Goal: Information Seeking & Learning: Compare options

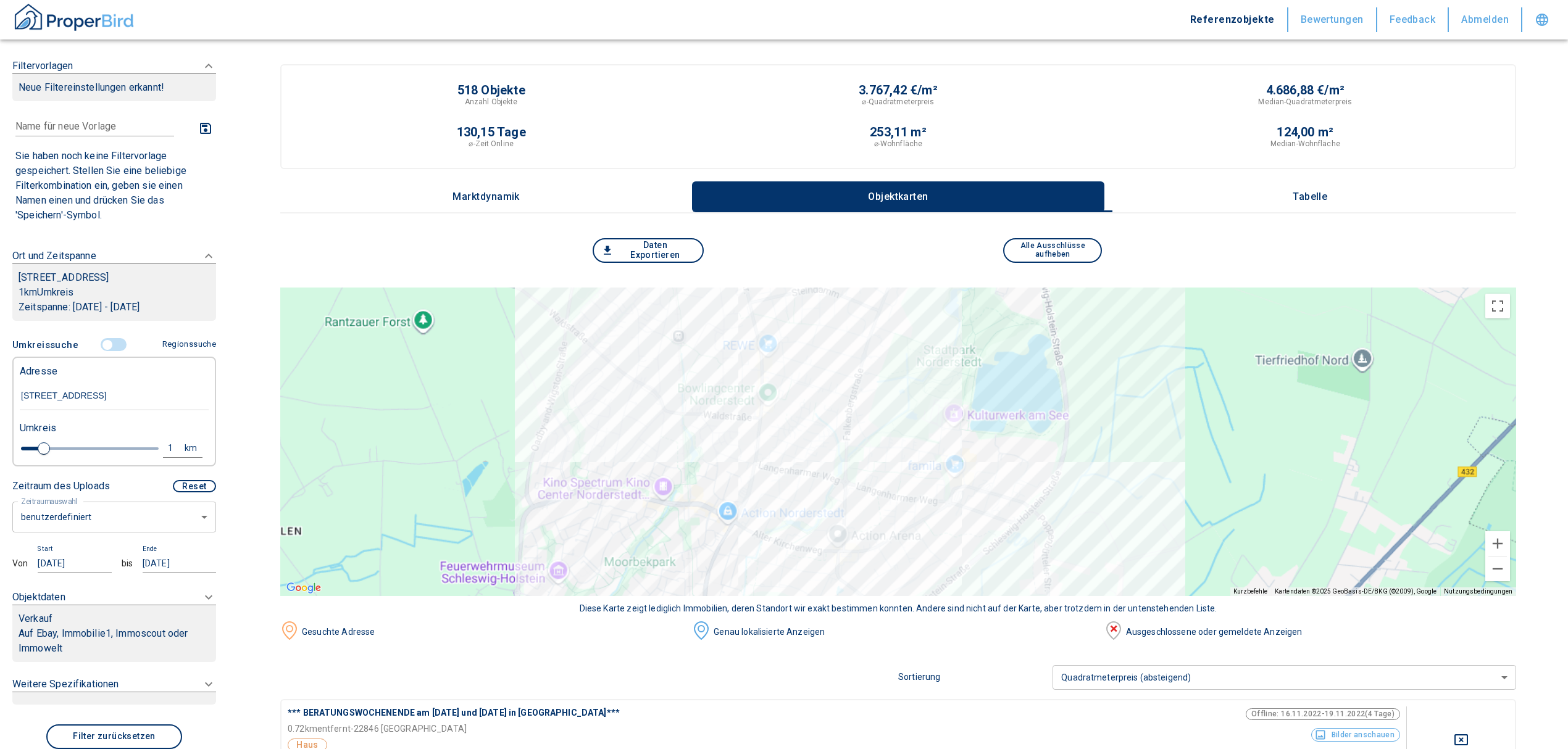
drag, startPoint x: 1373, startPoint y: 629, endPoint x: 1328, endPoint y: 623, distance: 45.4
click at [1373, 629] on div "Ausgeschlossene oder gemeldete Anzeigen" at bounding box center [1319, 632] width 394 height 13
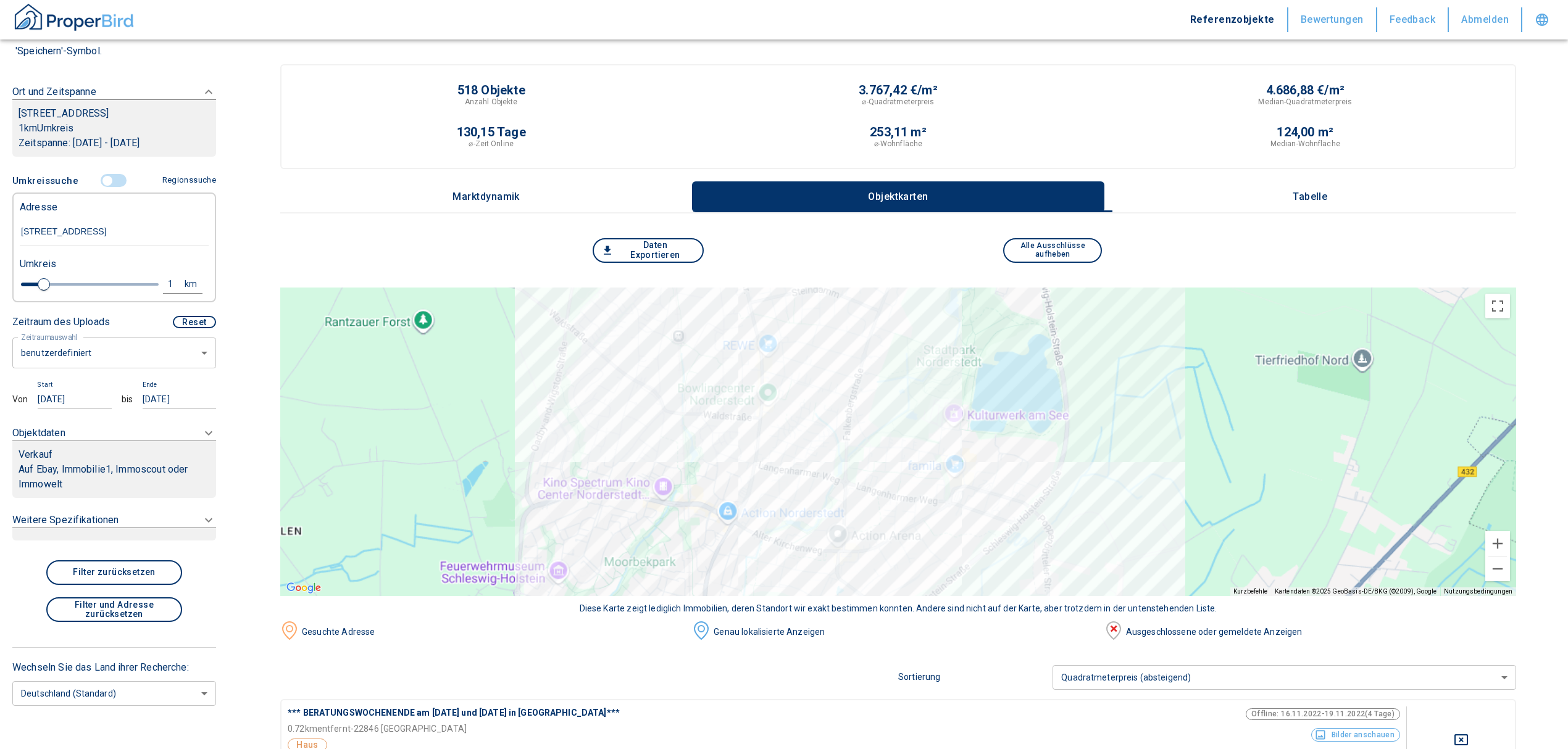
click at [110, 460] on div "Verkauf" at bounding box center [114, 455] width 191 height 15
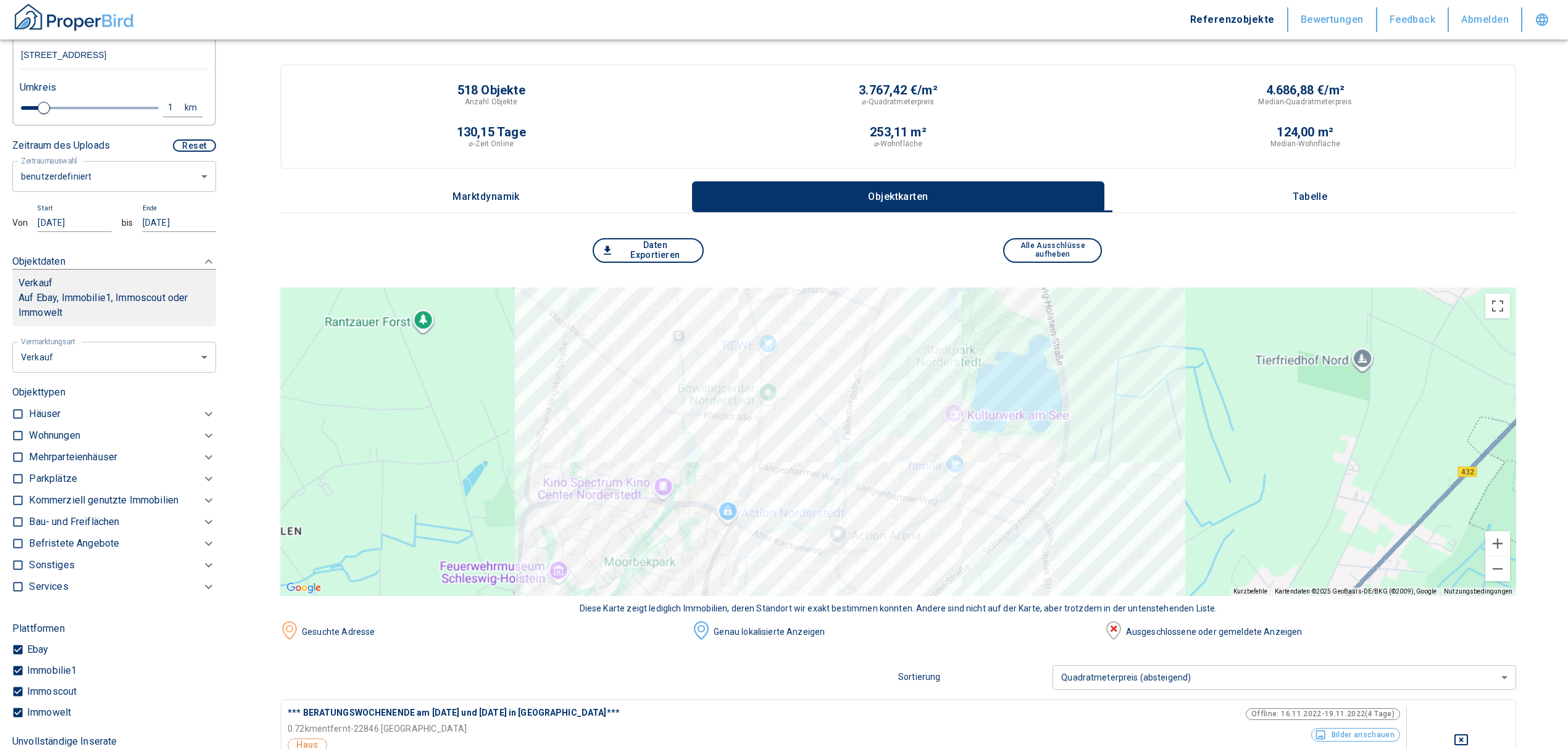
scroll to position [228, 0]
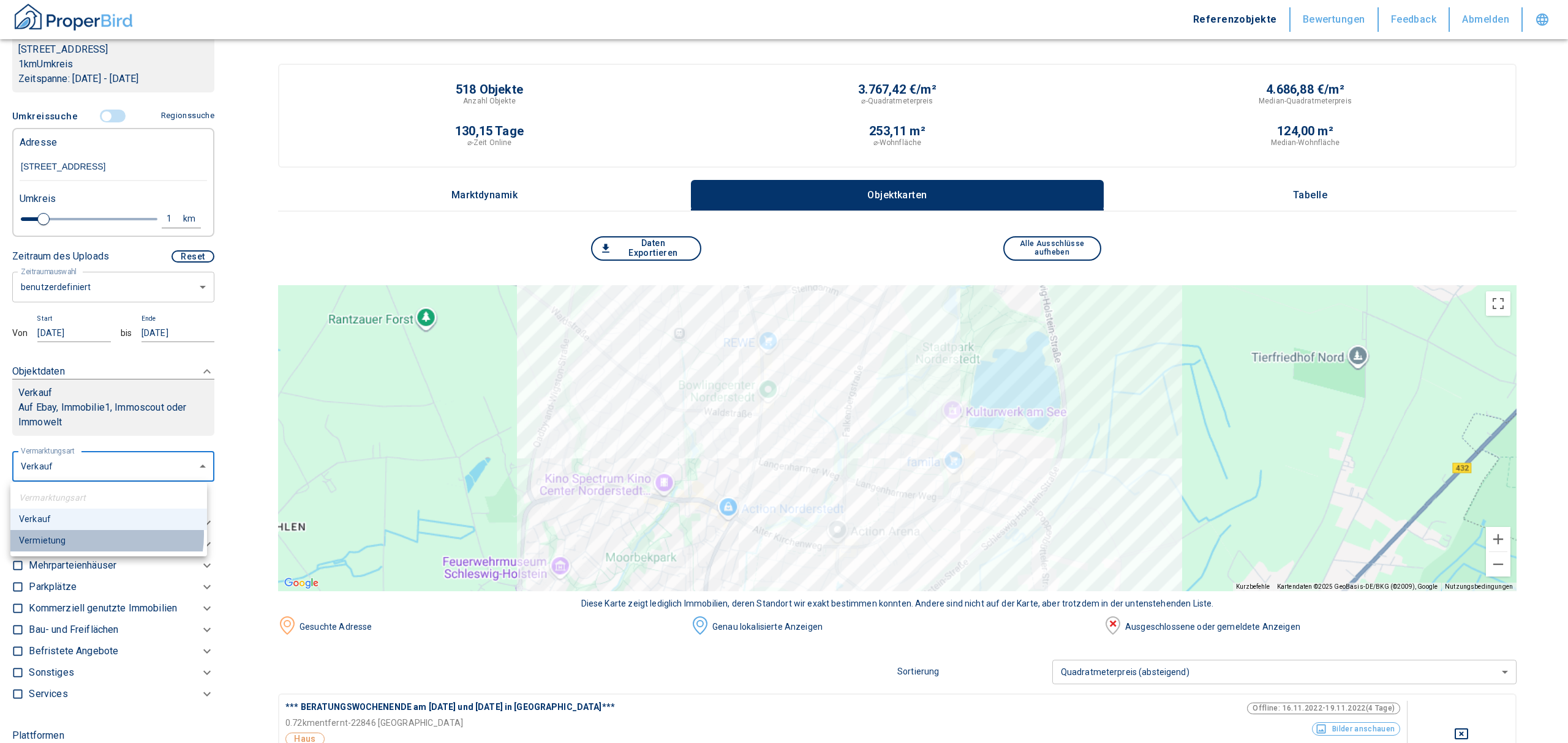
click at [92, 535] on li "Vermietung" at bounding box center [109, 541] width 197 height 21
type input "rent"
type input "2020"
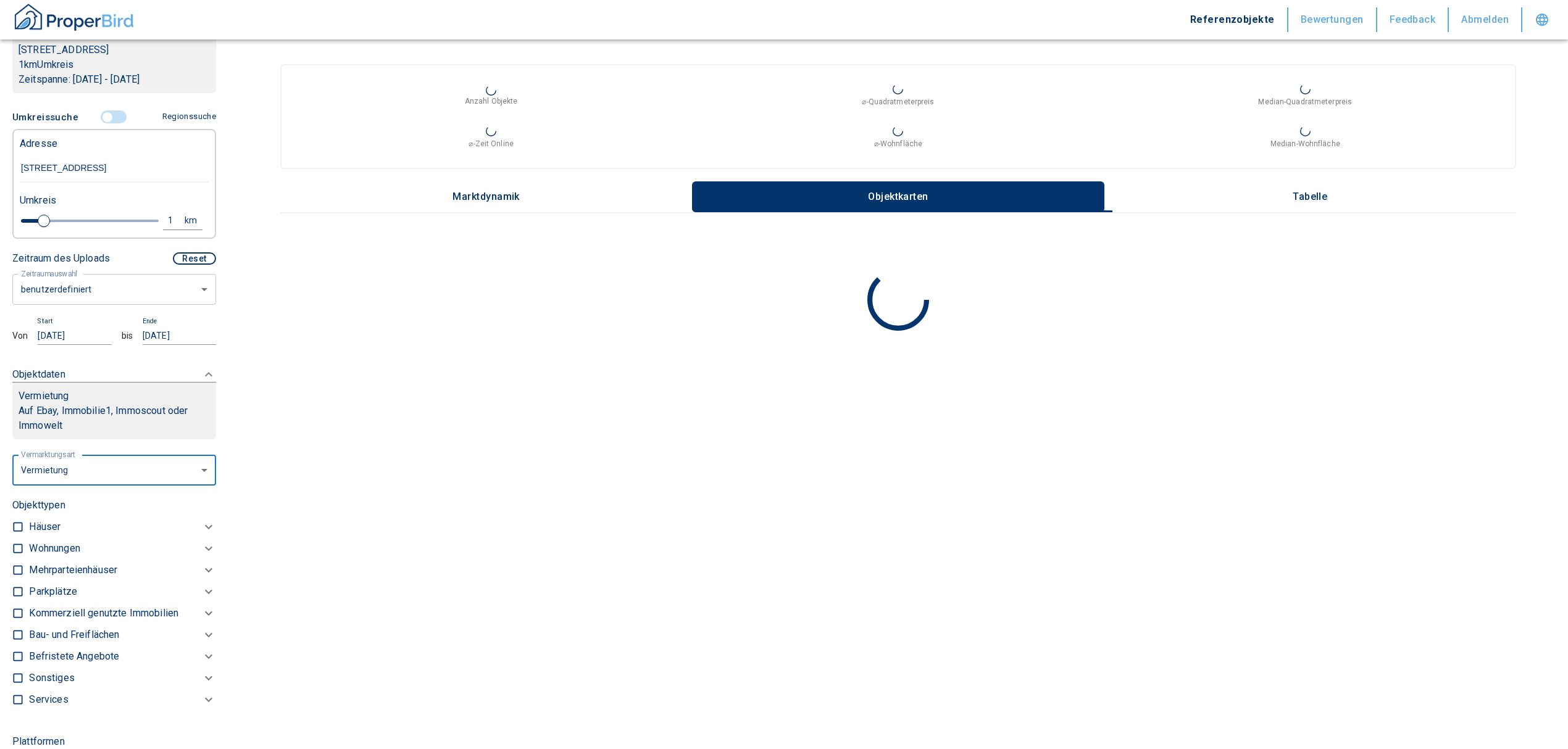
click at [11, 546] on label at bounding box center [14, 546] width 19 height 17
click at [11, 546] on input "checkbox" at bounding box center [18, 549] width 12 height 12
checkbox input "true"
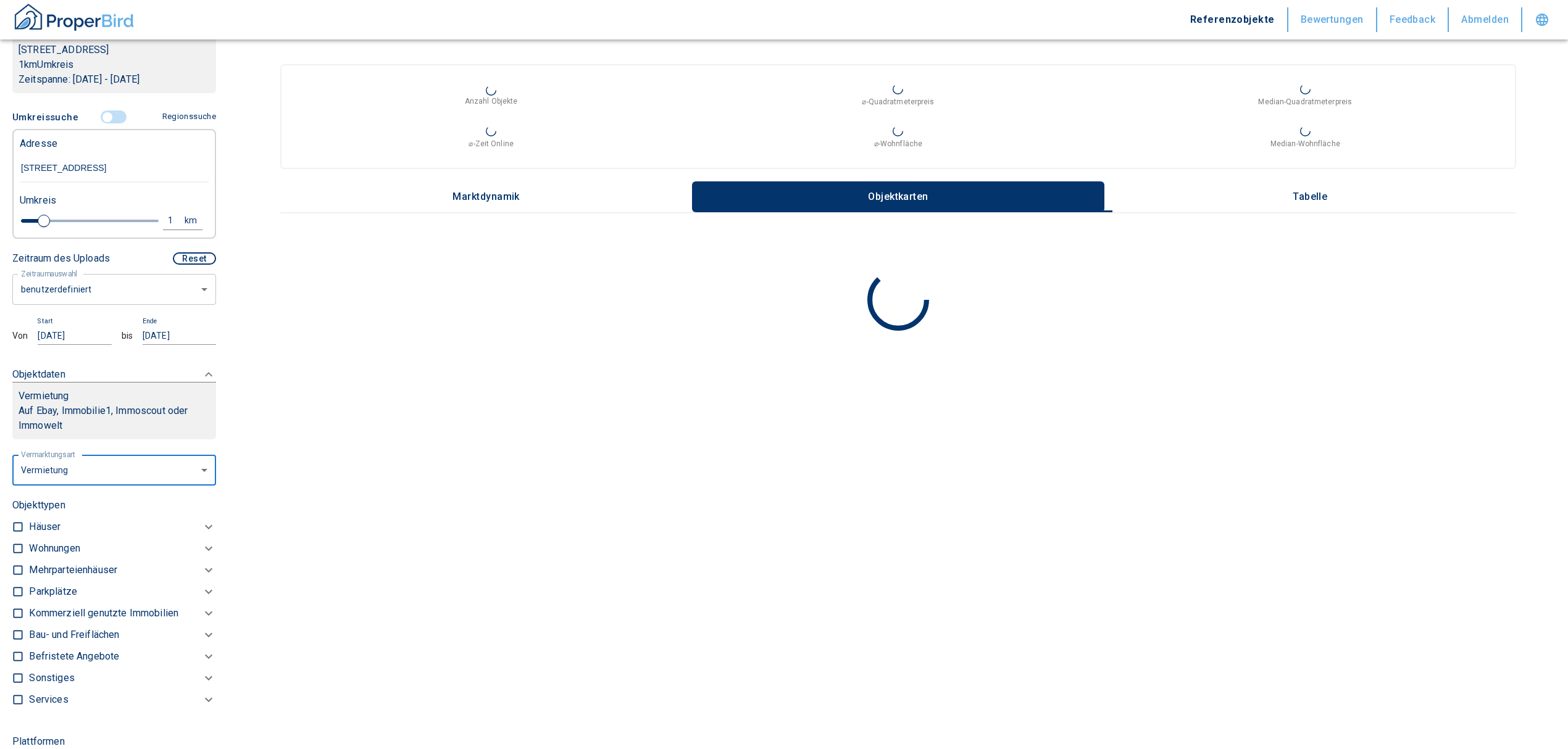
checkbox input "true"
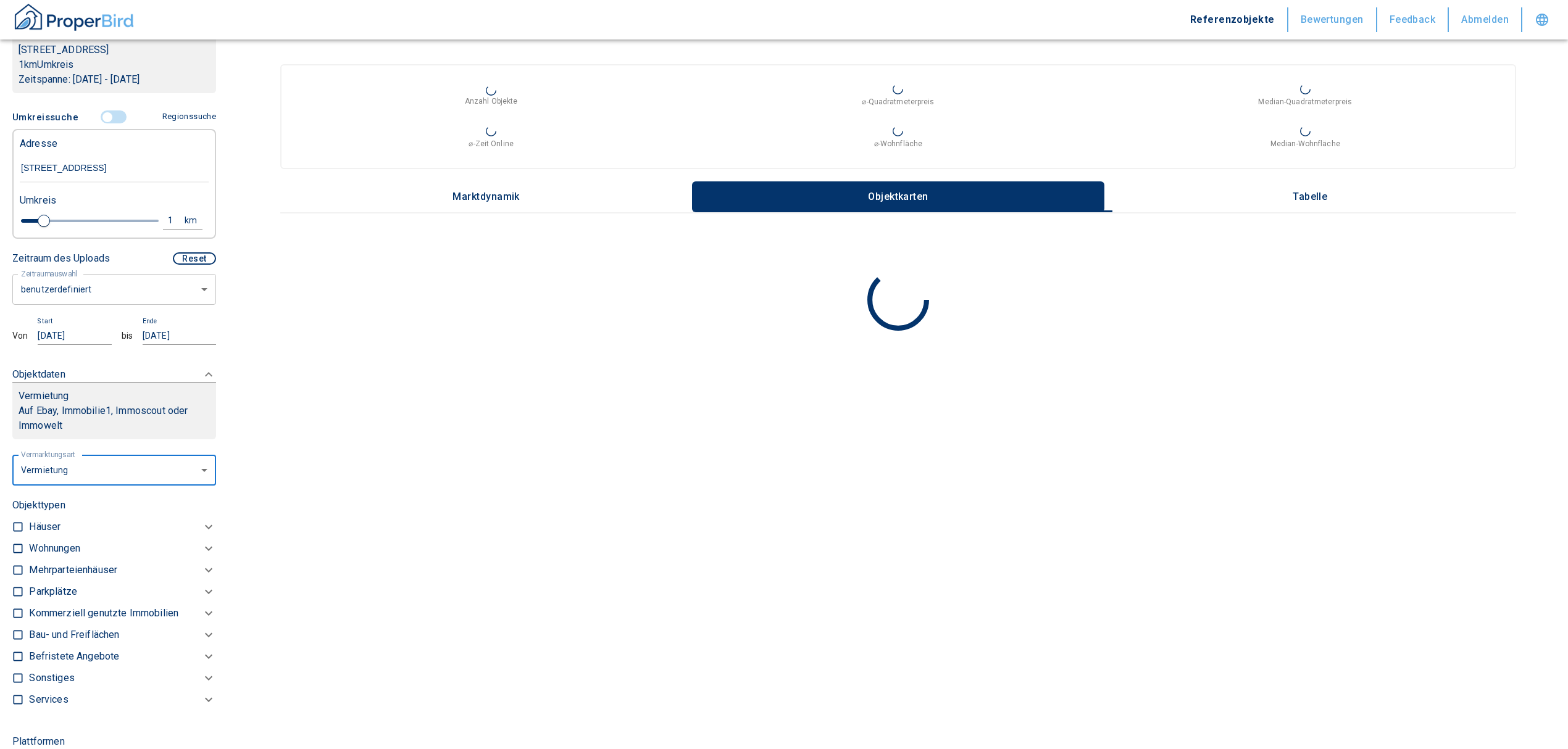
checkbox input "true"
type input "2020"
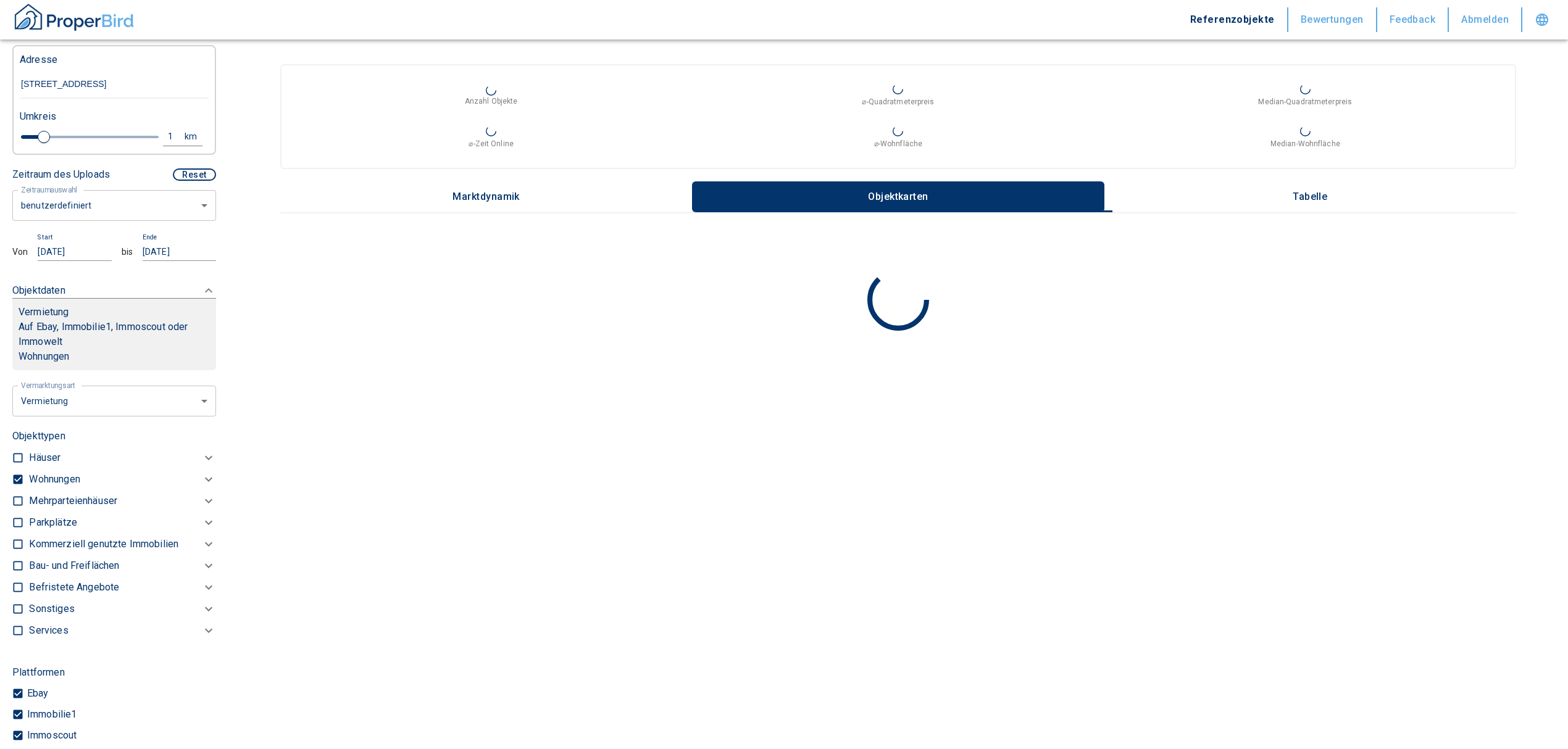
scroll to position [393, 0]
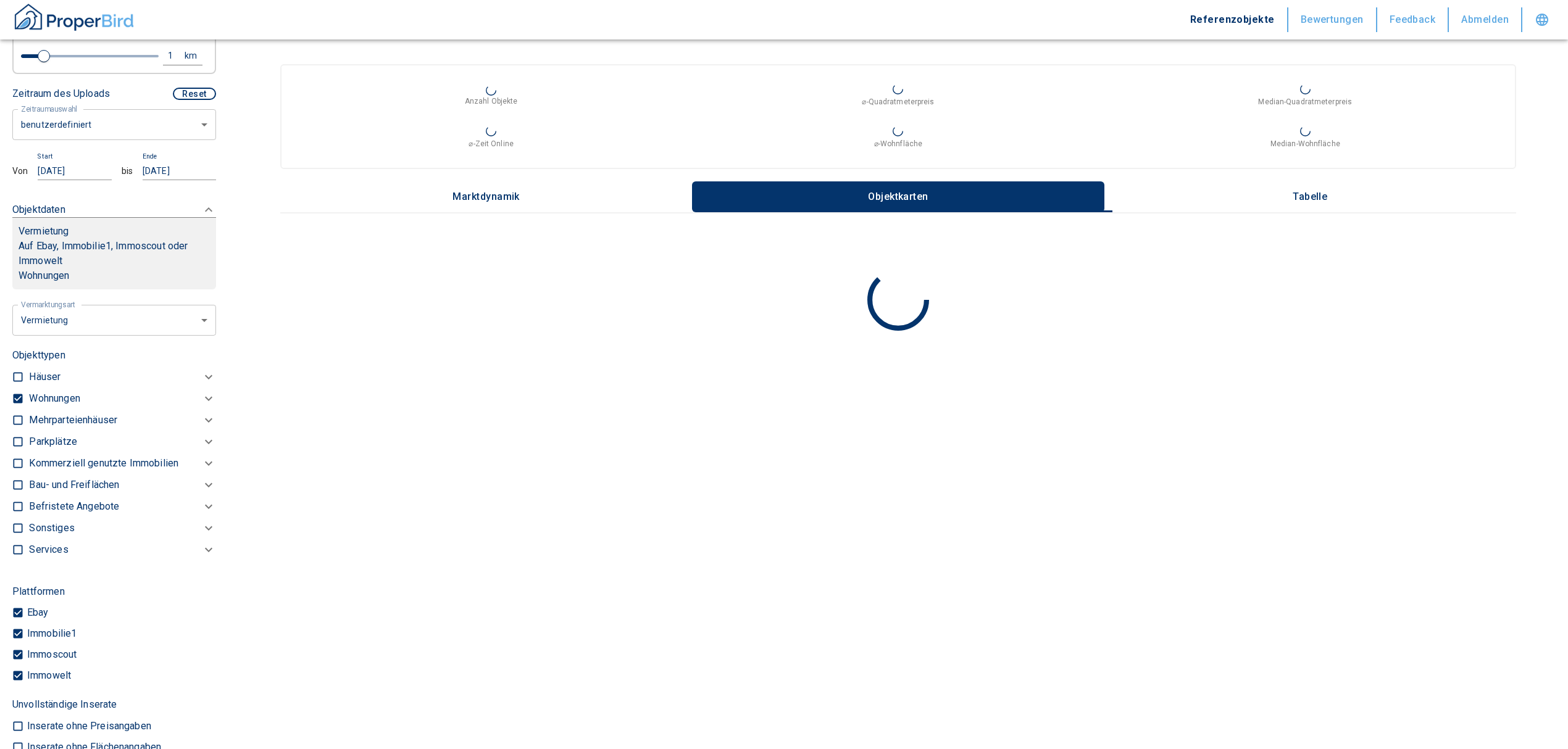
click at [71, 394] on p "Wohnungen" at bounding box center [54, 399] width 50 height 15
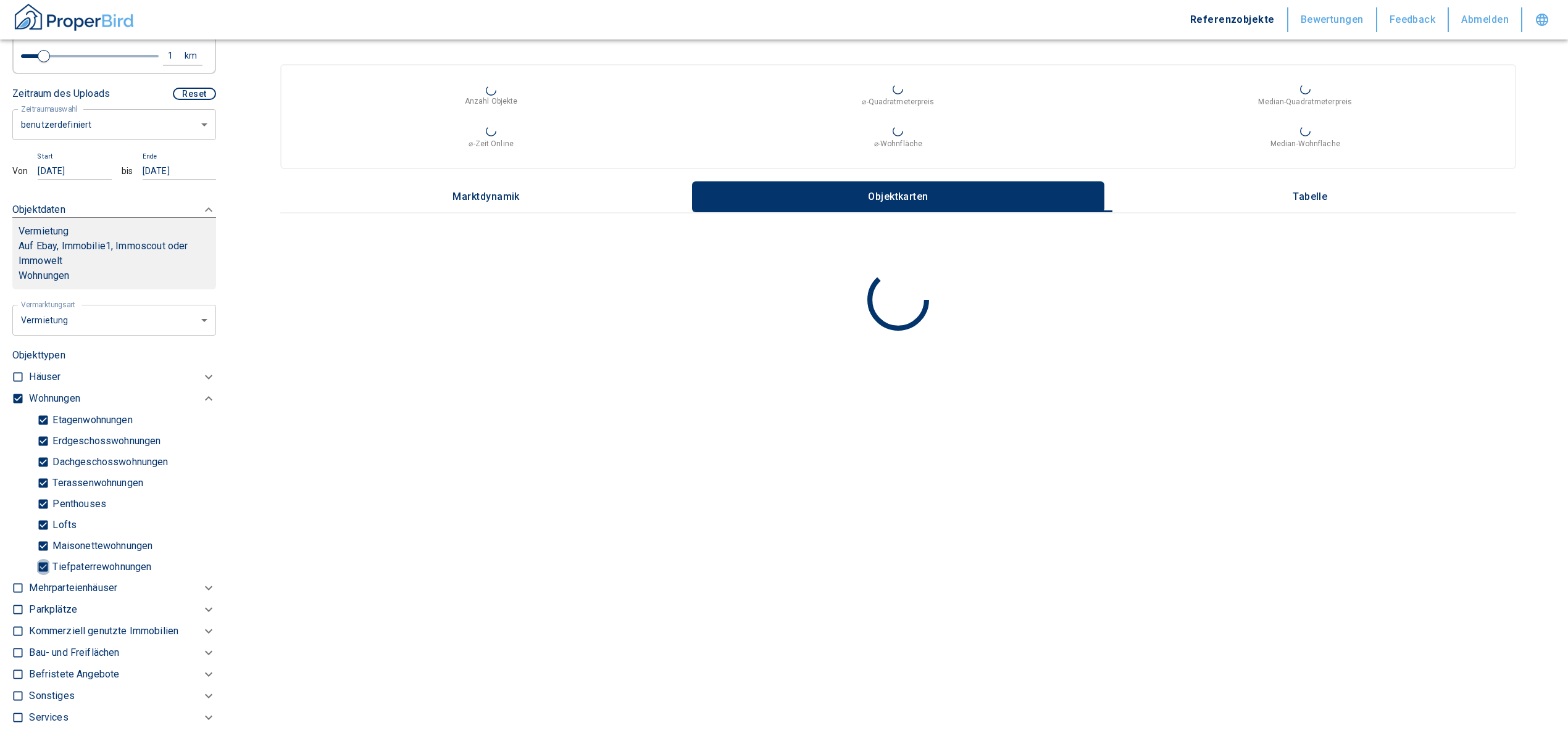
click at [38, 557] on input "Tiefpaterrewohnungen" at bounding box center [43, 567] width 12 height 21
checkbox input "false"
type input "2020"
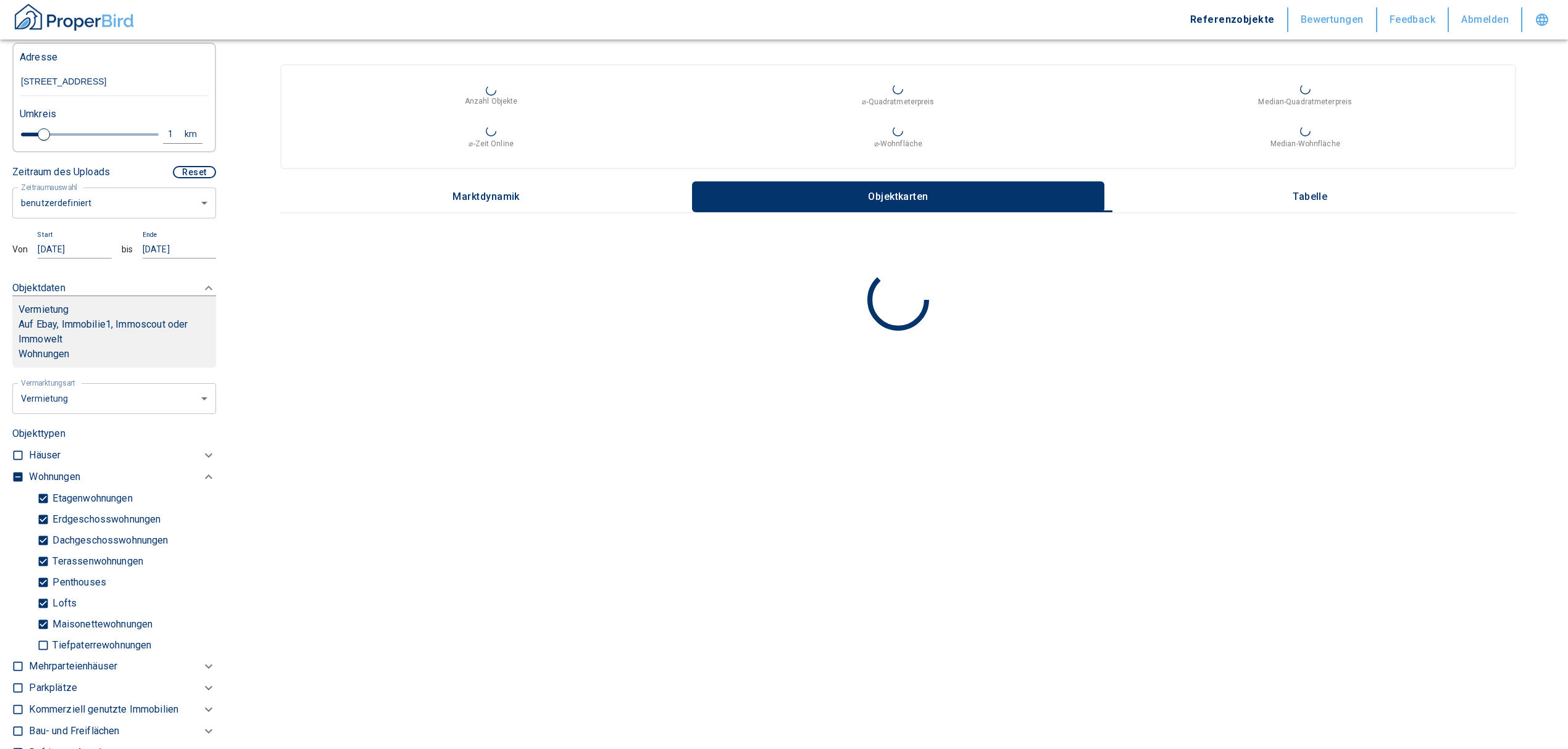
scroll to position [228, 0]
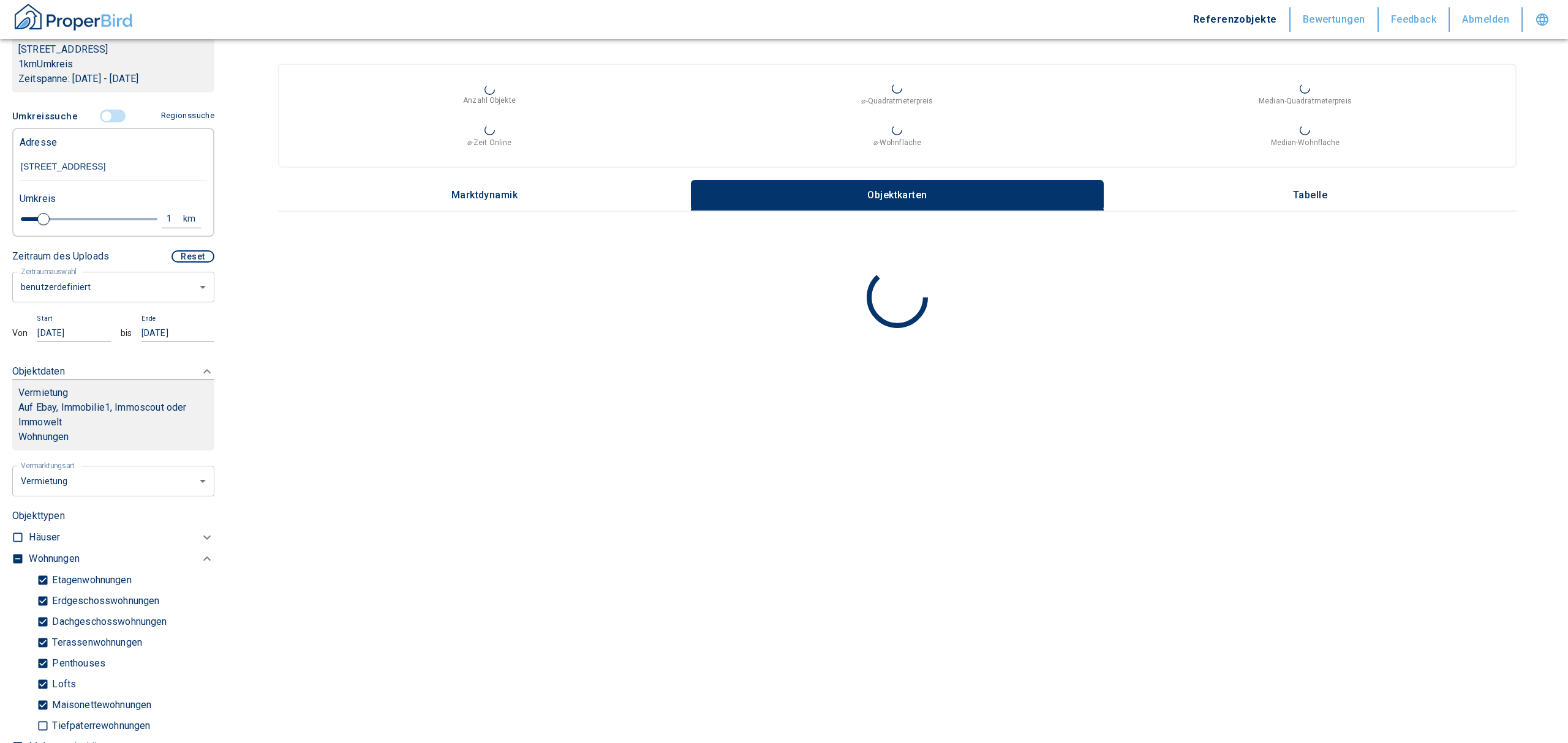
click at [83, 285] on body "Referenzobjekte Bewertungen Feedback Abmelden Filtervorlagen Neue Filtereinstel…" at bounding box center [784, 371] width 1568 height 743
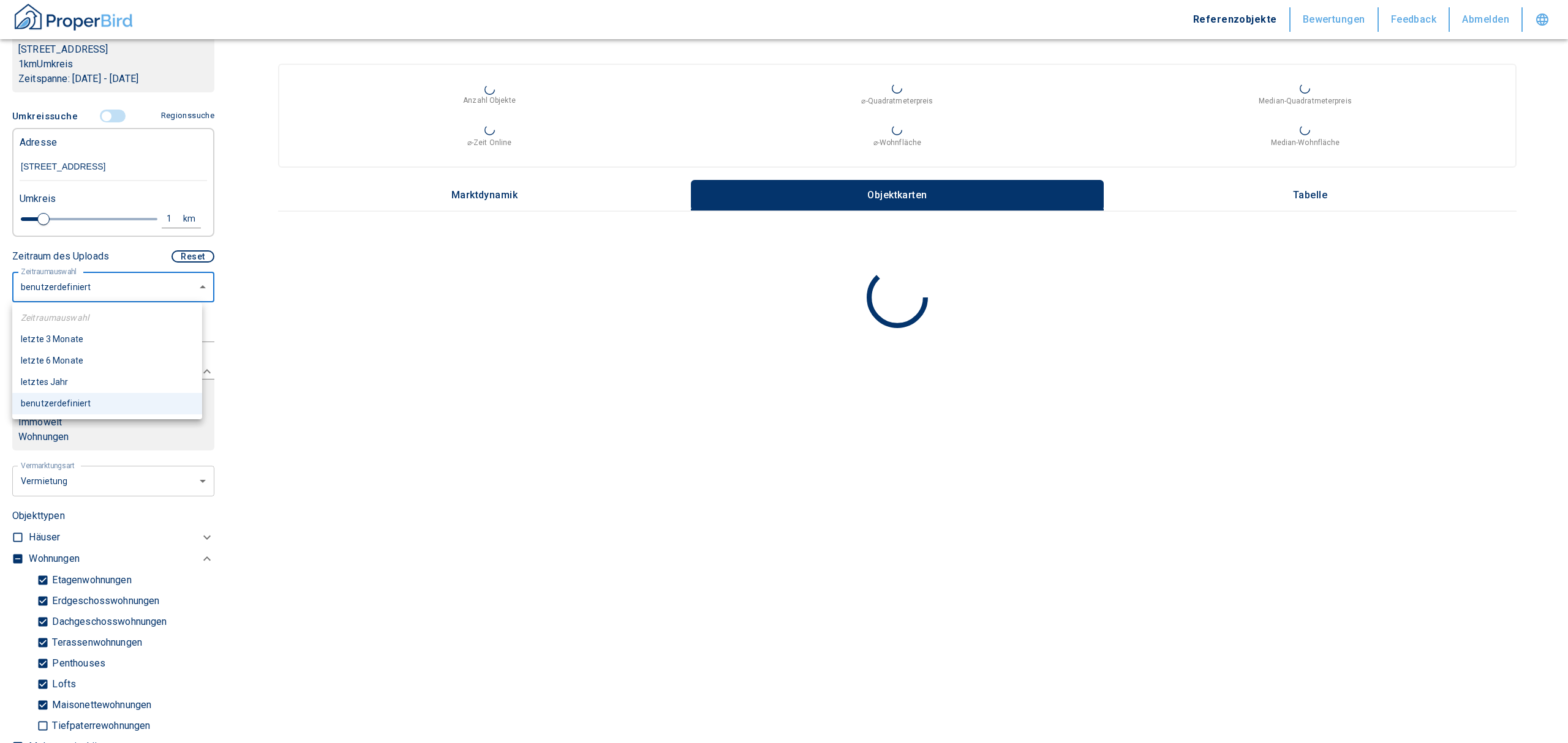
click at [67, 360] on li "letzte 6 Monate" at bounding box center [107, 361] width 190 height 21
type input "6"
type input "2020"
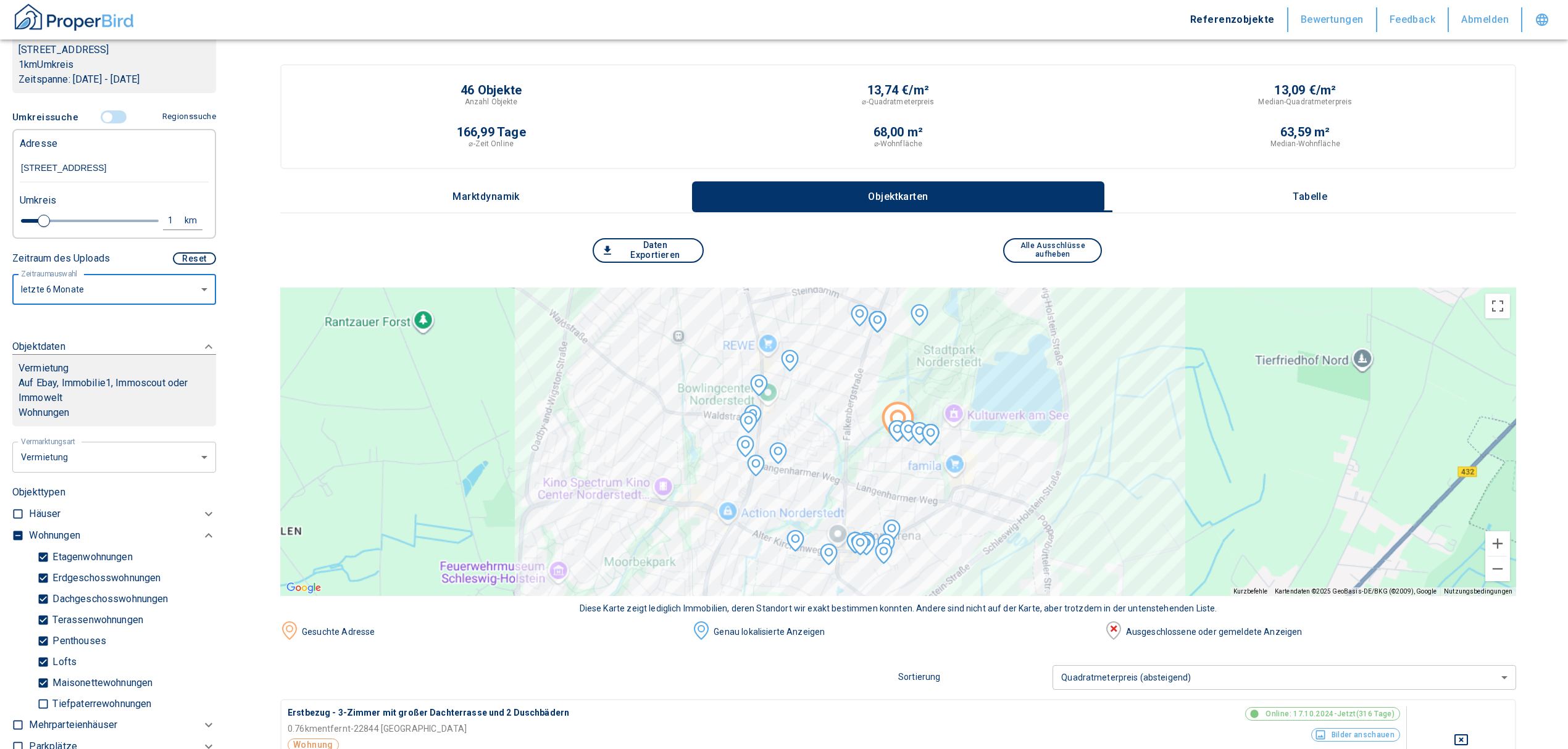
click at [1319, 197] on p "Tabelle" at bounding box center [1310, 196] width 62 height 11
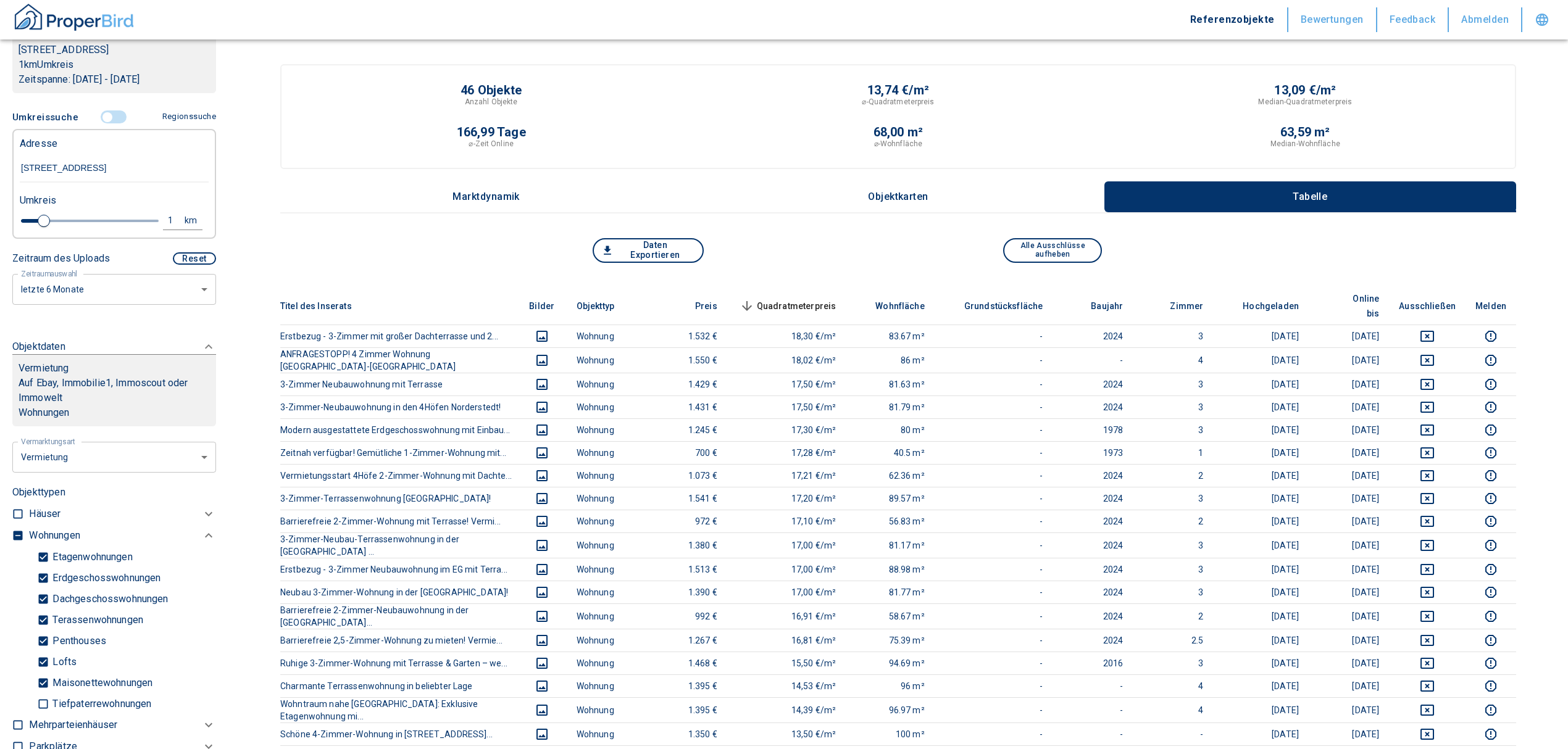
click at [816, 299] on span "Quadratmeterpreis sorted descending" at bounding box center [786, 306] width 99 height 15
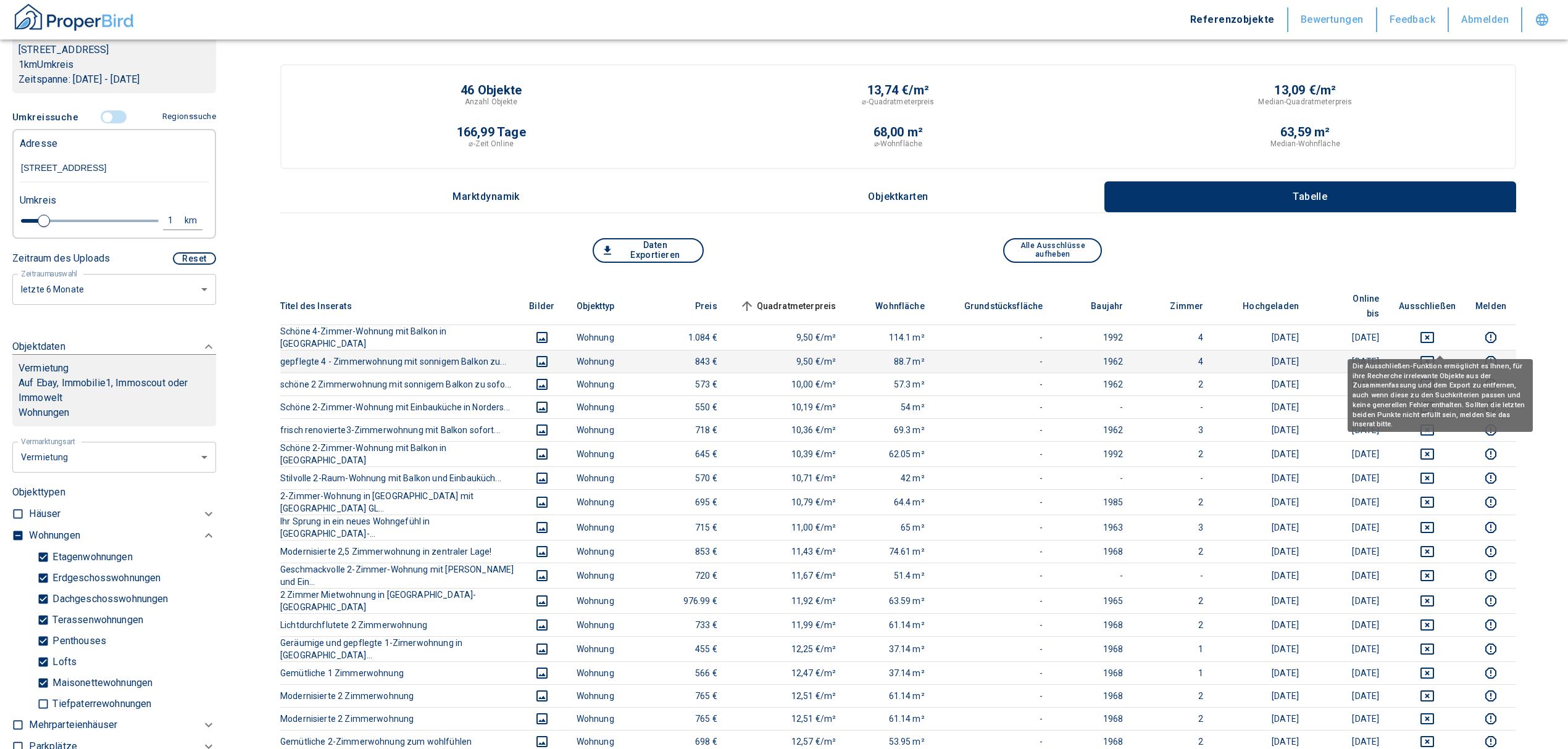
click at [1434, 355] on icon "deselect this listing" at bounding box center [1426, 362] width 15 height 15
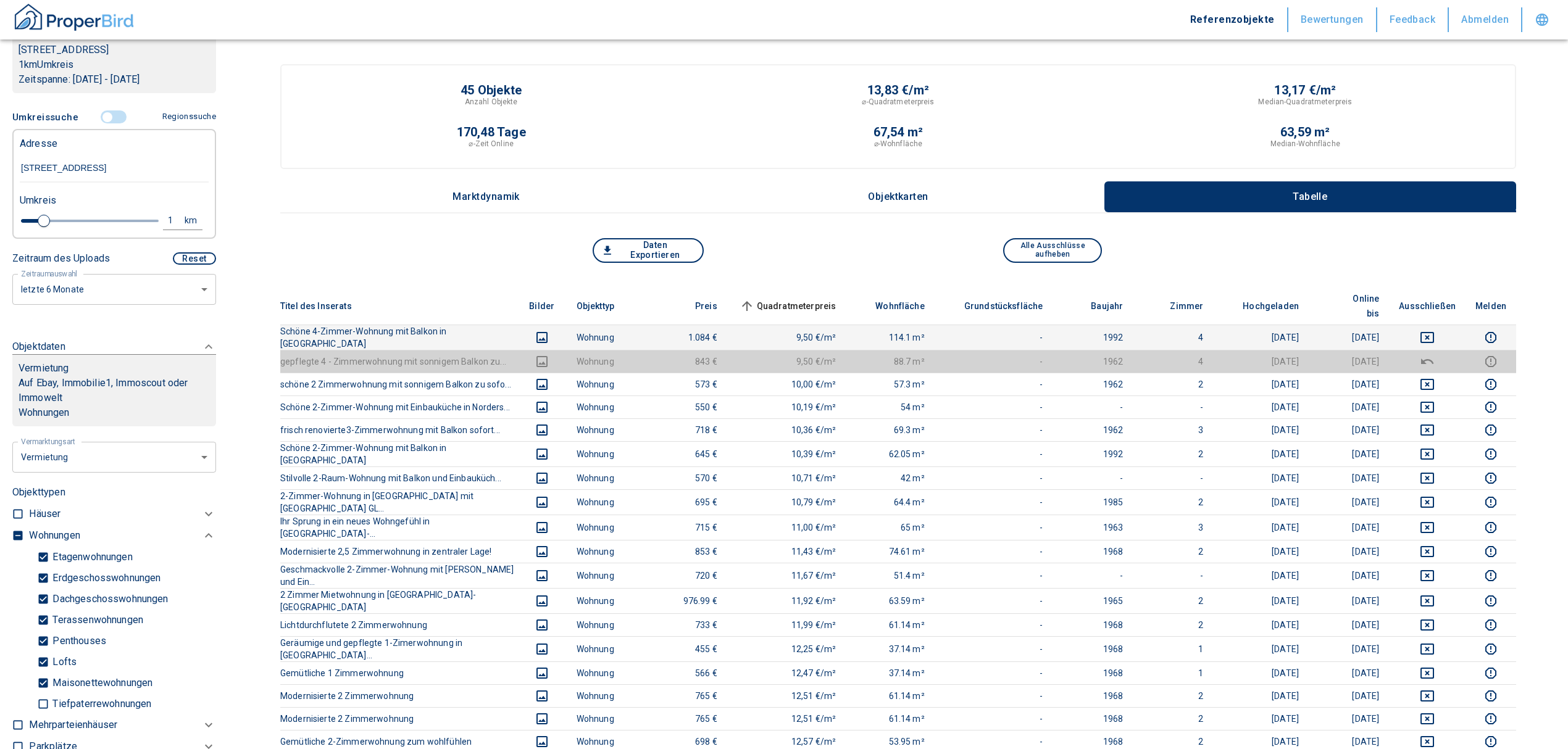
click at [1436, 325] on td at bounding box center [1427, 337] width 77 height 26
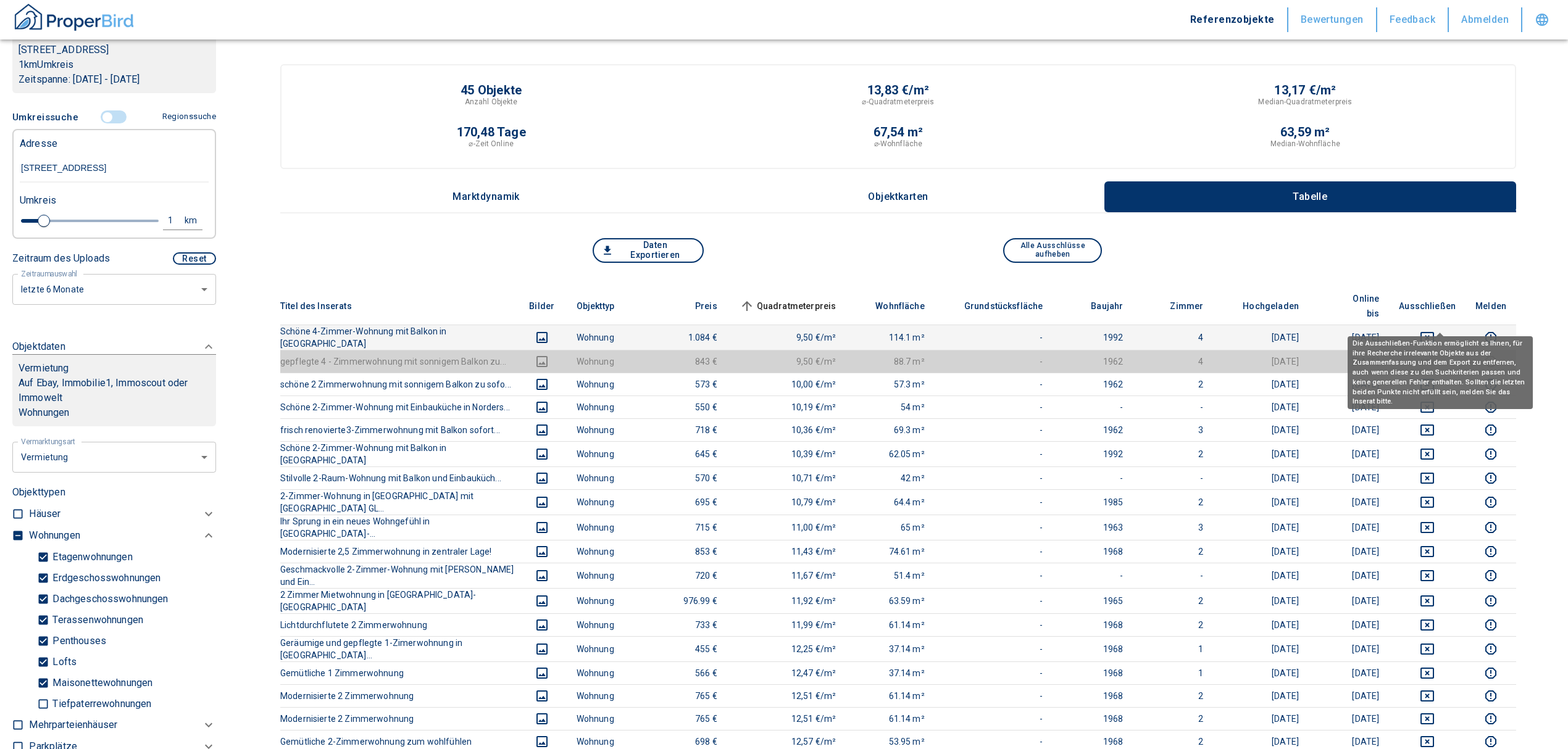
click at [1434, 330] on icon "deselect this listing" at bounding box center [1426, 337] width 15 height 15
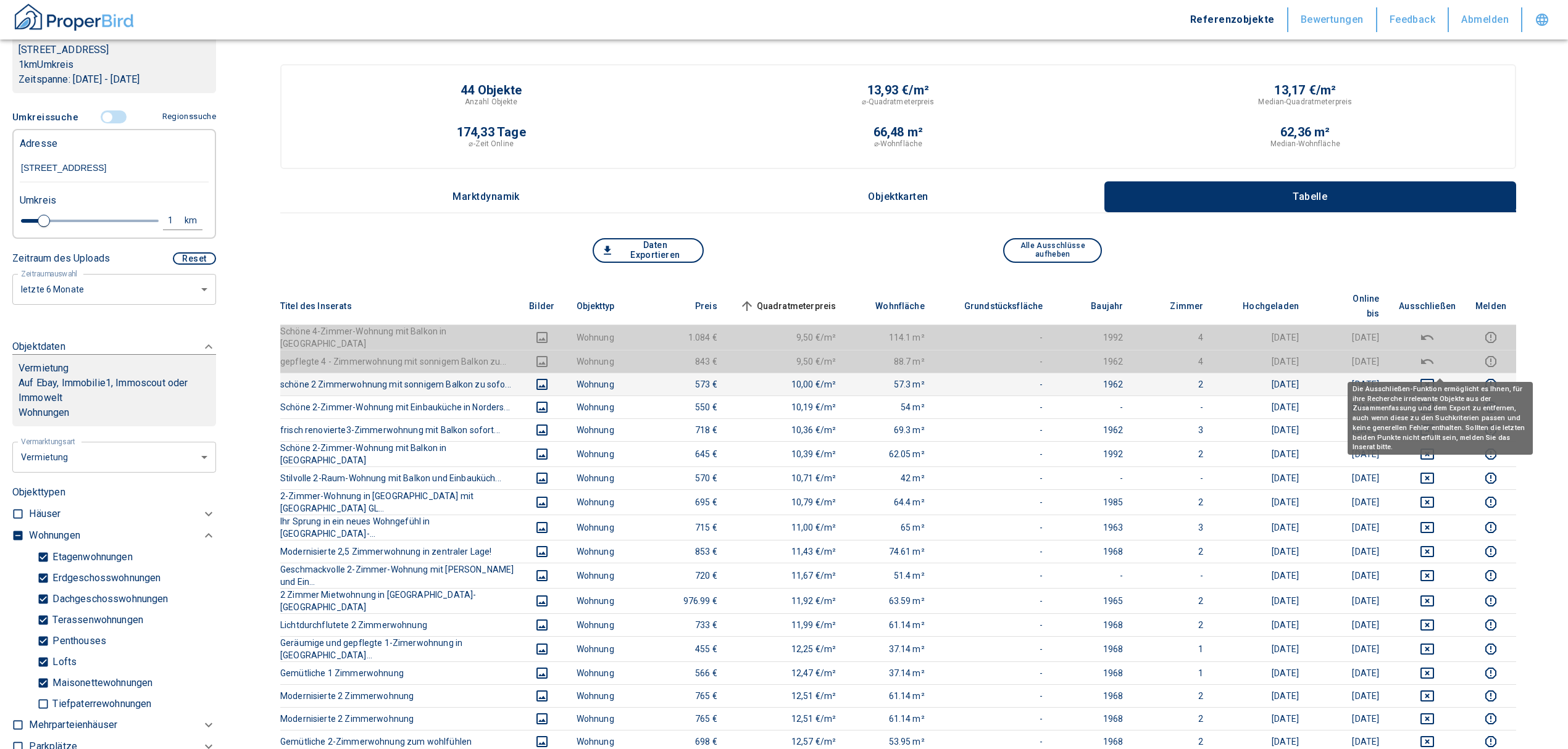
click at [1434, 379] on icon "deselect this listing" at bounding box center [1426, 385] width 13 height 11
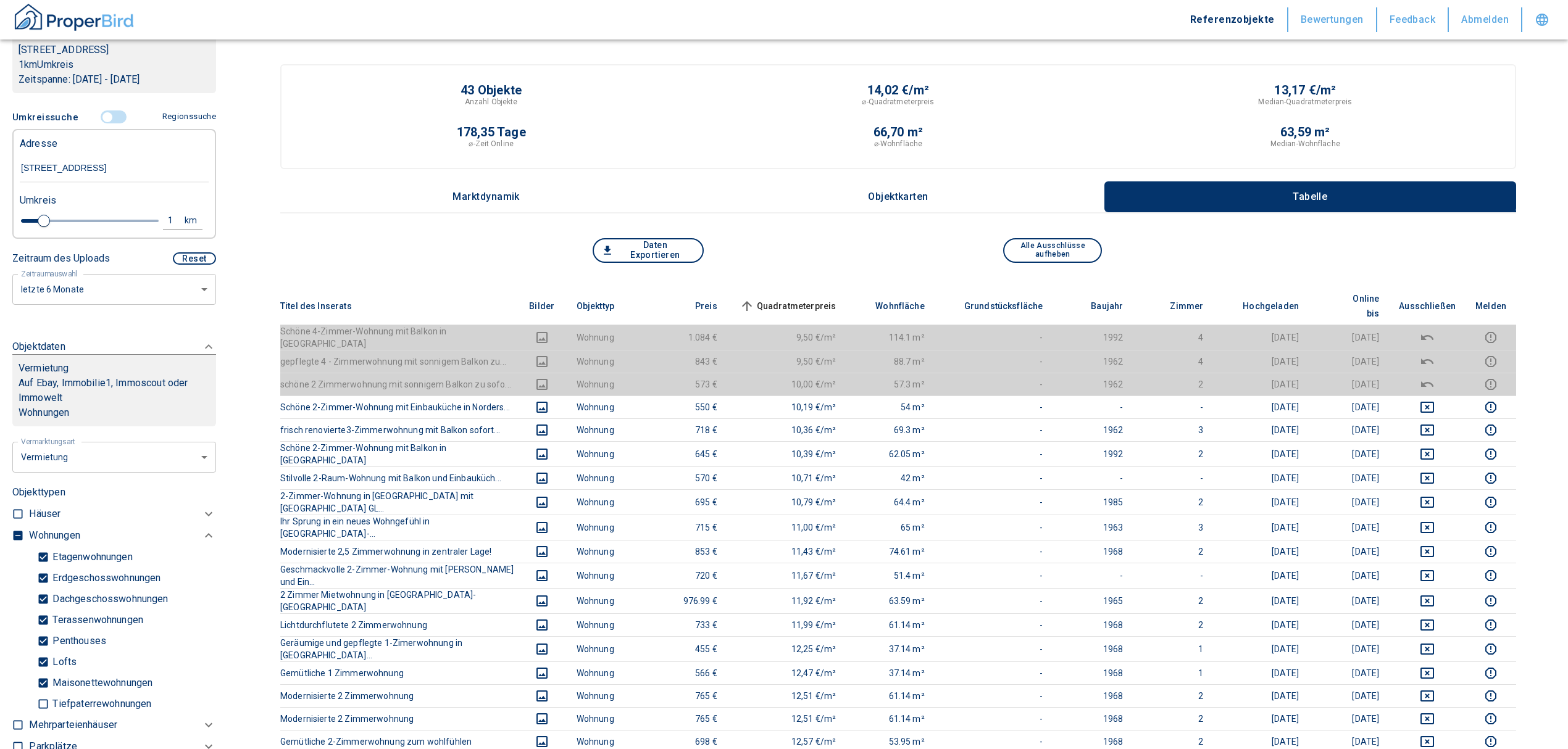
click at [802, 299] on span "Quadratmeterpreis sorted ascending" at bounding box center [786, 306] width 99 height 15
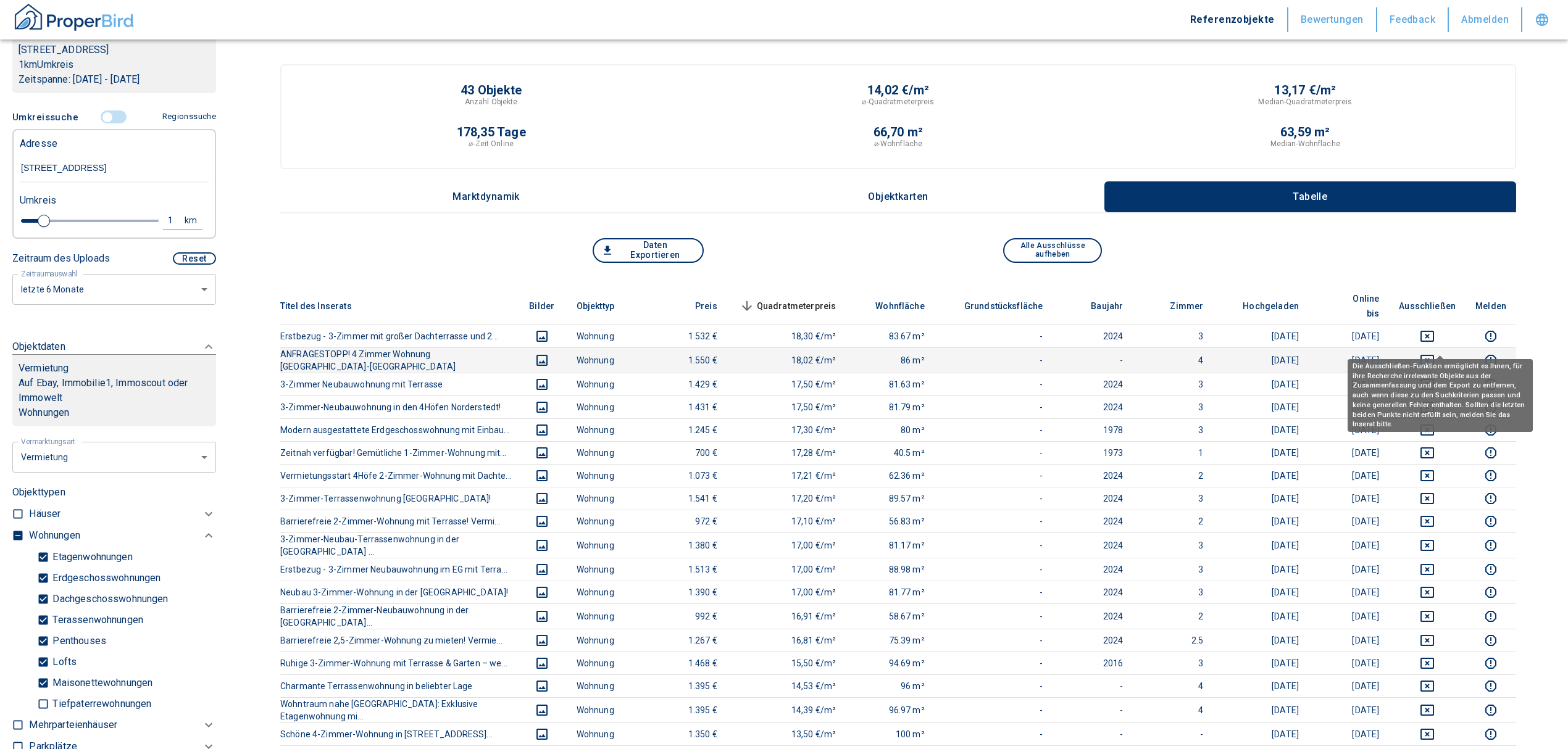
click at [1434, 353] on icon "deselect this listing" at bounding box center [1426, 360] width 15 height 15
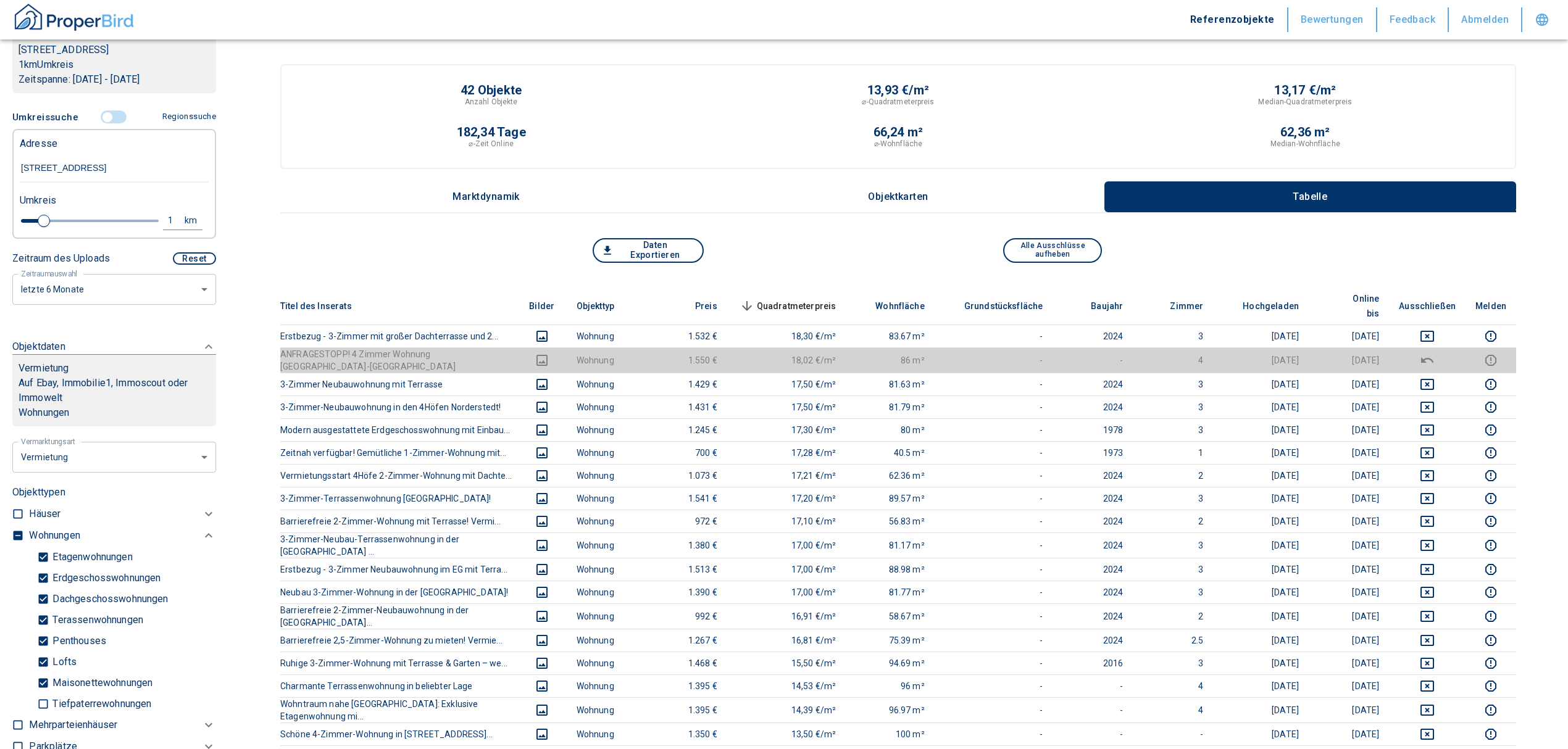
click at [1443, 302] on th "Ausschließen" at bounding box center [1427, 306] width 77 height 38
click at [1445, 325] on td at bounding box center [1427, 336] width 77 height 23
click at [1434, 329] on icon "deselect this listing" at bounding box center [1426, 336] width 15 height 15
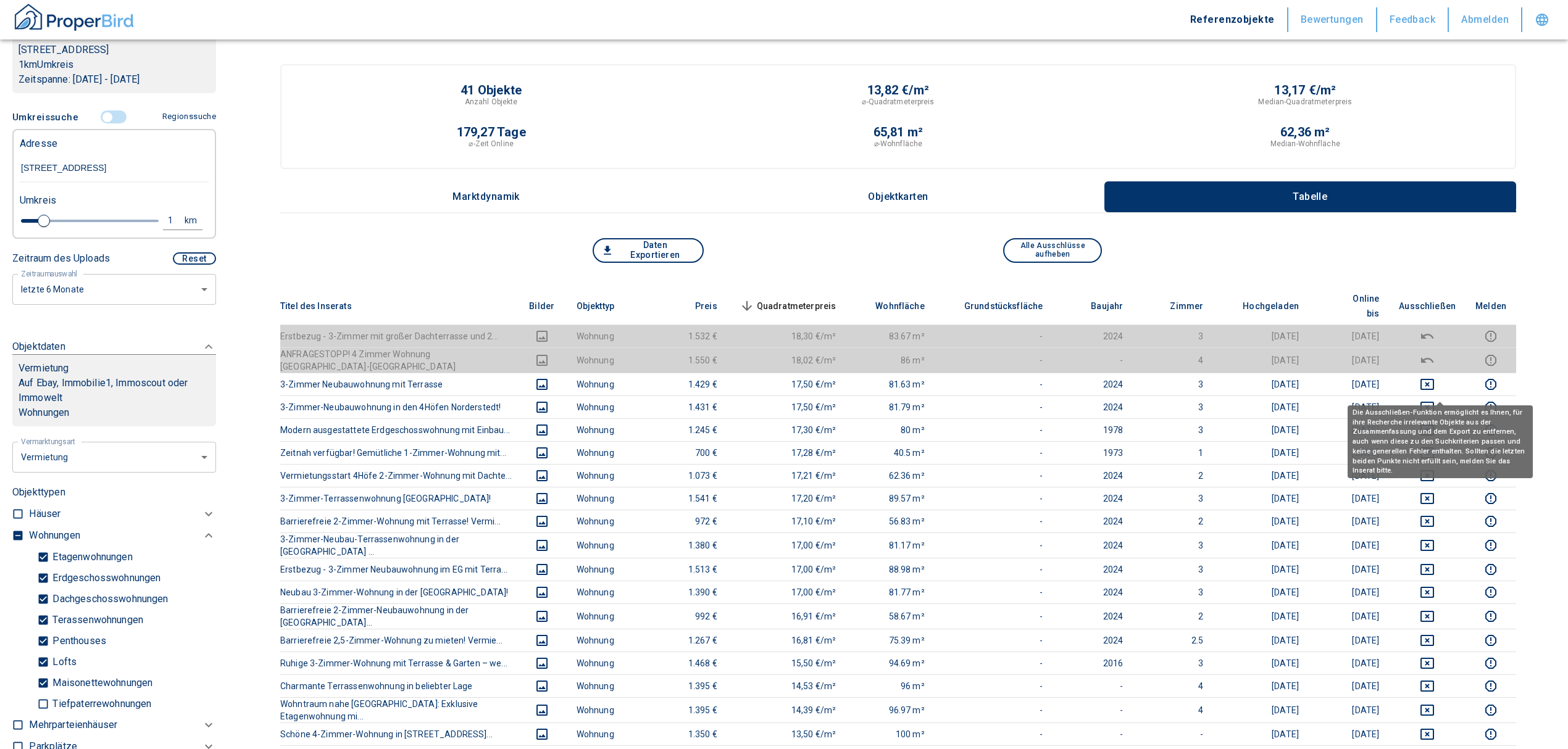
scroll to position [82, 0]
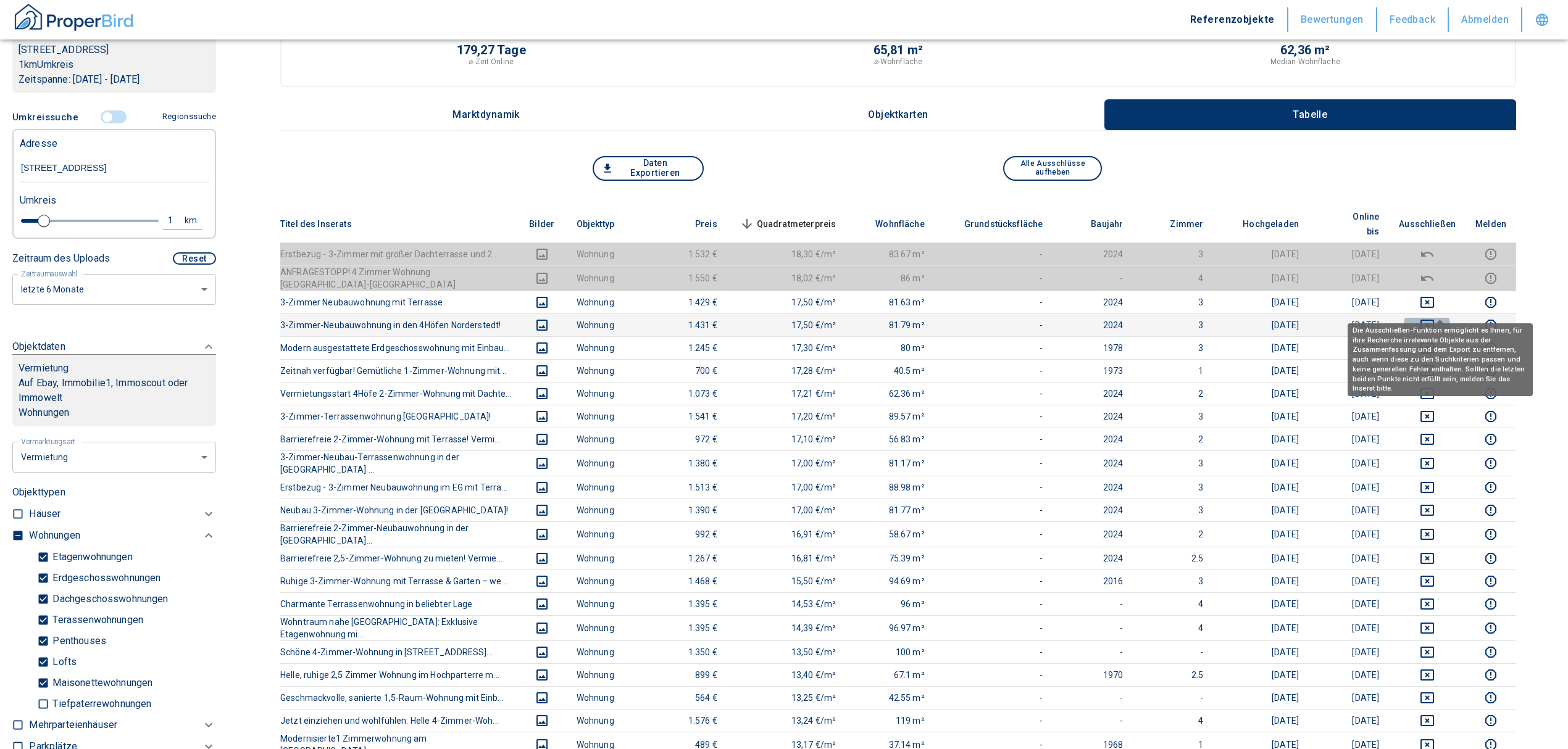
click at [1434, 317] on icon "deselect this listing" at bounding box center [1426, 325] width 15 height 15
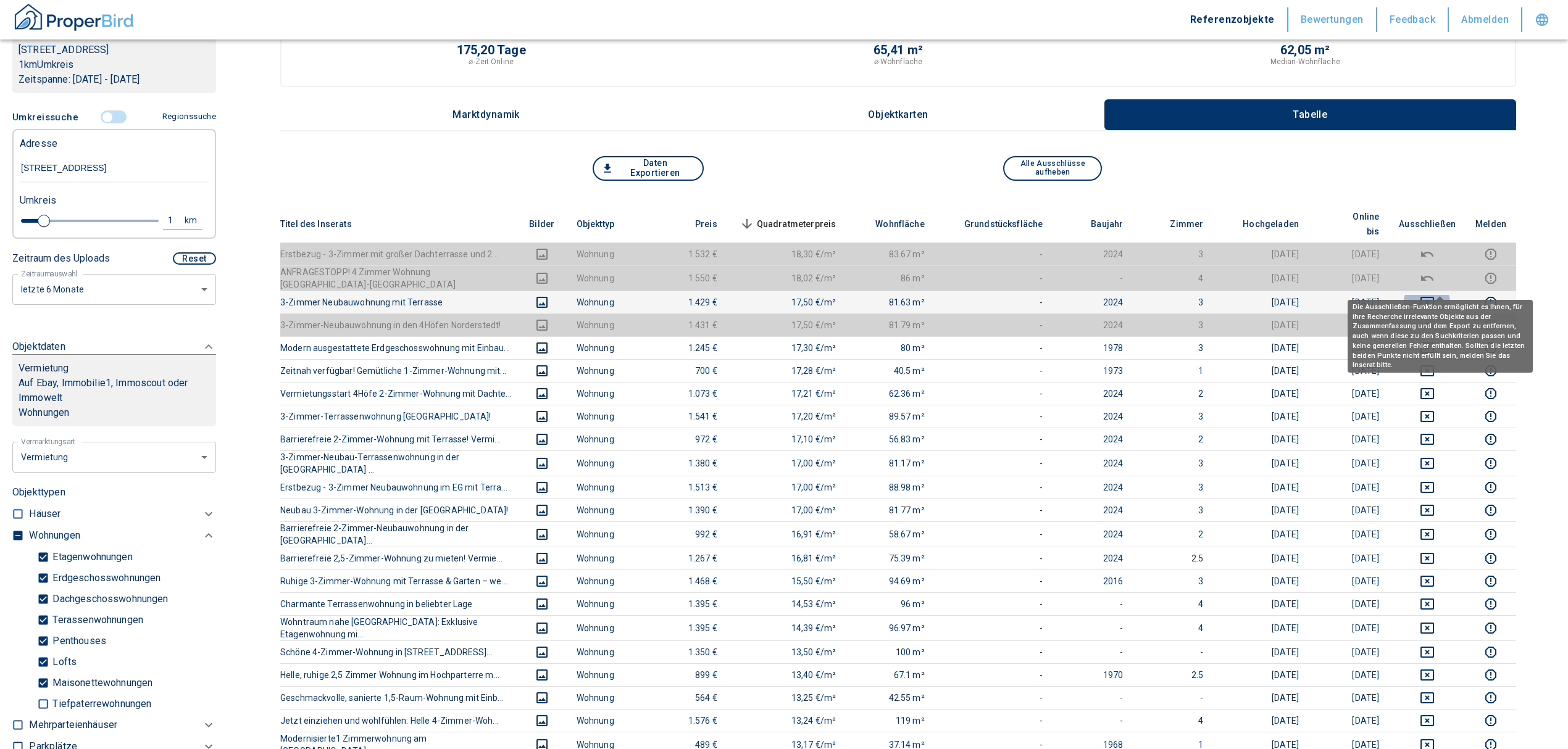
click at [1434, 295] on icon "deselect this listing" at bounding box center [1426, 302] width 15 height 15
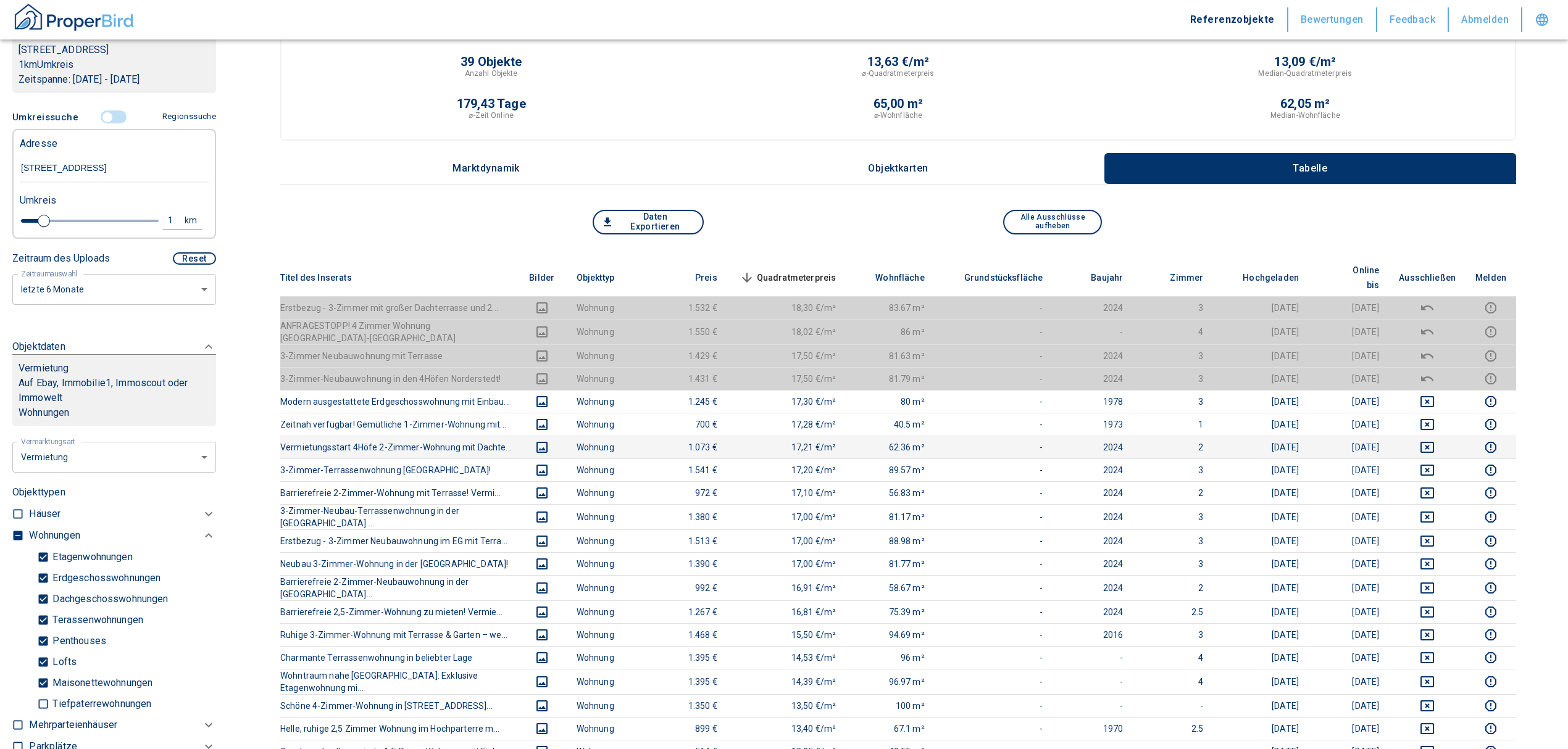
scroll to position [0, 0]
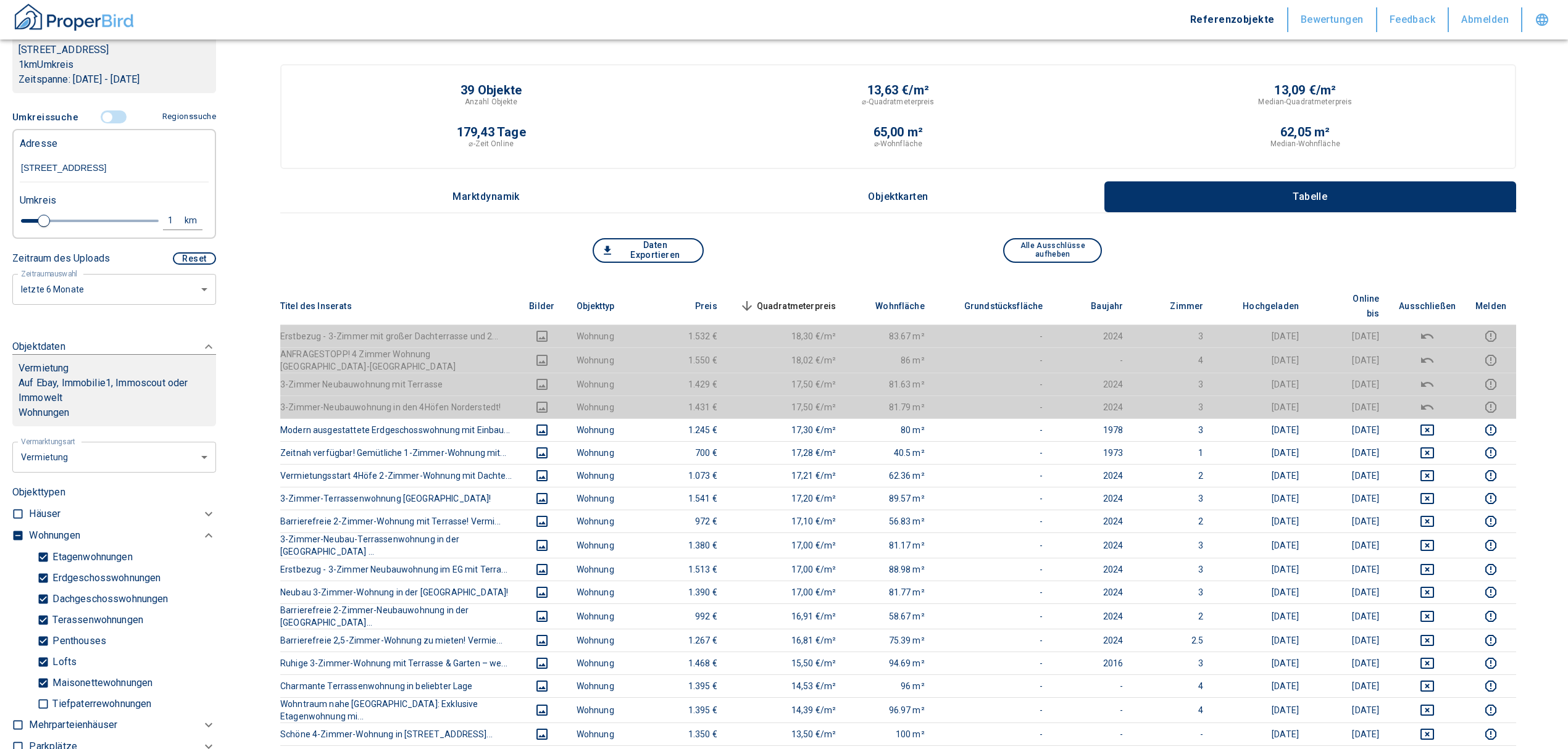
click at [789, 300] on span "Quadratmeterpreis sorted descending" at bounding box center [786, 306] width 99 height 15
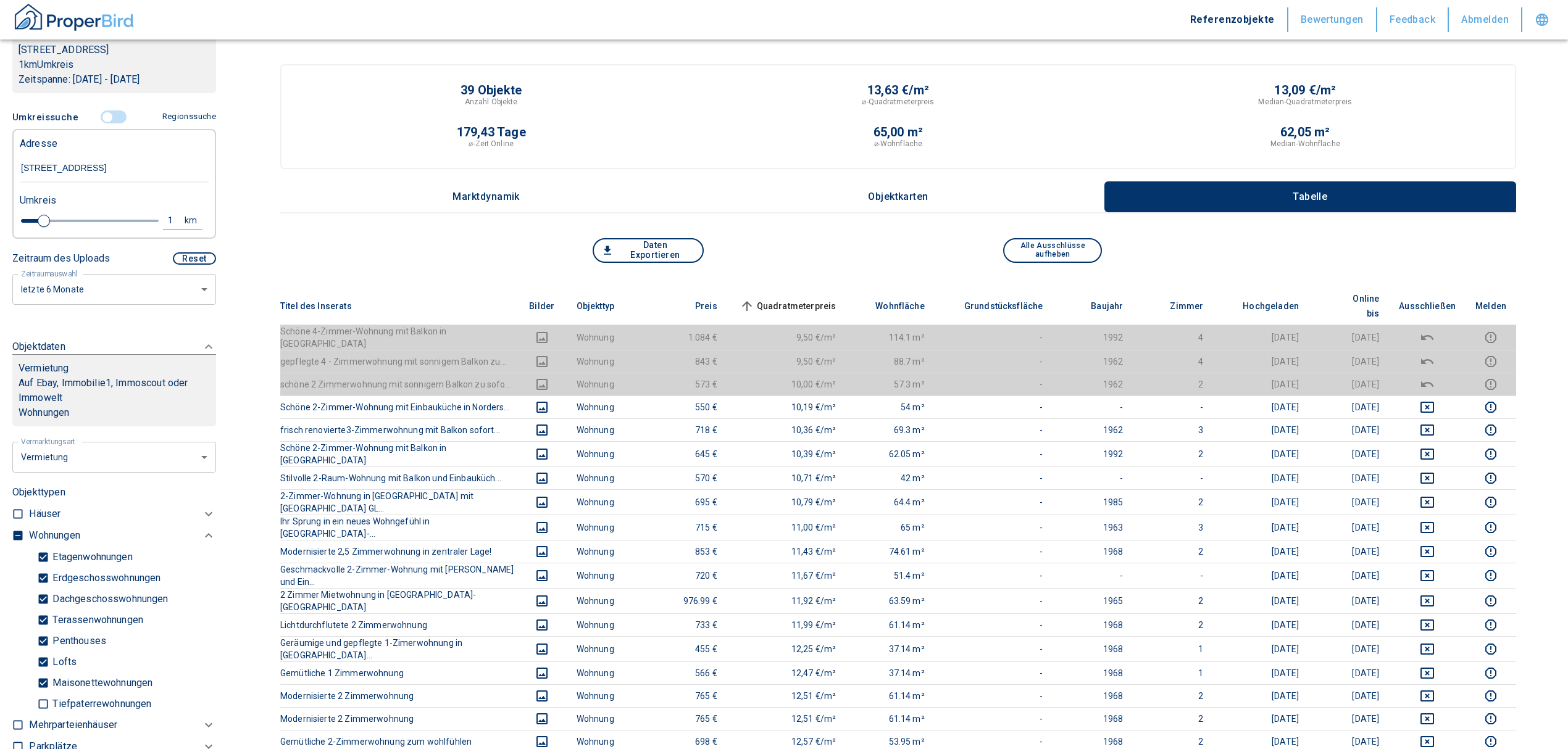
click at [801, 287] on th "Quadratmeterpreis sorted ascending" at bounding box center [786, 306] width 119 height 38
click at [801, 299] on span "Quadratmeterpreis sorted ascending" at bounding box center [786, 306] width 99 height 15
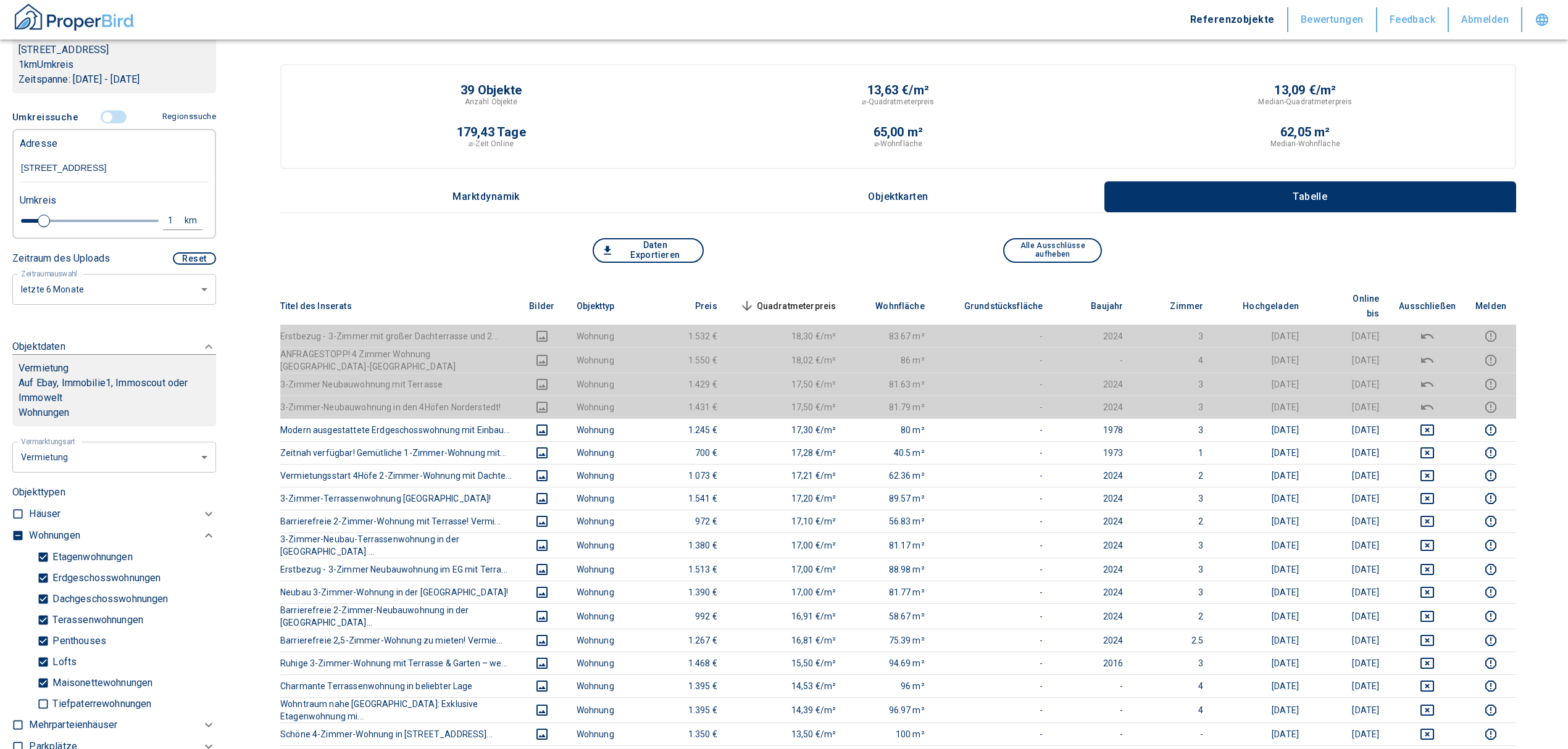
click at [94, 113] on input "controlled" at bounding box center [108, 117] width 37 height 13
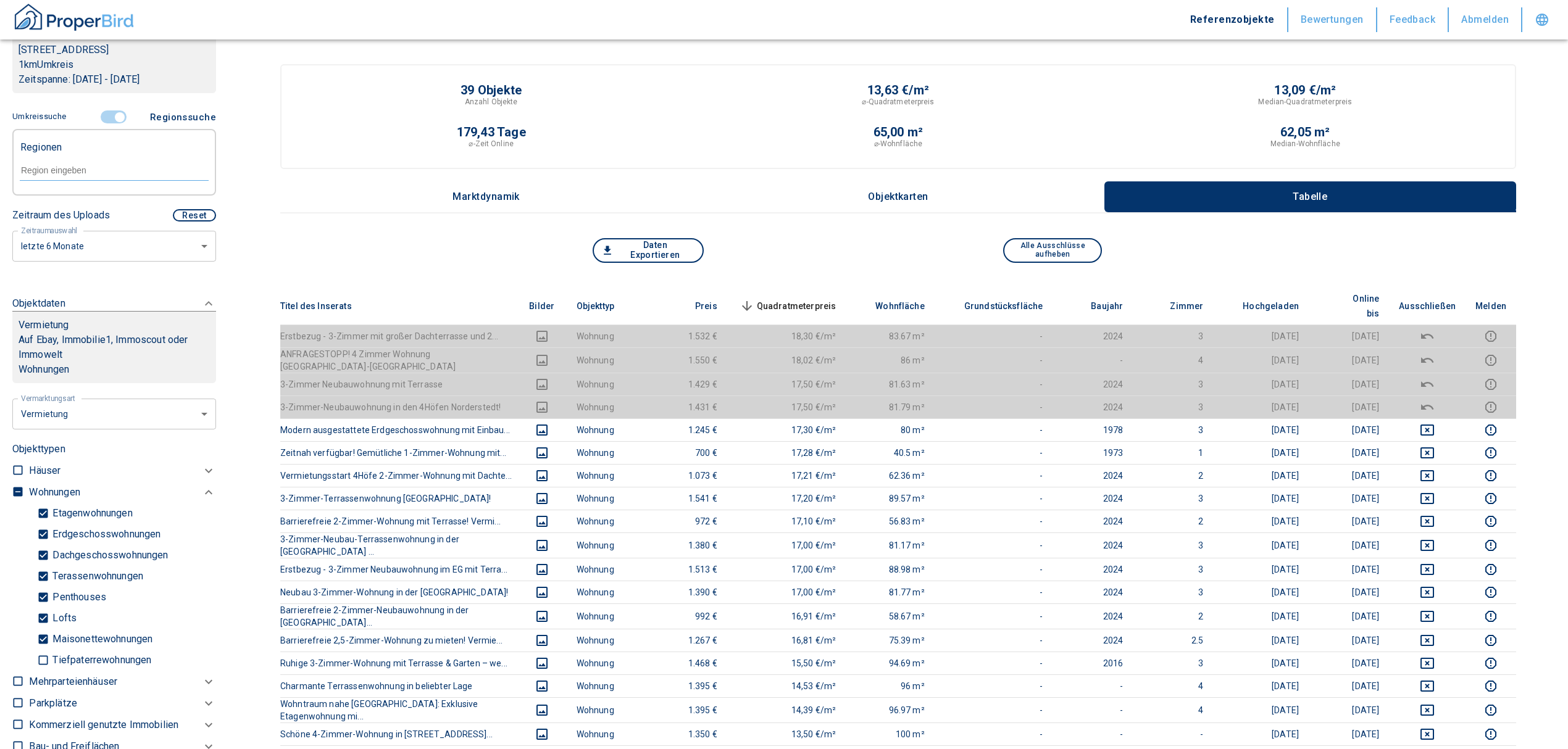
click at [65, 164] on input "text" at bounding box center [114, 170] width 189 height 11
click at [85, 196] on li "22844 [GEOGRAPHIC_DATA]" at bounding box center [108, 198] width 177 height 22
type input "22844"
type input "2020"
type input "22844 [GEOGRAPHIC_DATA]"
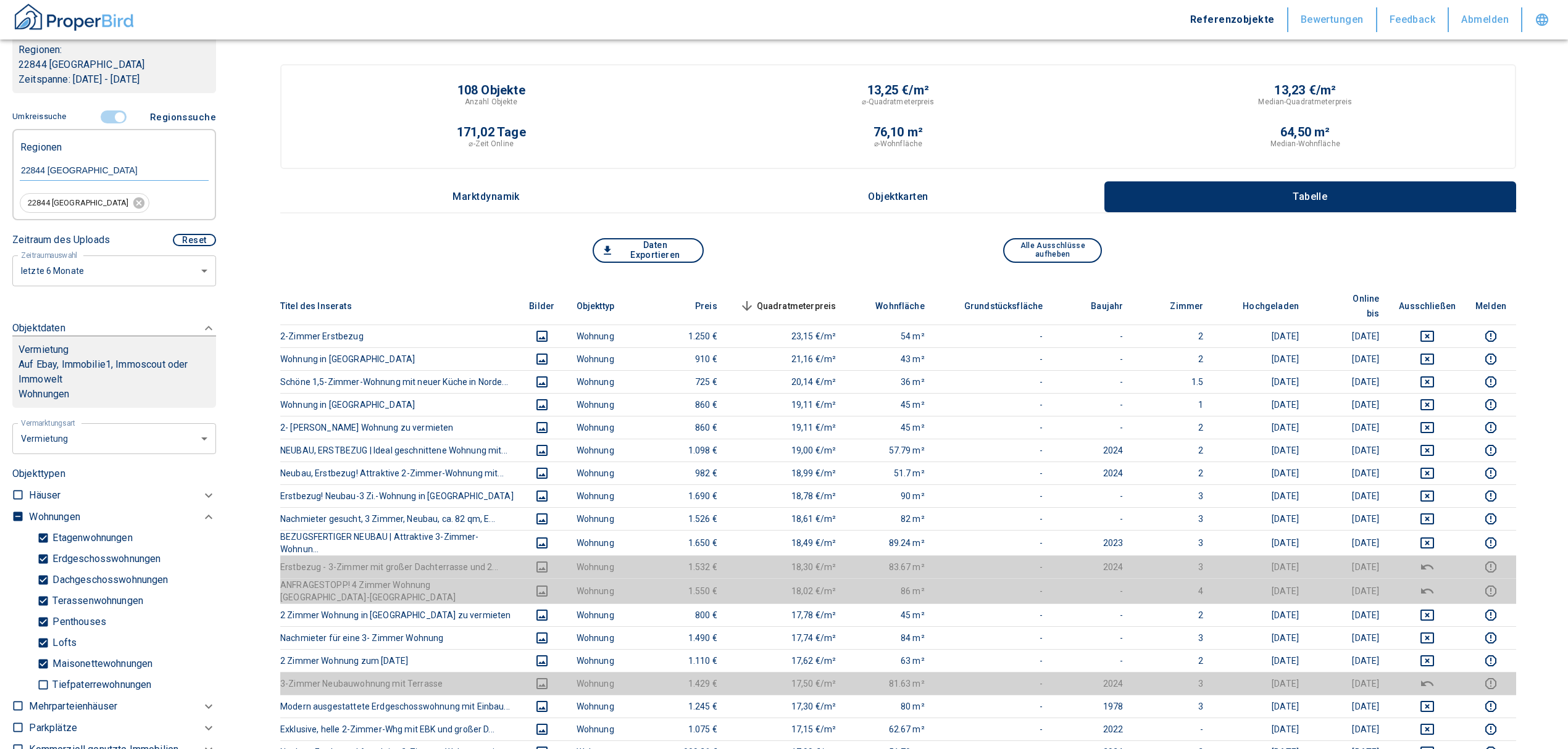
click at [784, 289] on th "Quadratmeterpreis sorted descending" at bounding box center [786, 306] width 119 height 38
click at [784, 299] on span "Quadratmeterpreis sorted descending" at bounding box center [786, 306] width 99 height 15
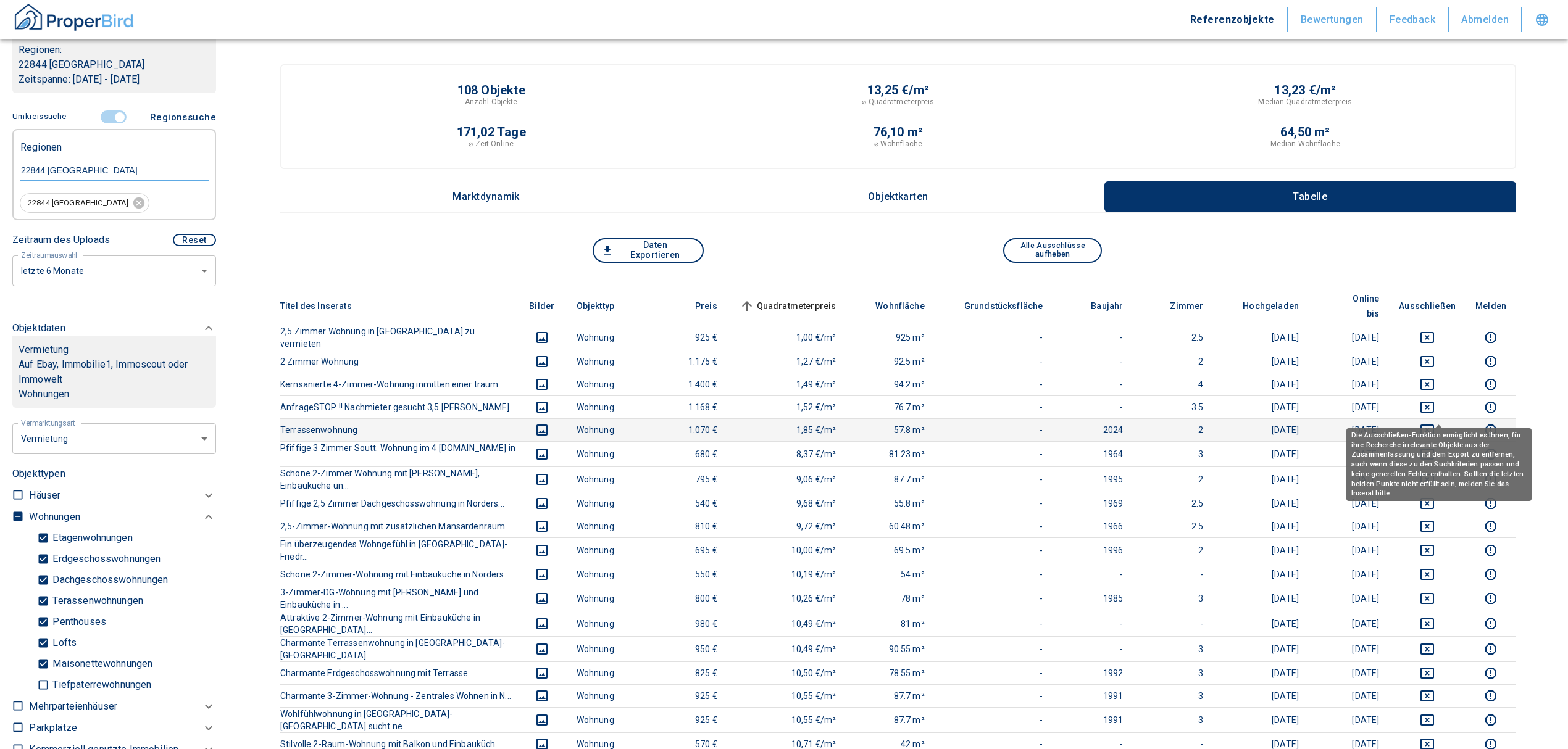
click at [1433, 424] on icon "deselect this listing" at bounding box center [1426, 430] width 13 height 11
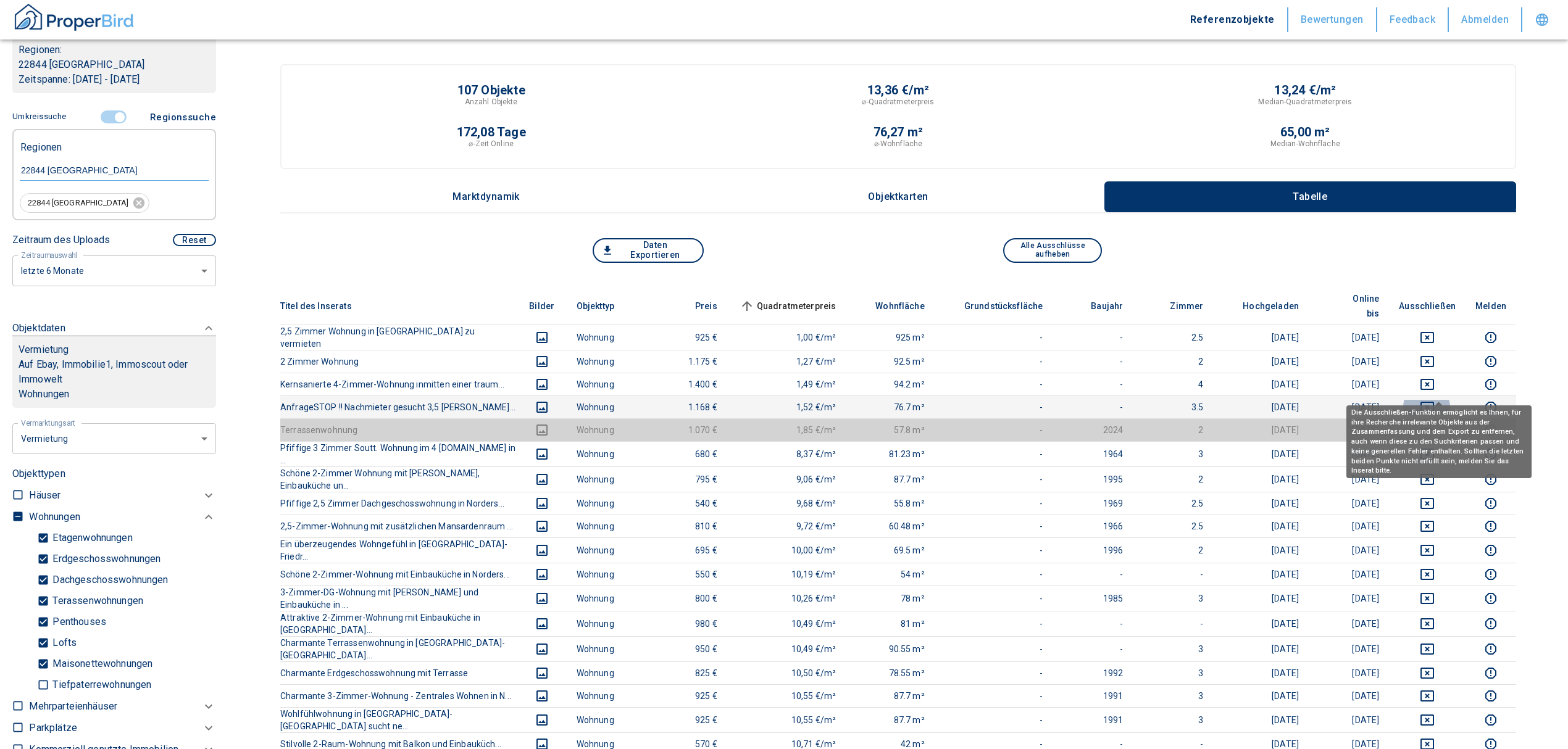
click at [1434, 401] on icon "deselect this listing" at bounding box center [1426, 407] width 13 height 11
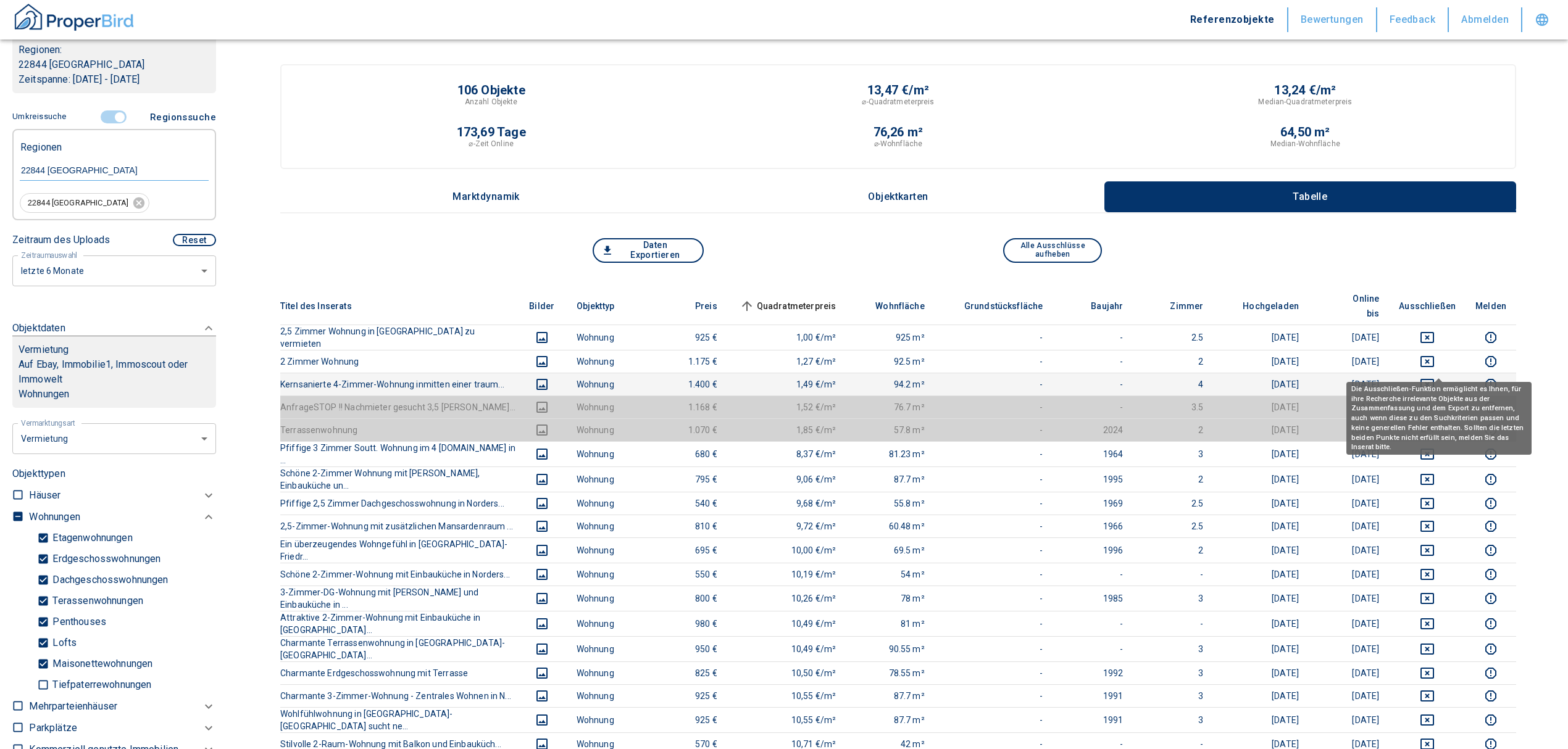
click at [1434, 378] on icon "deselect this listing" at bounding box center [1426, 385] width 15 height 15
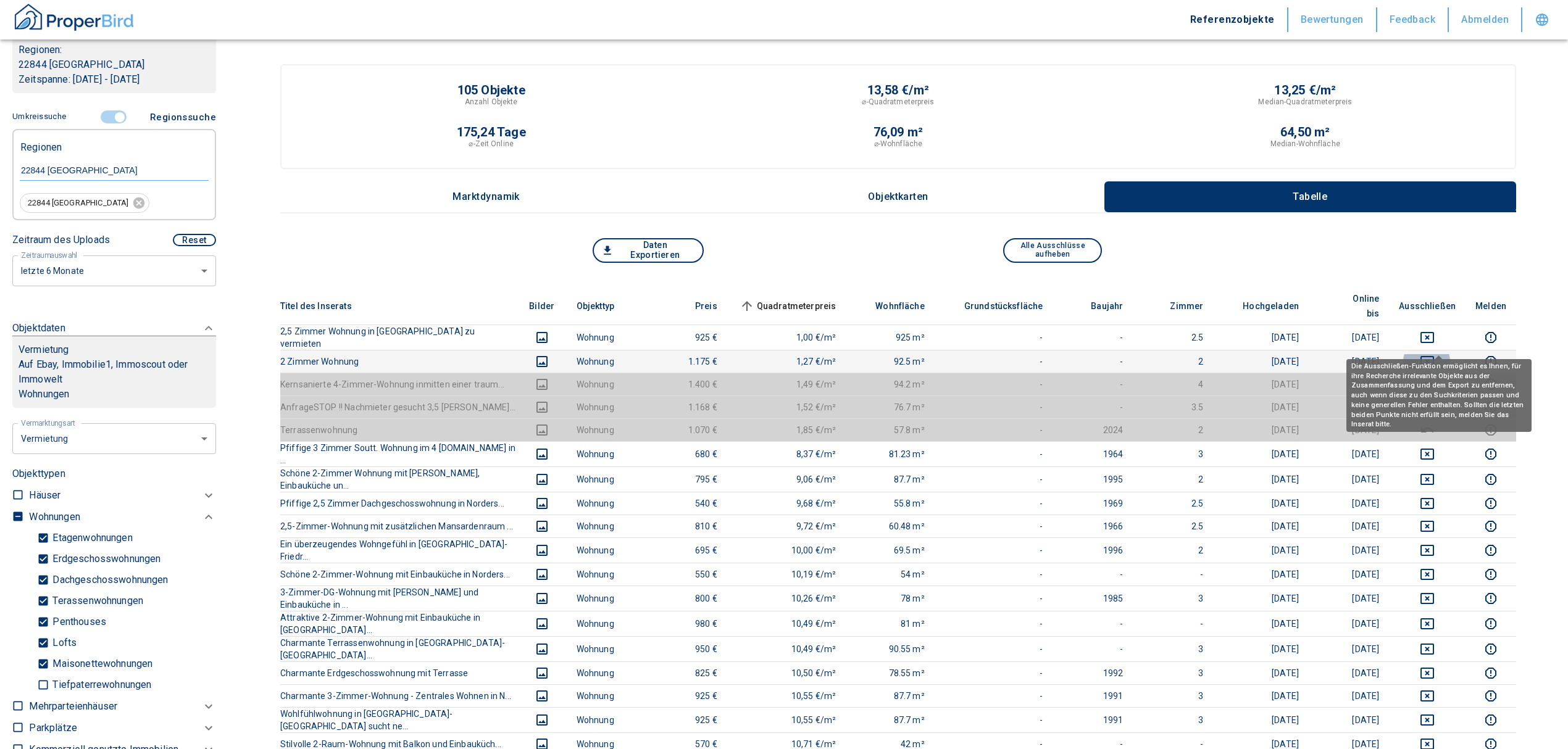
click at [1434, 356] on icon "deselect this listing" at bounding box center [1426, 362] width 13 height 11
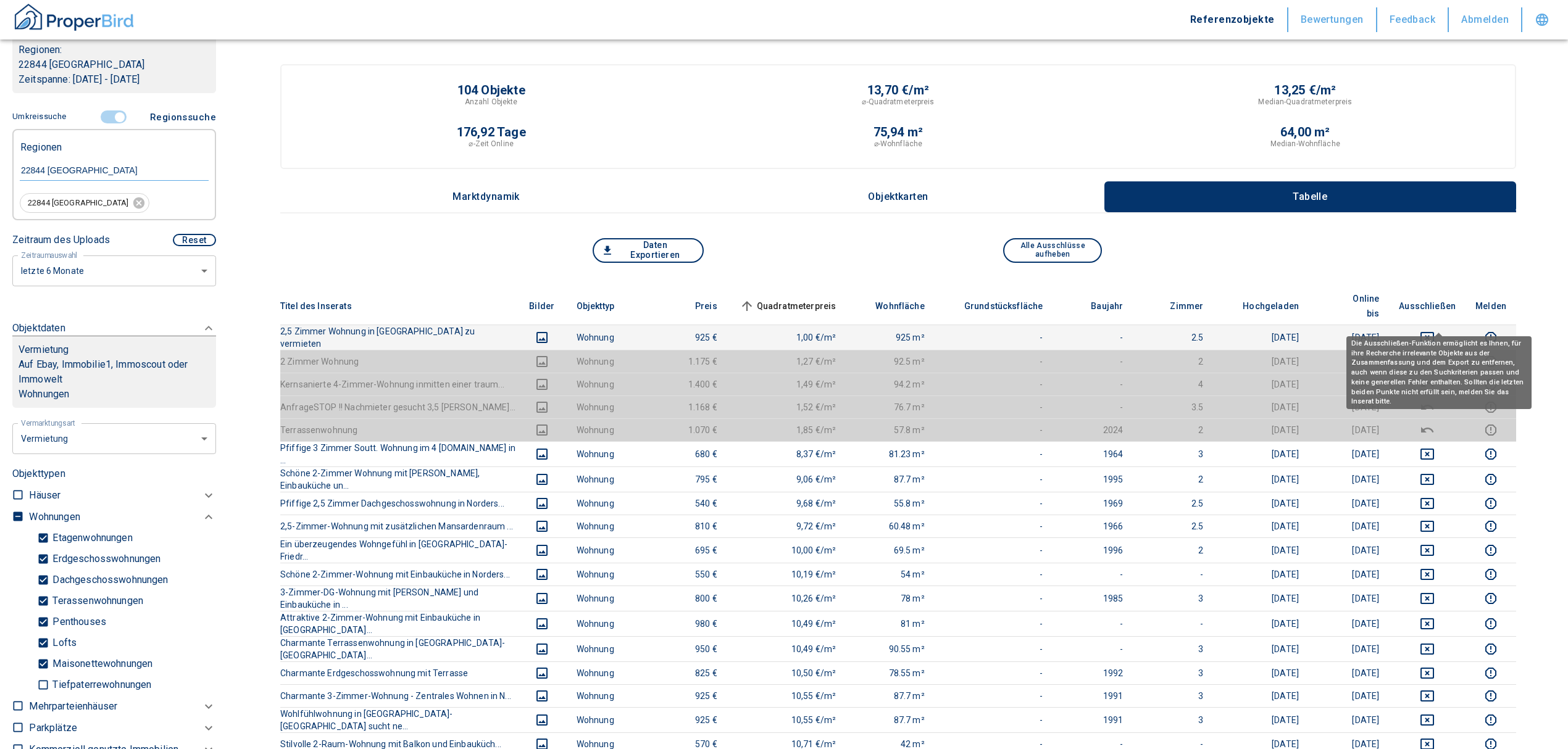
click at [1434, 330] on icon "deselect this listing" at bounding box center [1426, 337] width 15 height 15
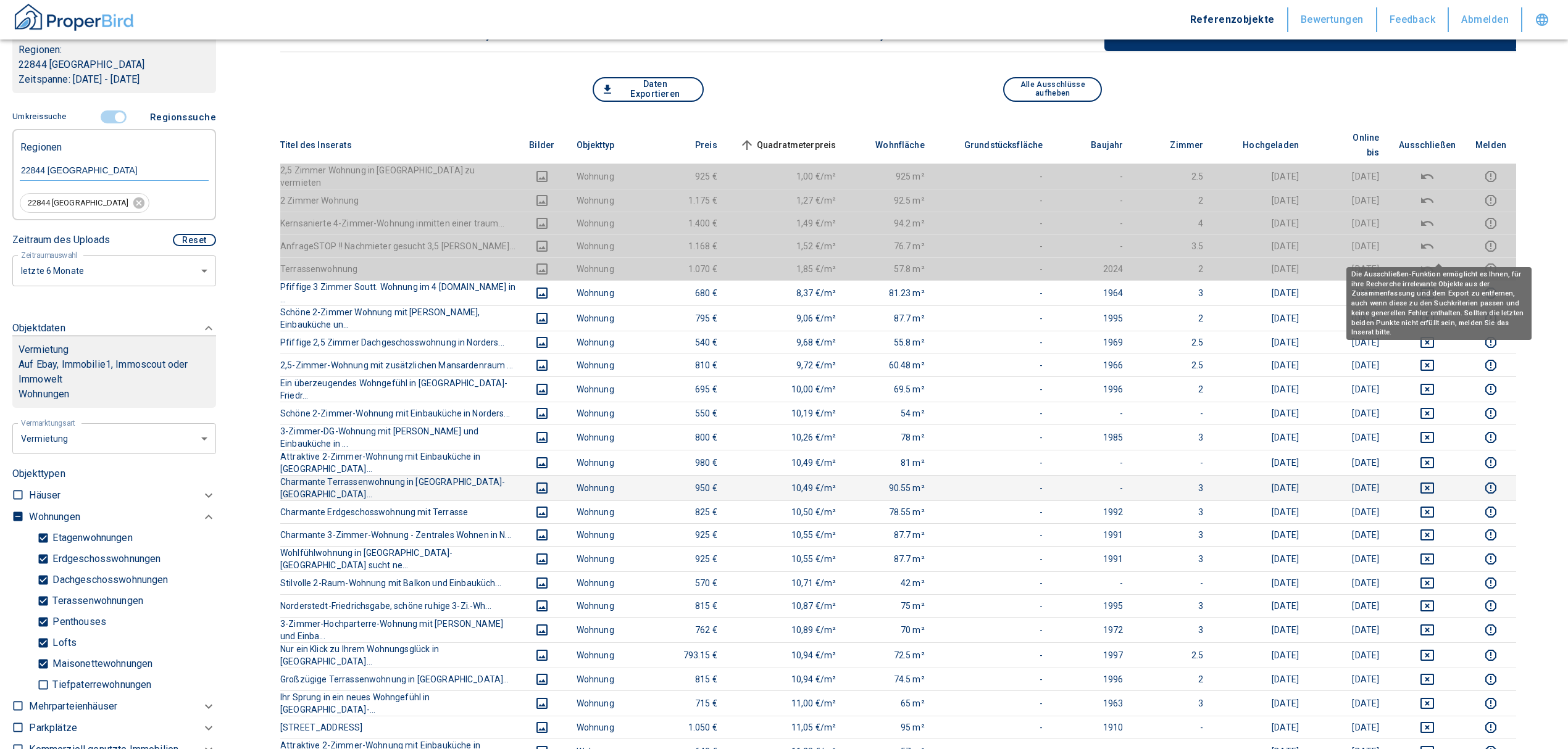
scroll to position [164, 0]
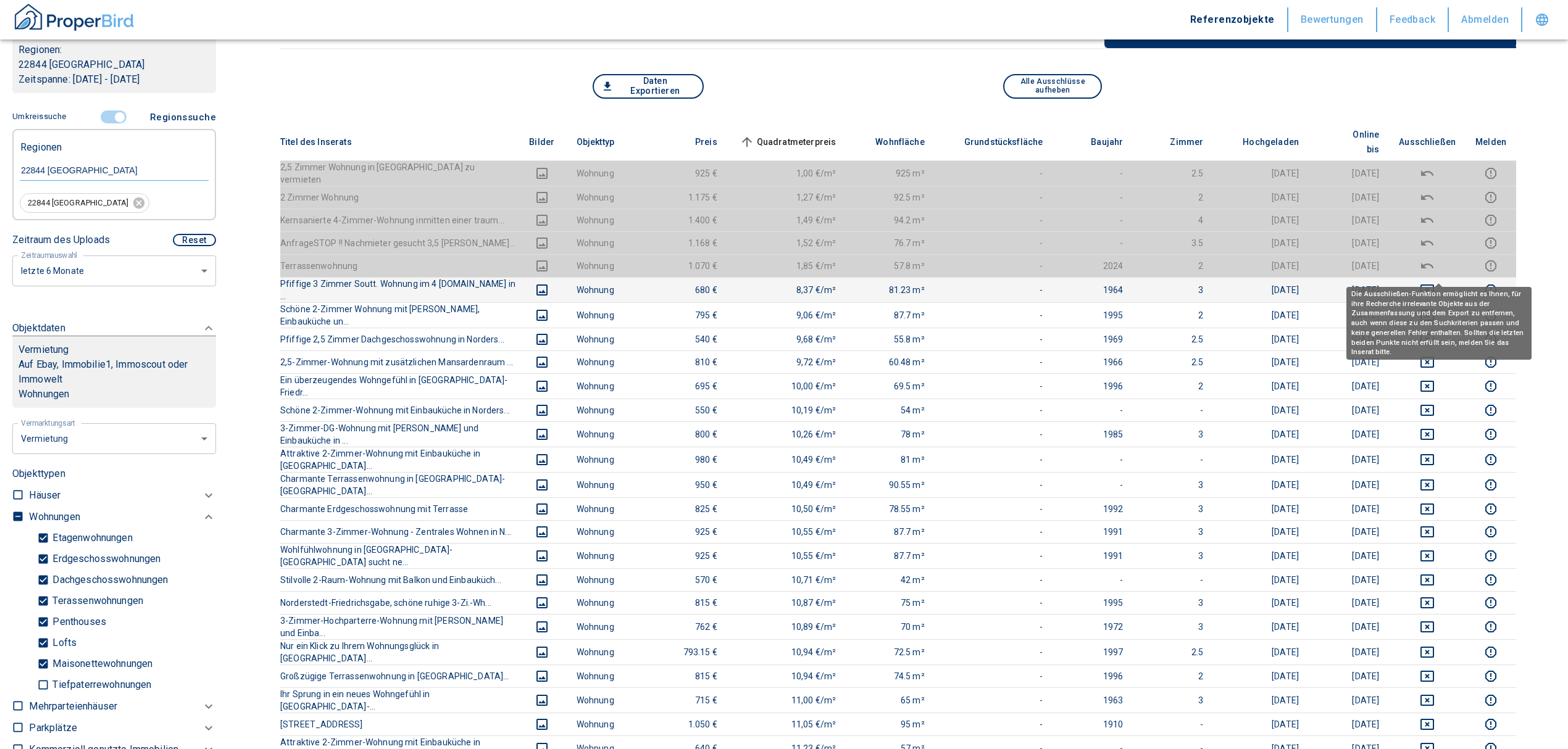
click at [1430, 283] on button "deselect this listing" at bounding box center [1427, 290] width 57 height 15
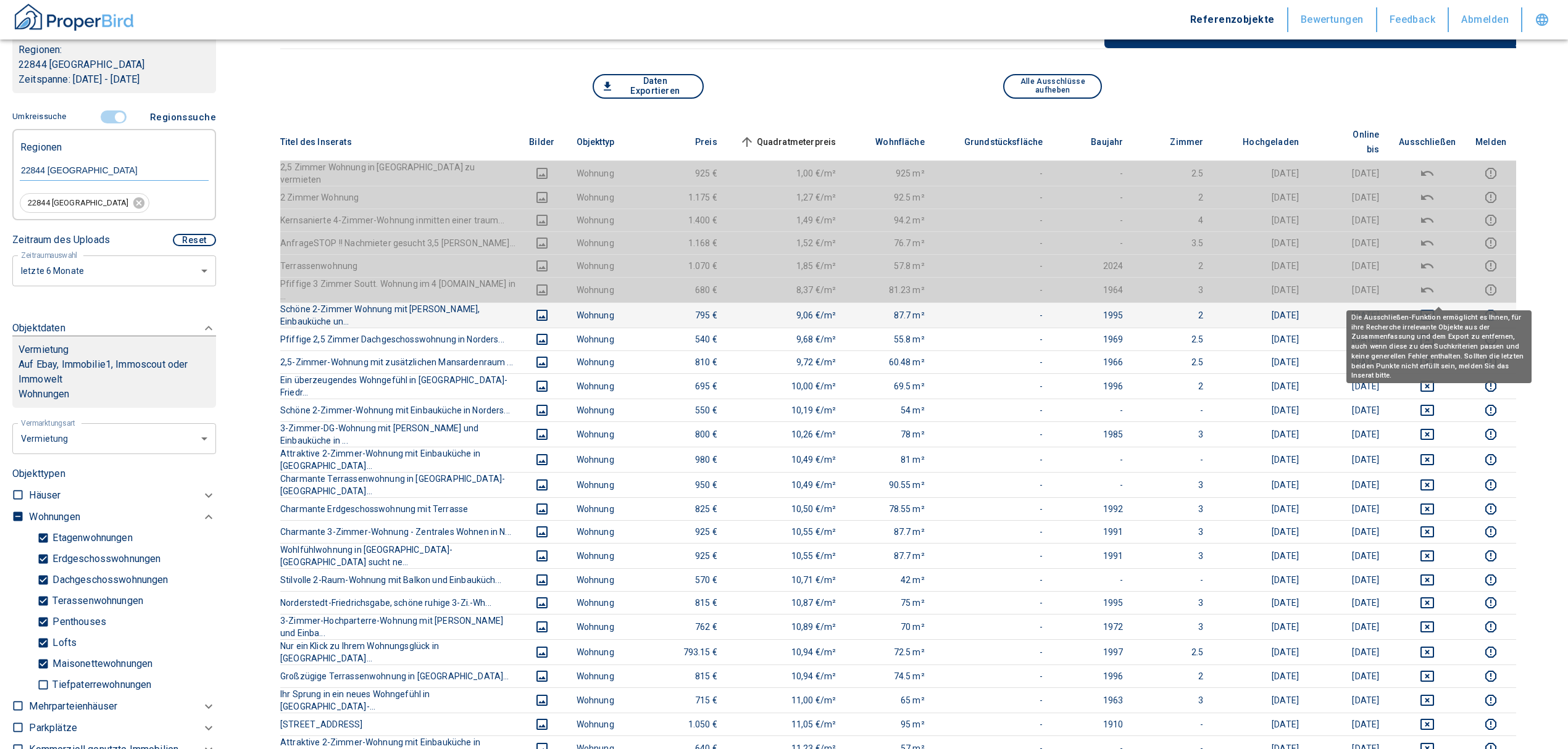
click at [1434, 308] on icon "deselect this listing" at bounding box center [1426, 315] width 15 height 15
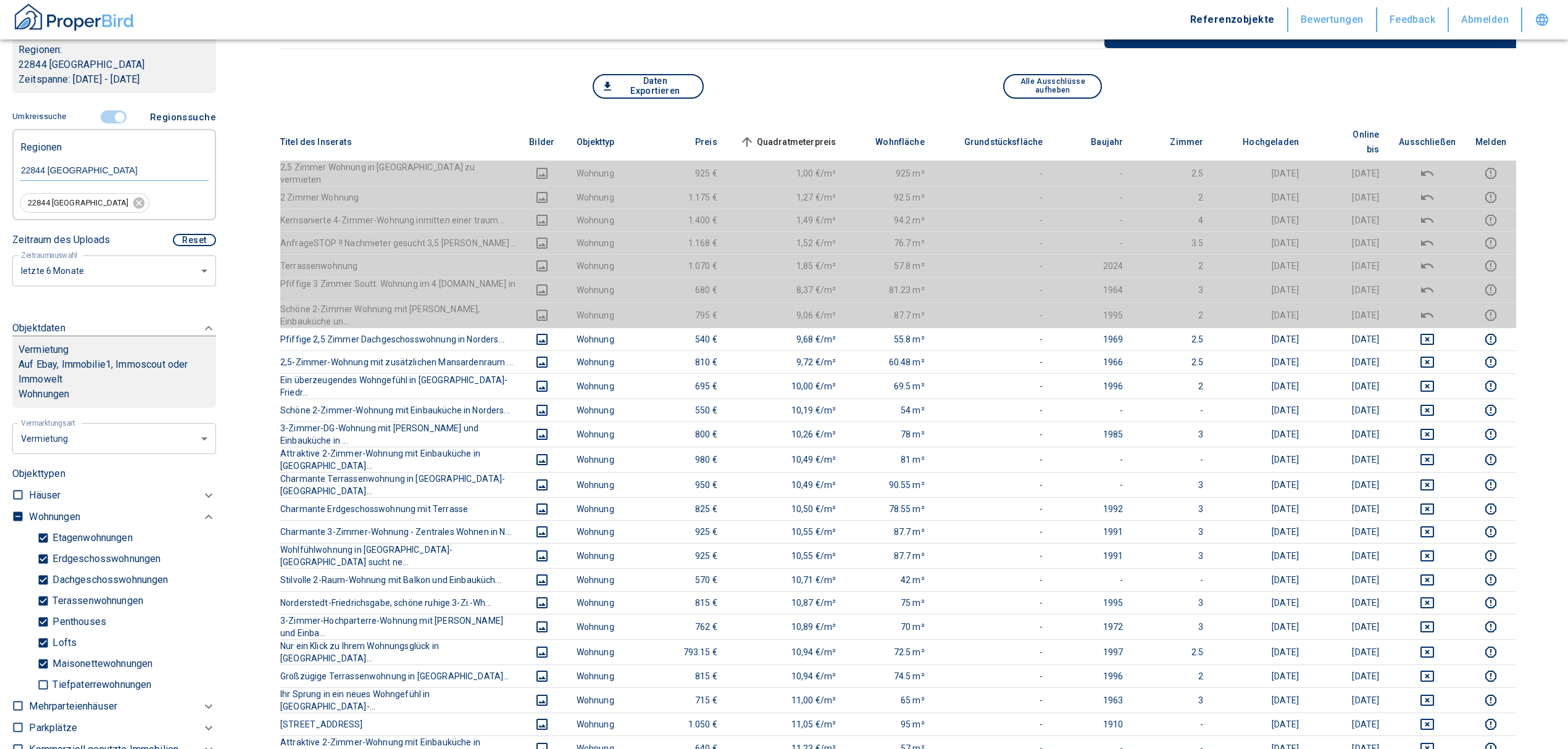
click at [810, 134] on span "Quadratmeterpreis sorted ascending" at bounding box center [786, 141] width 99 height 15
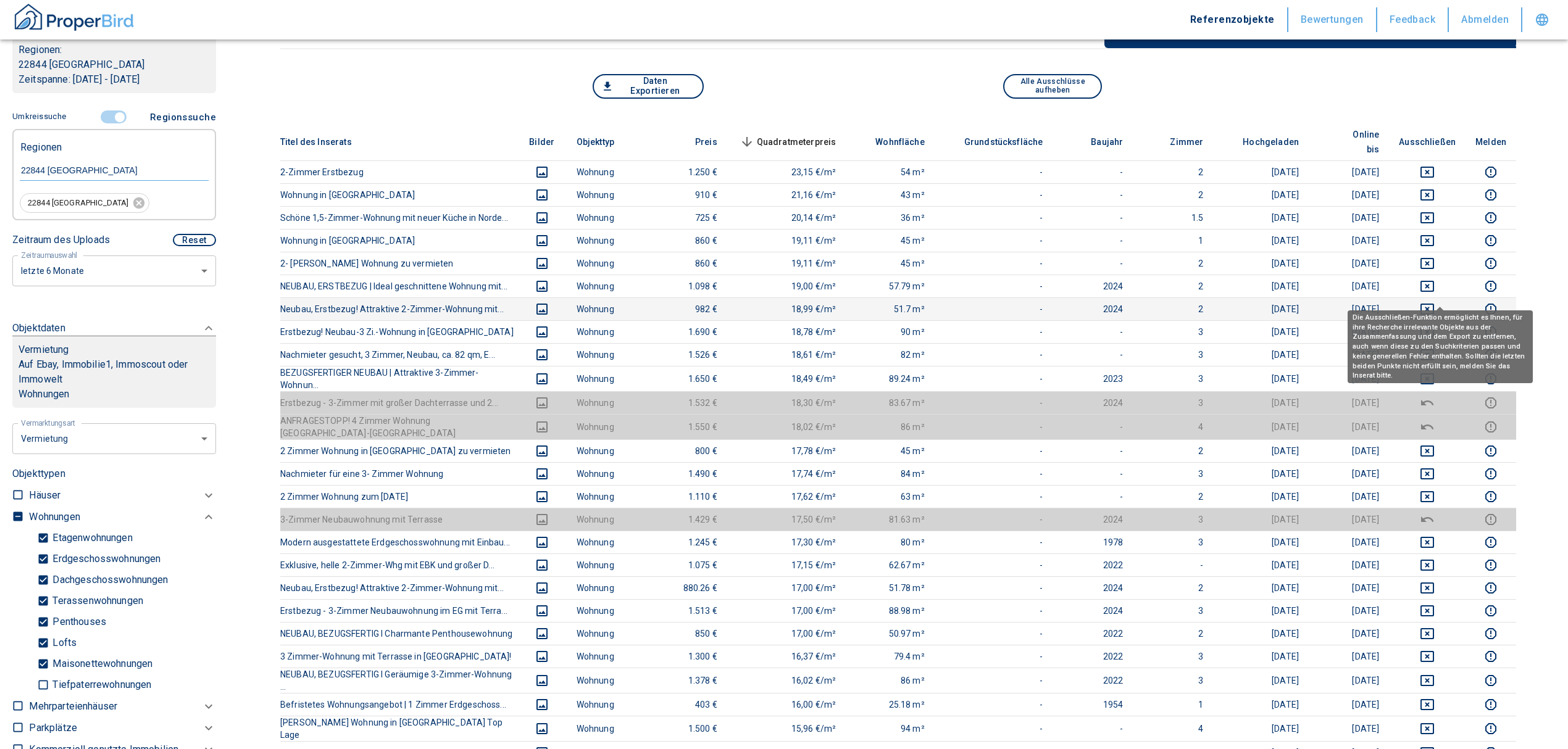
click at [1434, 303] on icon "deselect this listing" at bounding box center [1426, 309] width 13 height 11
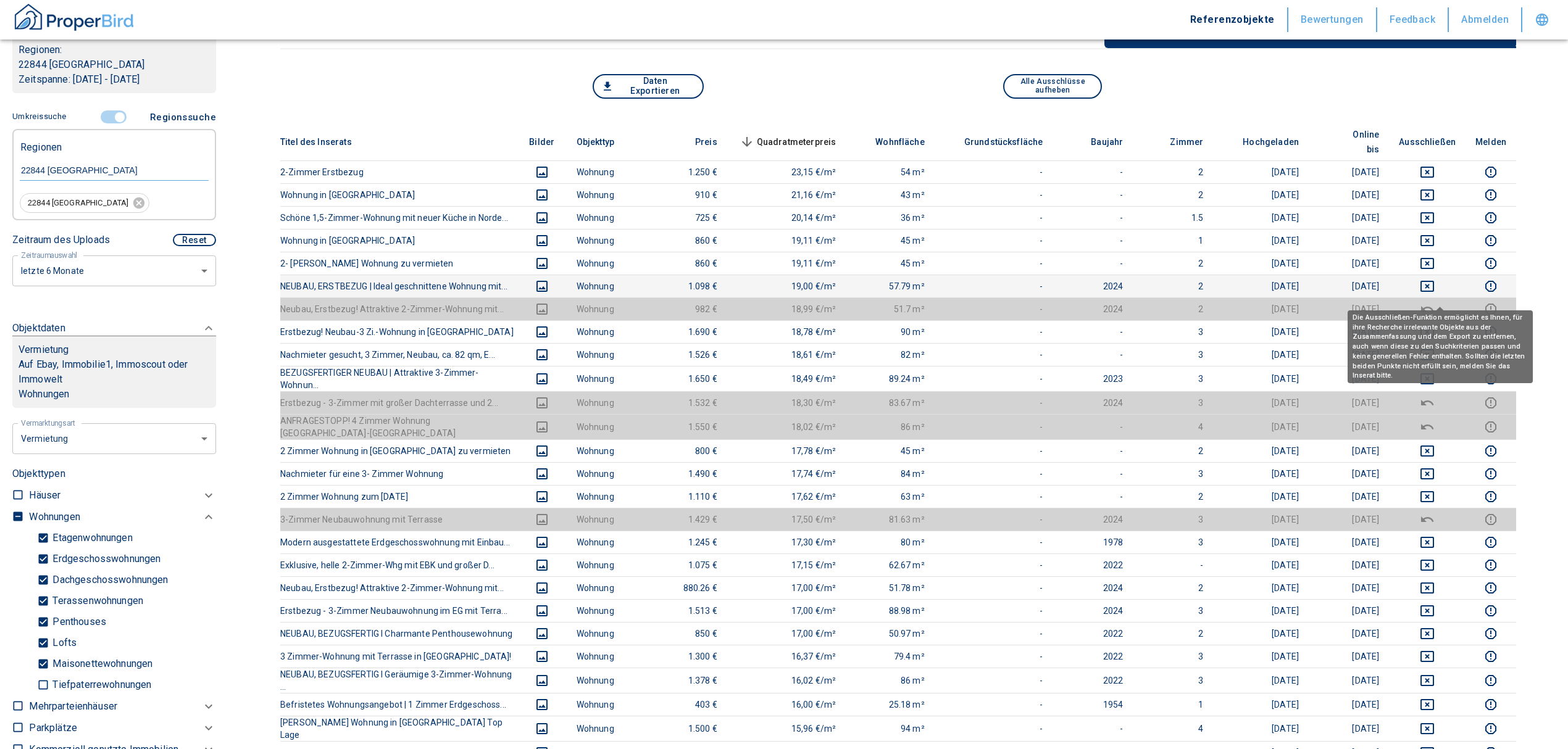
click at [1442, 275] on td at bounding box center [1427, 287] width 77 height 23
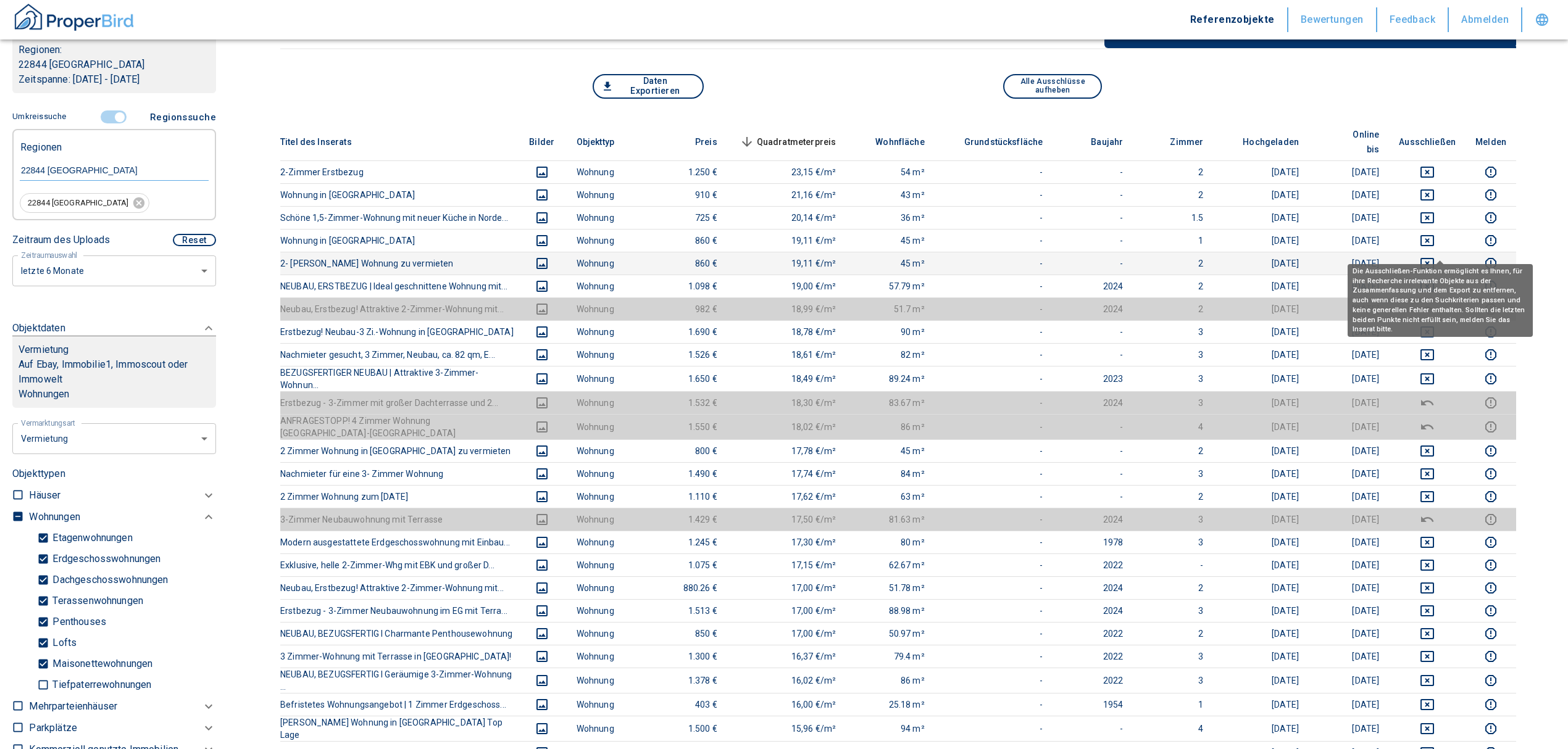
click at [1434, 258] on icon "deselect this listing" at bounding box center [1426, 264] width 13 height 11
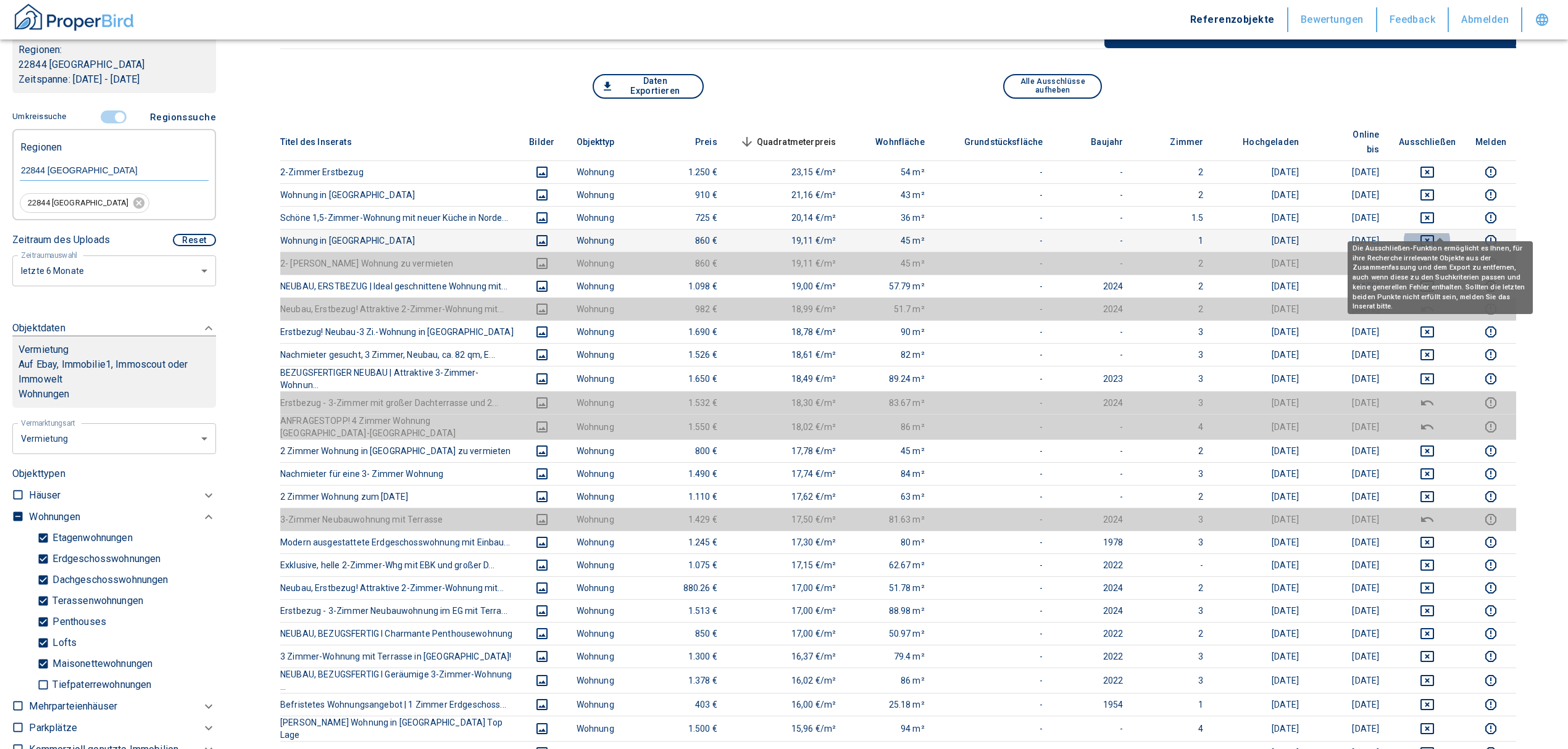
click at [1434, 233] on icon "deselect this listing" at bounding box center [1426, 241] width 15 height 15
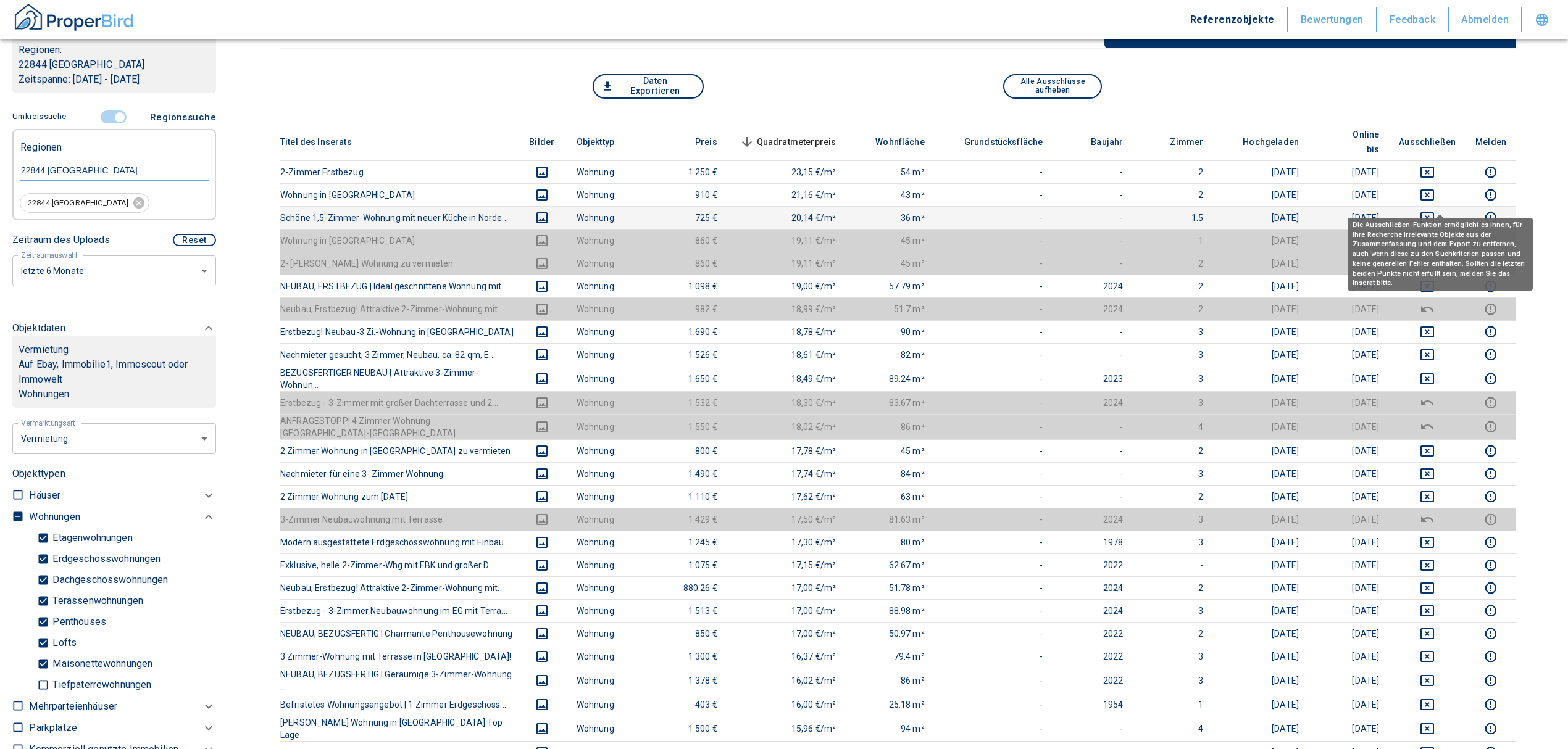
click at [1434, 210] on icon "deselect this listing" at bounding box center [1426, 218] width 15 height 15
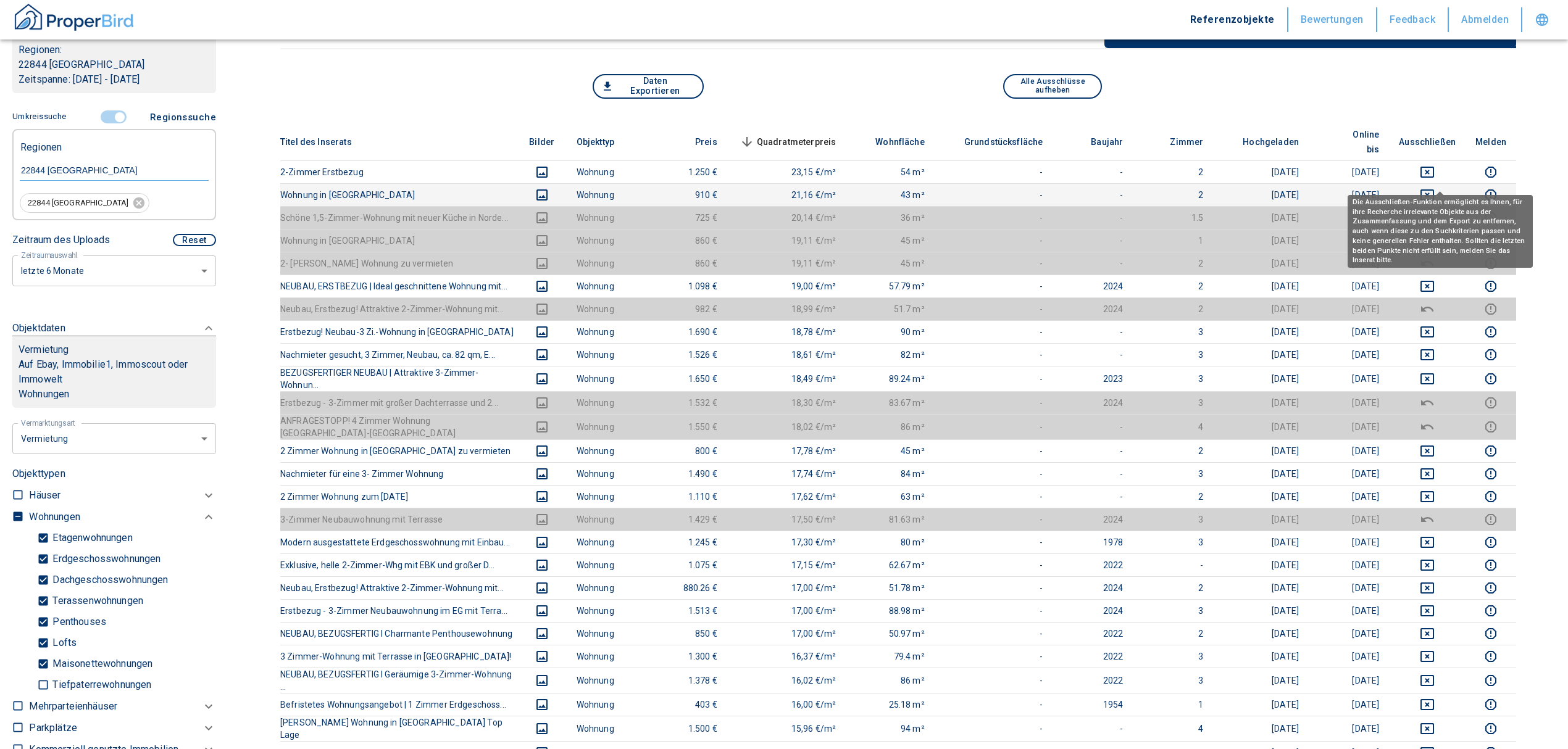
drag, startPoint x: 1440, startPoint y: 180, endPoint x: 1440, endPoint y: 169, distance: 11.0
click at [1434, 189] on icon "deselect this listing" at bounding box center [1426, 195] width 13 height 11
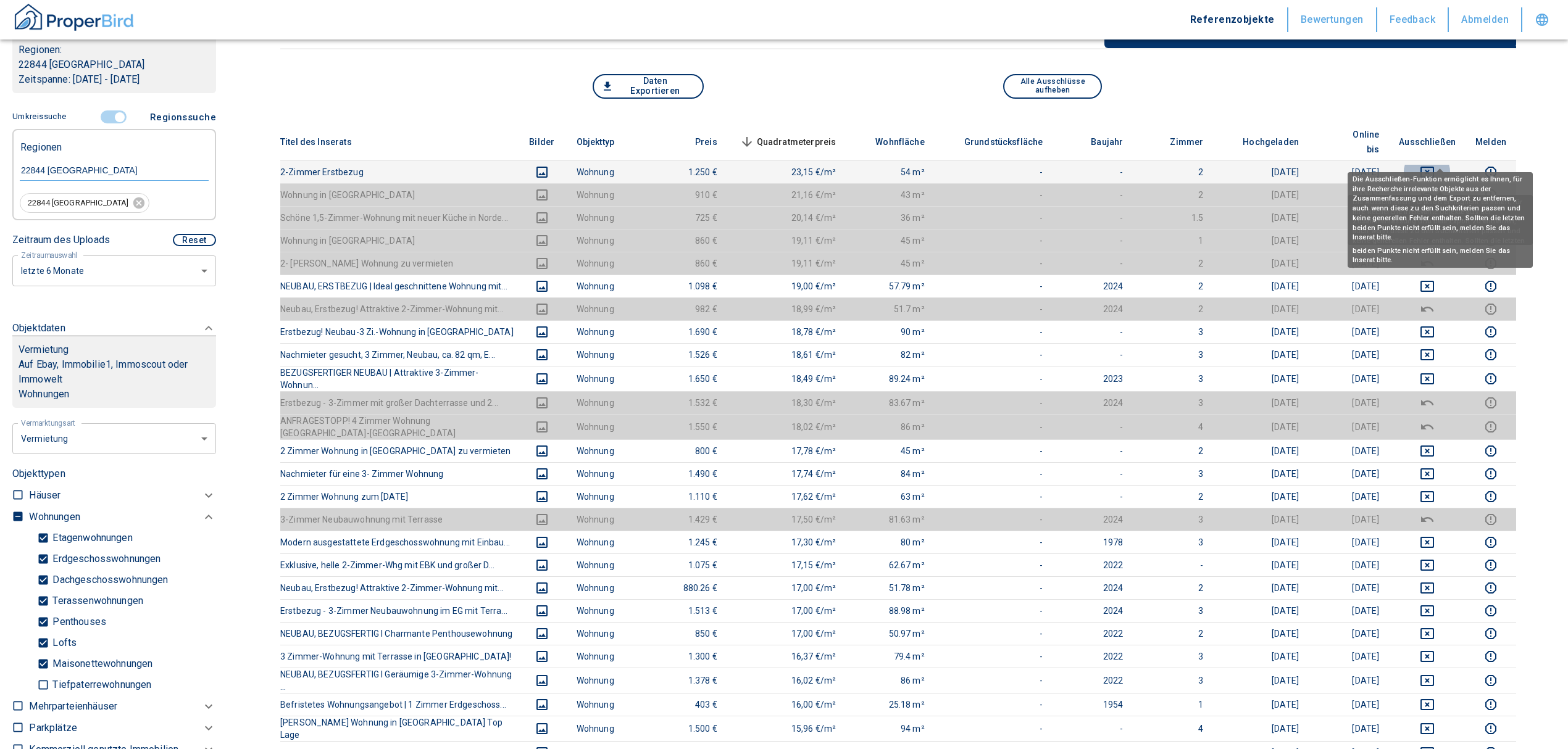
click at [1434, 166] on icon "deselect this listing" at bounding box center [1426, 172] width 13 height 11
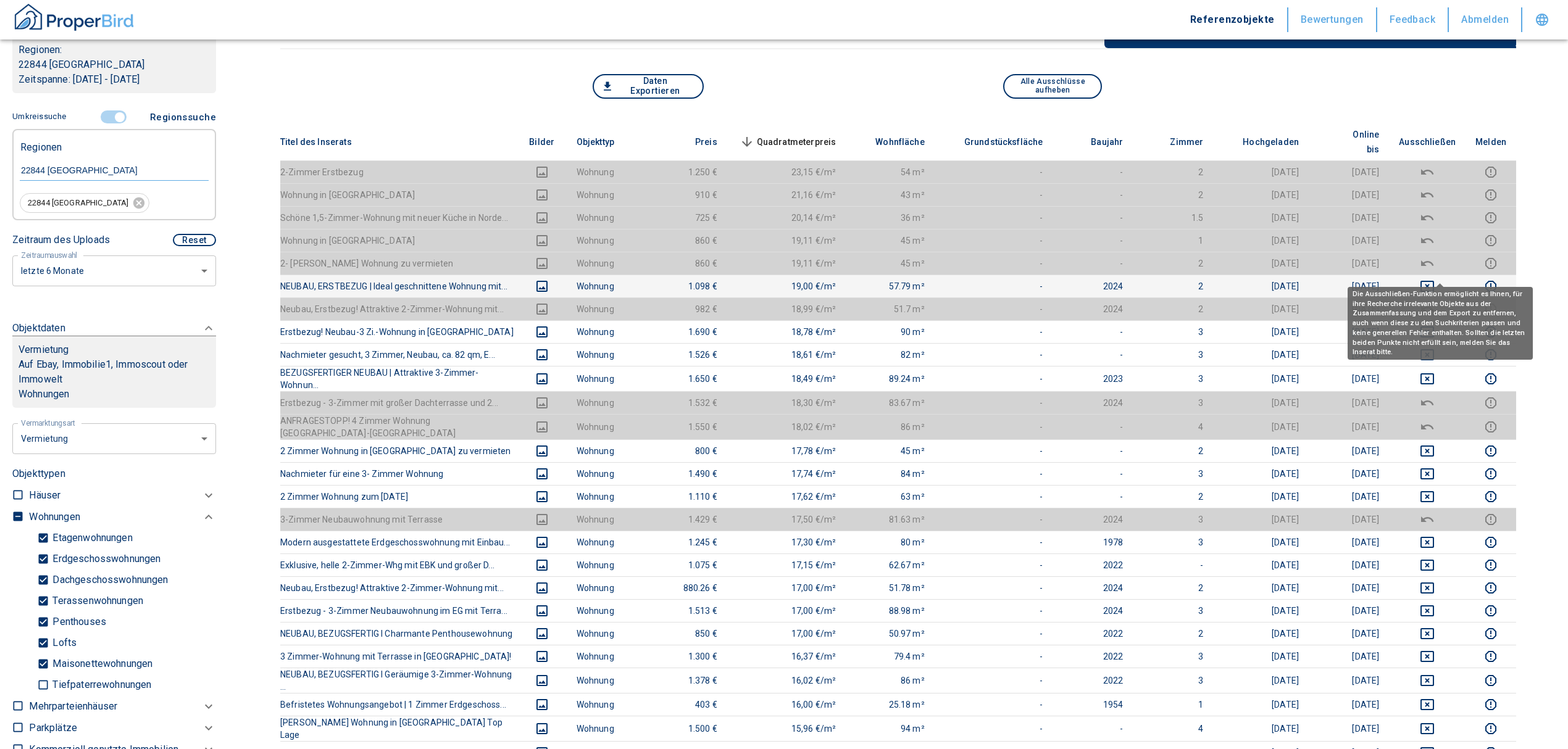
click at [1434, 281] on icon "deselect this listing" at bounding box center [1426, 287] width 13 height 11
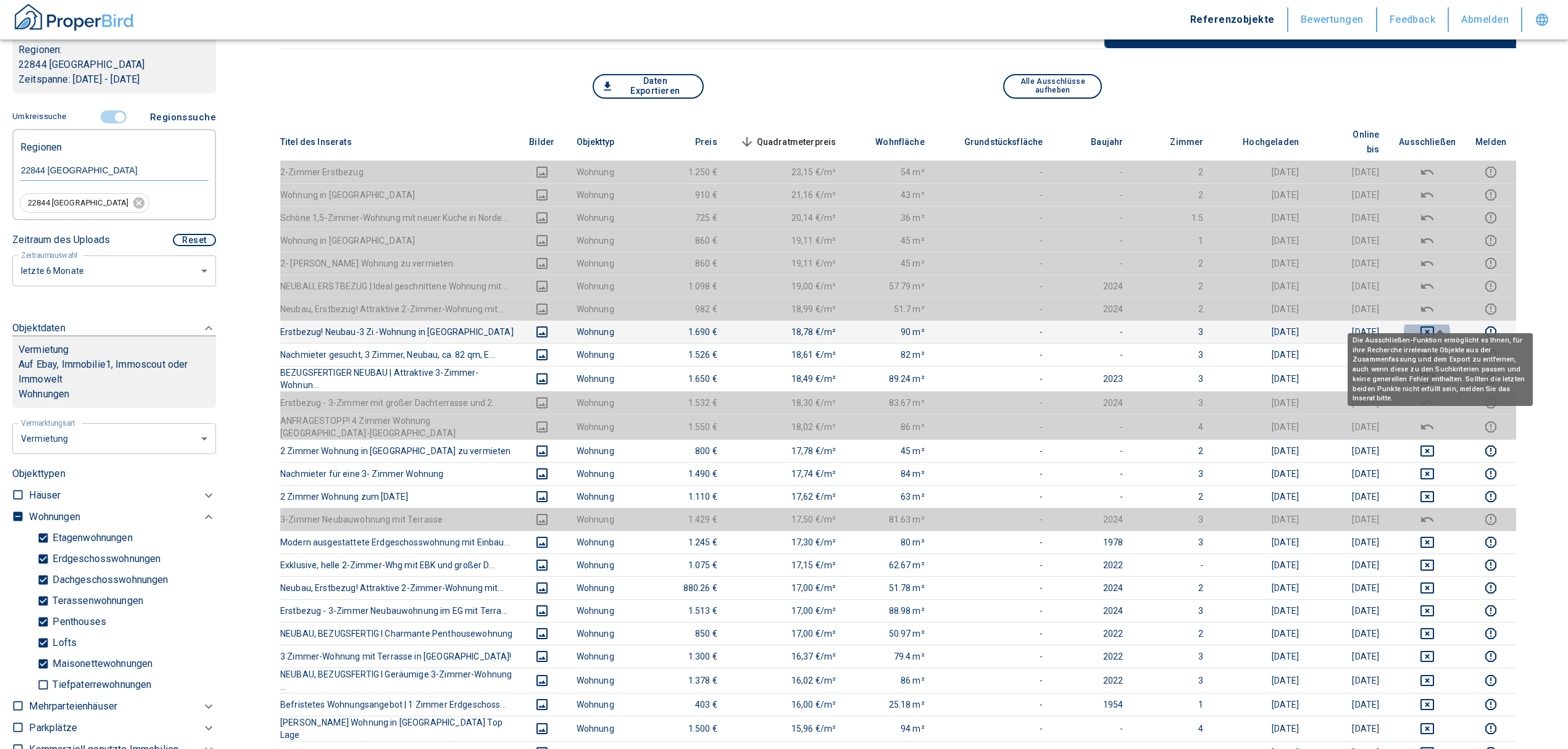
click at [1434, 326] on icon "deselect this listing" at bounding box center [1426, 332] width 13 height 11
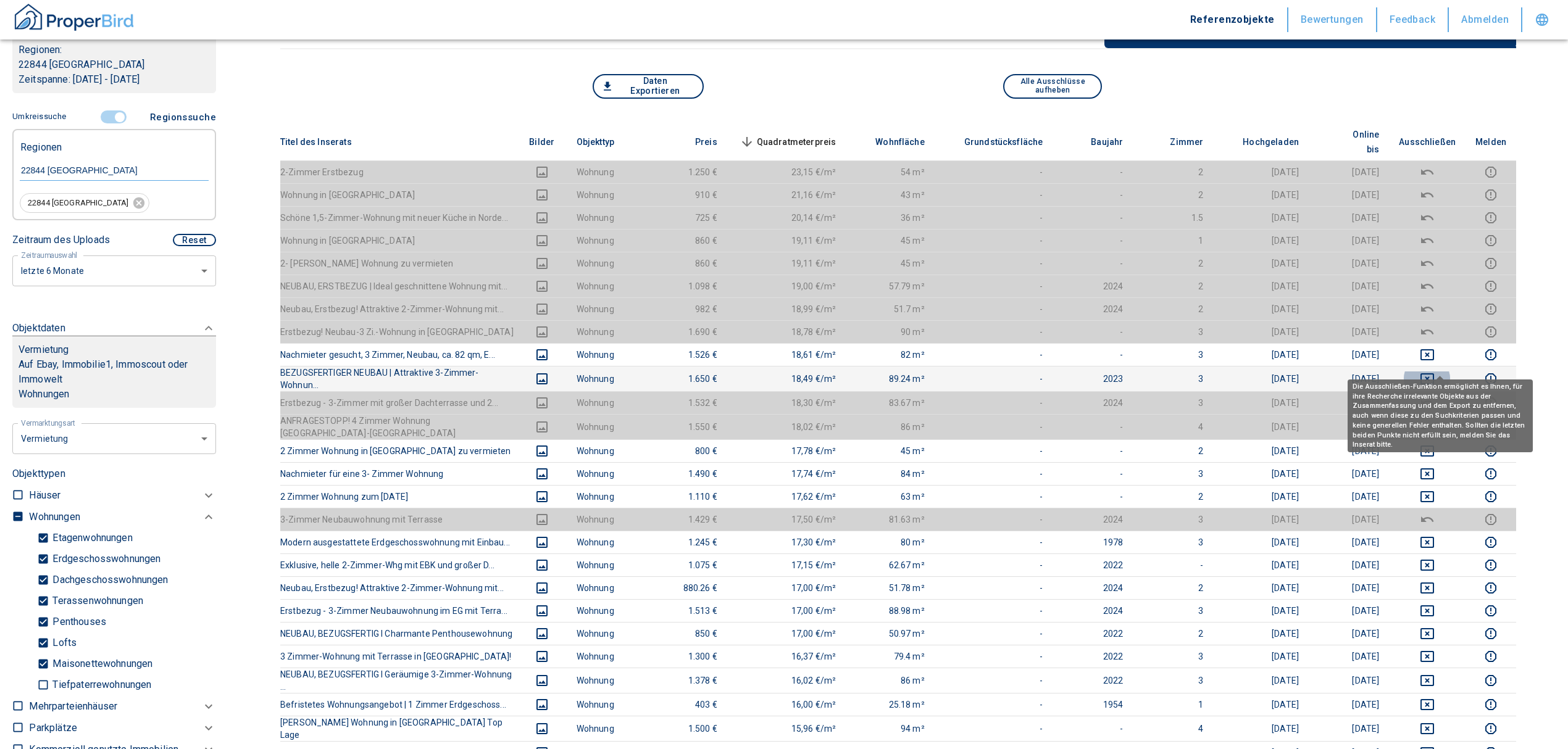
click at [1434, 371] on icon "deselect this listing" at bounding box center [1426, 378] width 15 height 15
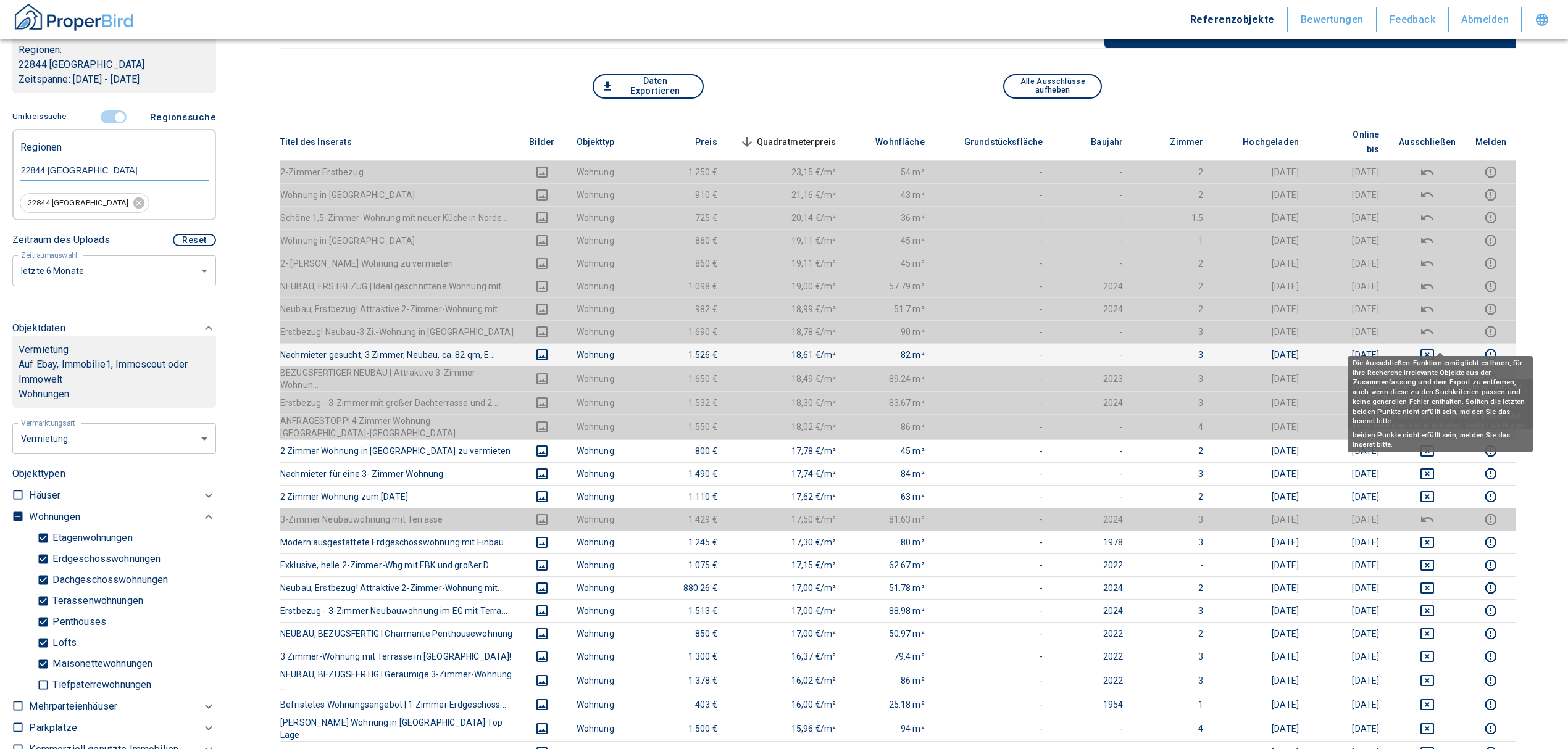
click at [1434, 349] on icon "deselect this listing" at bounding box center [1426, 355] width 13 height 11
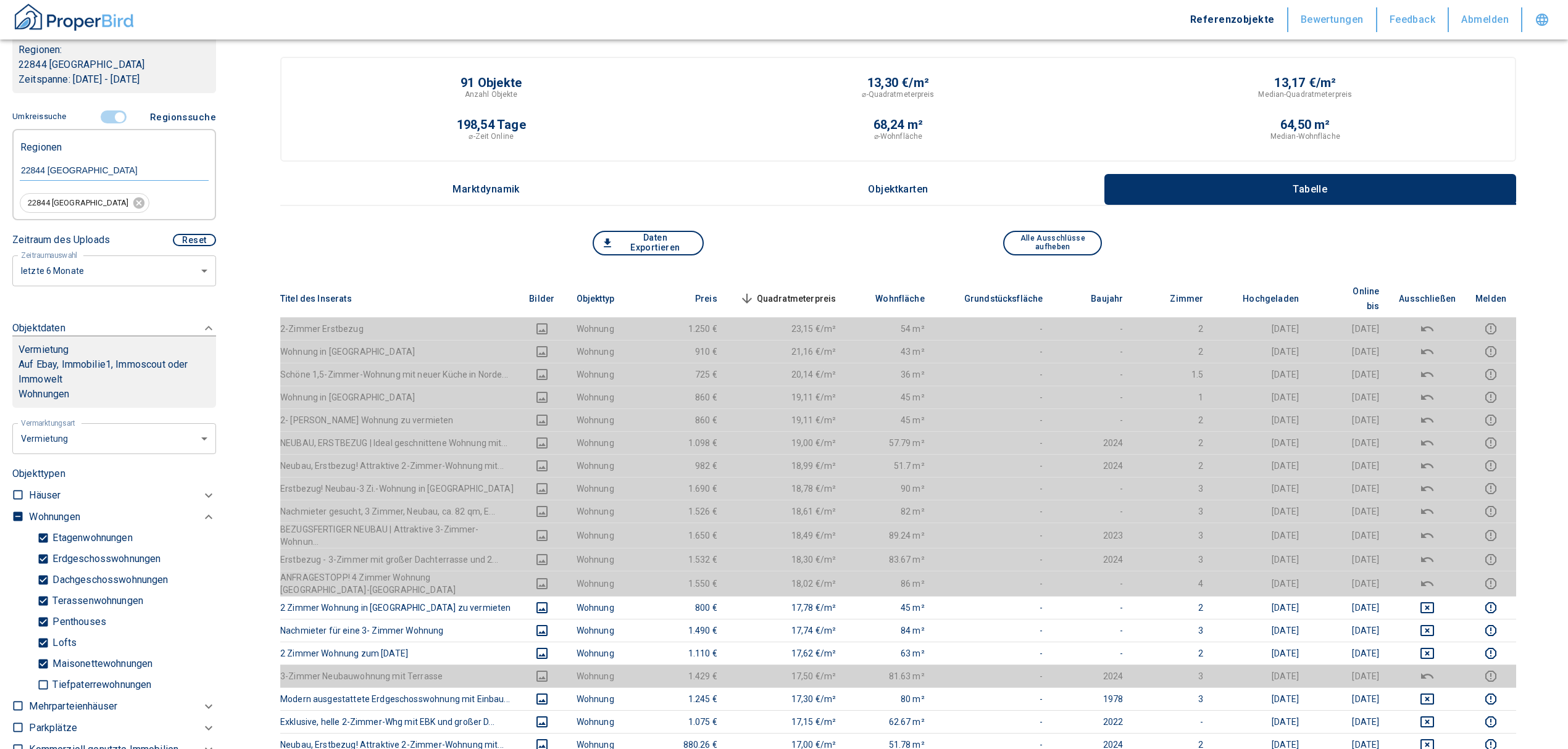
scroll to position [0, 0]
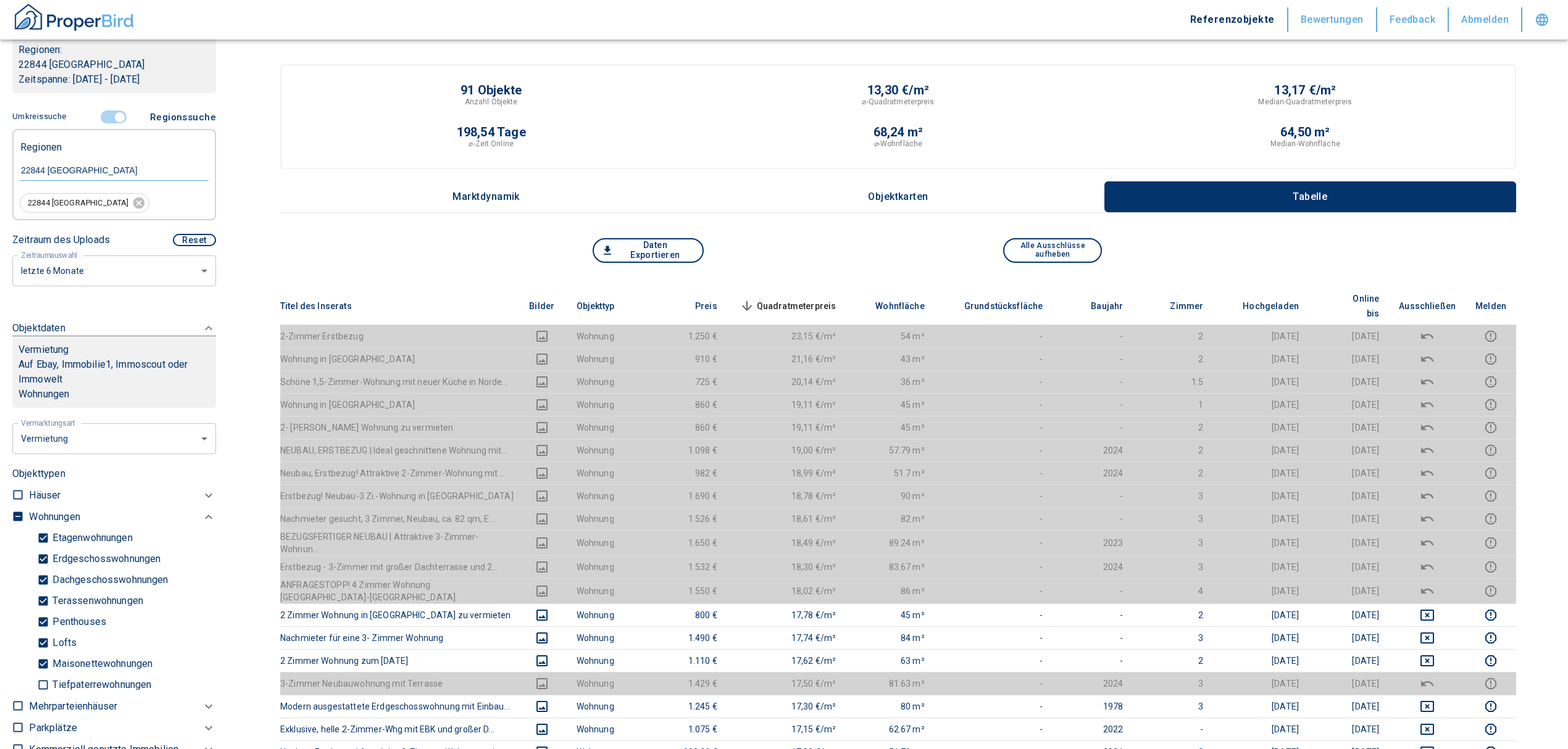
click at [815, 299] on span "Quadratmeterpreis sorted descending" at bounding box center [786, 306] width 99 height 15
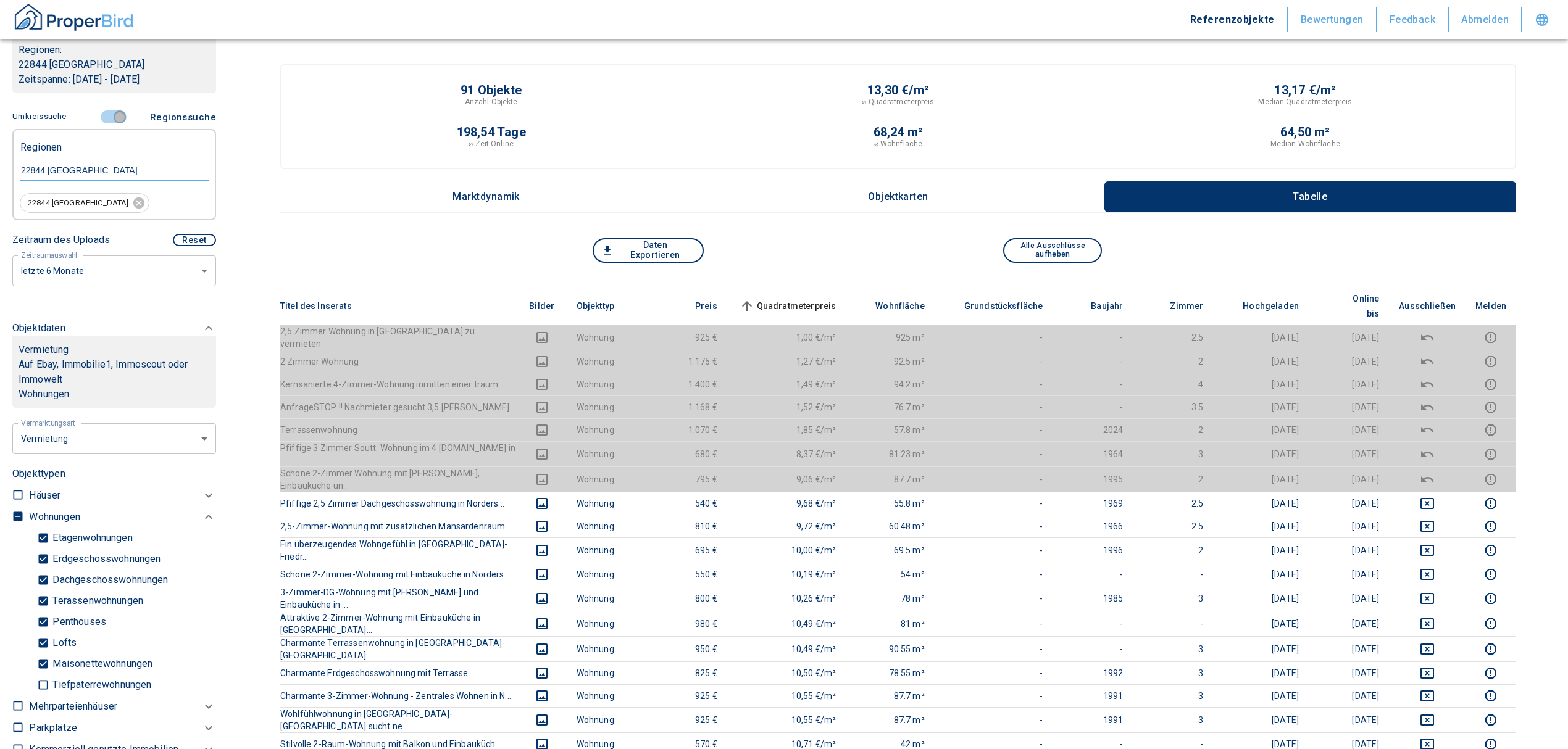
click at [113, 117] on input "controlled" at bounding box center [119, 117] width 37 height 13
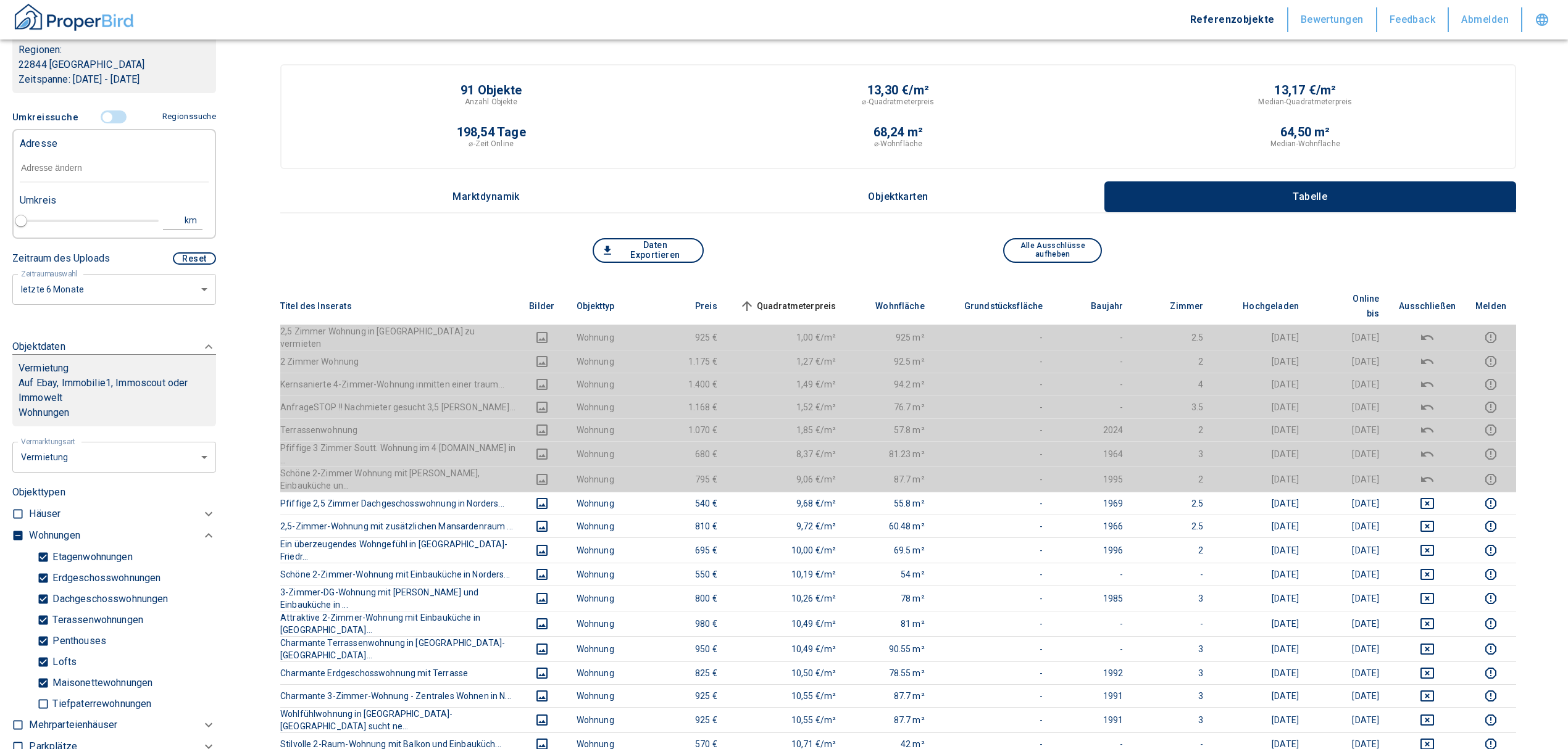
click at [48, 171] on input "text" at bounding box center [114, 169] width 189 height 28
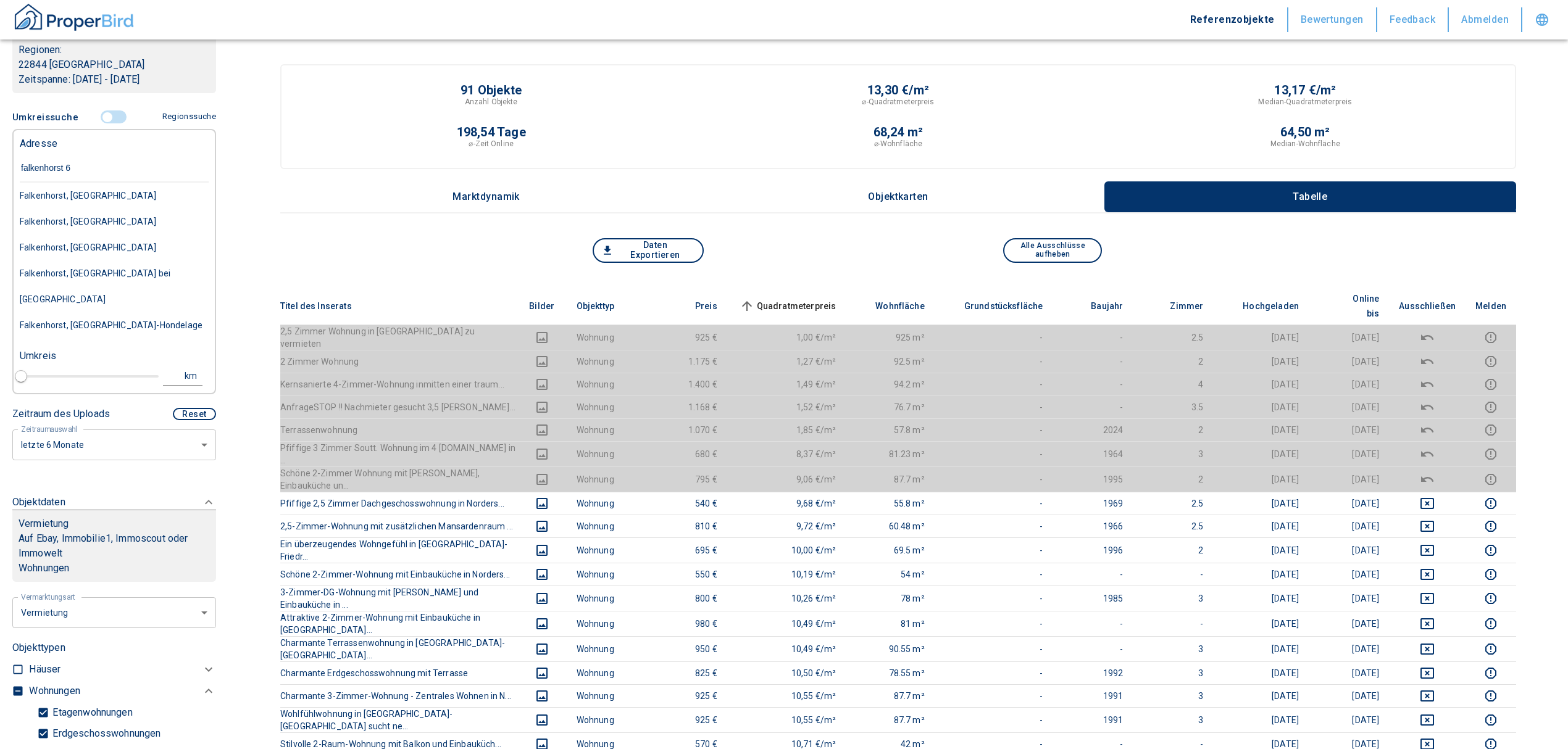
type input "falkenhorst 61"
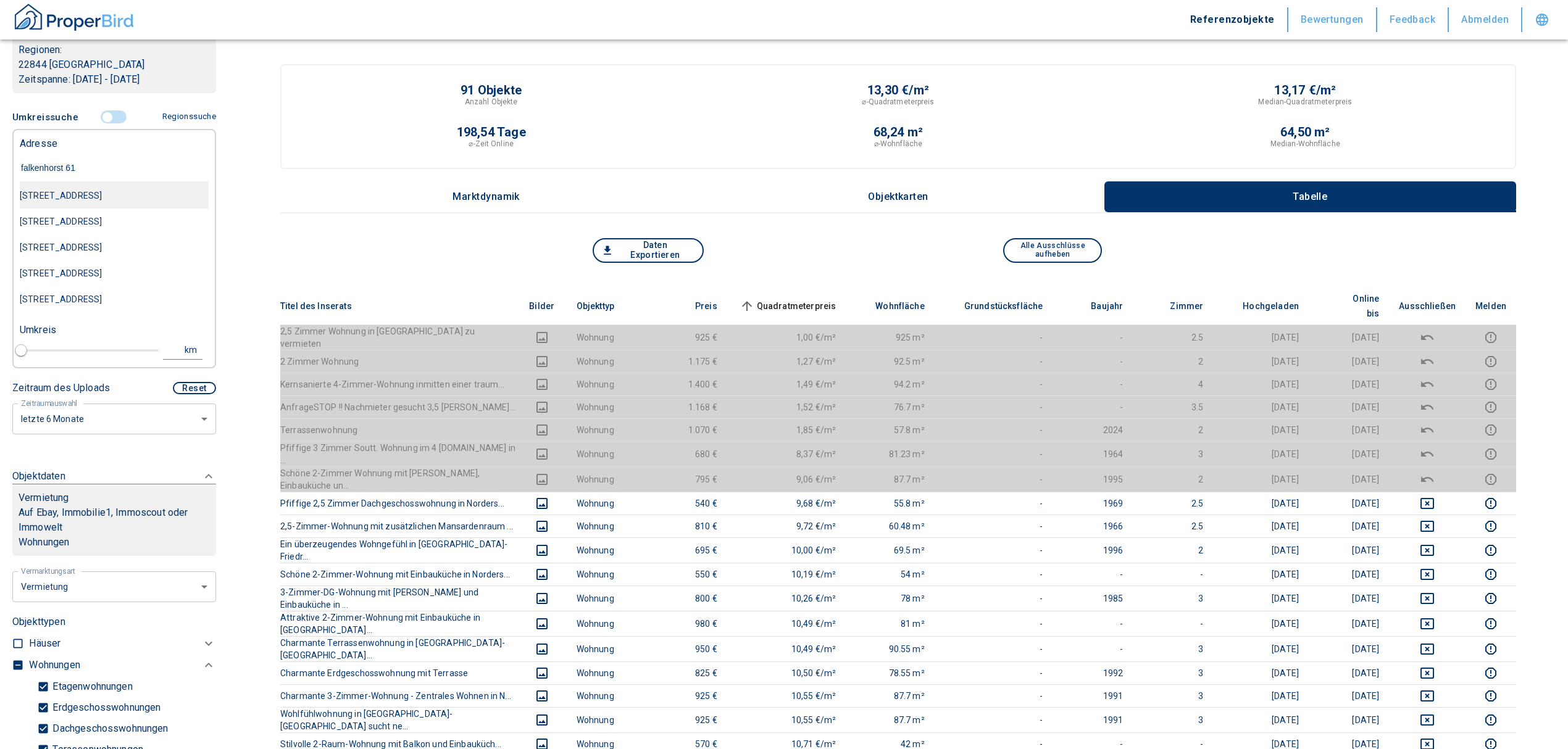
click at [119, 193] on div "[STREET_ADDRESS]" at bounding box center [114, 195] width 189 height 26
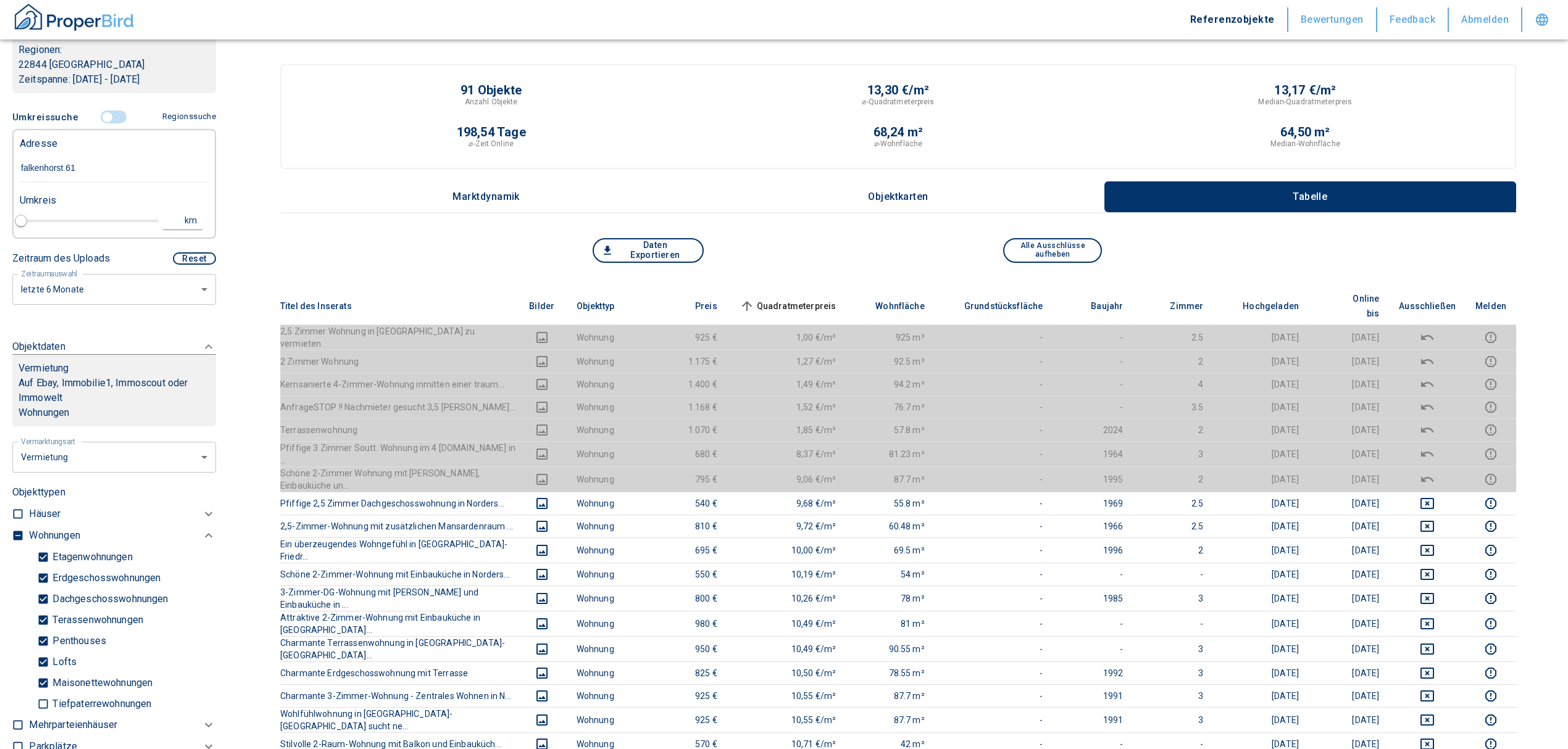
type input "2020"
type input "[STREET_ADDRESS]"
type input "1"
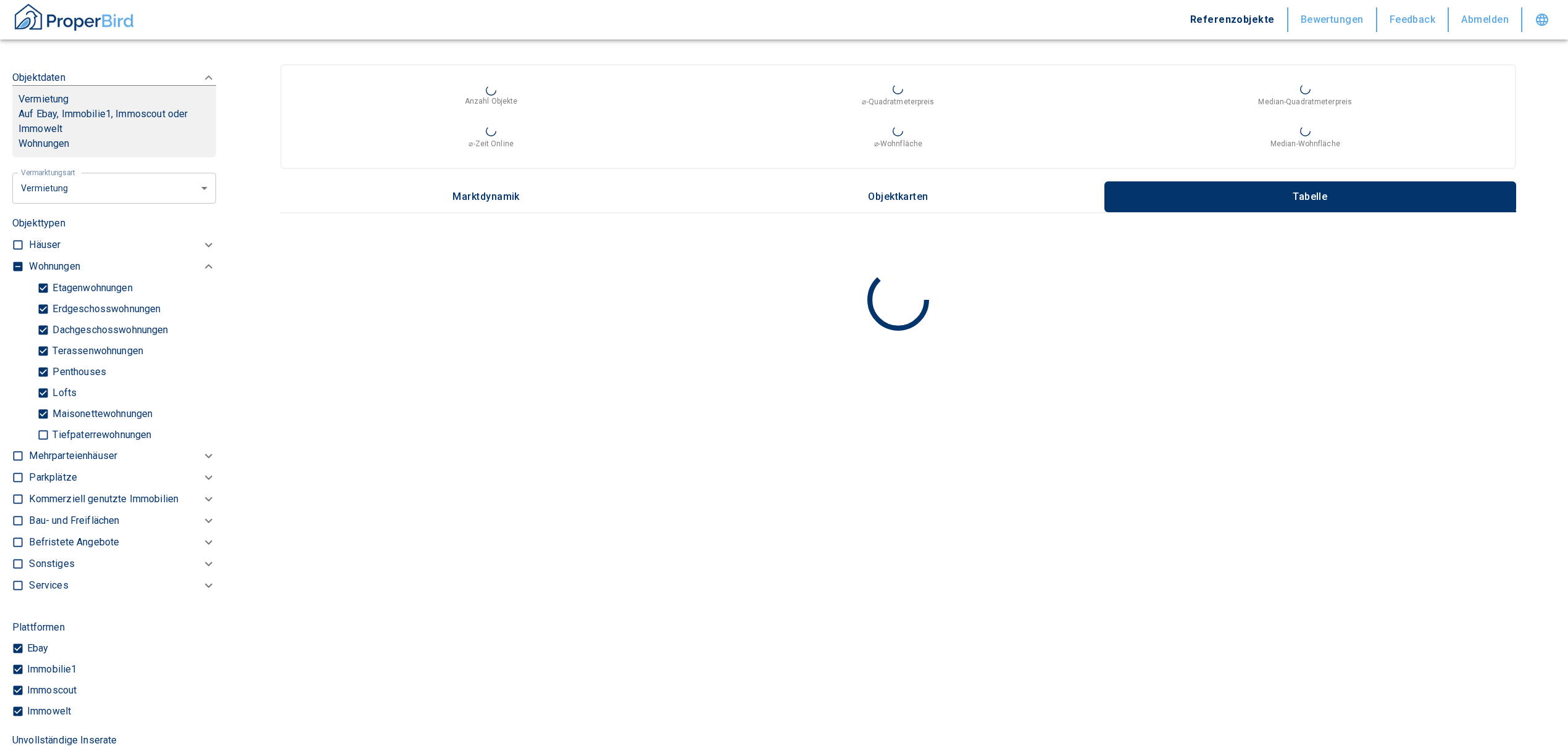
scroll to position [557, 0]
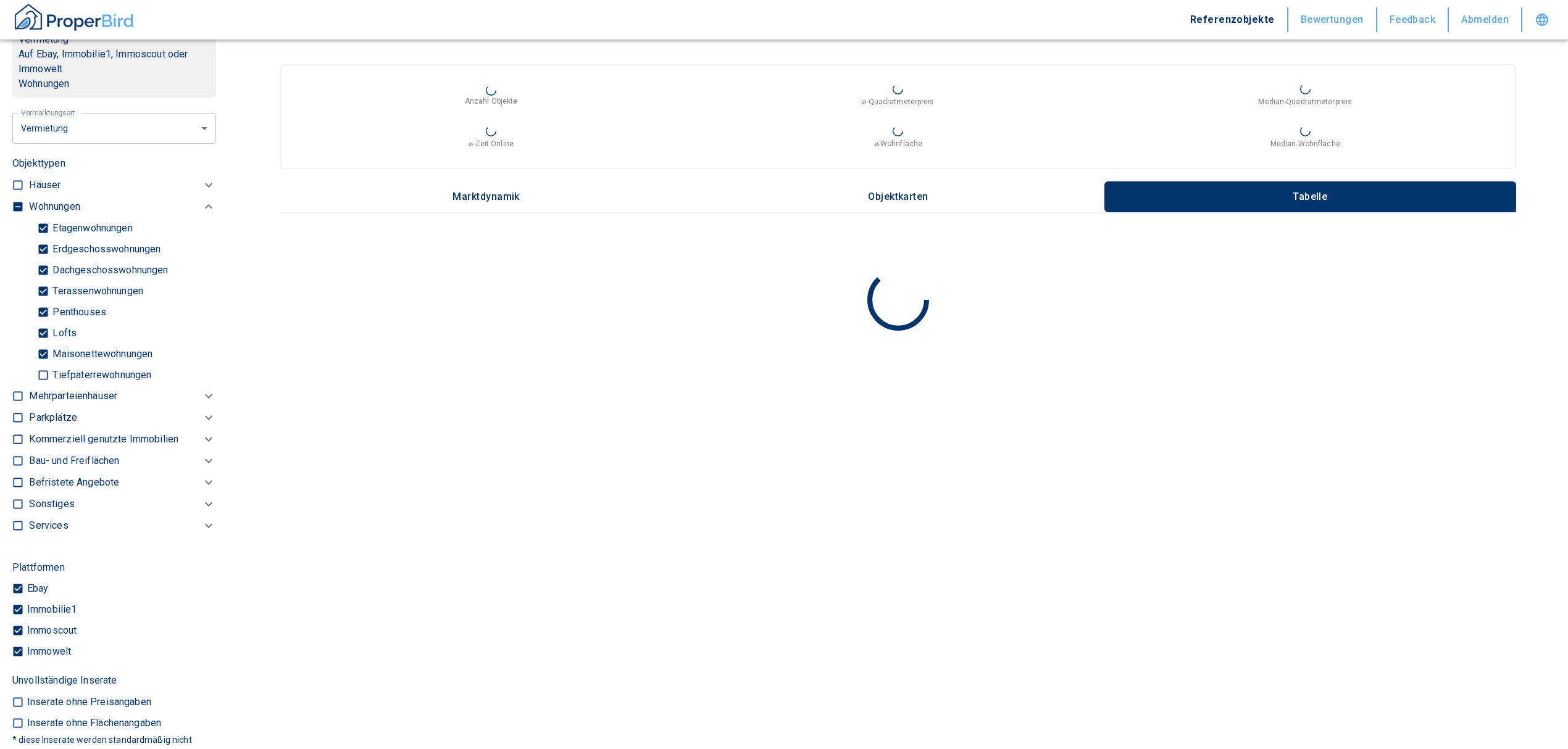
type input "[STREET_ADDRESS]"
click at [13, 205] on input "checkbox" at bounding box center [18, 207] width 12 height 12
checkbox input "true"
type input "2020"
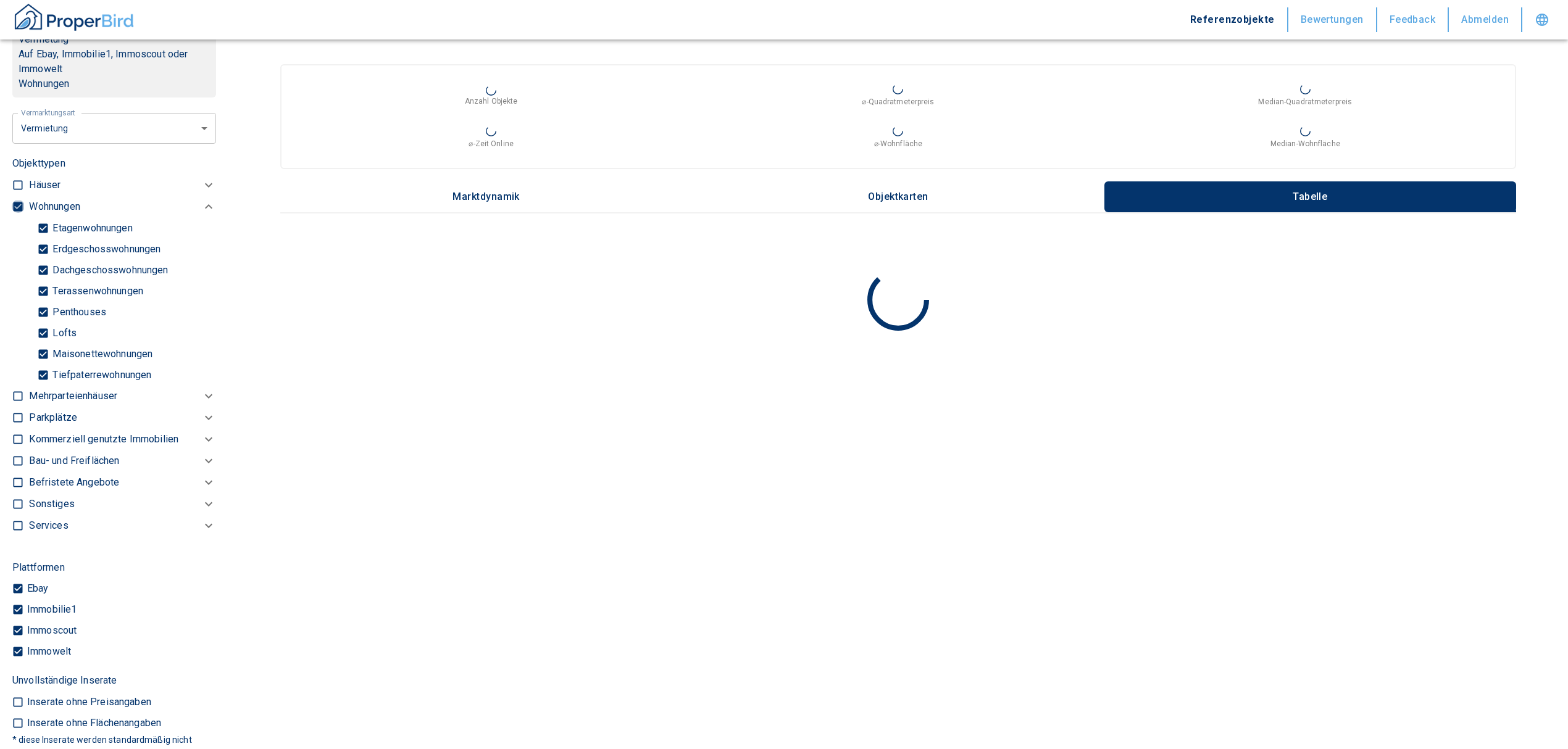
click at [13, 205] on input "checkbox" at bounding box center [18, 207] width 12 height 12
checkbox input "false"
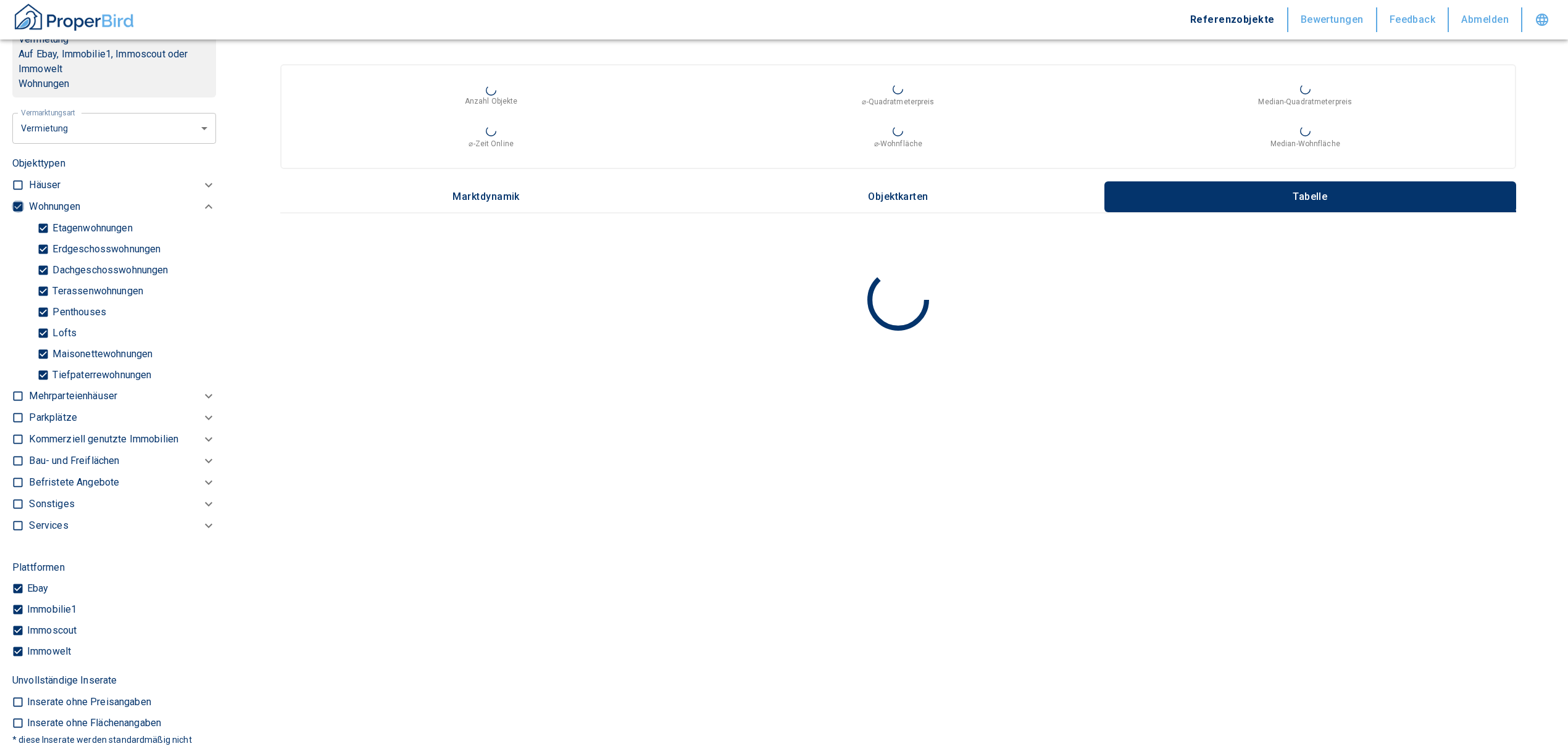
checkbox input "false"
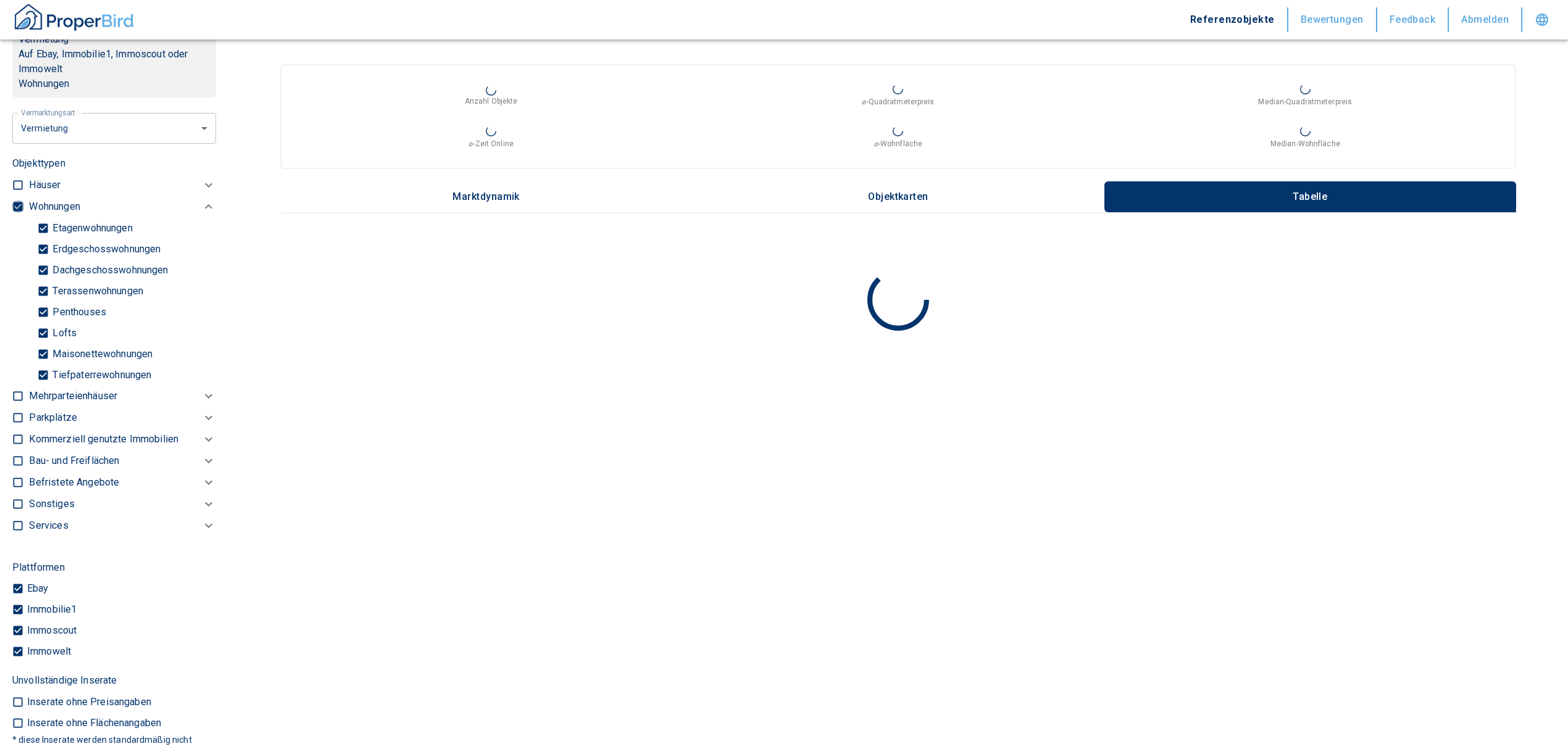
type input "2020"
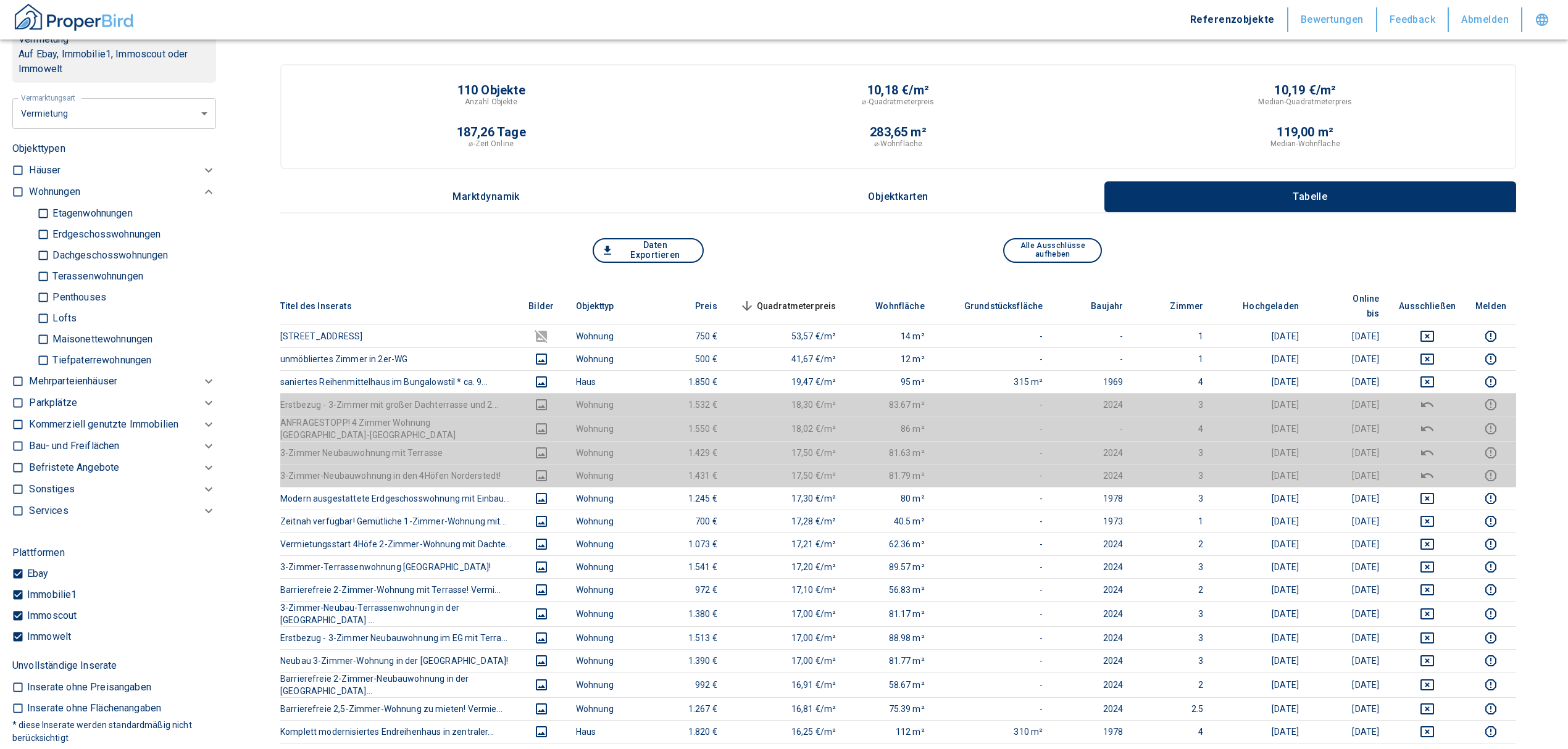
click at [40, 199] on p "Kommerziell genutzte Immobilien" at bounding box center [54, 192] width 50 height 15
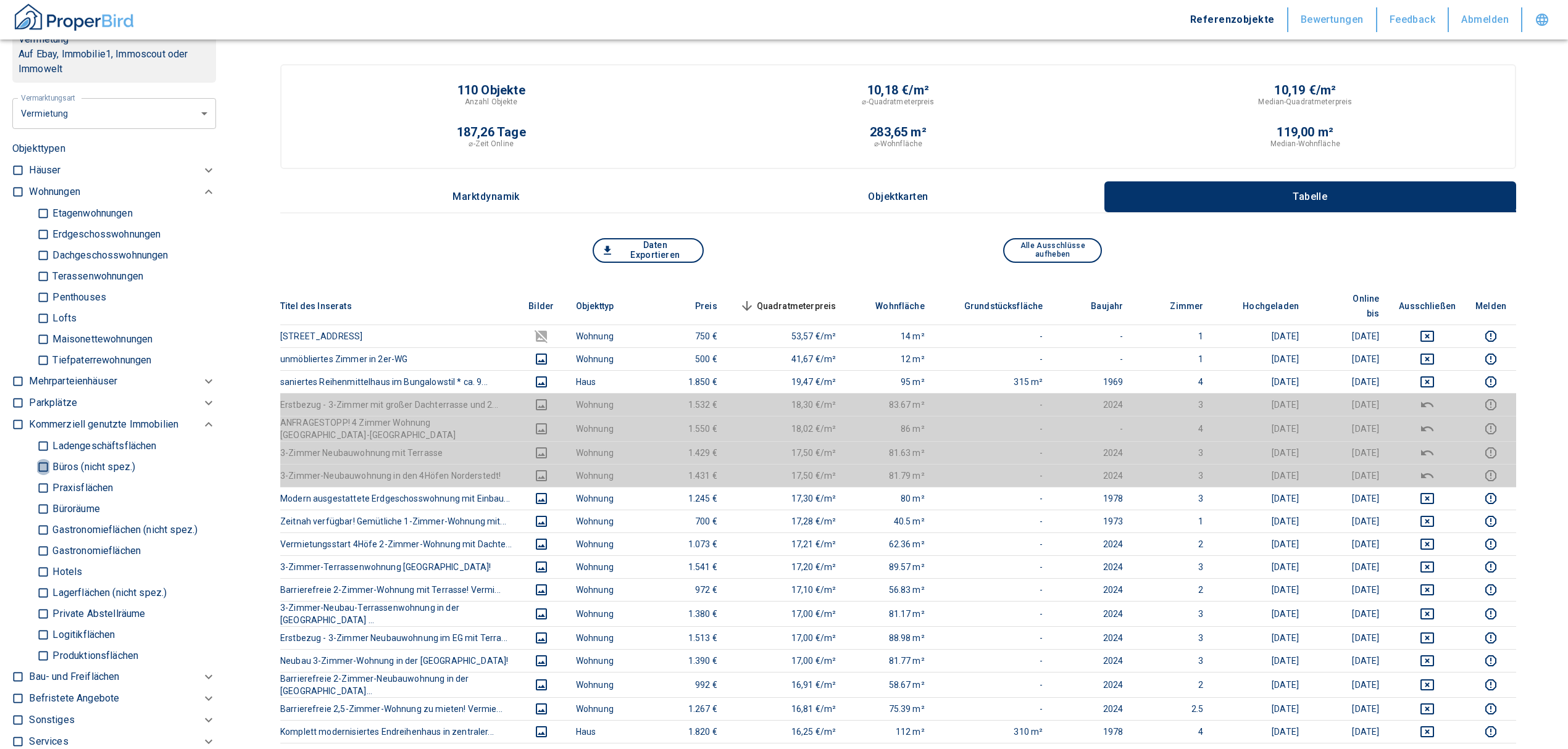
click at [37, 467] on input "Büros (nicht spez.)" at bounding box center [43, 467] width 12 height 21
checkbox input "true"
type input "2020"
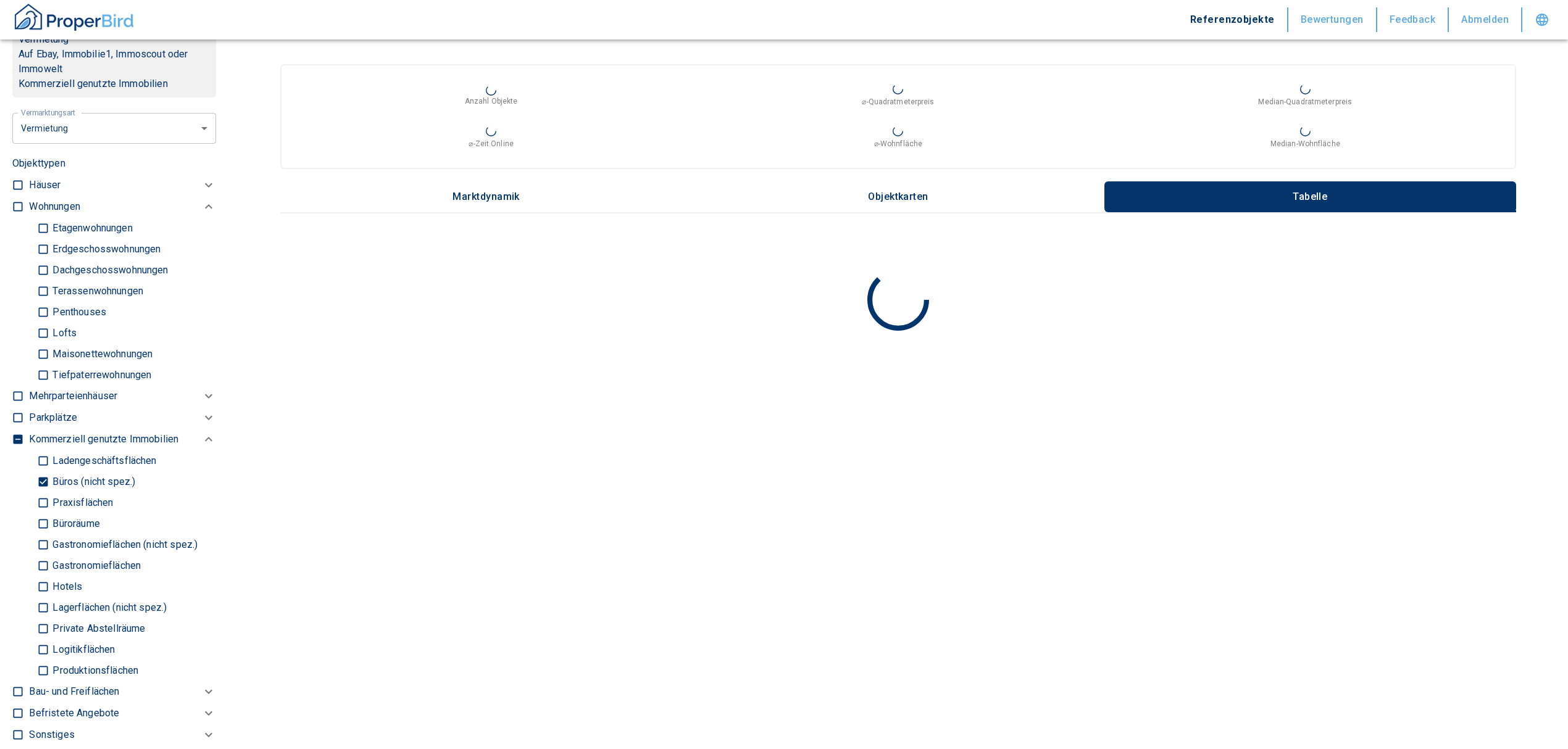
click at [42, 524] on input "Büroräume" at bounding box center [43, 524] width 12 height 21
checkbox input "true"
type input "2020"
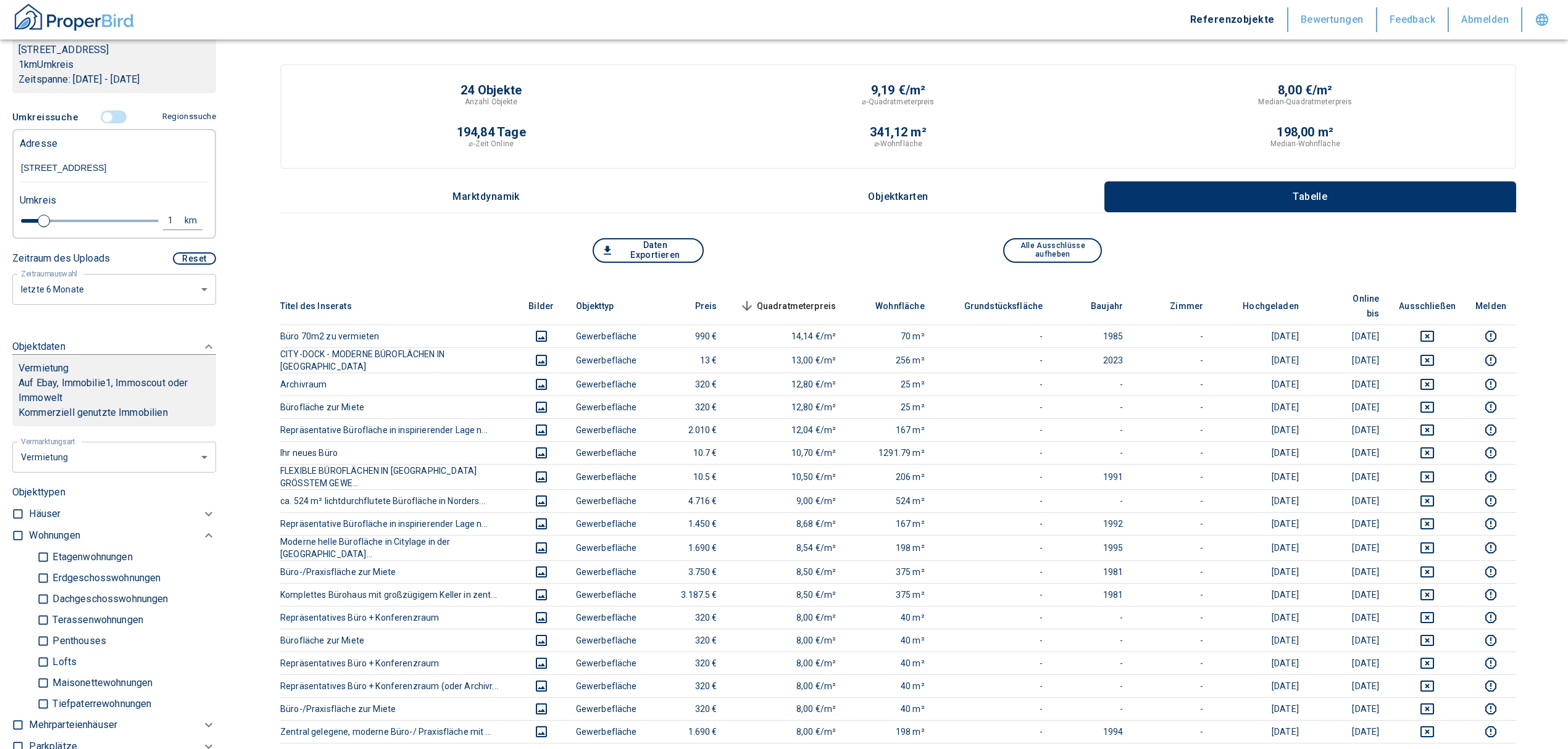
scroll to position [475, 0]
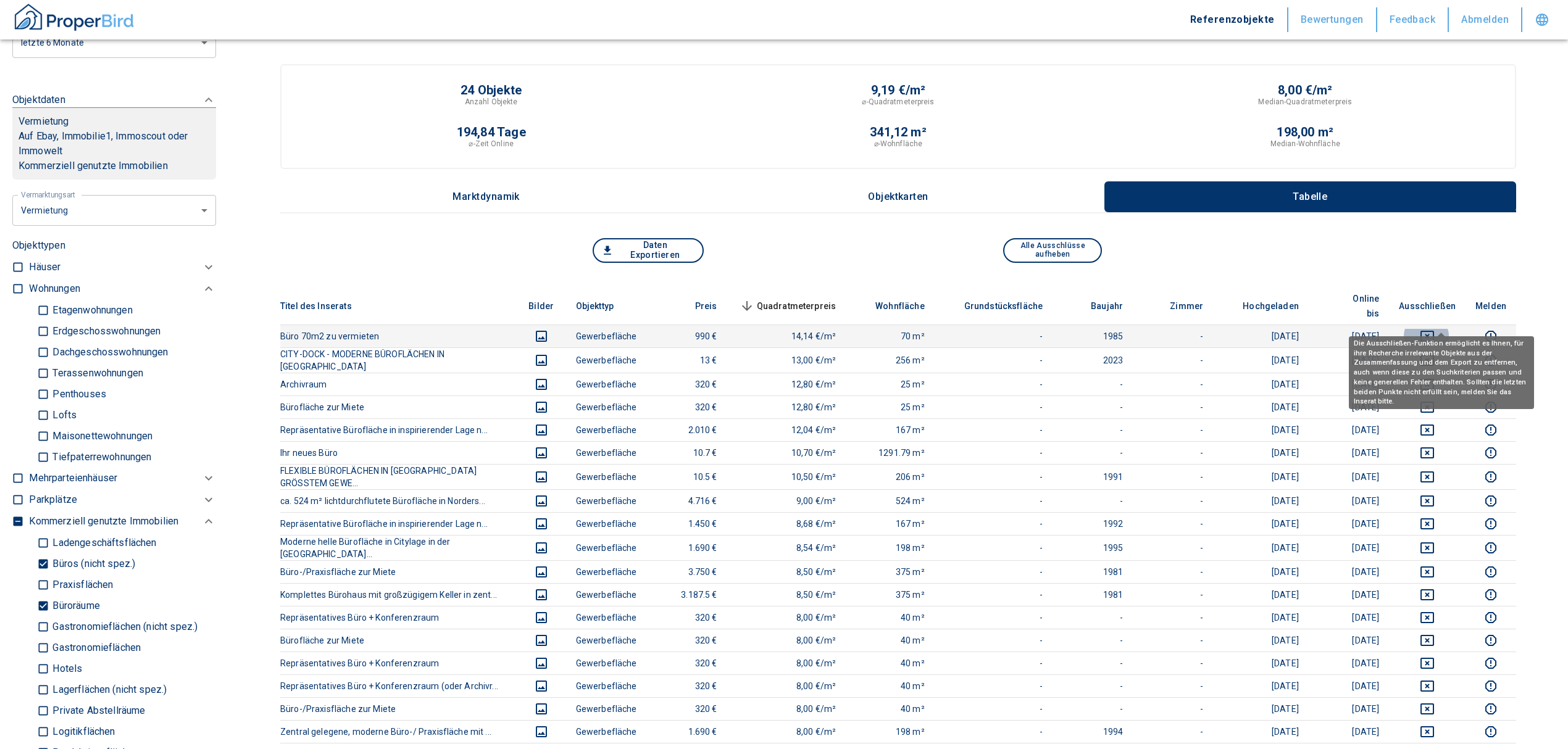
click at [1434, 329] on icon "deselect this listing" at bounding box center [1426, 336] width 15 height 15
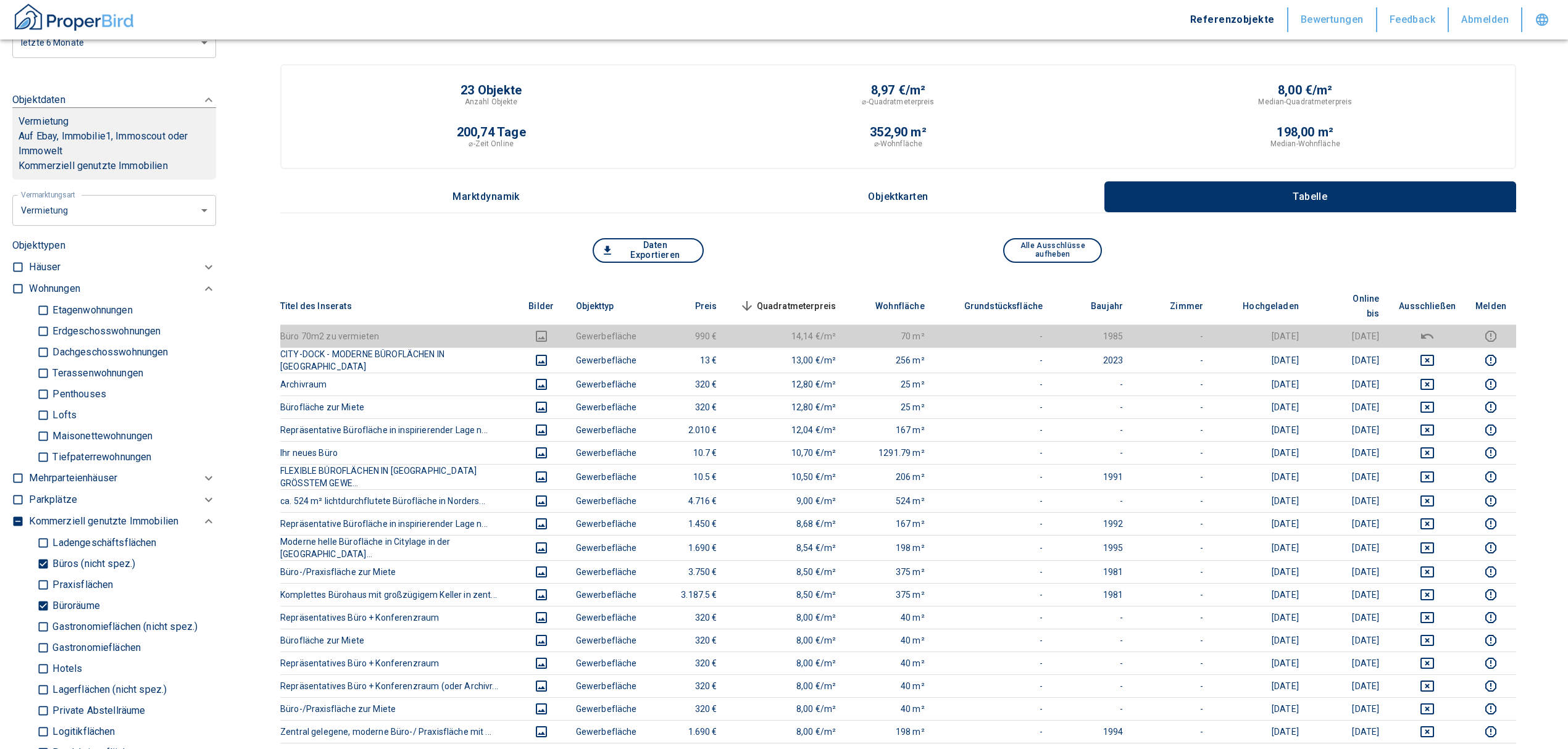
click at [822, 287] on th "Quadratmeterpreis sorted descending" at bounding box center [786, 306] width 119 height 38
click at [825, 289] on th "Quadratmeterpreis sorted descending" at bounding box center [786, 306] width 119 height 38
click at [833, 299] on span "Quadratmeterpreis sorted descending" at bounding box center [786, 306] width 99 height 15
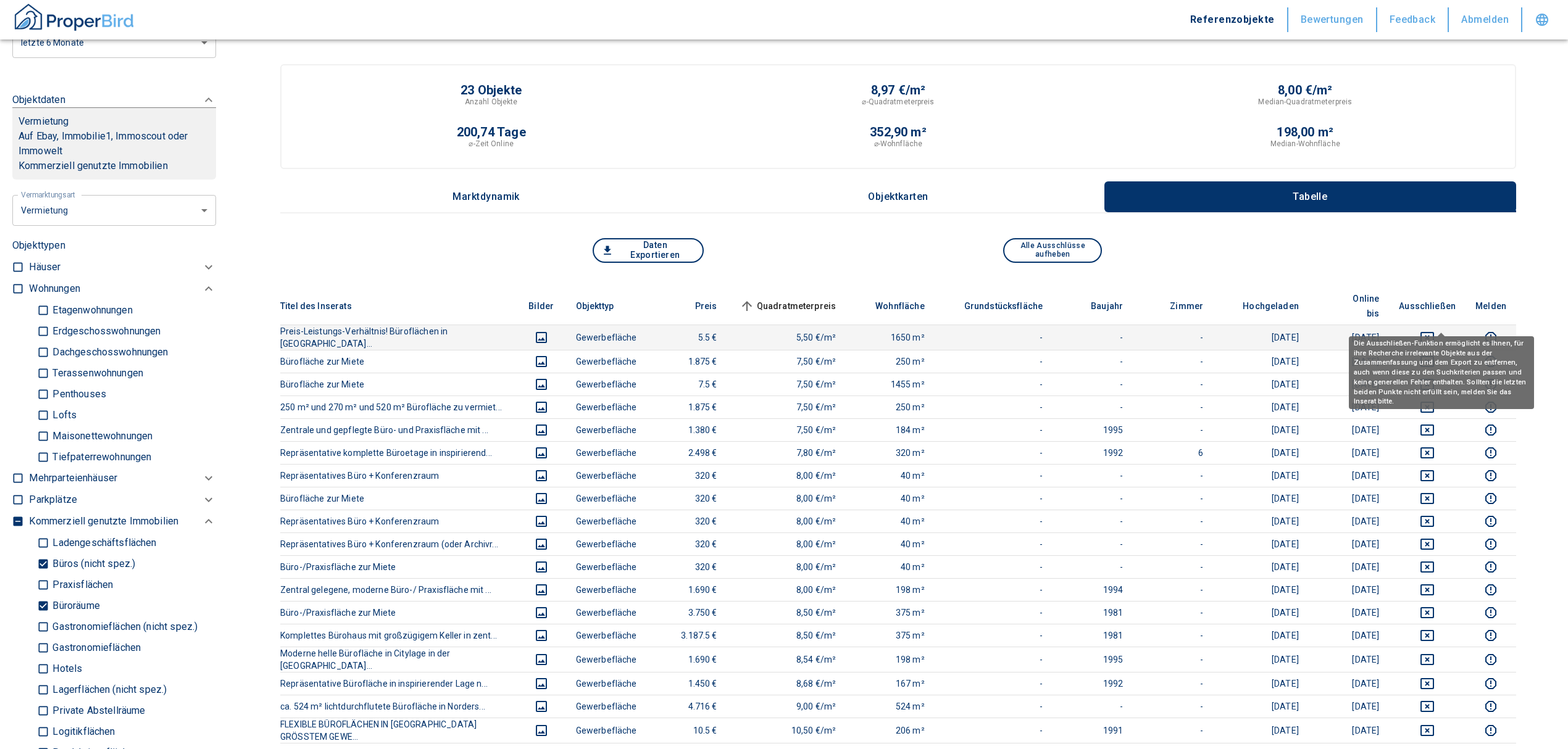
click at [1434, 330] on icon "deselect this listing" at bounding box center [1426, 337] width 15 height 15
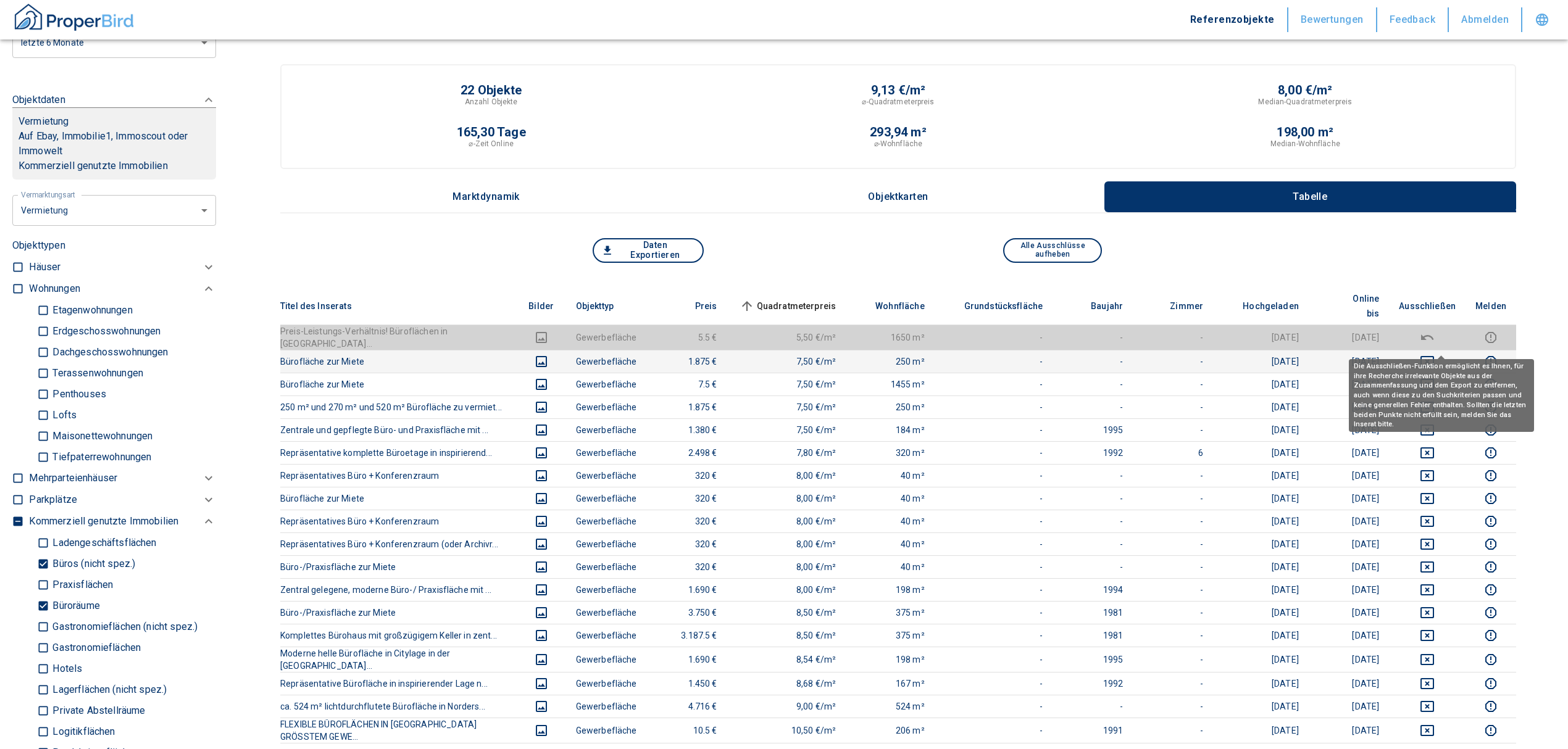
click at [1434, 355] on icon "deselect this listing" at bounding box center [1426, 362] width 15 height 15
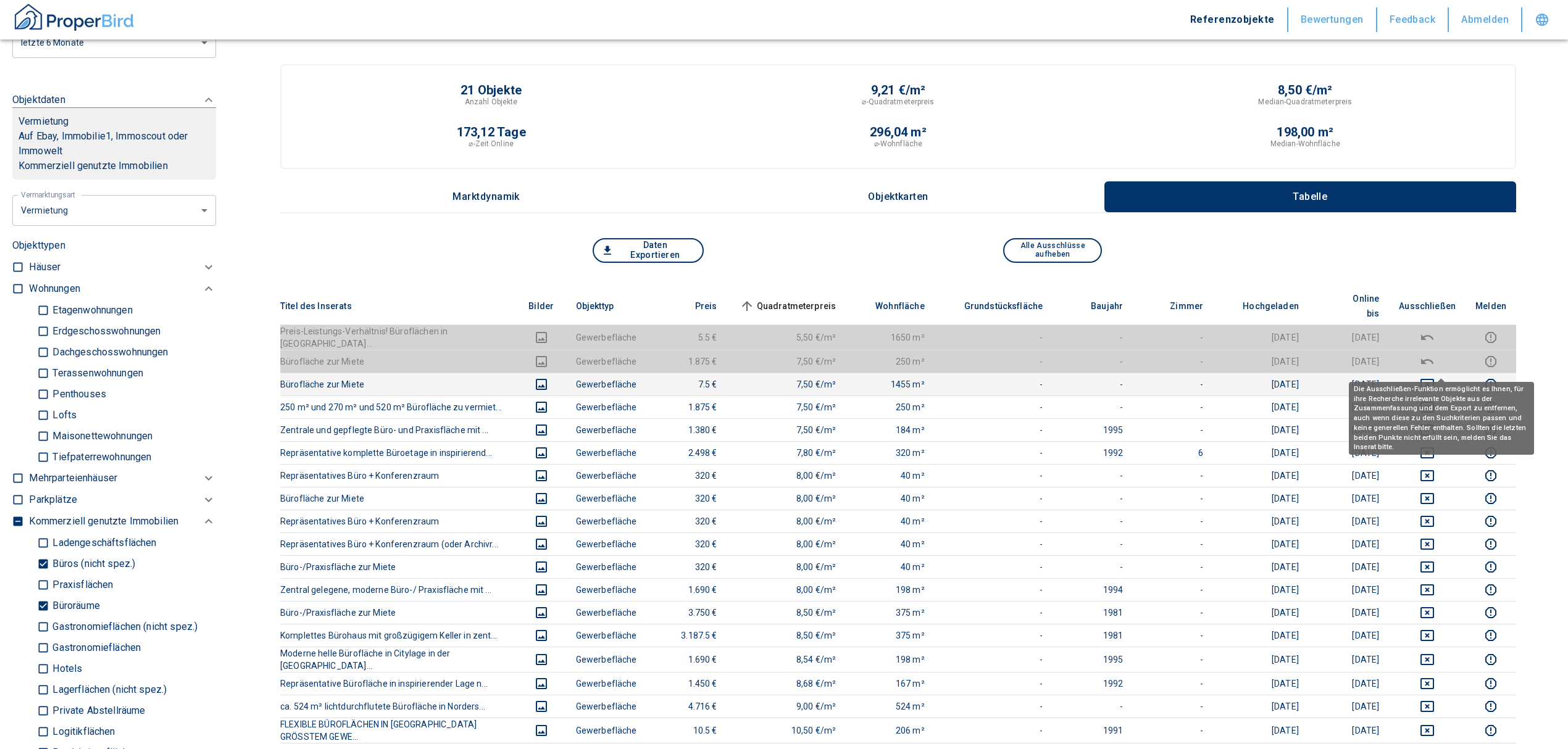
click at [1434, 378] on icon "deselect this listing" at bounding box center [1426, 385] width 15 height 15
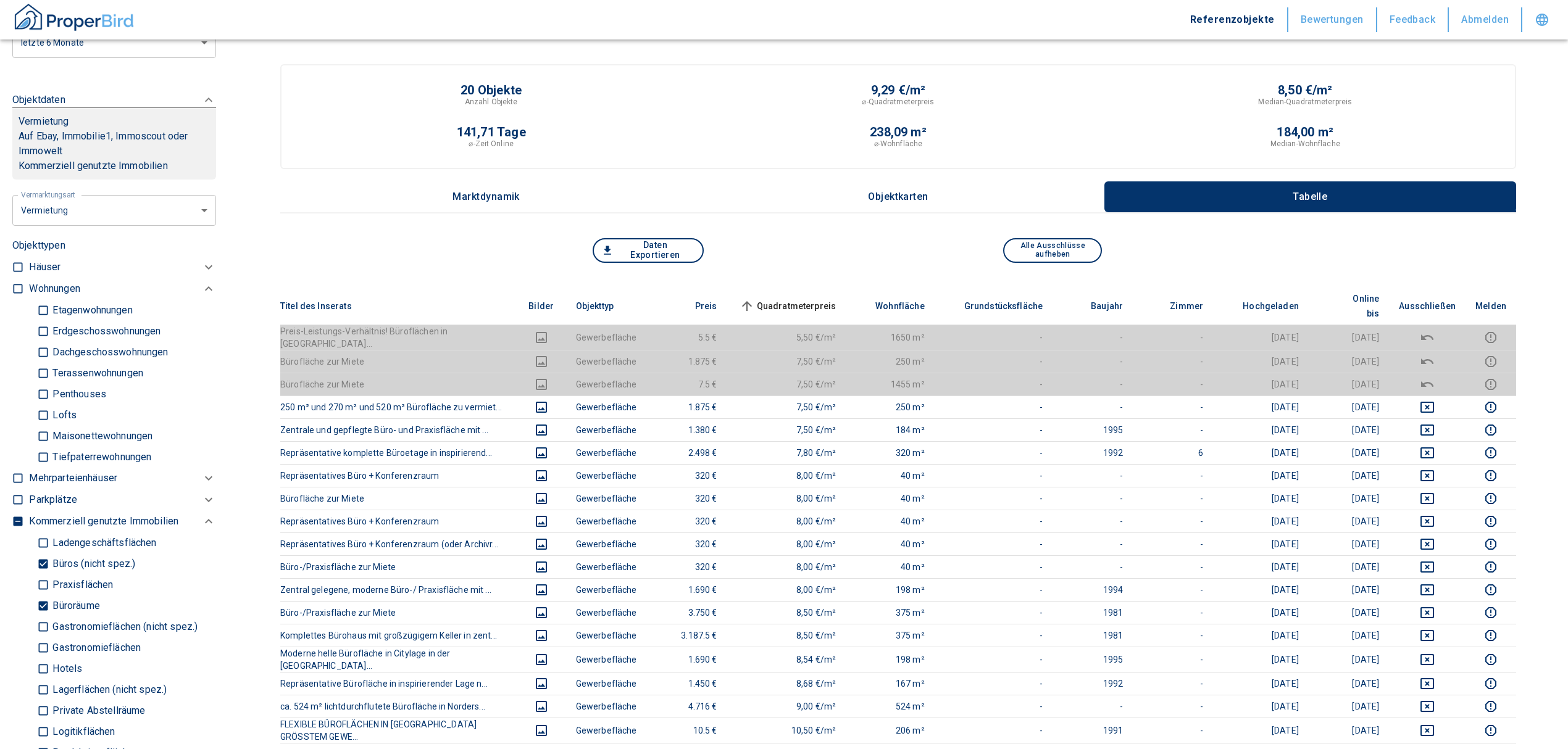
click at [807, 299] on span "Quadratmeterpreis sorted ascending" at bounding box center [786, 306] width 99 height 15
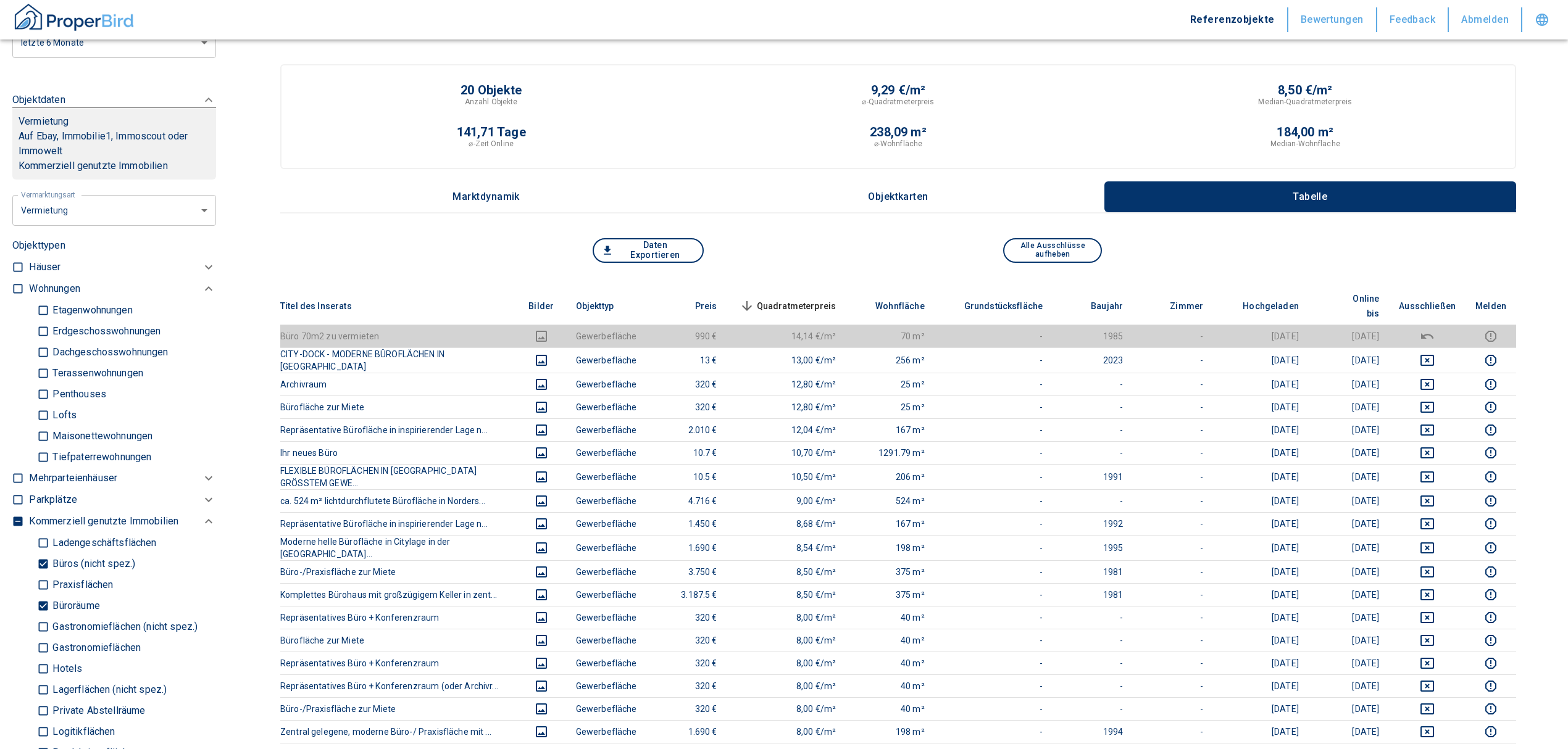
click at [815, 299] on span "Quadratmeterpreis sorted descending" at bounding box center [786, 306] width 99 height 15
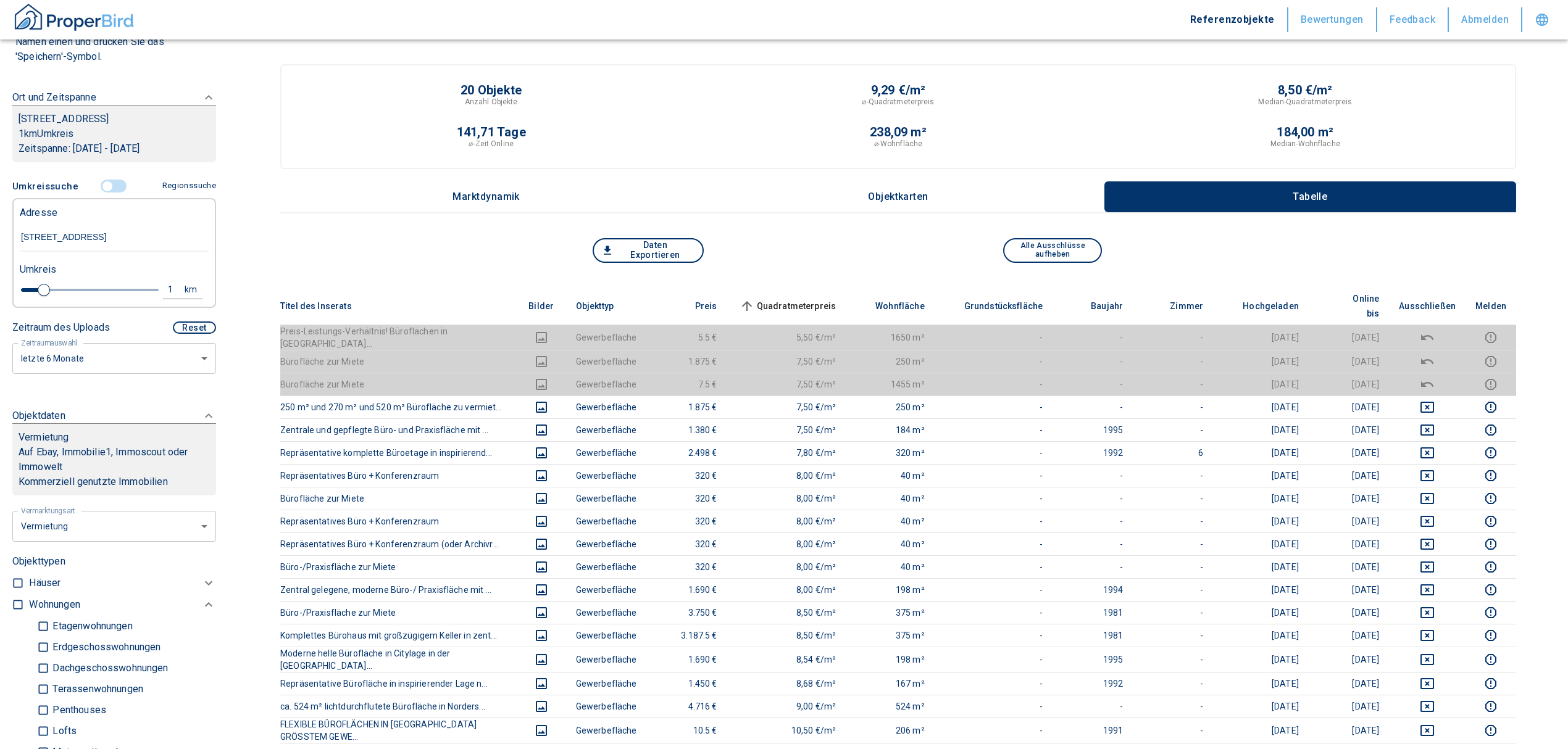
scroll to position [63, 0]
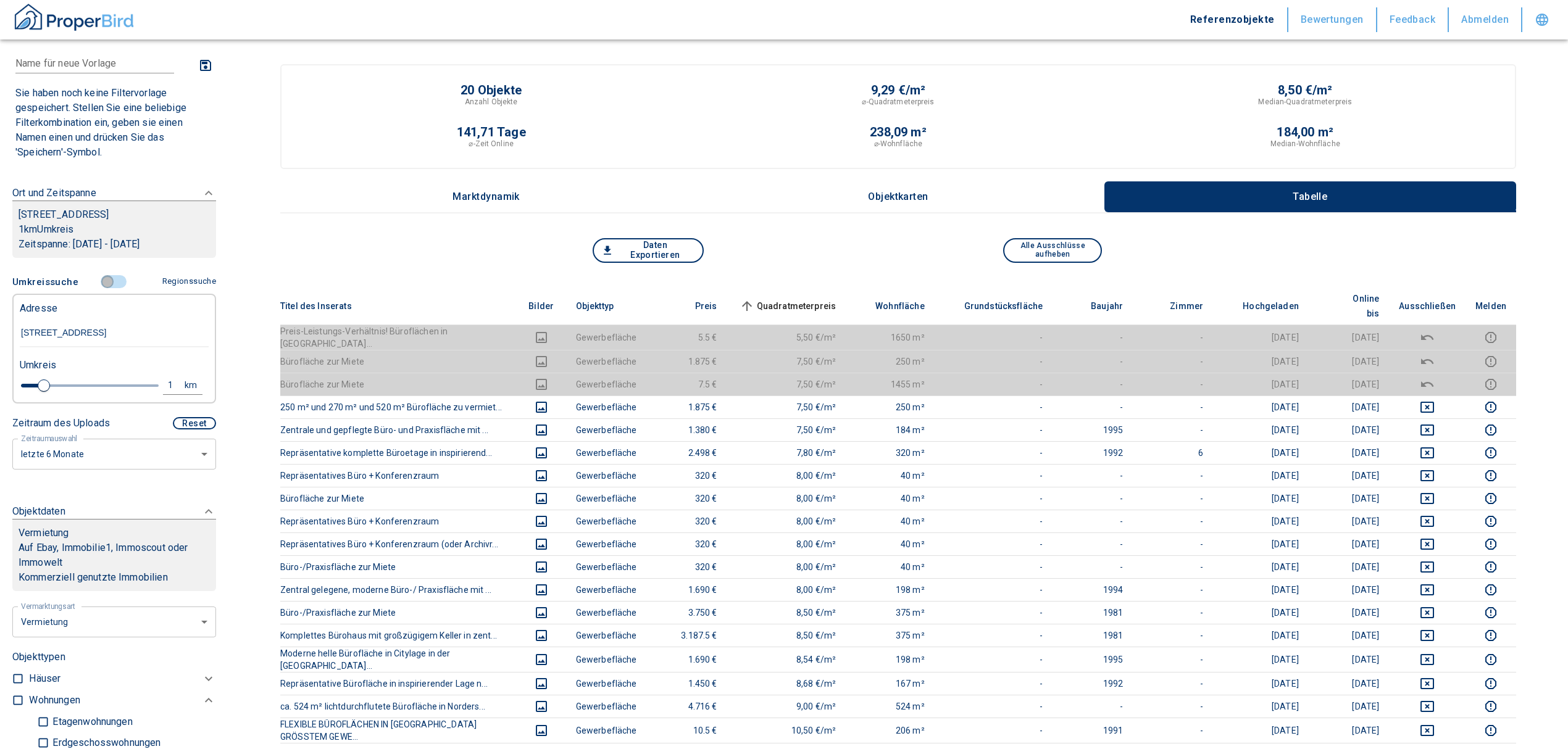
click at [103, 281] on input "controlled" at bounding box center [108, 281] width 37 height 13
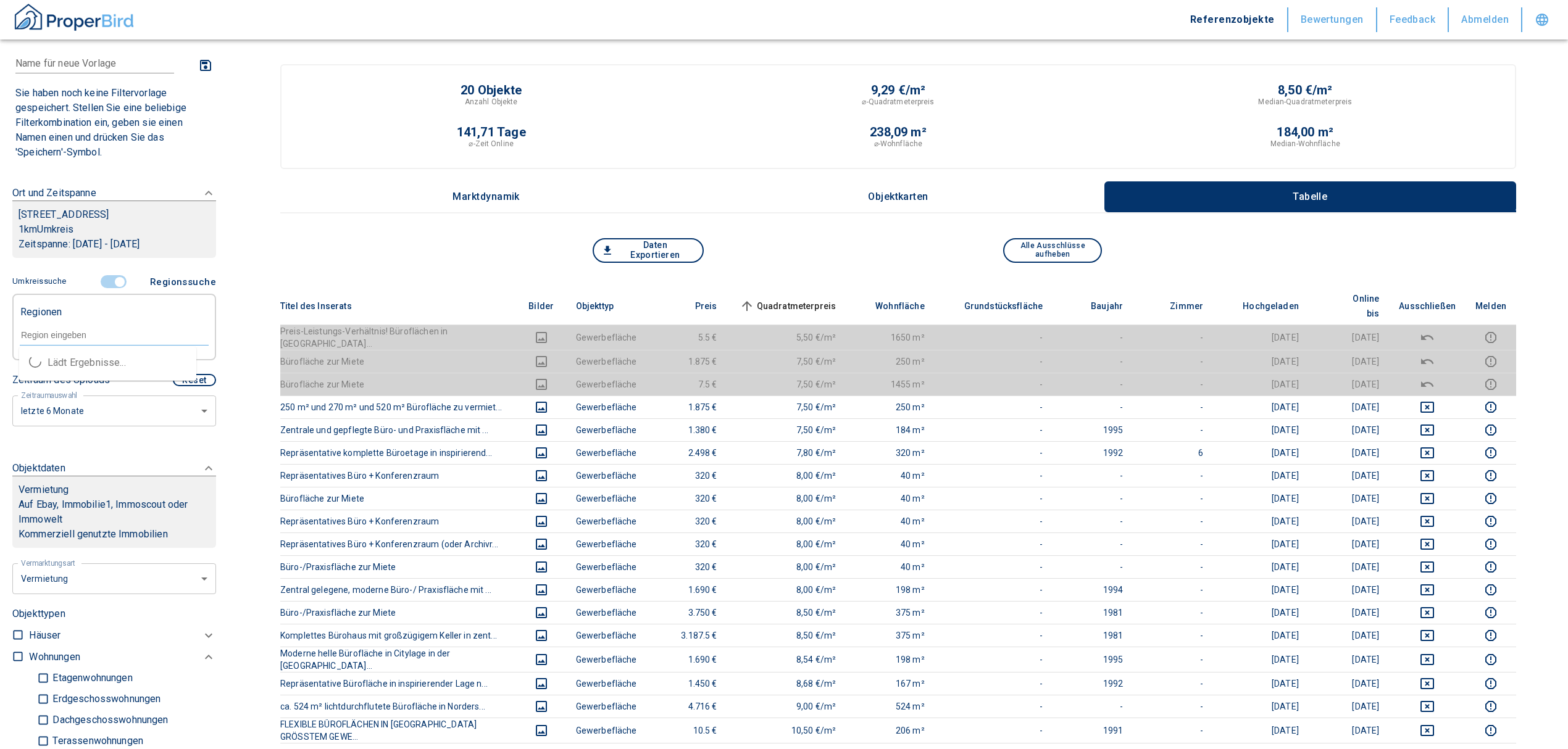
click at [72, 330] on input "text" at bounding box center [114, 335] width 189 height 11
click at [70, 364] on li "22844 [GEOGRAPHIC_DATA]" at bounding box center [108, 363] width 177 height 22
type input "22844"
type input "2020"
type input "22844 [GEOGRAPHIC_DATA]"
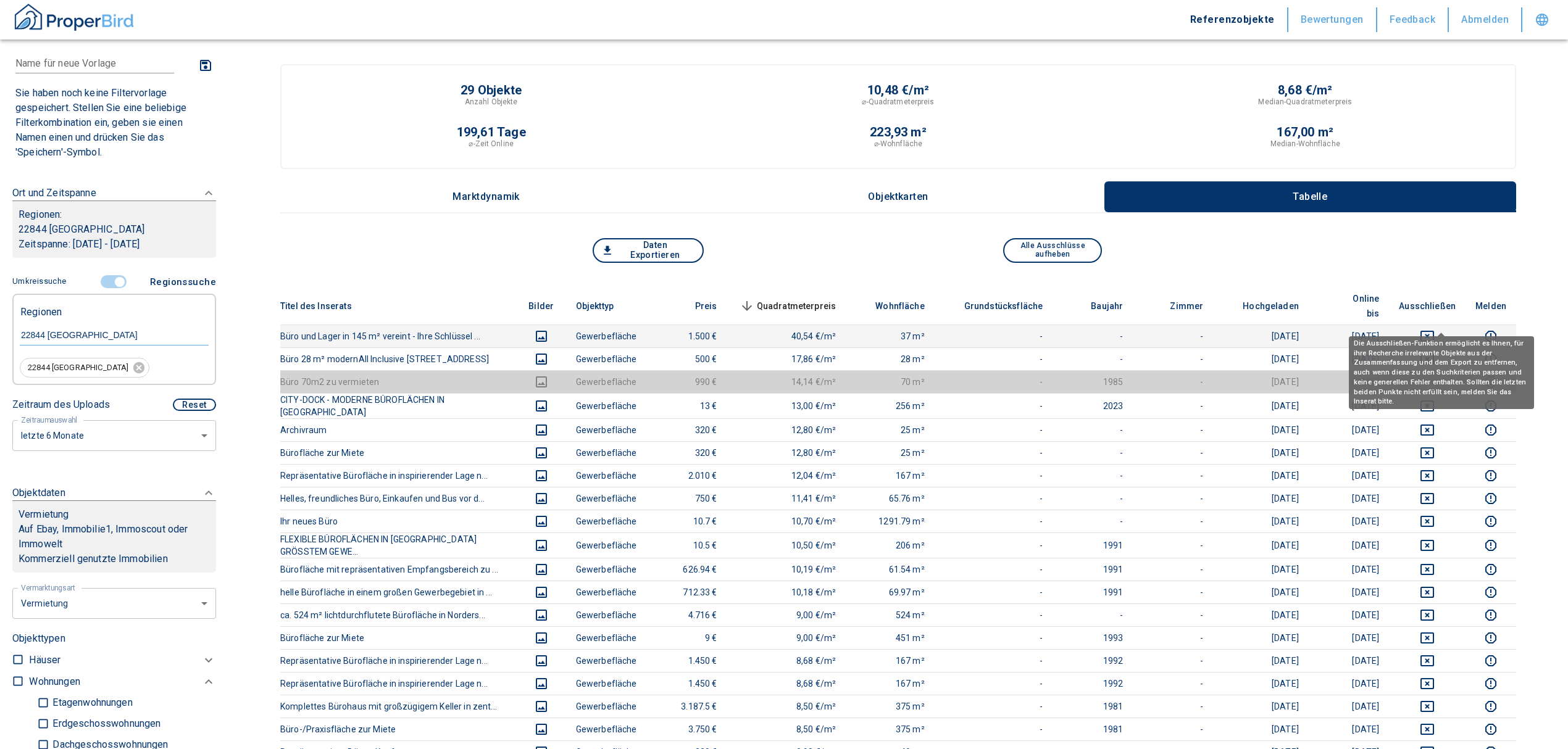
click at [1434, 329] on icon "deselect this listing" at bounding box center [1426, 336] width 15 height 15
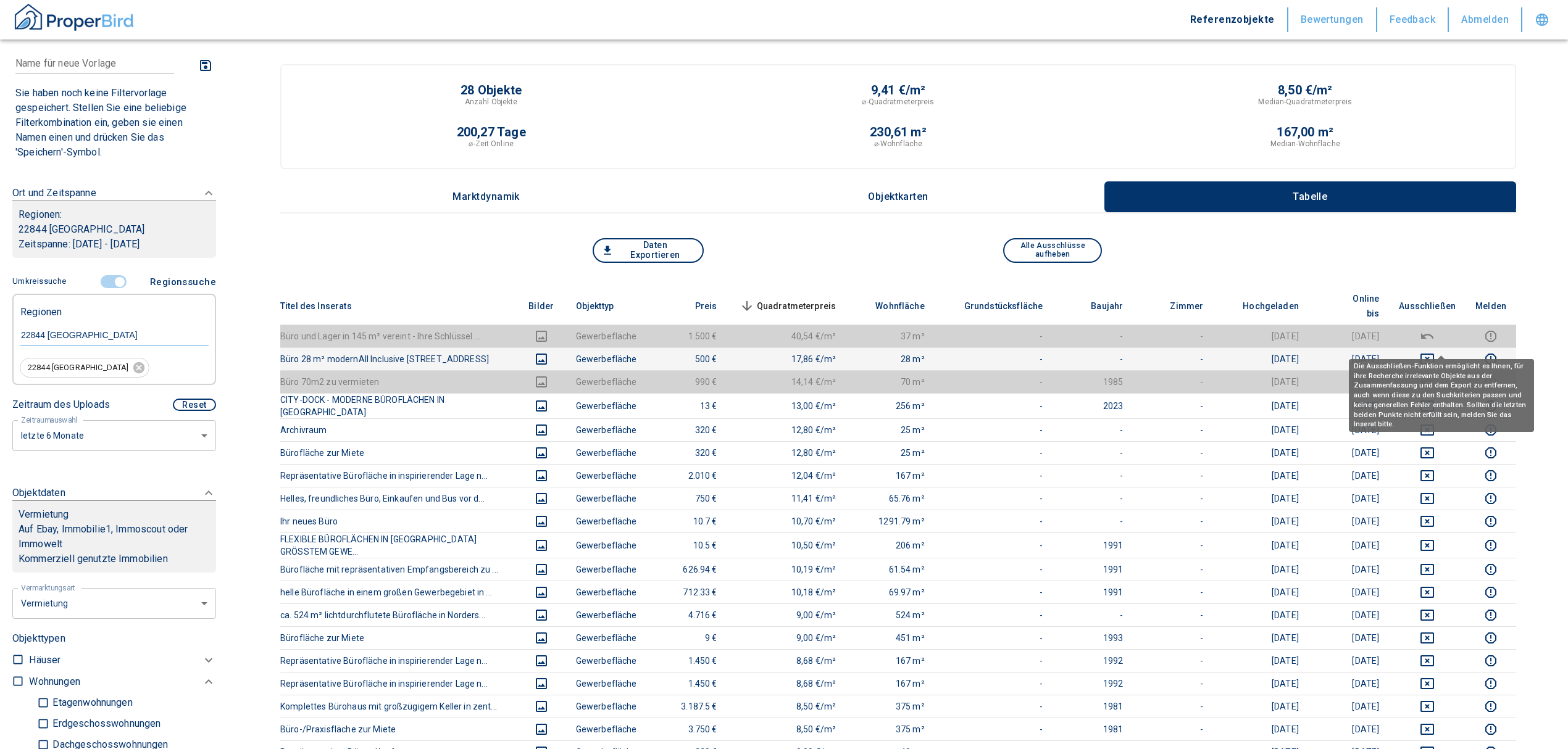
click at [1434, 352] on icon "deselect this listing" at bounding box center [1426, 359] width 15 height 15
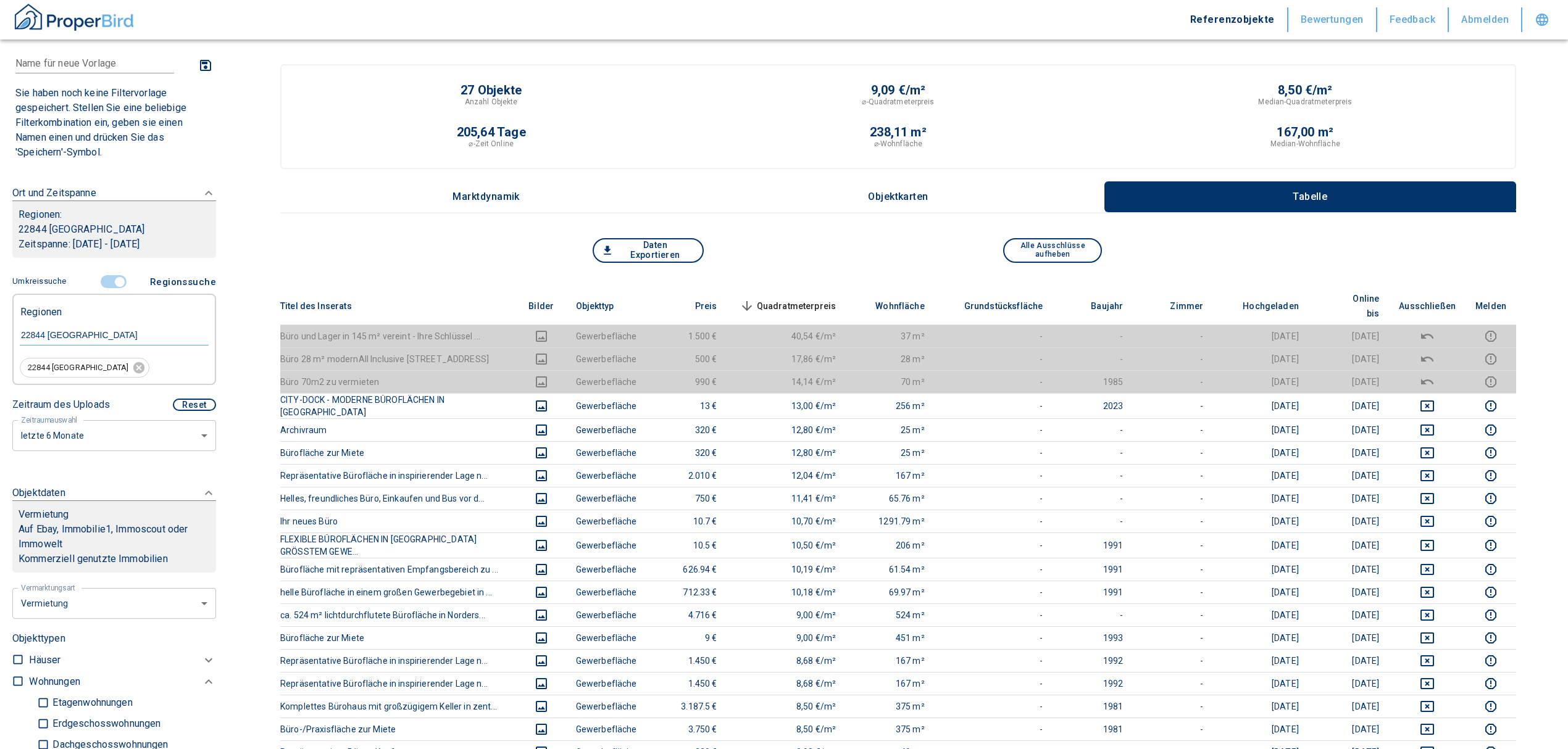
click at [833, 299] on span "Quadratmeterpreis sorted descending" at bounding box center [786, 306] width 99 height 15
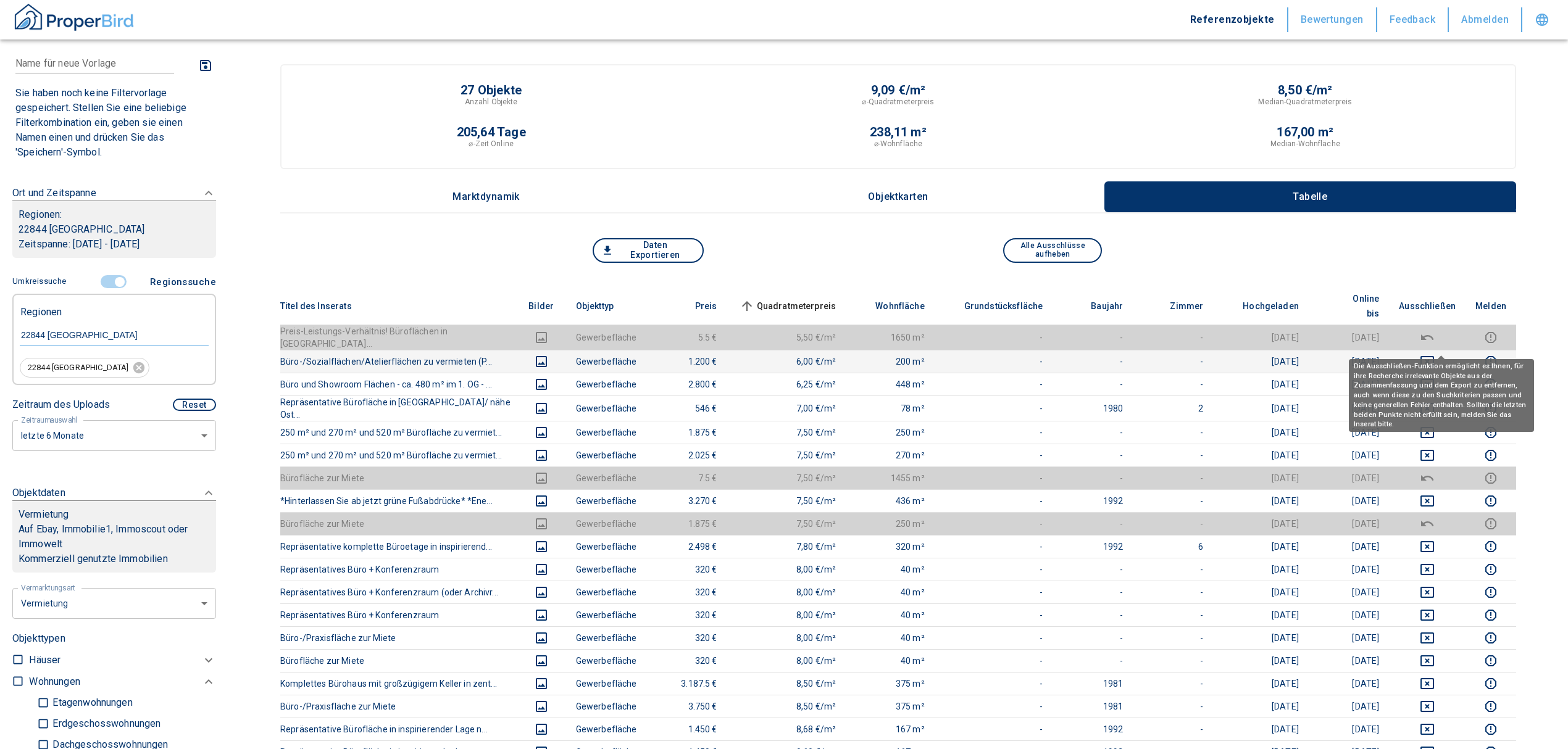
click at [1434, 356] on icon "deselect this listing" at bounding box center [1426, 362] width 13 height 11
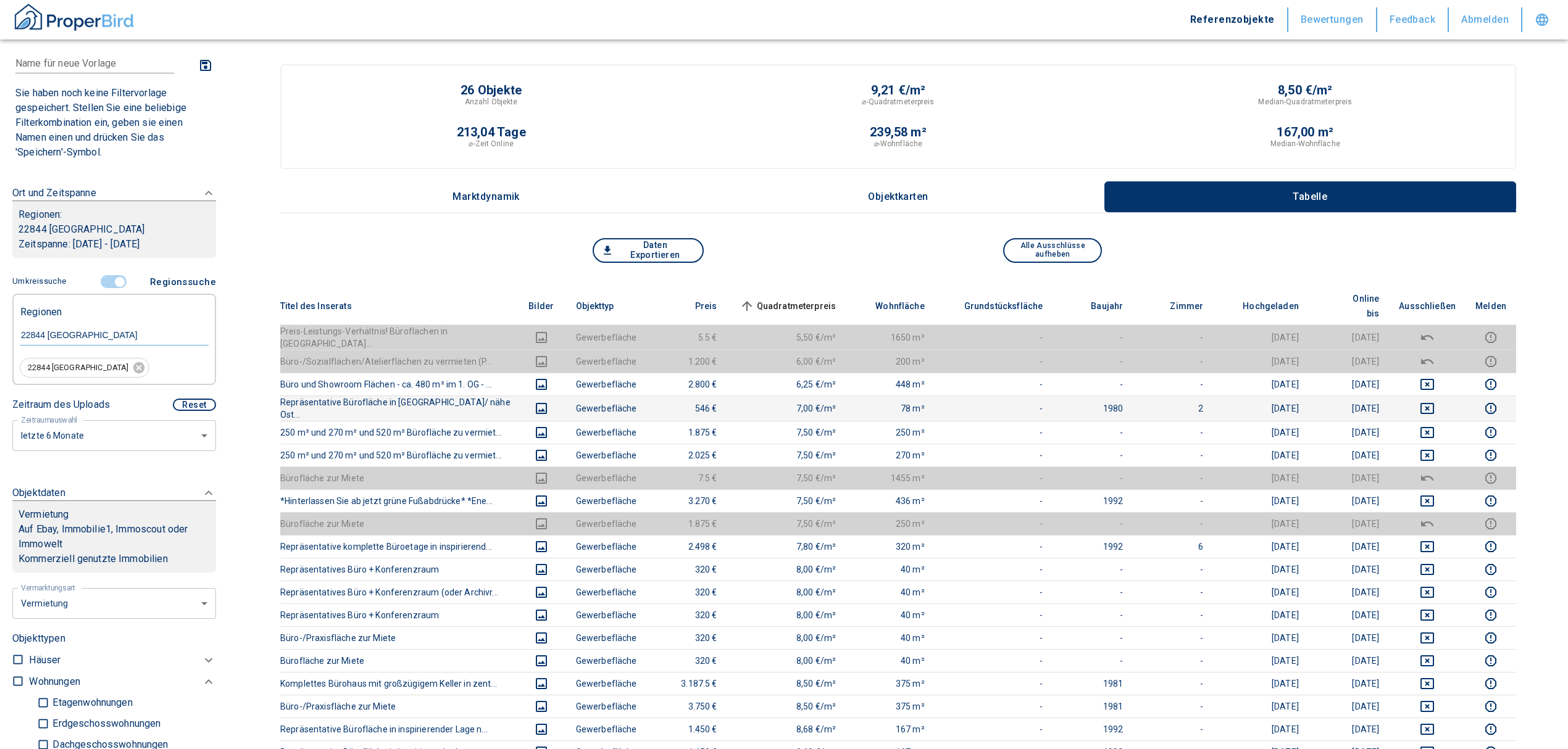
click at [1448, 380] on body "Referenzobjekte Bewertungen Feedback Abmelden Filtervorlagen Neue Filtereinstel…" at bounding box center [784, 757] width 1568 height 1514
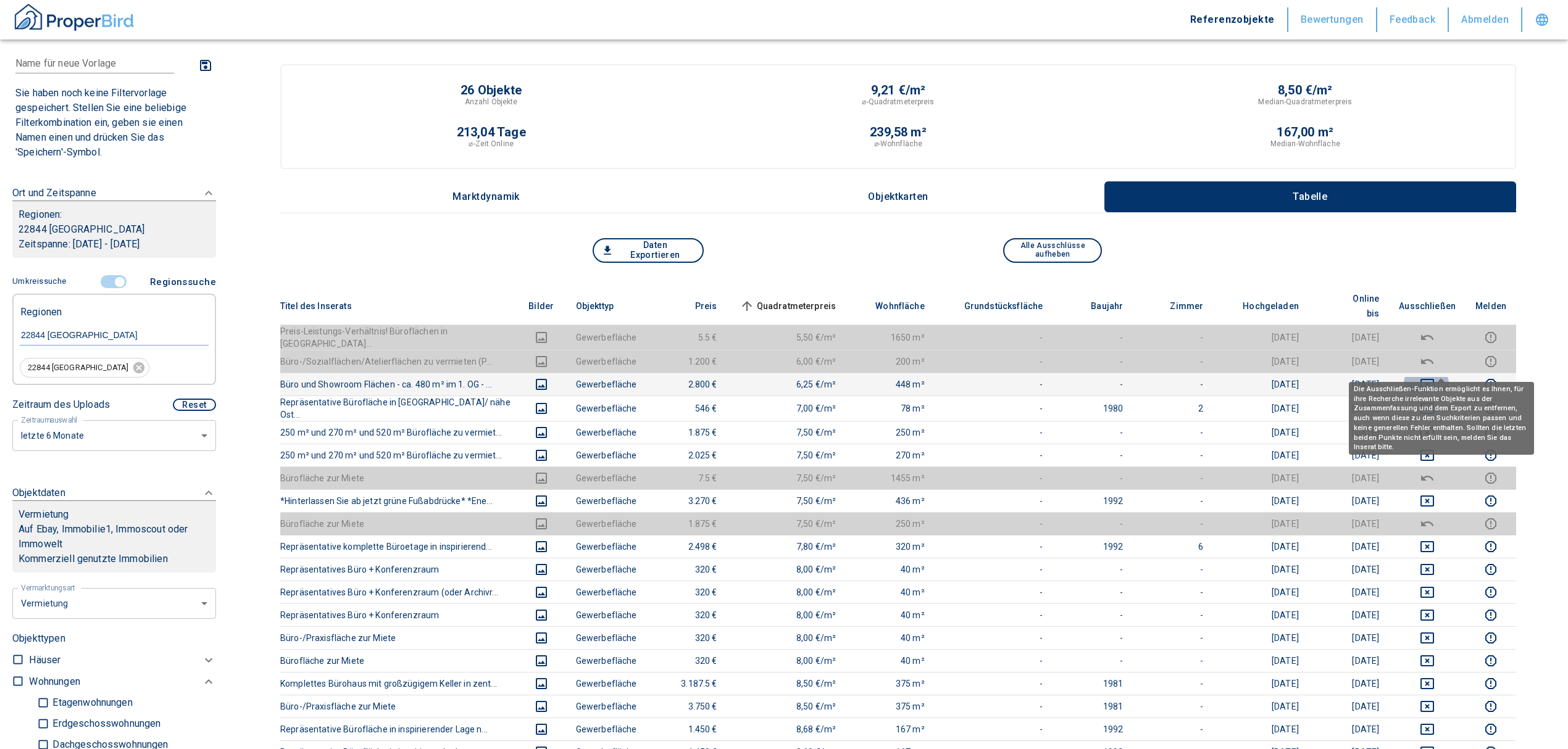
click at [1434, 378] on icon "deselect this listing" at bounding box center [1426, 385] width 15 height 15
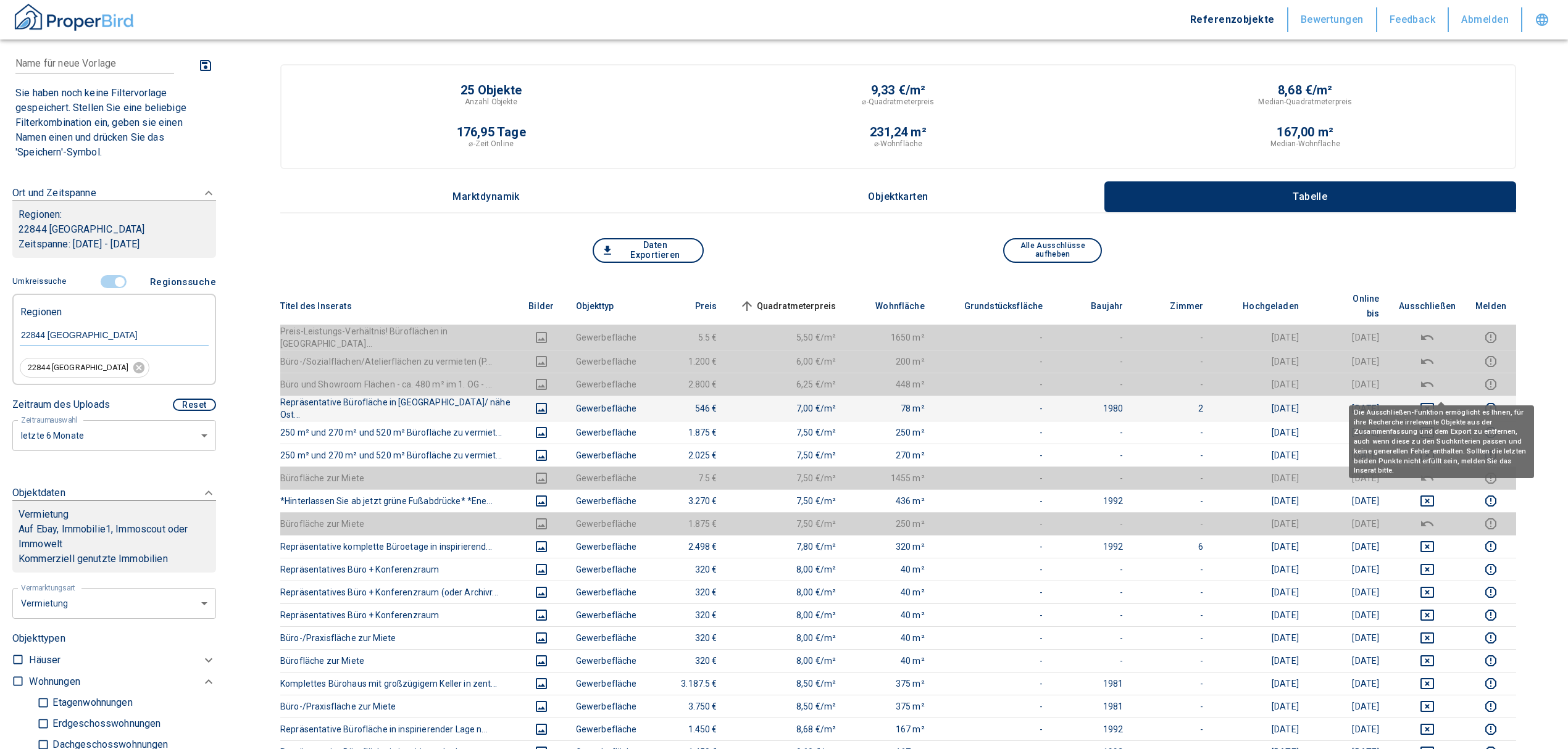
click at [1434, 401] on icon "deselect this listing" at bounding box center [1426, 409] width 15 height 15
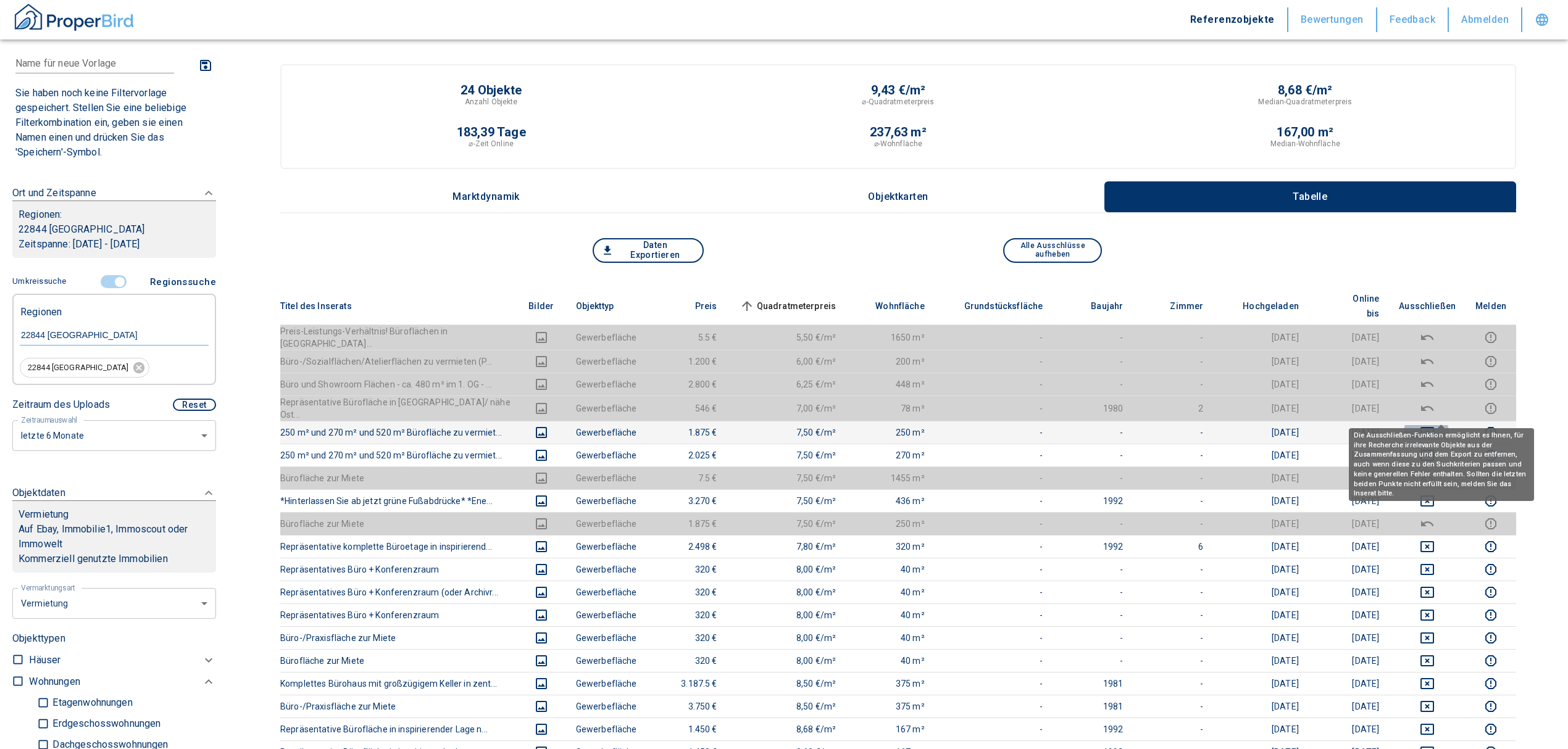
click at [1434, 427] on icon "deselect this listing" at bounding box center [1426, 432] width 13 height 11
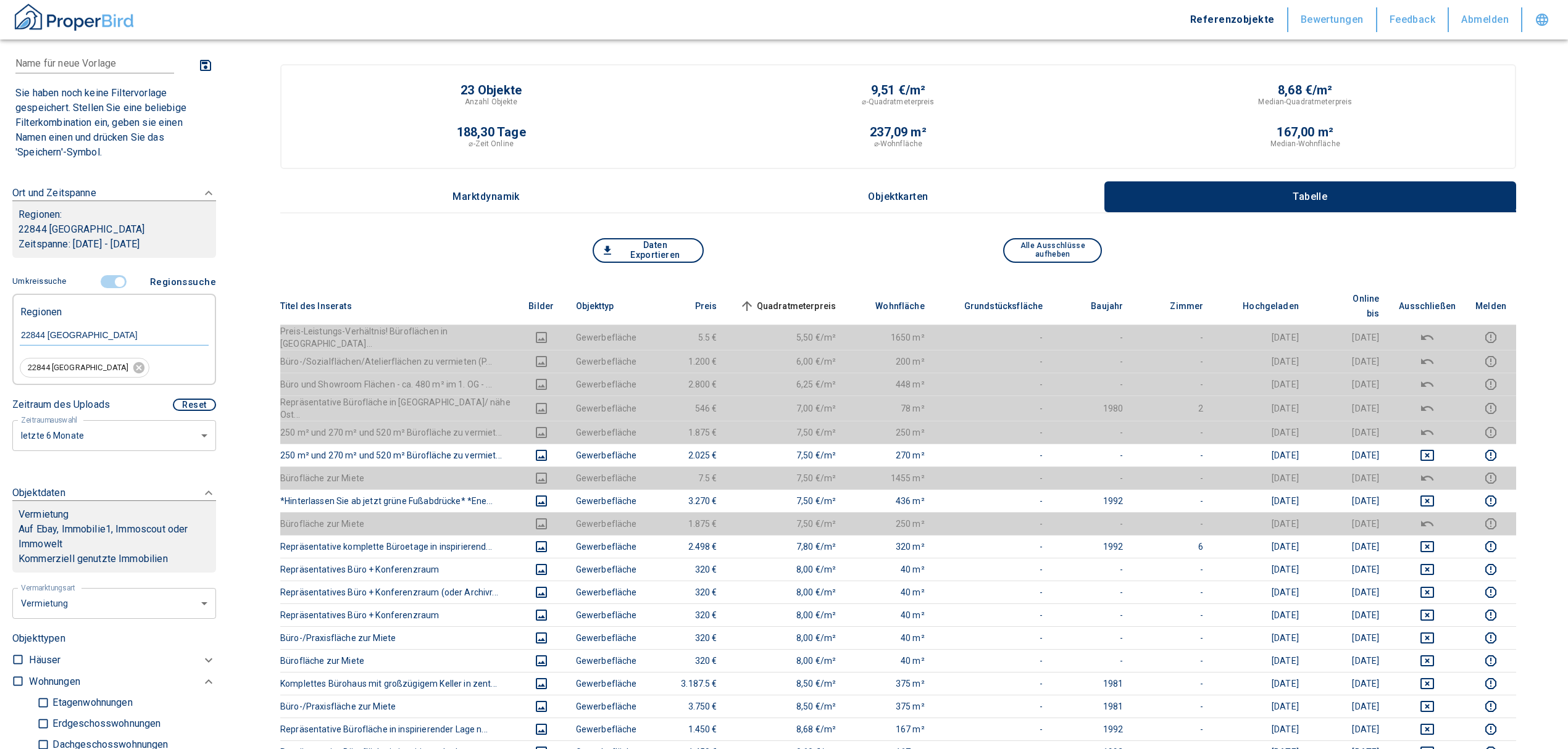
click at [837, 299] on span "Quadratmeterpreis sorted ascending" at bounding box center [786, 306] width 99 height 15
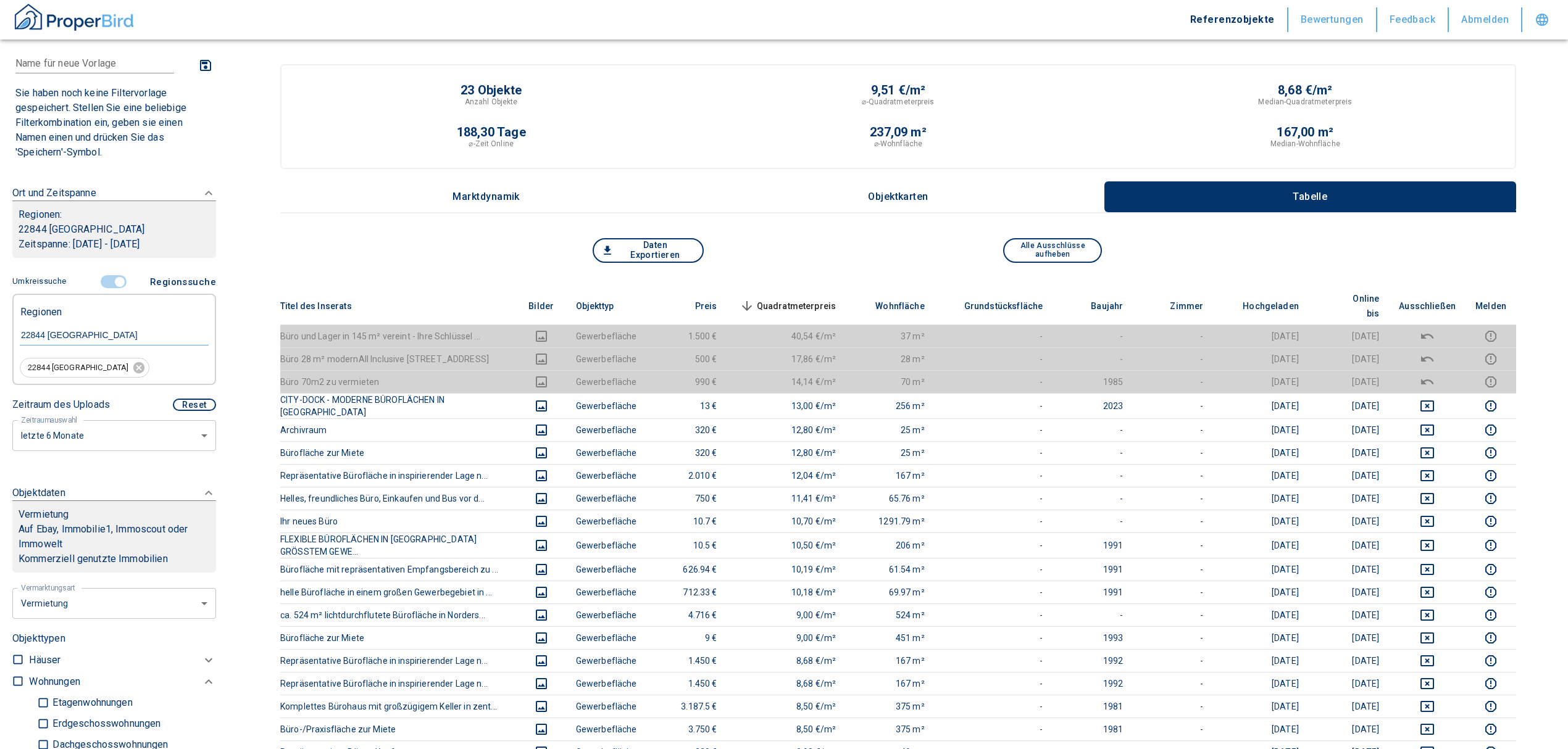
click at [819, 299] on span "Quadratmeterpreis sorted descending" at bounding box center [786, 306] width 99 height 15
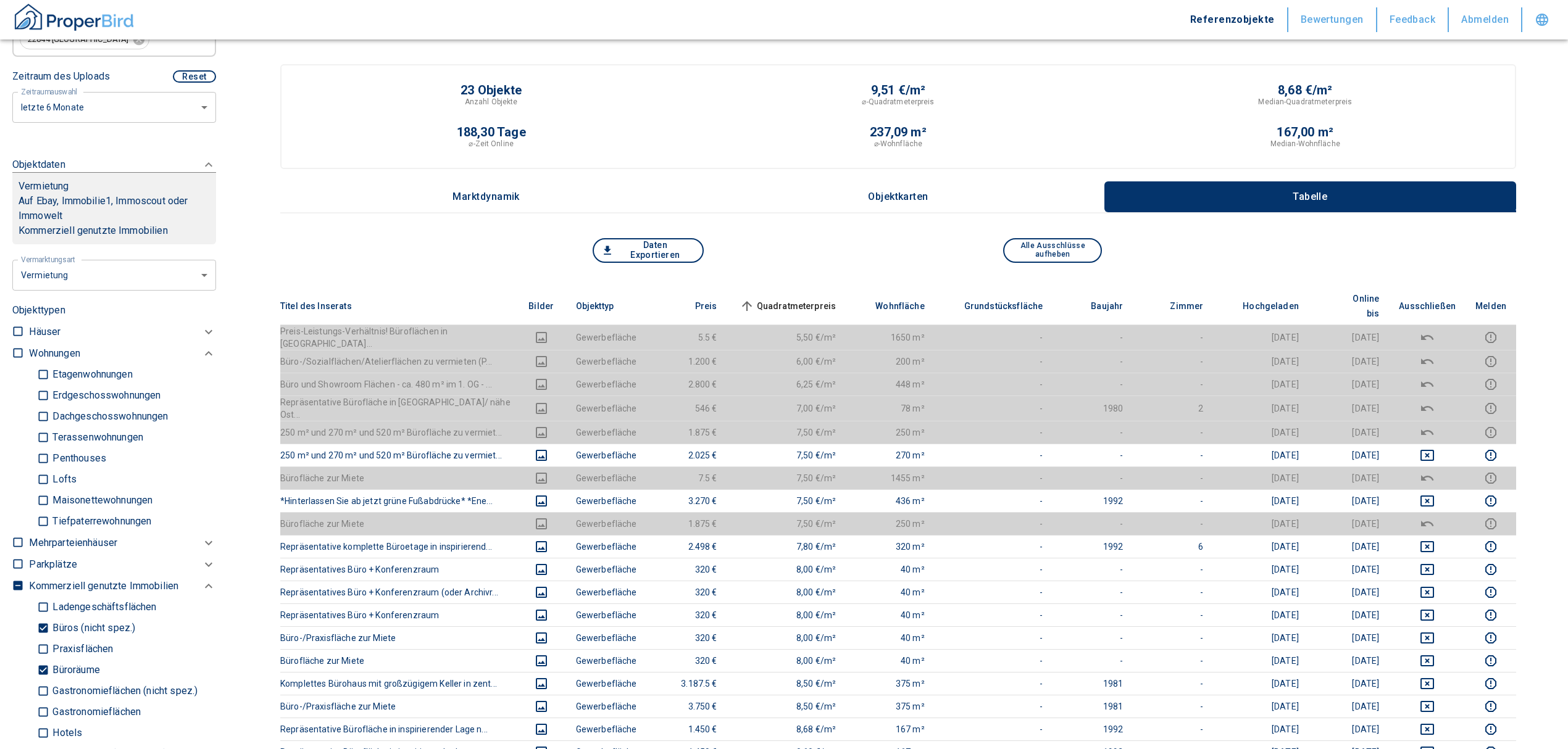
scroll to position [557, 0]
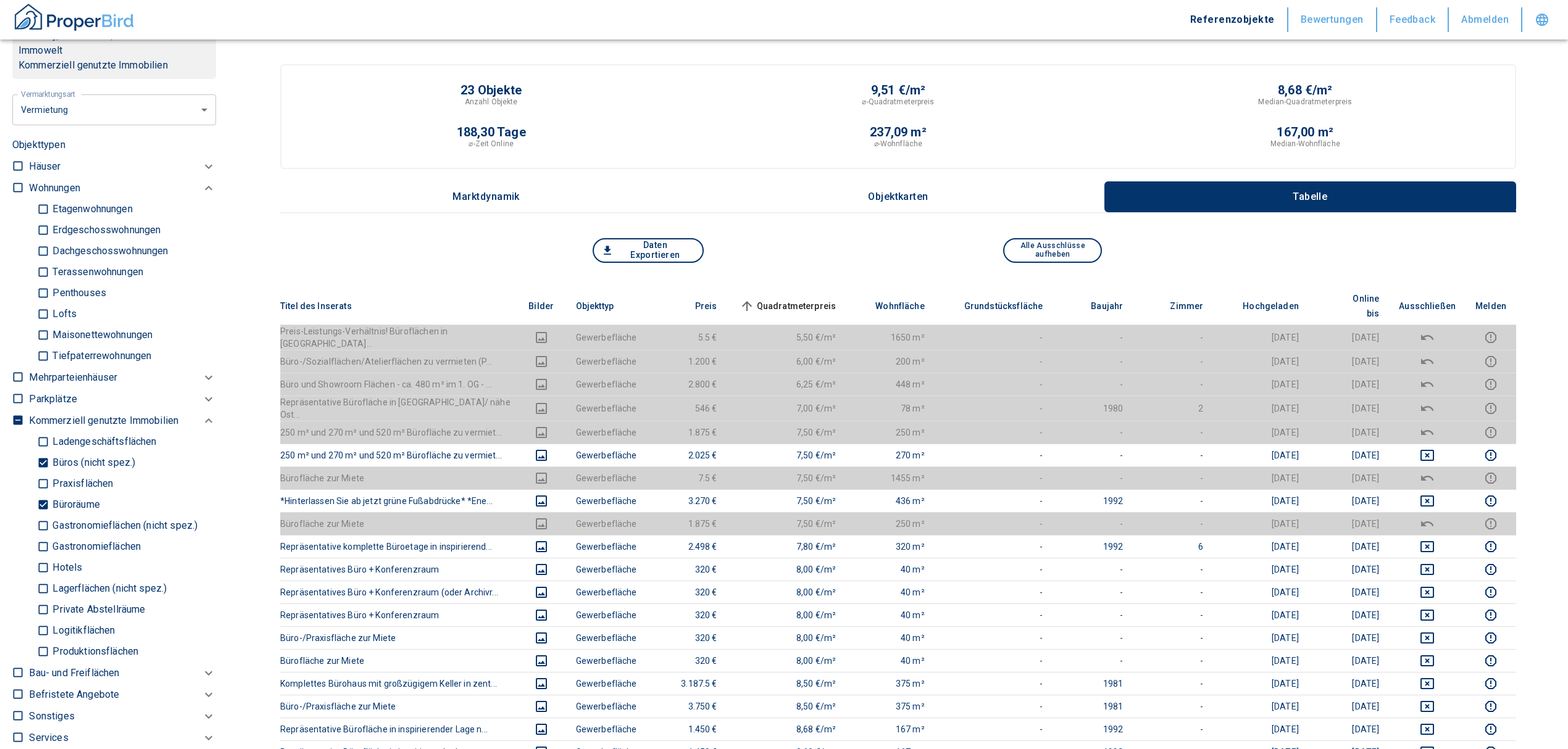
drag, startPoint x: 35, startPoint y: 506, endPoint x: 42, endPoint y: 482, distance: 25.0
click at [37, 506] on input "Büroräume" at bounding box center [43, 505] width 12 height 21
checkbox input "false"
type input "2020"
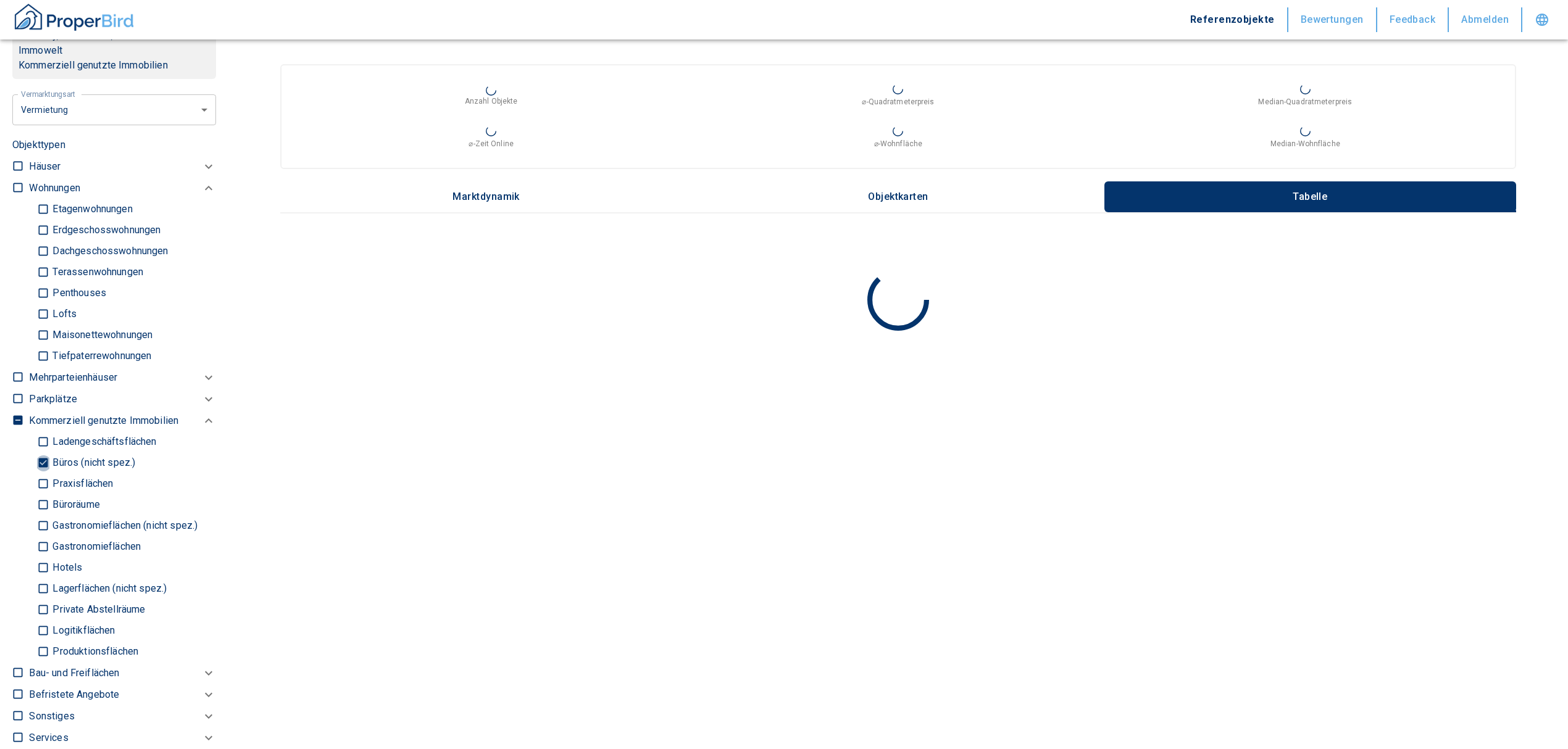
click at [40, 464] on input "Büros (nicht spez.)" at bounding box center [43, 463] width 12 height 21
checkbox input "false"
type input "2020"
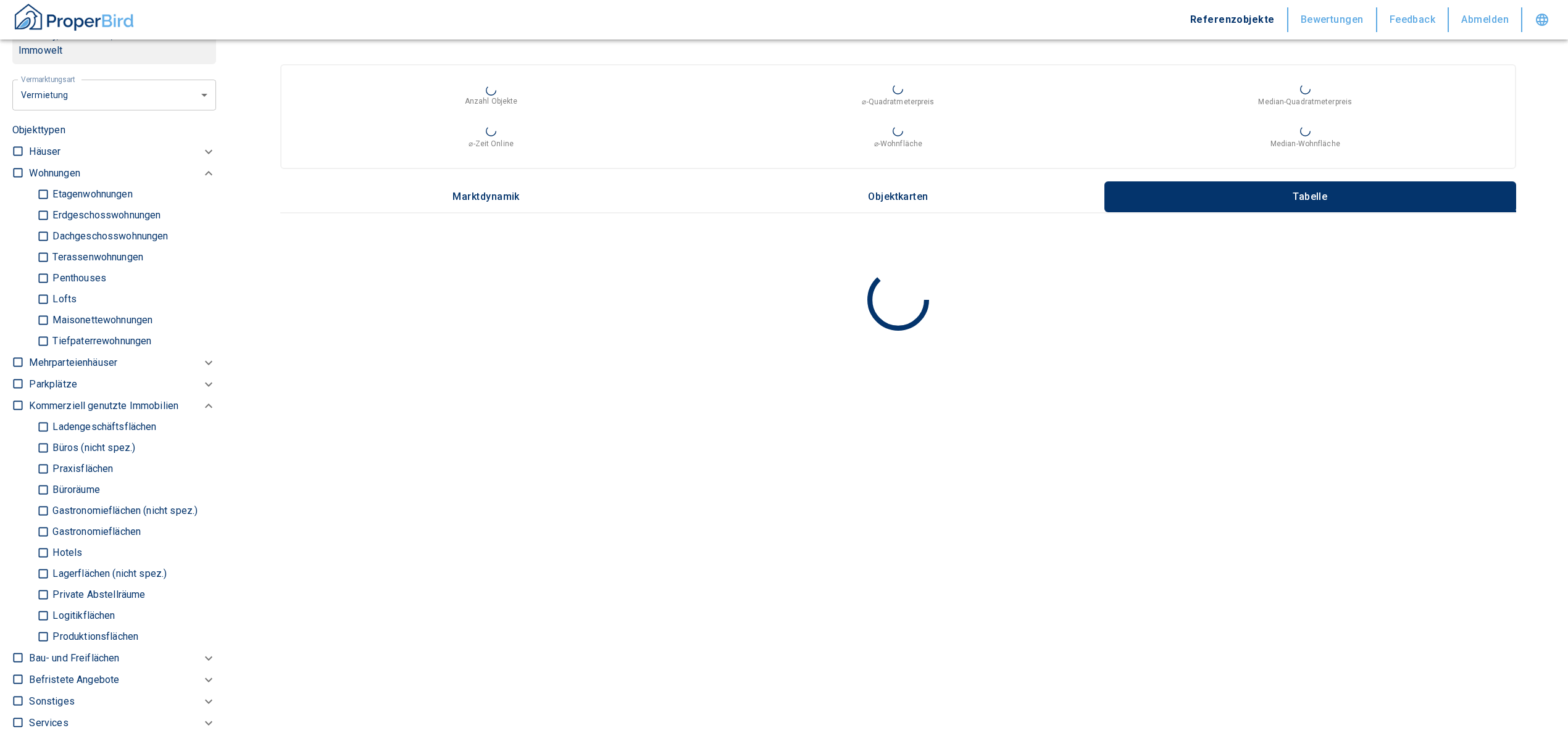
click at [40, 430] on input "Ladengeschäftsflächen" at bounding box center [43, 427] width 12 height 21
checkbox input "true"
type input "2020"
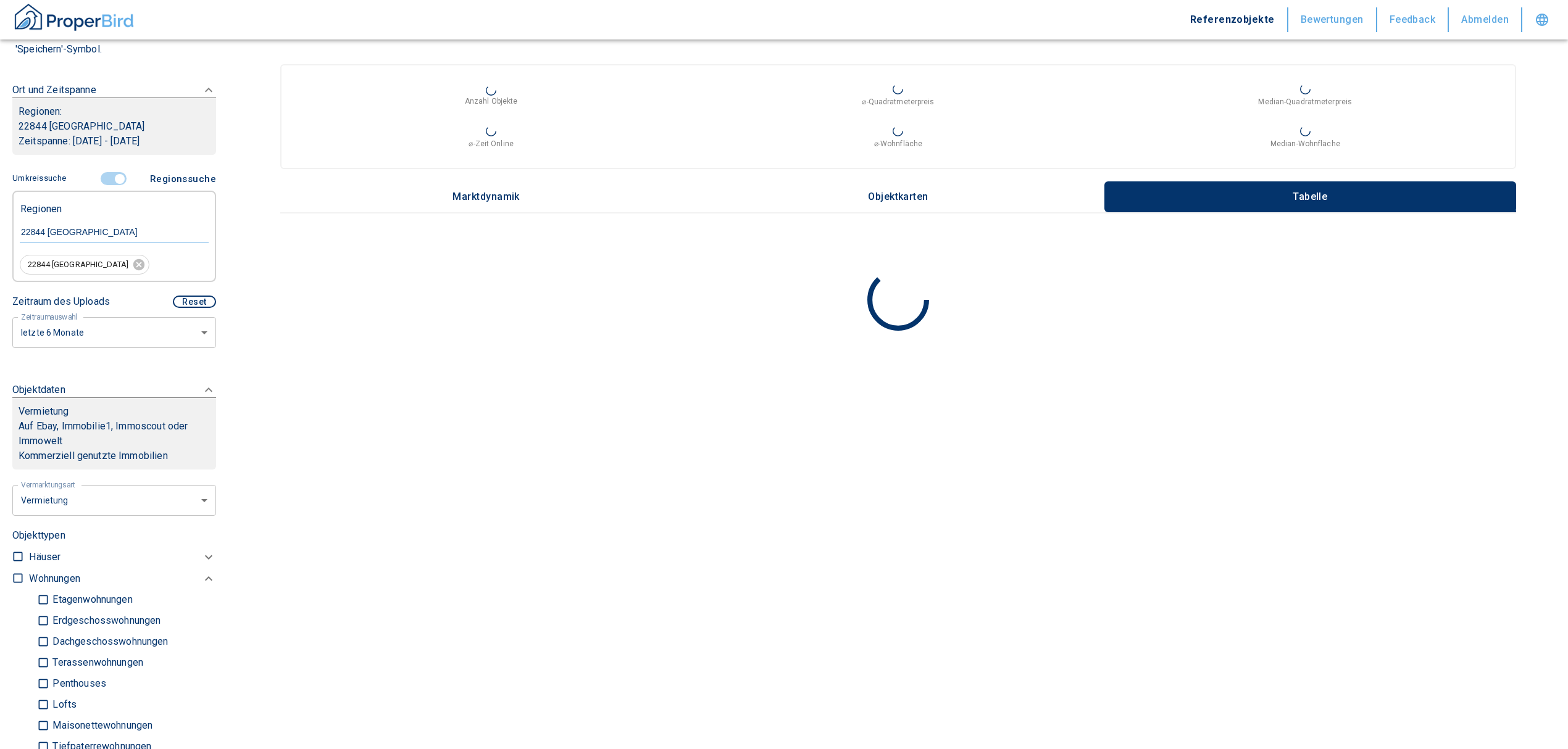
scroll to position [164, 0]
click at [113, 172] on span at bounding box center [114, 180] width 35 height 24
click at [119, 181] on input "controlled" at bounding box center [119, 180] width 37 height 13
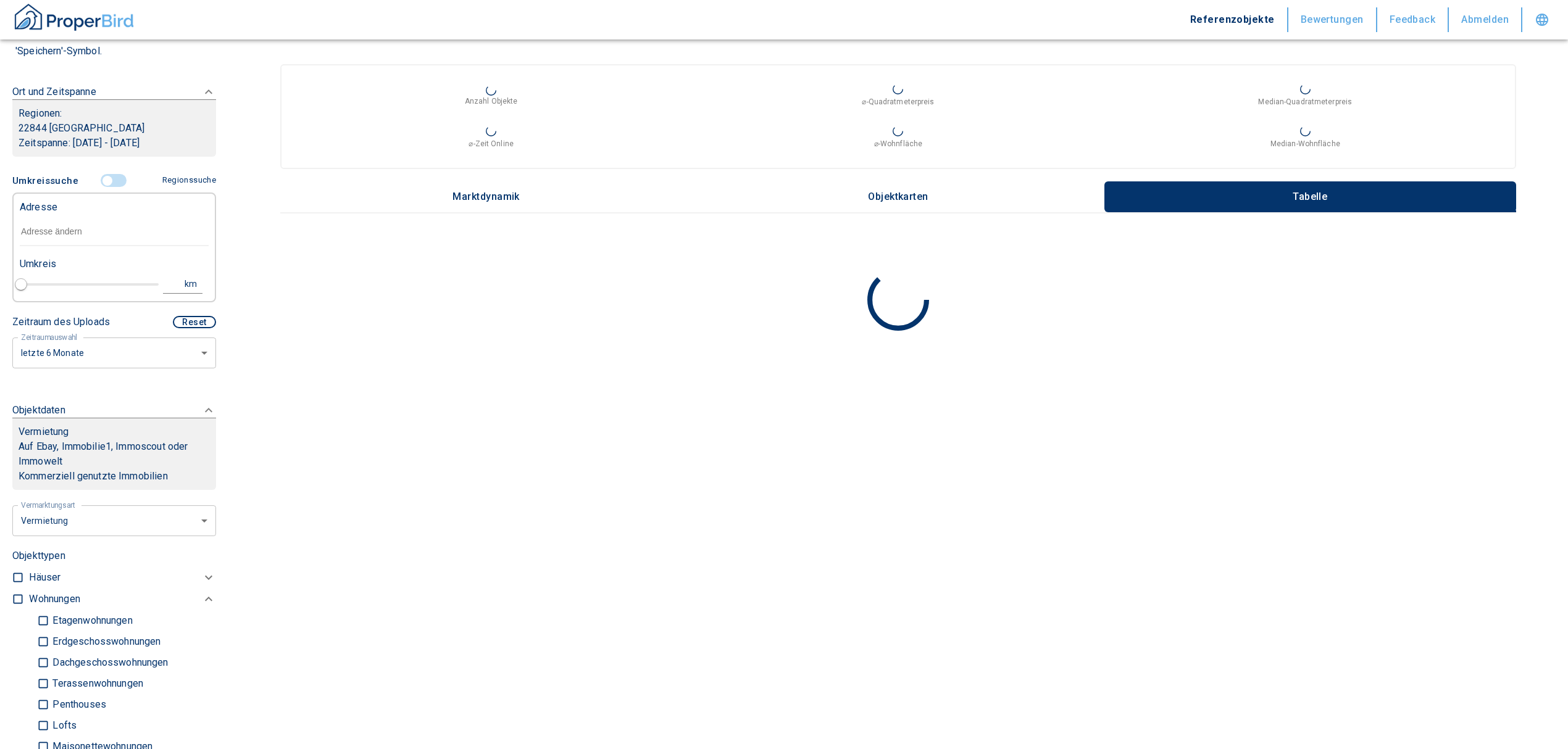
click at [80, 241] on input "text" at bounding box center [114, 232] width 189 height 28
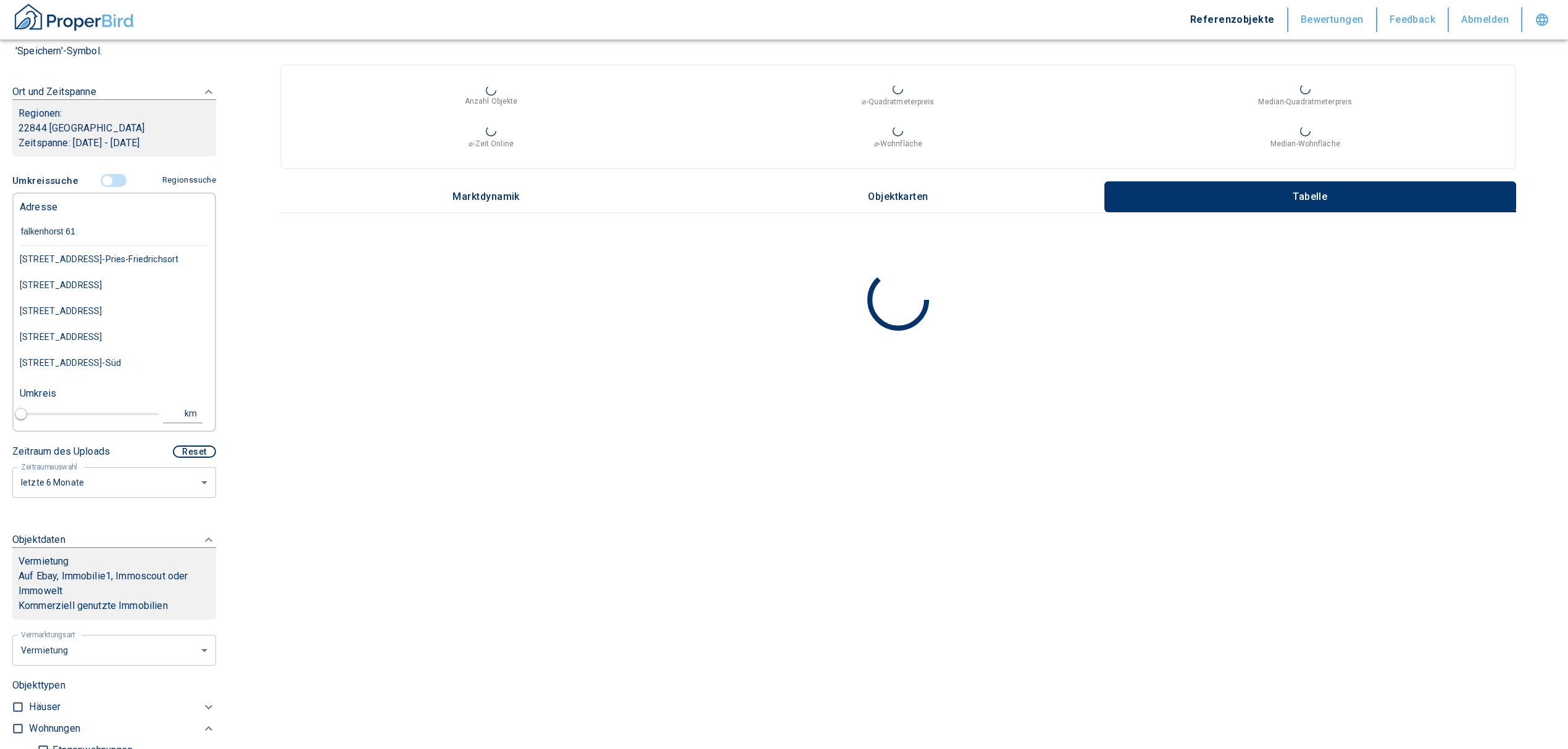
type input "falkenhorst 61"
click at [77, 263] on div "[STREET_ADDRESS]" at bounding box center [114, 259] width 189 height 26
type input "2020"
type input "[STREET_ADDRESS]"
type input "1"
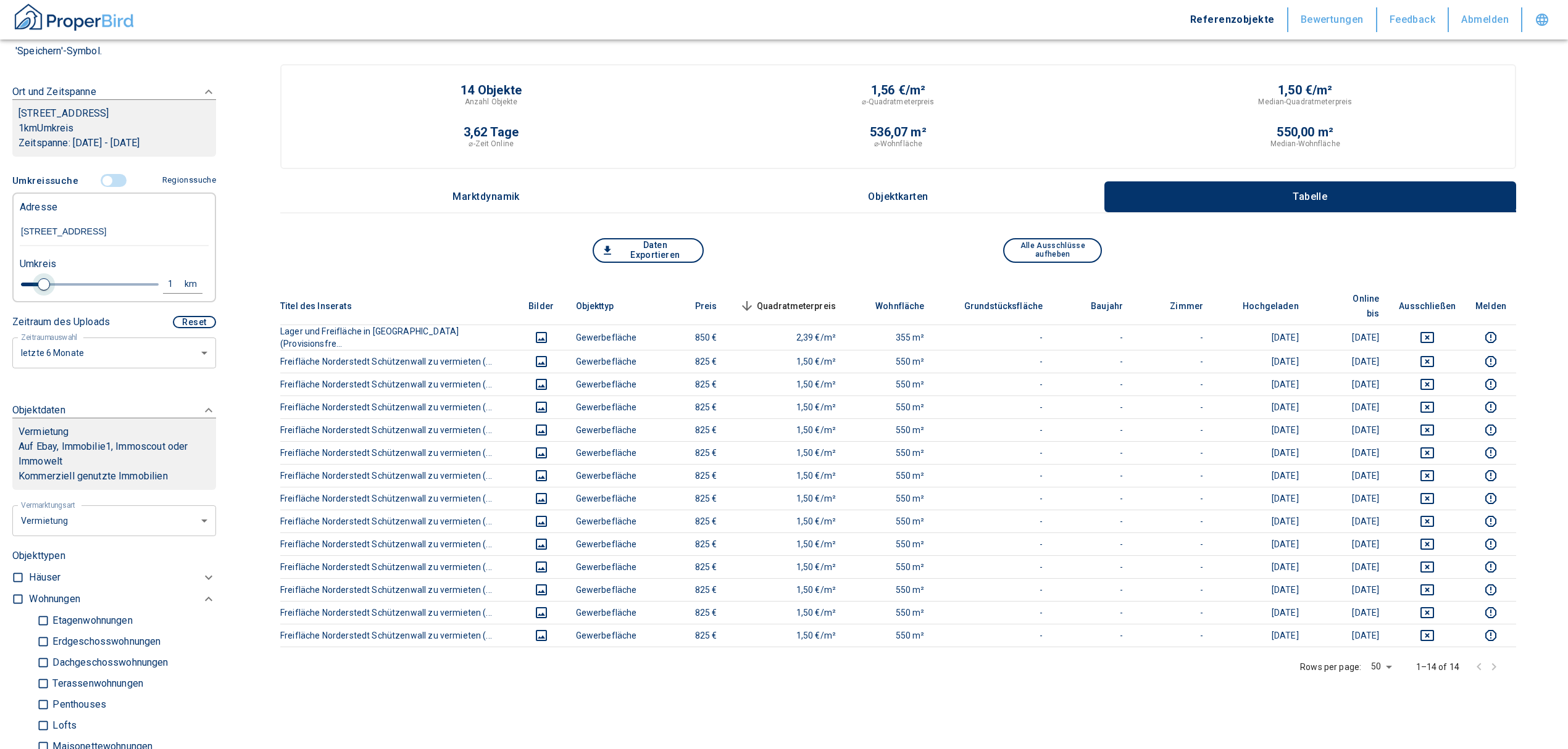
type input "[STREET_ADDRESS]"
type input "2020"
type input "1.2"
type input "2020"
type input "1.4"
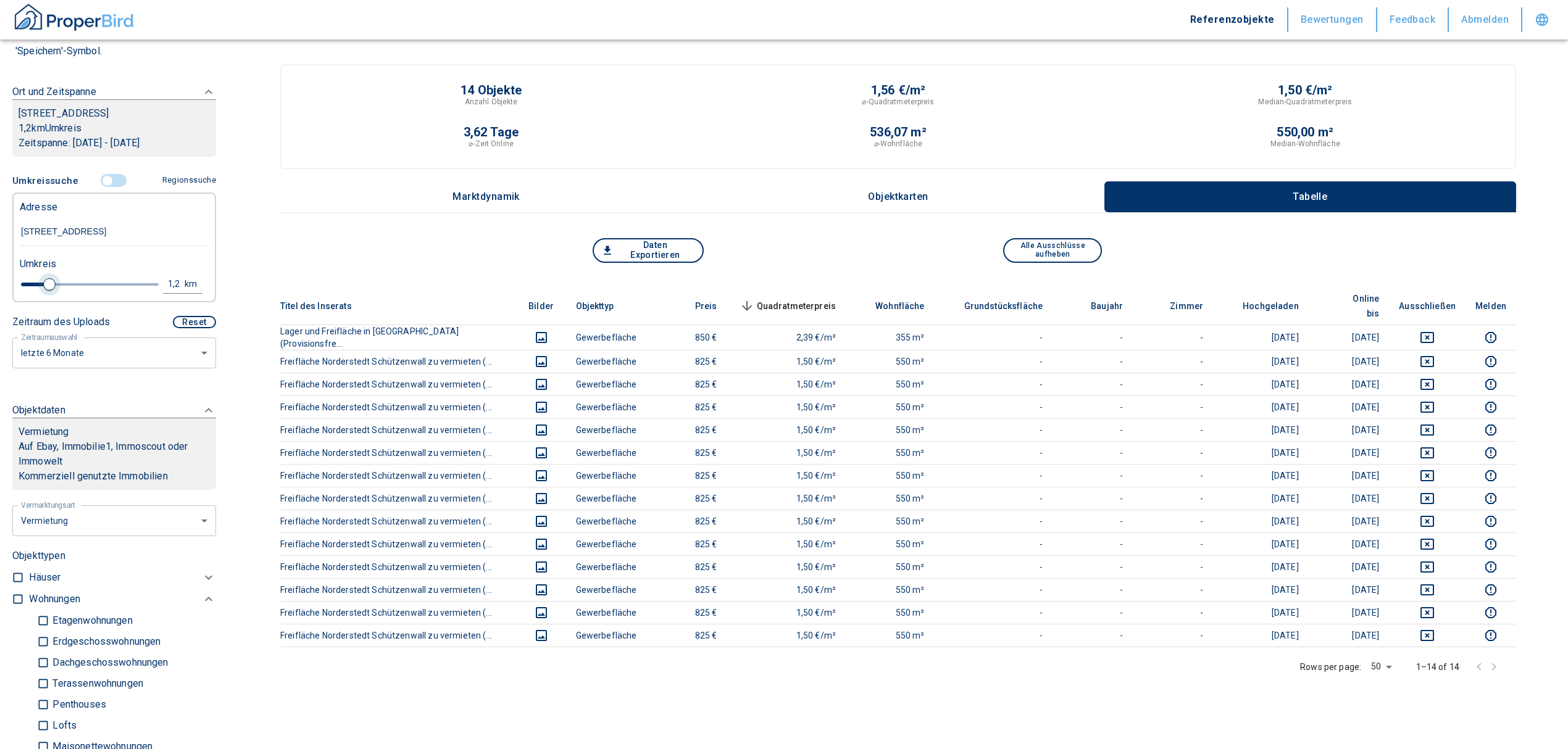
type input "2020"
type input "1.6"
type input "2020"
type input "1.8"
type input "2020"
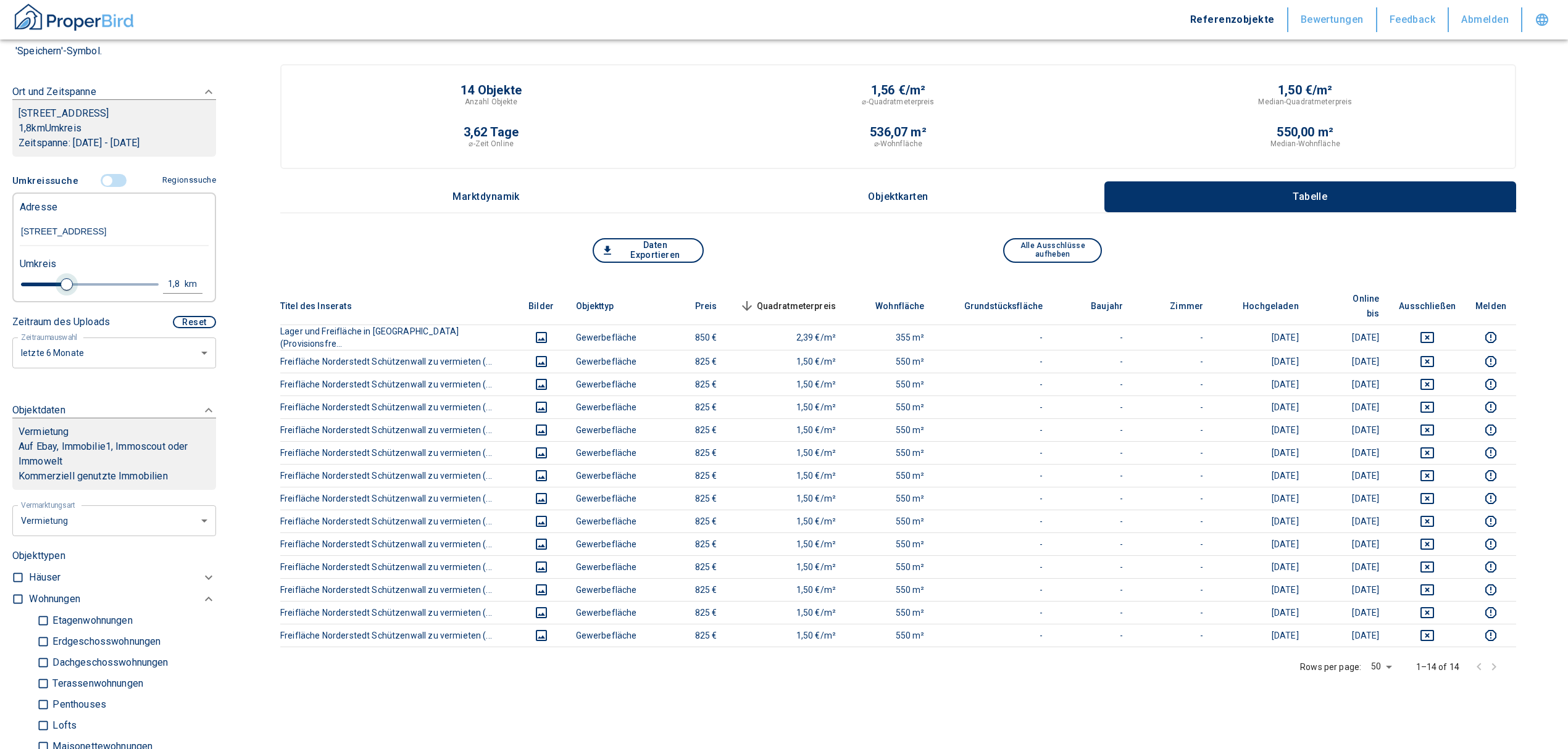
type input "2"
type input "2020"
type input "2.2"
type input "2020"
type input "2.4"
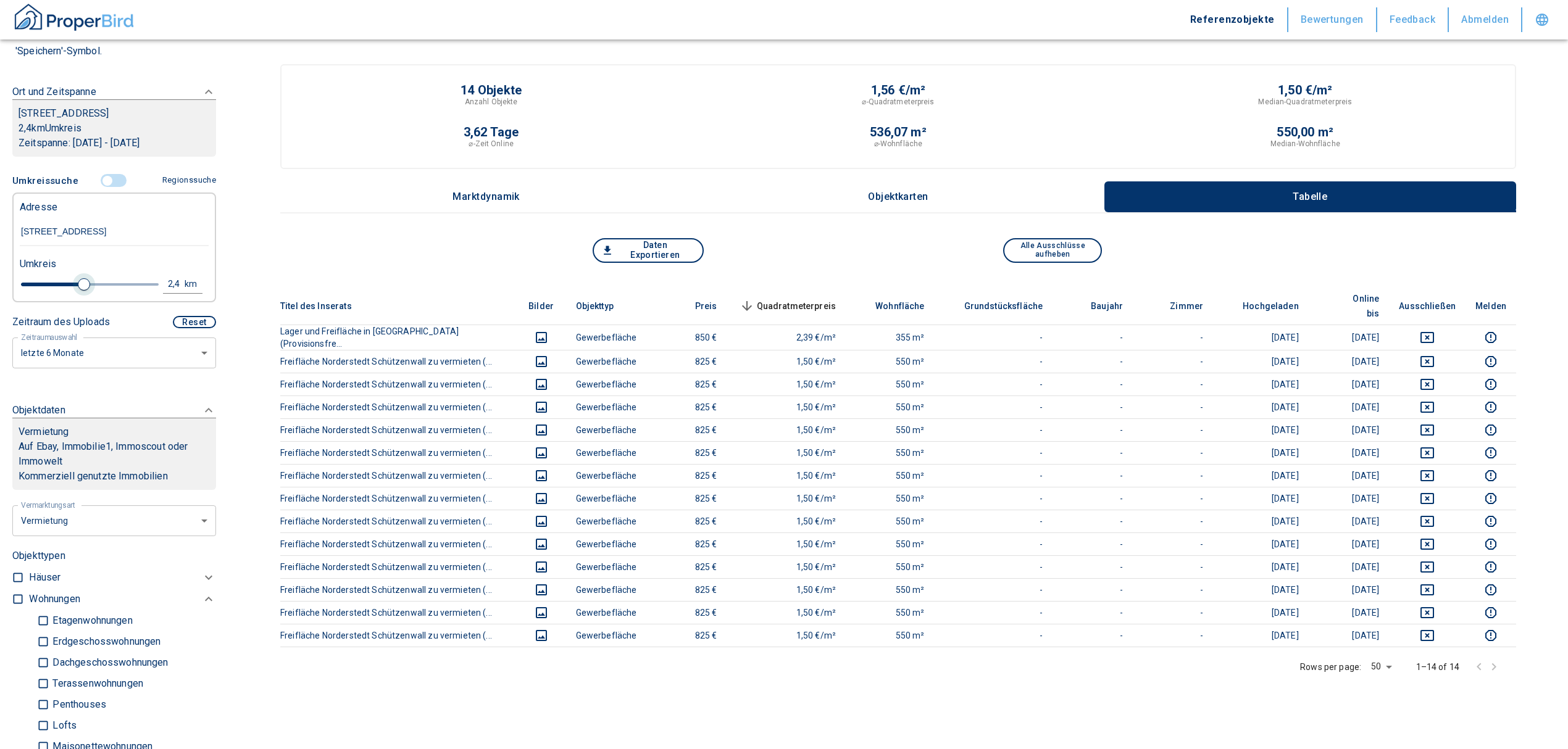
type input "2020"
type input "2.2"
type input "2020"
type input "2"
type input "2020"
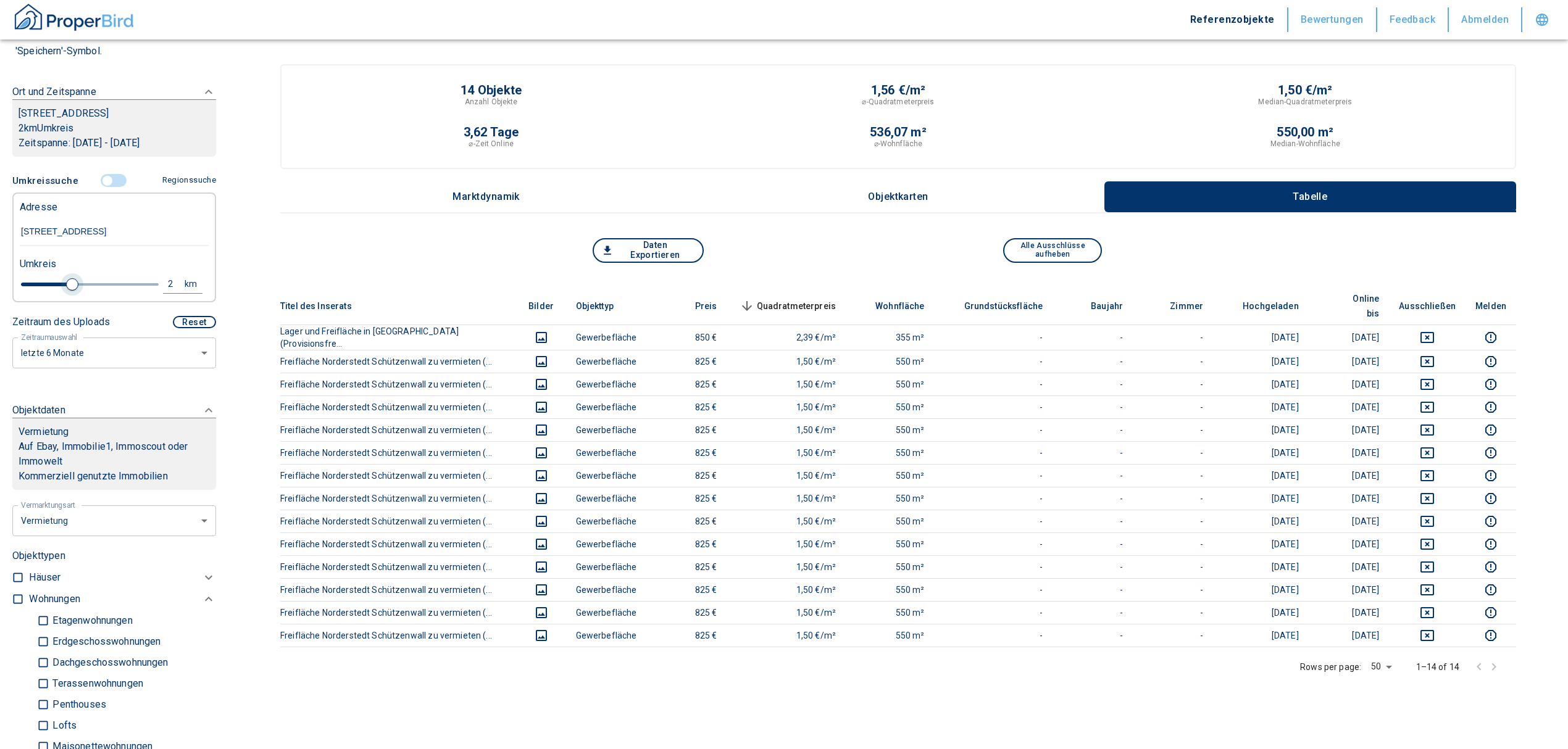
type input "2.2"
type input "2020"
type input "2.4"
type input "2020"
type input "2.6"
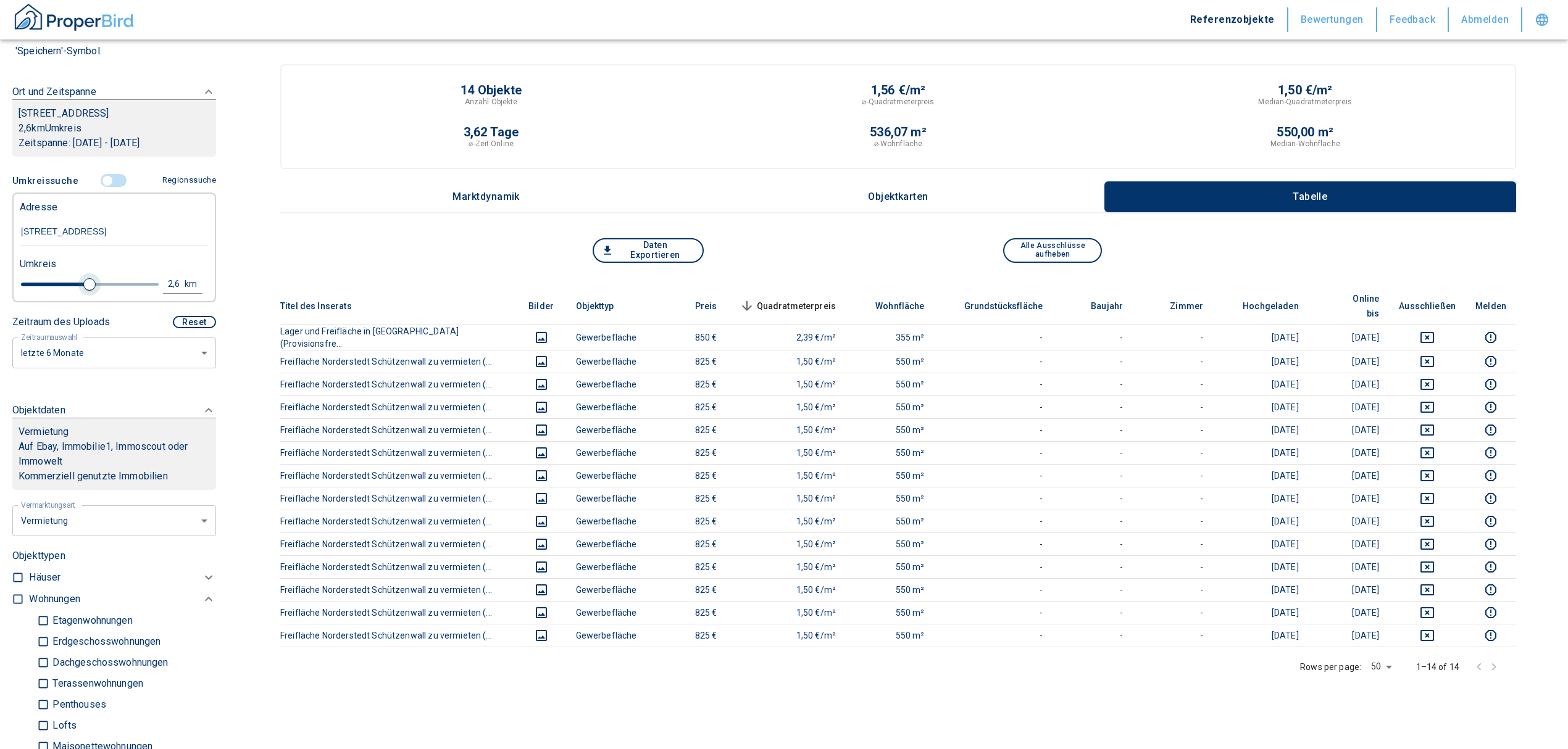
type input "2020"
type input "2.8"
type input "2020"
type input "3"
type input "2020"
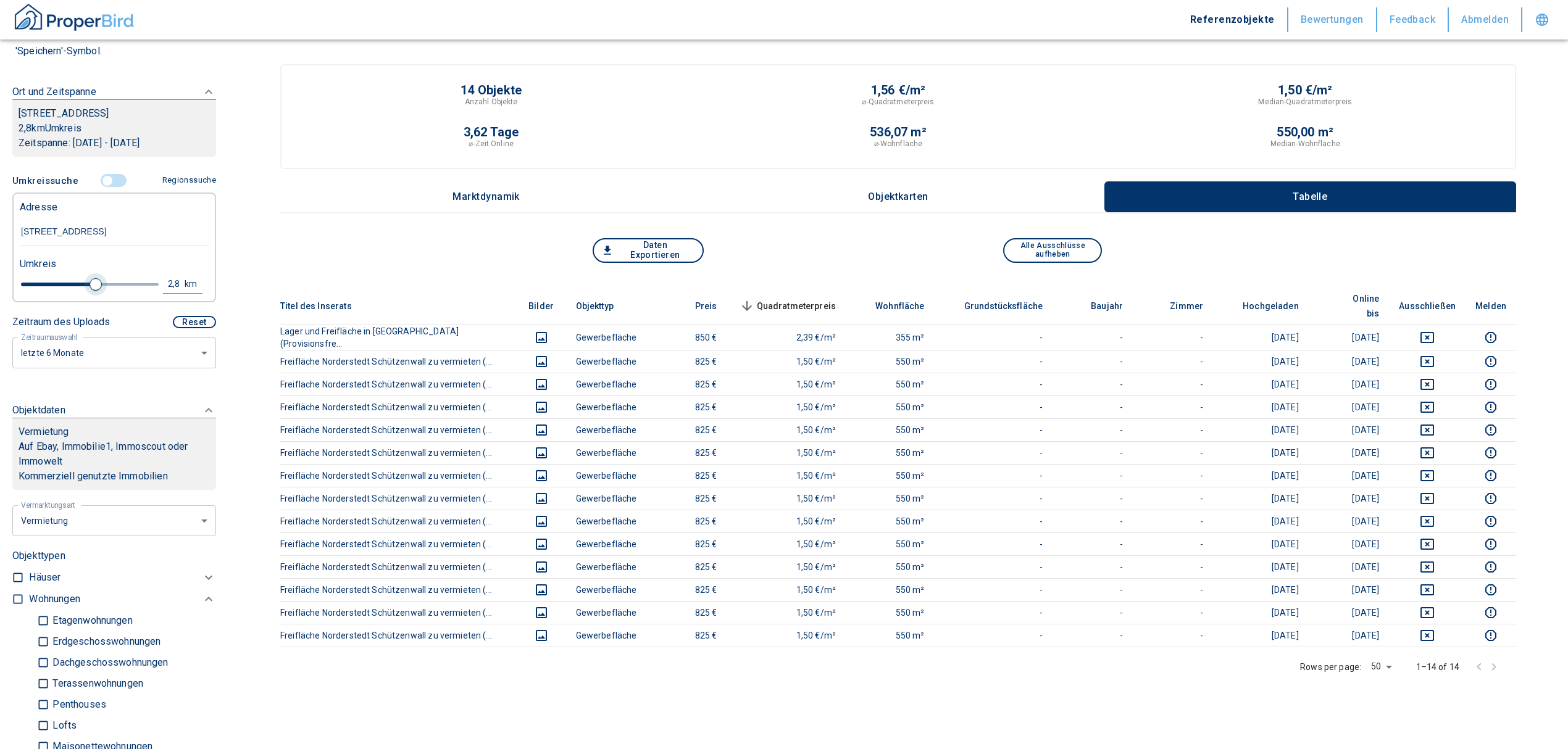
type input "3.2"
type input "2020"
type input "3"
drag, startPoint x: 44, startPoint y: 279, endPoint x: 95, endPoint y: 280, distance: 51.0
click at [95, 280] on span at bounding box center [101, 285] width 12 height 12
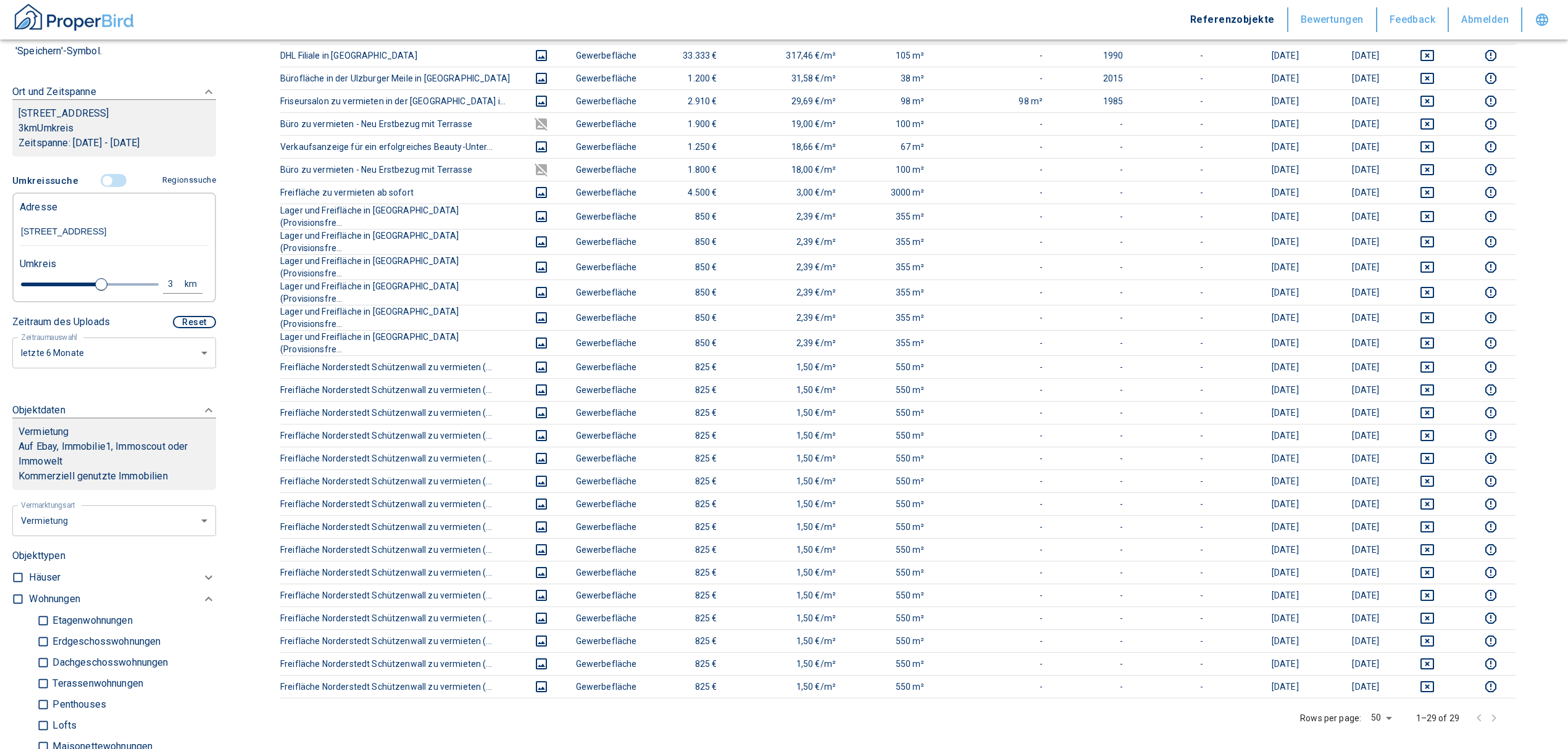
scroll to position [329, 0]
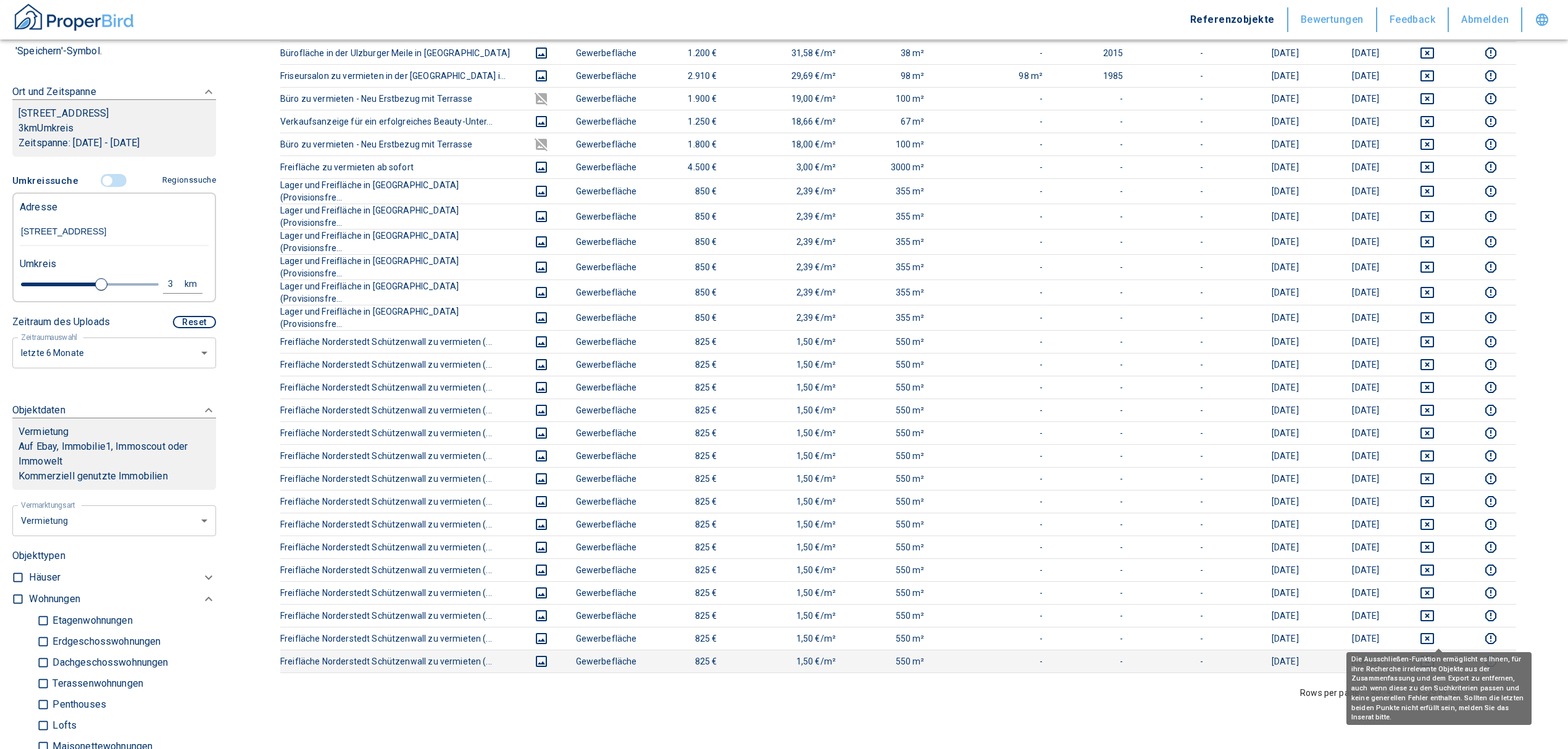
drag, startPoint x: 1438, startPoint y: 632, endPoint x: 1438, endPoint y: 615, distance: 17.0
click at [1434, 654] on icon "deselect this listing" at bounding box center [1426, 661] width 15 height 15
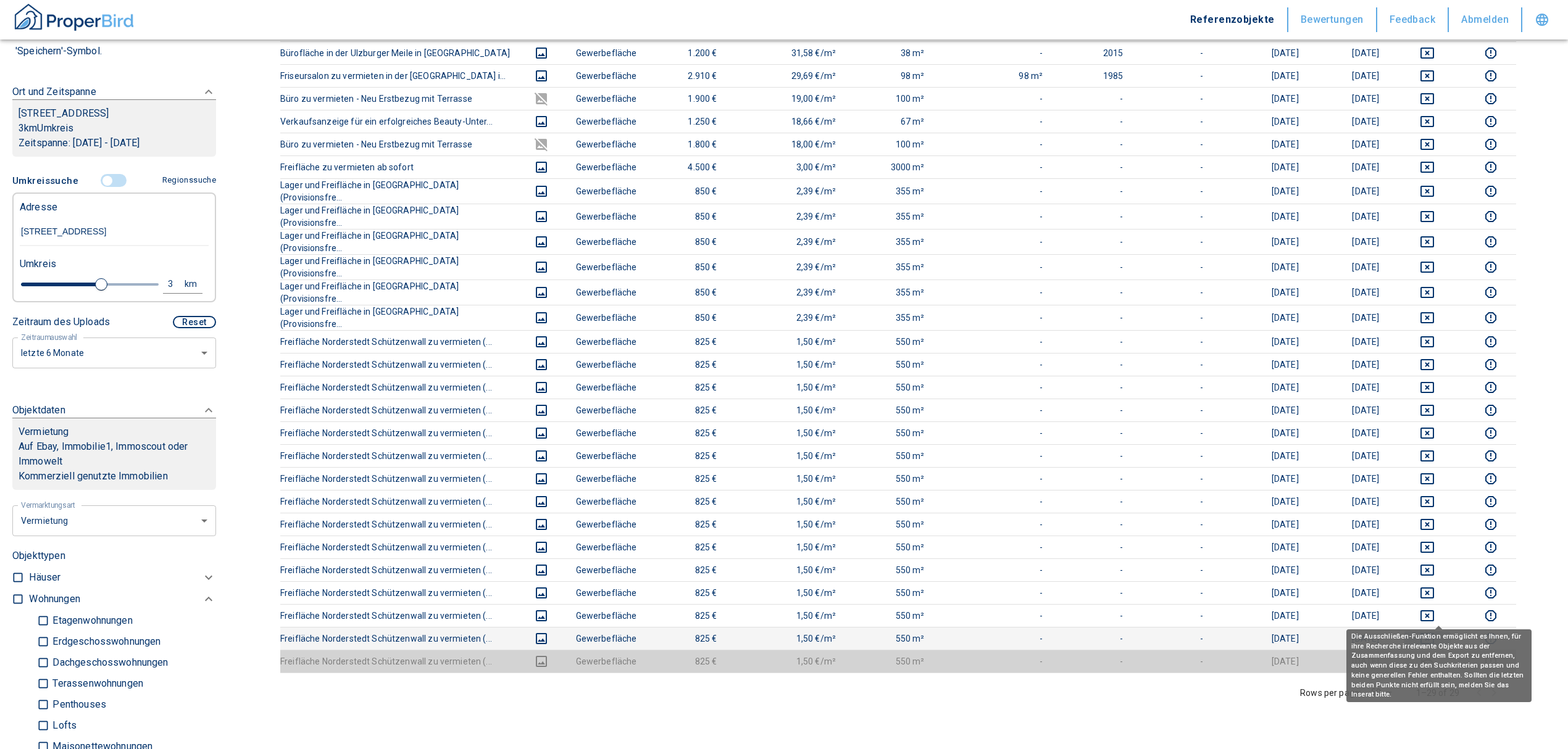
click at [1434, 633] on icon "deselect this listing" at bounding box center [1426, 638] width 13 height 11
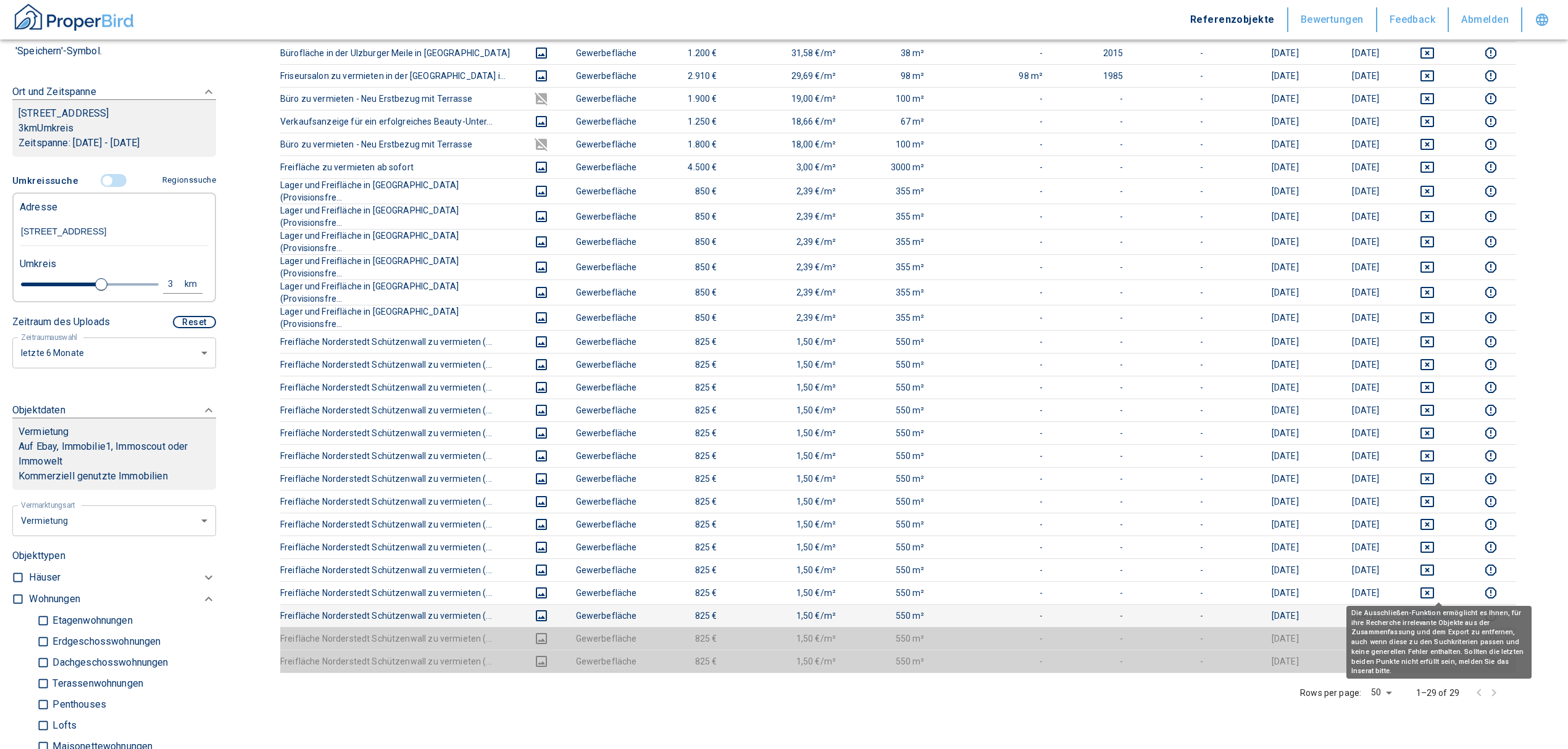
click at [1434, 608] on icon "deselect this listing" at bounding box center [1426, 615] width 15 height 15
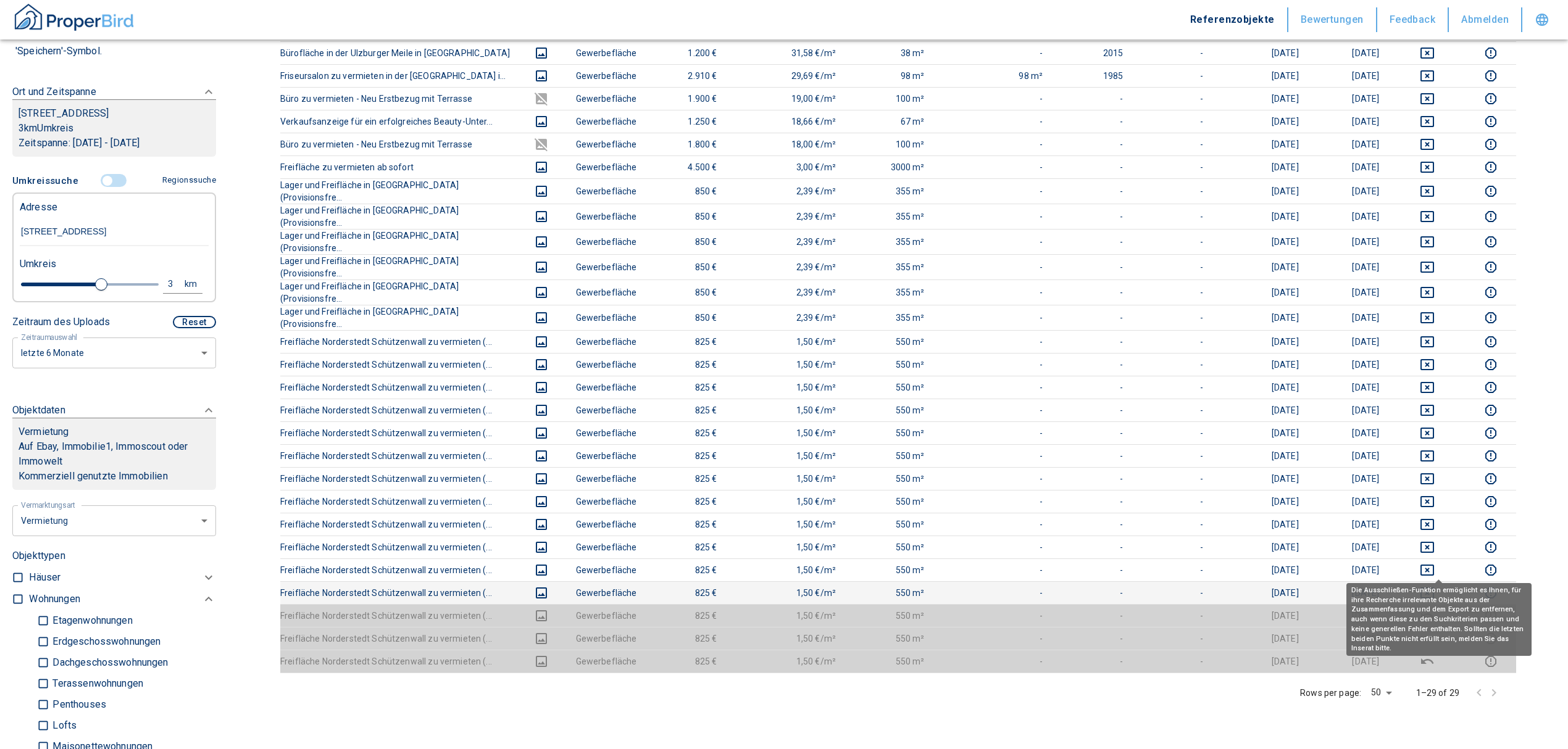
click at [1434, 585] on icon "deselect this listing" at bounding box center [1426, 592] width 15 height 15
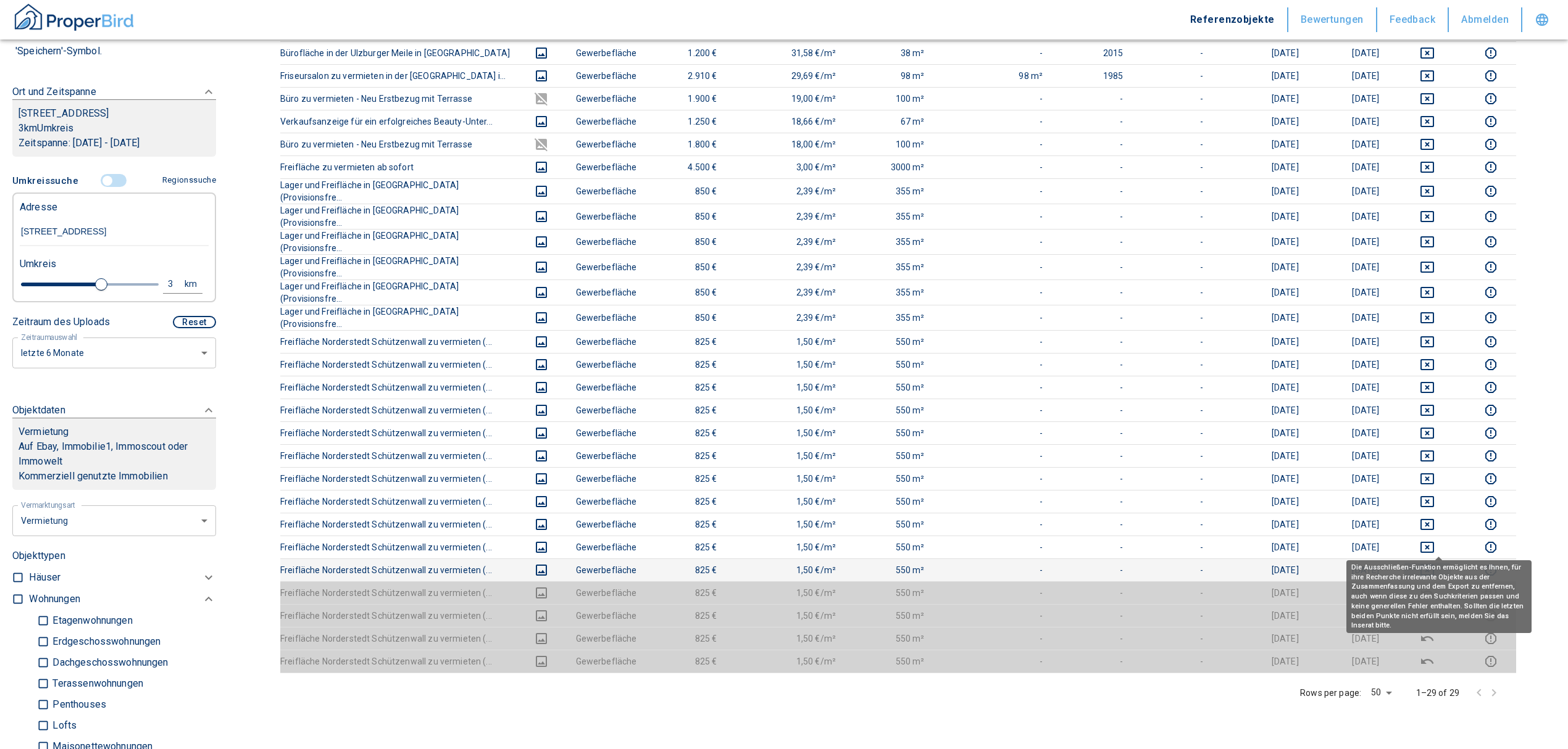
click at [1434, 565] on icon "deselect this listing" at bounding box center [1426, 570] width 13 height 11
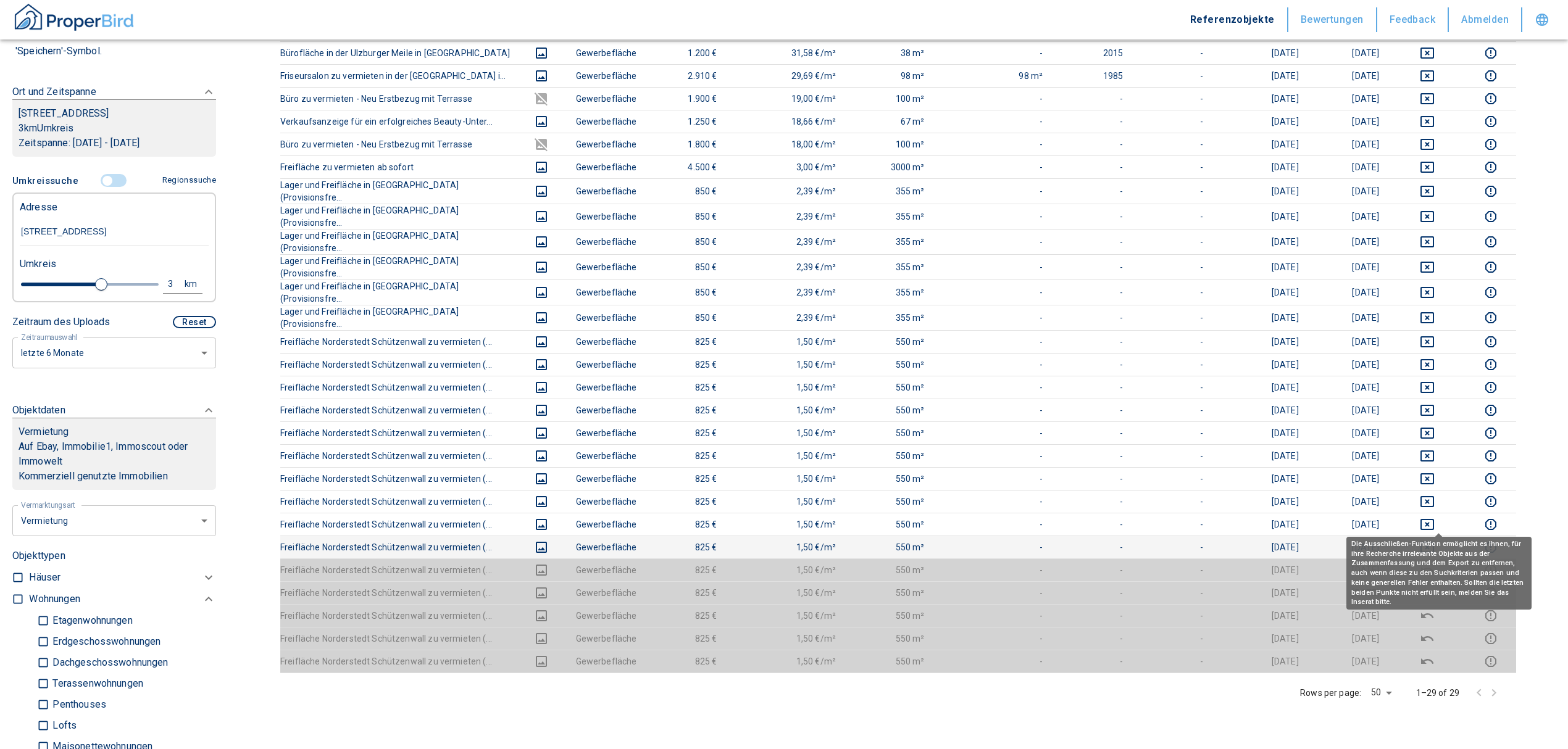
click at [1434, 540] on icon "deselect this listing" at bounding box center [1426, 547] width 15 height 15
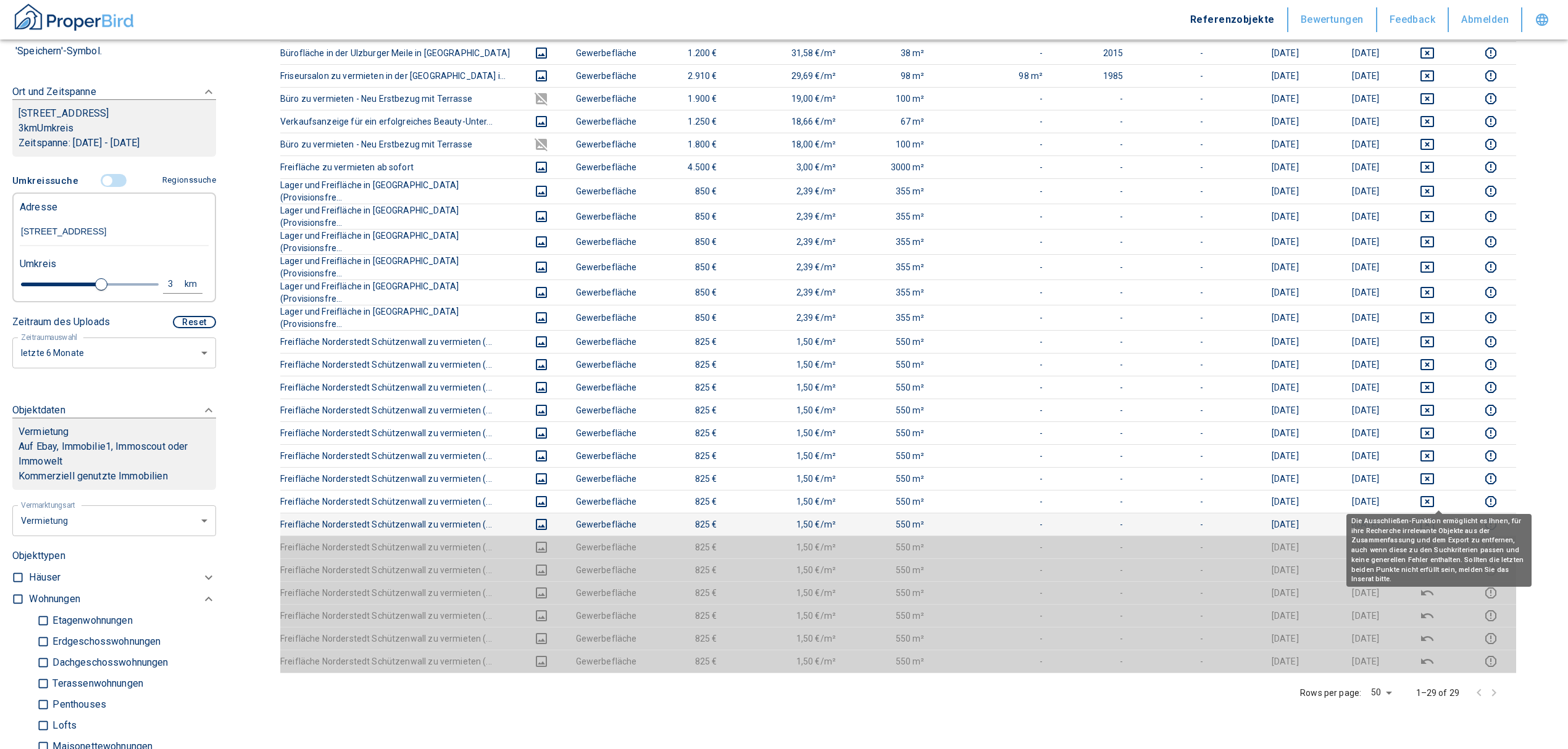
click at [1434, 517] on icon "deselect this listing" at bounding box center [1426, 524] width 15 height 15
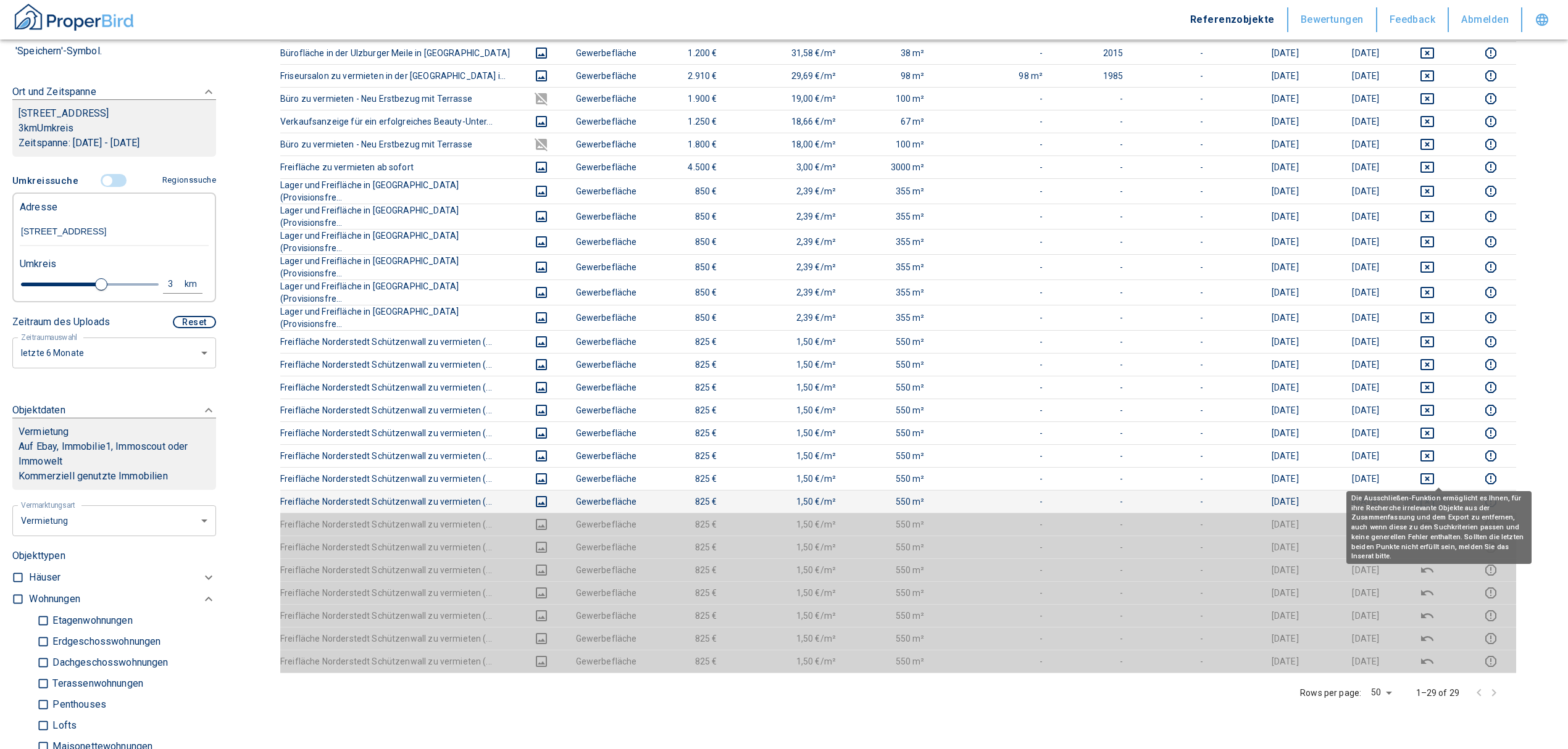
click at [1434, 494] on icon "deselect this listing" at bounding box center [1426, 501] width 15 height 15
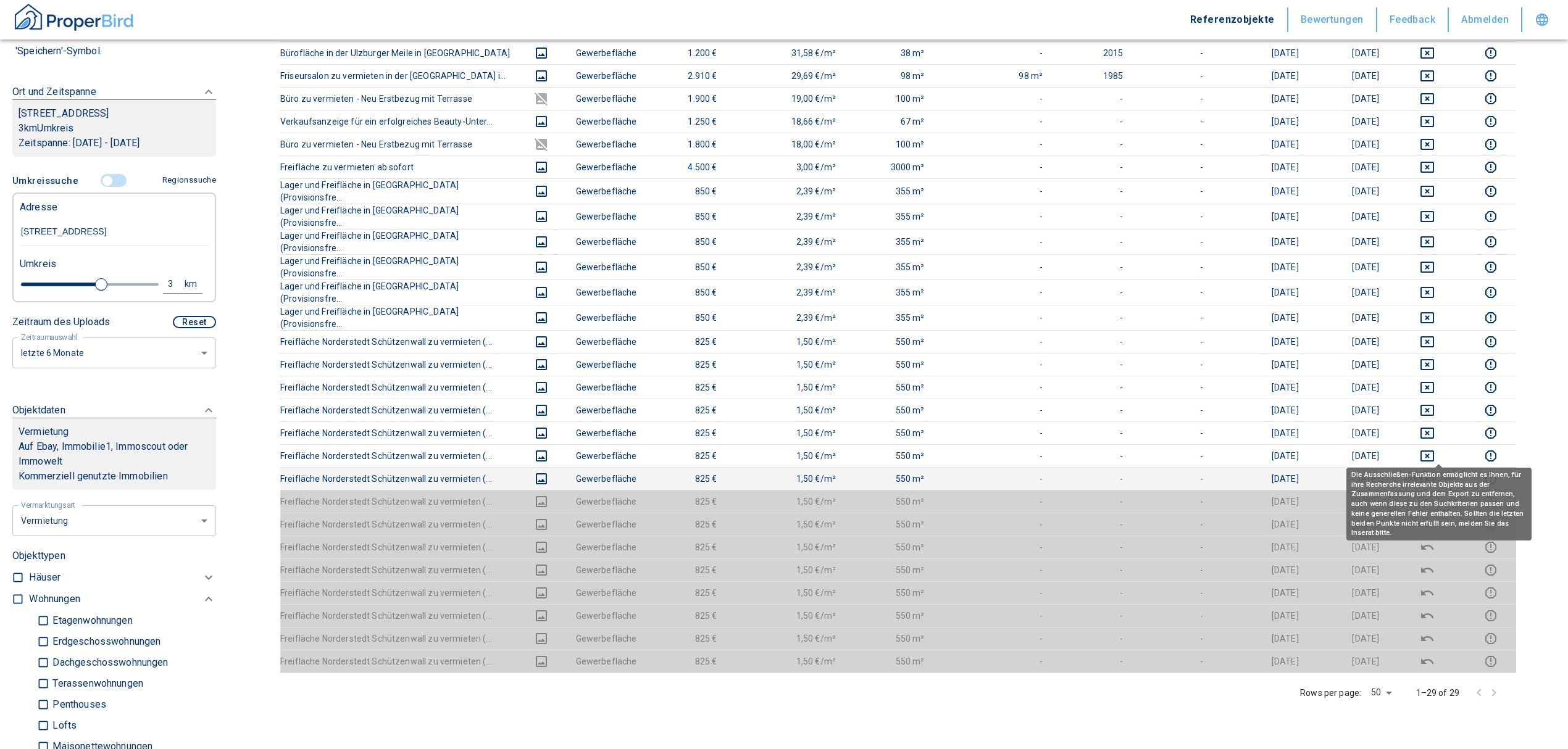
click at [1434, 471] on icon "deselect this listing" at bounding box center [1426, 478] width 15 height 15
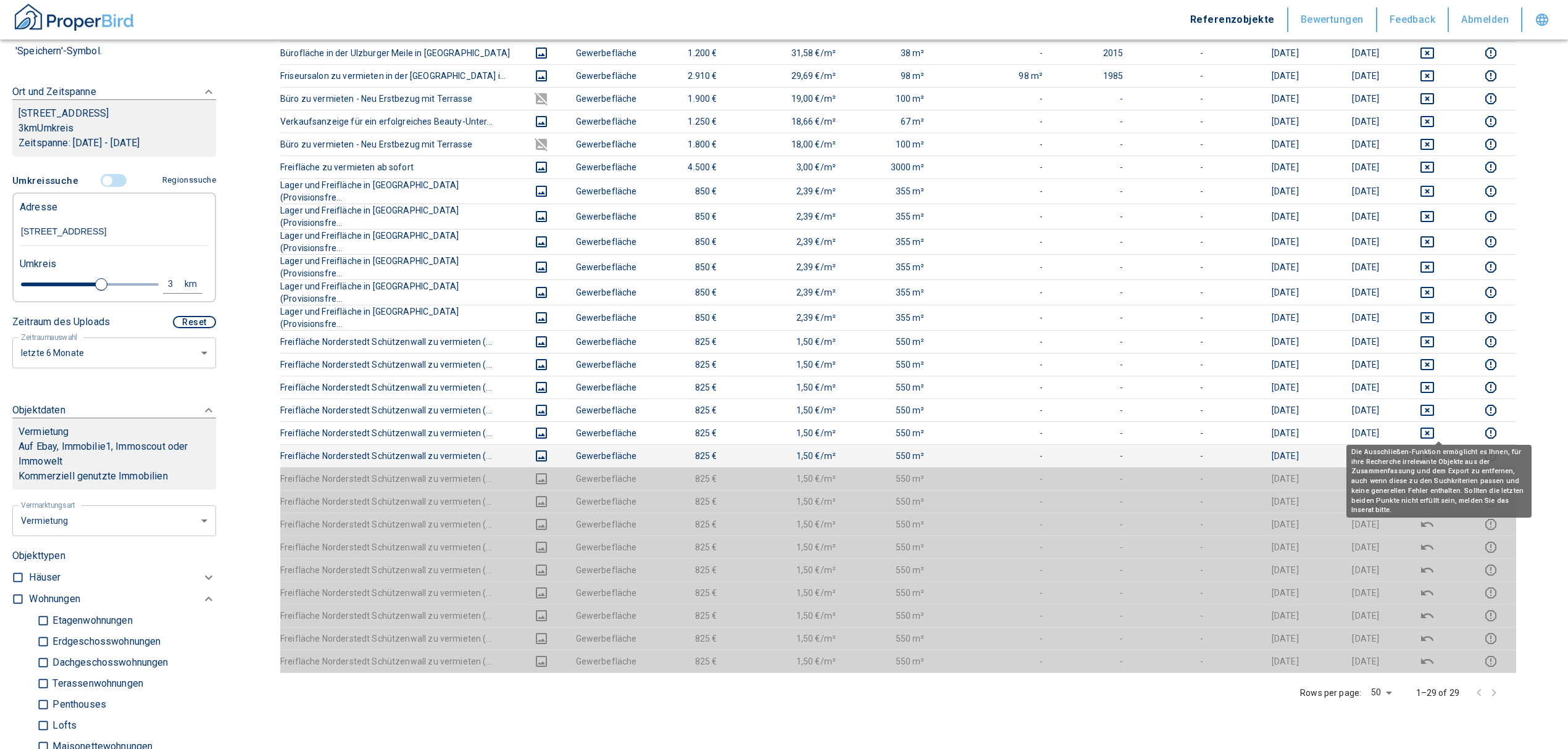
click at [1434, 448] on icon "deselect this listing" at bounding box center [1426, 455] width 15 height 15
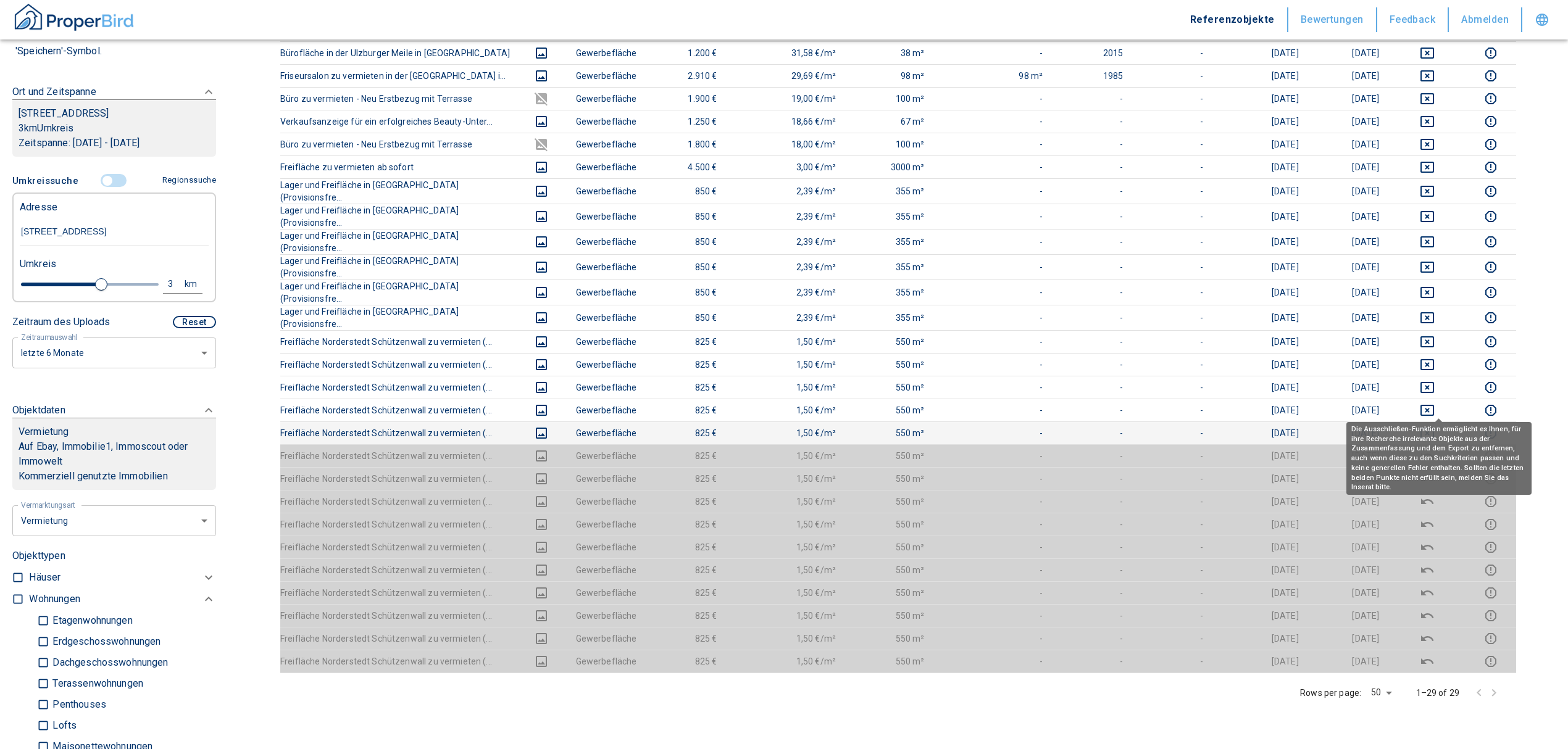
click at [1434, 428] on icon "deselect this listing" at bounding box center [1426, 433] width 13 height 11
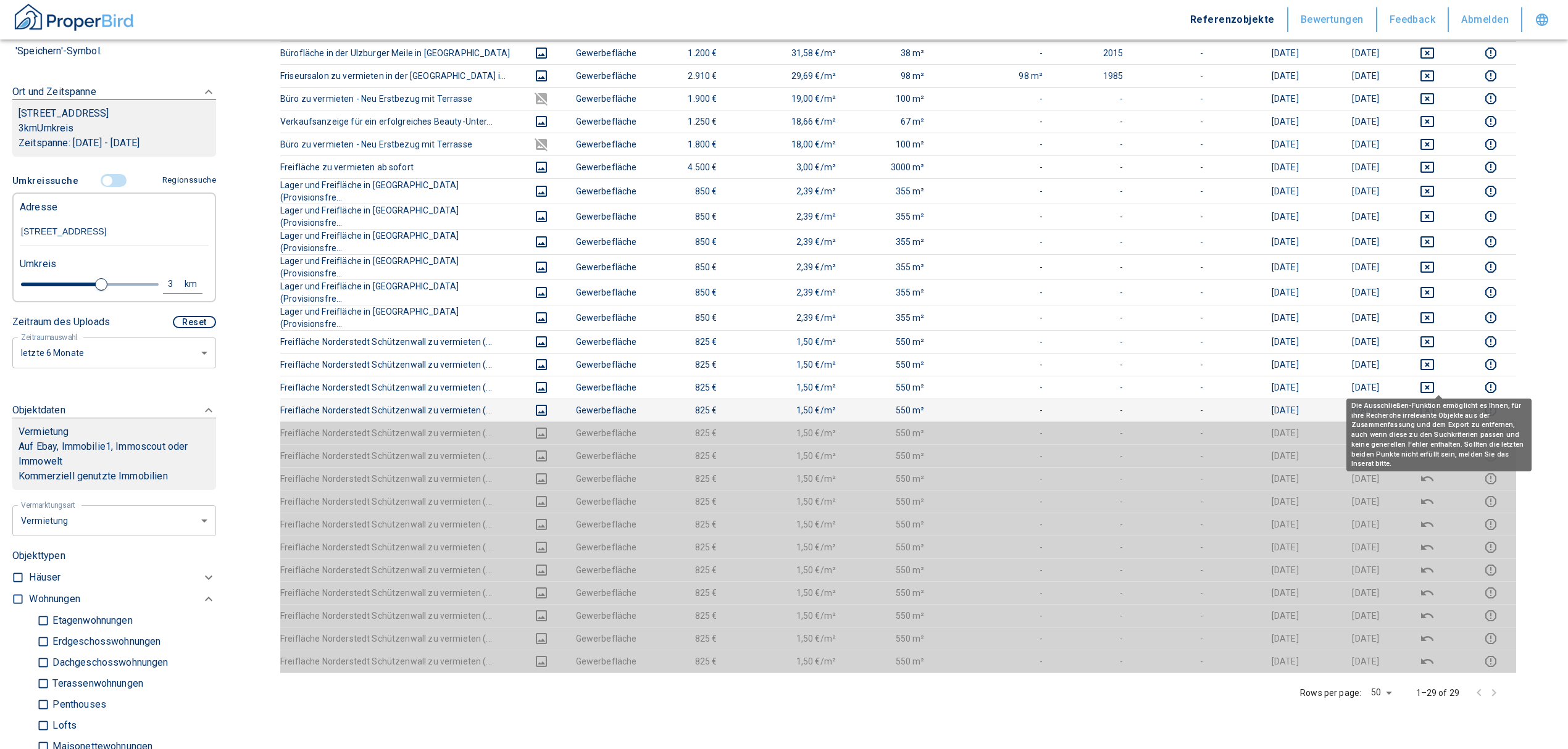
click at [1434, 403] on icon "deselect this listing" at bounding box center [1426, 410] width 15 height 15
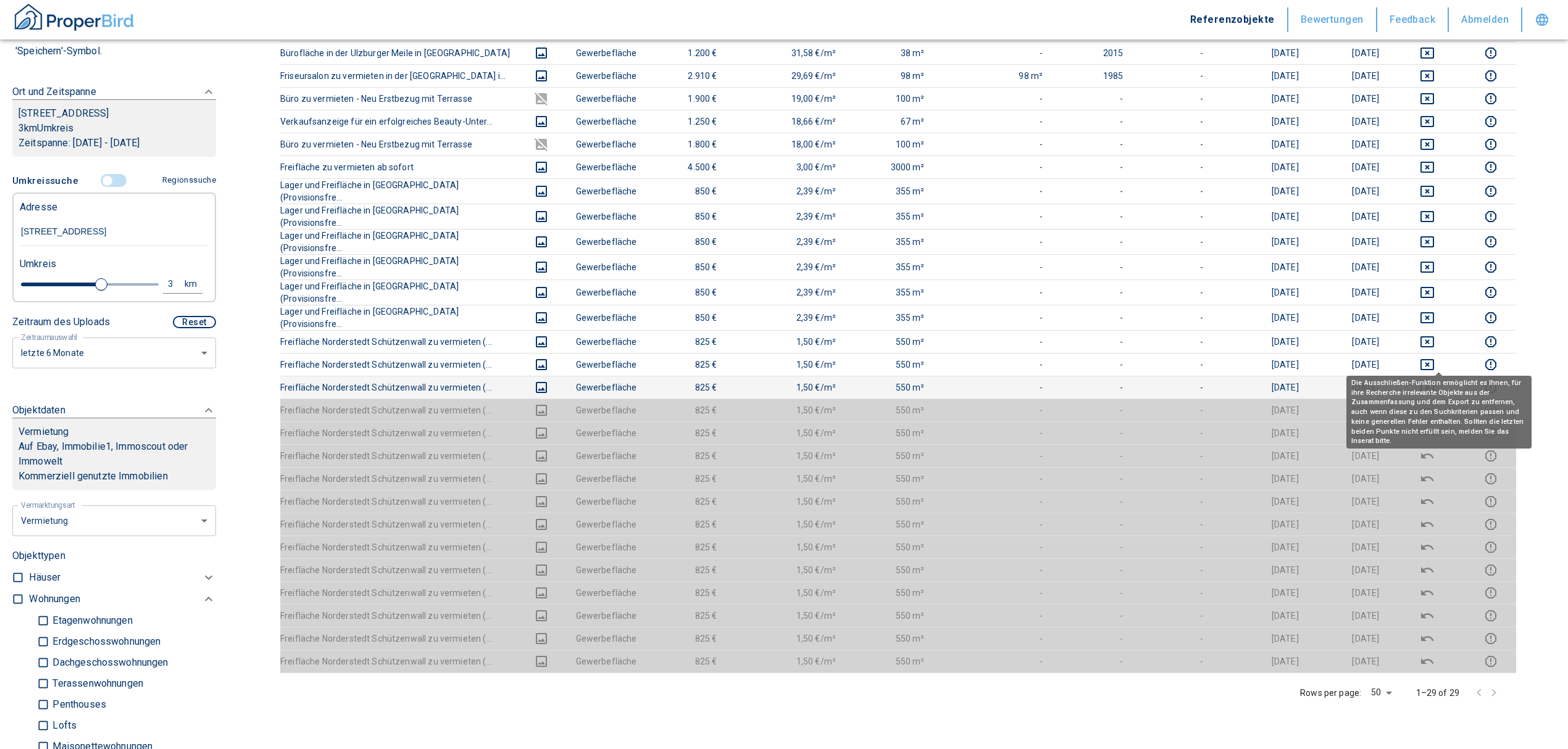
click at [1434, 382] on icon "deselect this listing" at bounding box center [1426, 387] width 13 height 11
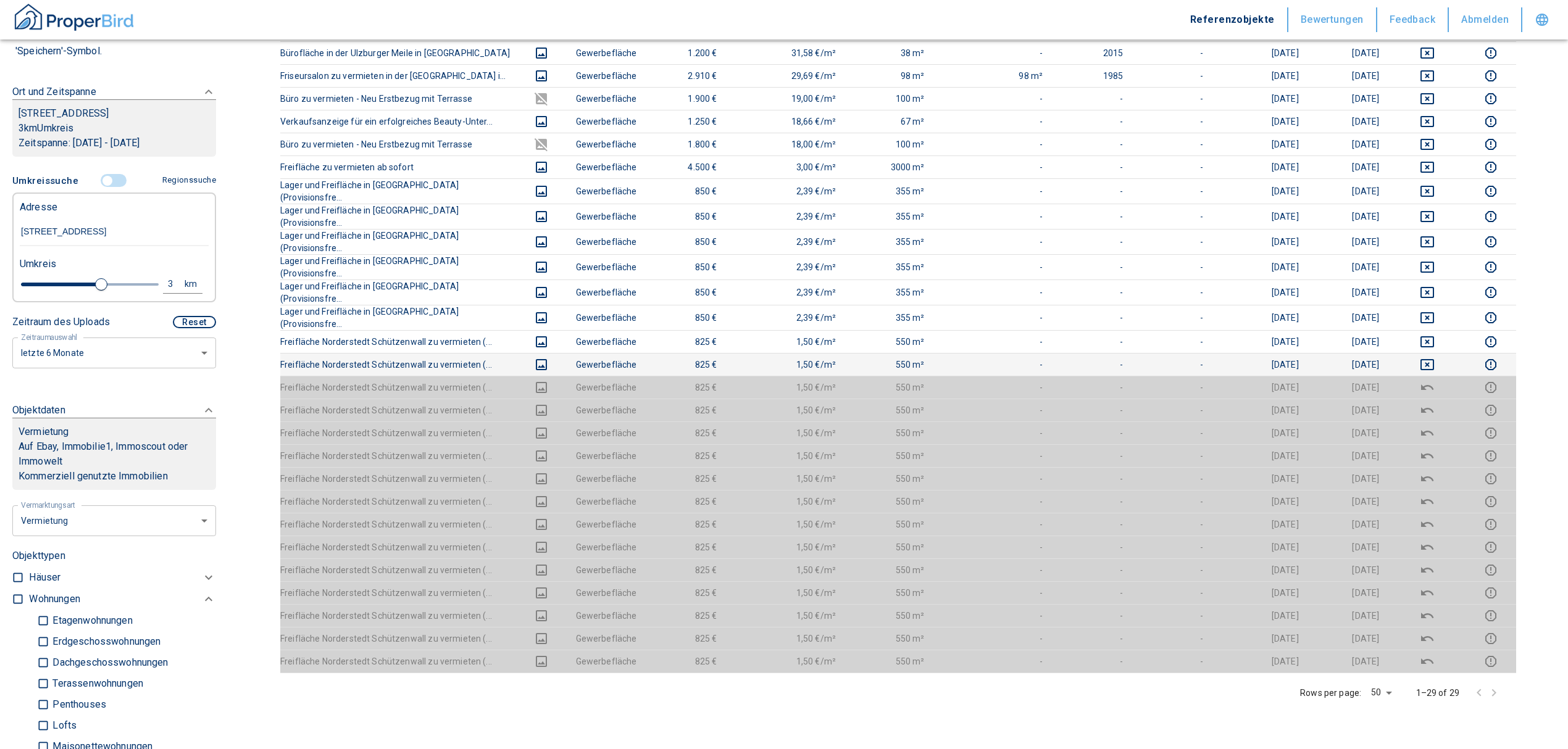
click at [1434, 357] on icon "deselect this listing" at bounding box center [1426, 364] width 15 height 15
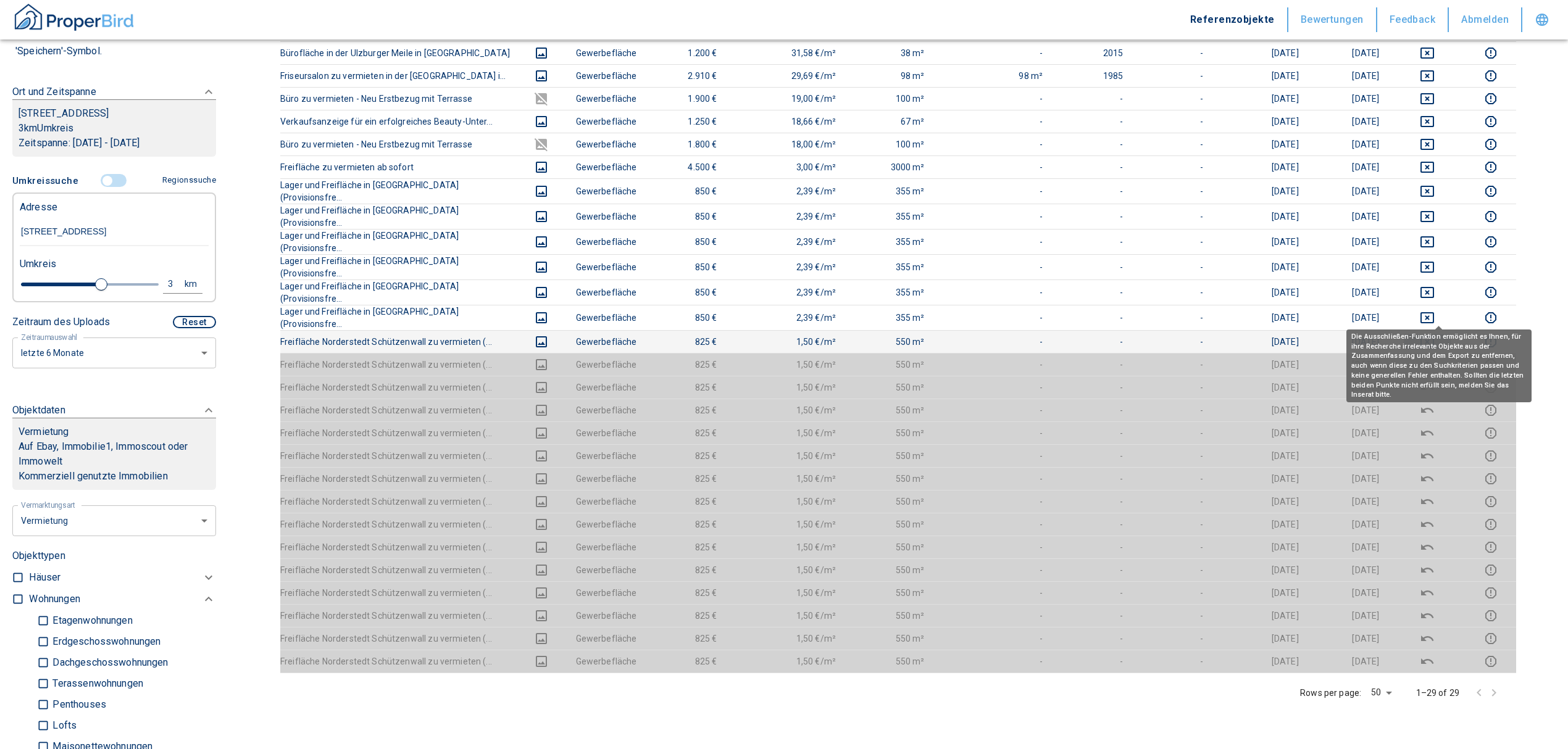
click at [1434, 334] on icon "deselect this listing" at bounding box center [1426, 341] width 15 height 15
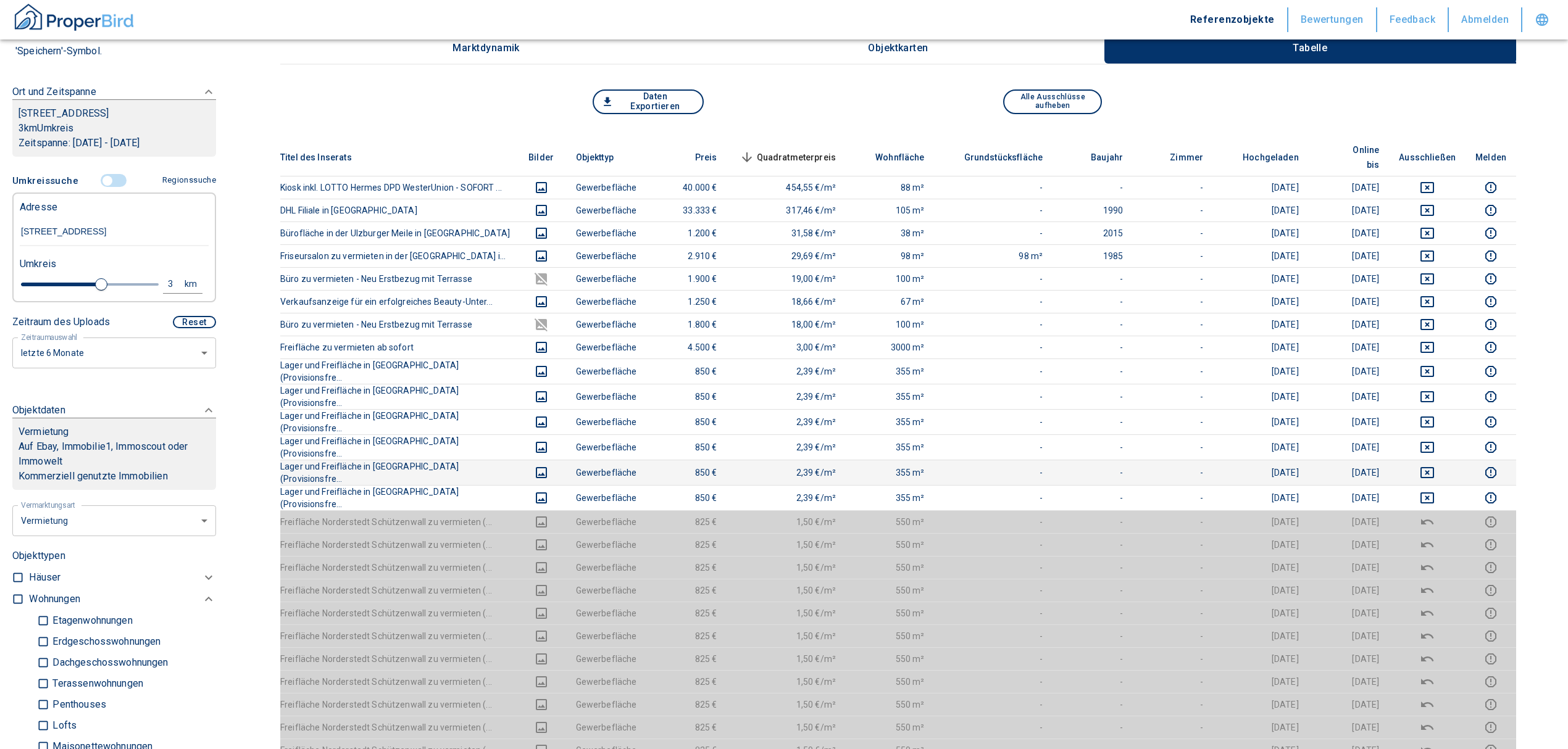
scroll to position [82, 0]
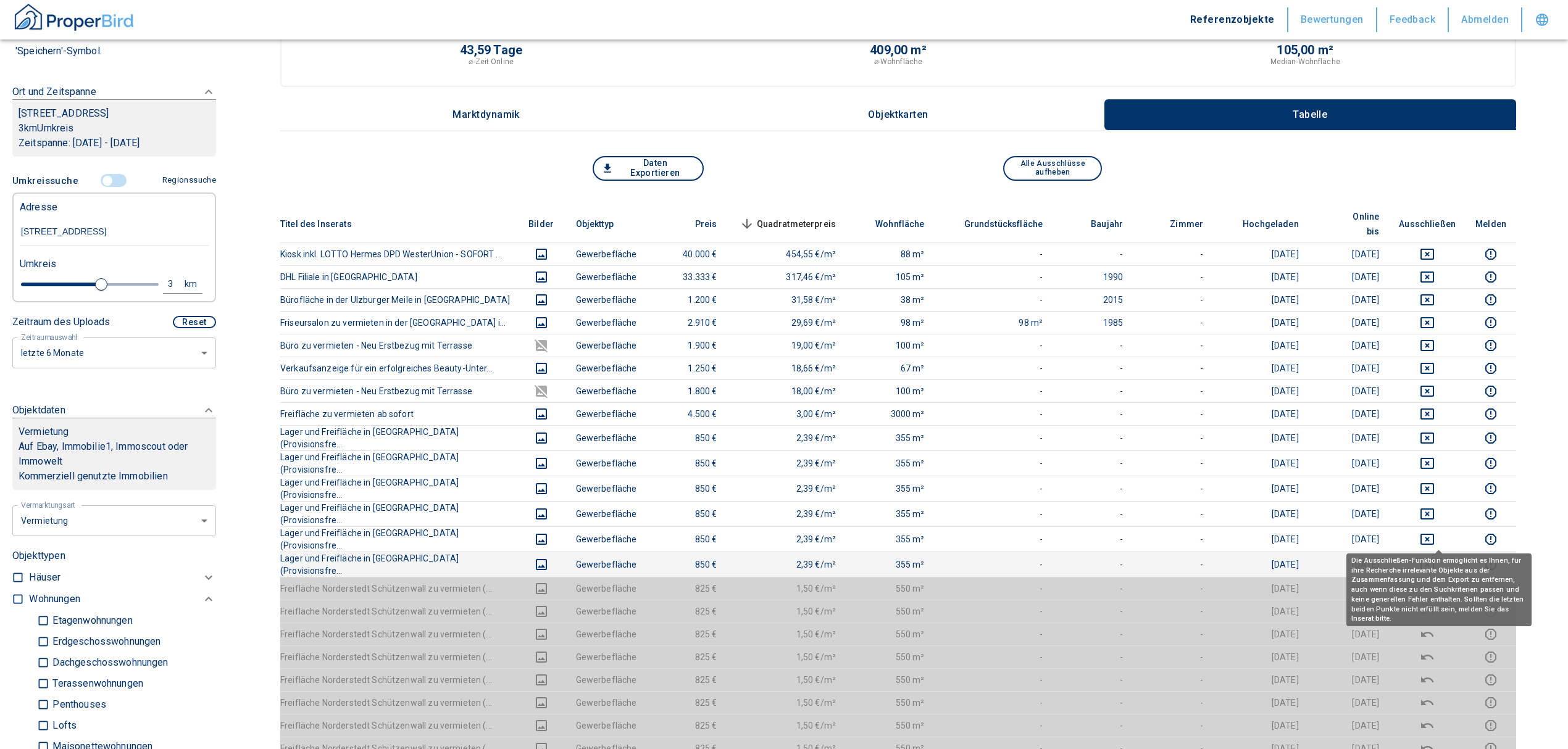
click at [1433, 557] on icon "deselect this listing" at bounding box center [1426, 564] width 15 height 15
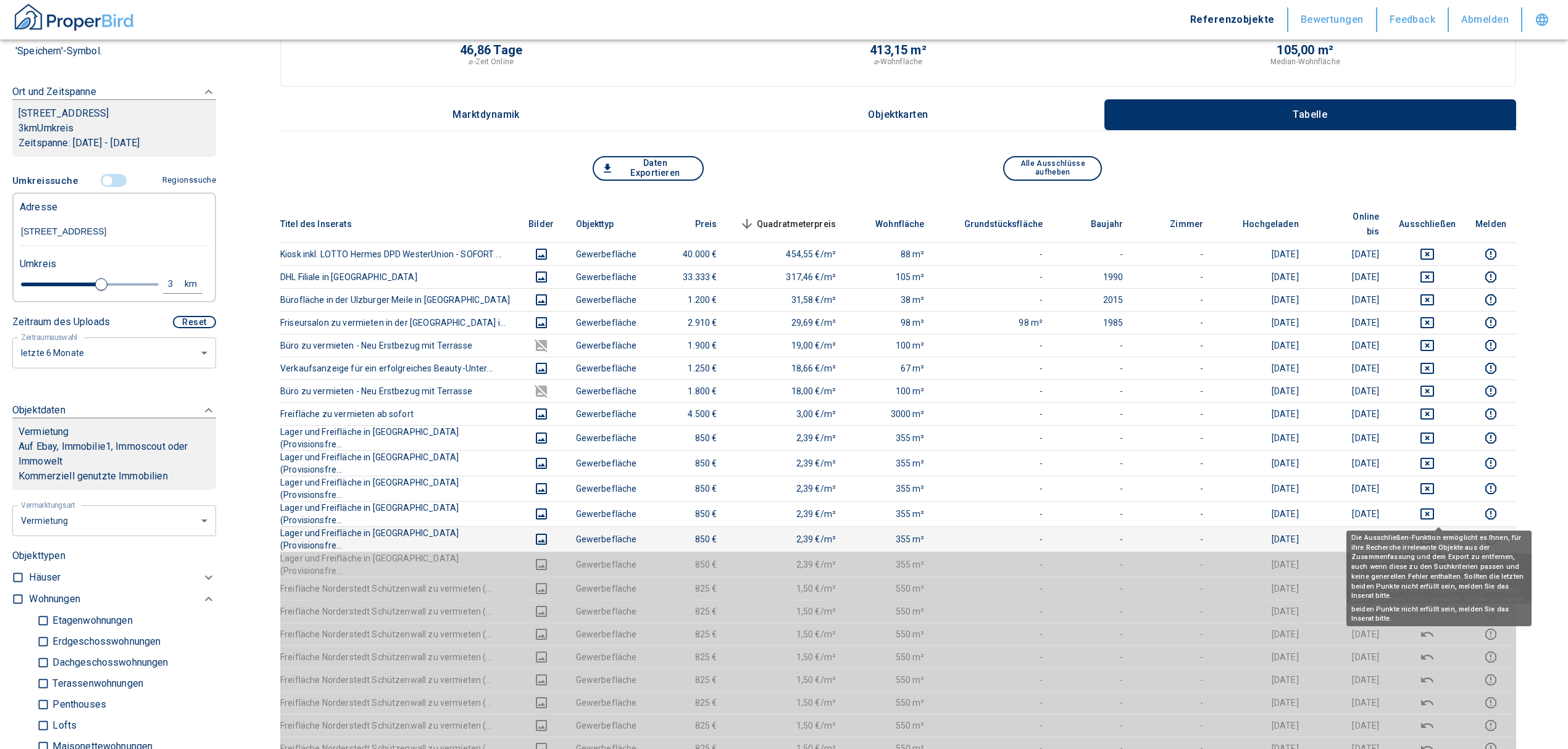
click at [1434, 532] on icon "deselect this listing" at bounding box center [1426, 539] width 15 height 15
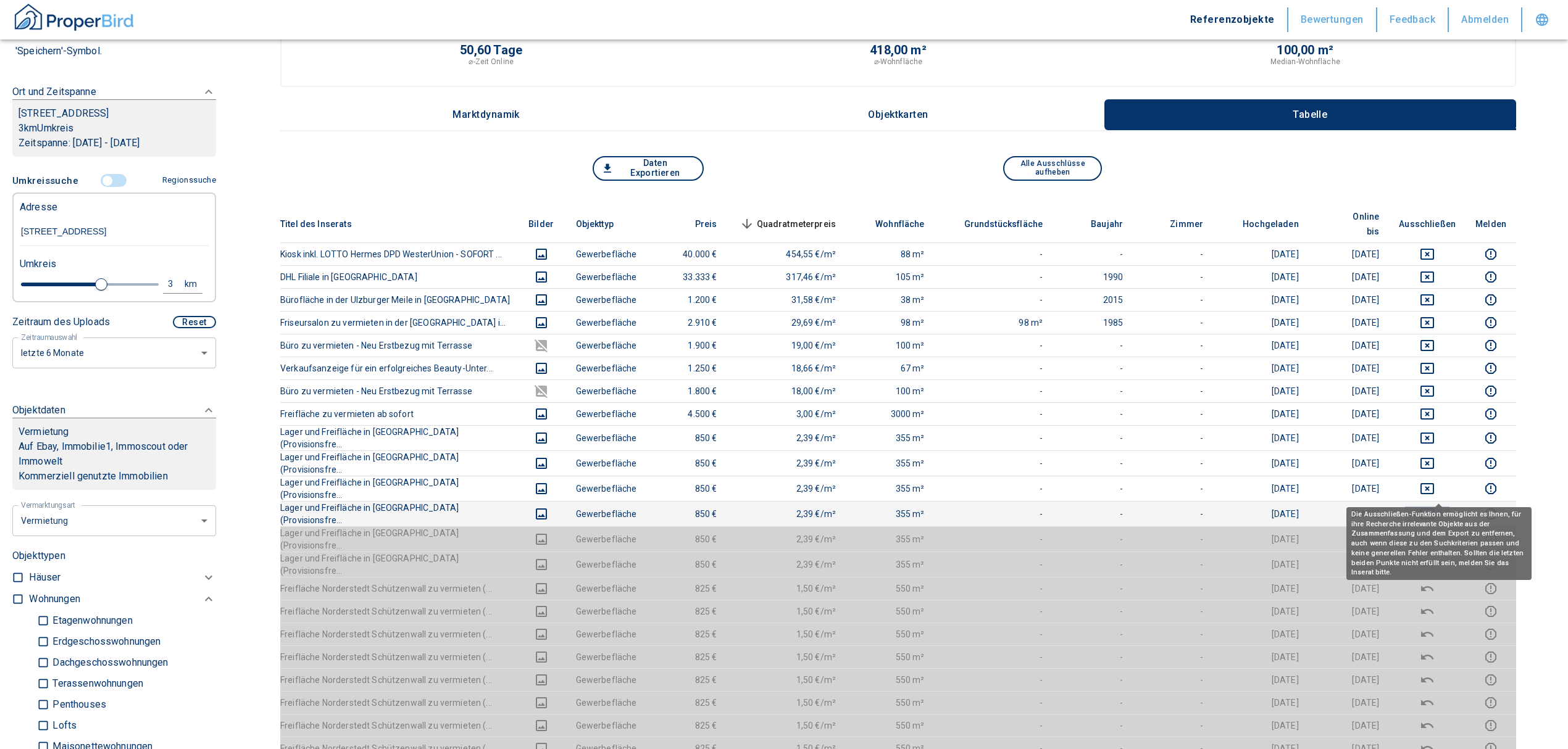
click at [1434, 507] on icon "deselect this listing" at bounding box center [1426, 514] width 15 height 15
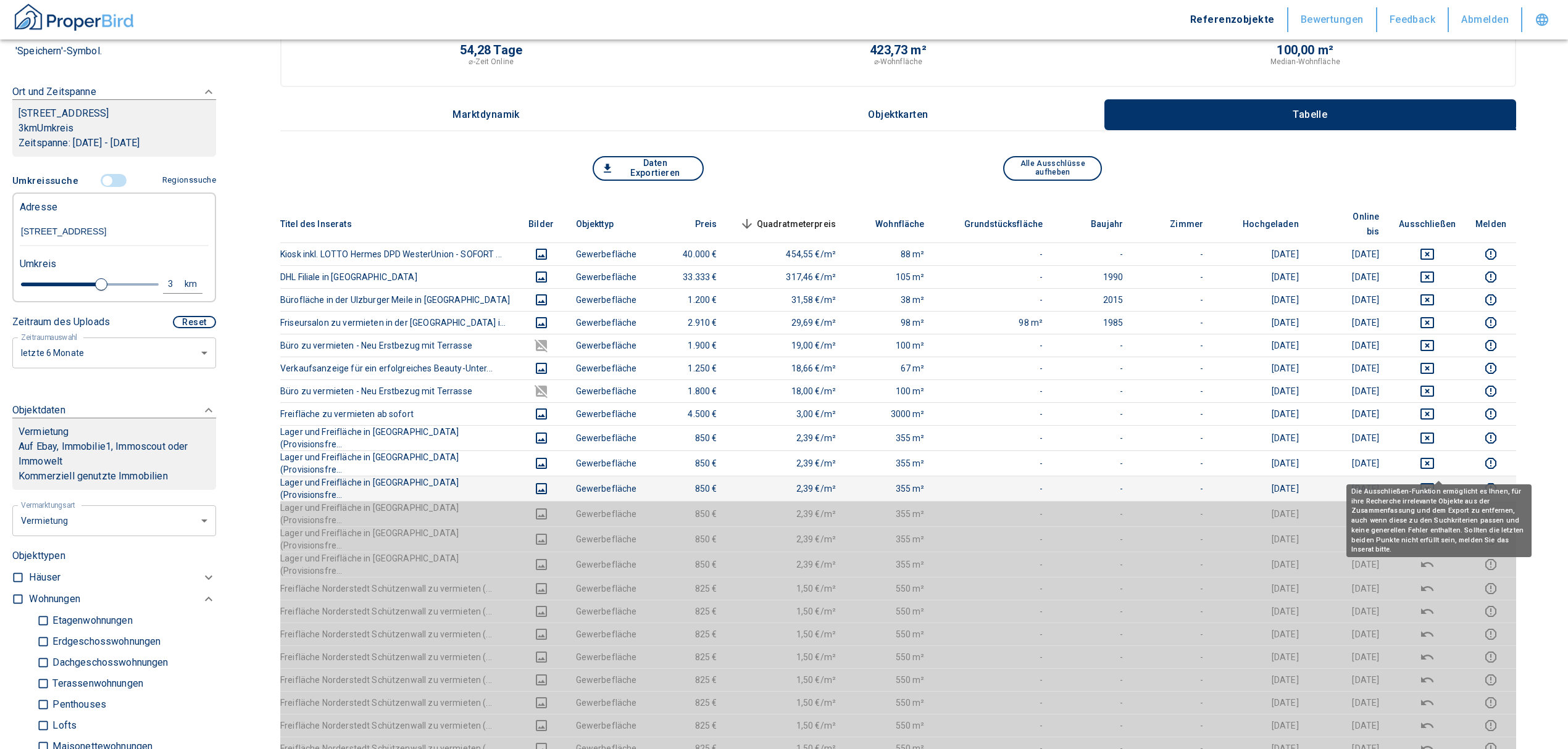
click at [1434, 481] on icon "deselect this listing" at bounding box center [1426, 488] width 15 height 15
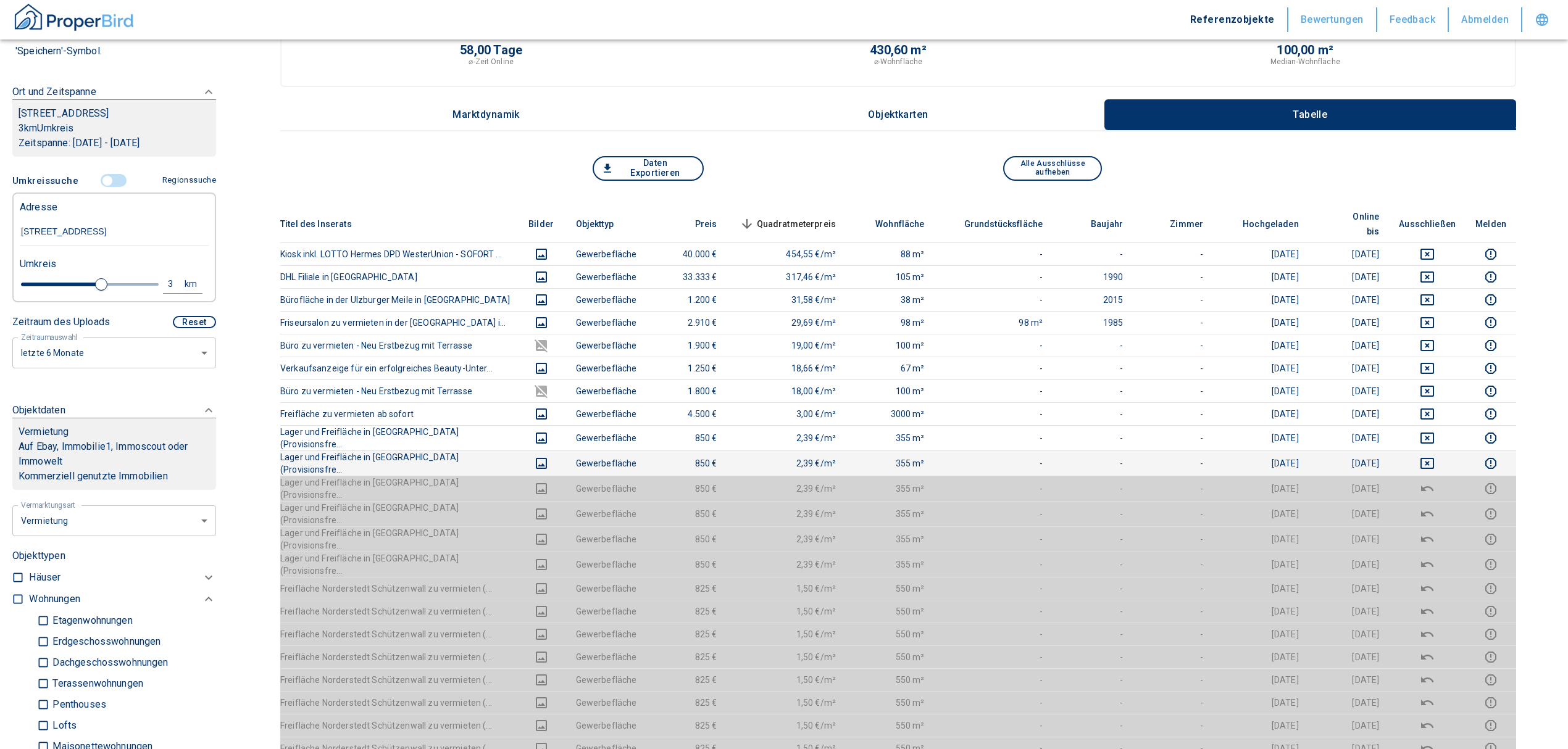
click at [1453, 451] on td at bounding box center [1427, 463] width 77 height 26
click at [1434, 456] on icon "deselect this listing" at bounding box center [1426, 463] width 15 height 15
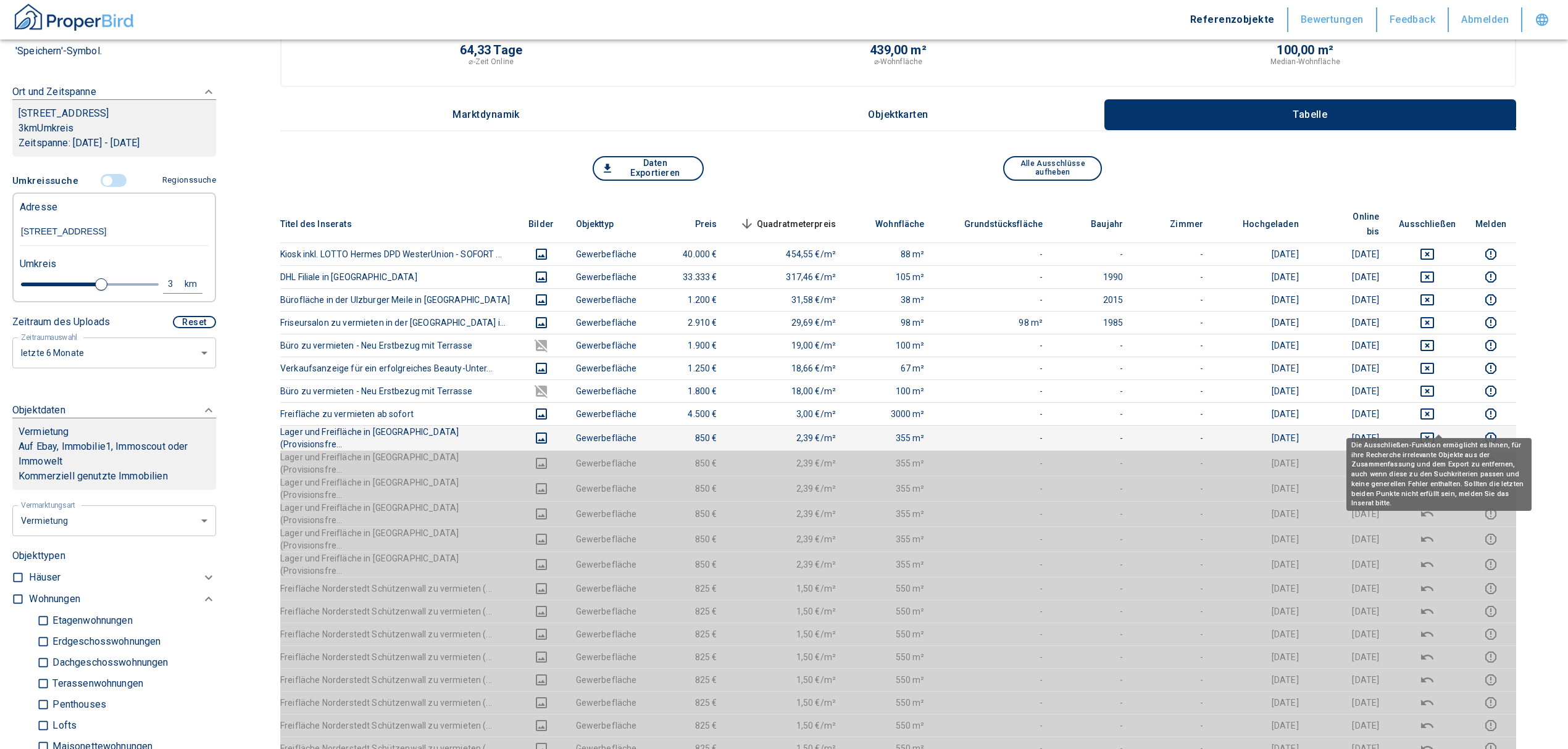
click at [1434, 431] on icon "deselect this listing" at bounding box center [1426, 438] width 15 height 15
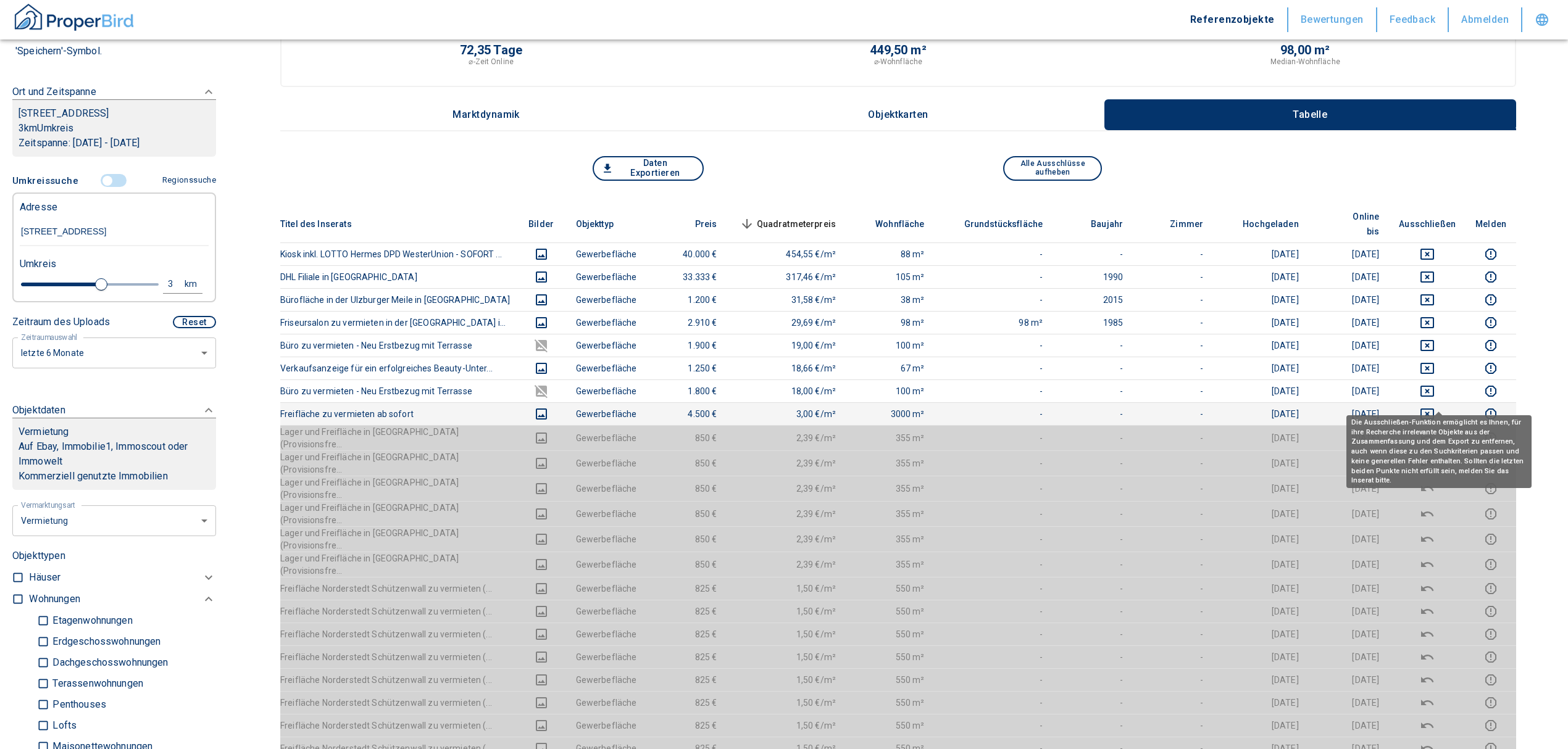
click at [1434, 407] on icon "deselect this listing" at bounding box center [1426, 414] width 15 height 15
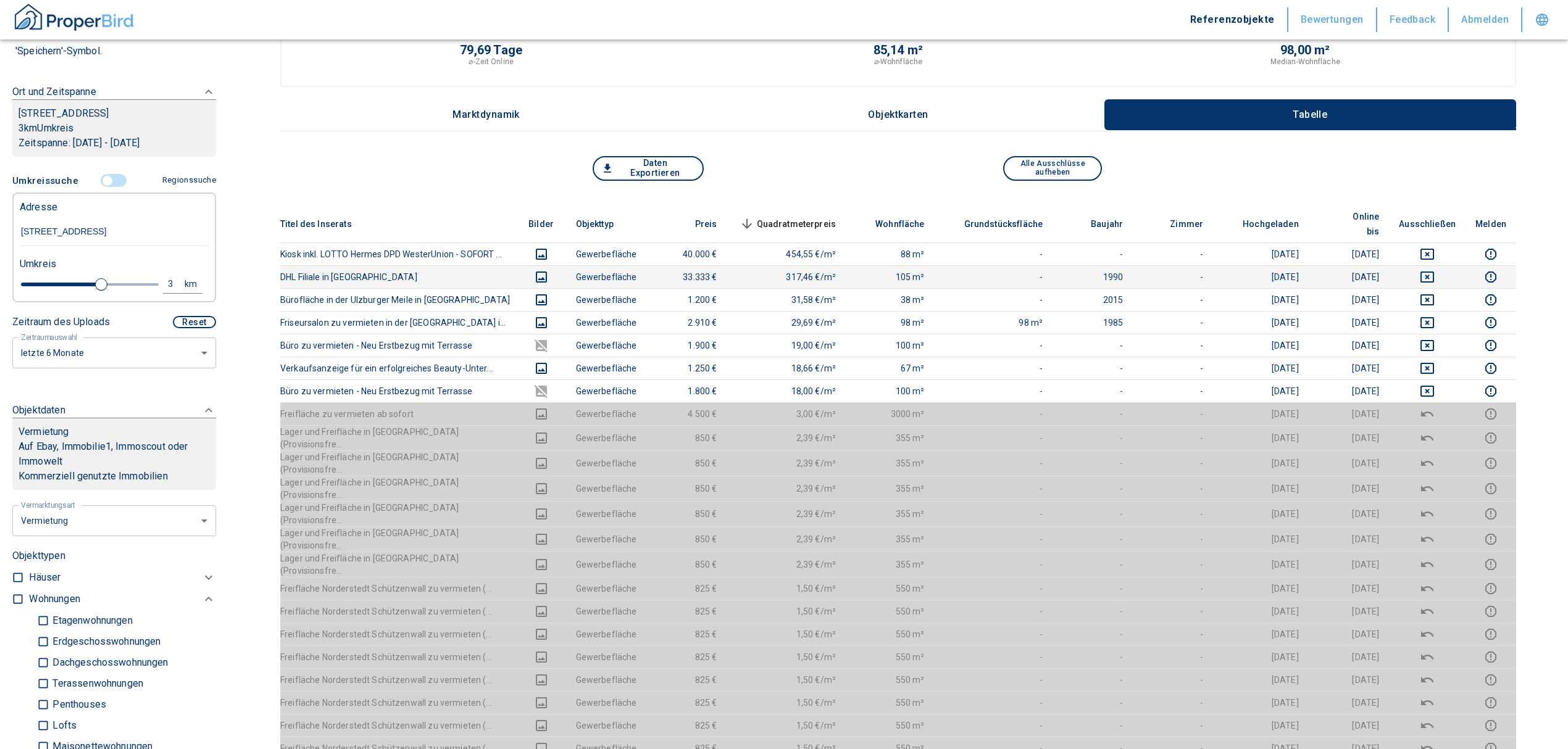
drag, startPoint x: 1441, startPoint y: 260, endPoint x: 1434, endPoint y: 249, distance: 13.0
click at [1434, 270] on icon "deselect this listing" at bounding box center [1426, 277] width 15 height 15
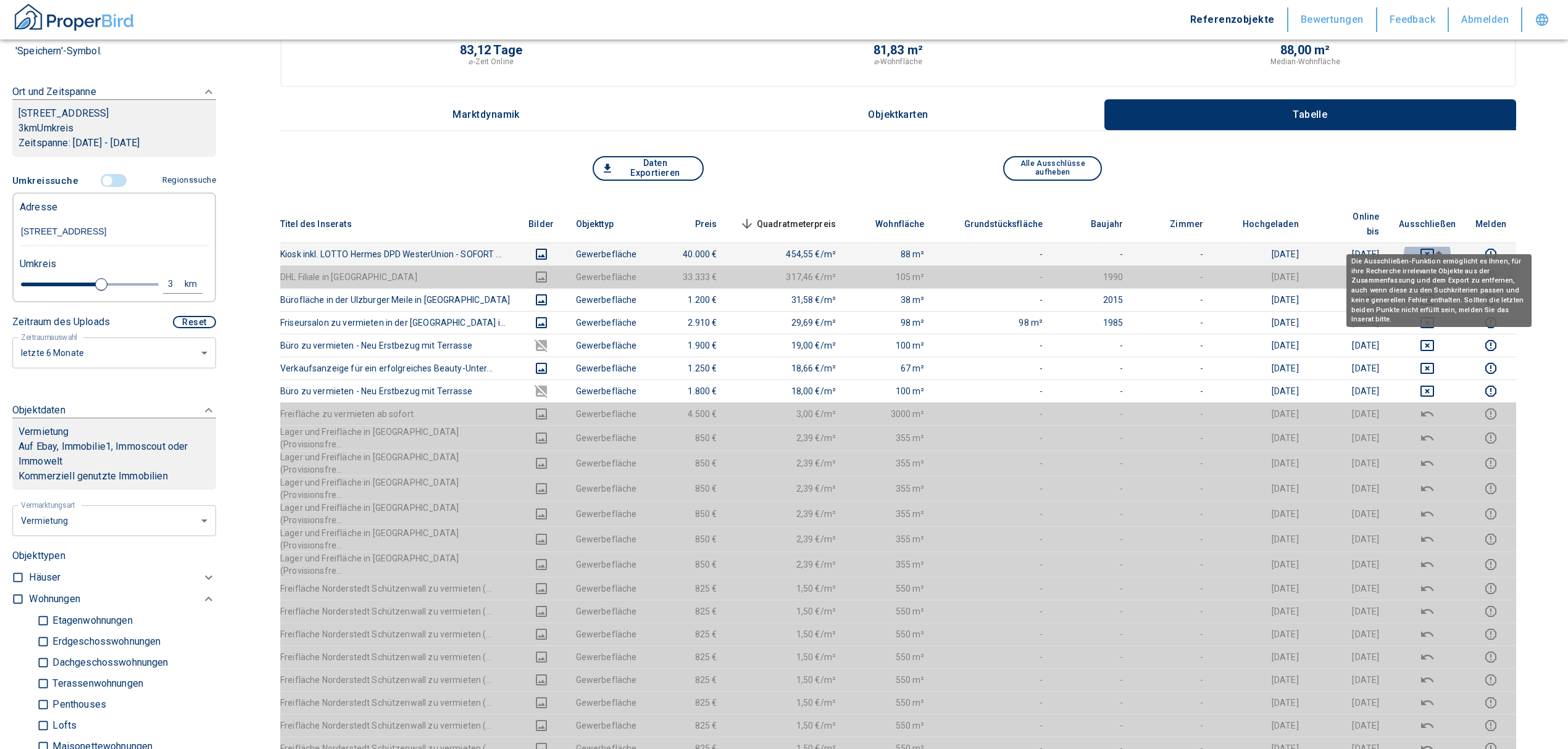
click at [1434, 248] on icon "deselect this listing" at bounding box center [1426, 254] width 13 height 11
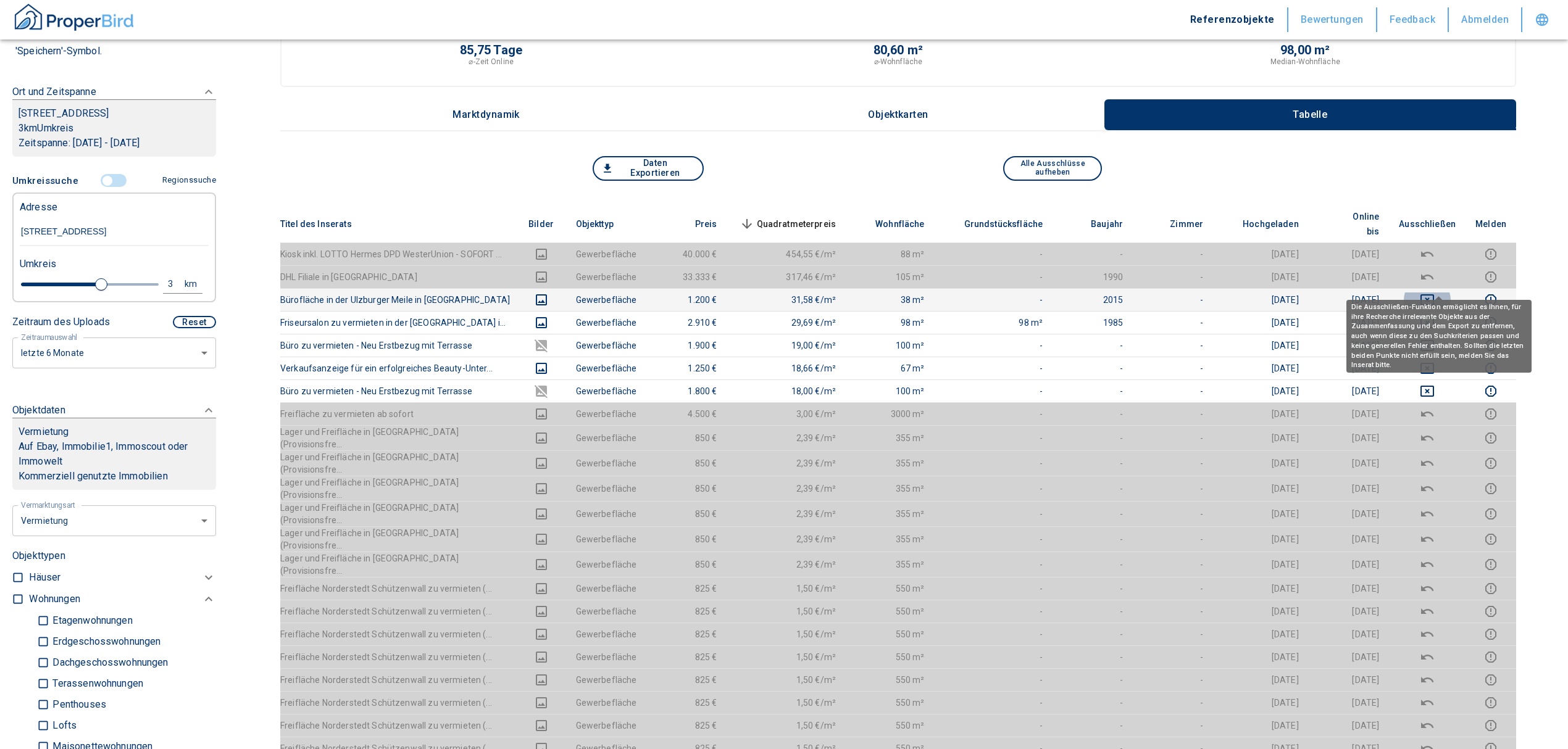
click at [1434, 293] on icon "deselect this listing" at bounding box center [1426, 300] width 15 height 15
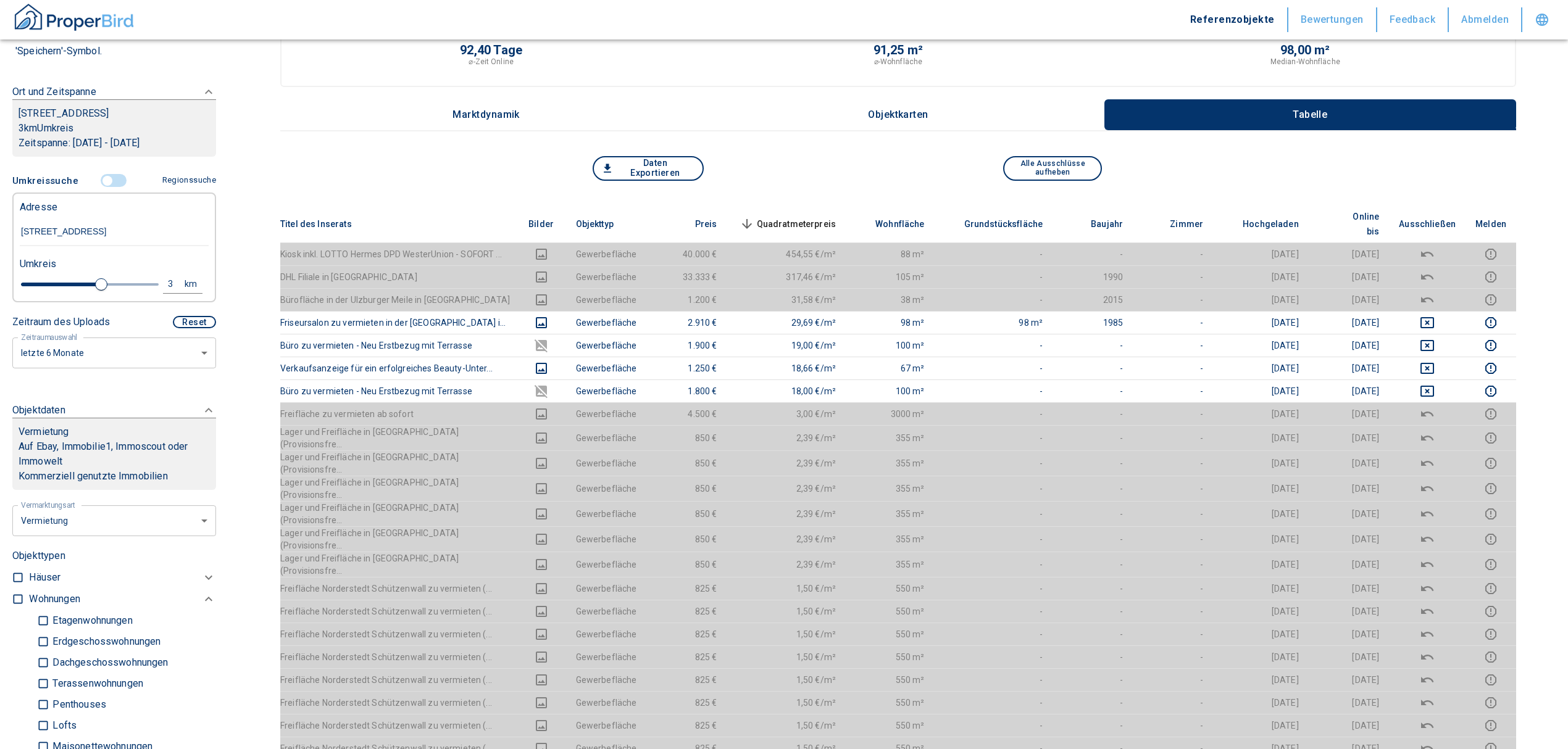
click at [811, 217] on span "Quadratmeterpreis sorted descending" at bounding box center [786, 224] width 99 height 15
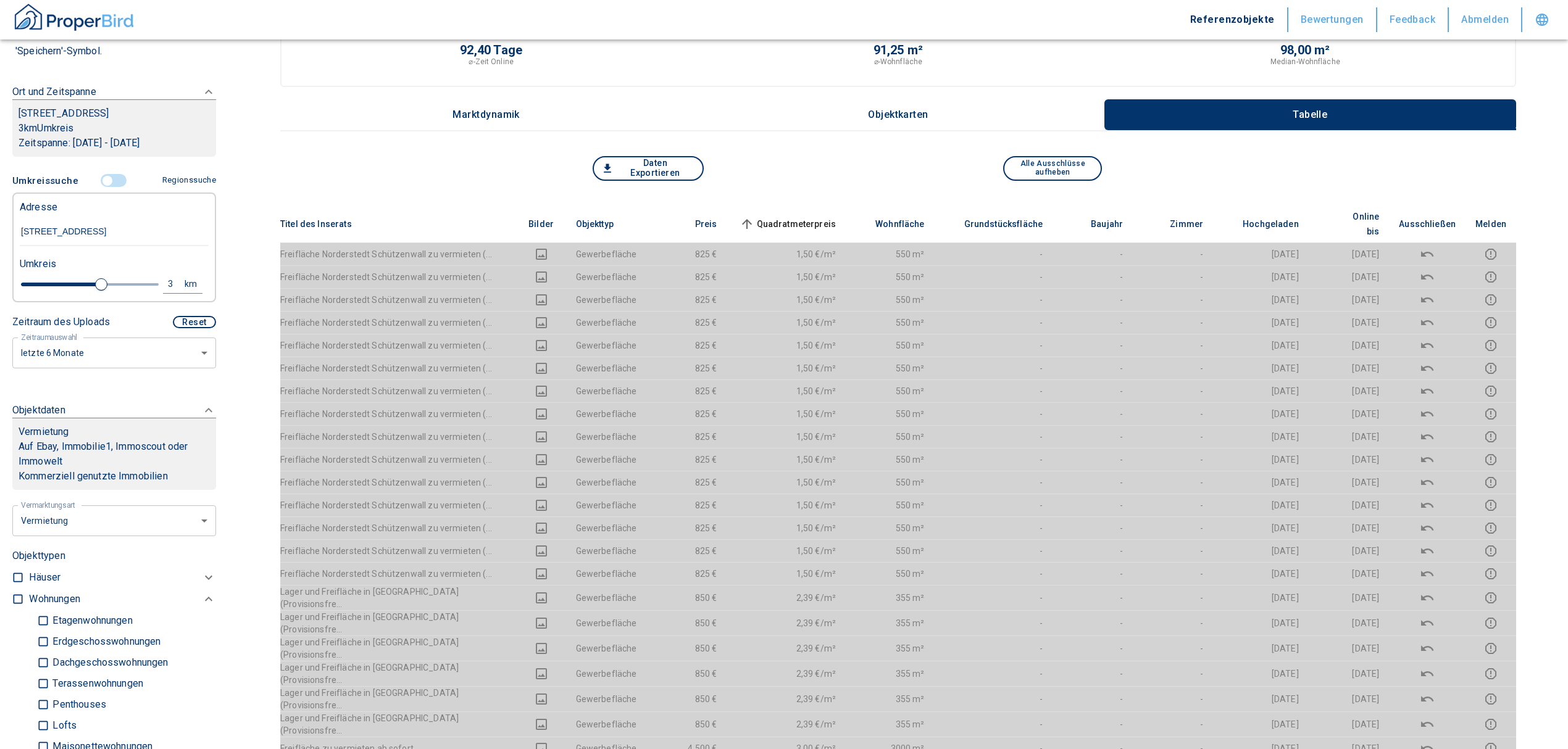
click at [811, 217] on span "Quadratmeterpreis sorted ascending" at bounding box center [786, 224] width 99 height 15
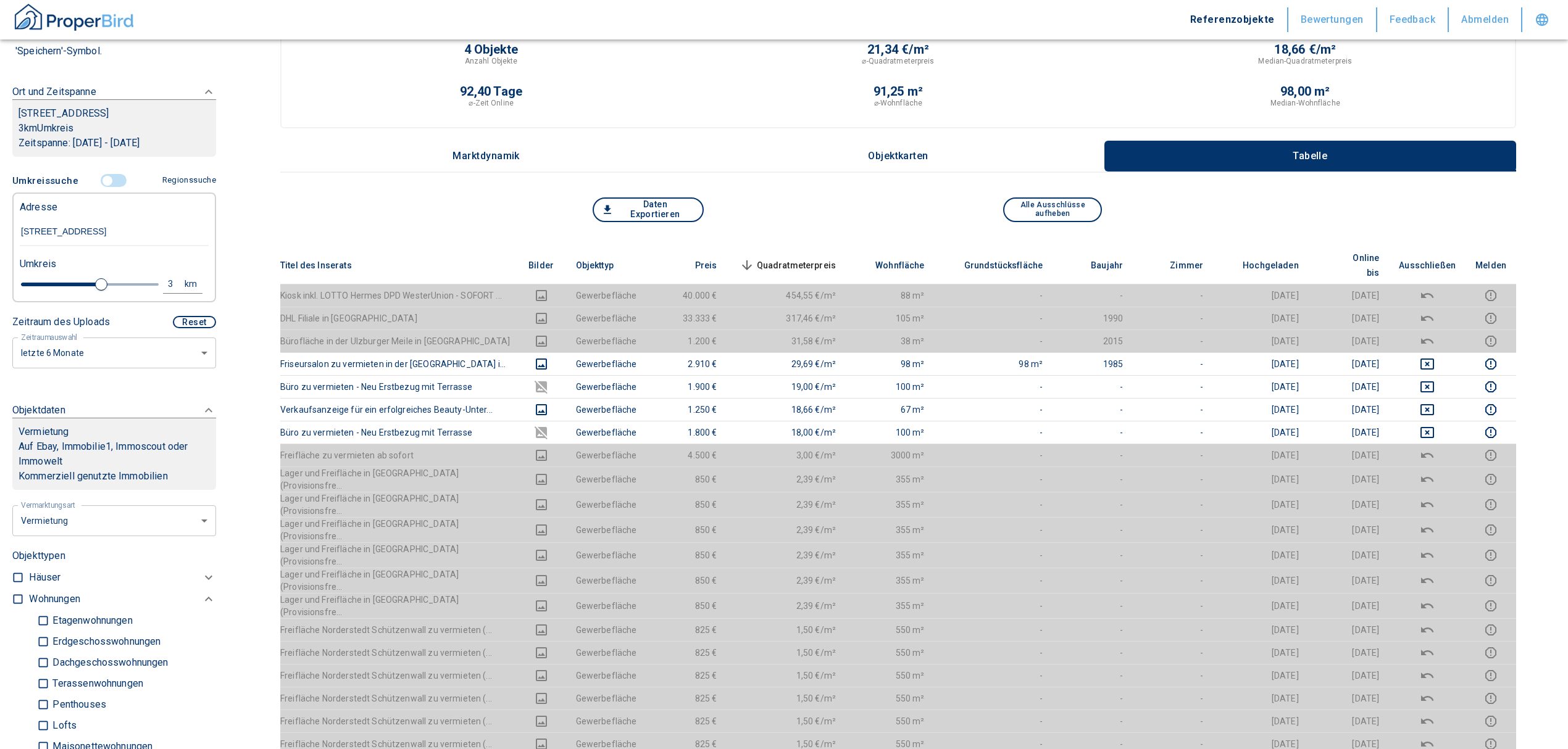
scroll to position [0, 0]
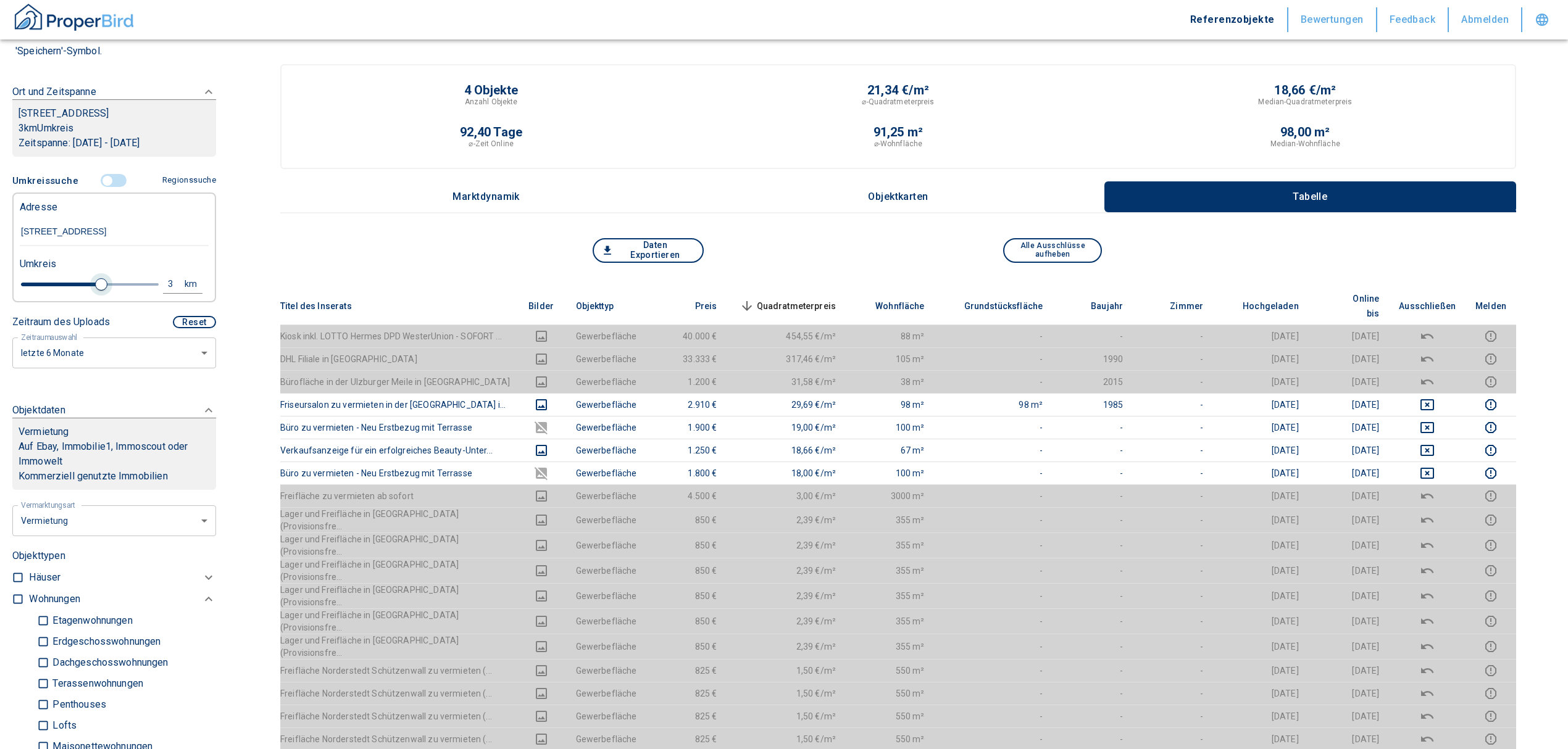
type input "2020"
type input "3.2"
type input "2020"
type input "3.4"
type input "2020"
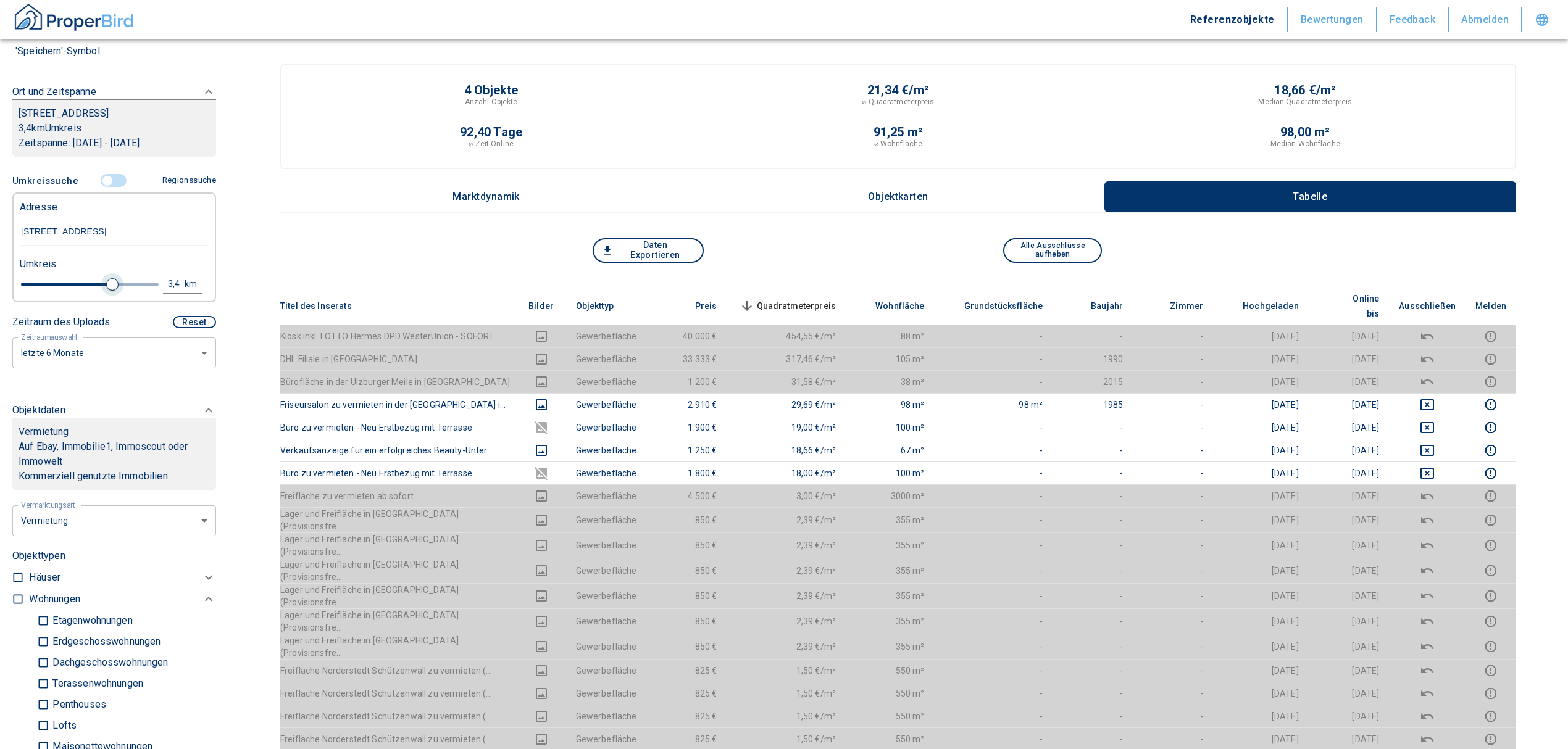
type input "3.6"
type input "2020"
type input "3.8"
type input "2020"
type input "4"
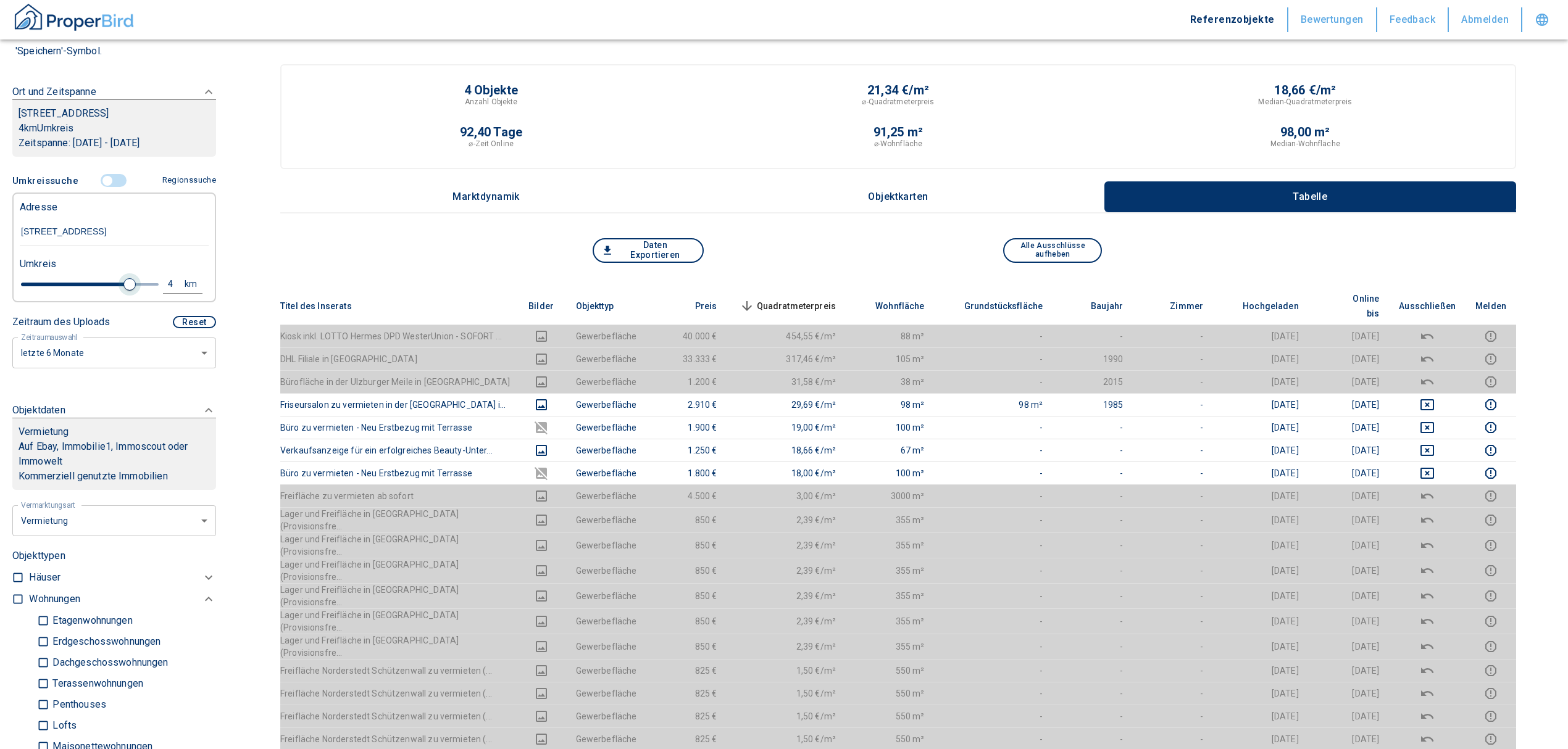
type input "2020"
type input "4.2"
type input "2020"
type input "4.4"
type input "2020"
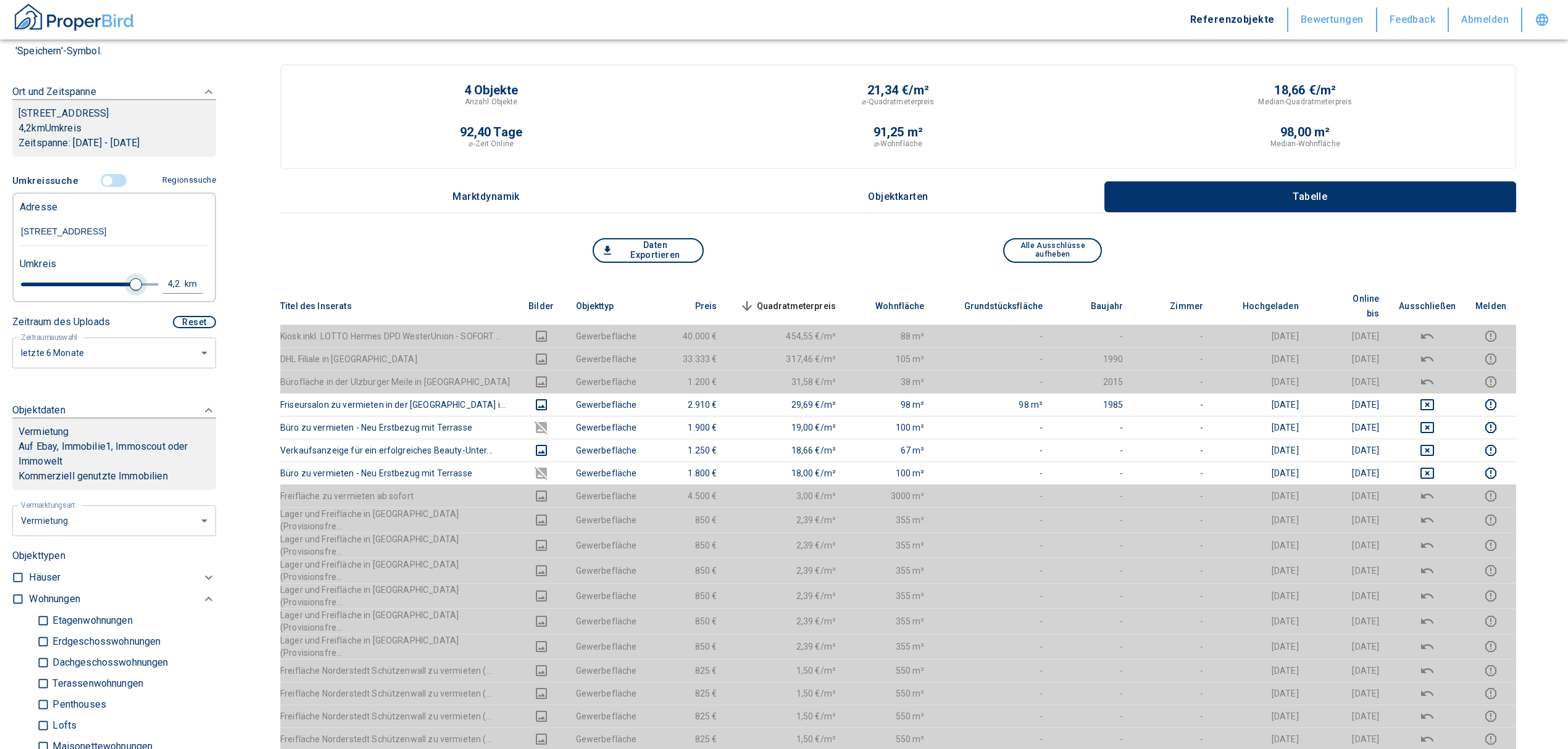
type input "4.6"
type input "2020"
type input "4.8"
type input "2020"
type input "5"
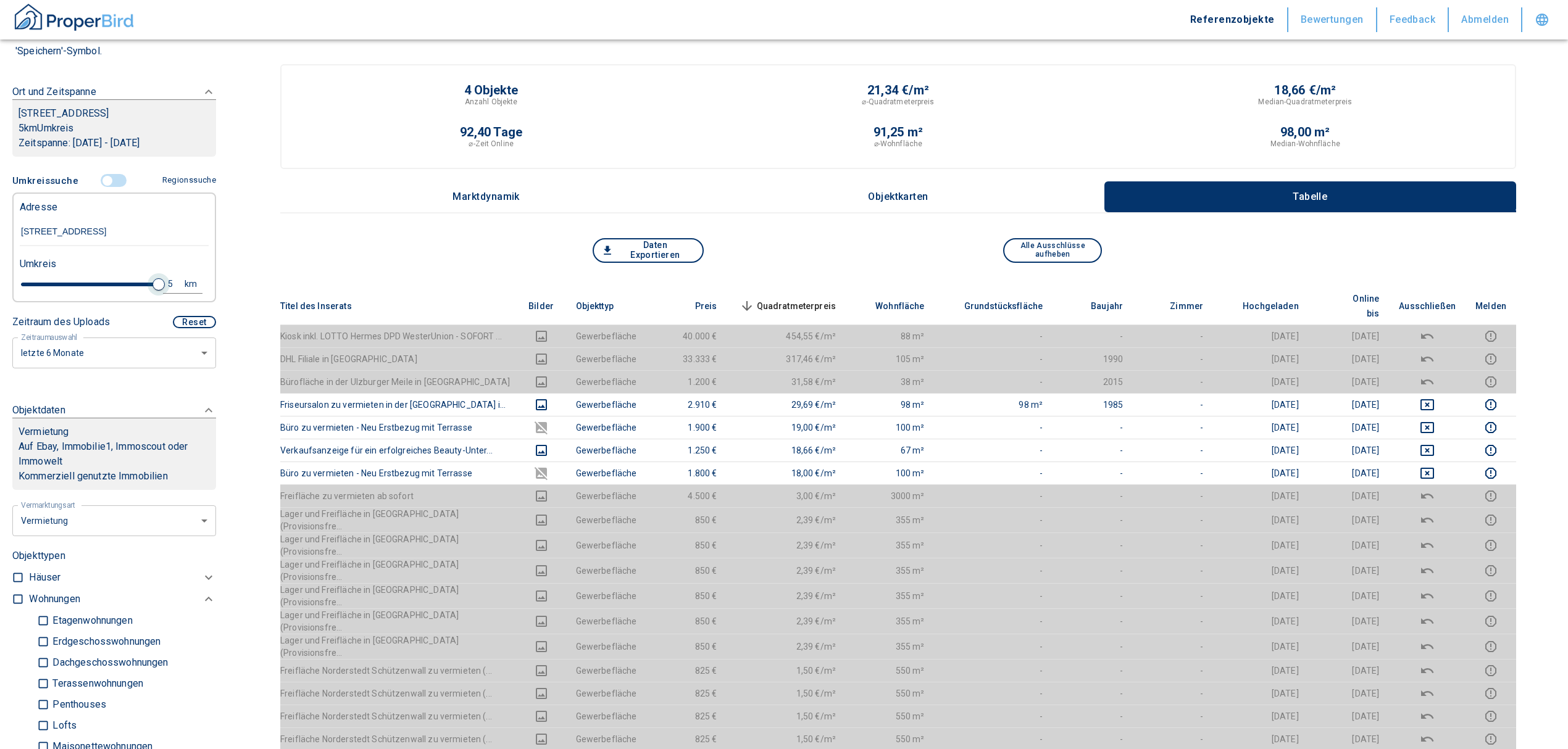
drag, startPoint x: 95, startPoint y: 285, endPoint x: 149, endPoint y: 280, distance: 54.2
click at [152, 280] on span at bounding box center [158, 285] width 12 height 12
type input "2020"
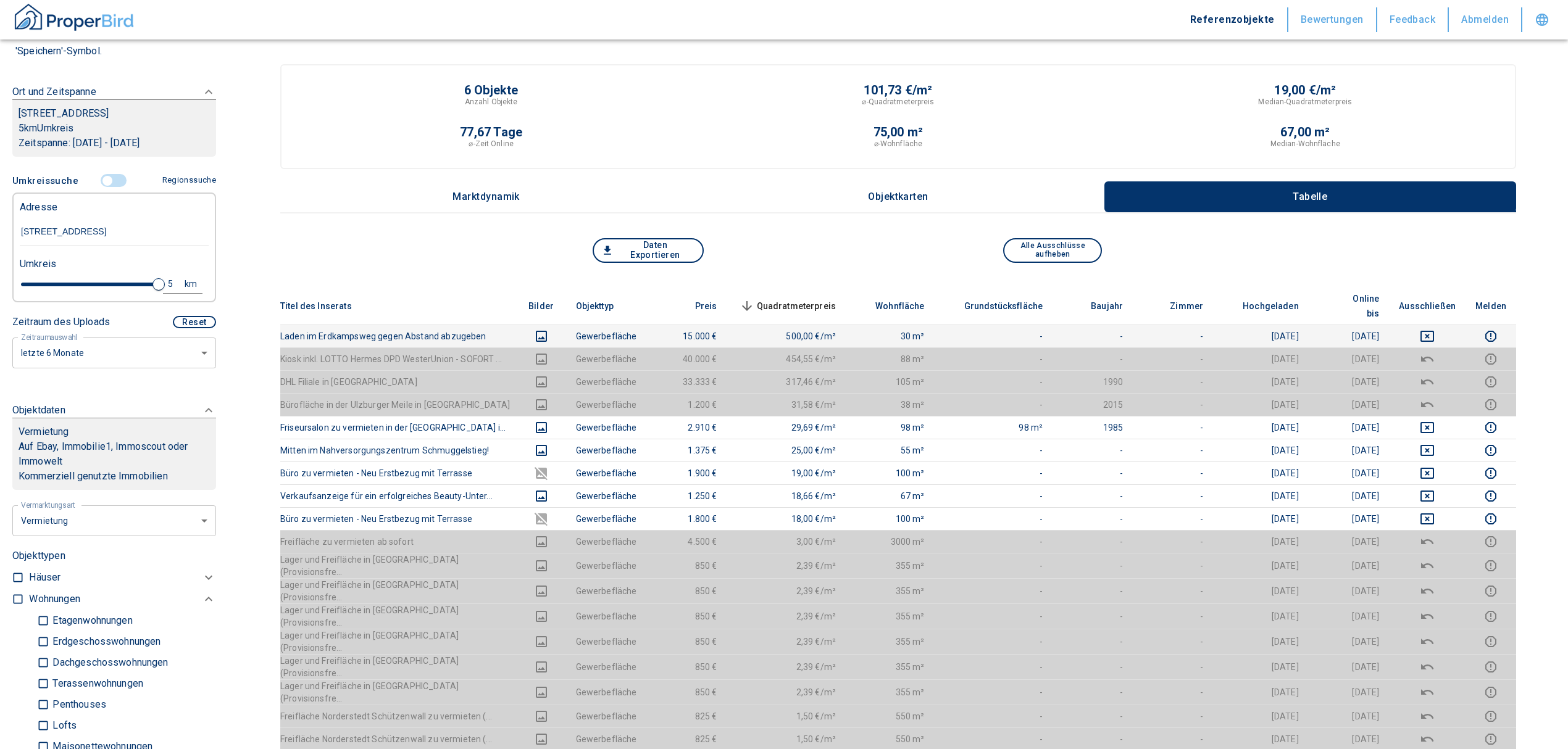
click at [1434, 329] on icon "deselect this listing" at bounding box center [1426, 336] width 15 height 15
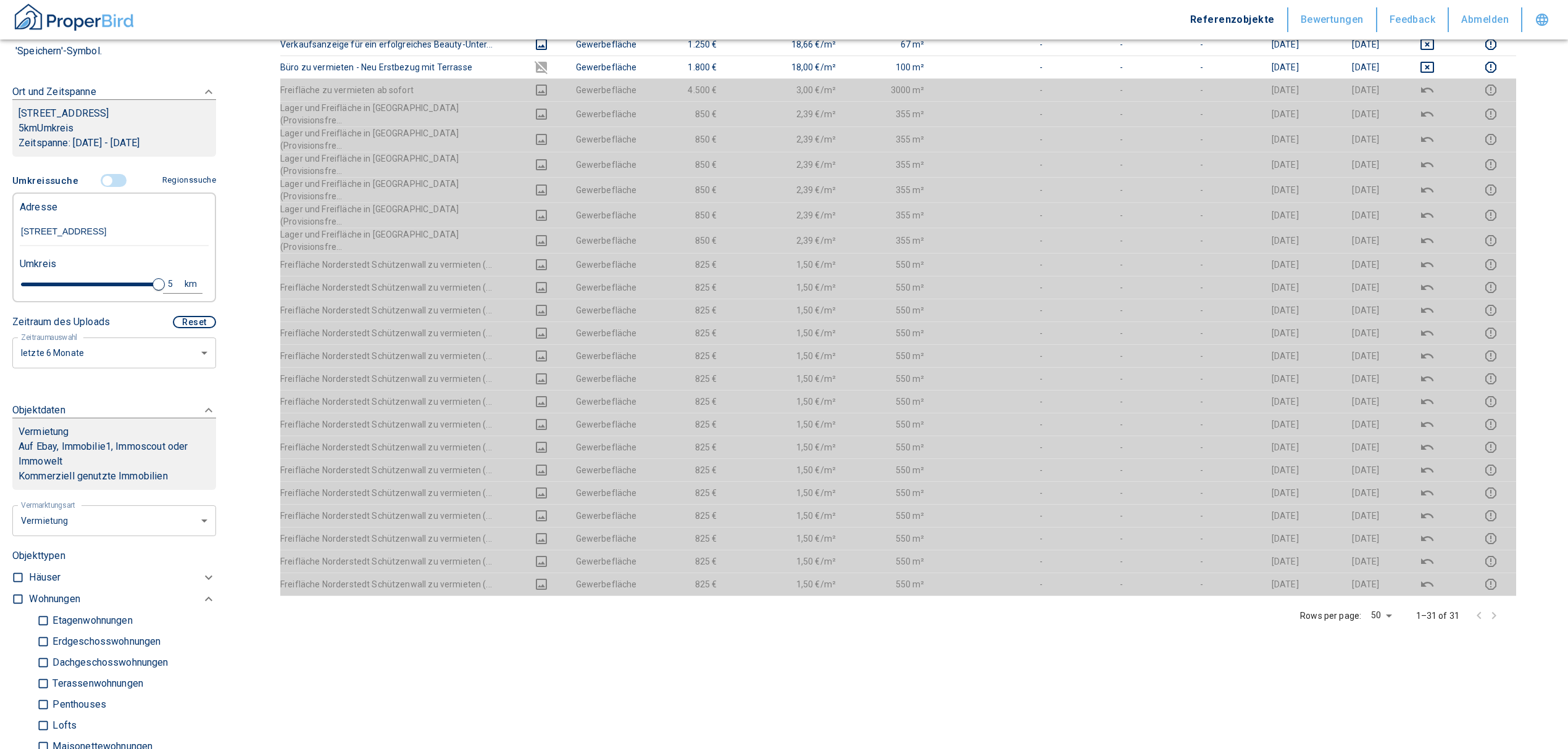
scroll to position [205, 0]
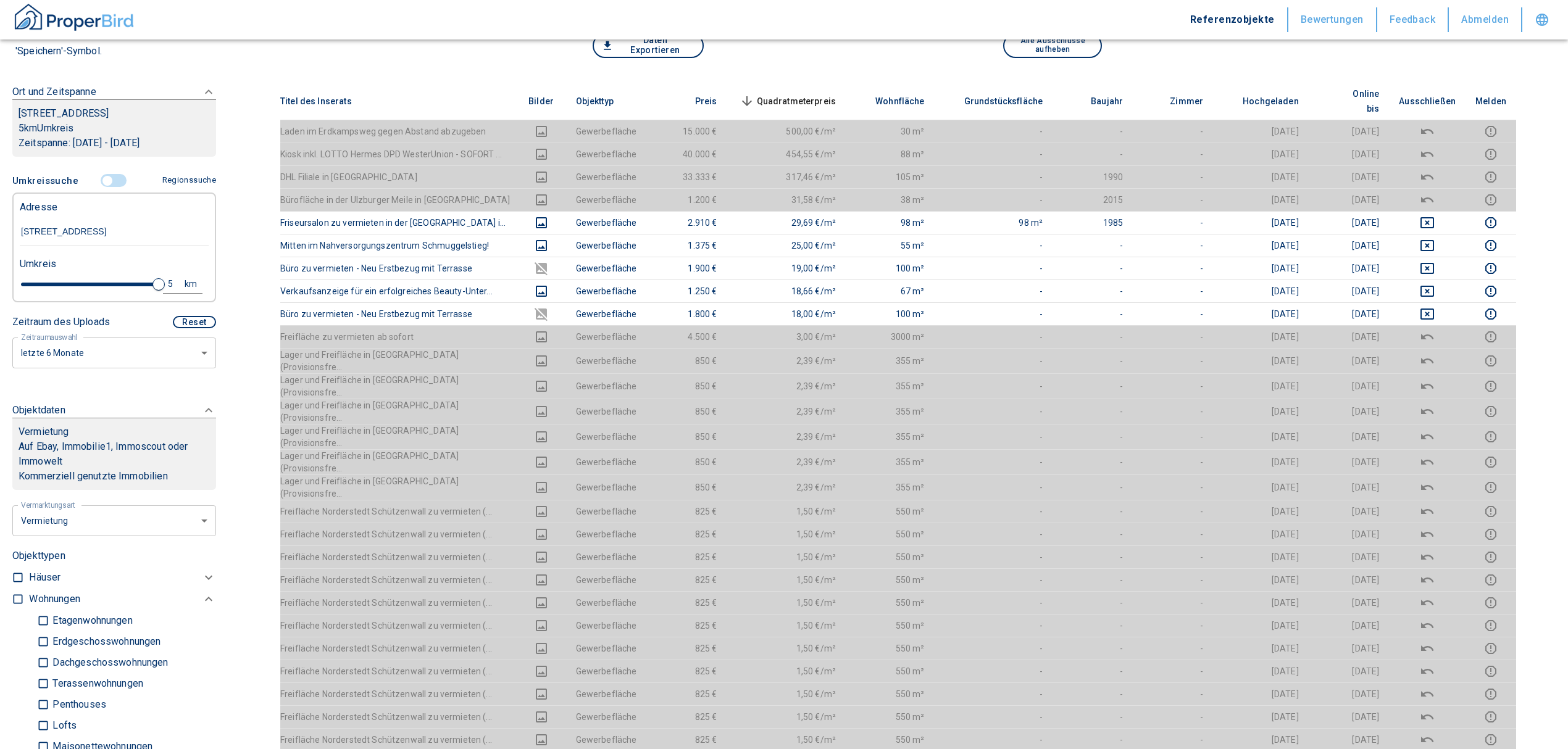
click at [169, 277] on div "5" at bounding box center [177, 284] width 22 height 15
click at [47, 282] on div "5 km Neue Suchen" at bounding box center [104, 286] width 189 height 30
type input "10"
click at [146, 279] on button "Neue Suchen" at bounding box center [164, 284] width 68 height 18
type input "2020"
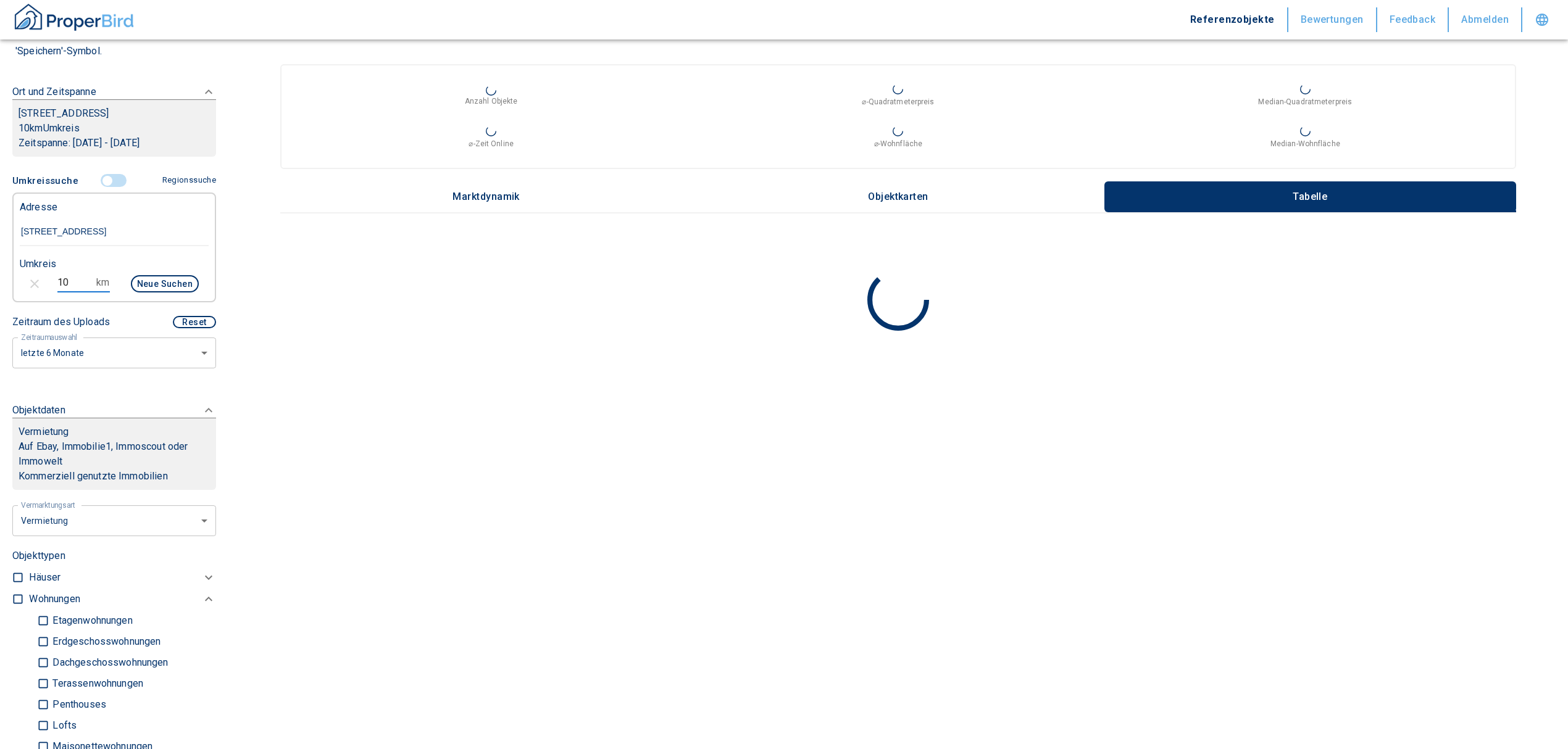
drag, startPoint x: 40, startPoint y: 280, endPoint x: 0, endPoint y: 280, distance: 40.0
click at [0, 280] on div "Filtervorlagen Neue Filtereinstellungen erkannt! Name für neue Vorlage x Sie ha…" at bounding box center [114, 374] width 228 height 749
type input "5"
click at [144, 281] on button "Neue Suchen" at bounding box center [164, 284] width 68 height 18
type input "2020"
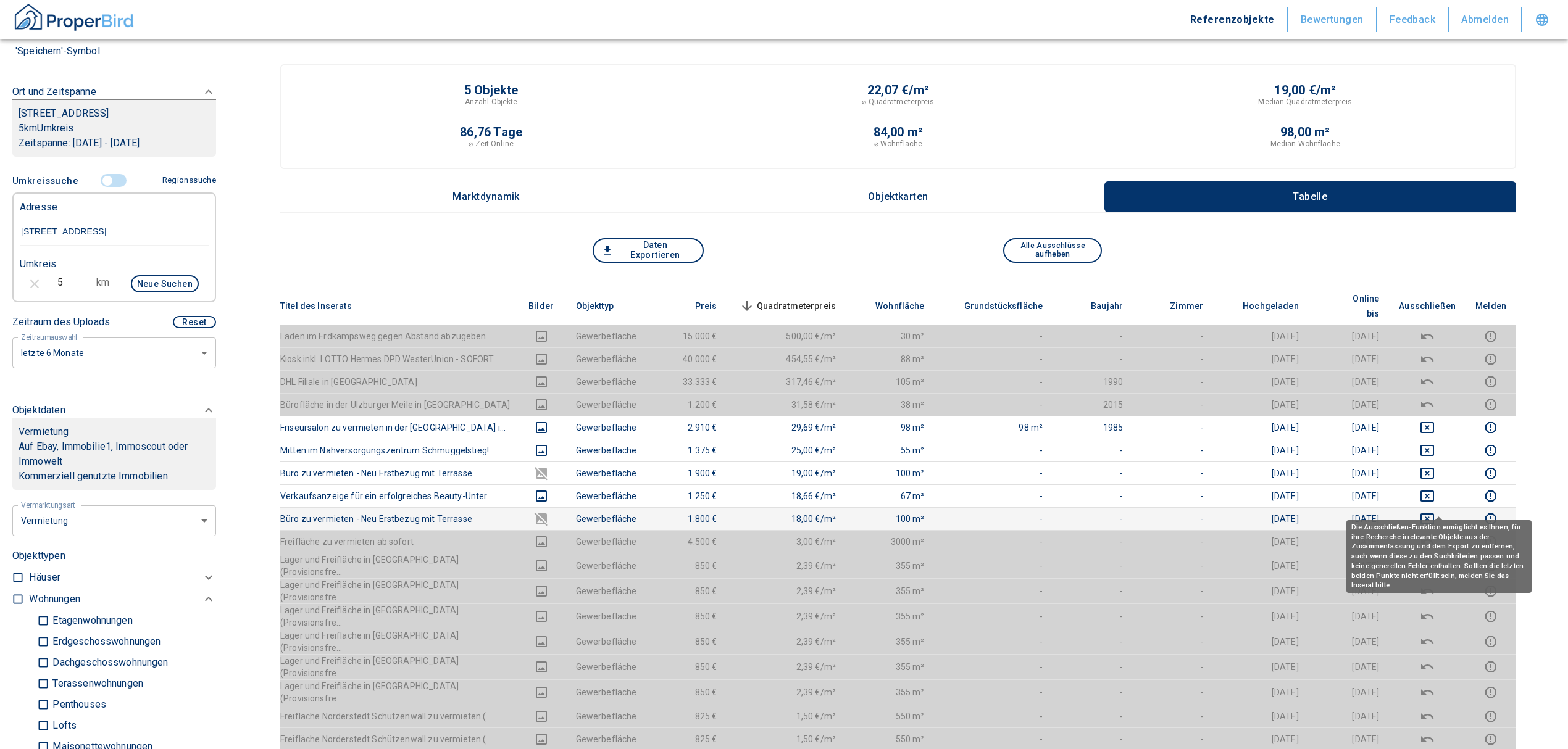
click at [1434, 512] on icon "deselect this listing" at bounding box center [1426, 519] width 15 height 15
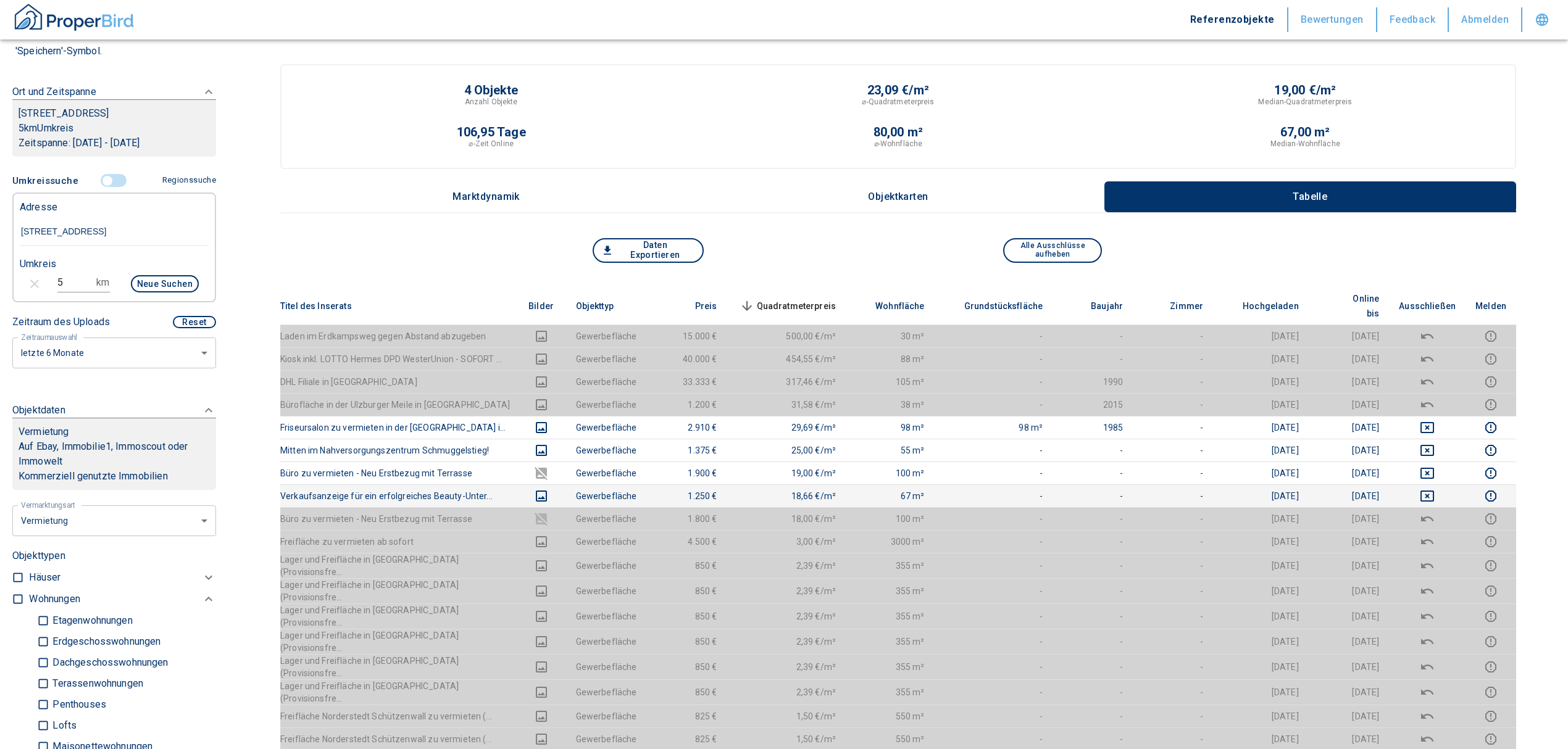
click at [1444, 485] on td at bounding box center [1427, 496] width 77 height 23
click at [1434, 489] on icon "deselect this listing" at bounding box center [1426, 496] width 15 height 15
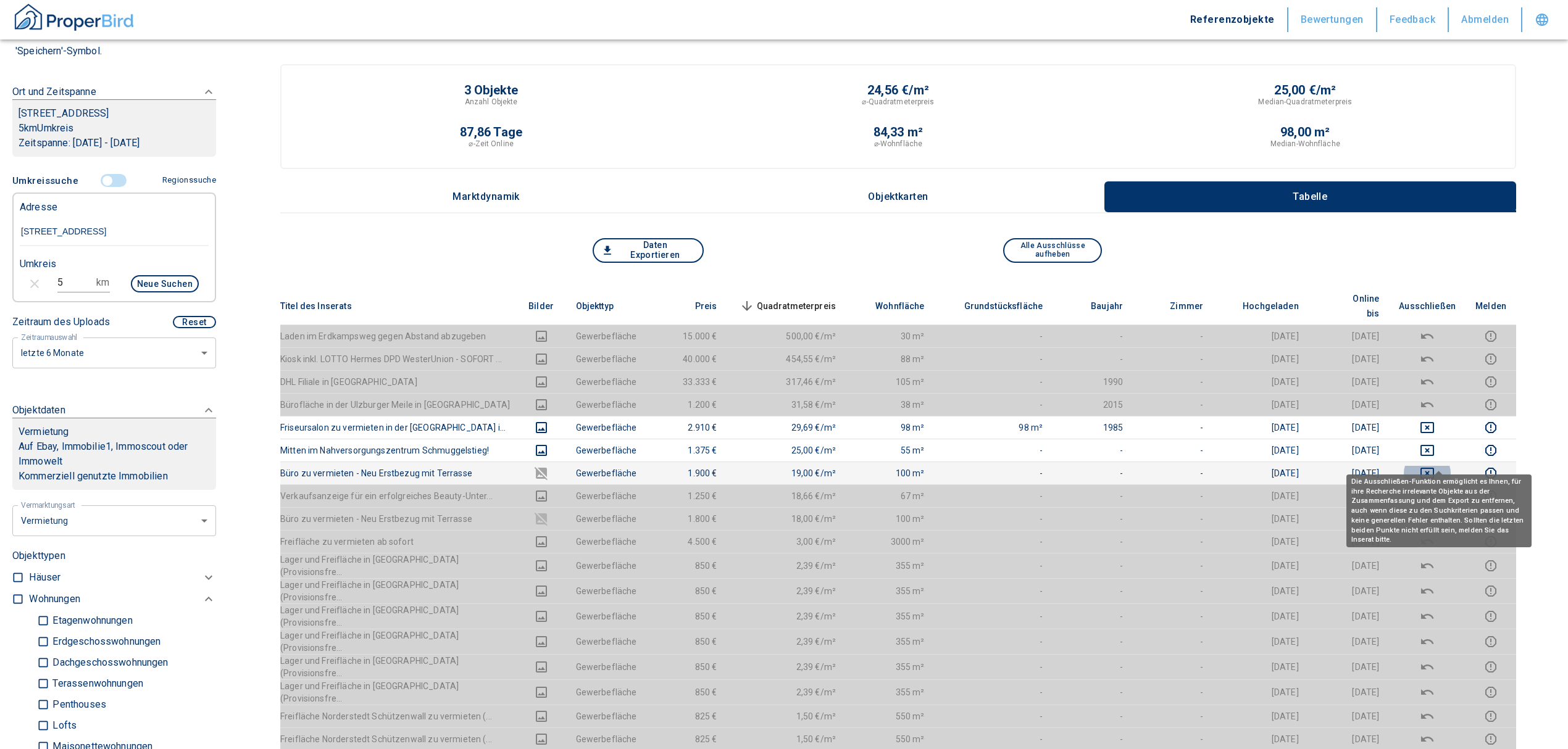
click at [1434, 468] on icon "deselect this listing" at bounding box center [1426, 473] width 13 height 11
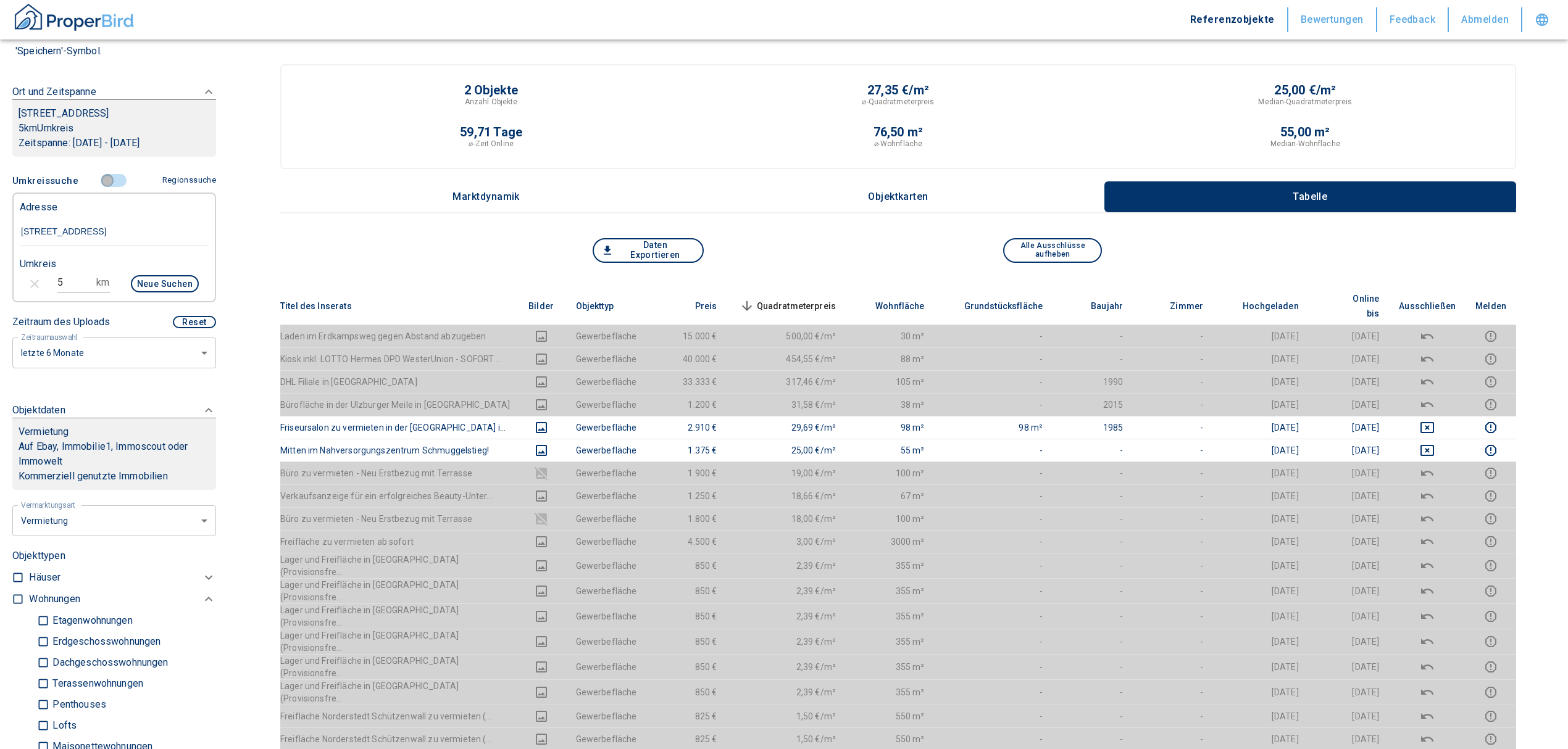
click at [103, 181] on input "controlled" at bounding box center [108, 180] width 37 height 13
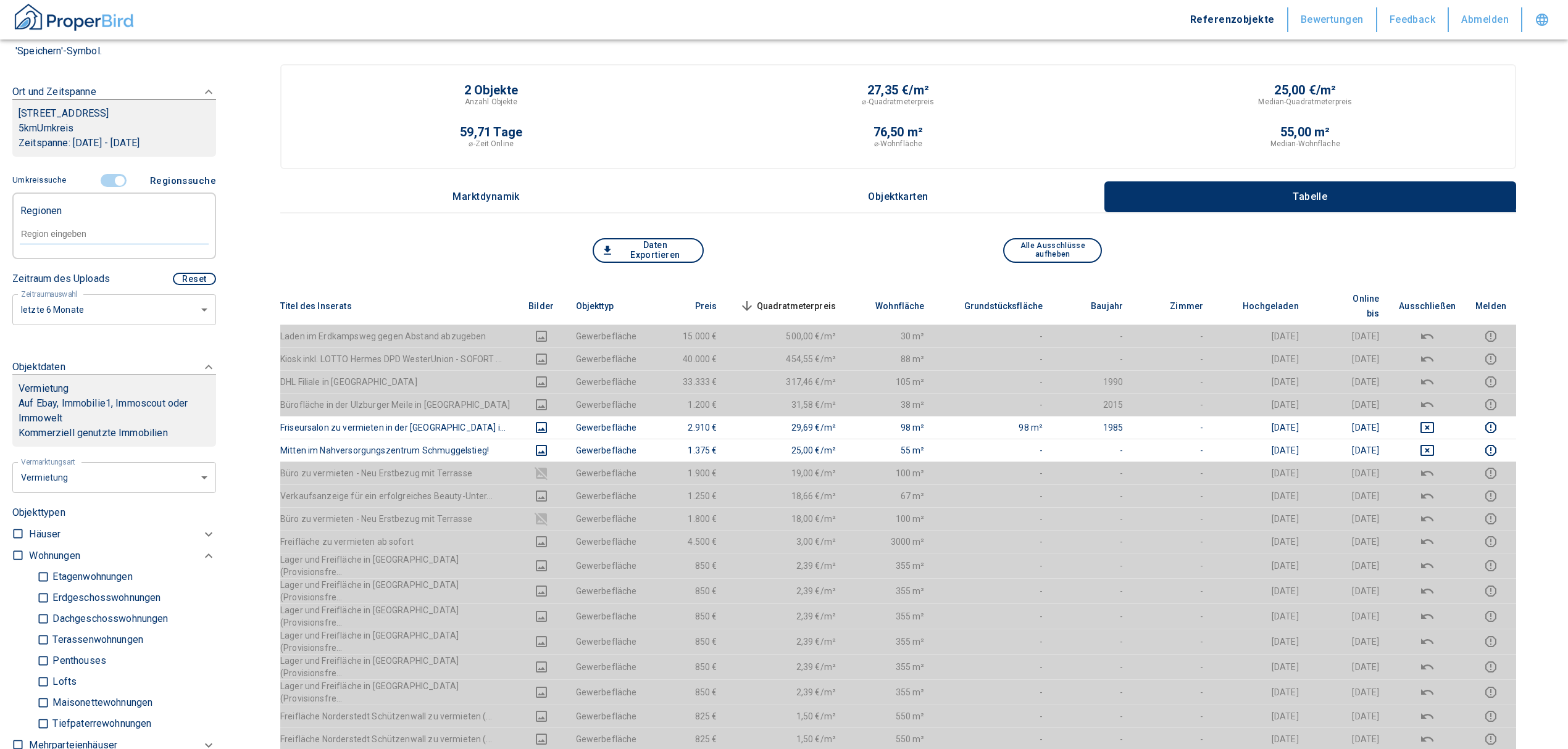
click at [93, 231] on input "text" at bounding box center [114, 233] width 189 height 11
click at [89, 256] on li "22844 [GEOGRAPHIC_DATA]" at bounding box center [108, 261] width 177 height 22
type input "22844"
type input "2020"
type input "22844 [GEOGRAPHIC_DATA]"
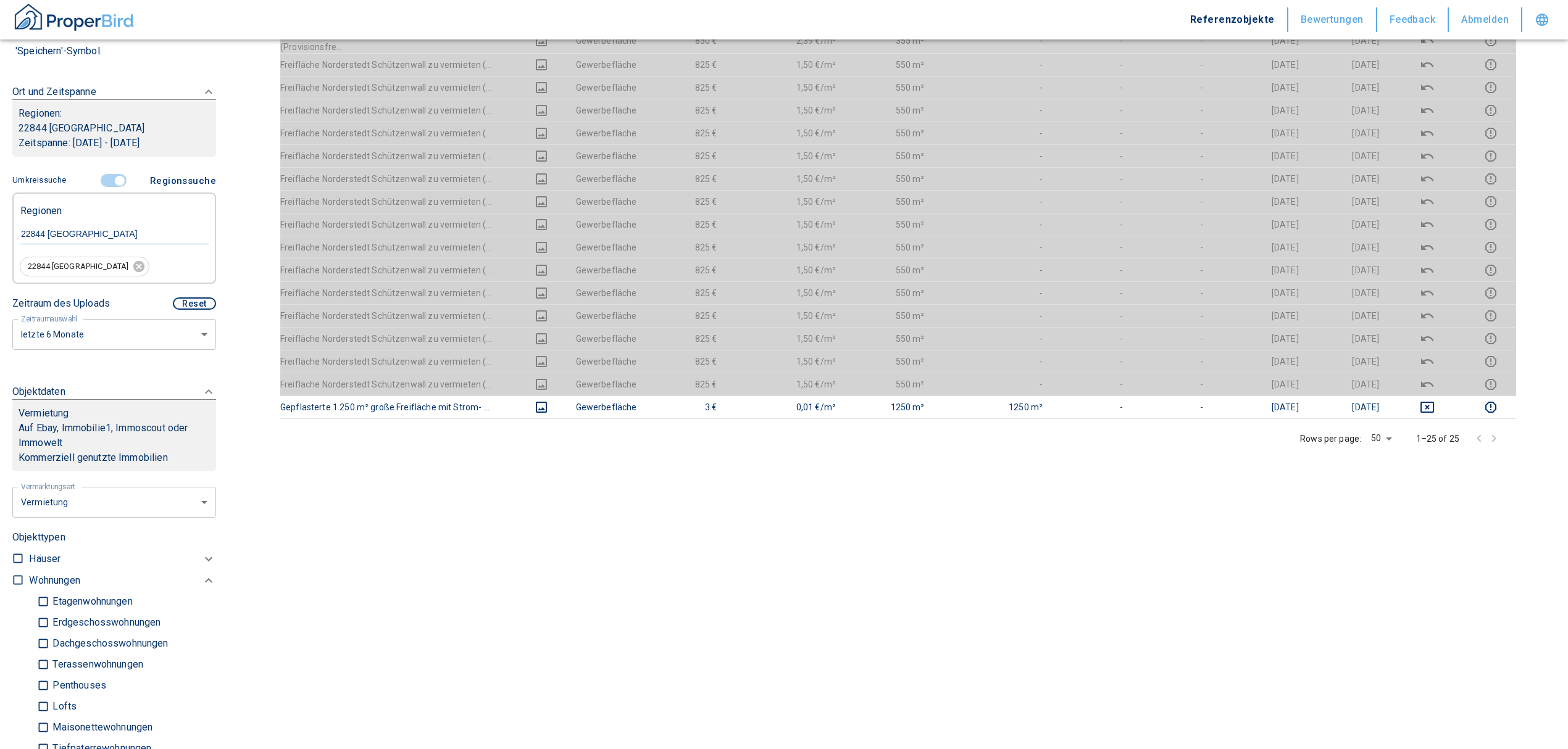
scroll to position [493, 0]
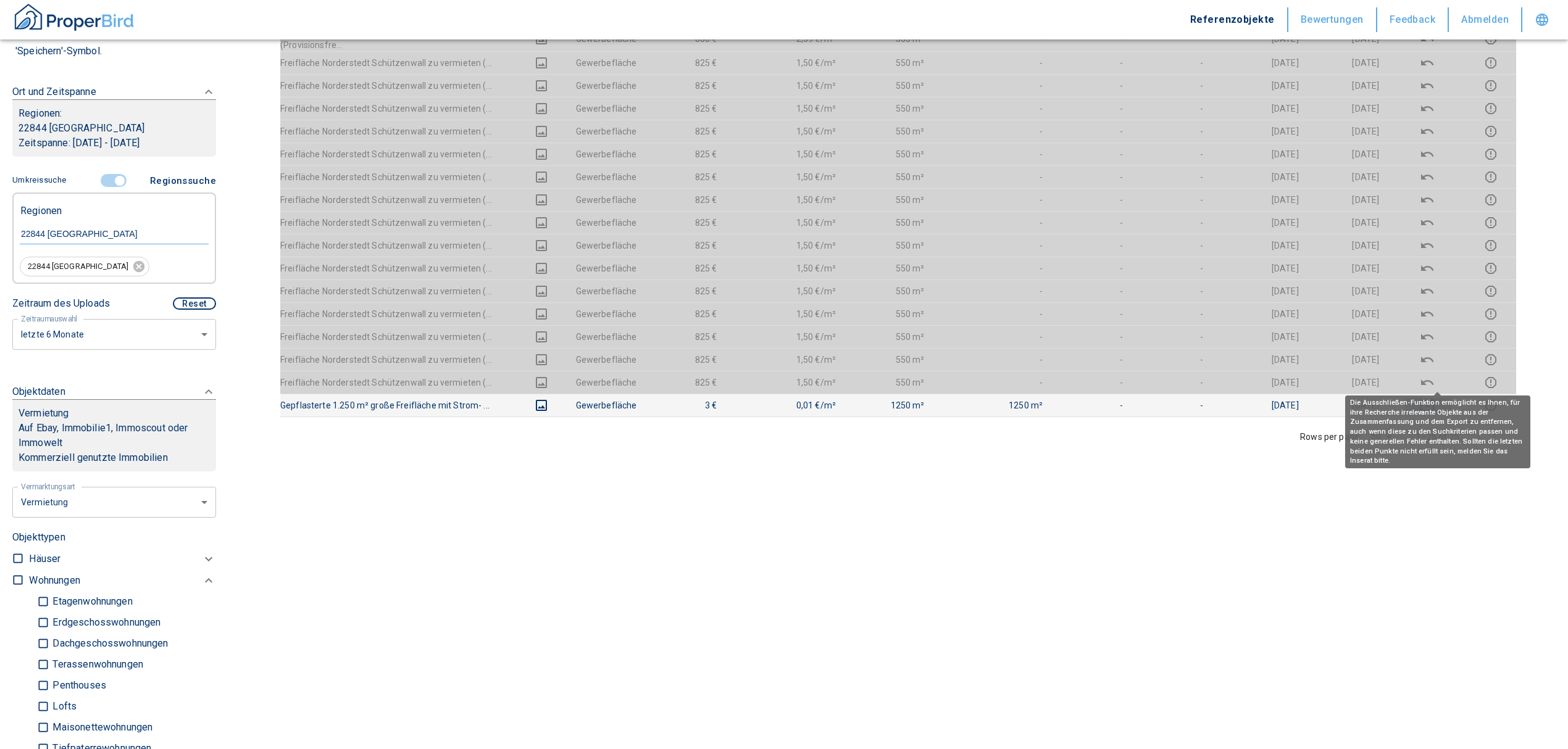
click at [1434, 398] on icon "deselect this listing" at bounding box center [1426, 405] width 15 height 15
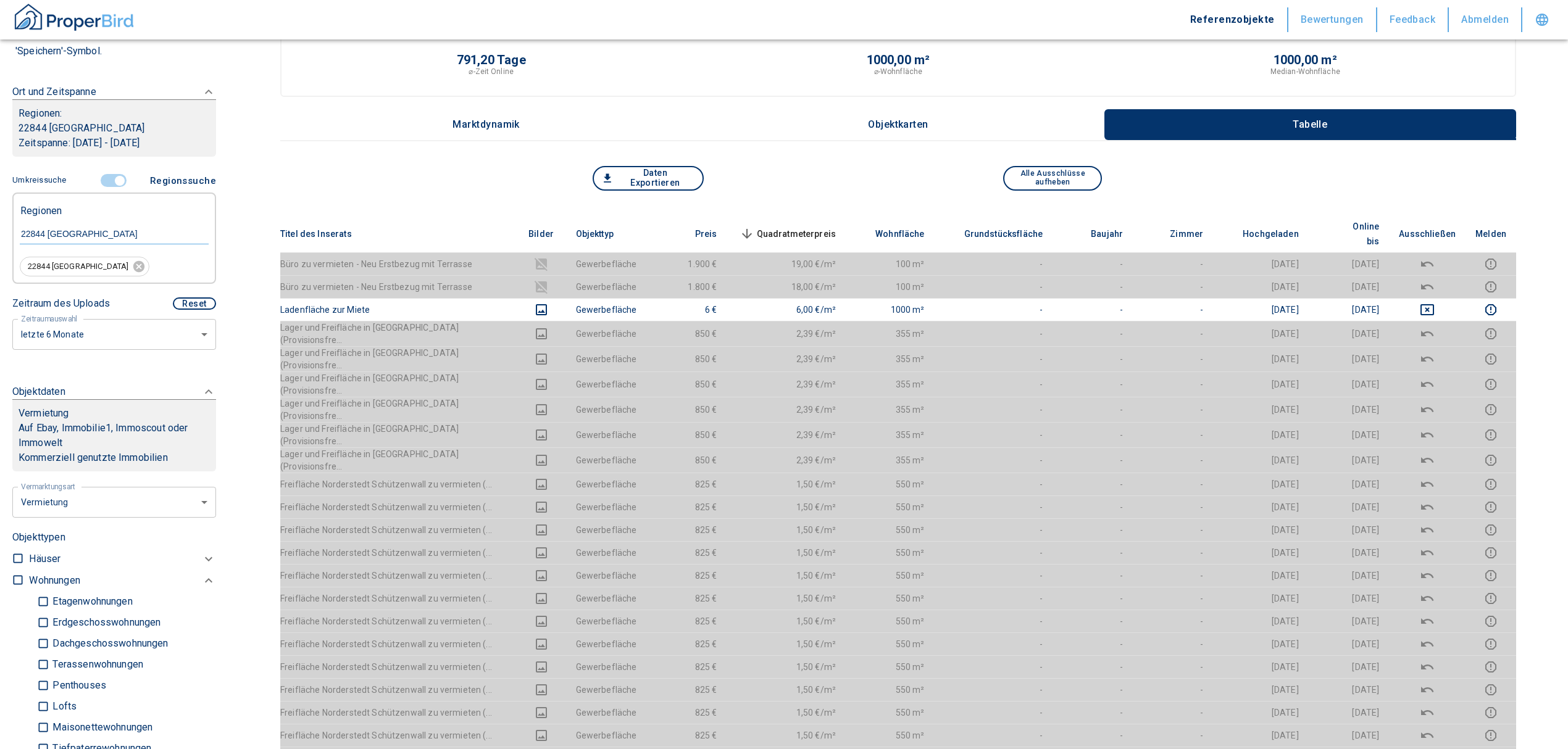
scroll to position [0, 0]
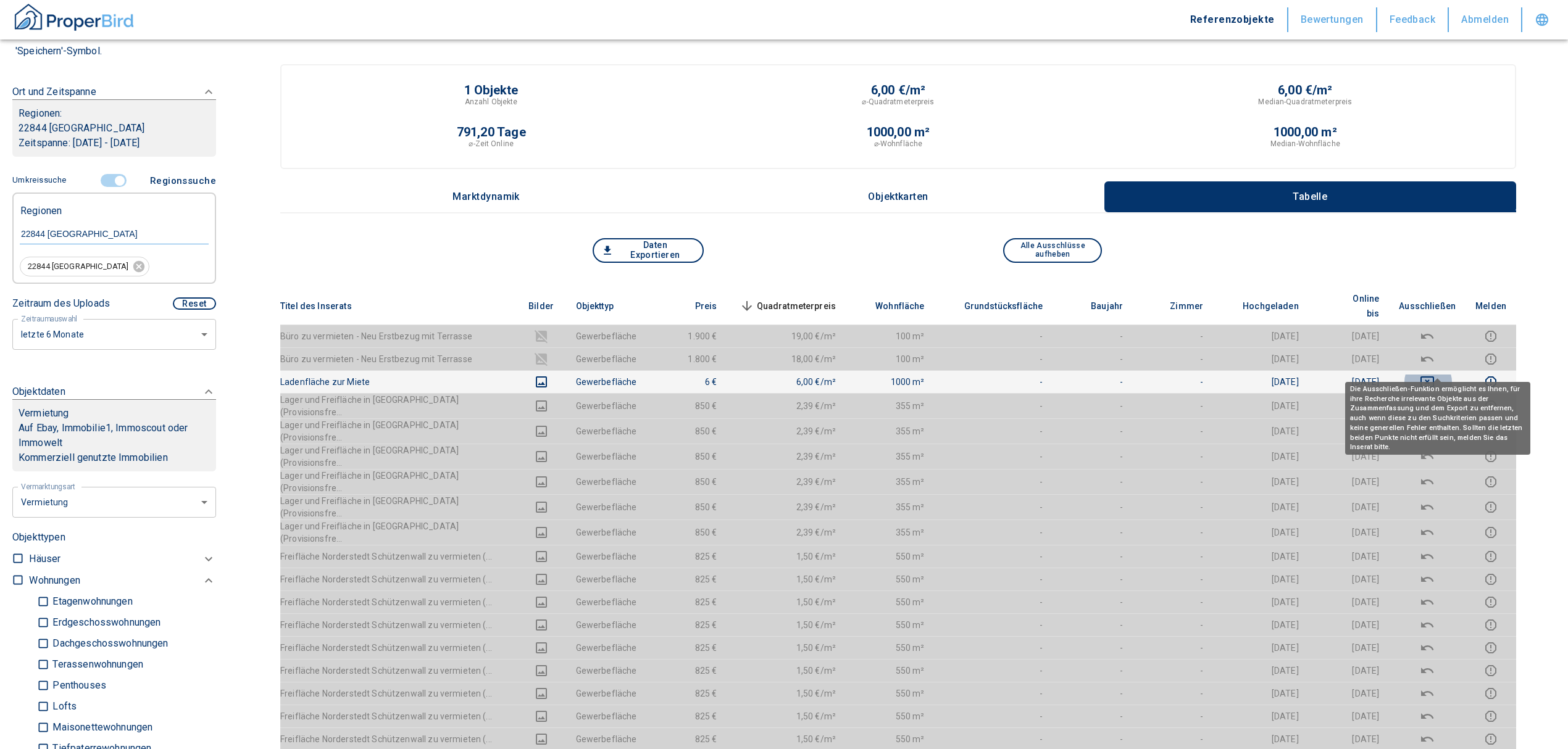
click at [1434, 375] on icon "deselect this listing" at bounding box center [1426, 382] width 15 height 15
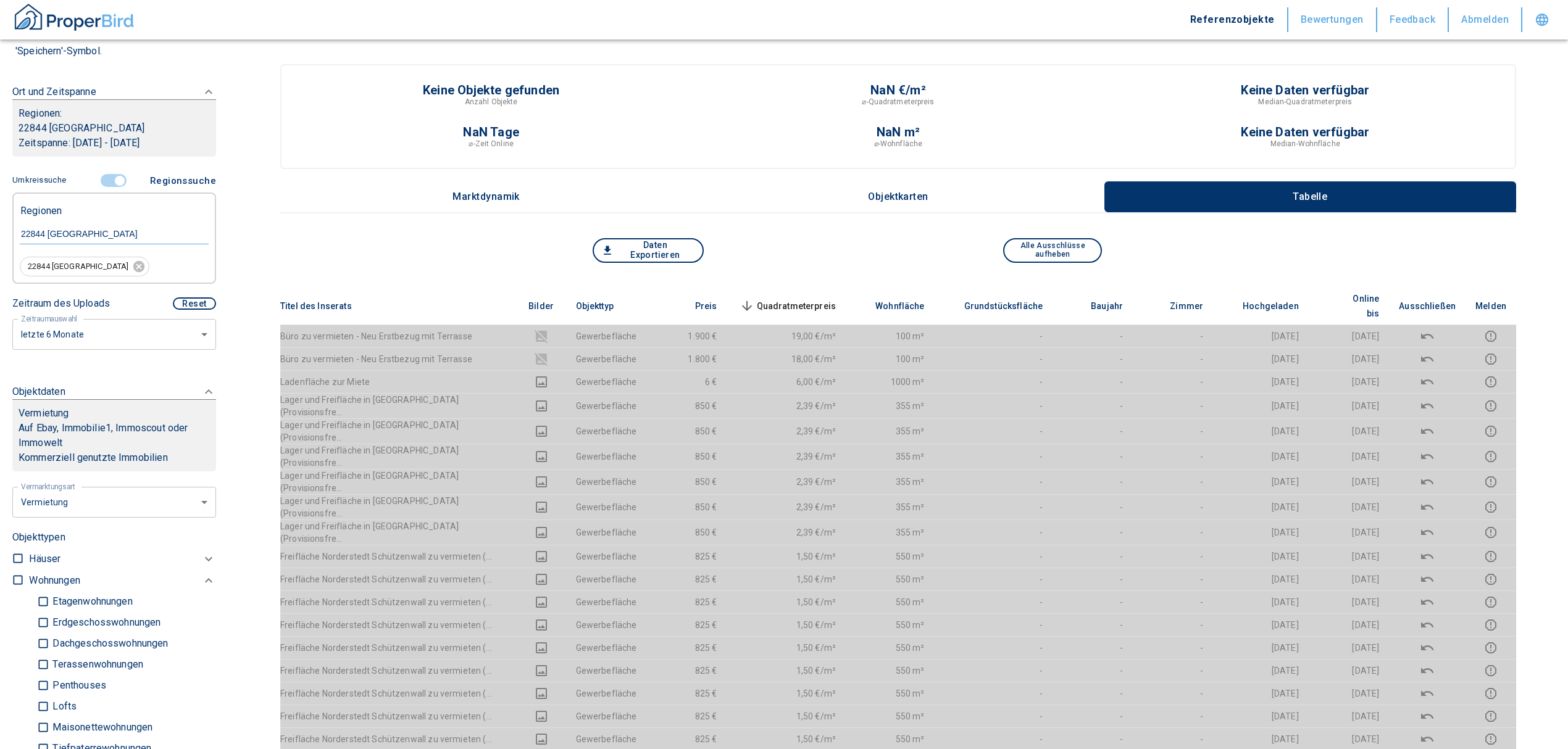
click at [114, 179] on input "controlled" at bounding box center [119, 180] width 37 height 13
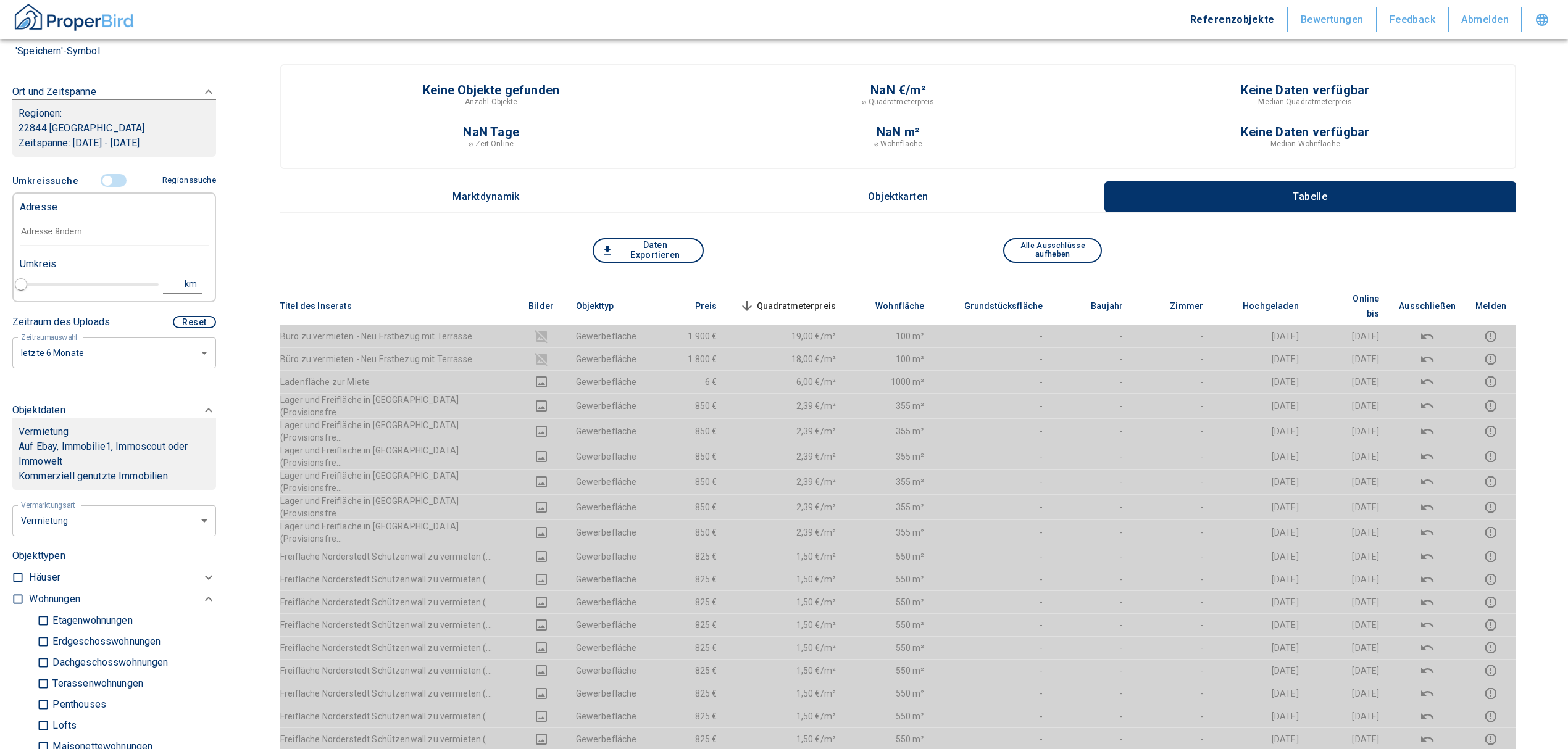
click at [52, 228] on input "text" at bounding box center [114, 232] width 189 height 28
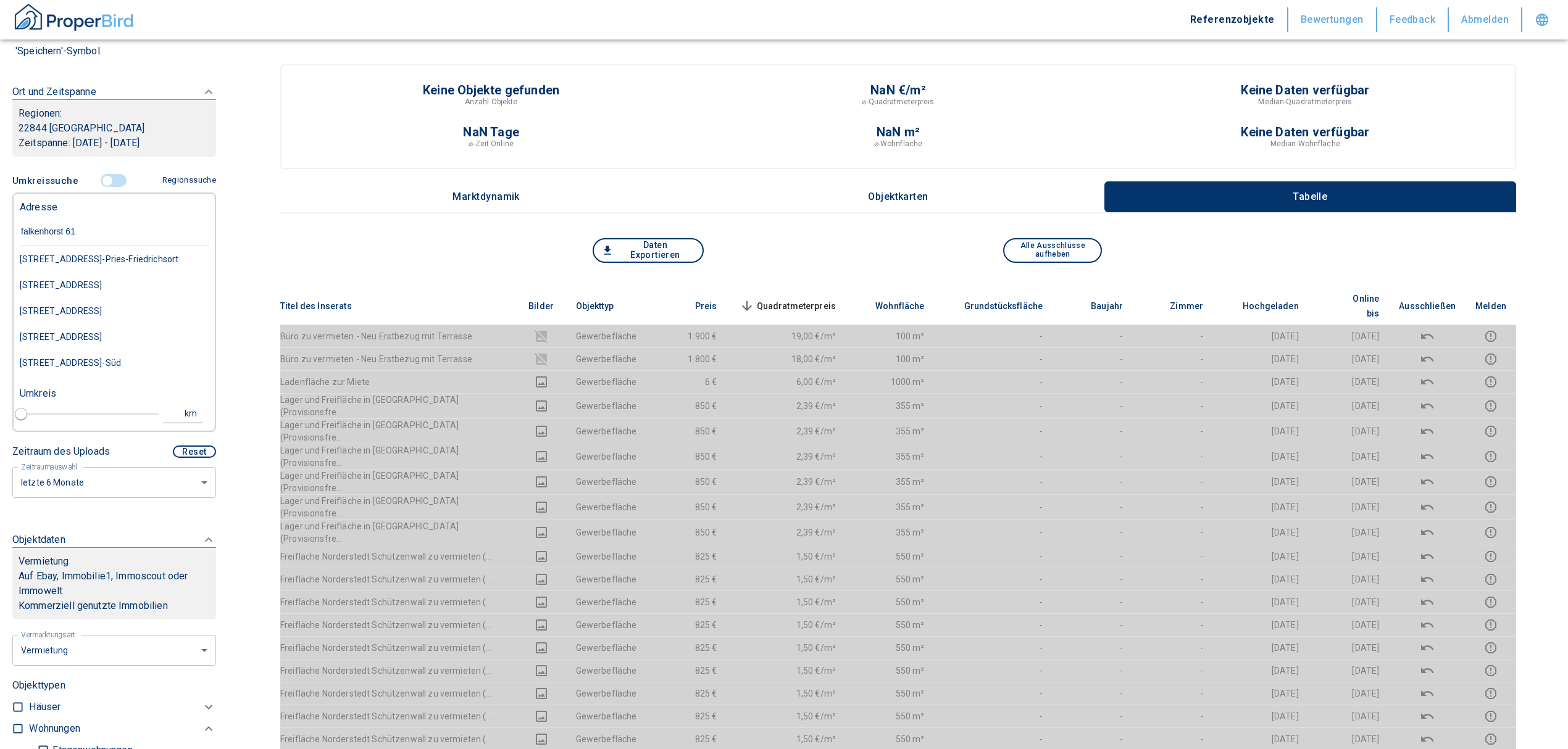
type input "falkenhorst 61"
click at [103, 255] on div "[STREET_ADDRESS]" at bounding box center [114, 259] width 189 height 26
type input "2020"
type input "[STREET_ADDRESS]"
type input "1"
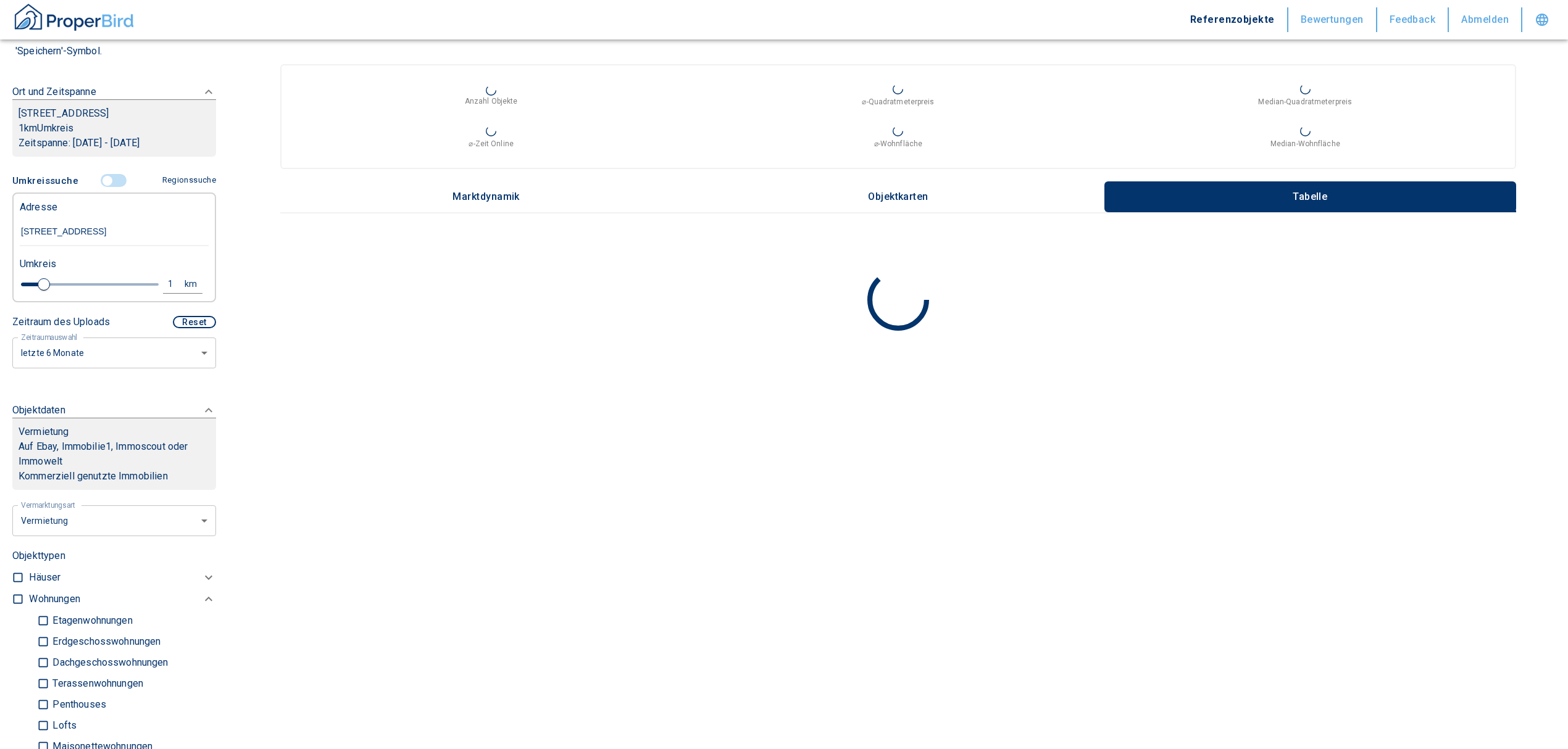
type input "[STREET_ADDRESS]"
click at [166, 285] on div "1" at bounding box center [177, 284] width 22 height 15
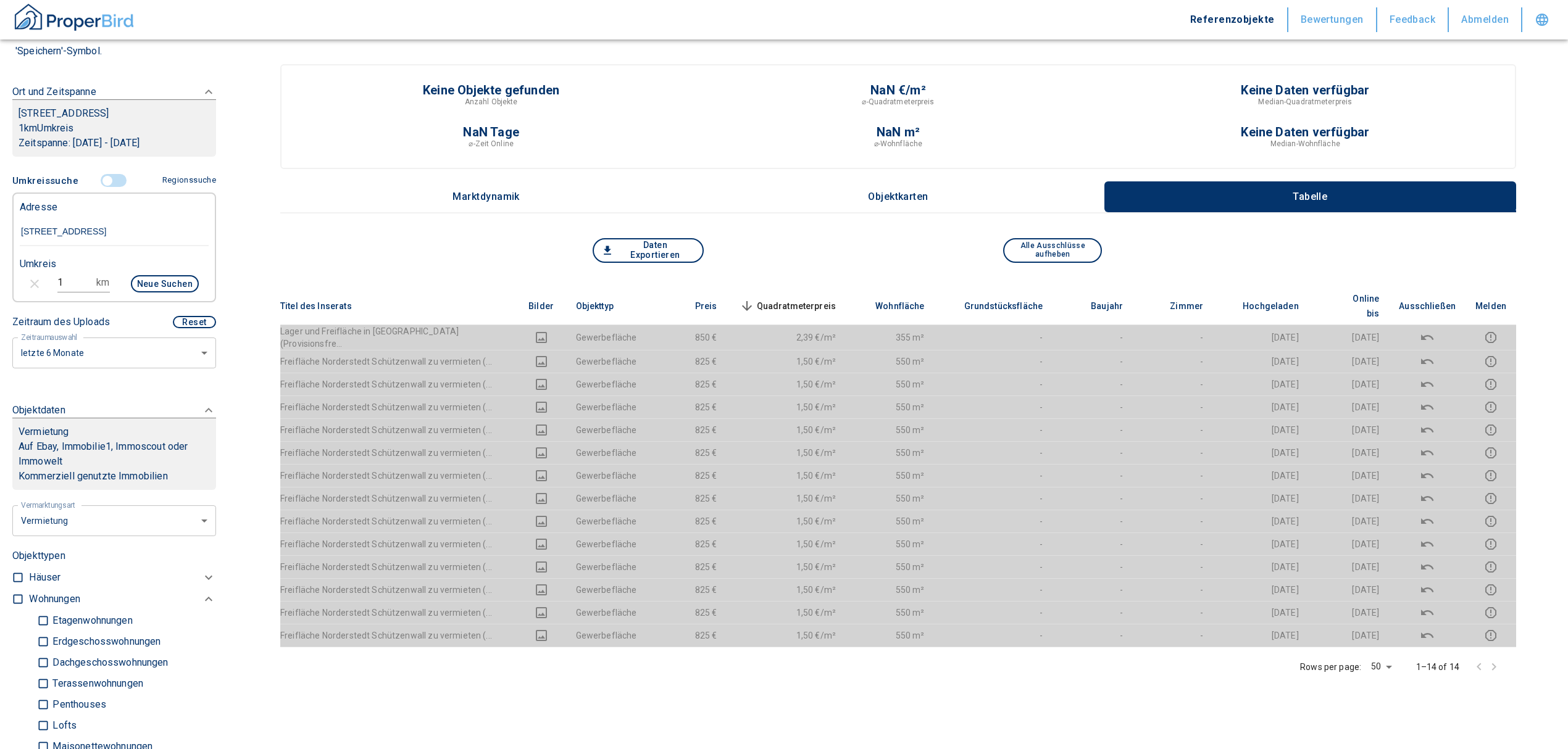
drag, startPoint x: 68, startPoint y: 278, endPoint x: 0, endPoint y: 293, distance: 69.6
click at [0, 293] on div "Filtervorlagen Neue Filtereinstellungen erkannt! Name für neue Vorlage x Sie ha…" at bounding box center [114, 374] width 228 height 749
type input "10"
click at [166, 280] on button "Neue Suchen" at bounding box center [164, 284] width 68 height 18
type input "2020"
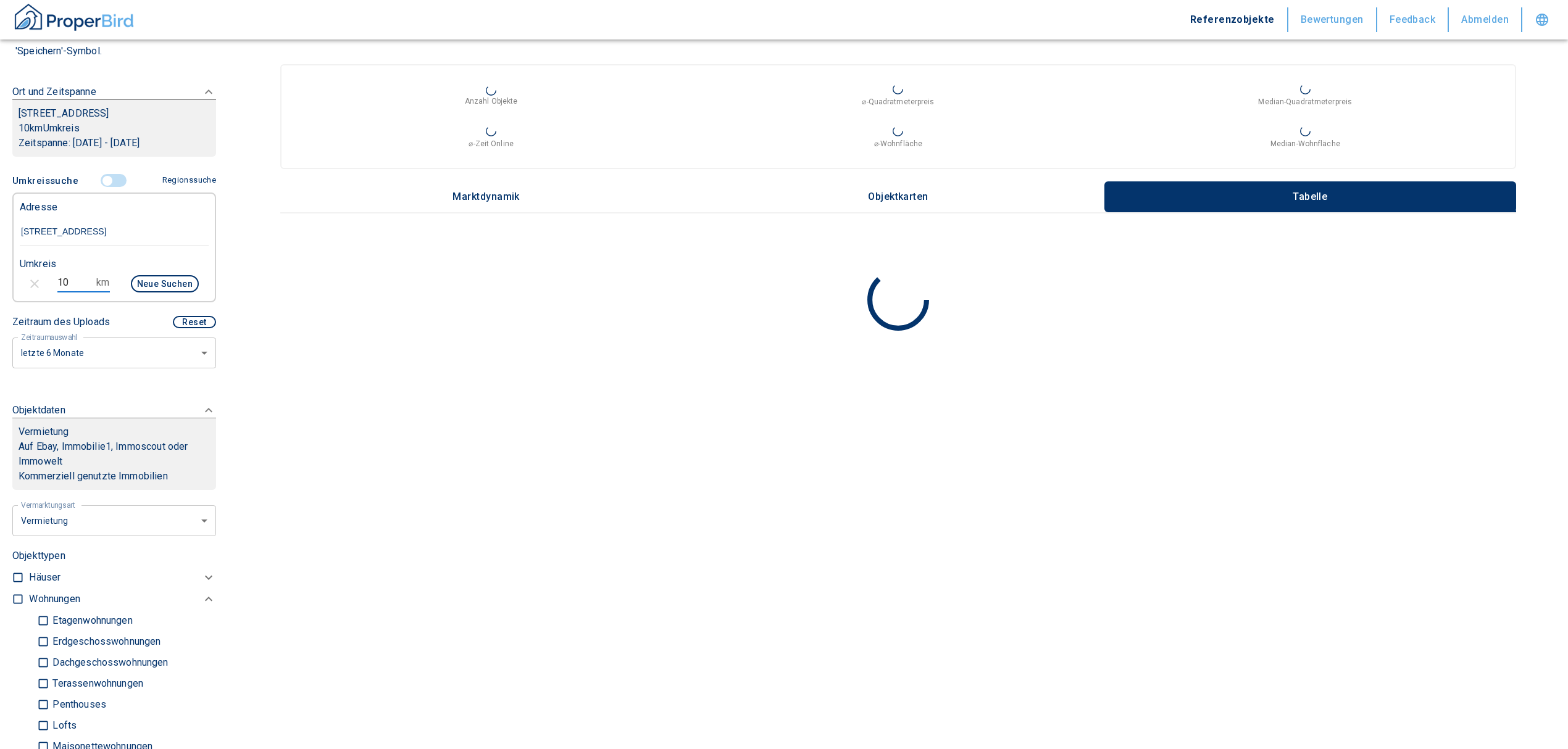
drag, startPoint x: 77, startPoint y: 285, endPoint x: 18, endPoint y: 279, distance: 59.3
click at [19, 280] on div "10 km Neue Suchen" at bounding box center [104, 286] width 189 height 30
type input "8"
click at [142, 281] on button "Neue Suchen" at bounding box center [164, 284] width 68 height 18
type input "2020"
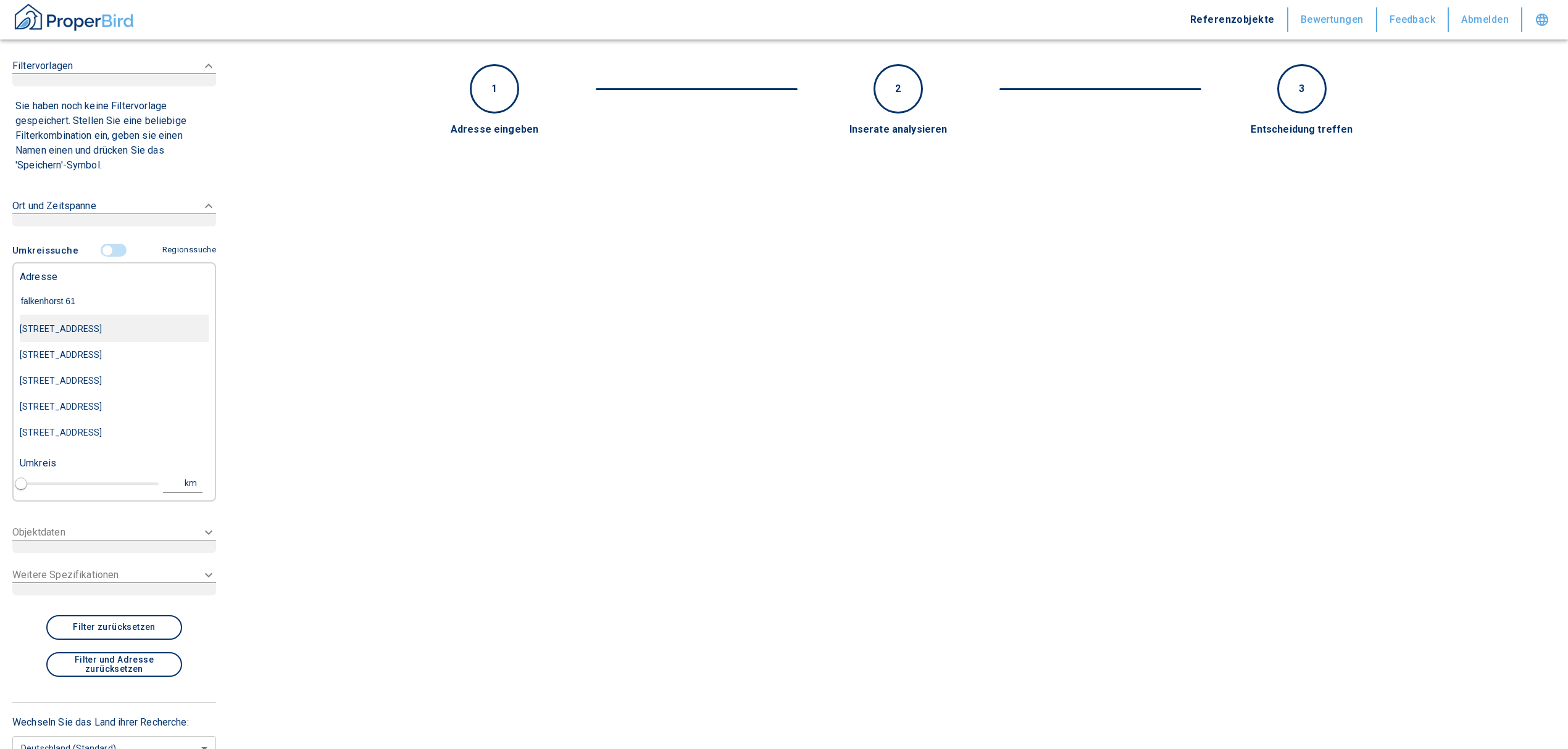
click at [139, 328] on div "[STREET_ADDRESS]" at bounding box center [114, 328] width 189 height 26
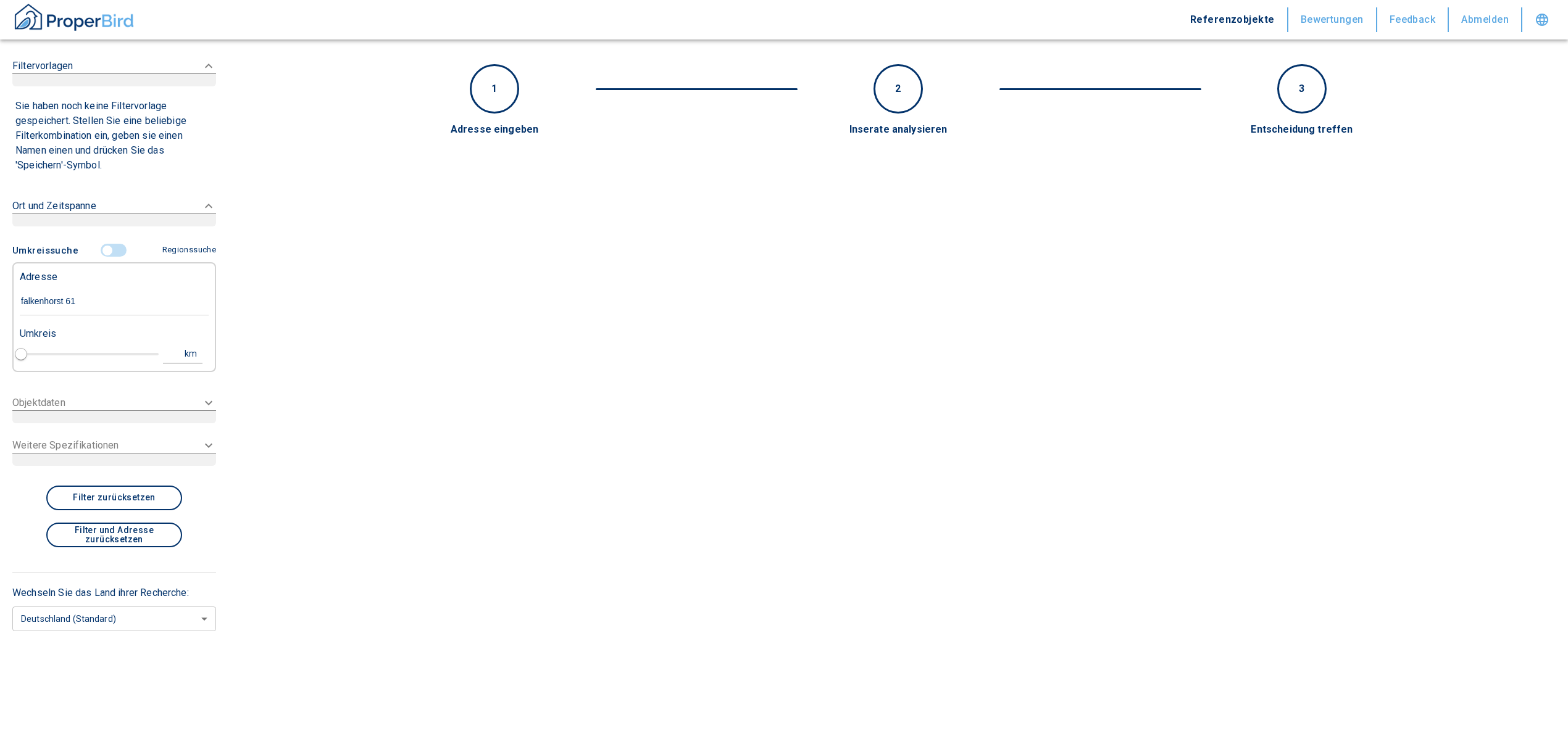
type input "[STREET_ADDRESS]"
type input "1"
type input "2020"
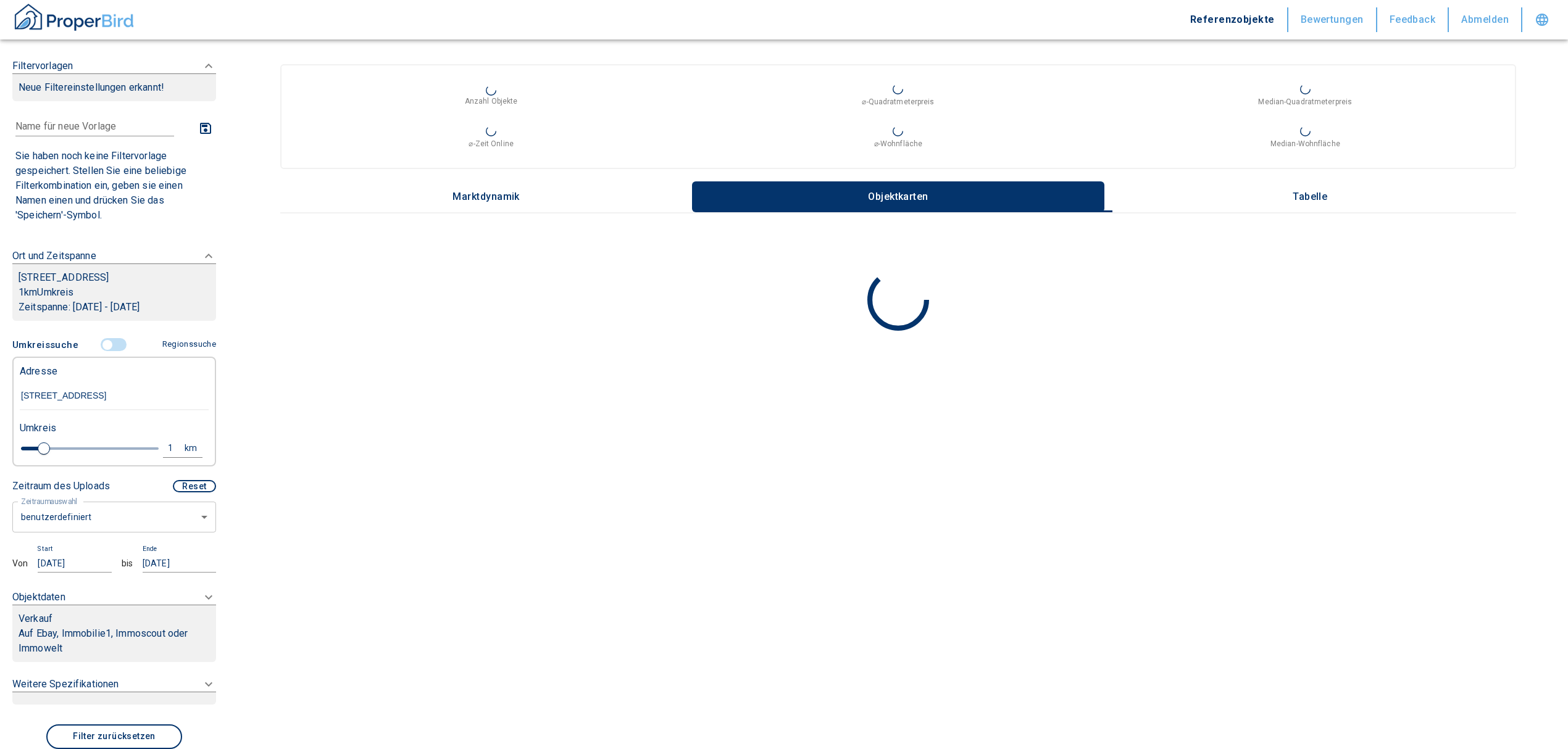
type input "[STREET_ADDRESS]"
click at [100, 529] on body "Referenzobjekte Bewertungen Feedback Abmelden Filtervorlagen Neue Filtereinstel…" at bounding box center [784, 374] width 1568 height 749
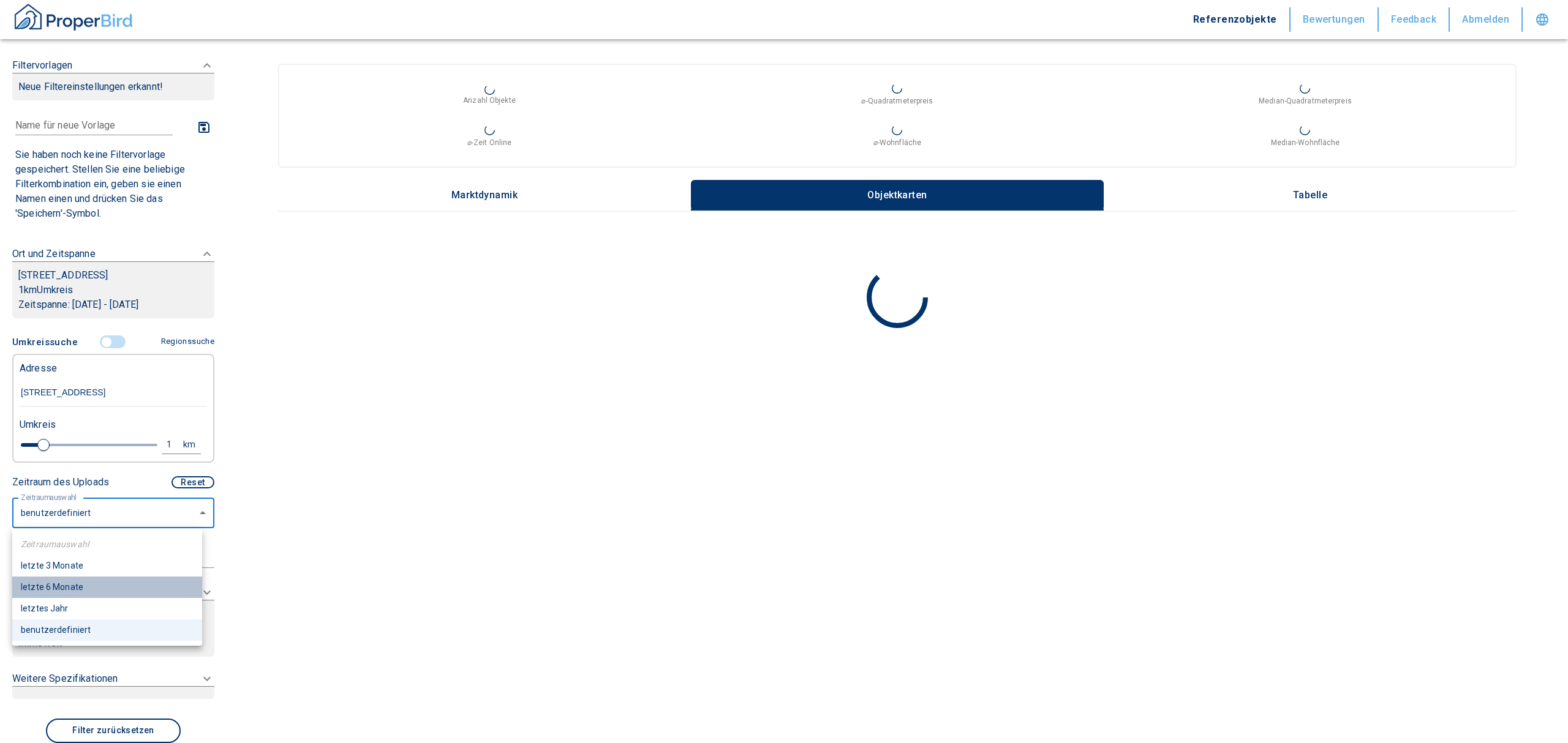
click at [67, 593] on li "letzte 6 Monate" at bounding box center [107, 588] width 190 height 21
type input "2020"
type input "6"
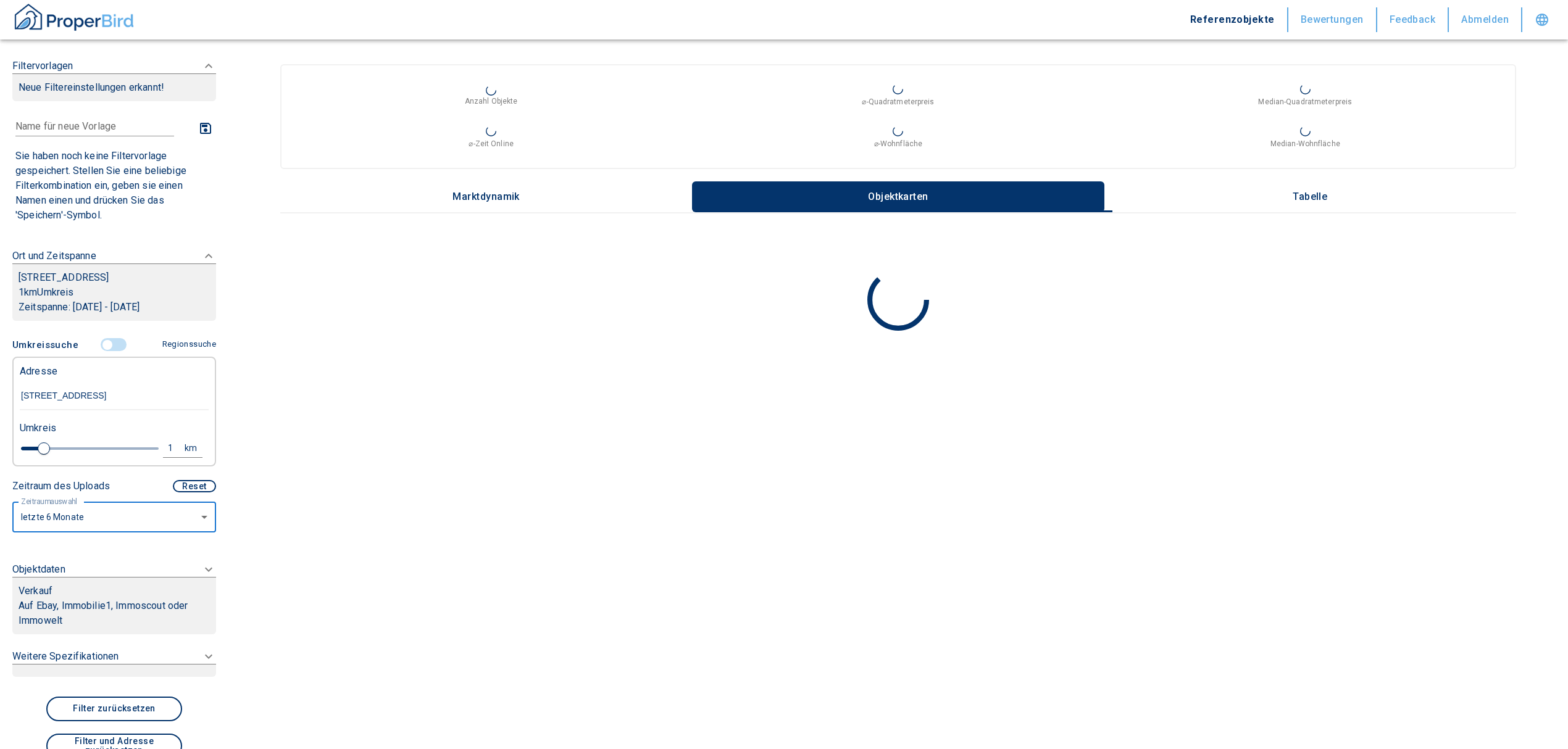
scroll to position [146, 0]
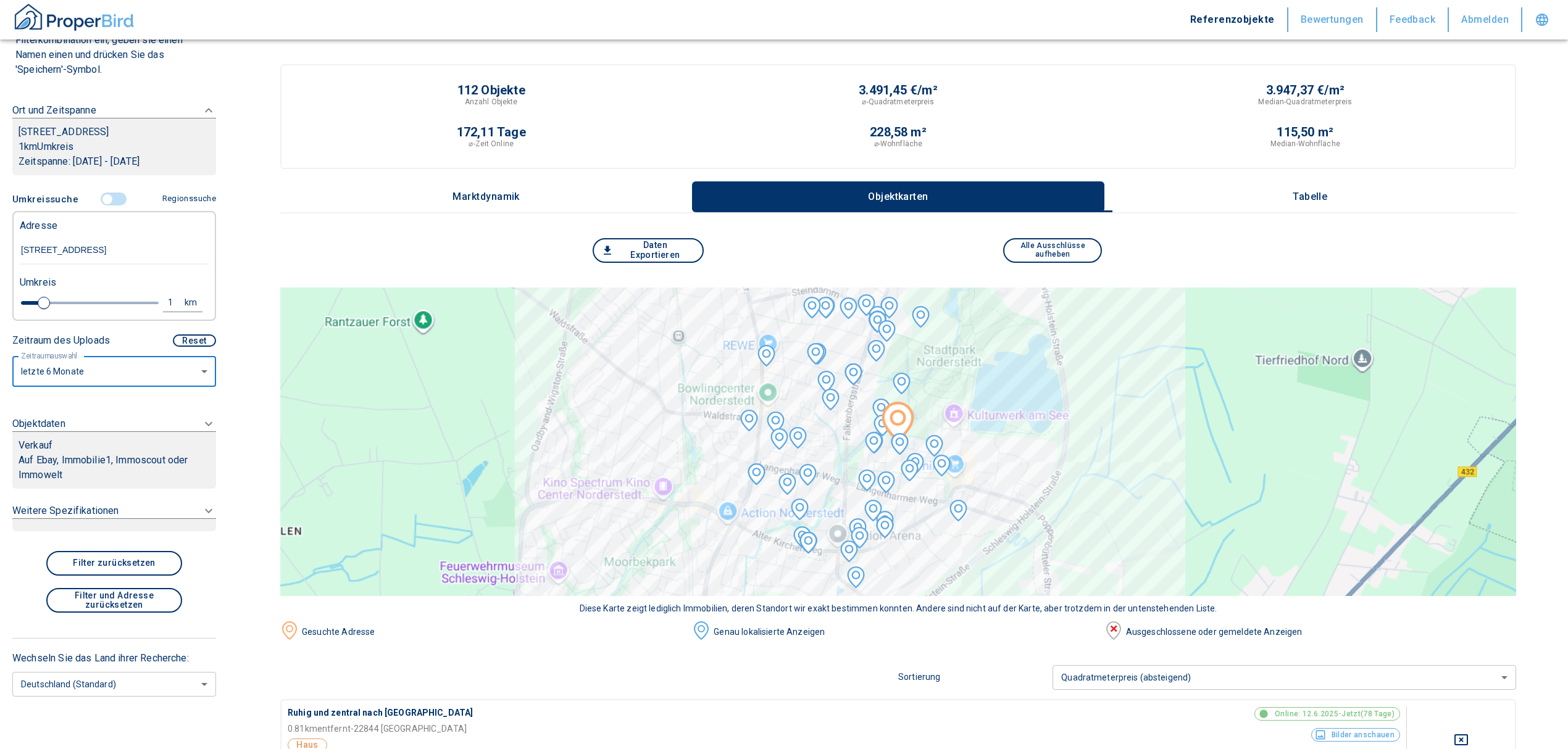
click at [83, 453] on p "Auf Ebay, Immobilie1, Immoscout oder Immowelt" at bounding box center [114, 468] width 191 height 30
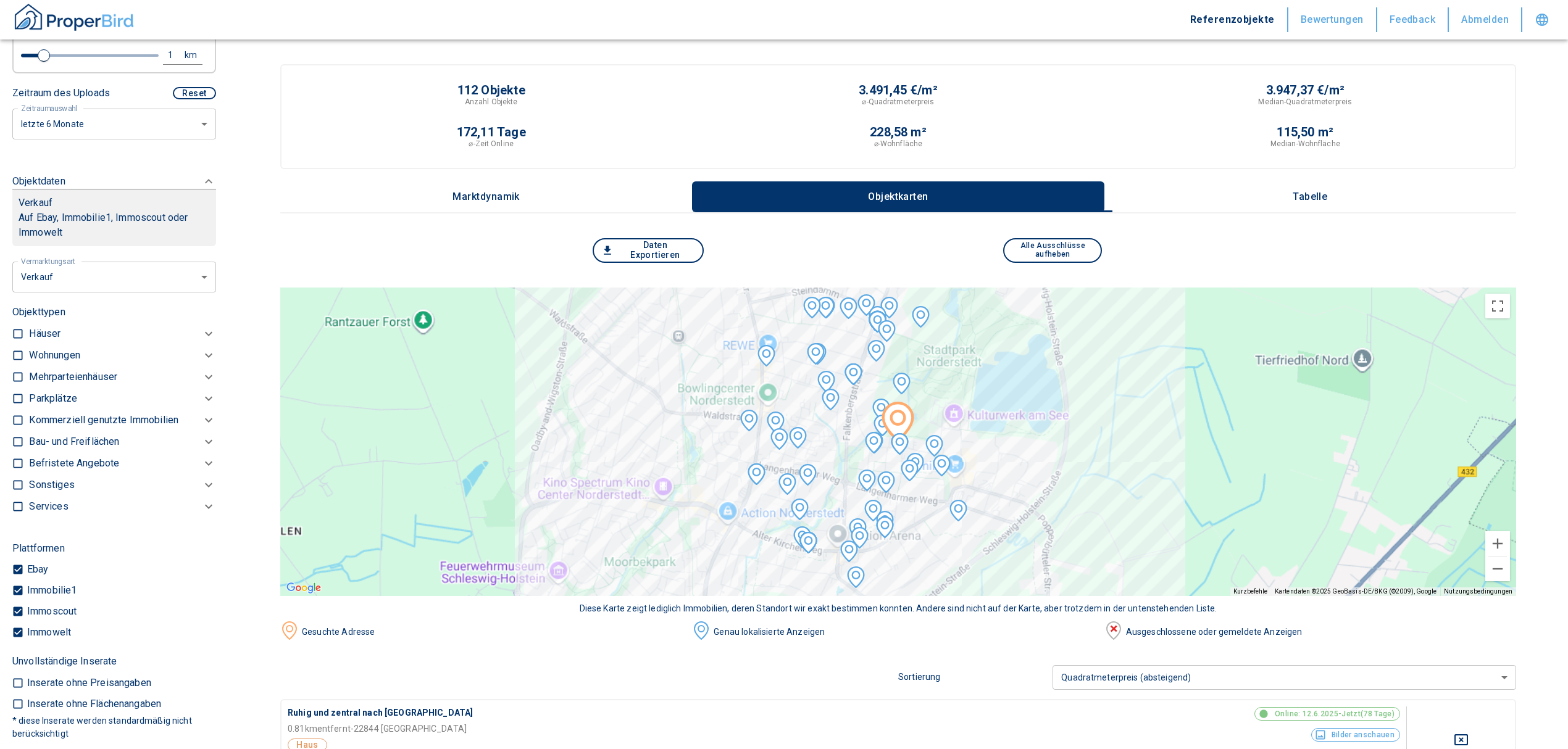
scroll to position [364, 0]
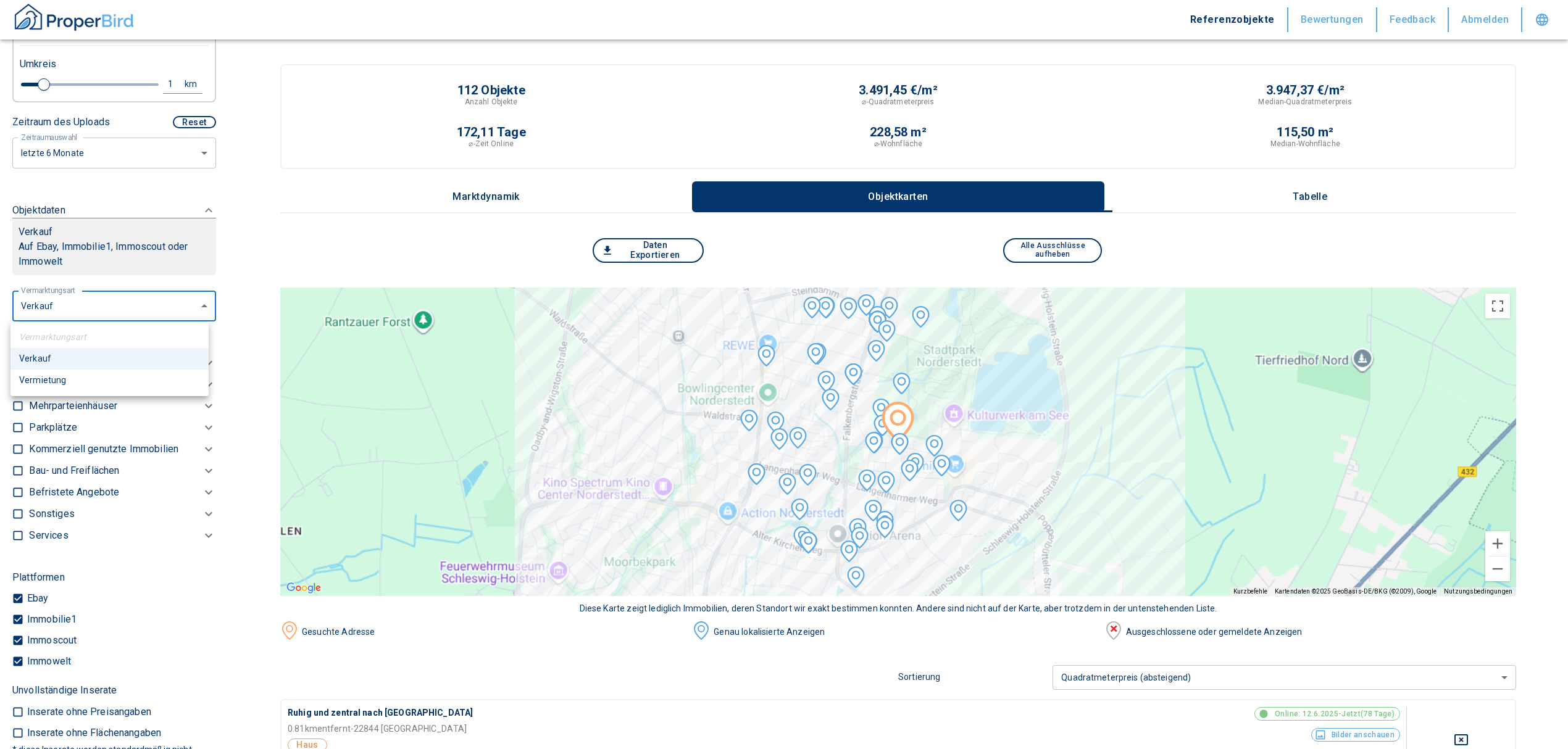
click at [91, 377] on li "Vermietung" at bounding box center [110, 380] width 198 height 21
type input "rent"
type input "2020"
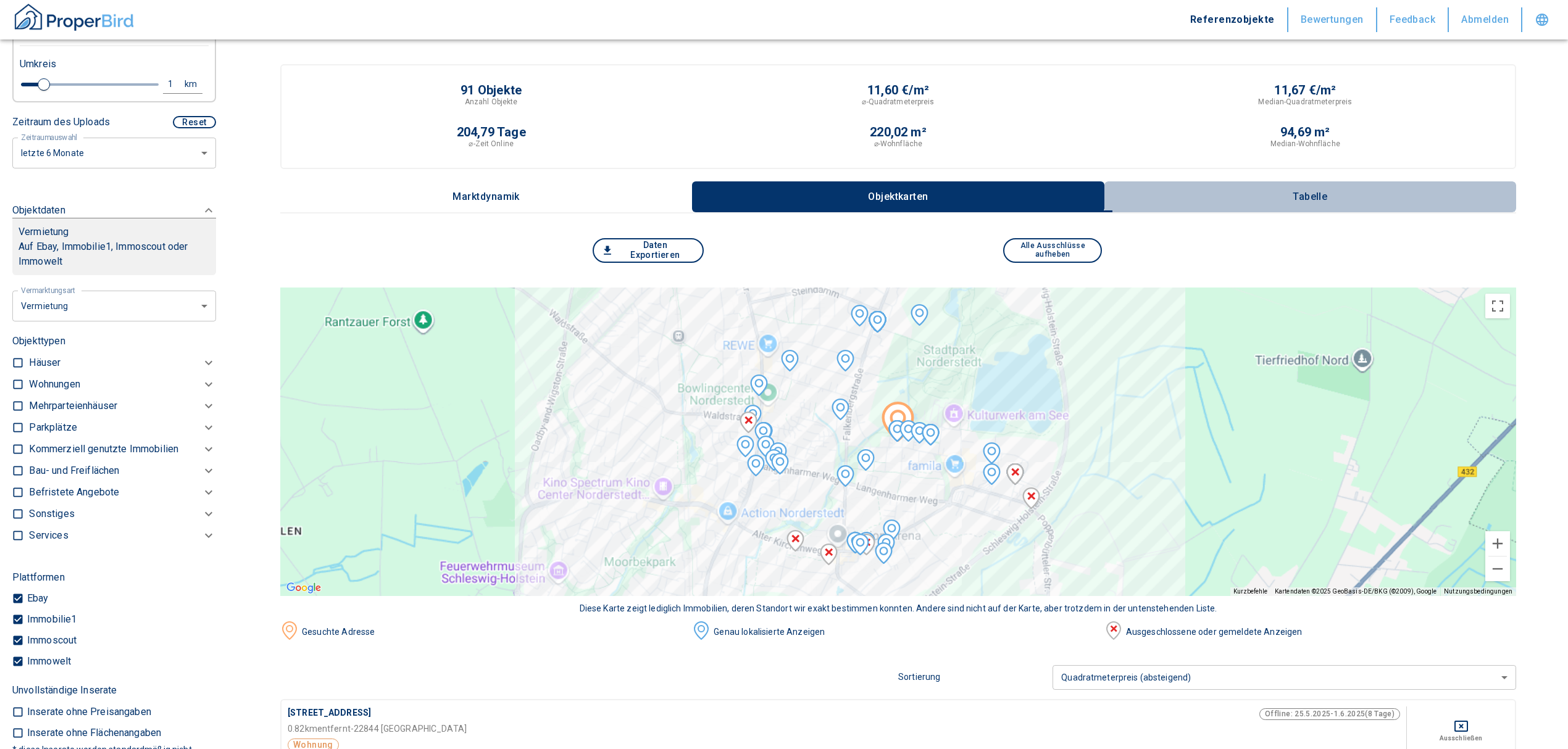
click at [1327, 191] on p "Tabelle" at bounding box center [1310, 196] width 62 height 11
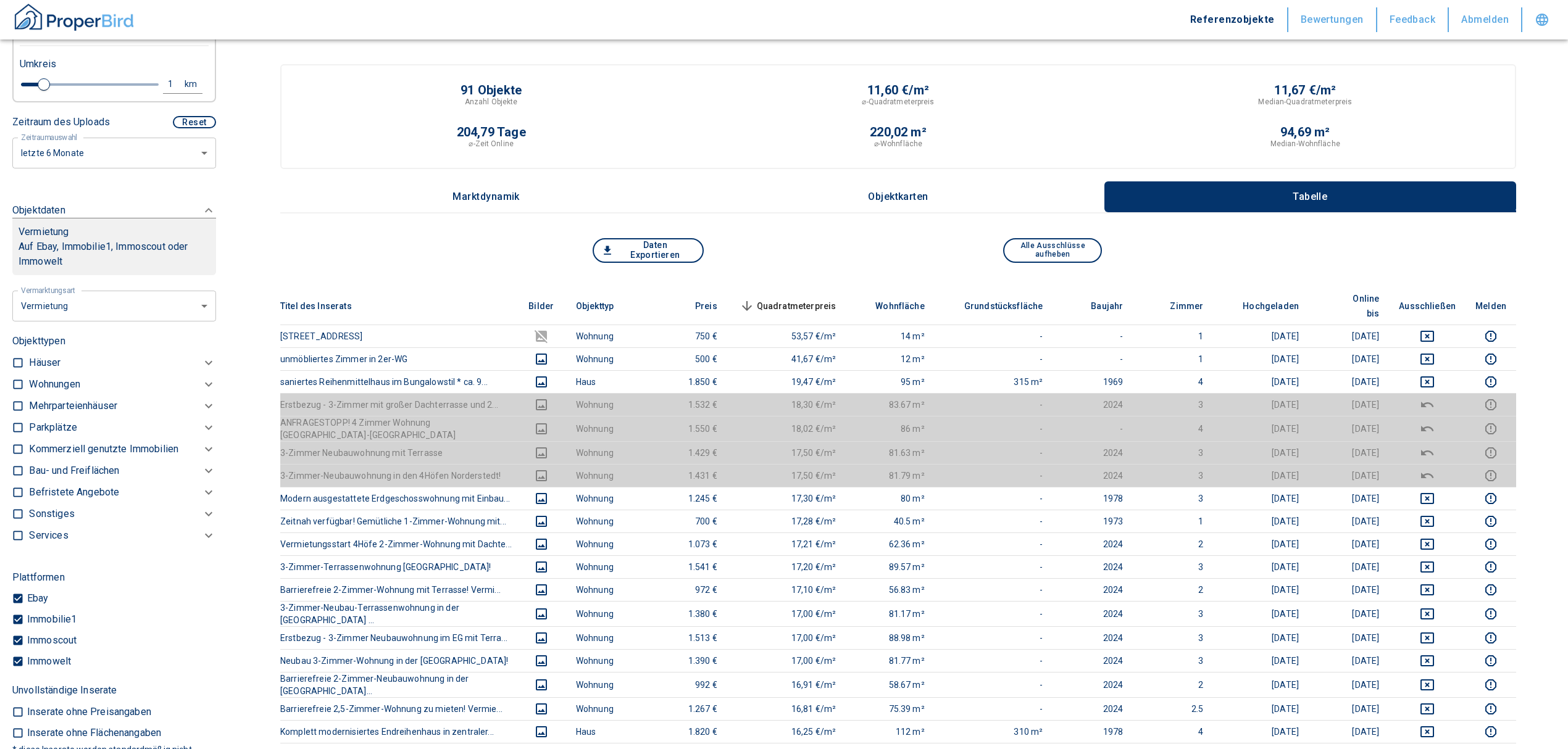
click at [69, 392] on p "Kommerziell genutzte Immobilien" at bounding box center [54, 385] width 50 height 15
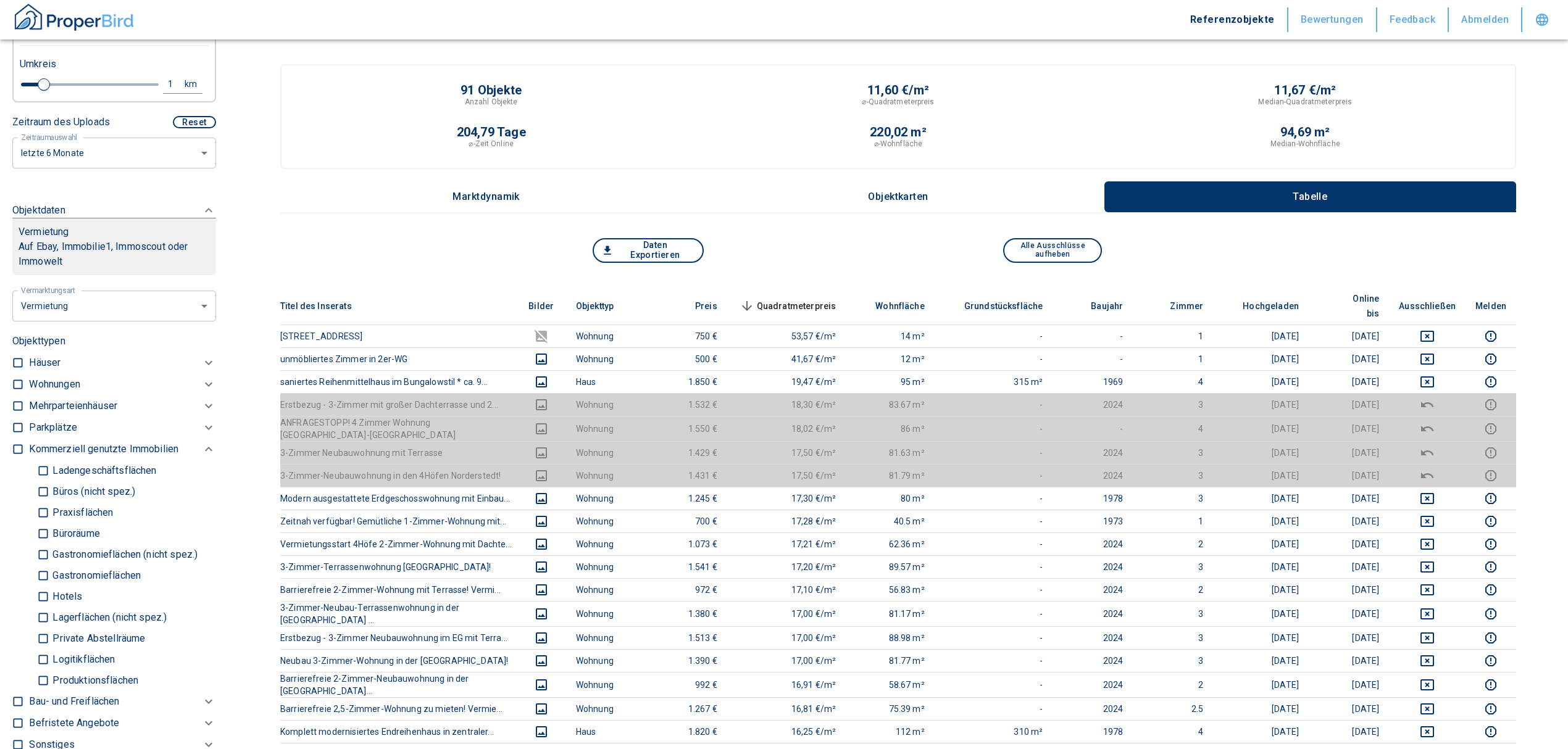
click at [42, 472] on input "Ladengeschäftsflächen" at bounding box center [43, 470] width 12 height 21
checkbox input "true"
type input "2020"
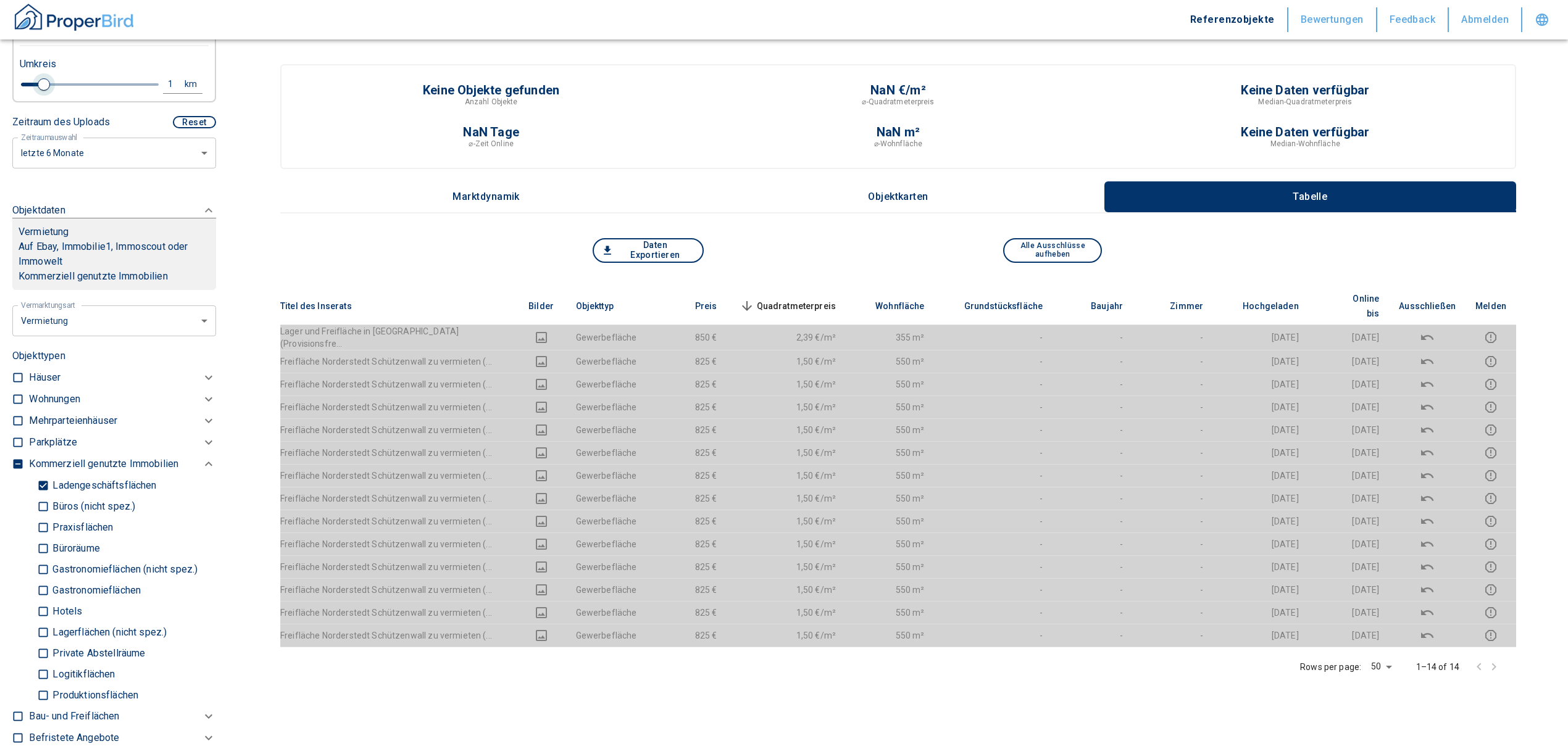
type input "1.2"
type input "2020"
type input "1.4"
type input "2020"
type input "1.8"
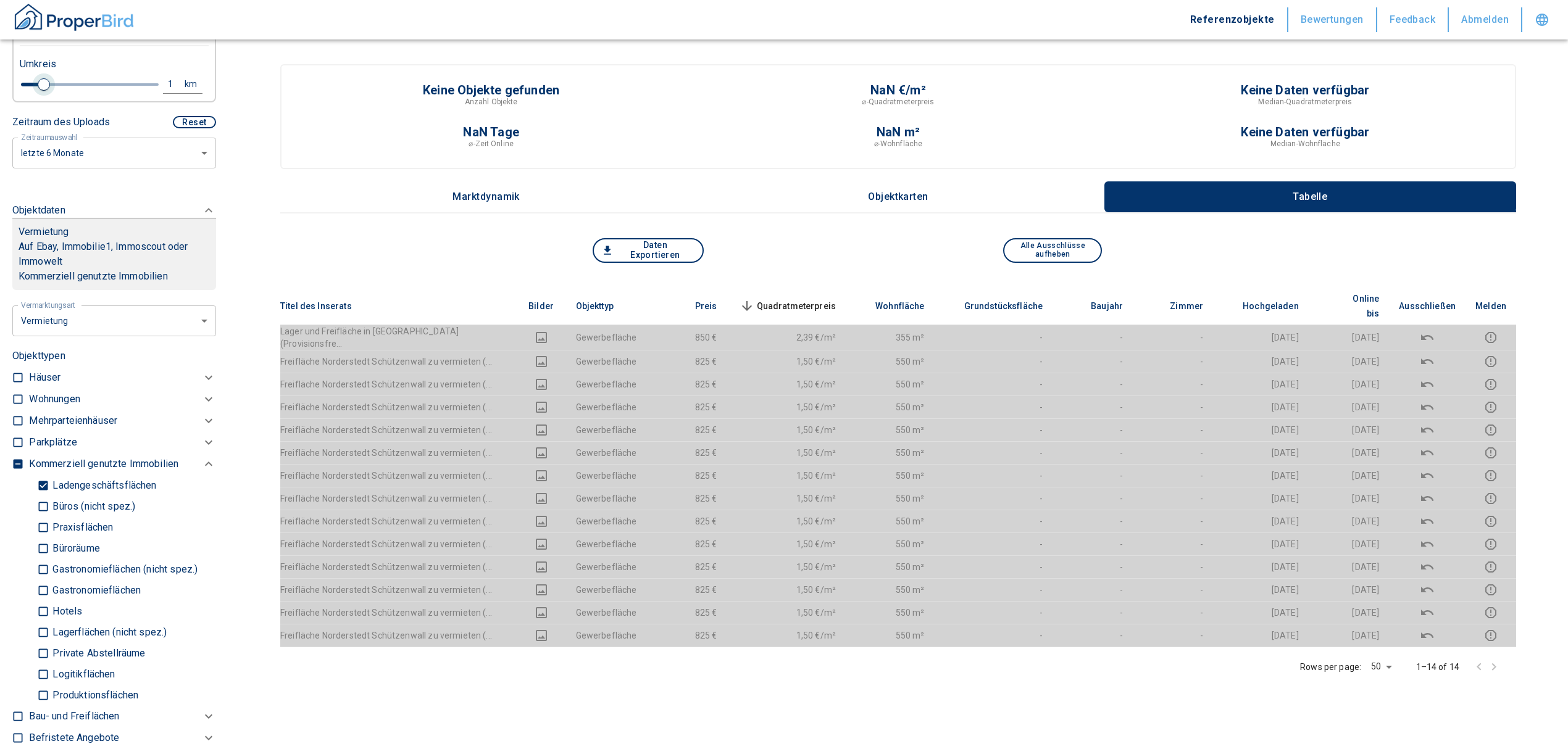
type input "2020"
type input "2"
type input "2020"
type input "2.6"
type input "2020"
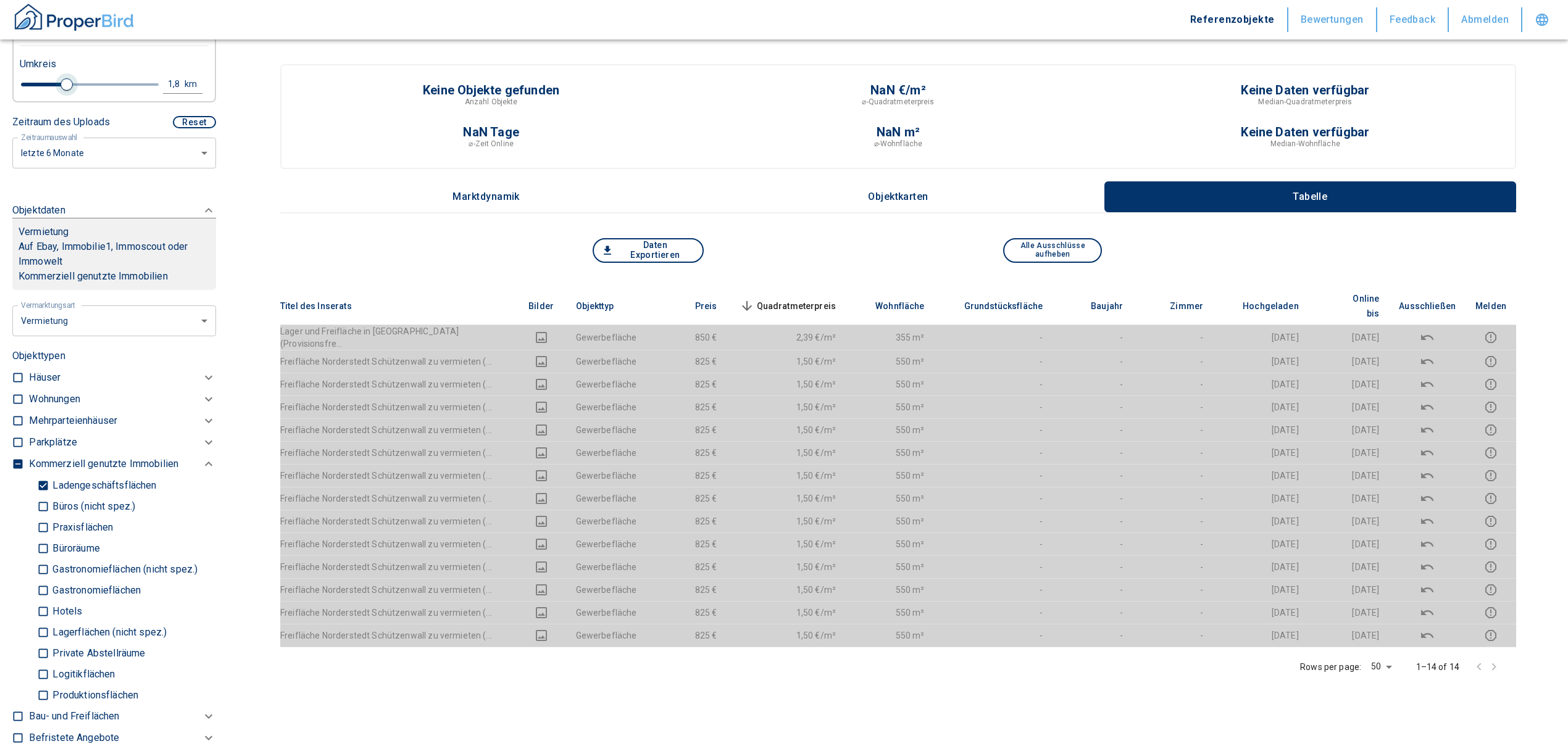
type input "2.8"
type input "2020"
type input "3"
type input "2020"
type input "4.8"
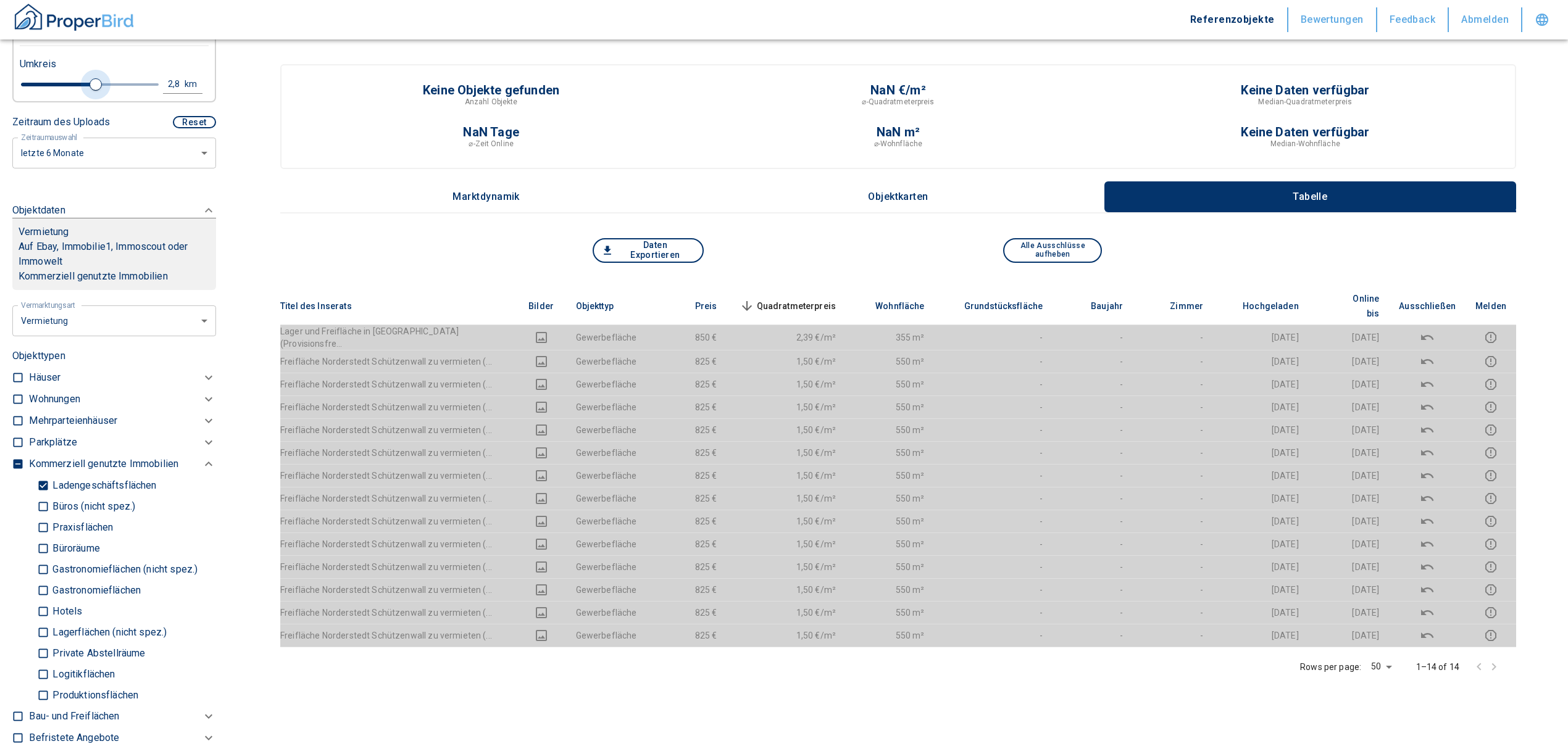
type input "2020"
drag, startPoint x: 45, startPoint y: 82, endPoint x: 166, endPoint y: 71, distance: 121.5
click at [163, 72] on div "Umkreis 4,8 km" at bounding box center [110, 75] width 189 height 50
type input "5"
type input "2020"
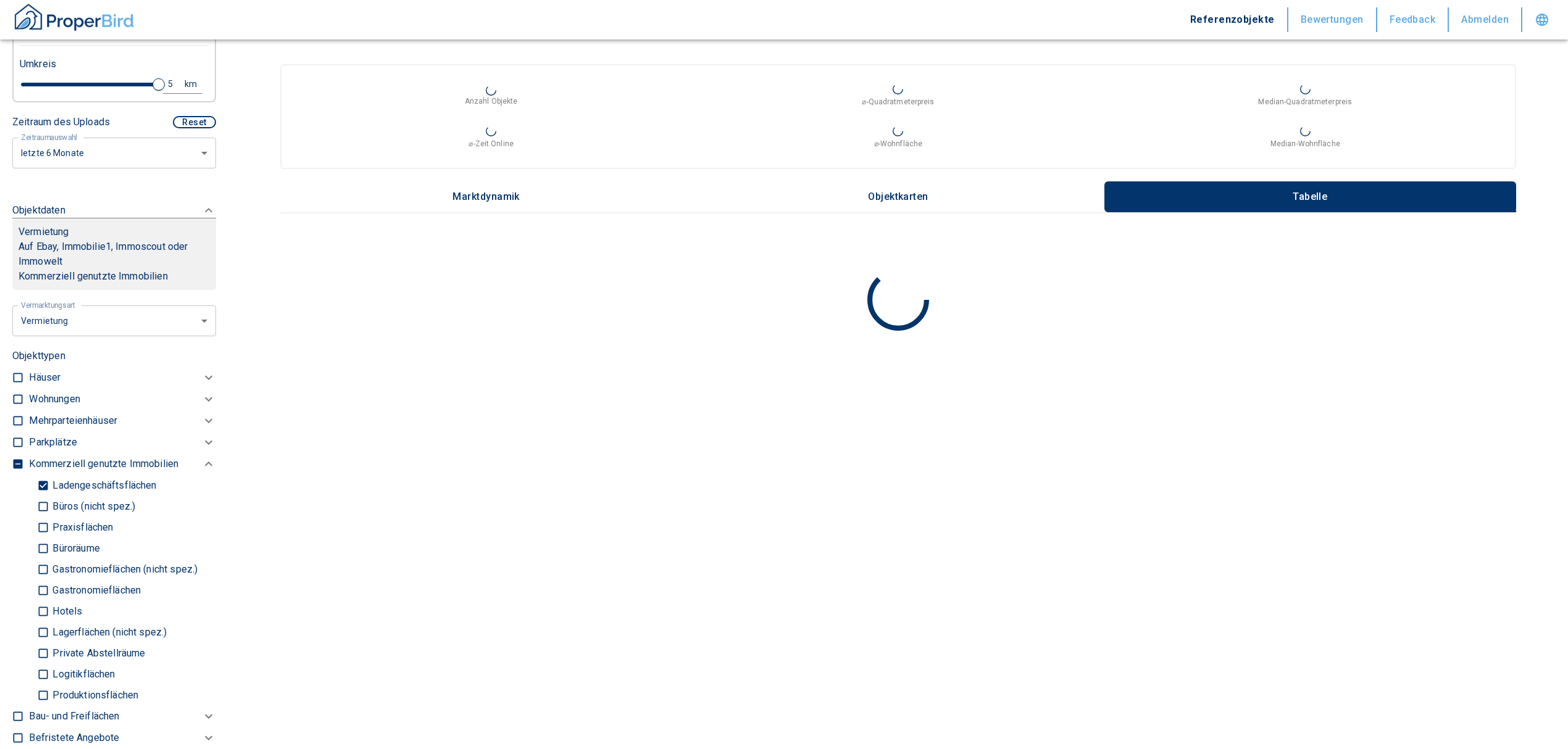
scroll to position [282, 0]
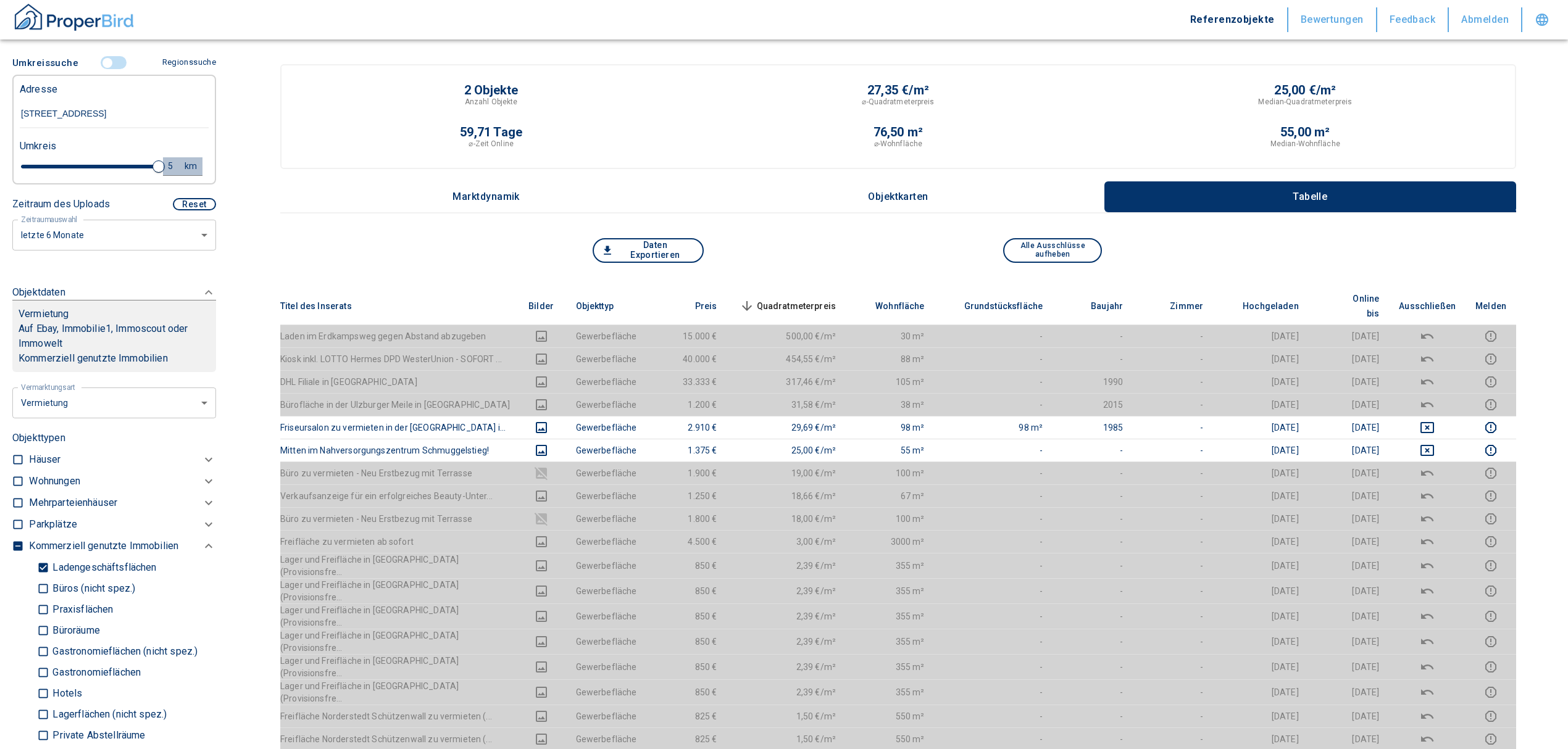
click at [166, 163] on div "5" at bounding box center [177, 165] width 22 height 15
drag, startPoint x: 46, startPoint y: 157, endPoint x: 19, endPoint y: 157, distance: 27.0
click at [19, 157] on div "Umkreis 5 km Neue Suchen" at bounding box center [110, 157] width 189 height 50
drag, startPoint x: 68, startPoint y: 158, endPoint x: 15, endPoint y: 165, distance: 53.5
click at [15, 165] on div "5 km Neue Suchen" at bounding box center [104, 167] width 189 height 30
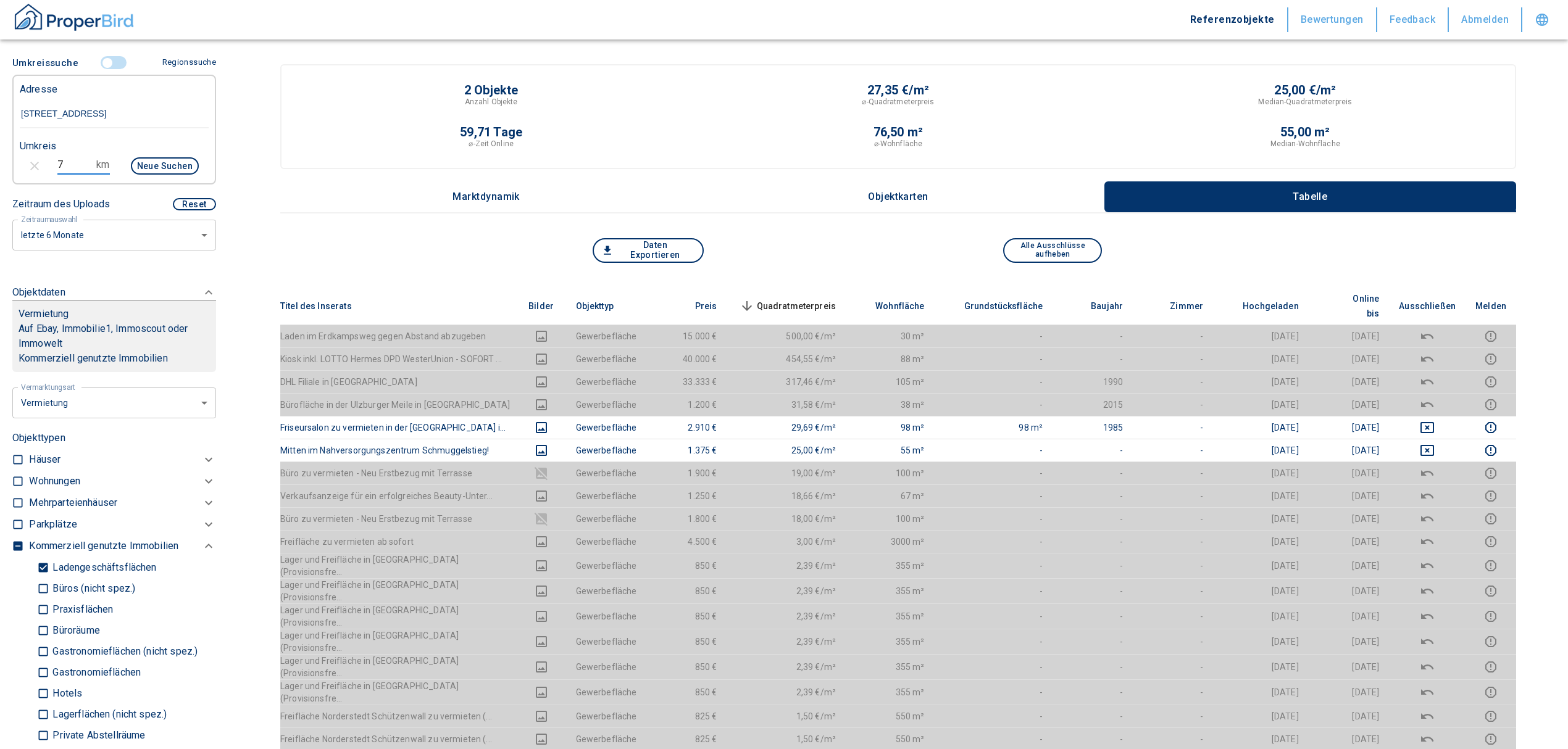
type input "7"
click at [164, 160] on button "Neue Suchen" at bounding box center [164, 166] width 68 height 18
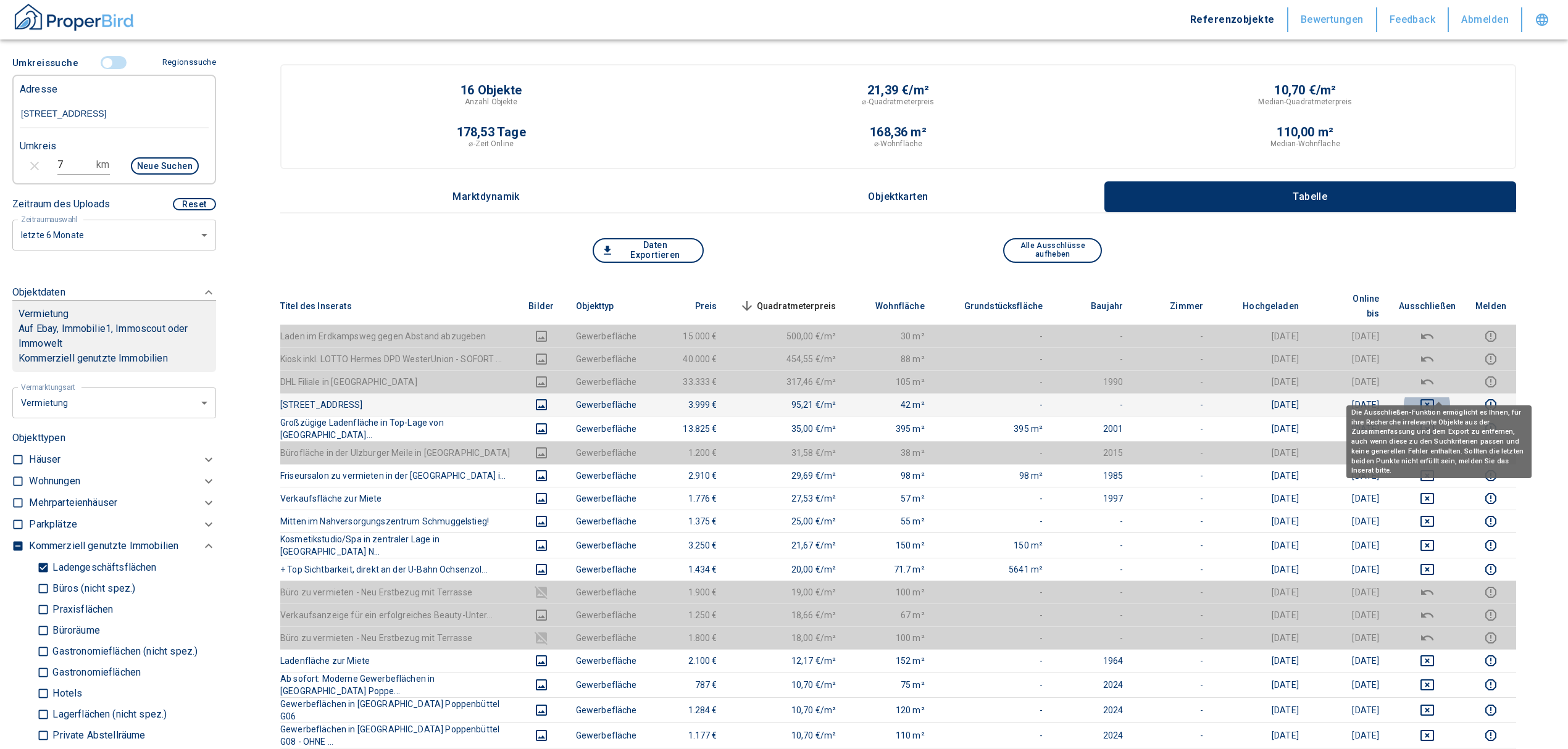
click at [1434, 400] on icon "deselect this listing" at bounding box center [1426, 405] width 13 height 11
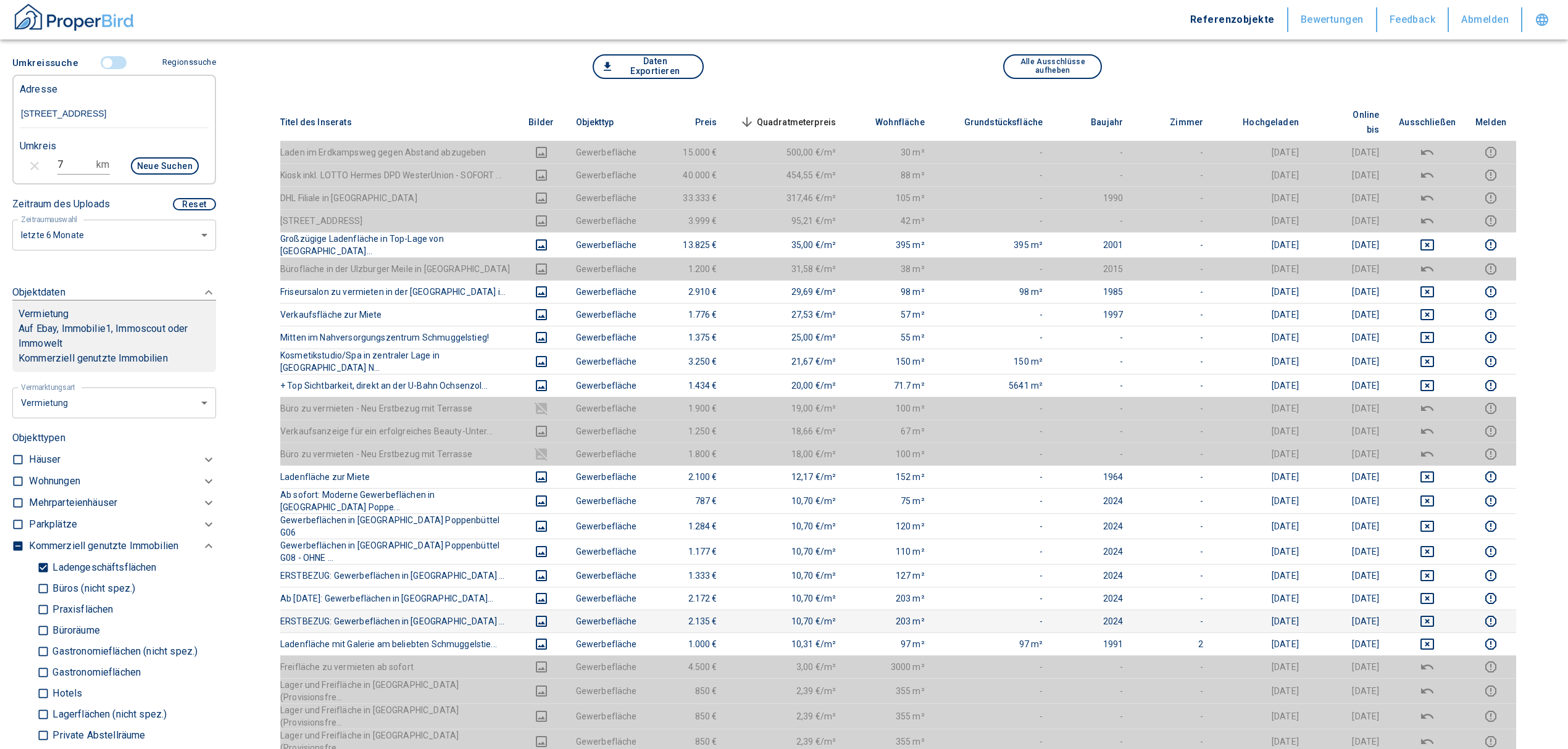
scroll to position [164, 0]
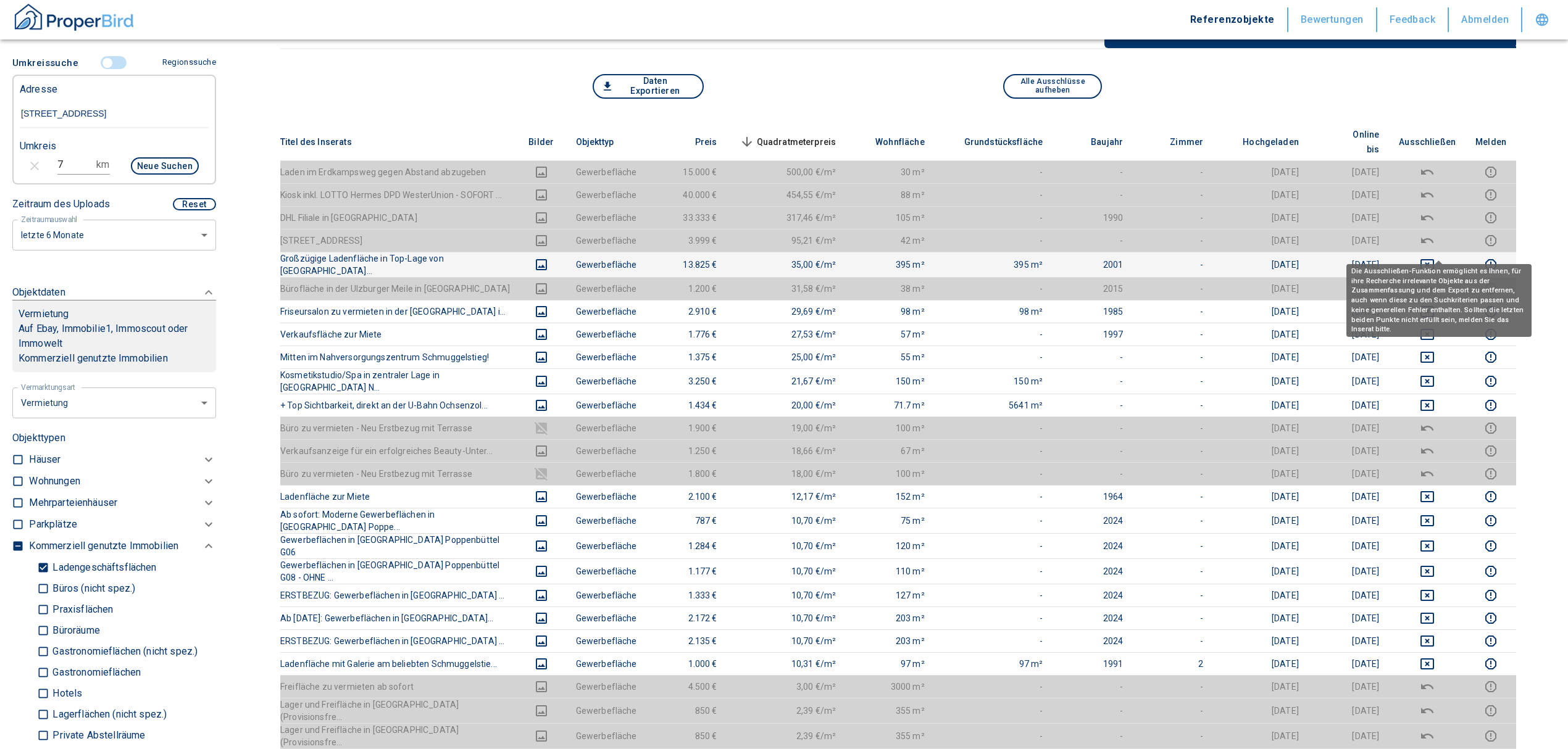
click at [1434, 257] on icon "deselect this listing" at bounding box center [1426, 264] width 15 height 15
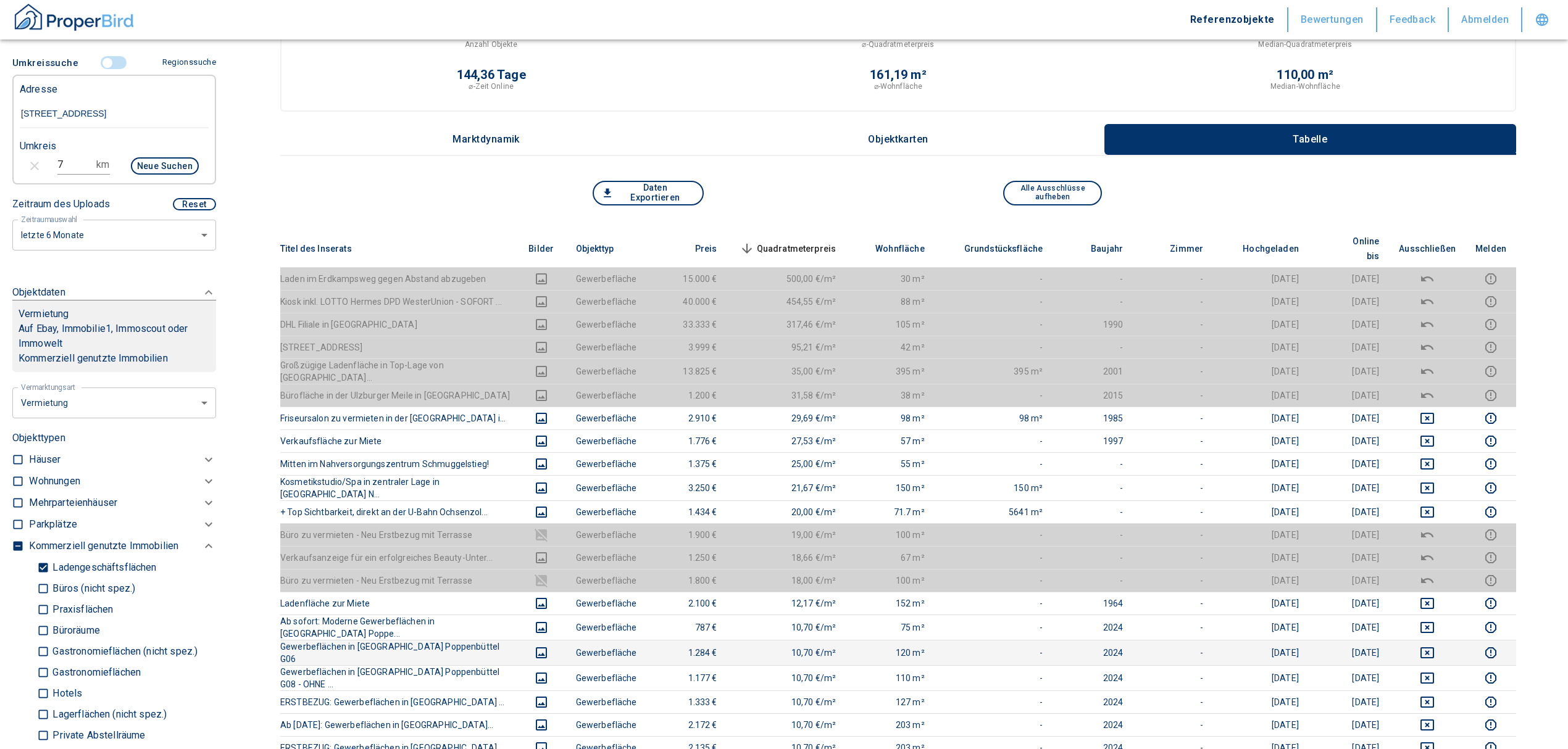
scroll to position [82, 0]
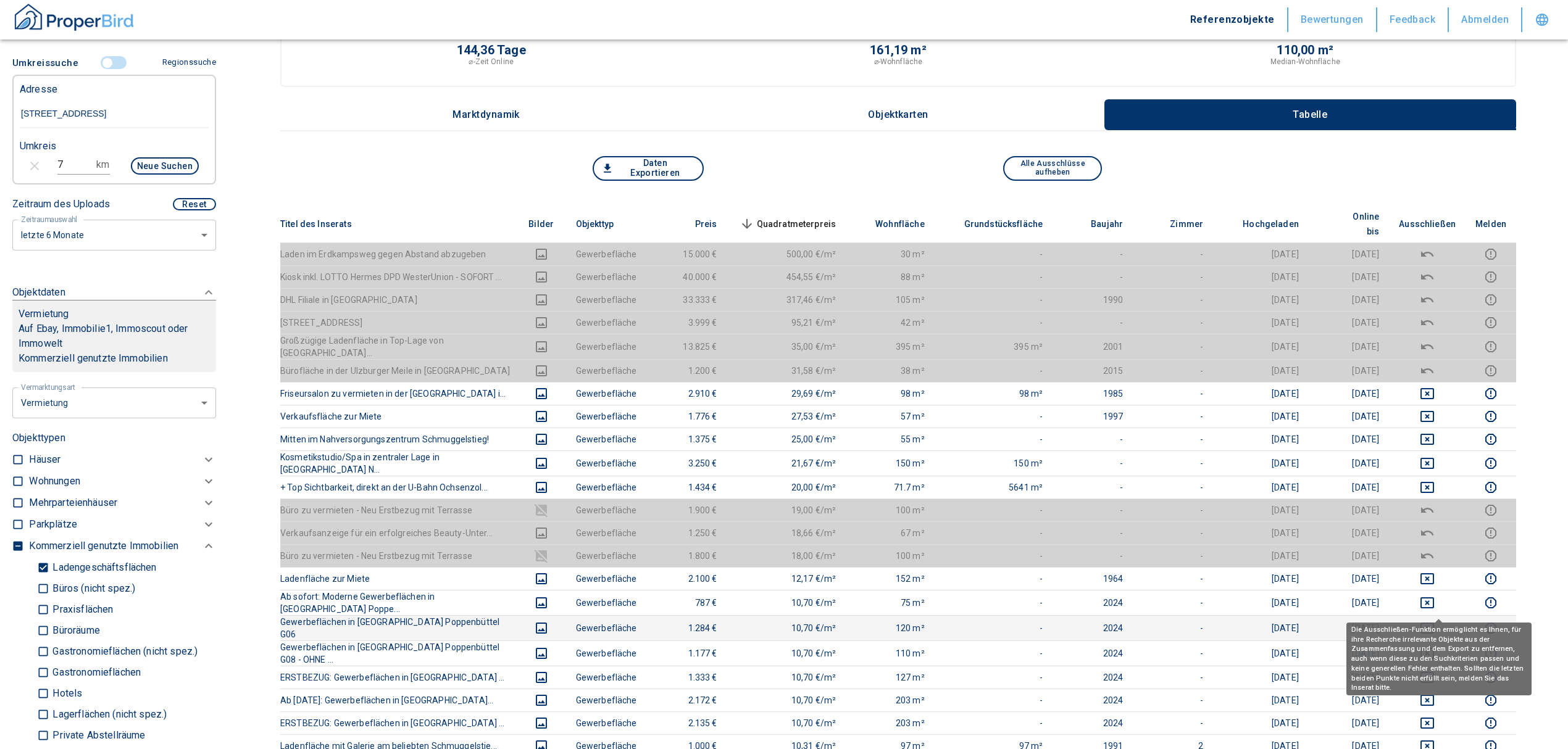
click at [1434, 623] on icon "deselect this listing" at bounding box center [1426, 628] width 13 height 11
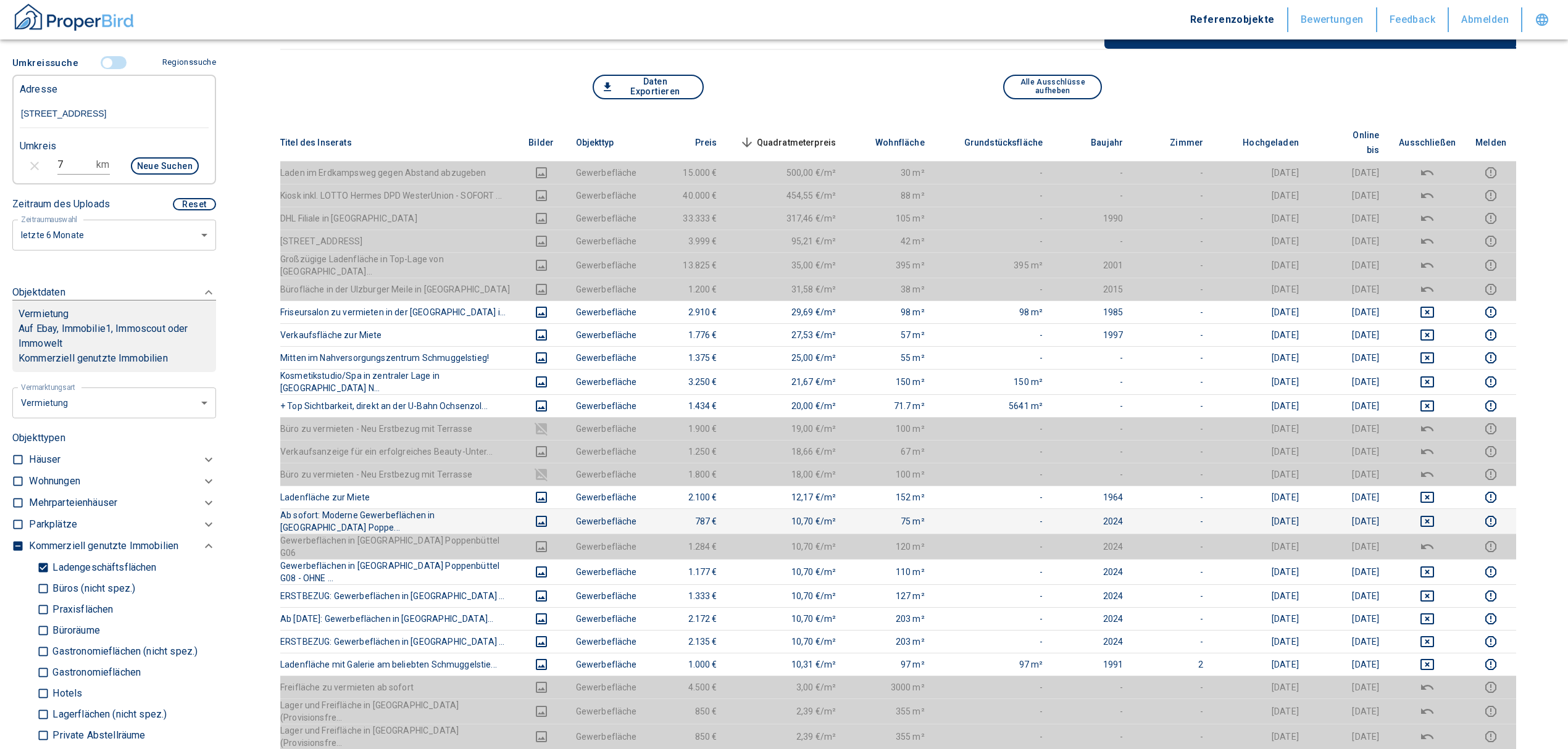
scroll to position [164, 0]
click at [101, 62] on input "controlled" at bounding box center [108, 63] width 37 height 13
drag, startPoint x: 152, startPoint y: 163, endPoint x: 85, endPoint y: 169, distance: 67.3
click at [0, 201] on div "Filtervorlagen Neue Filtereinstellungen erkannt! Name für neue Vorlage x Sie ha…" at bounding box center [114, 374] width 228 height 749
type input "2020"
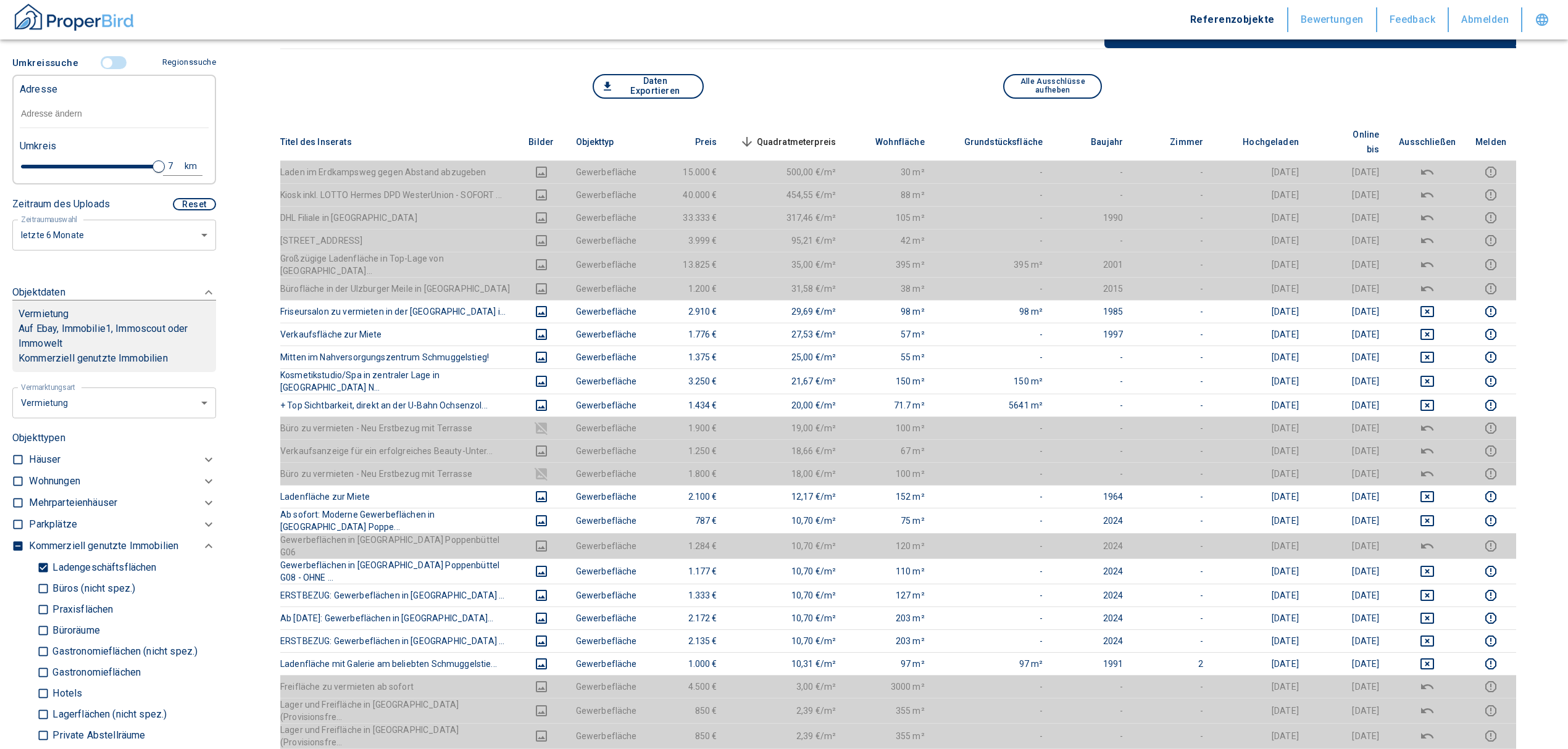
type input "0.2"
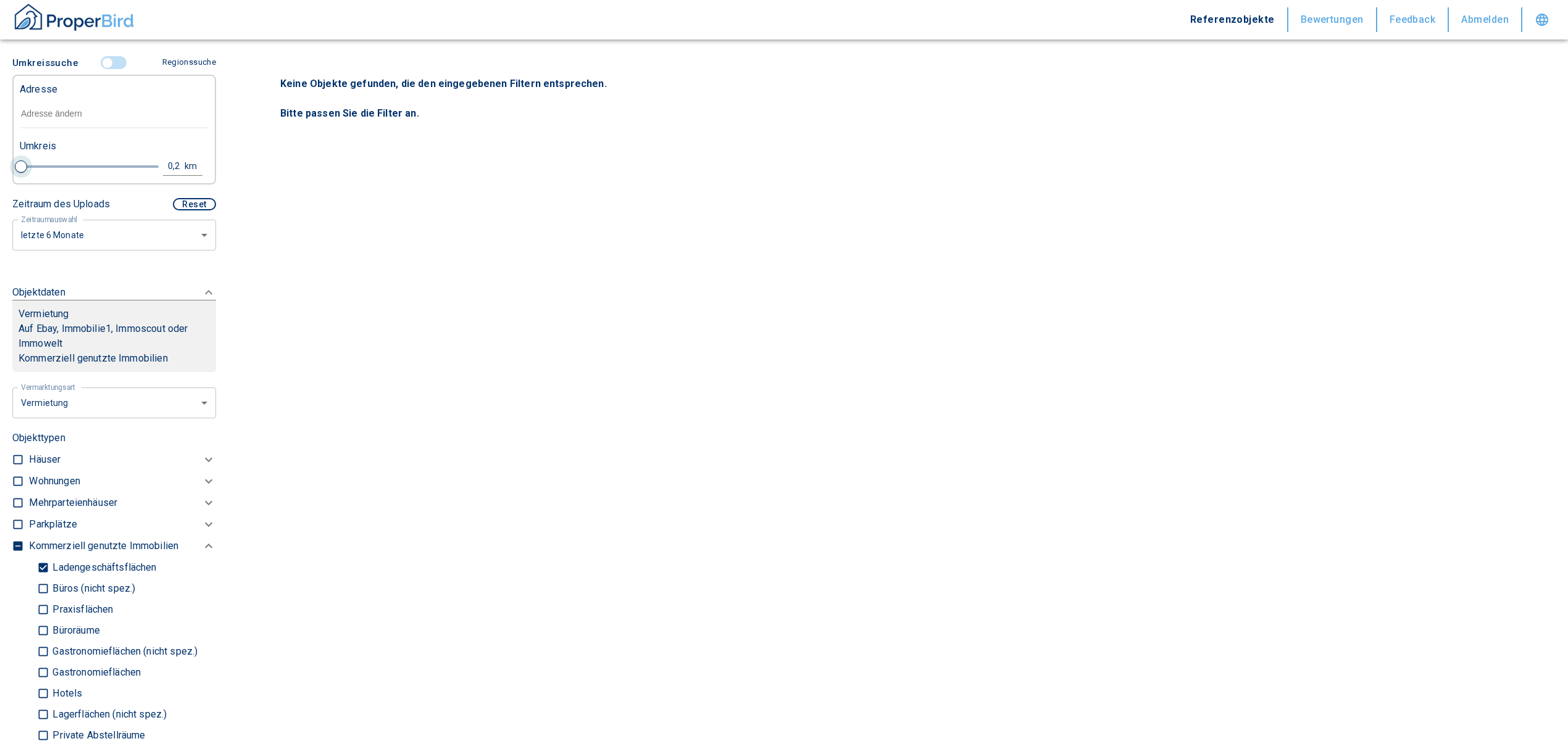
type input "2020"
type input "0.4"
type input "2020"
type input "0.6"
type input "2020"
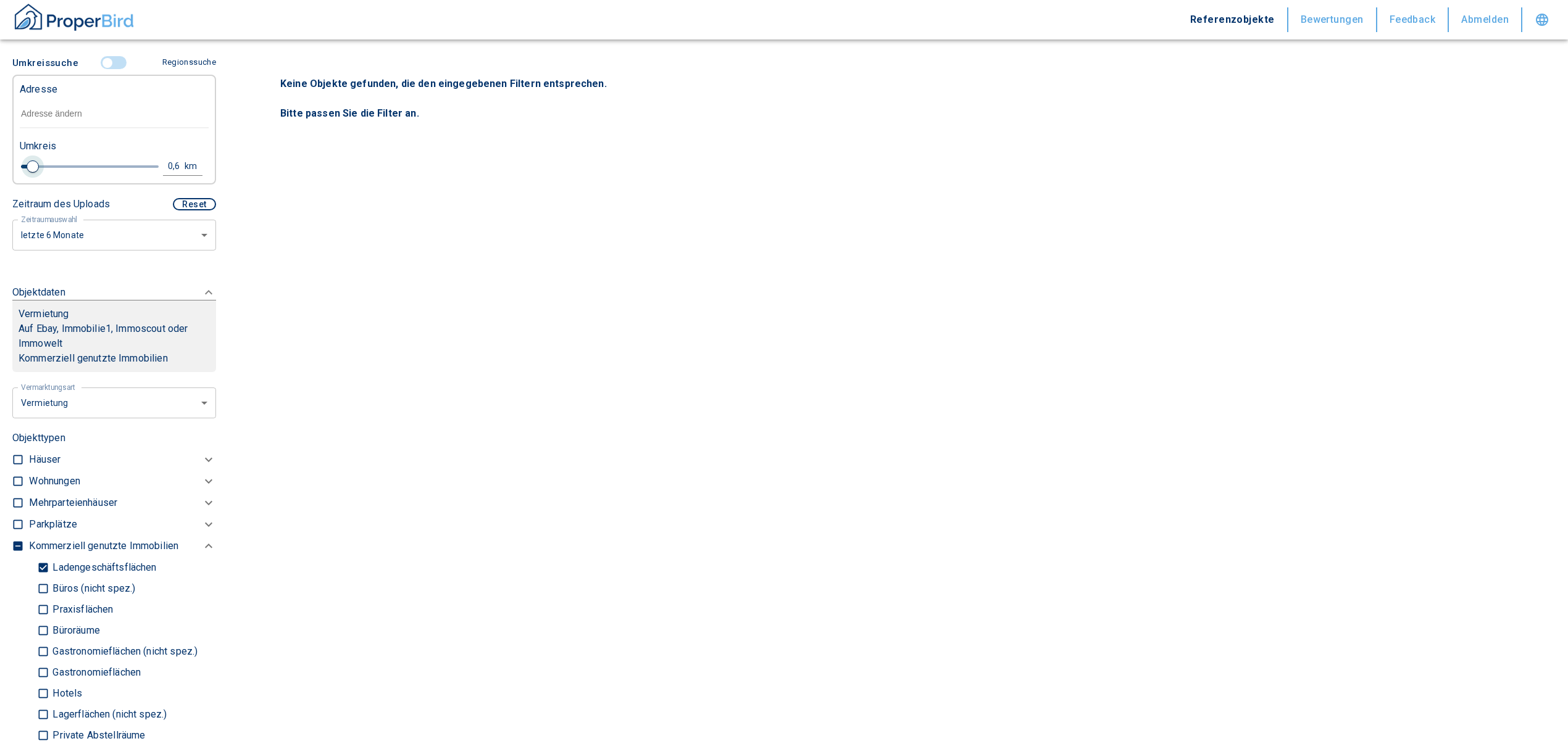
type input "0.8"
type input "2020"
type input "1"
type input "2020"
type input "1.2"
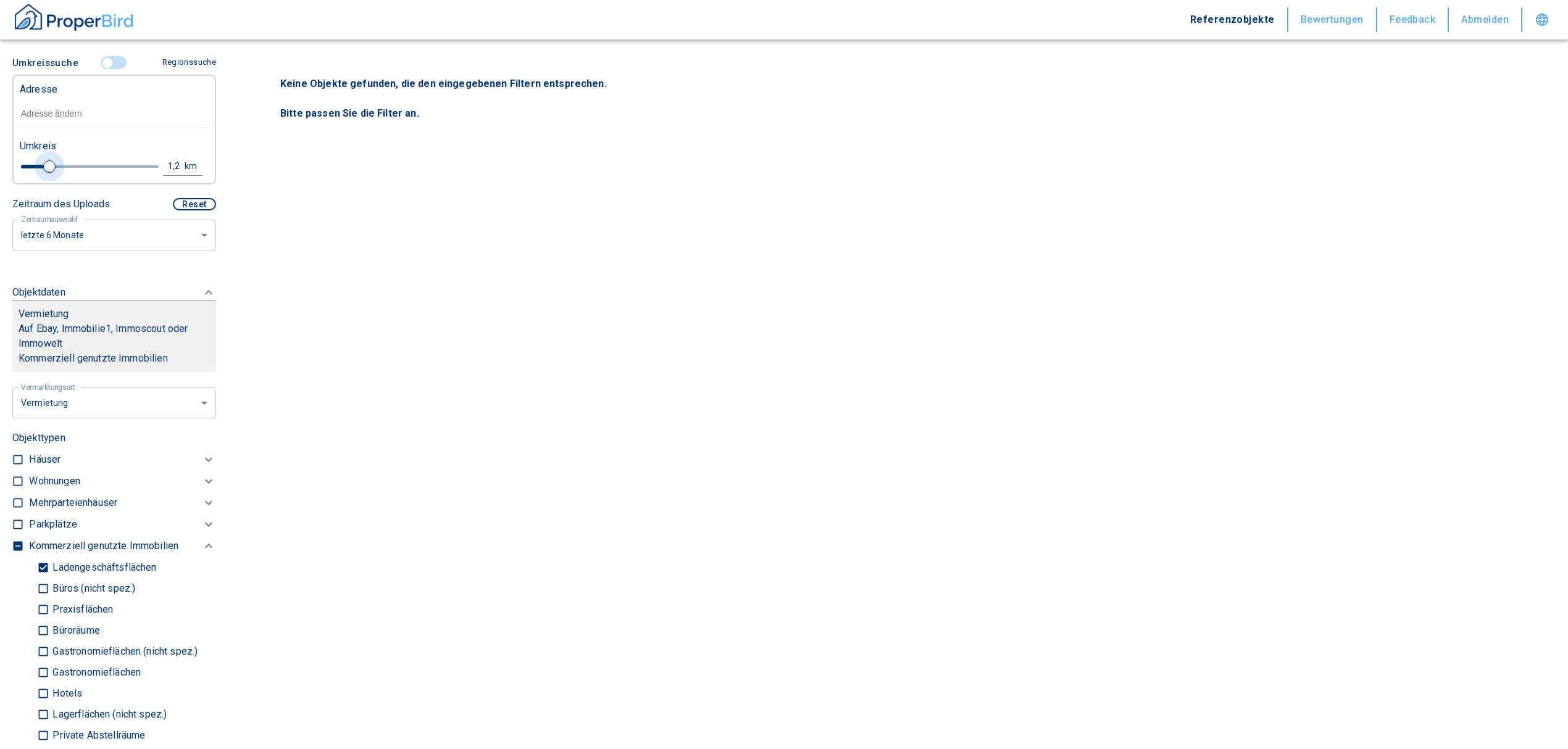
type input "2020"
type input "1"
drag, startPoint x: 19, startPoint y: 162, endPoint x: 43, endPoint y: 149, distance: 27.3
click at [43, 149] on div "Umkreis 1 km" at bounding box center [110, 157] width 189 height 50
type input "2020"
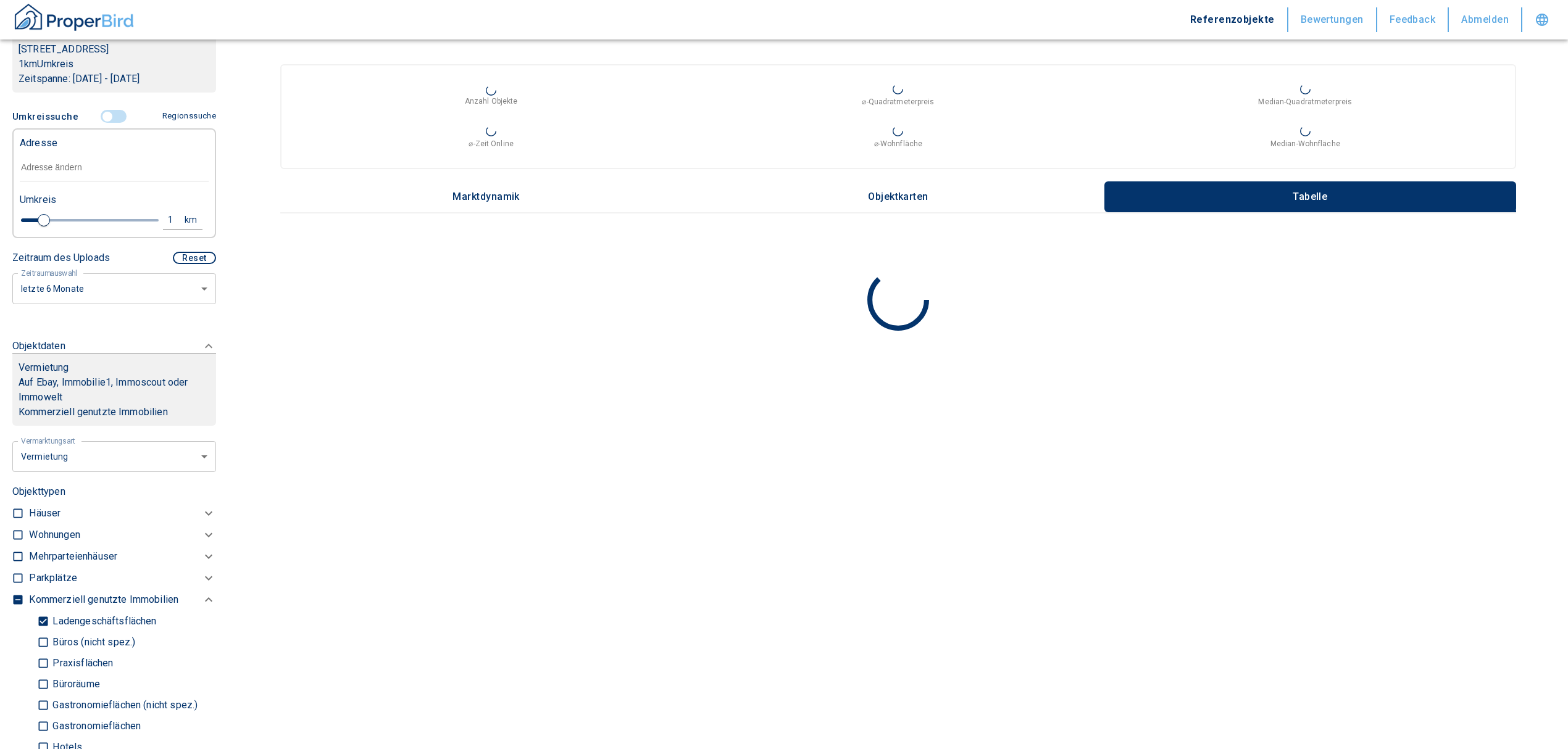
scroll to position [200, 0]
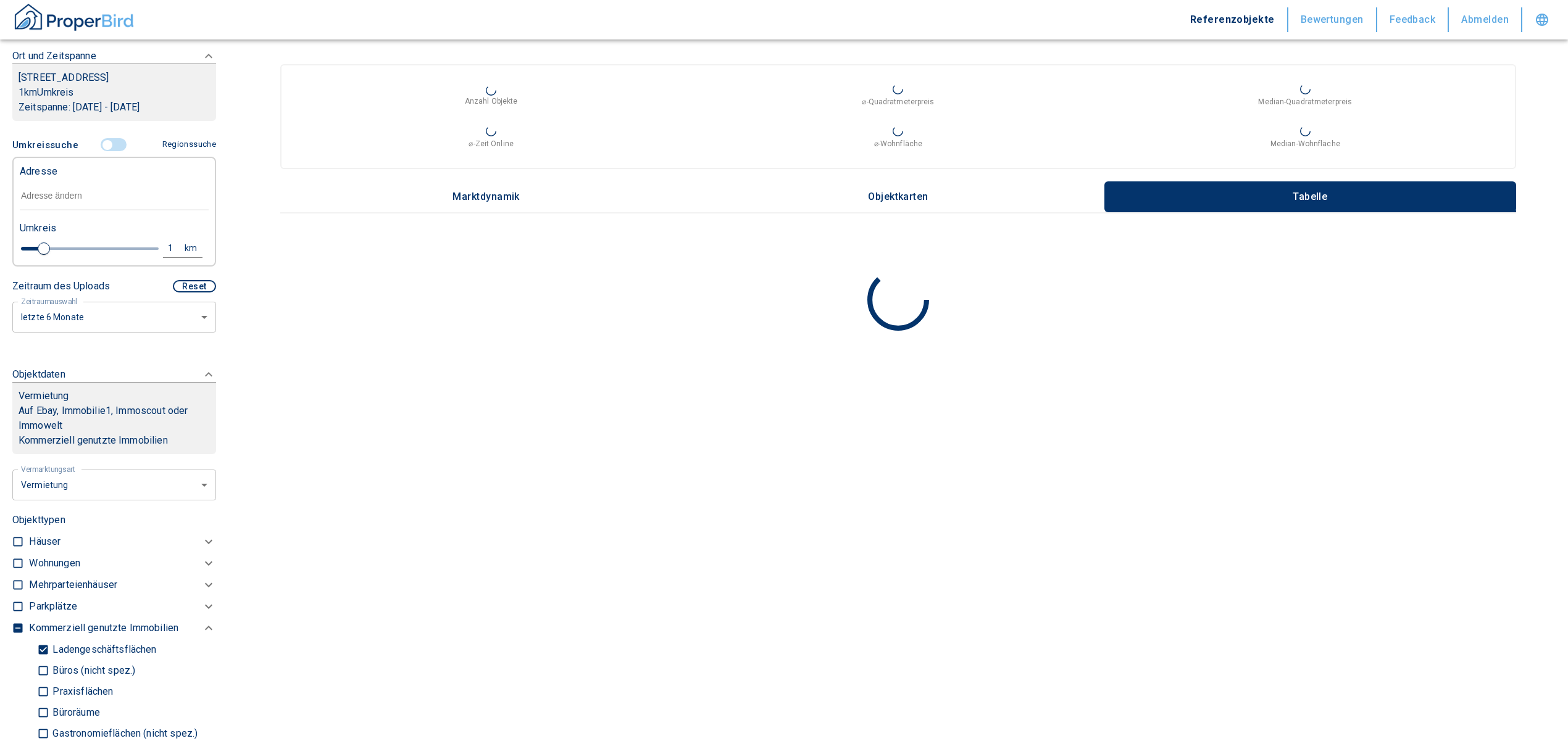
drag, startPoint x: 80, startPoint y: 194, endPoint x: 102, endPoint y: 244, distance: 54.6
click at [88, 258] on div "Adresse Umkreis 1 km" at bounding box center [114, 209] width 189 height 101
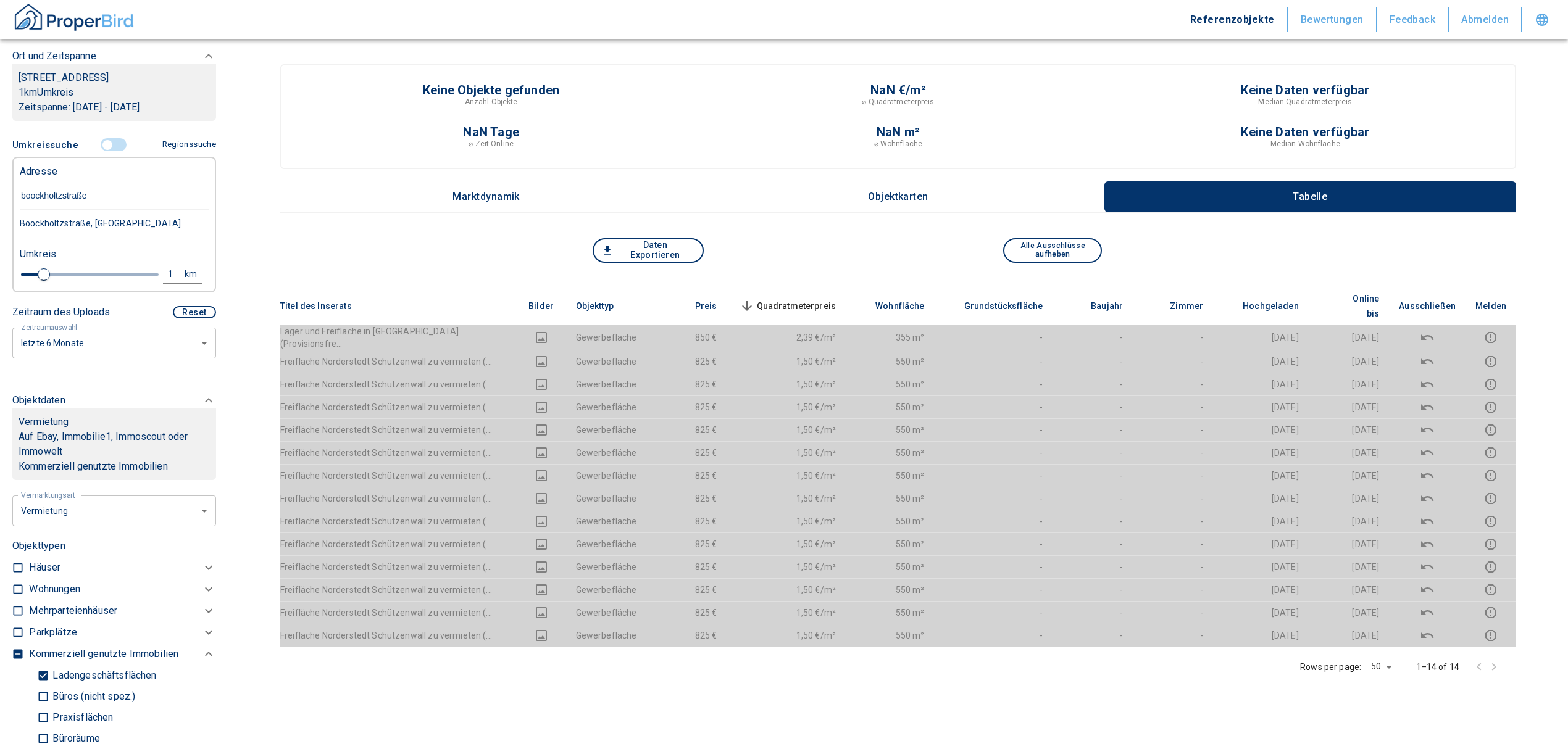
type input "boockholtzstraße 3"
click at [99, 223] on div "Boockholtzstraße 3, Wedel" at bounding box center [114, 223] width 189 height 26
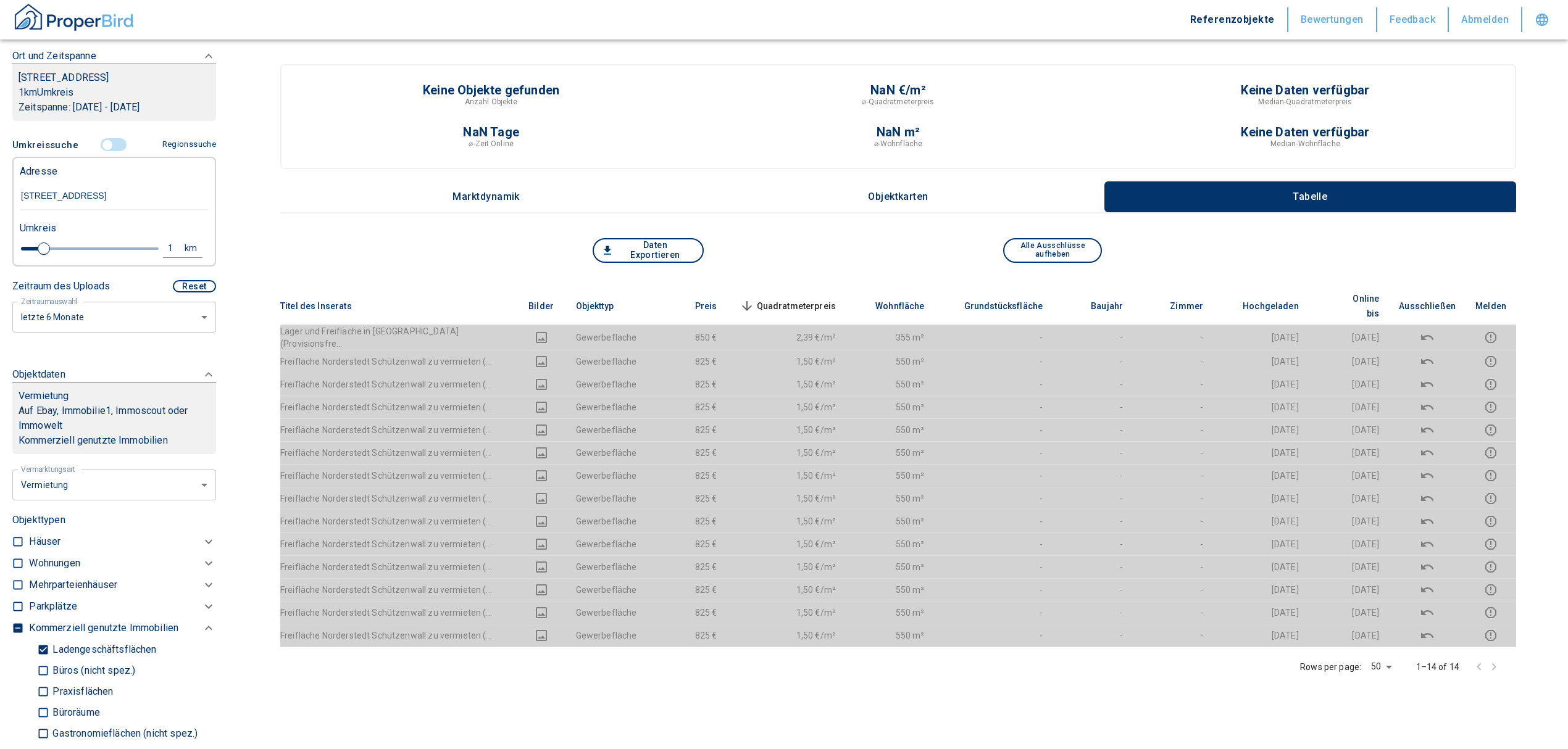
type input "2020"
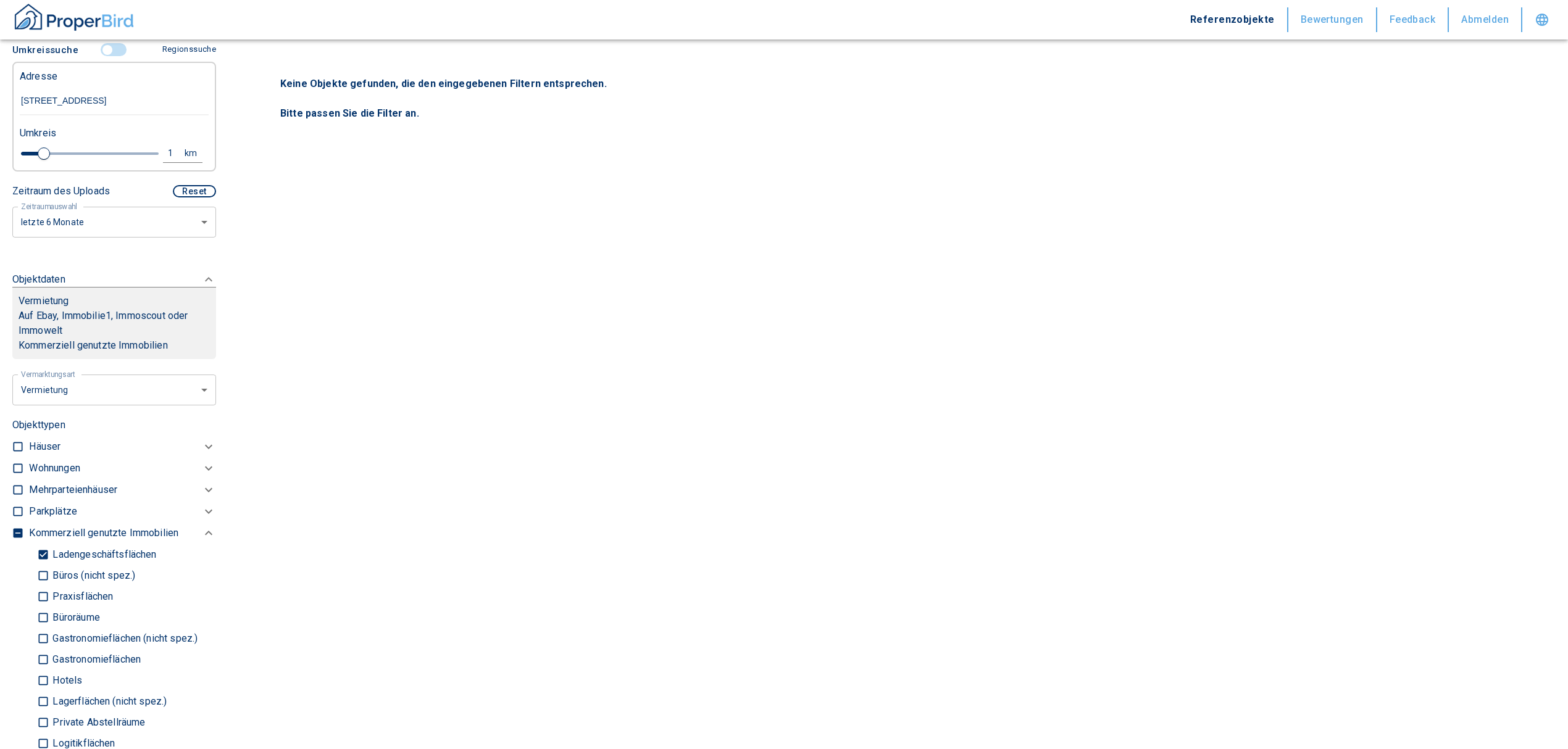
scroll to position [447, 0]
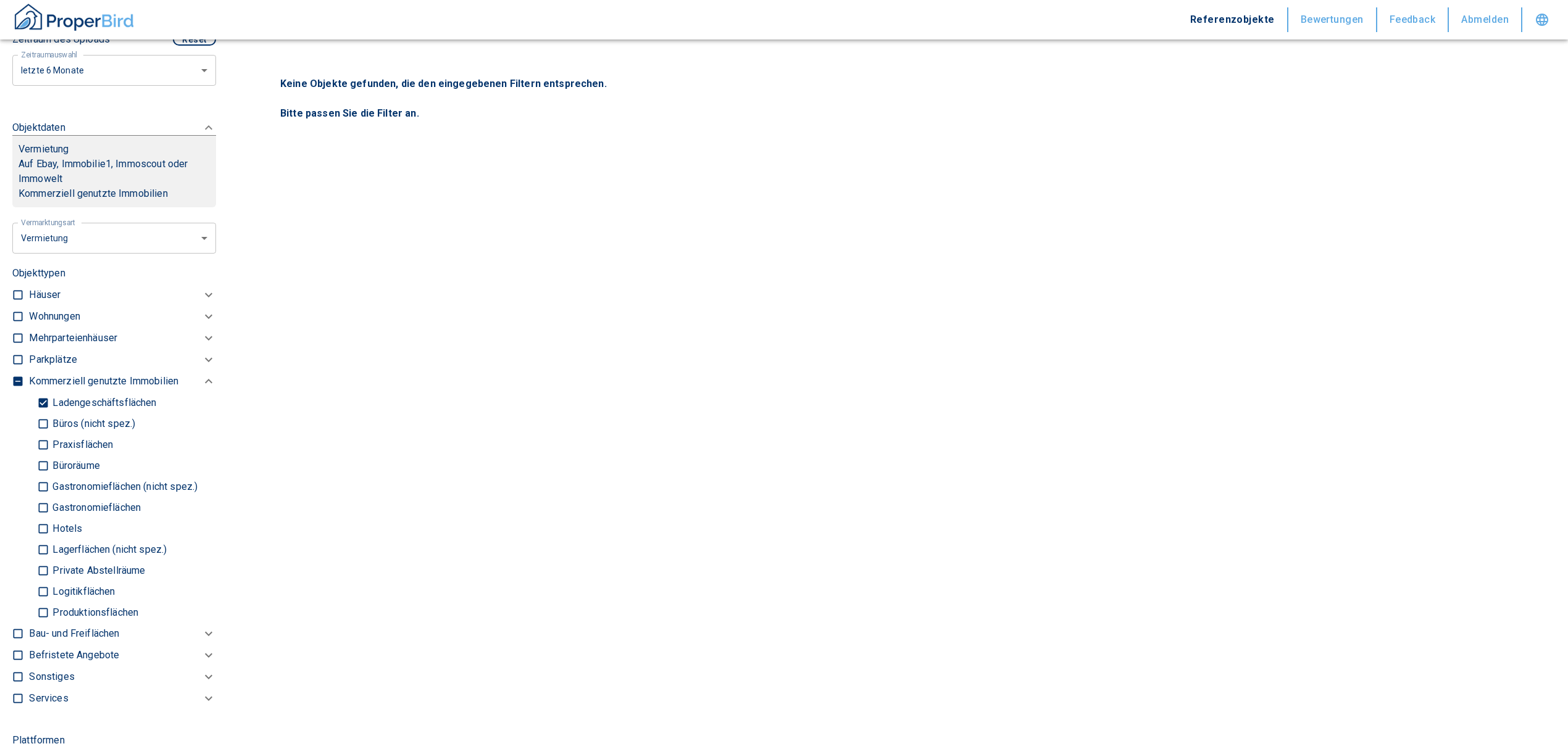
type input "Boockholtzstraße 3, Wedel"
click at [40, 401] on input "Ladengeschäftsflächen" at bounding box center [43, 402] width 12 height 21
checkbox input "false"
type input "2020"
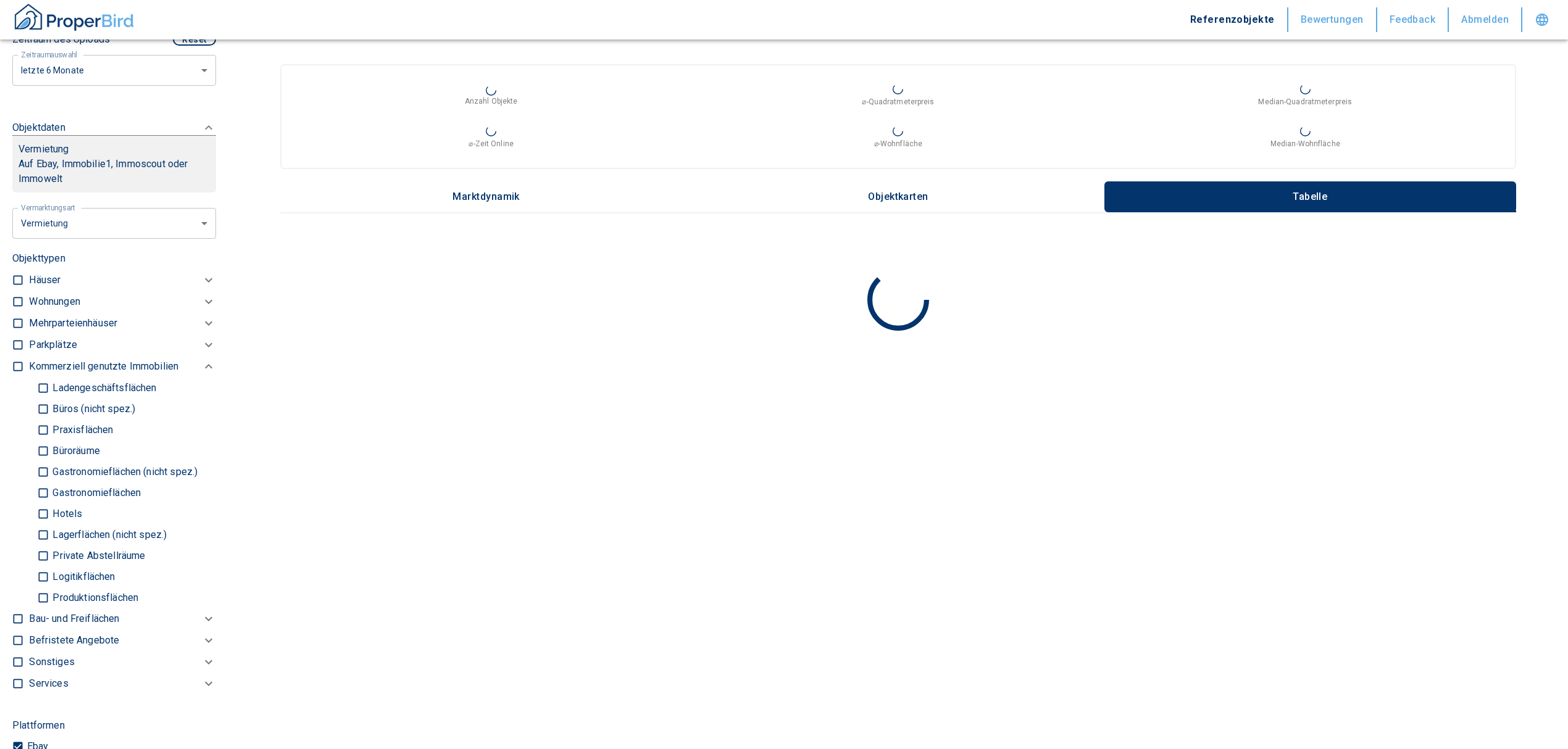
click at [19, 299] on input "checkbox" at bounding box center [18, 302] width 12 height 12
checkbox input "true"
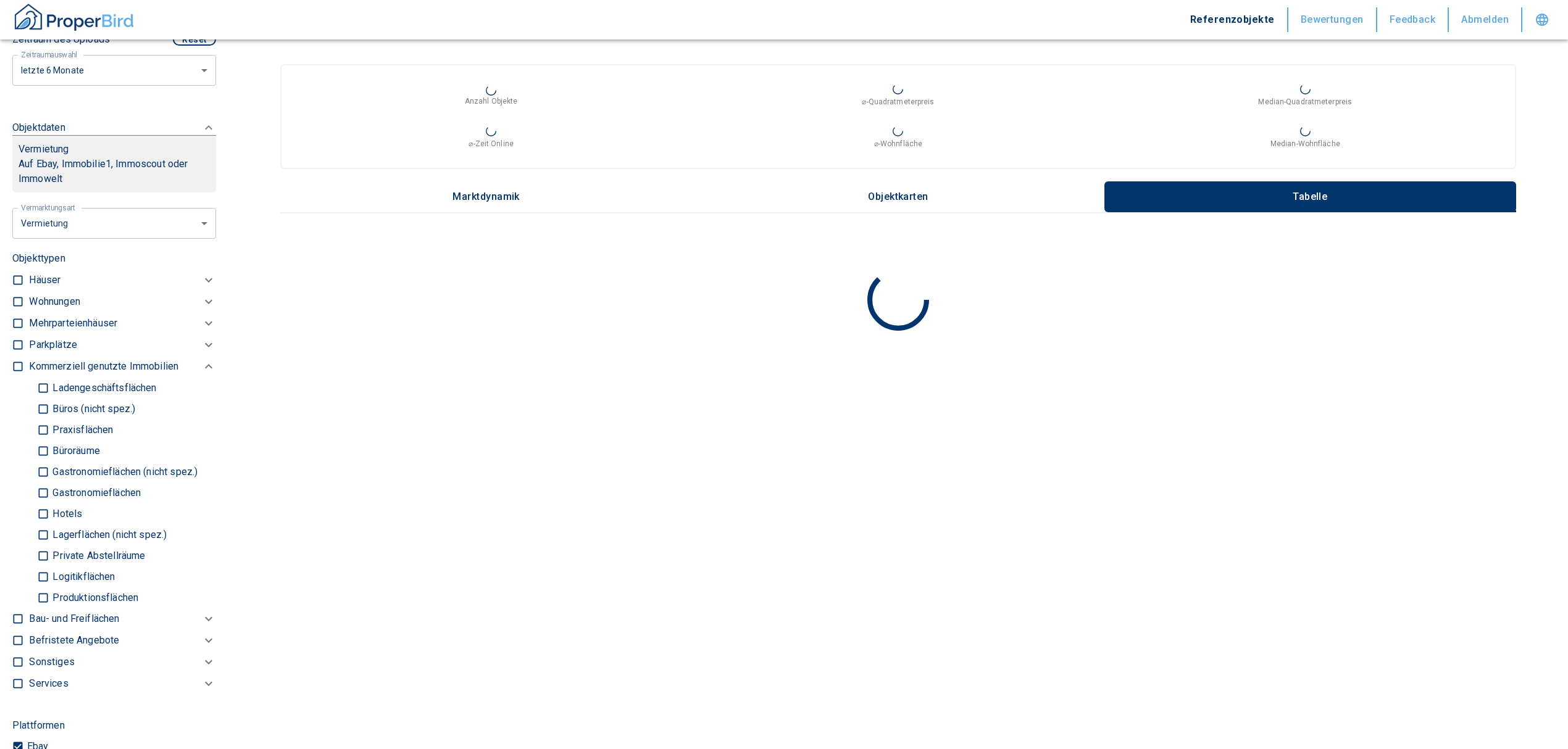
checkbox input "true"
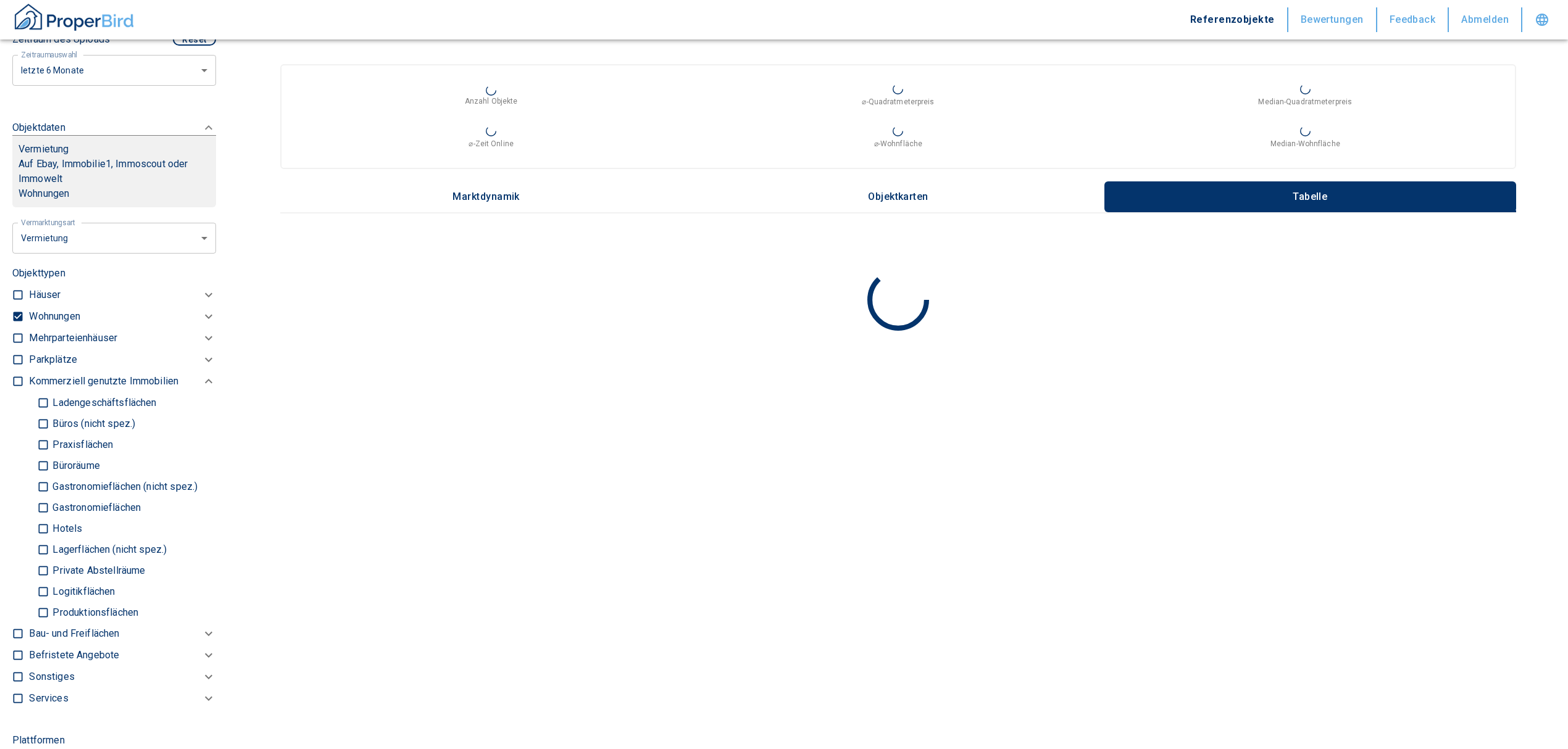
type input "2020"
click at [50, 318] on p "Wohnungen" at bounding box center [54, 317] width 50 height 15
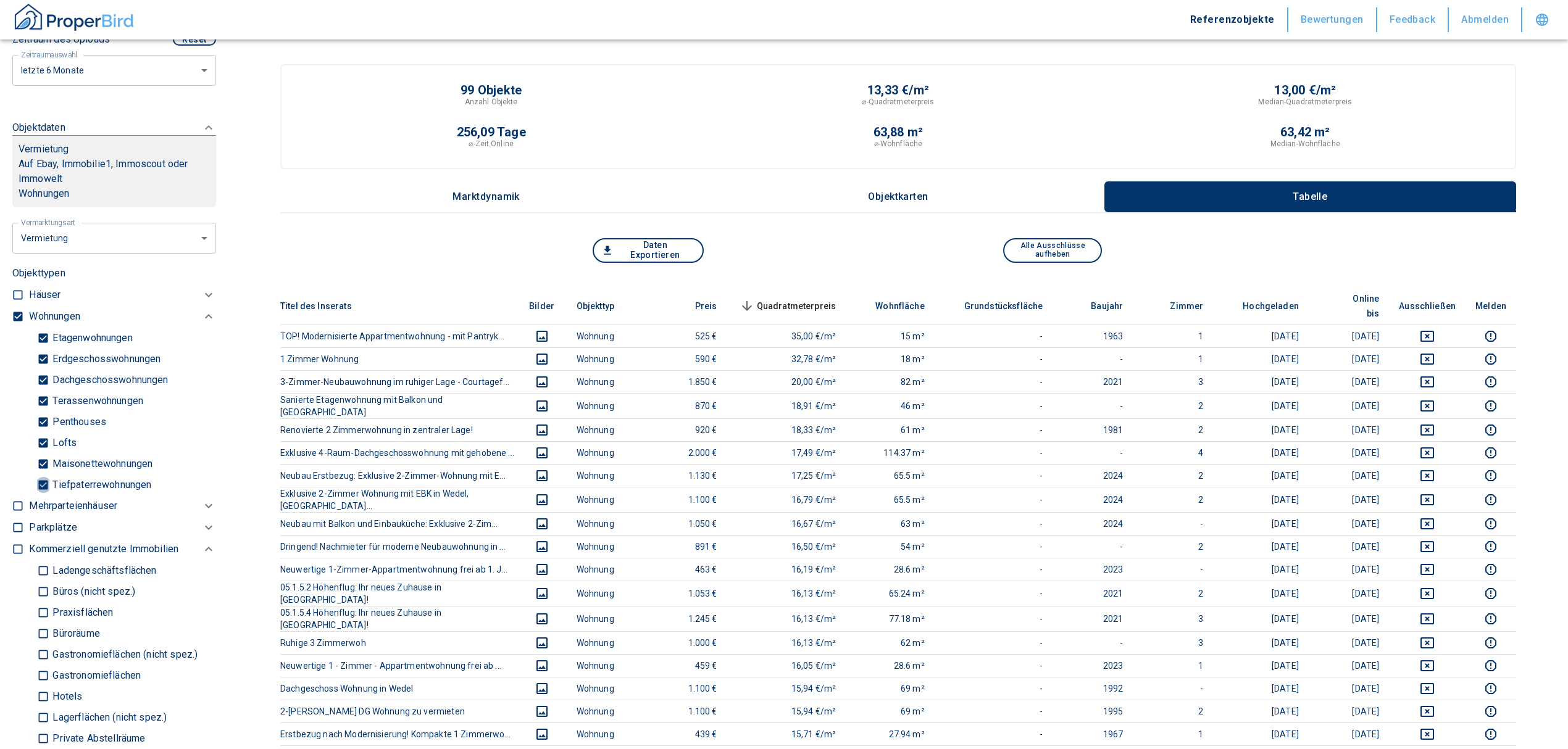
click at [41, 486] on input "Tiefpaterrewohnungen" at bounding box center [43, 485] width 12 height 21
checkbox input "false"
type input "2020"
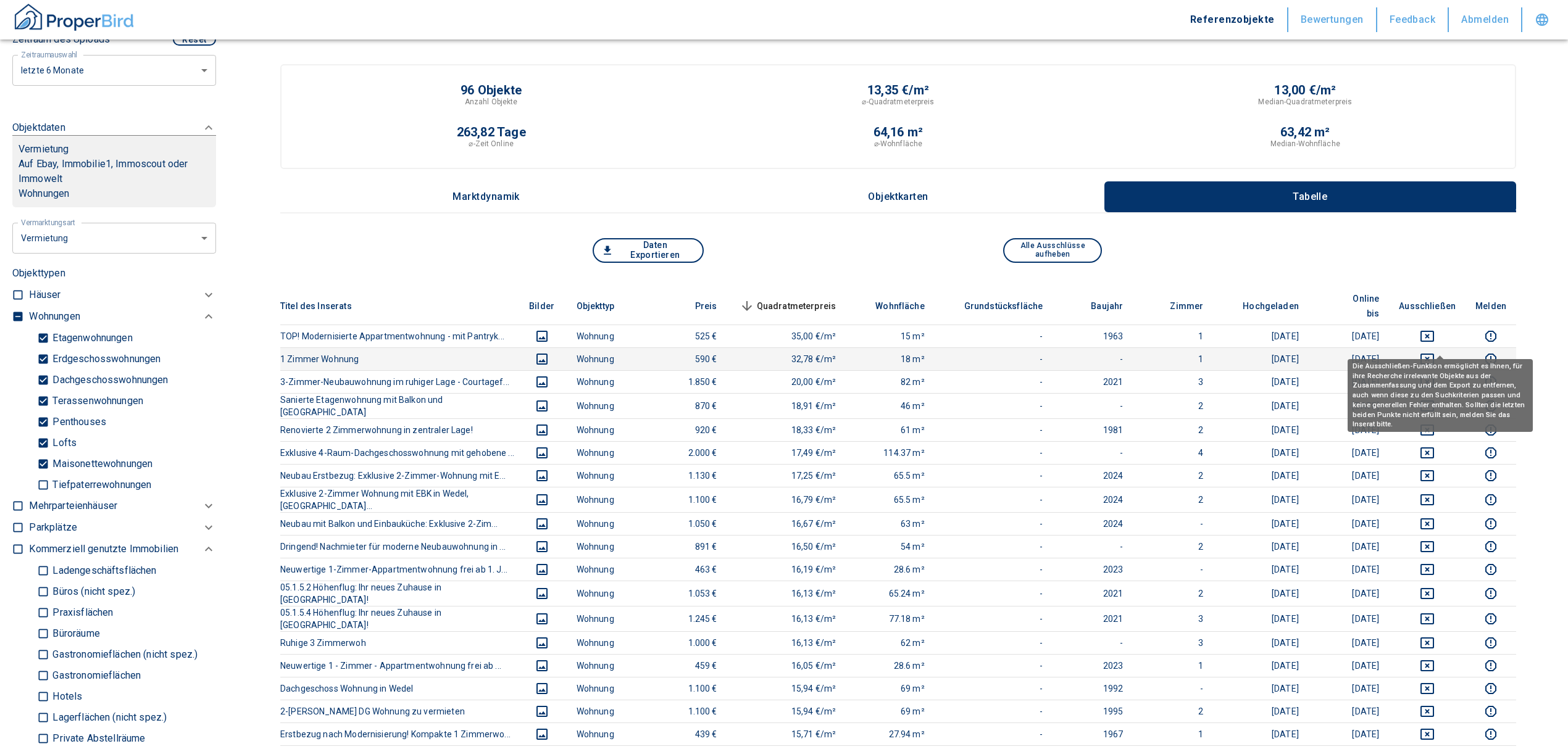
click at [1431, 352] on button "deselect this listing" at bounding box center [1427, 359] width 57 height 15
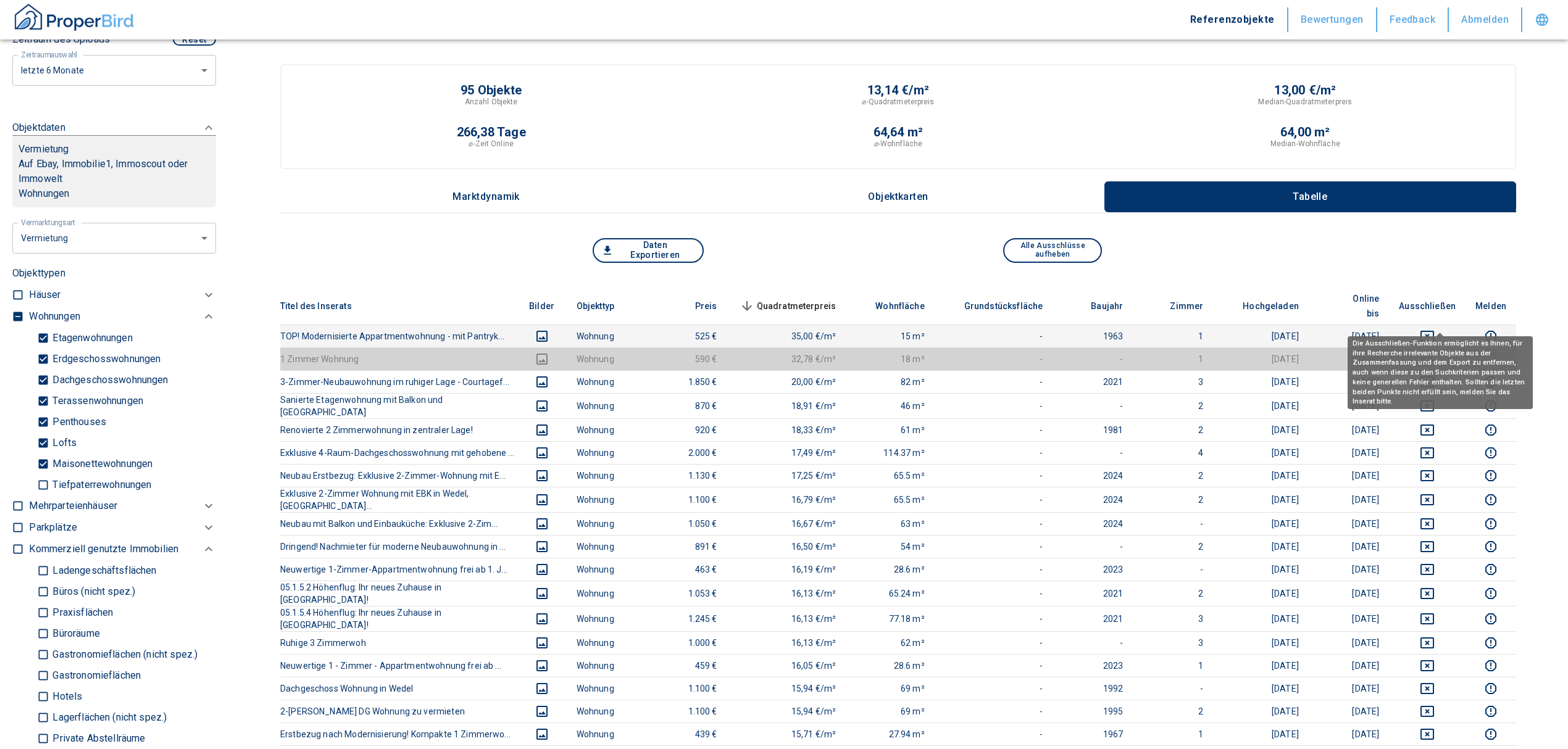
click at [1431, 329] on button "deselect this listing" at bounding box center [1427, 336] width 57 height 15
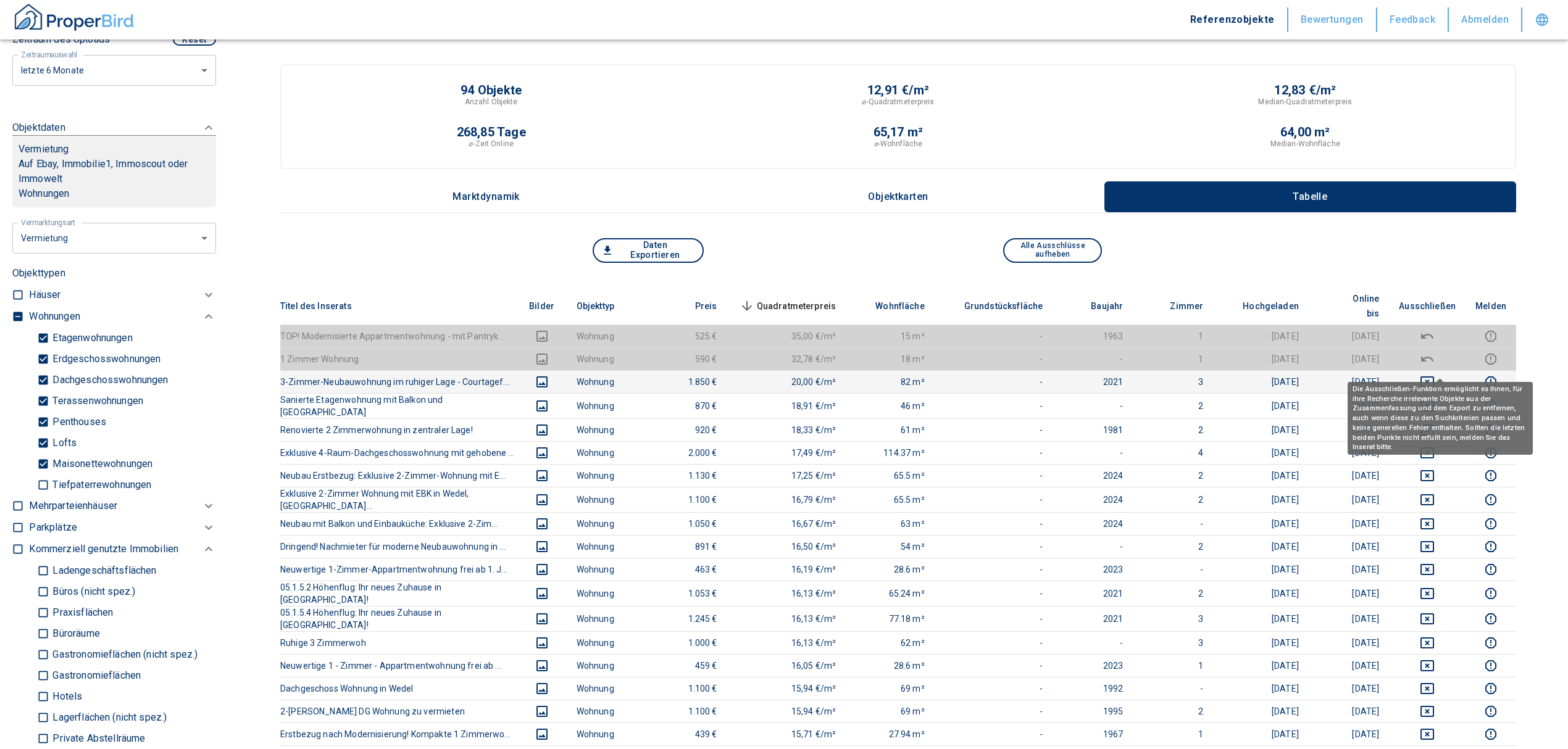
click at [1434, 377] on icon "deselect this listing" at bounding box center [1426, 382] width 13 height 11
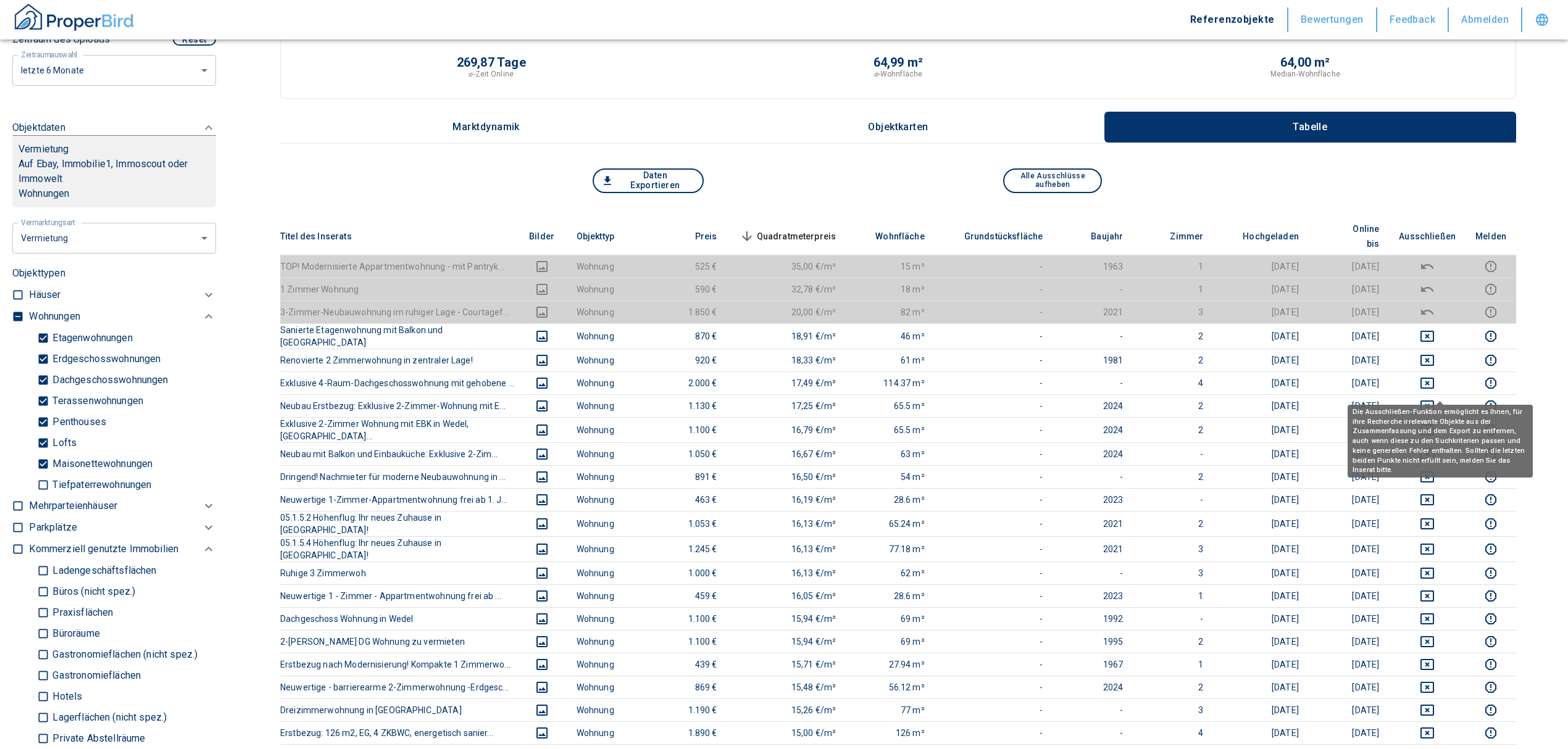
scroll to position [164, 0]
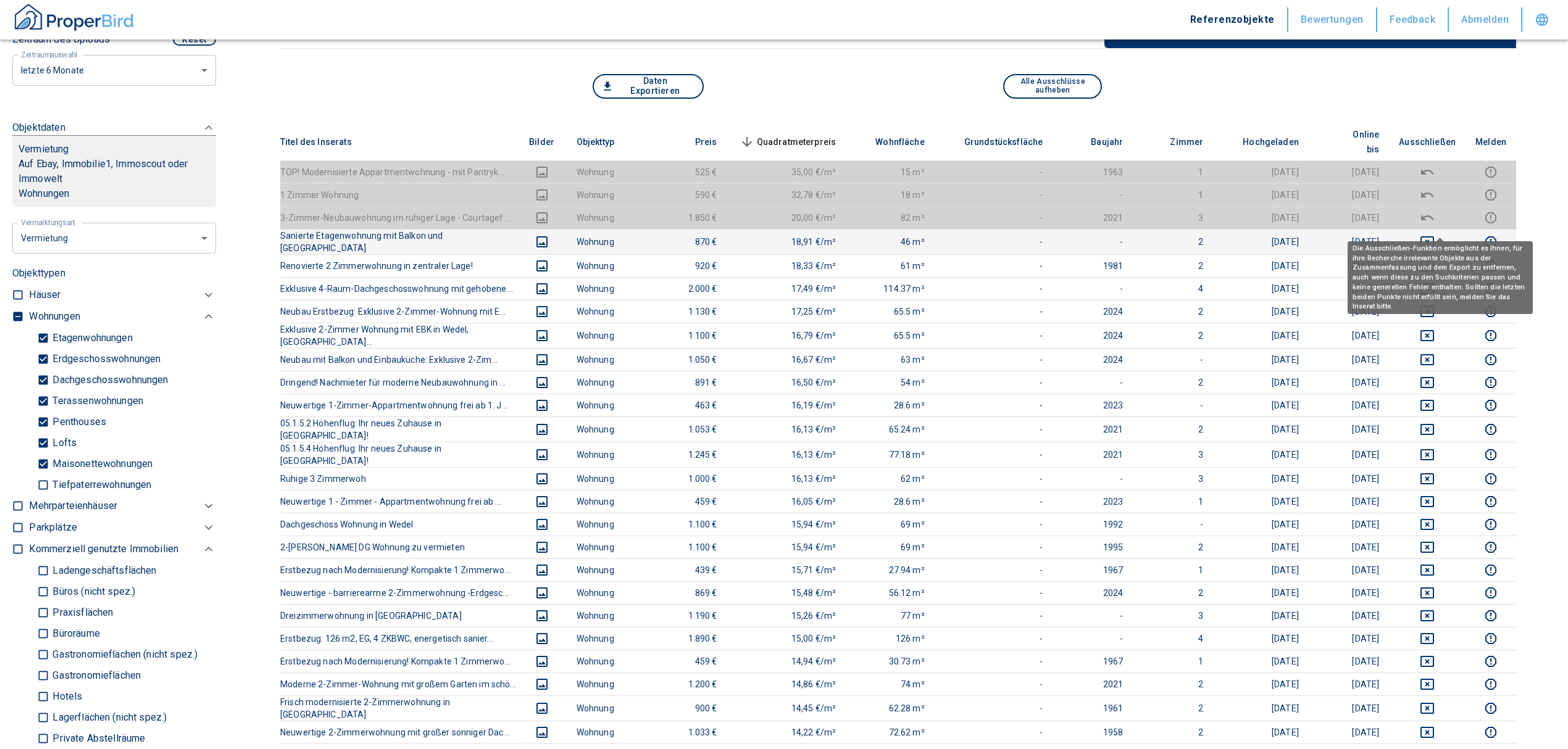
click at [1434, 234] on icon "deselect this listing" at bounding box center [1426, 241] width 15 height 15
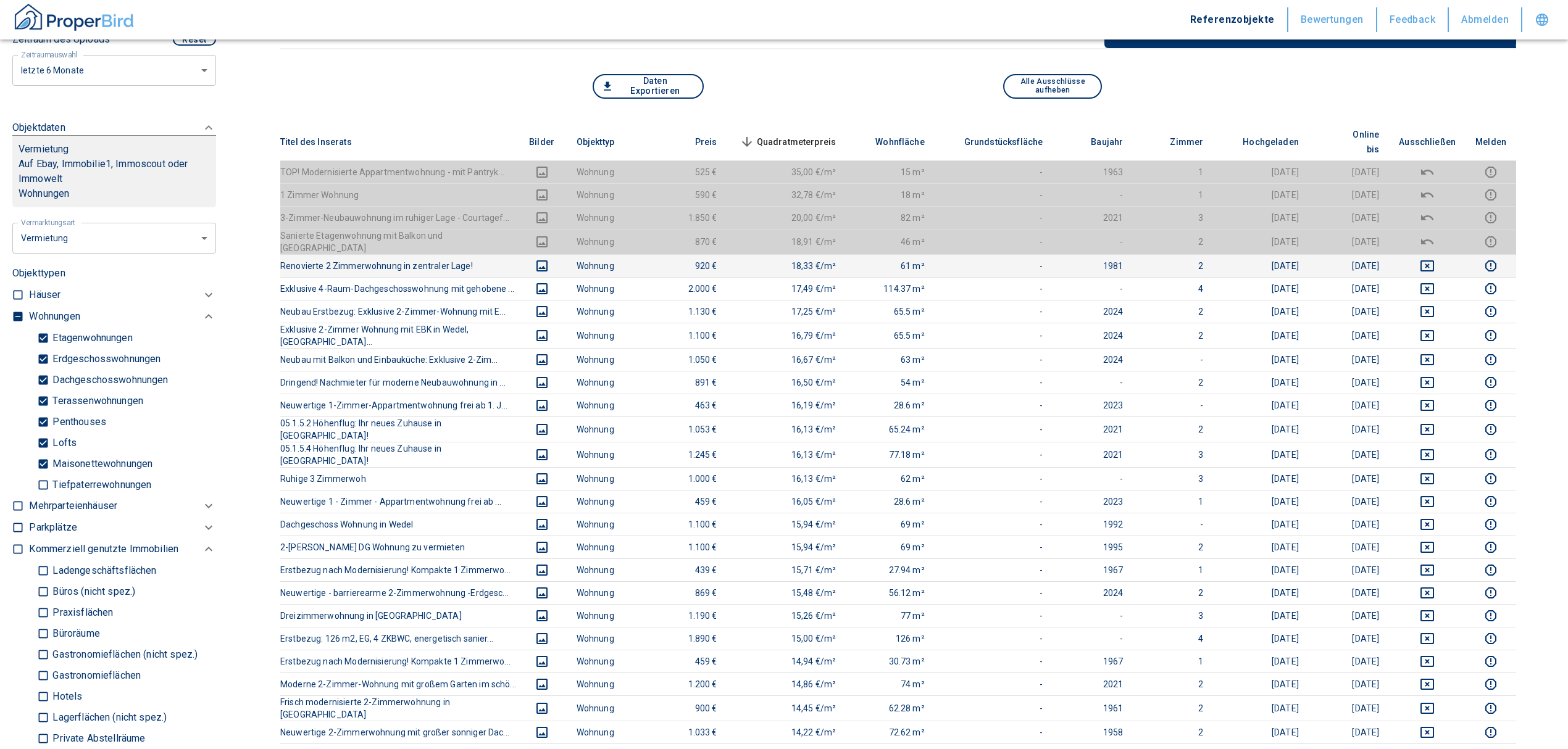
click at [1435, 255] on td at bounding box center [1427, 266] width 77 height 23
click at [1434, 261] on icon "deselect this listing" at bounding box center [1426, 266] width 13 height 11
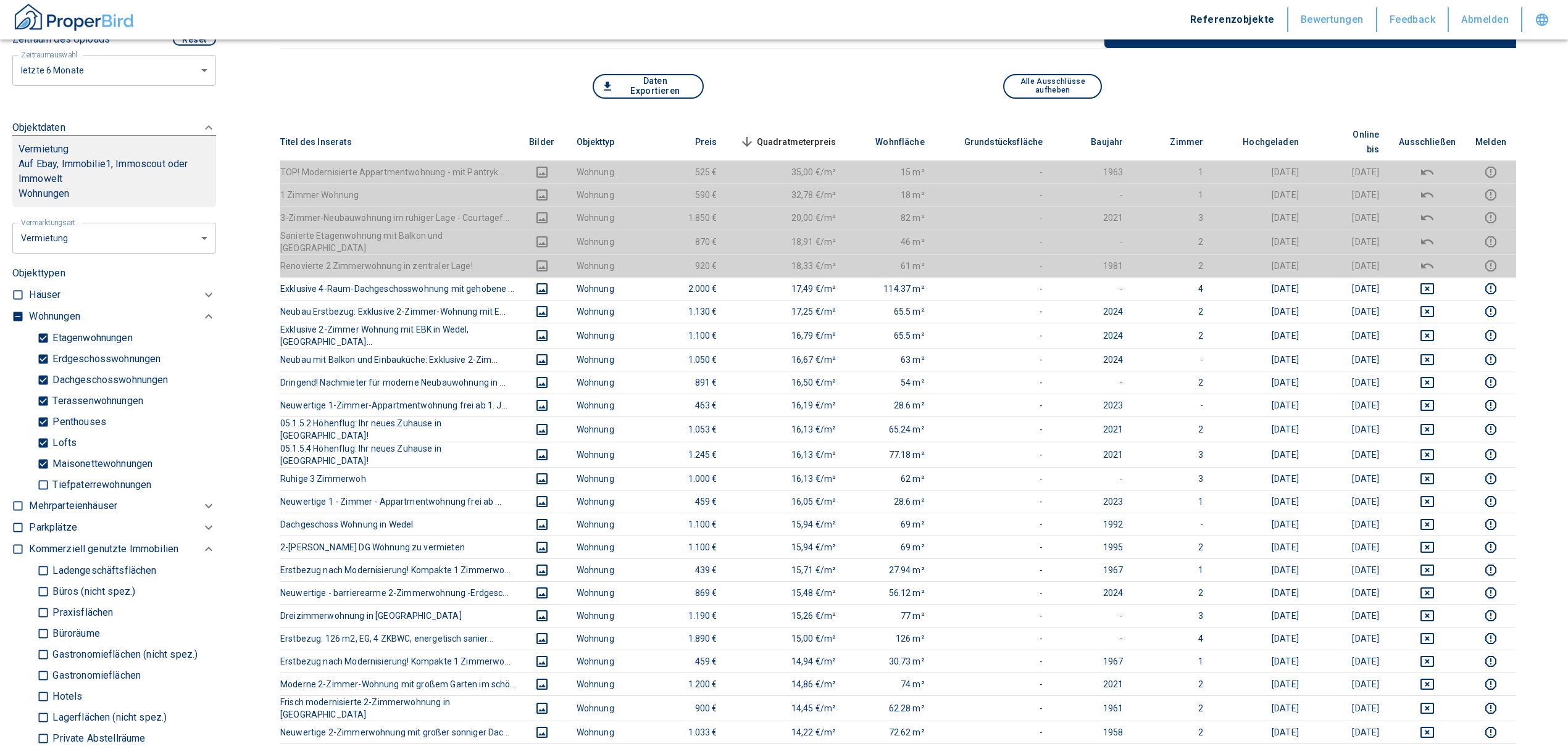
click at [795, 134] on span "Quadratmeterpreis sorted descending" at bounding box center [786, 141] width 99 height 15
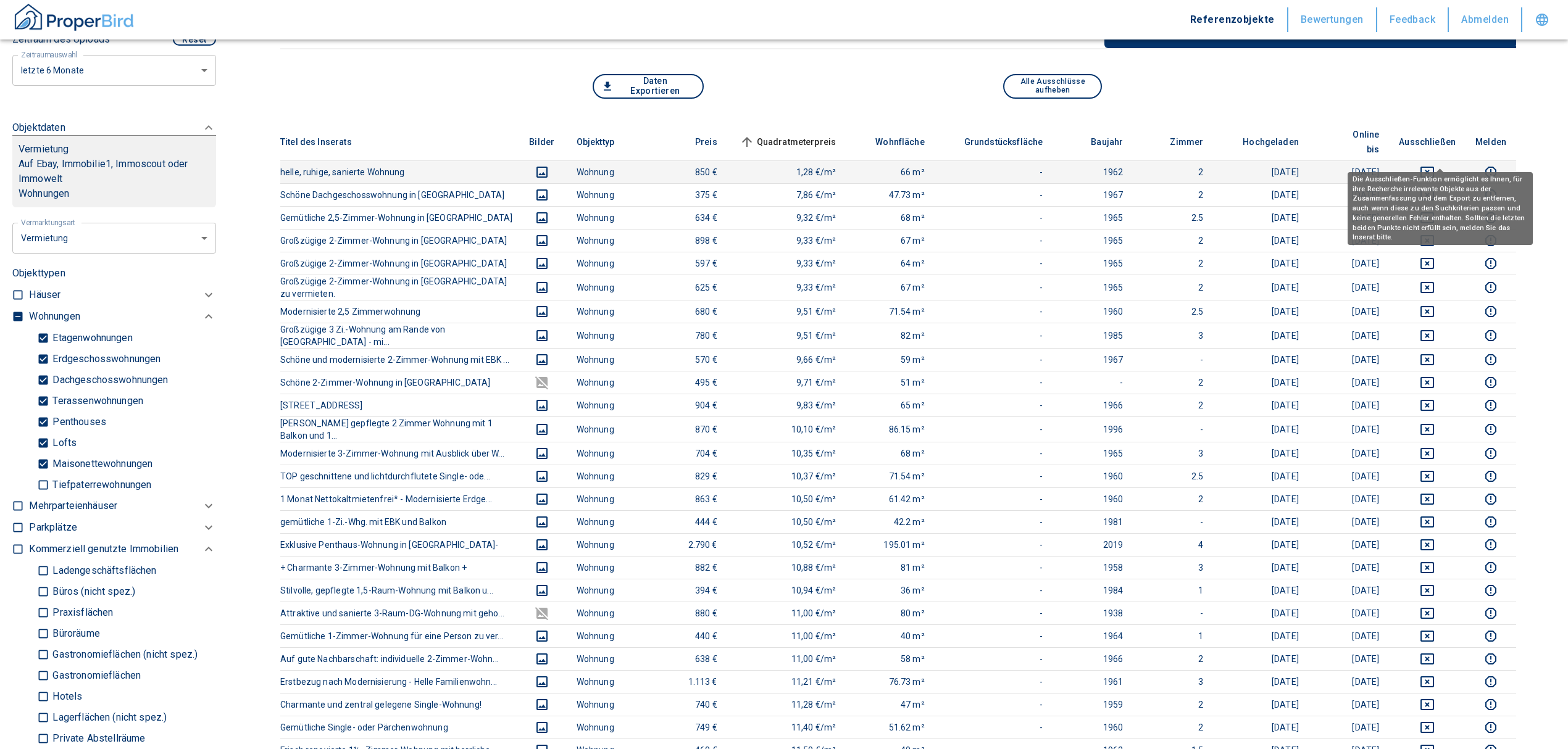
click at [1434, 166] on icon "deselect this listing" at bounding box center [1426, 172] width 13 height 11
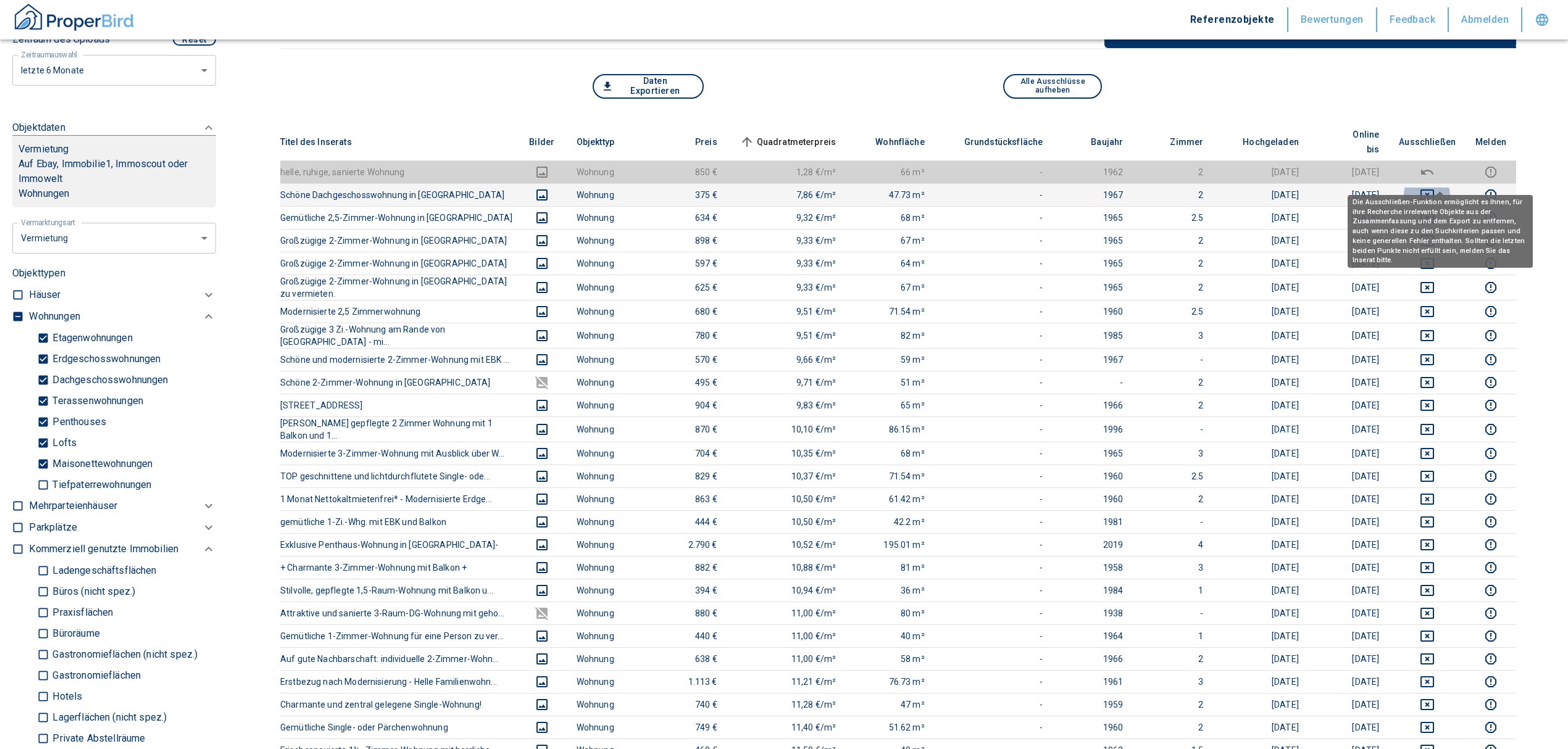
click at [1434, 189] on icon "deselect this listing" at bounding box center [1426, 195] width 13 height 11
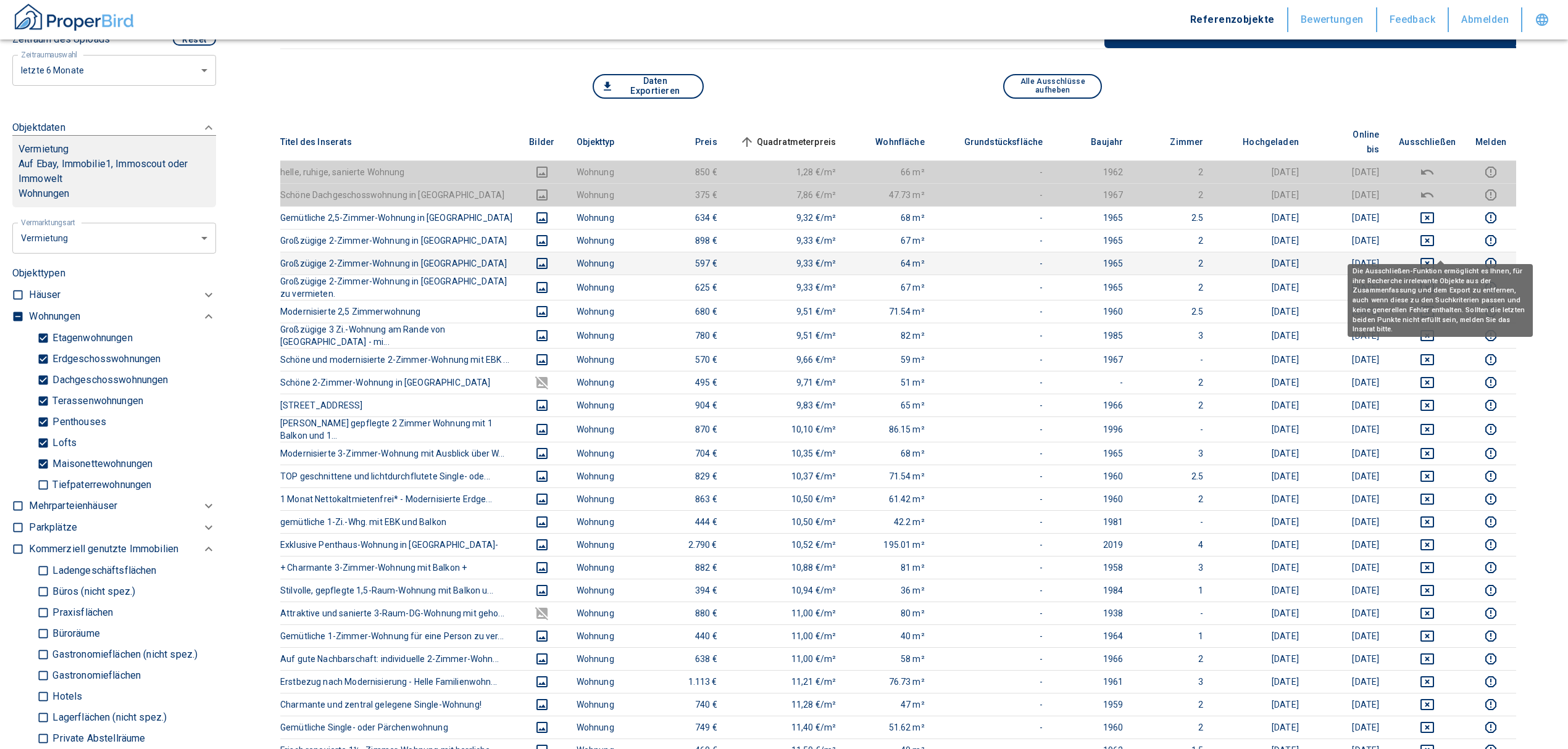
click at [1434, 256] on icon "deselect this listing" at bounding box center [1426, 264] width 15 height 15
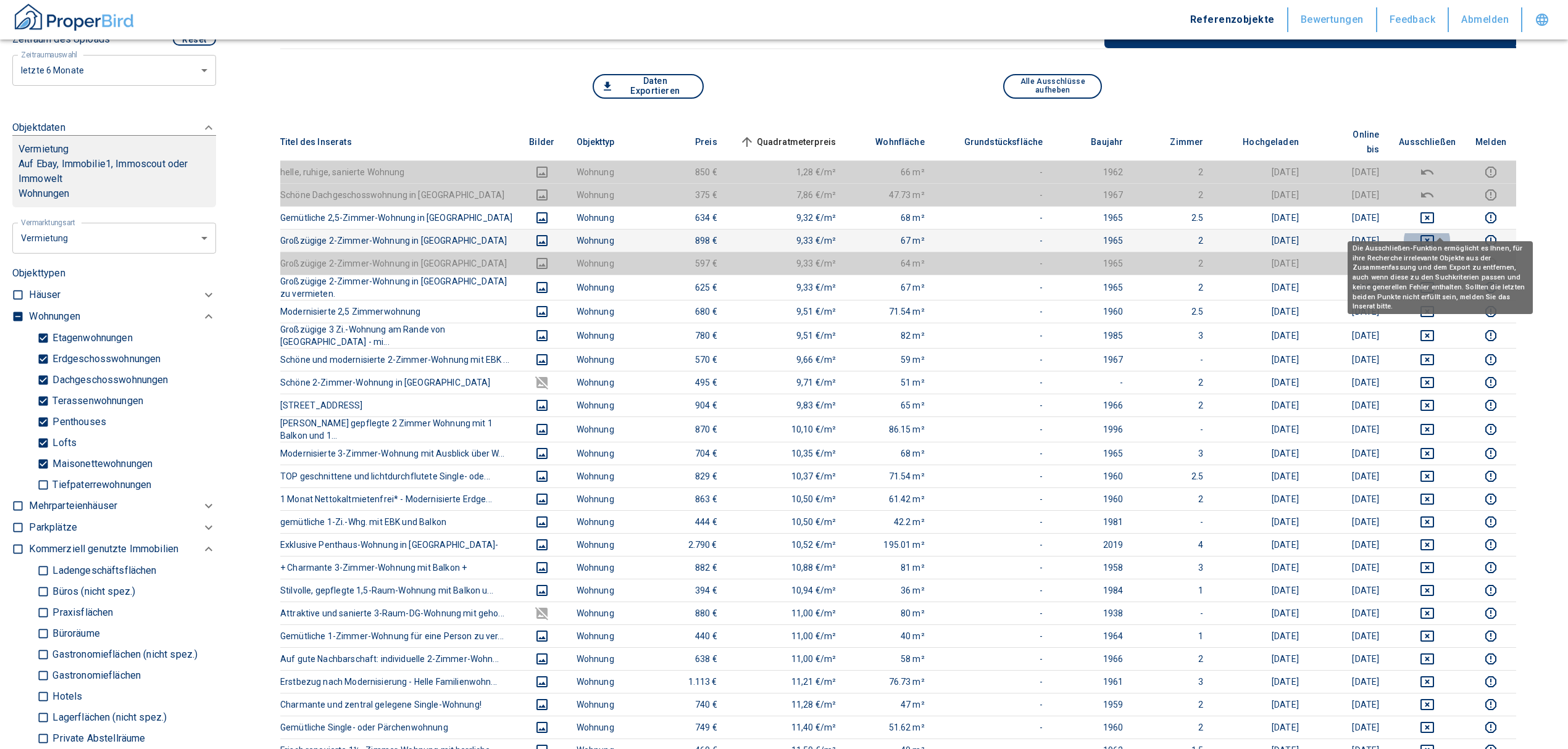
click at [1434, 233] on icon "deselect this listing" at bounding box center [1426, 241] width 15 height 15
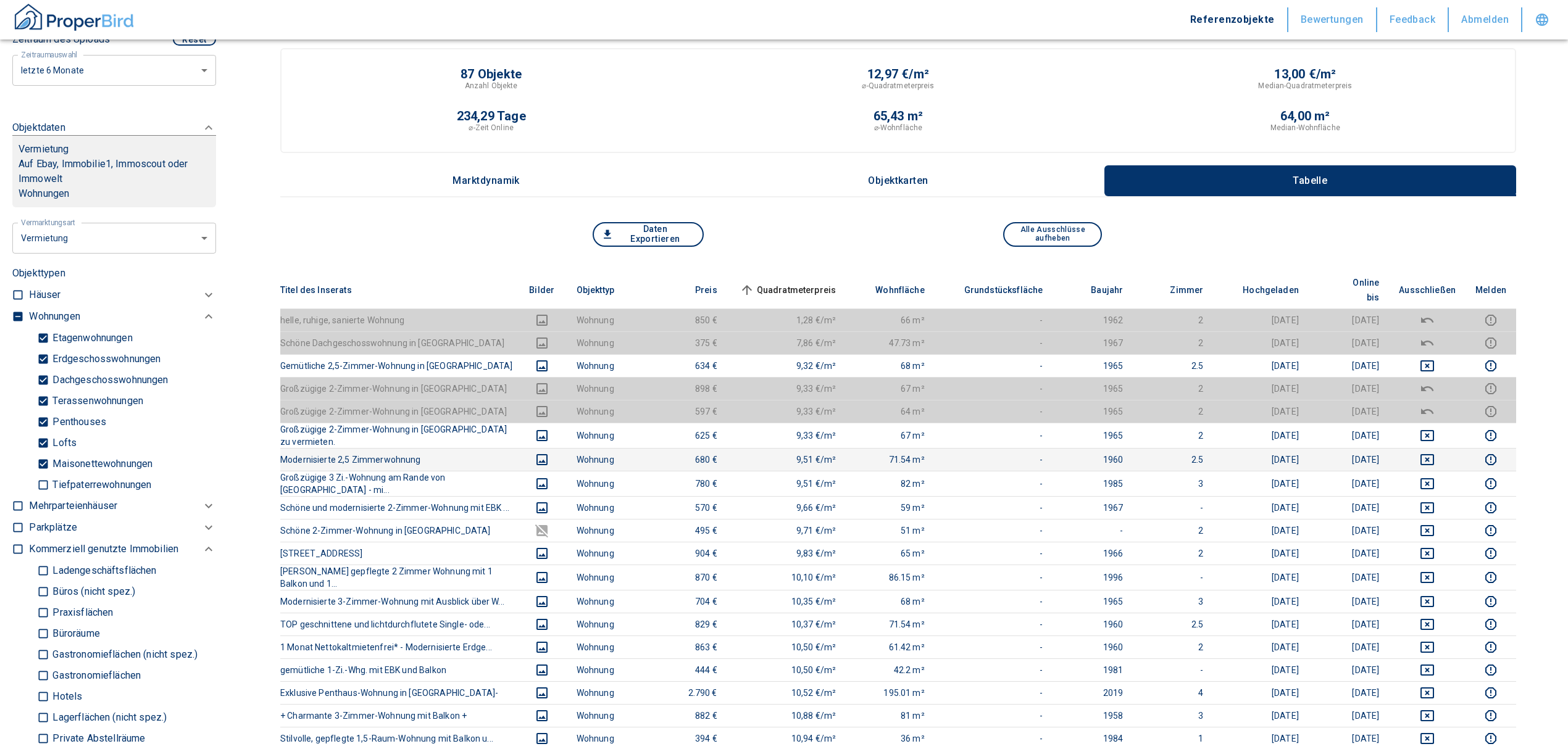
scroll to position [0, 0]
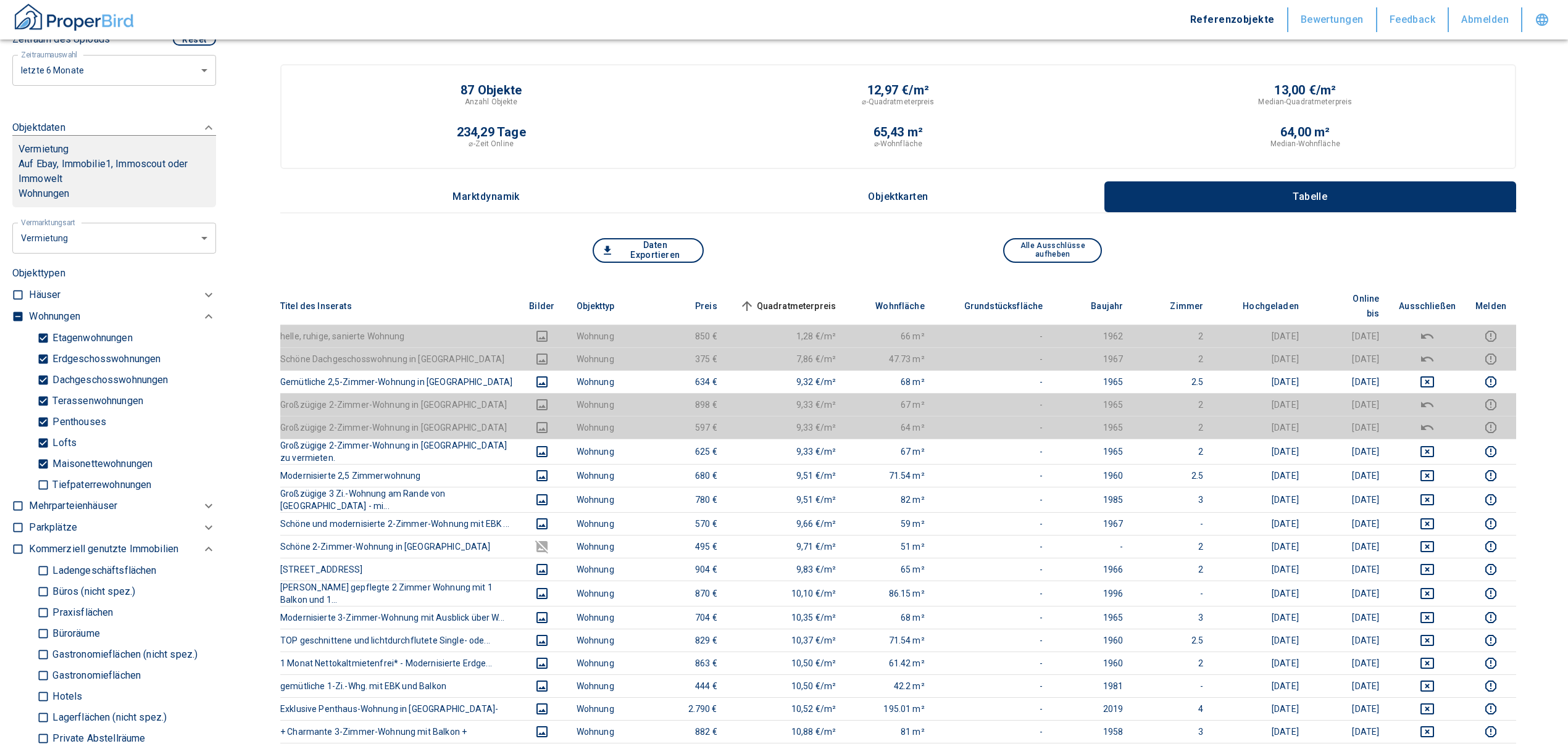
click at [794, 299] on span "Quadratmeterpreis sorted ascending" at bounding box center [786, 306] width 99 height 15
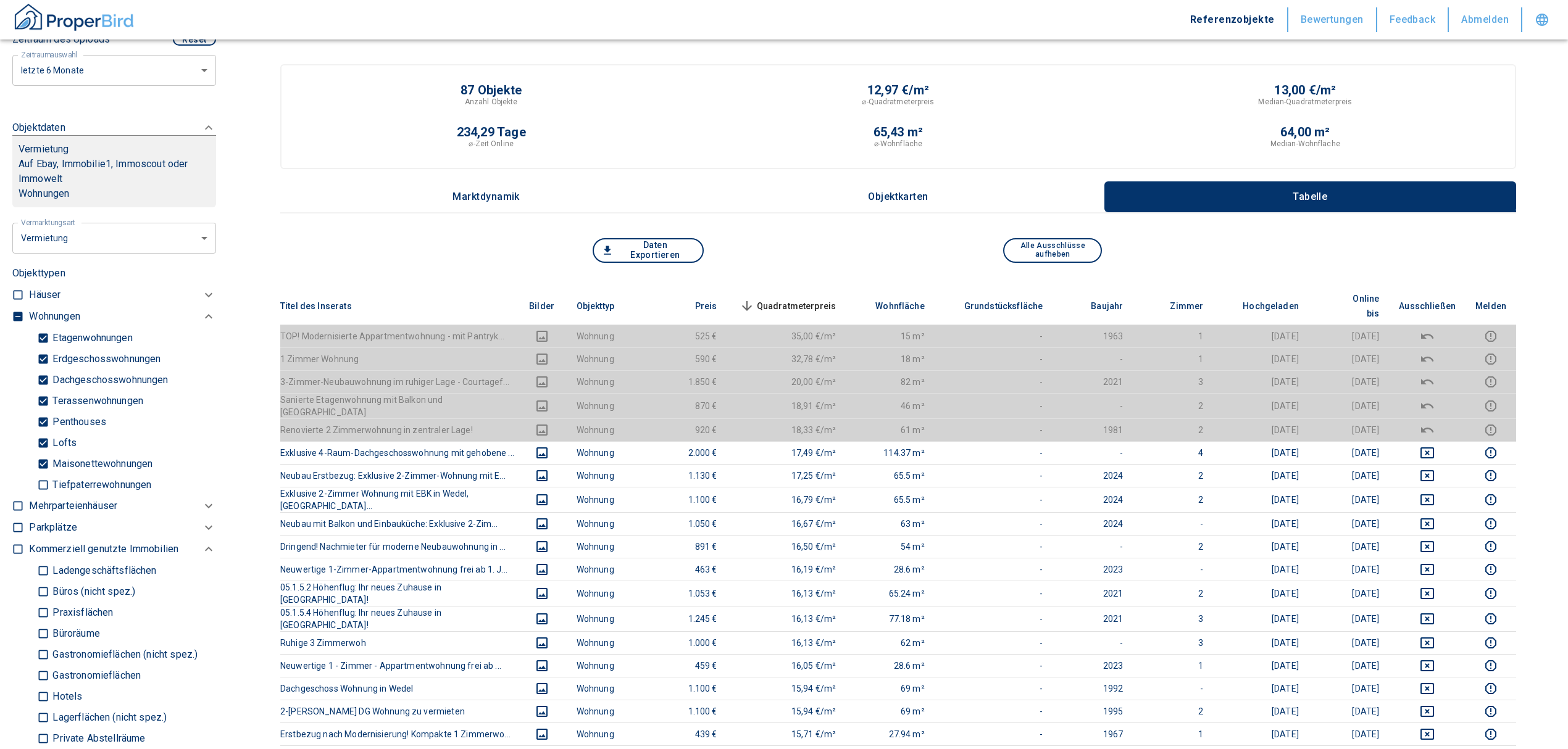
click at [815, 299] on span "Quadratmeterpreis sorted descending" at bounding box center [786, 306] width 99 height 15
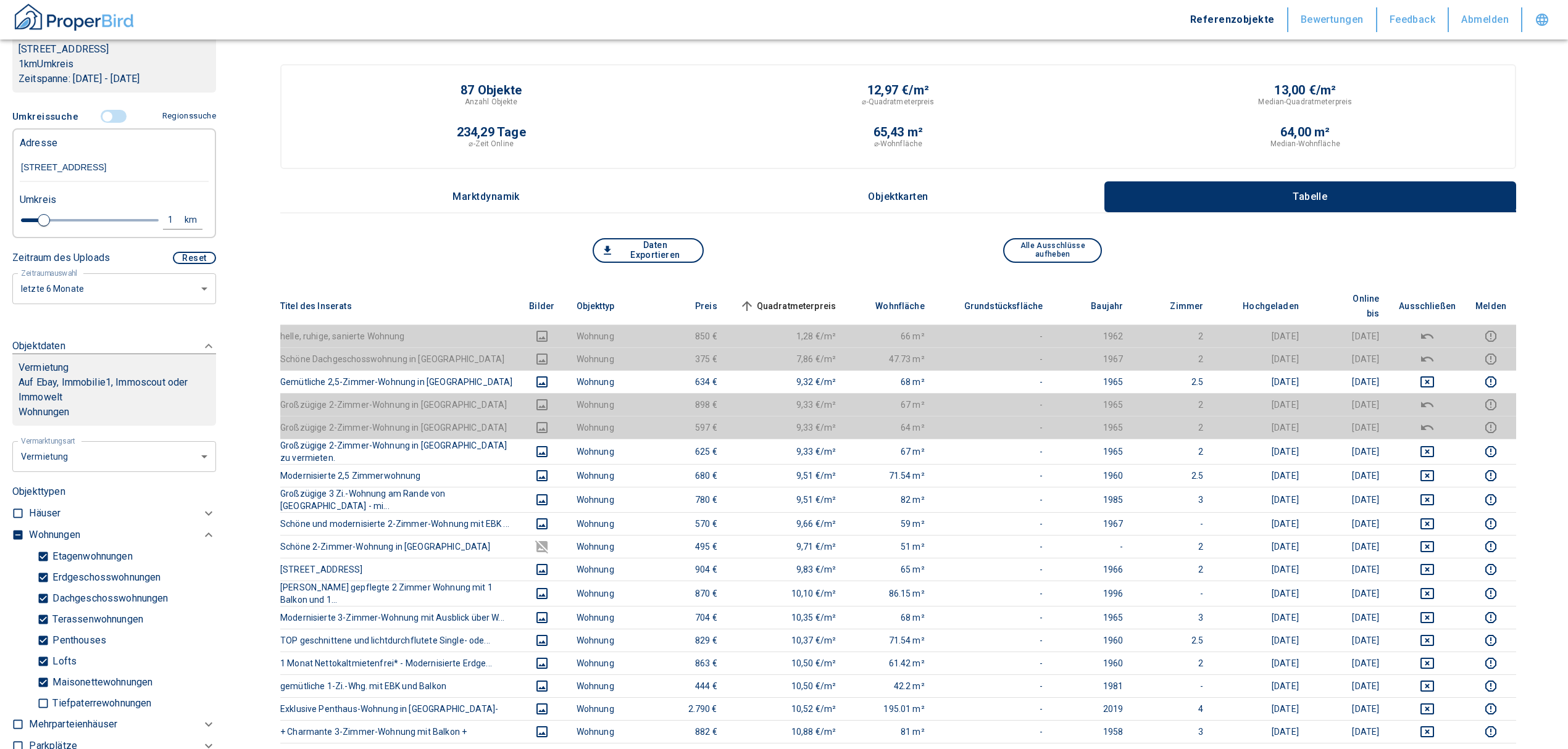
scroll to position [200, 0]
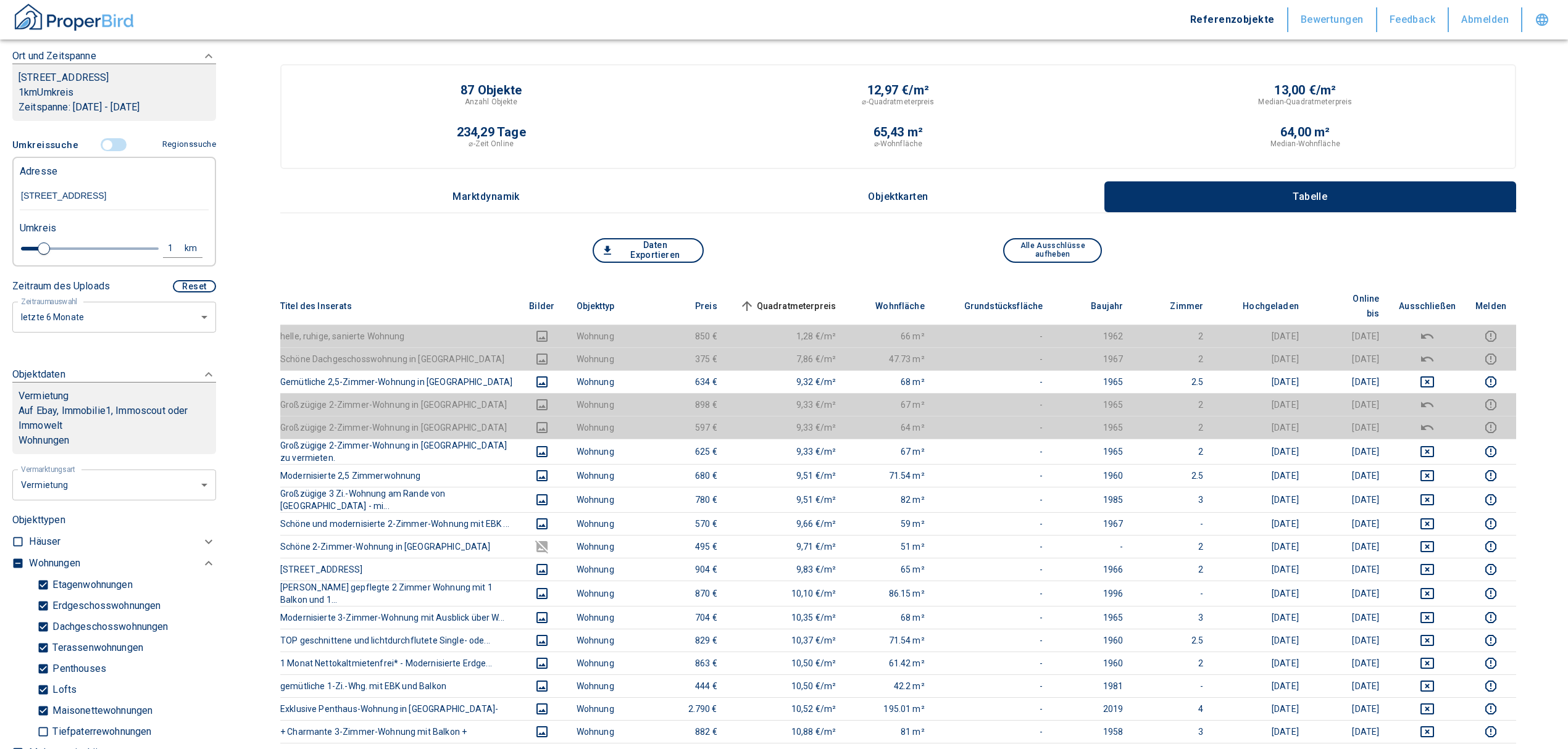
click at [100, 141] on input "controlled" at bounding box center [108, 144] width 37 height 13
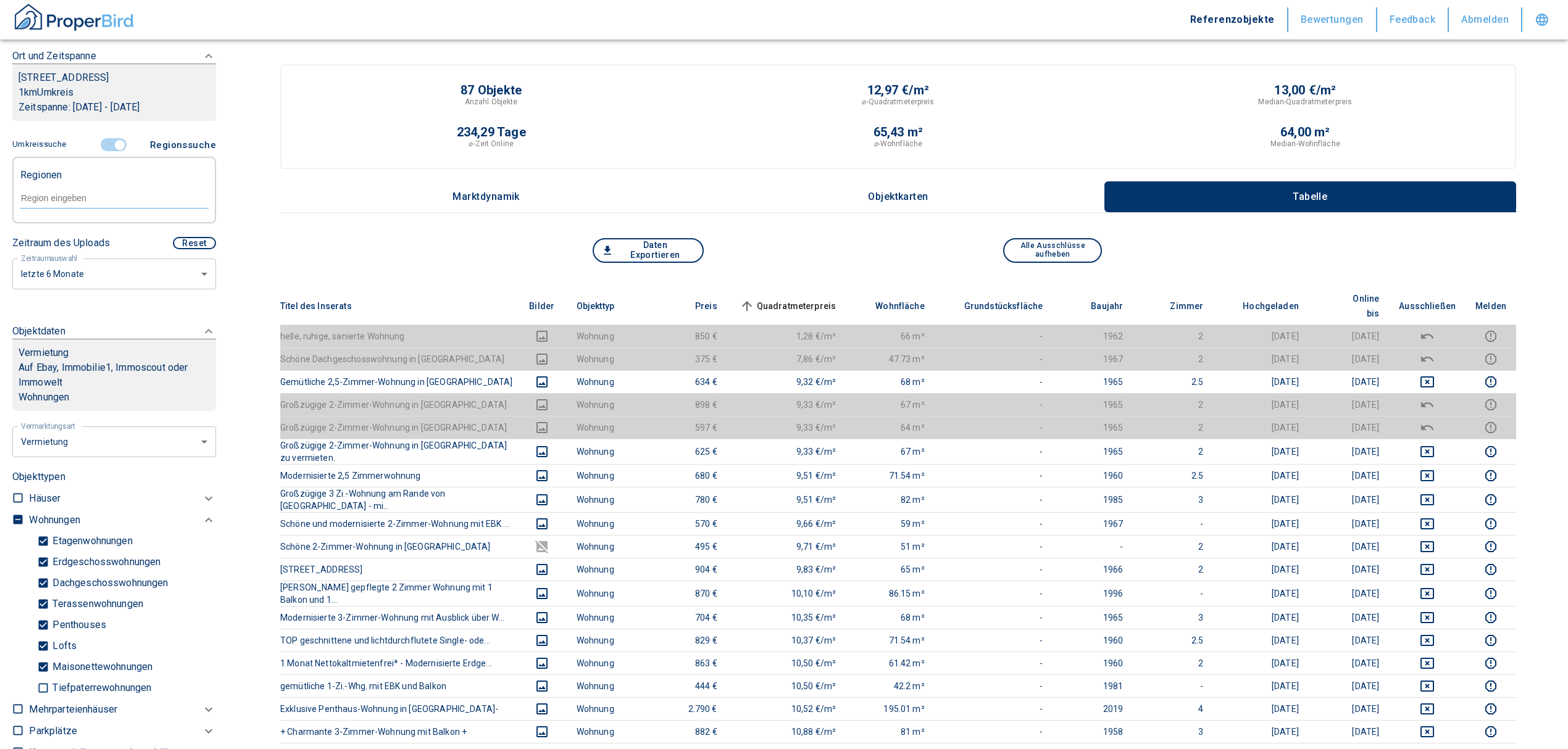
click at [62, 185] on form at bounding box center [114, 197] width 189 height 47
click at [65, 199] on input "text" at bounding box center [114, 198] width 189 height 11
click at [62, 231] on li "22880 Wedel" at bounding box center [108, 226] width 177 height 22
type input "22880"
type input "2020"
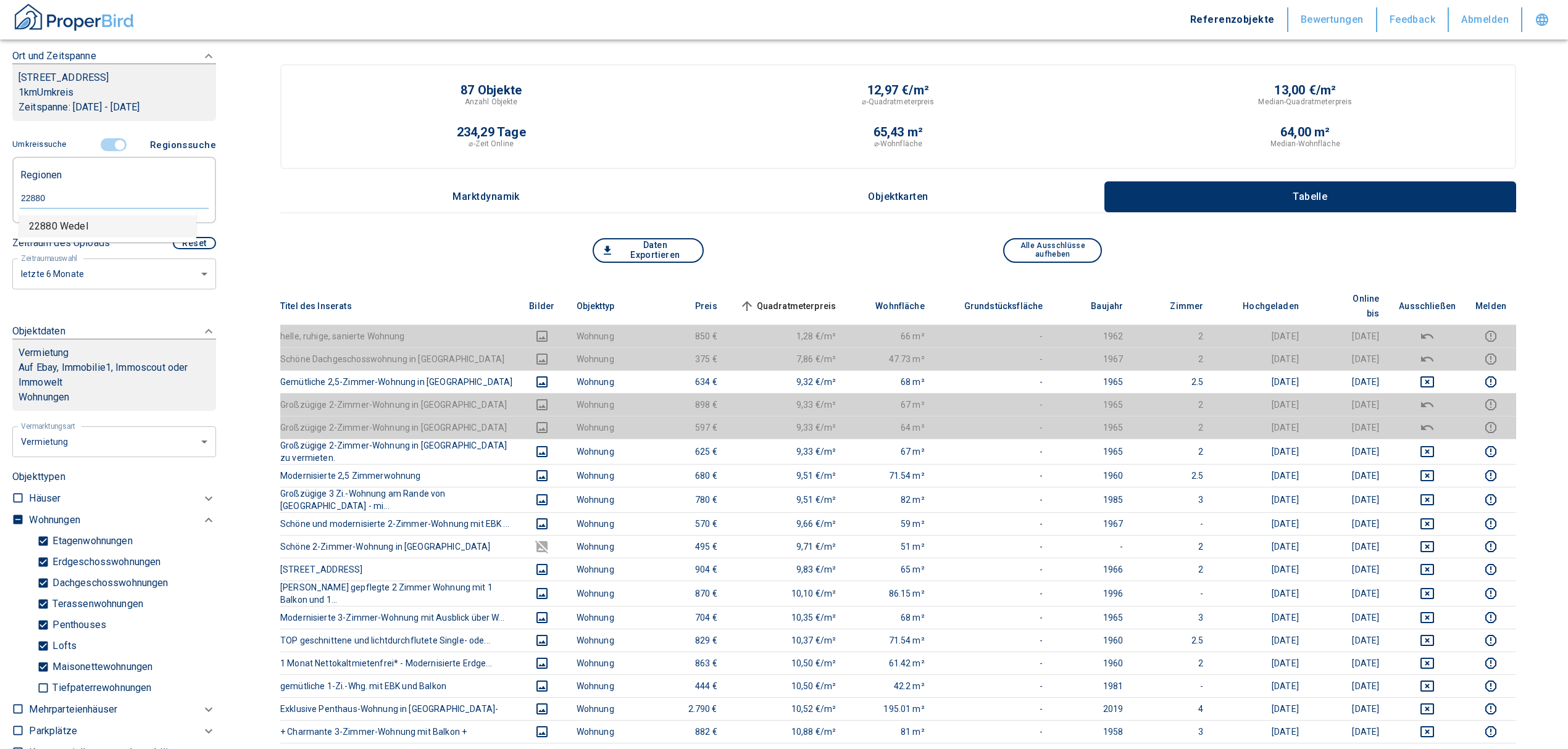
type input "22880 Wedel"
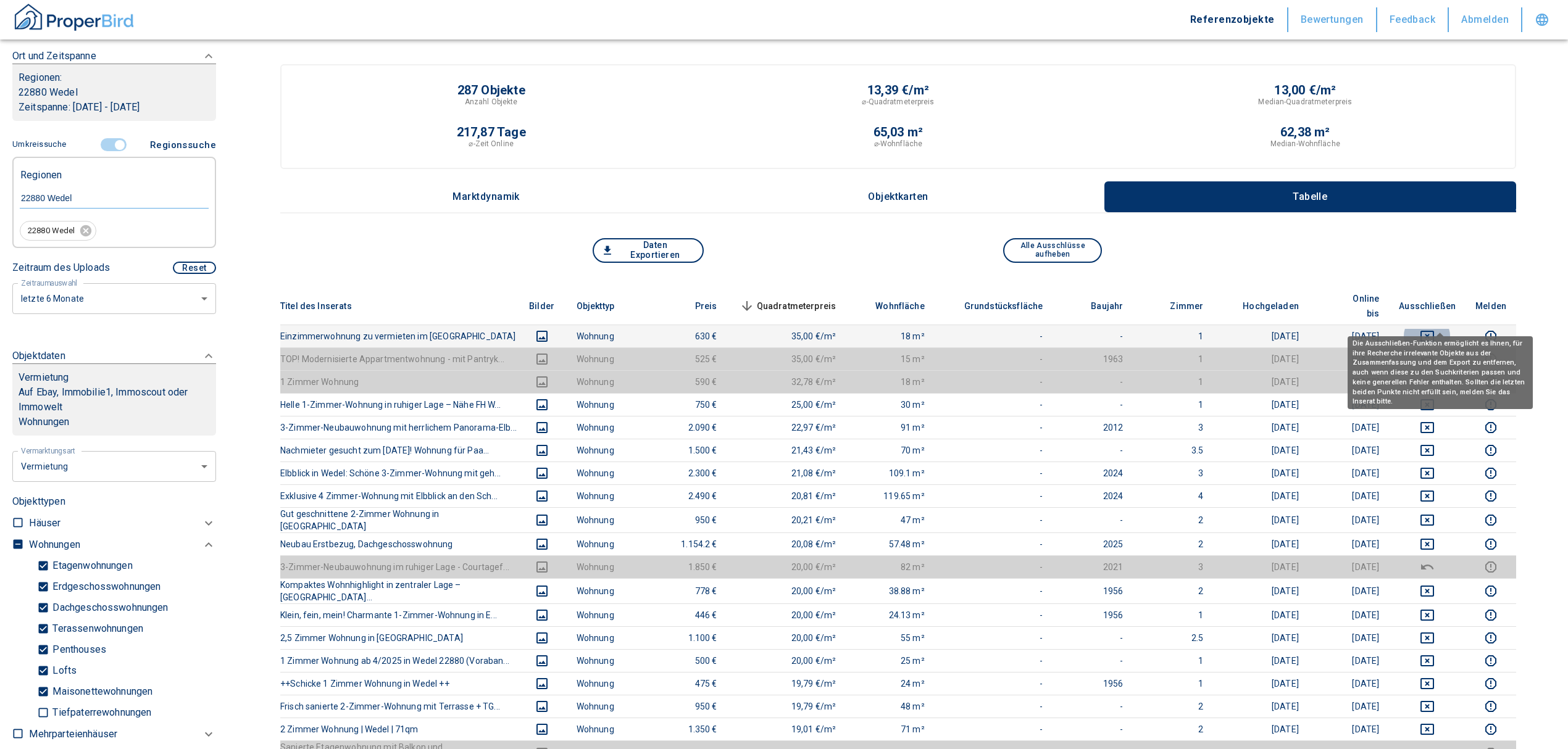
click at [1434, 329] on icon "deselect this listing" at bounding box center [1426, 336] width 15 height 15
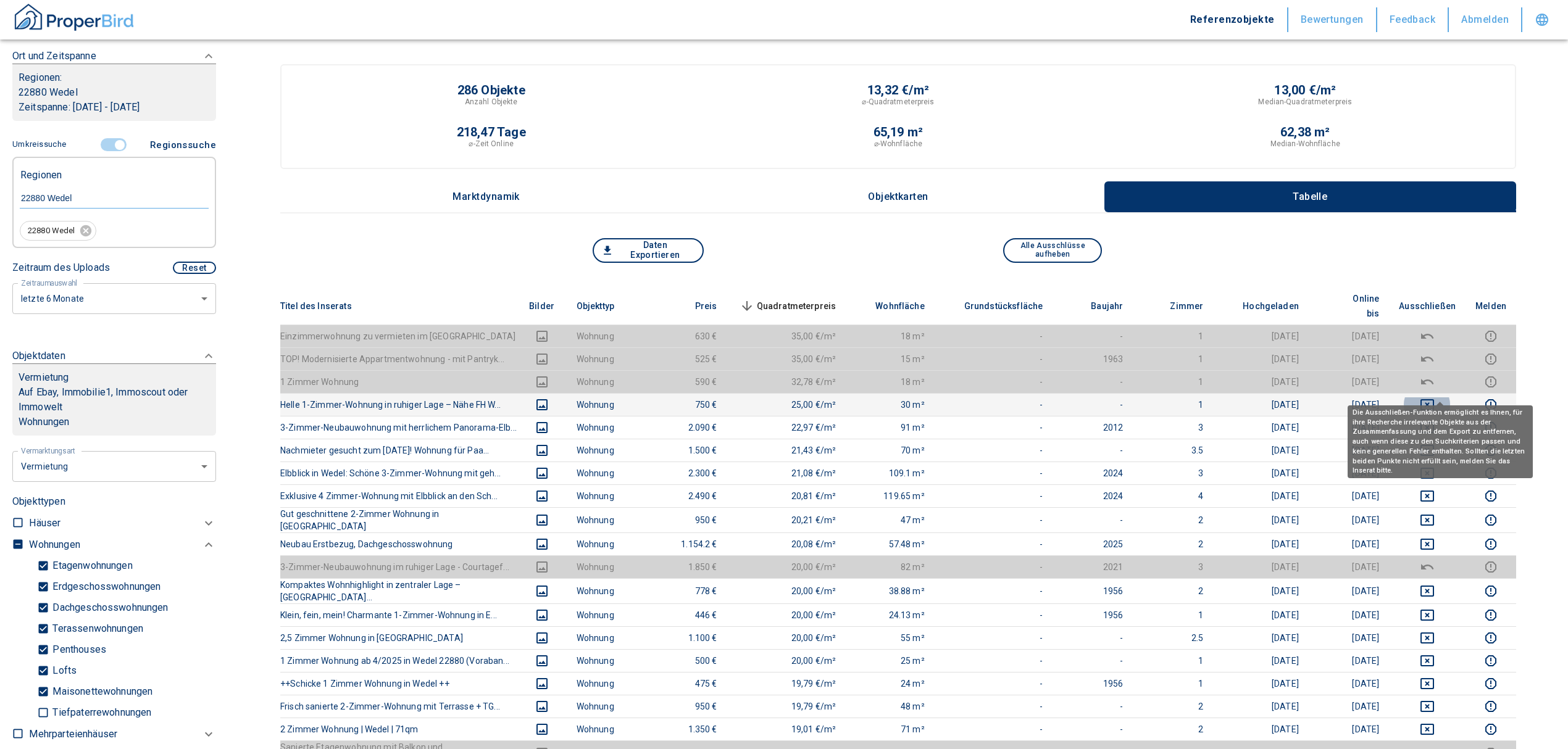
click at [1434, 398] on icon "deselect this listing" at bounding box center [1426, 405] width 15 height 15
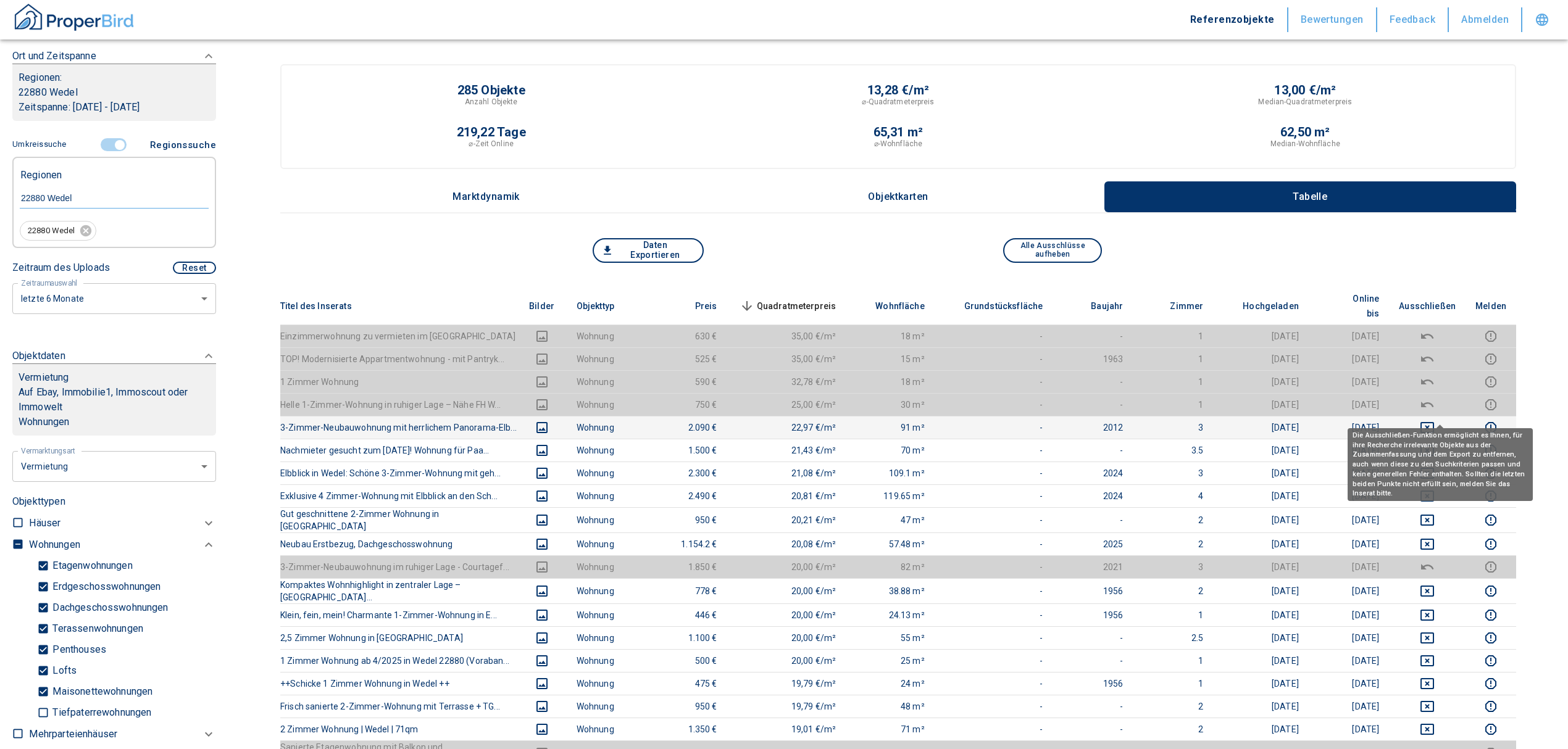
click at [1434, 420] on icon "deselect this listing" at bounding box center [1426, 427] width 15 height 15
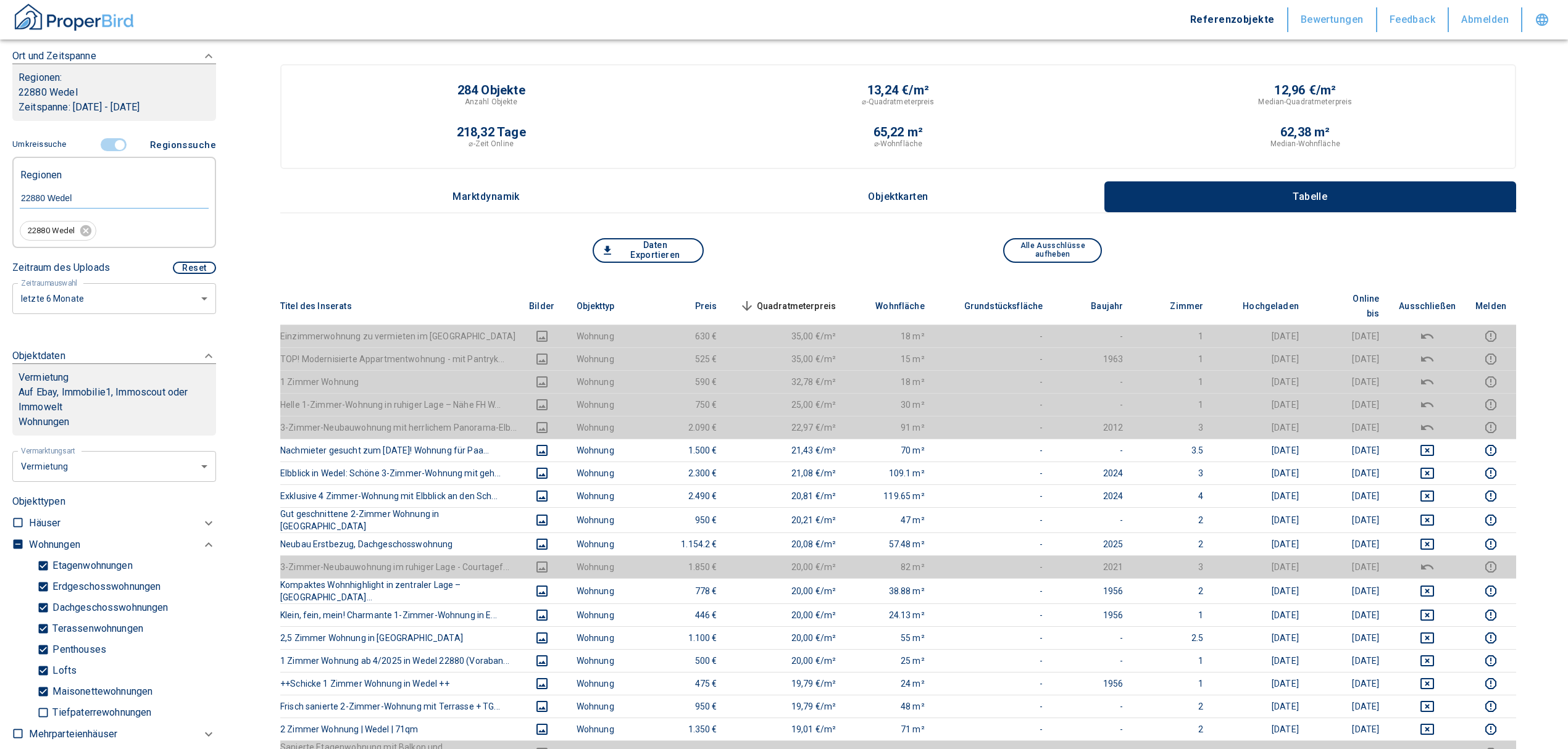
click at [807, 299] on span "Quadratmeterpreis sorted descending" at bounding box center [786, 306] width 99 height 15
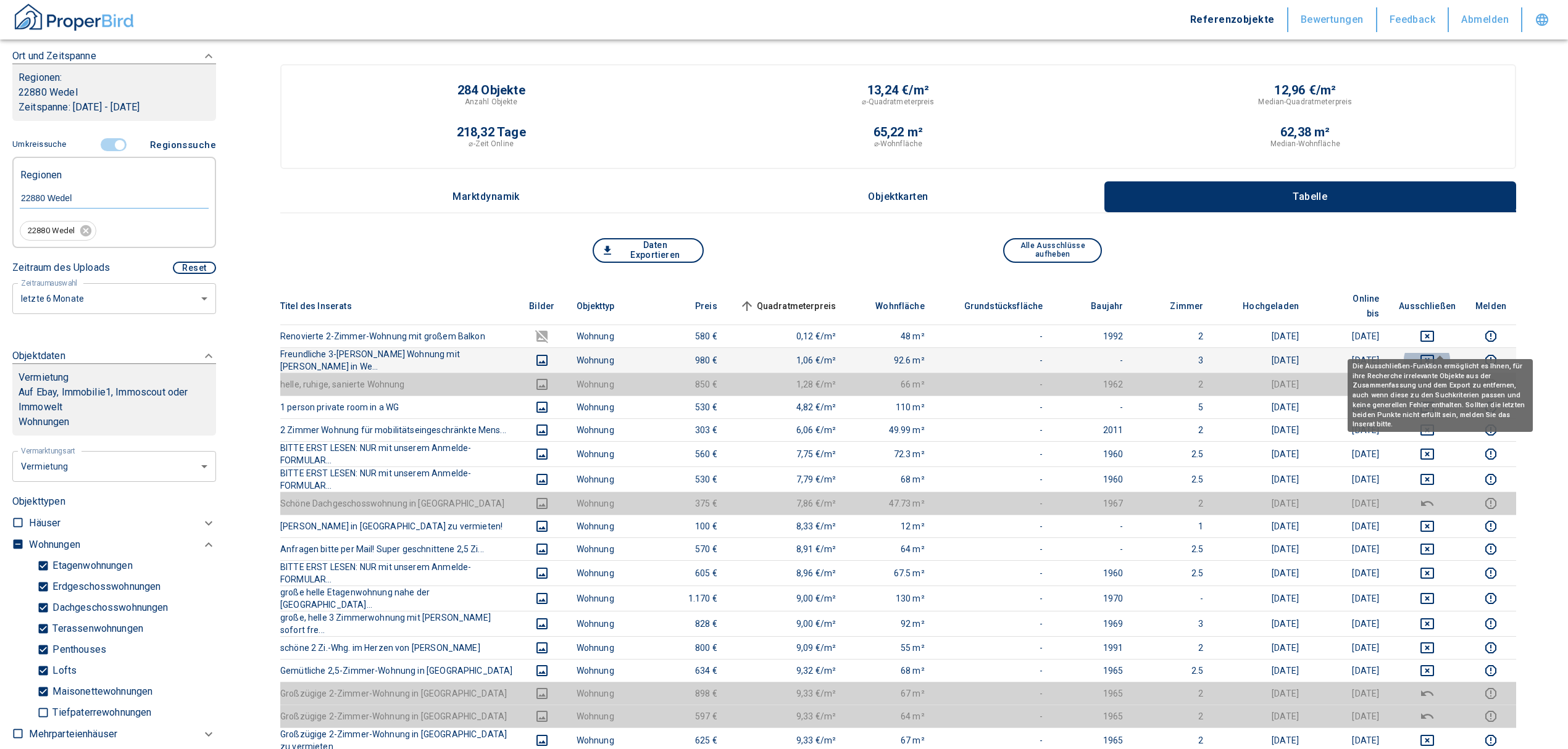
click at [1434, 353] on icon "deselect this listing" at bounding box center [1426, 360] width 15 height 15
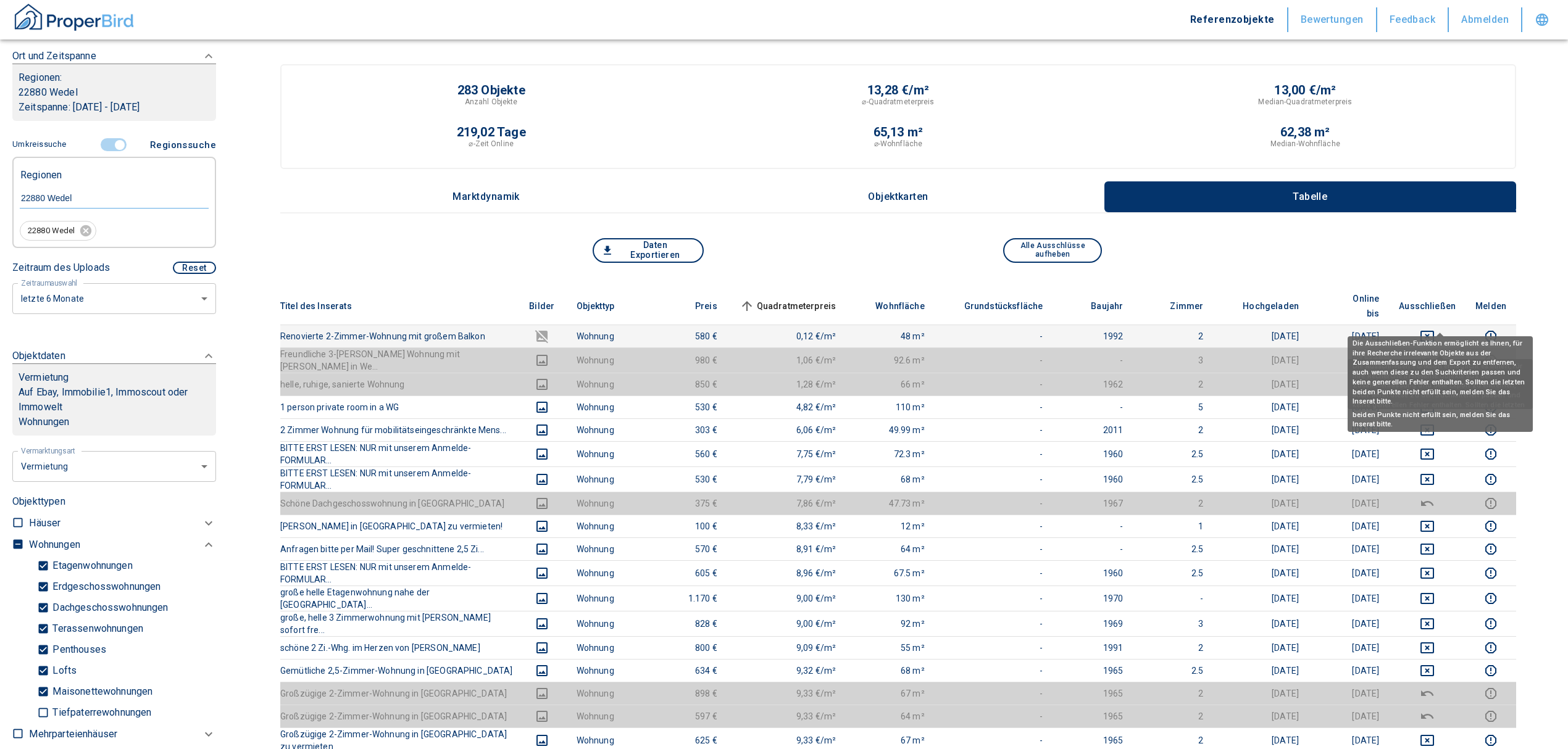
click at [1438, 325] on td at bounding box center [1427, 336] width 77 height 23
click at [1434, 329] on icon "deselect this listing" at bounding box center [1426, 336] width 15 height 15
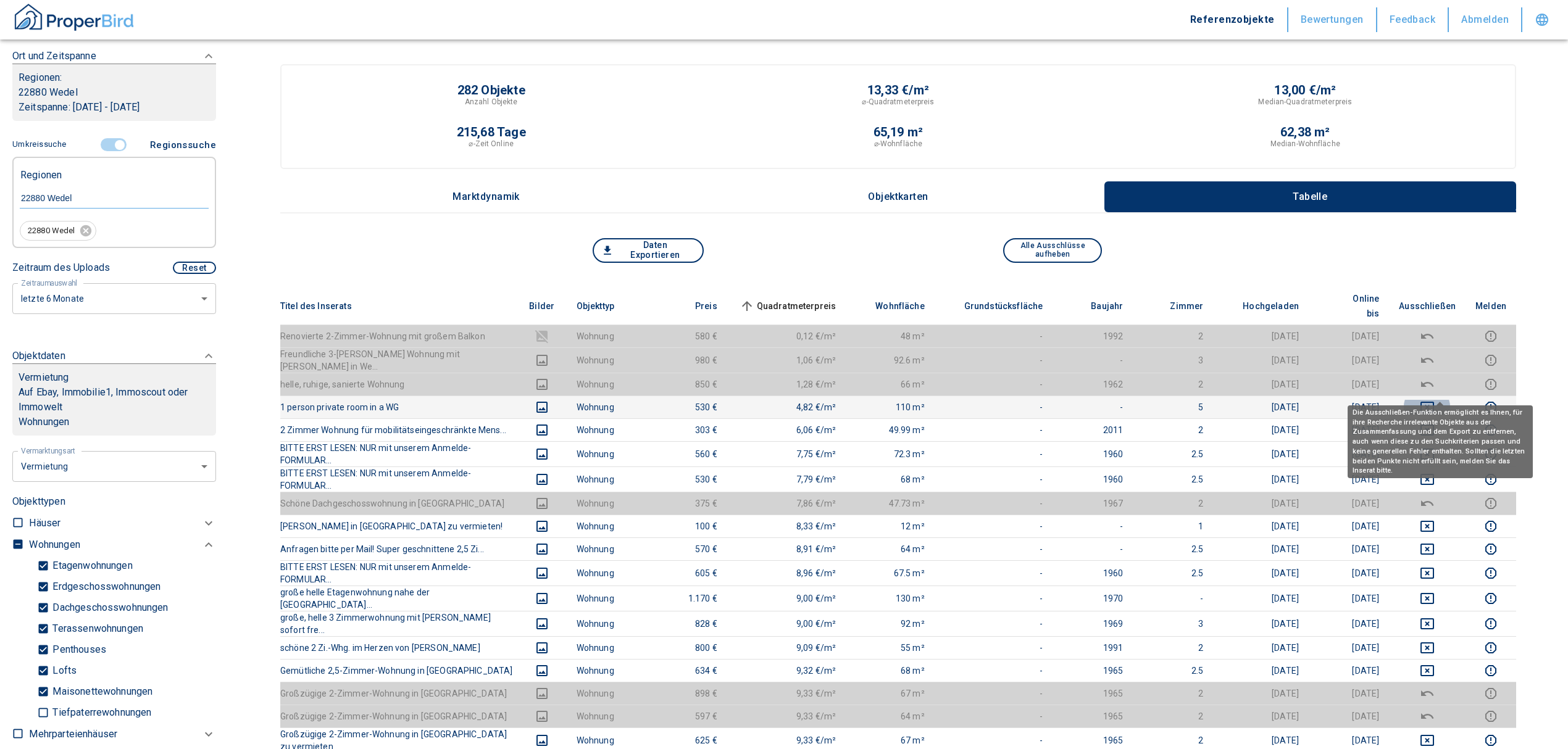
click at [1434, 401] on icon "deselect this listing" at bounding box center [1426, 407] width 13 height 11
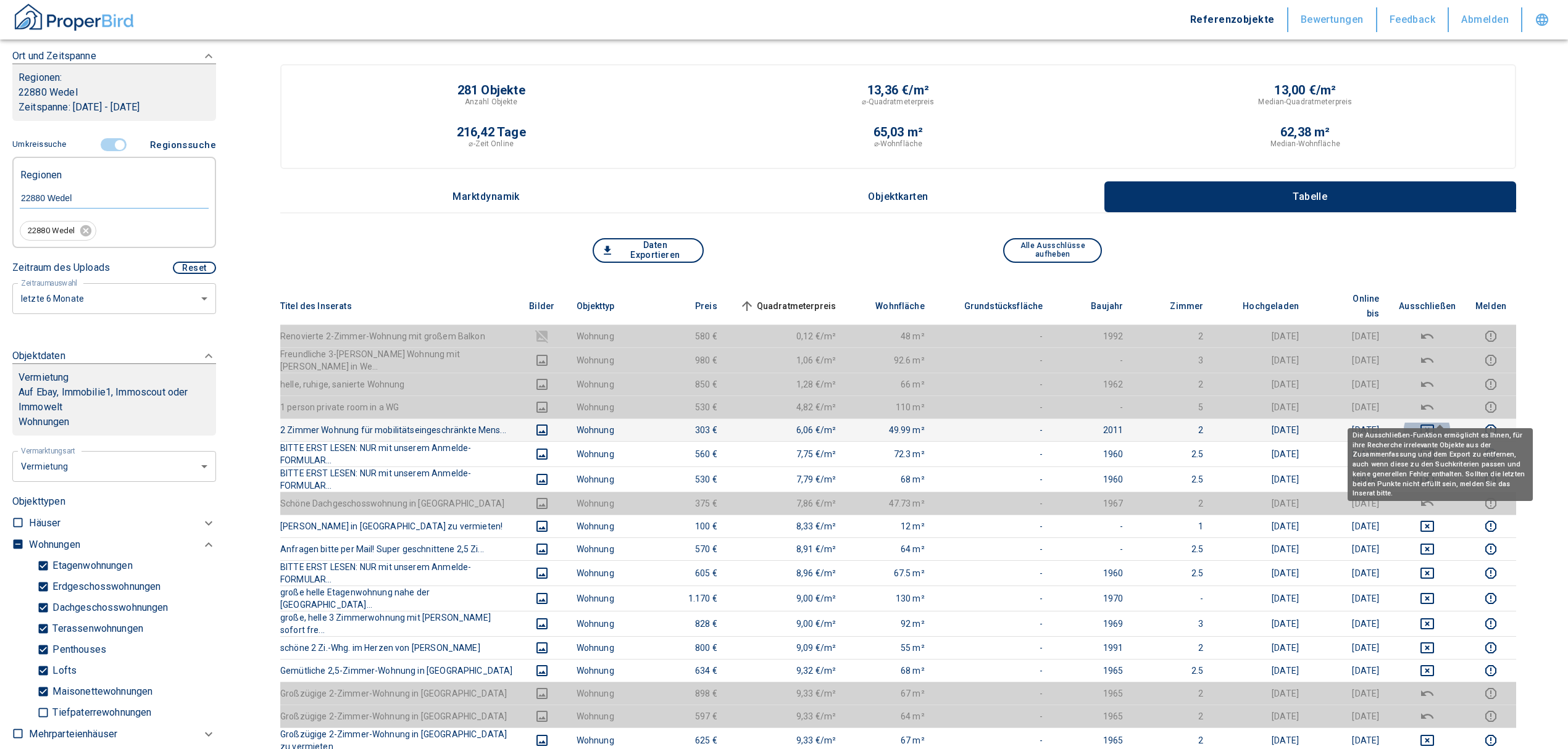
click at [1428, 423] on button "deselect this listing" at bounding box center [1427, 430] width 57 height 15
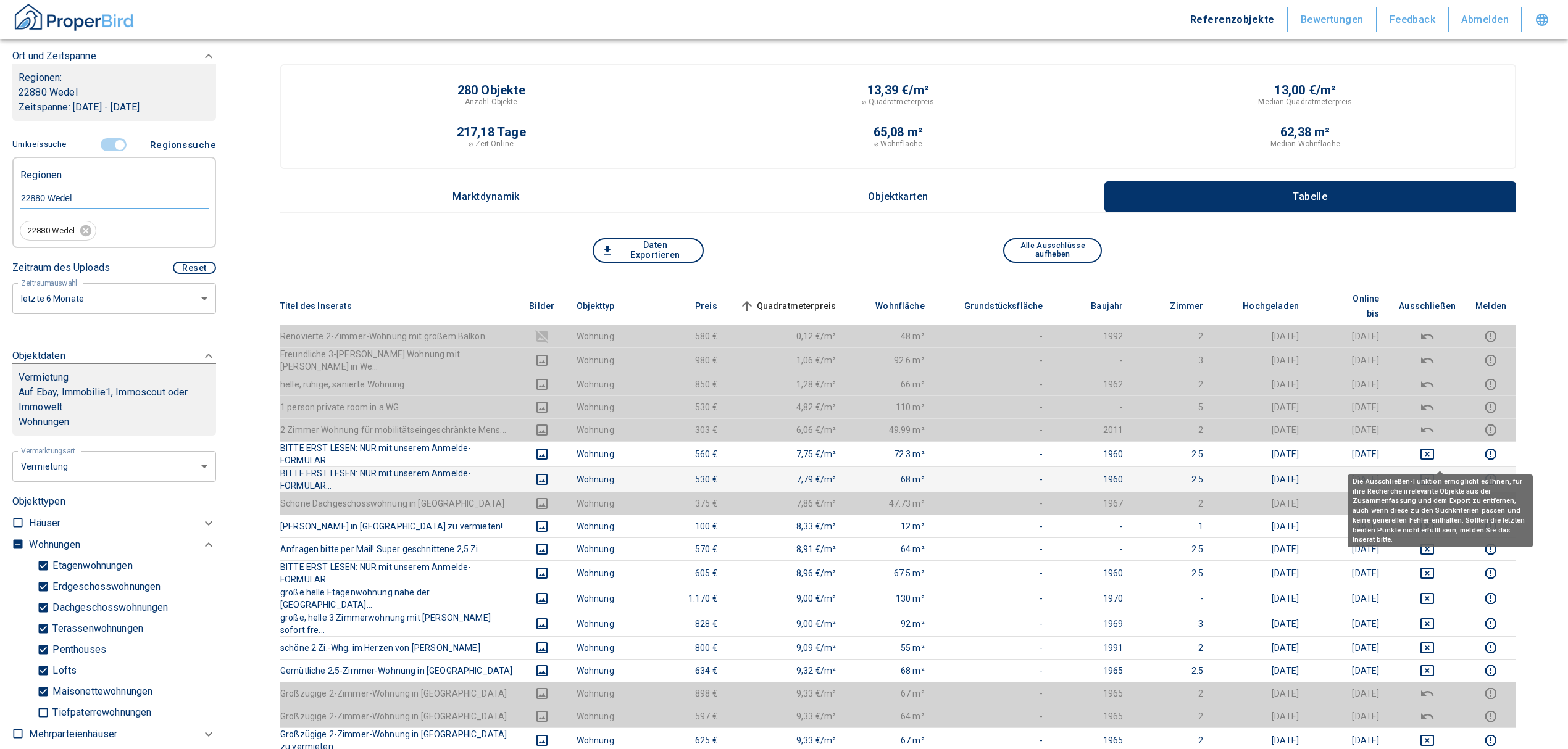
click at [1434, 472] on icon "deselect this listing" at bounding box center [1426, 479] width 15 height 15
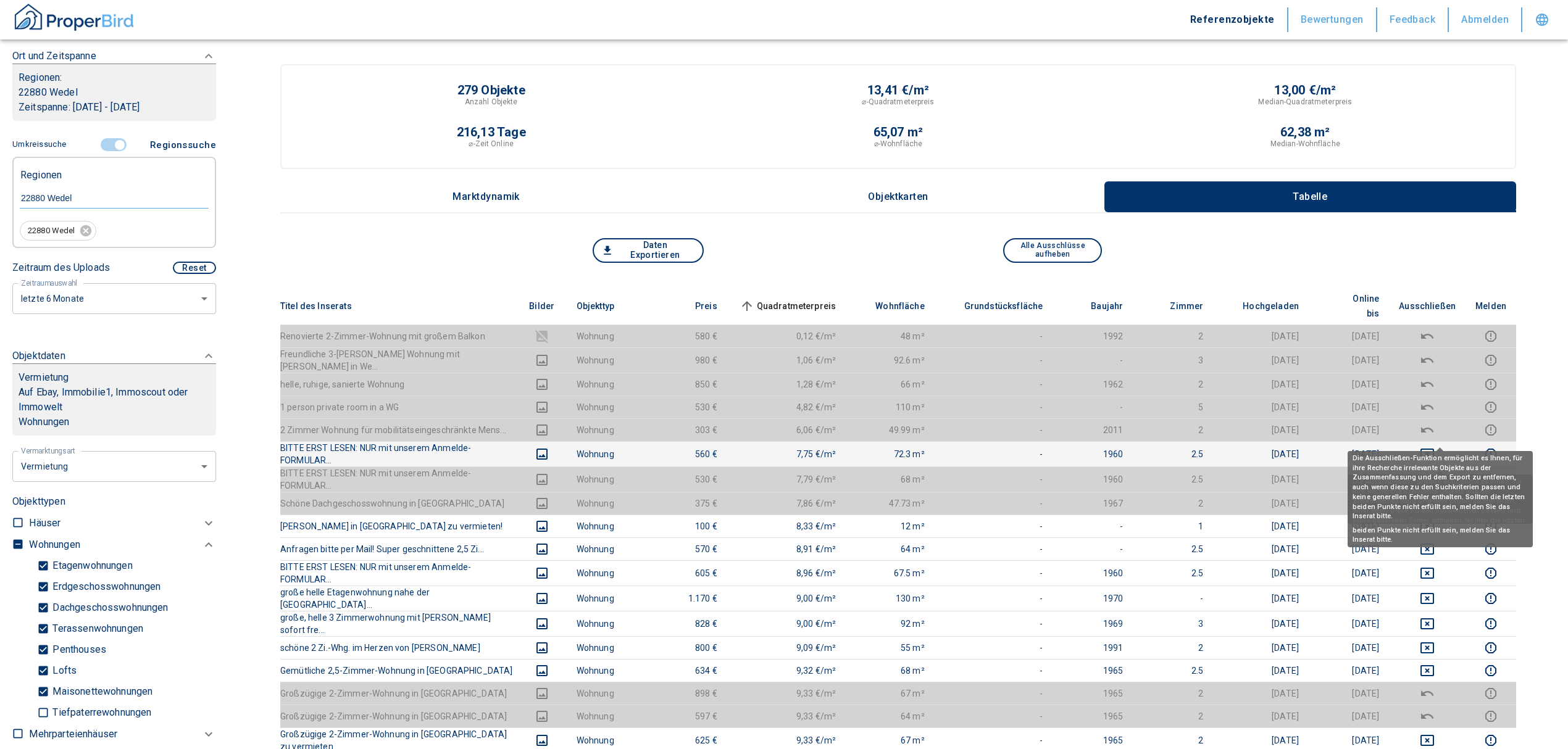
click at [1434, 448] on icon "deselect this listing" at bounding box center [1426, 454] width 13 height 11
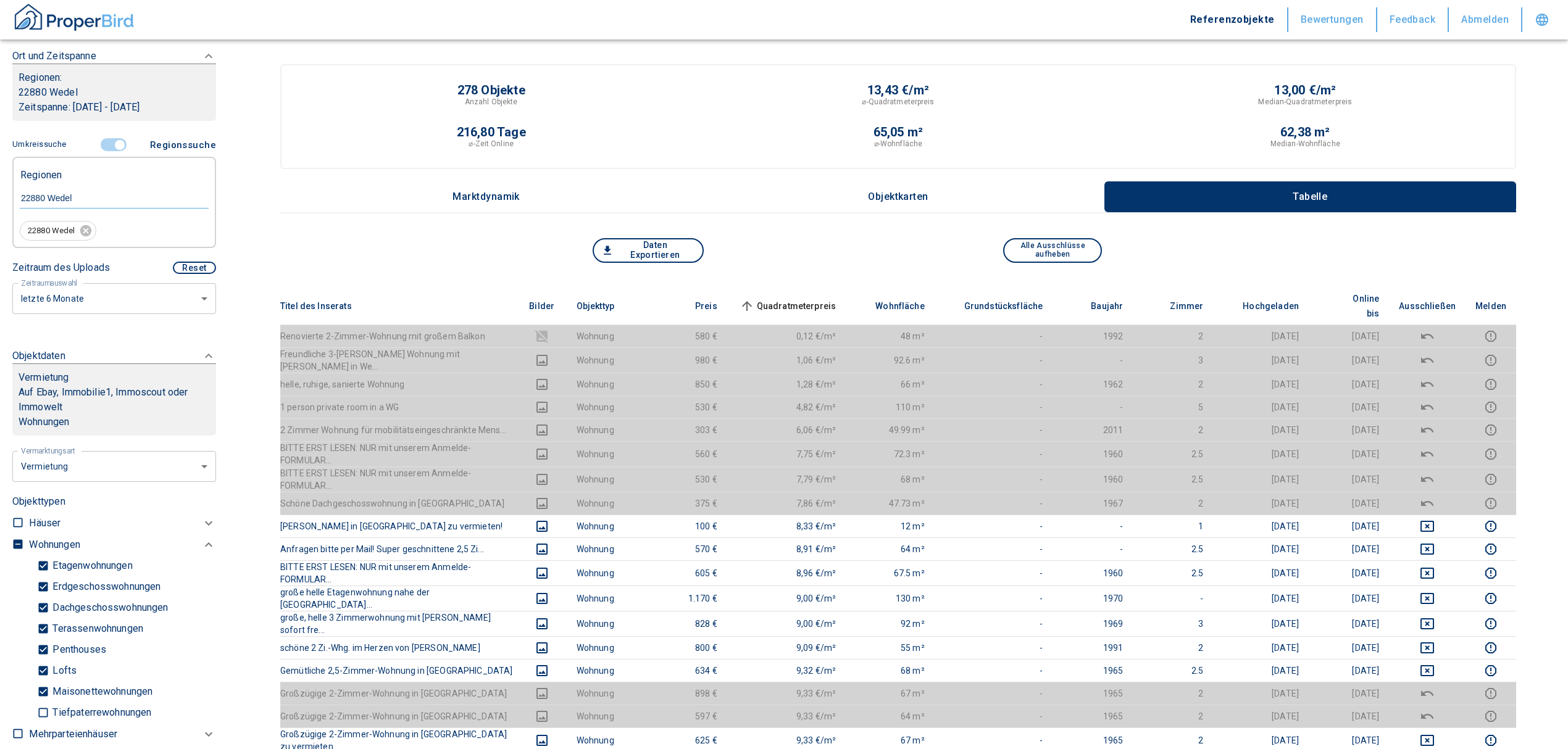
click at [811, 299] on span "Quadratmeterpreis sorted ascending" at bounding box center [786, 306] width 99 height 15
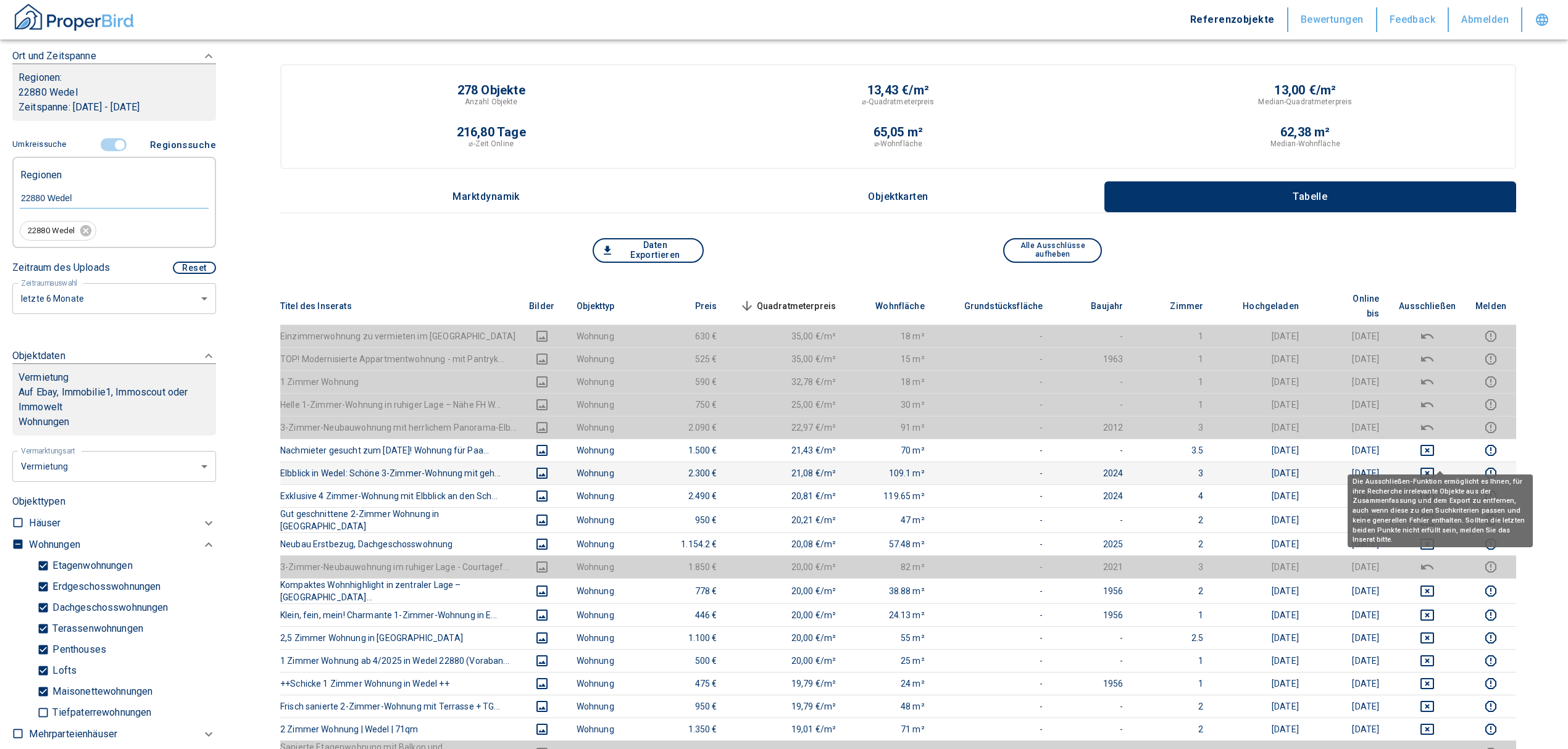
click at [1433, 468] on icon "deselect this listing" at bounding box center [1426, 473] width 13 height 11
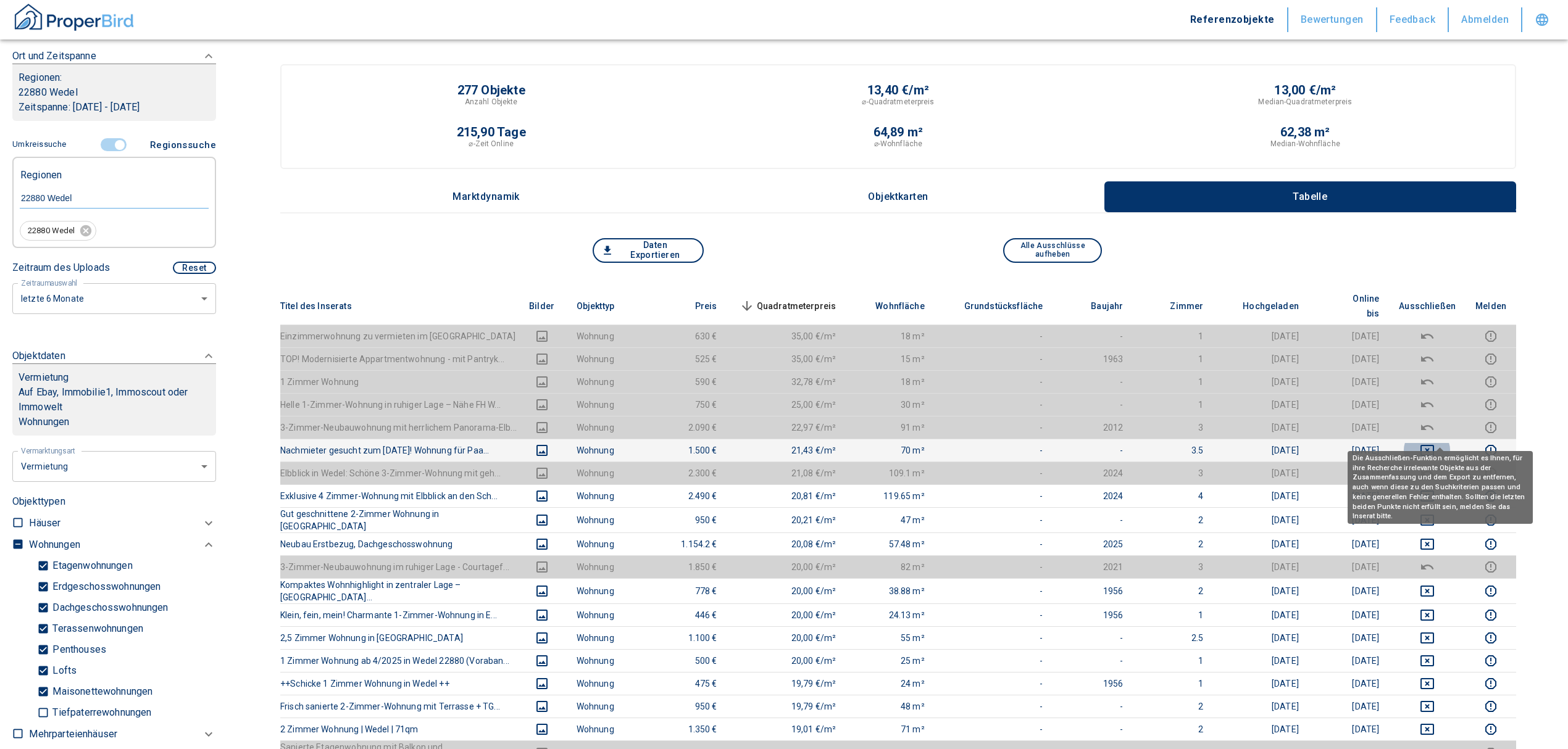
click at [1434, 445] on icon "deselect this listing" at bounding box center [1426, 450] width 13 height 11
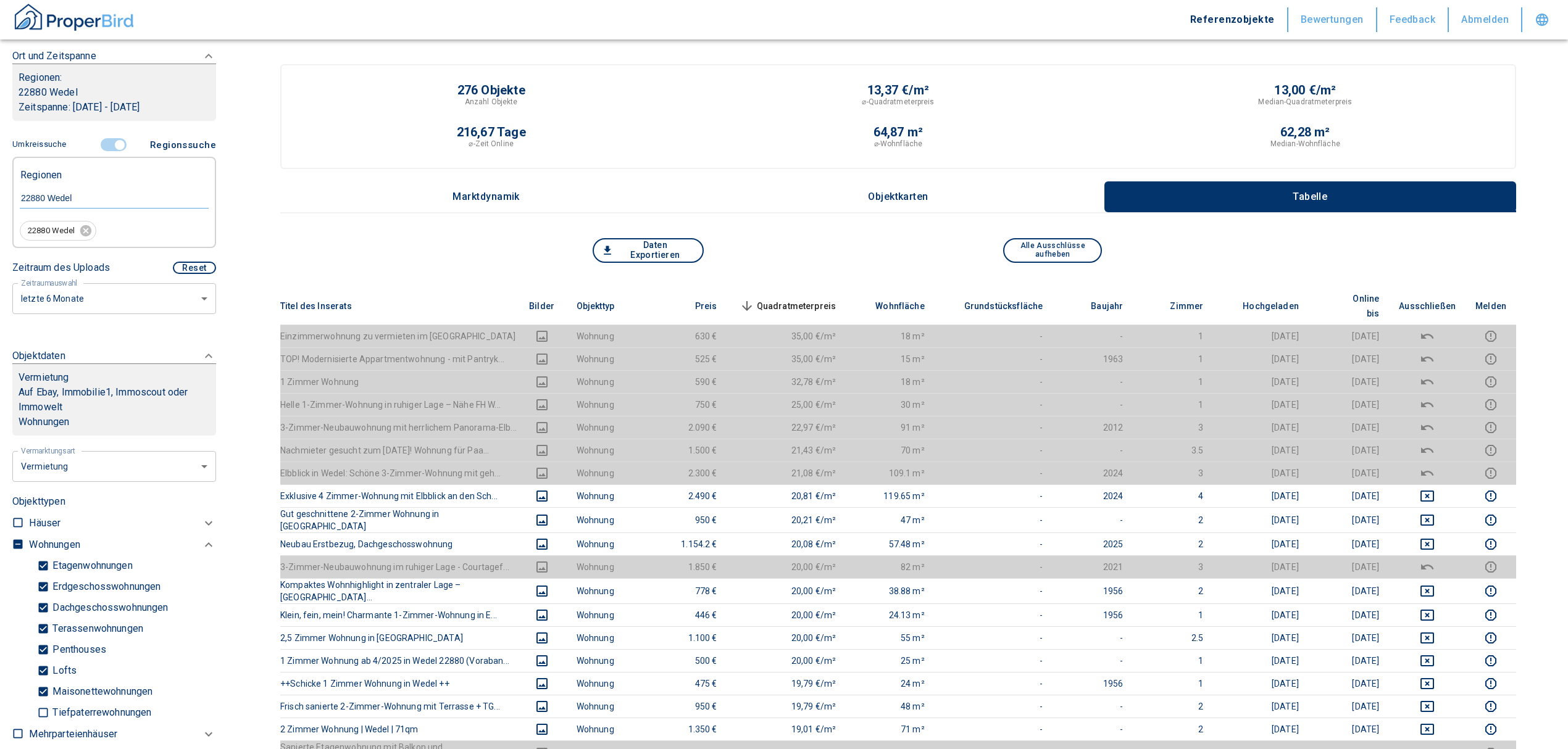
click at [813, 299] on span "Quadratmeterpreis sorted descending" at bounding box center [786, 306] width 99 height 15
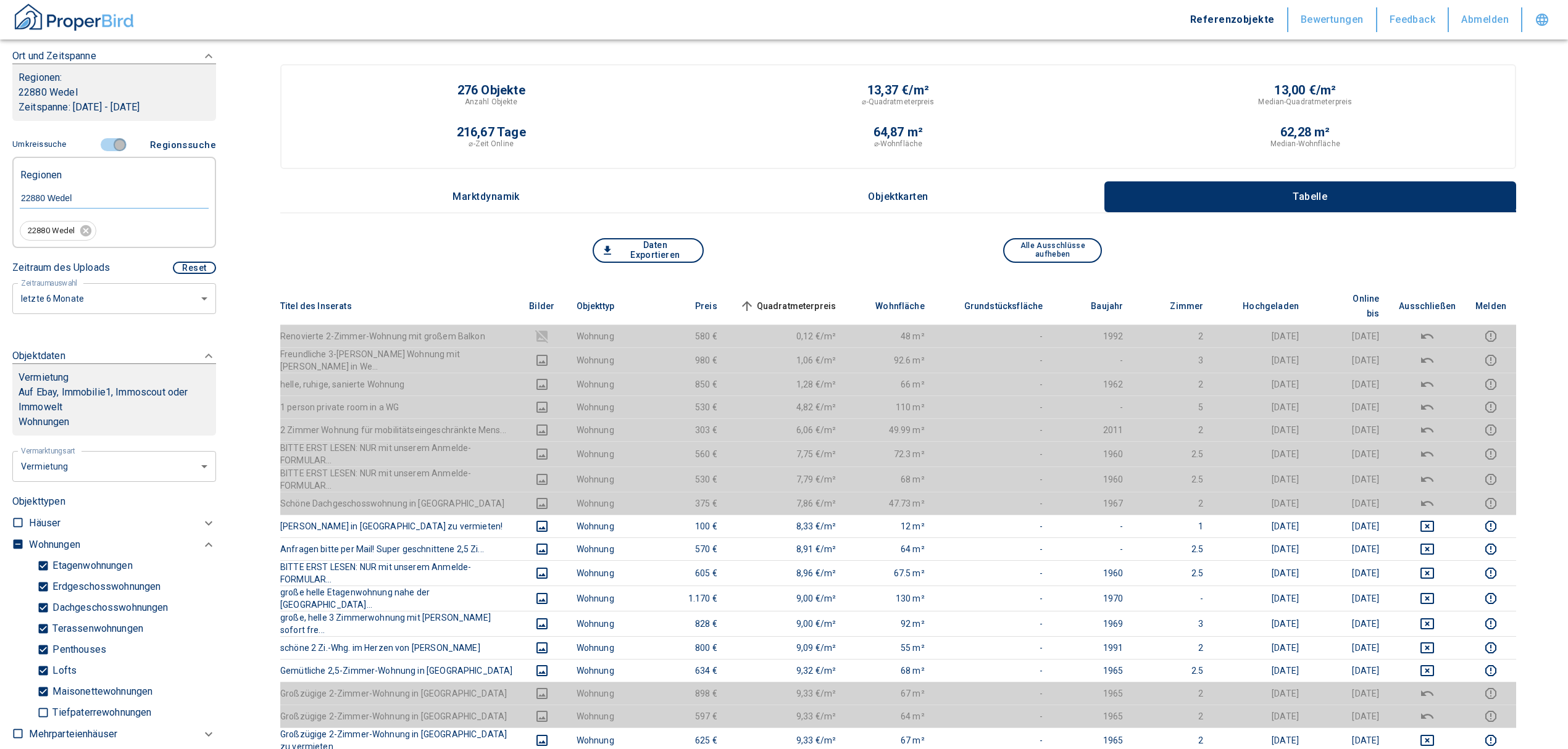
click at [110, 138] on input "controlled" at bounding box center [119, 144] width 37 height 13
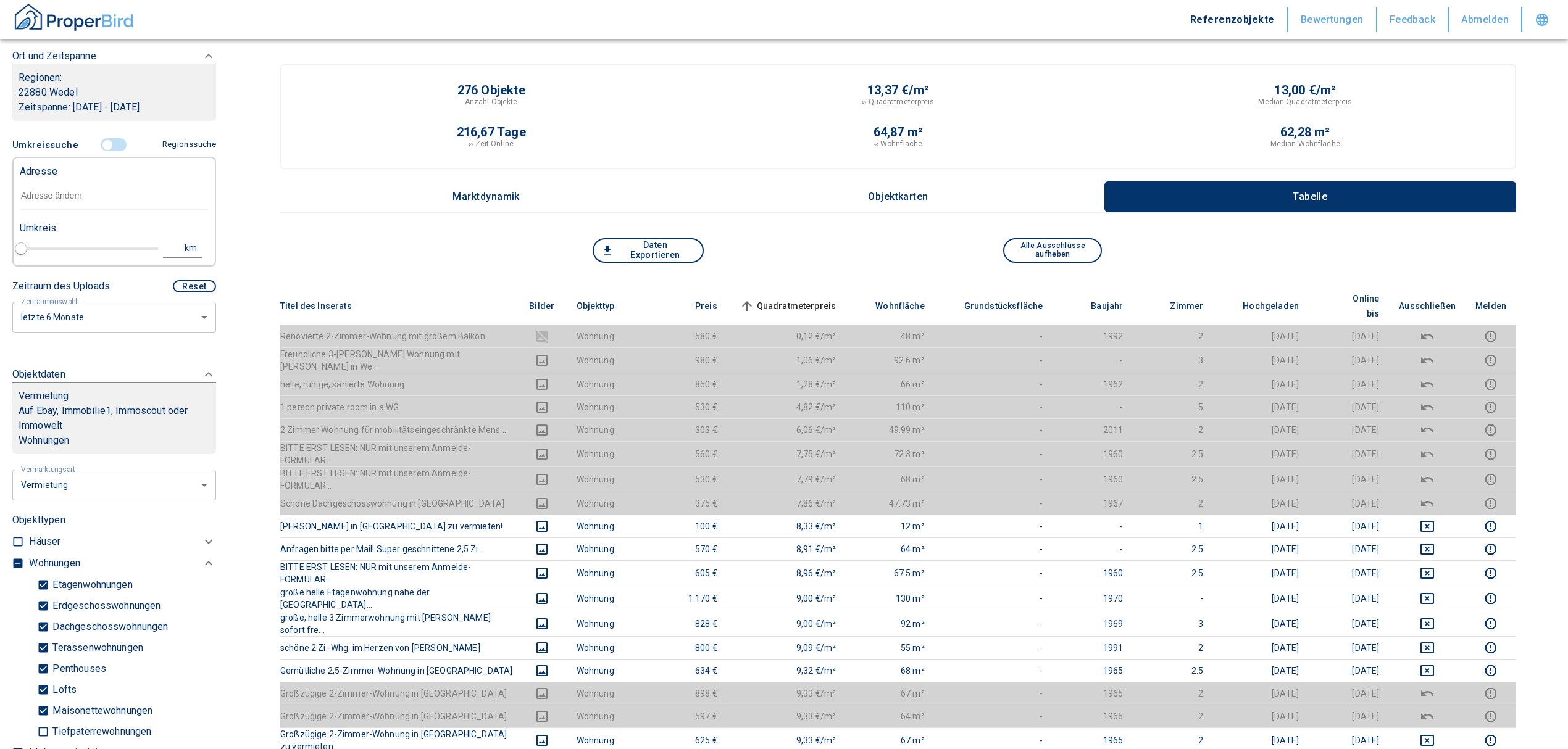
click at [134, 205] on input "text" at bounding box center [114, 196] width 189 height 28
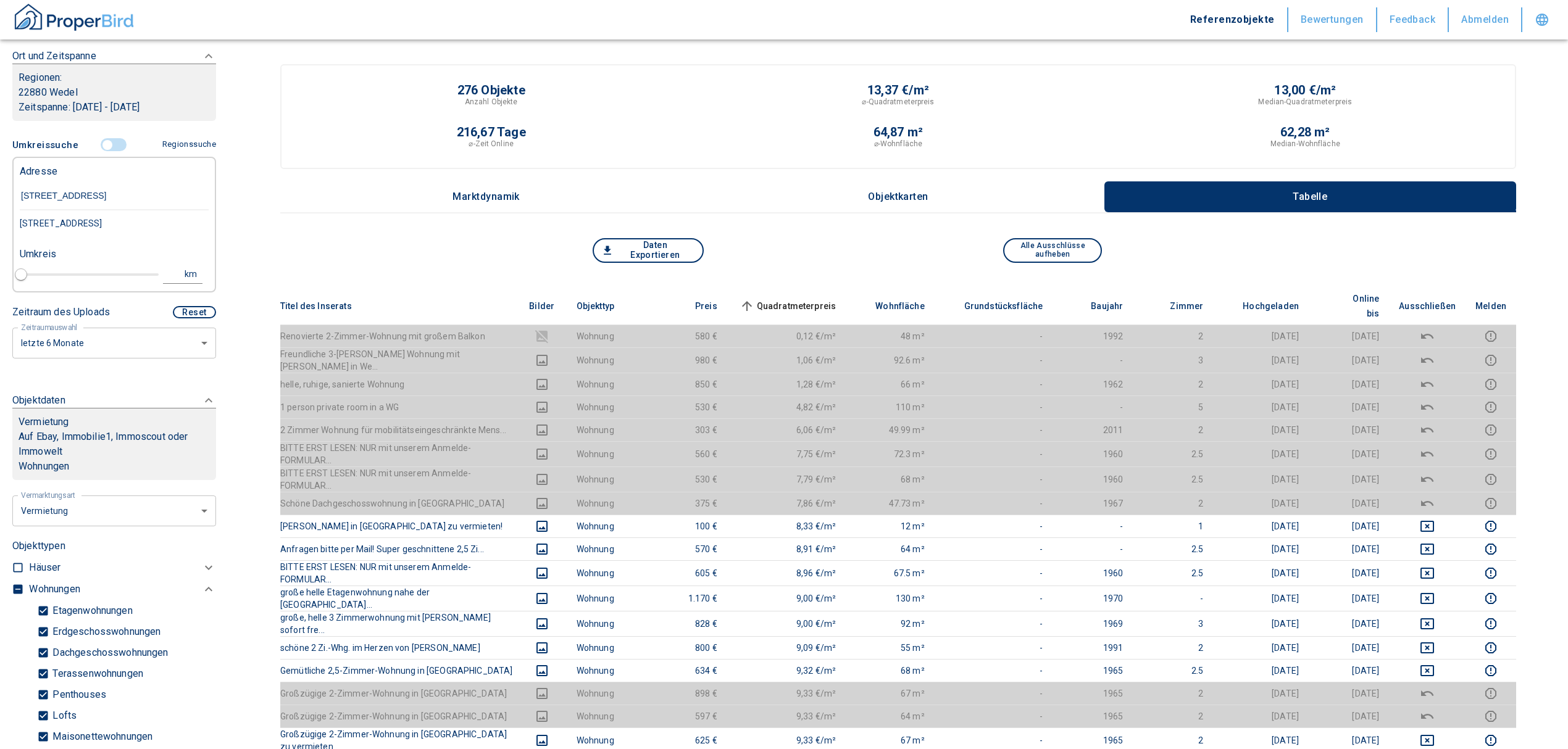
type input "boockholtzstraße 3 we"
click at [139, 220] on div "Boockholtzstraße 3, Wedel" at bounding box center [114, 223] width 189 height 26
type input "2020"
type input "Boockholtzstraße 3, Wedel"
type input "1"
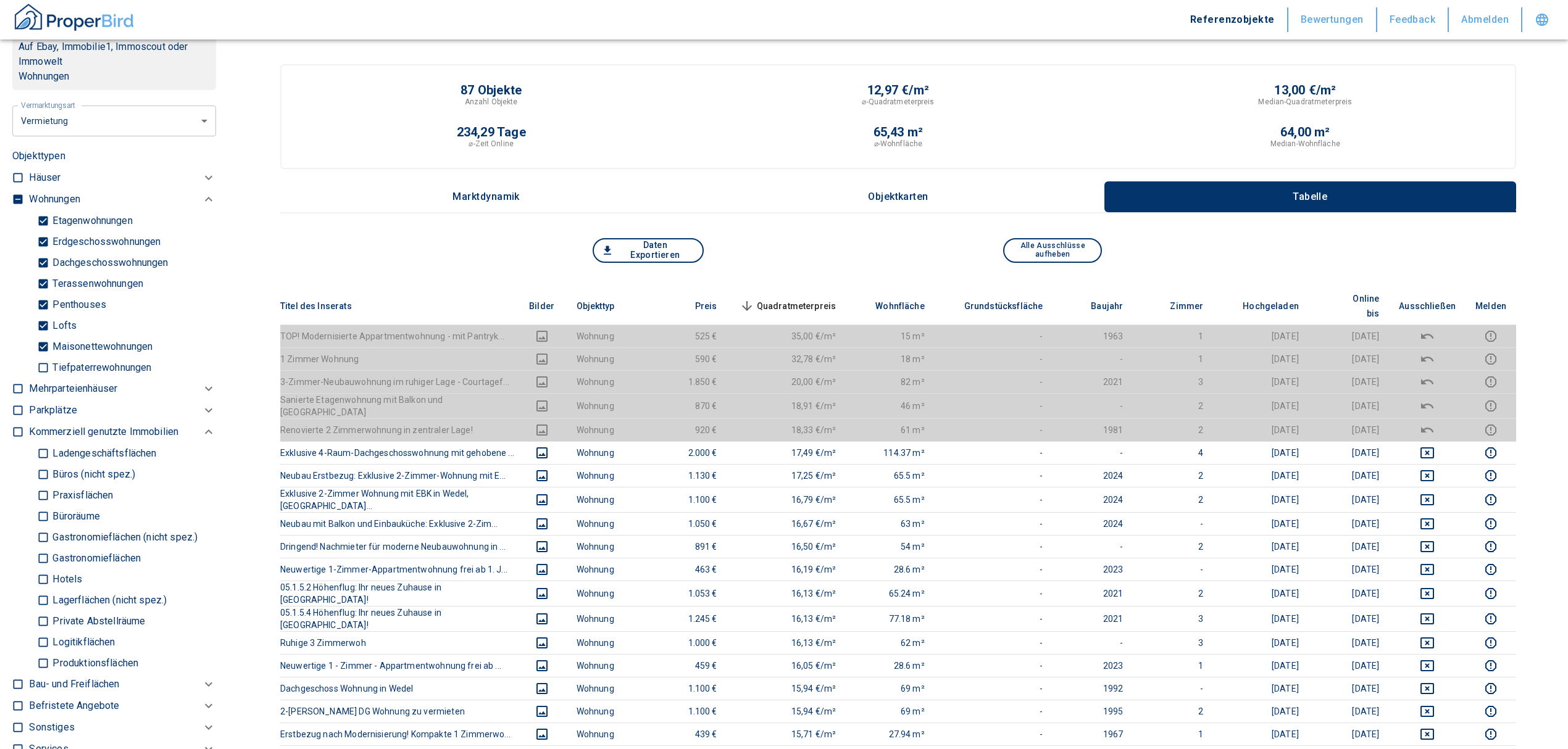
scroll to position [611, 0]
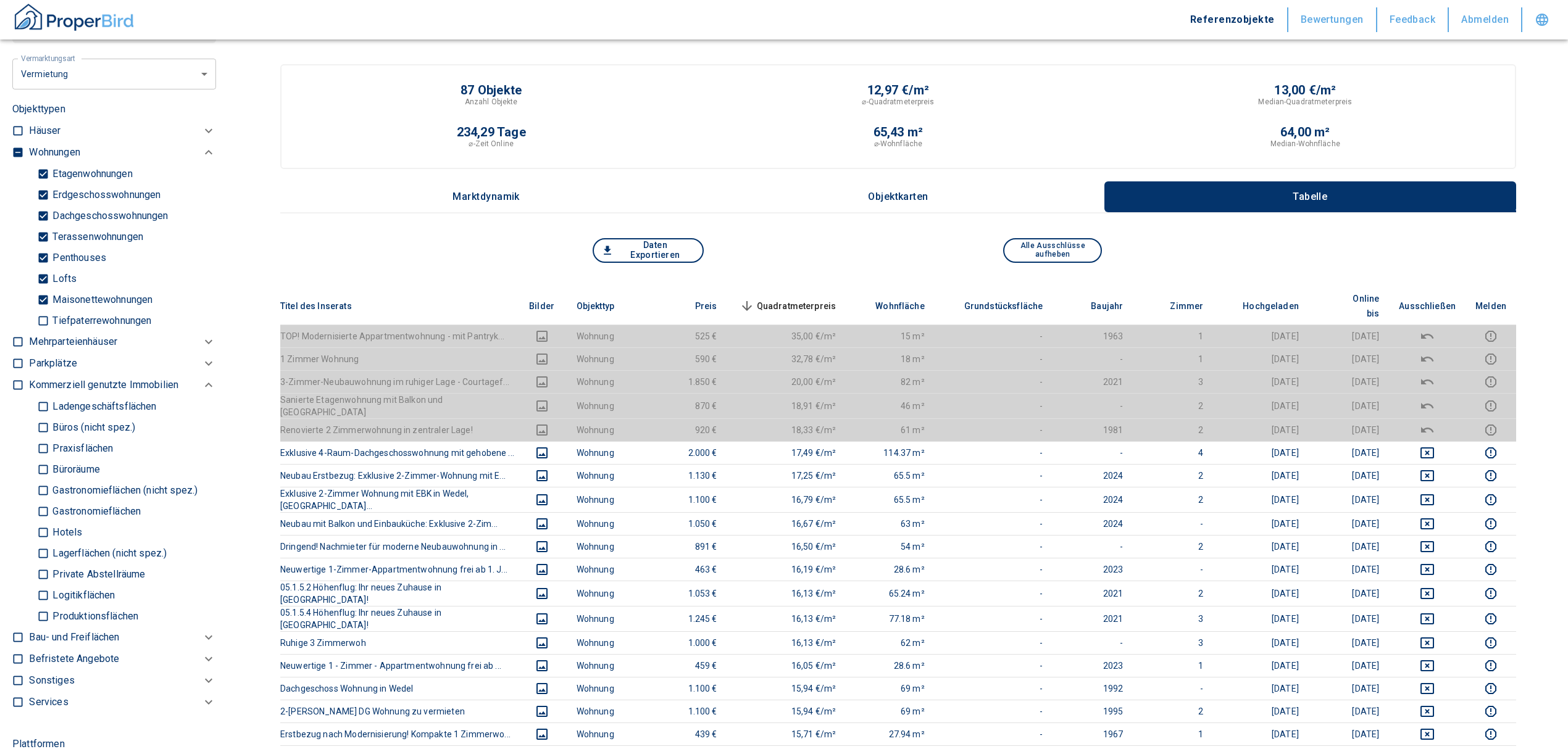
type input "Boockholtzstraße 3, Wedel"
click at [11, 149] on label at bounding box center [14, 150] width 19 height 17
click at [11, 149] on input "checkbox" at bounding box center [18, 152] width 12 height 12
checkbox input "true"
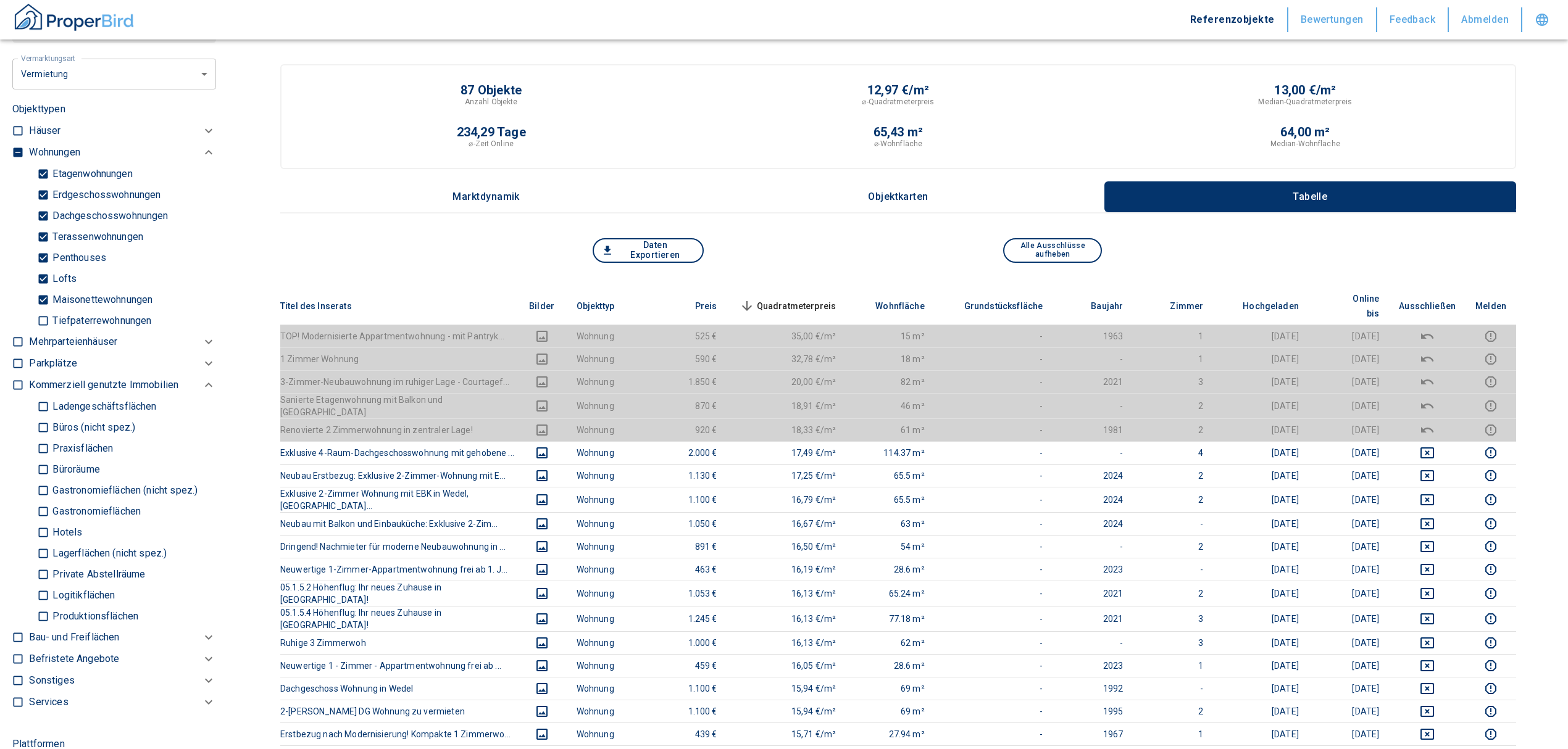
type input "2020"
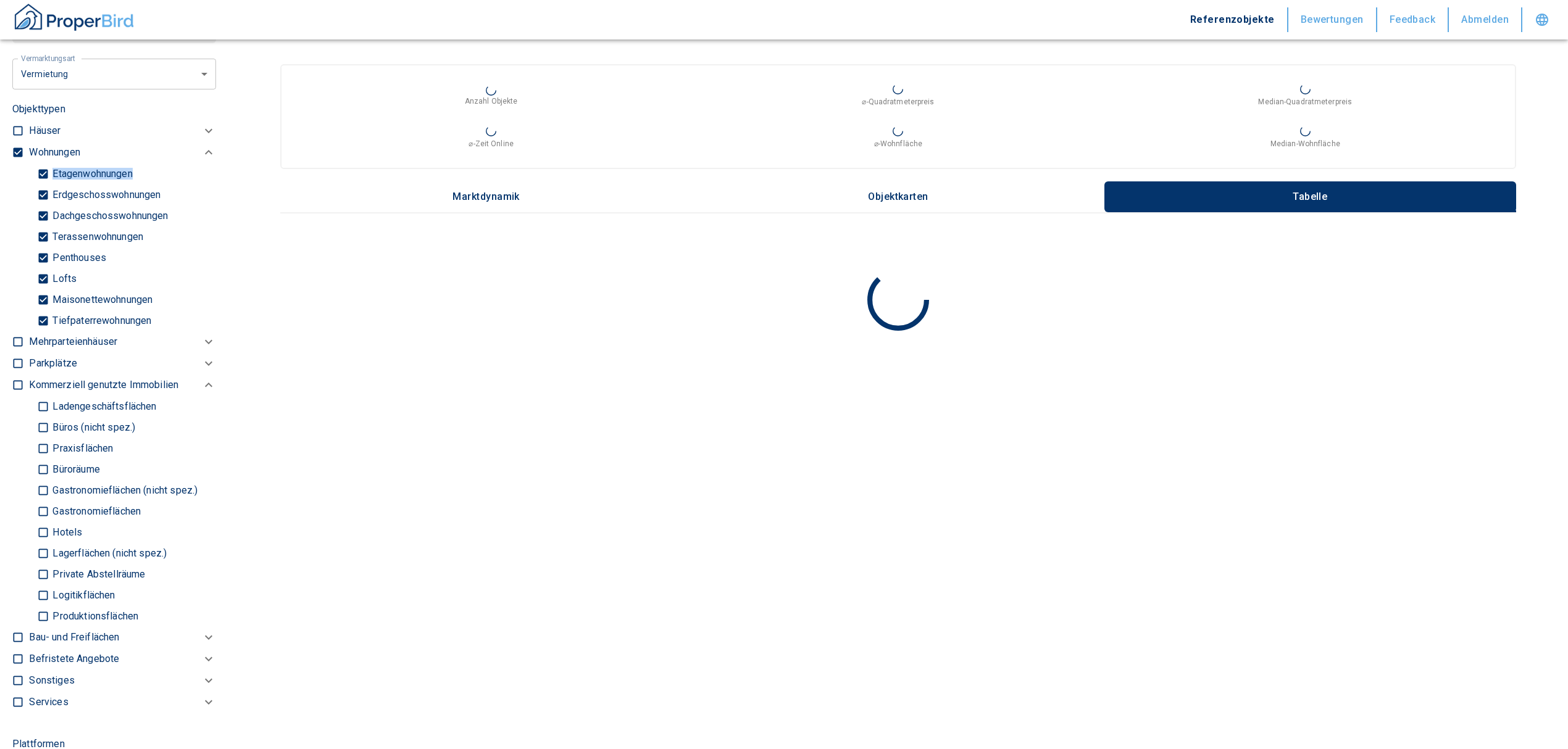
click at [11, 149] on label at bounding box center [14, 150] width 19 height 17
click at [11, 149] on input "checkbox" at bounding box center [18, 152] width 12 height 12
checkbox input "false"
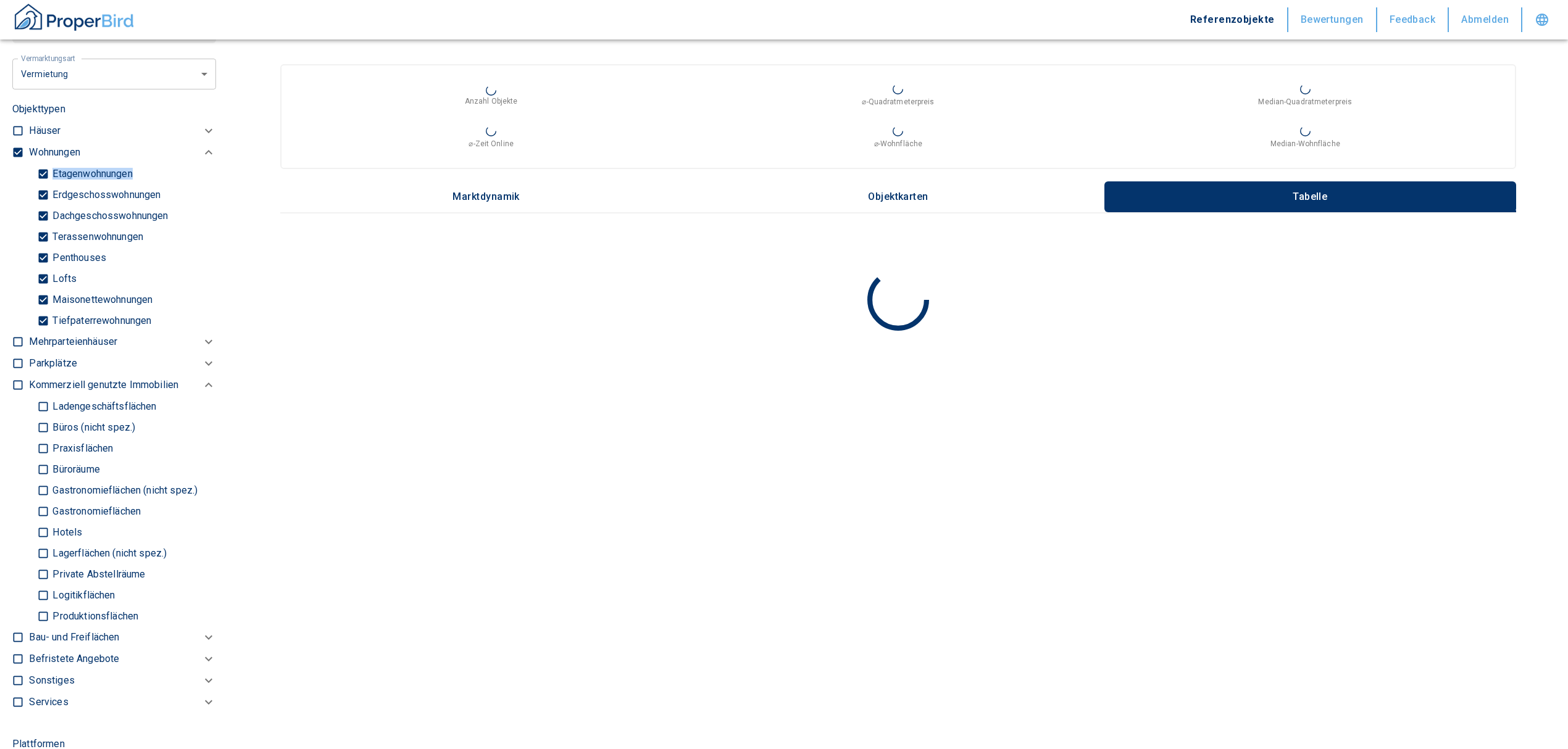
checkbox input "false"
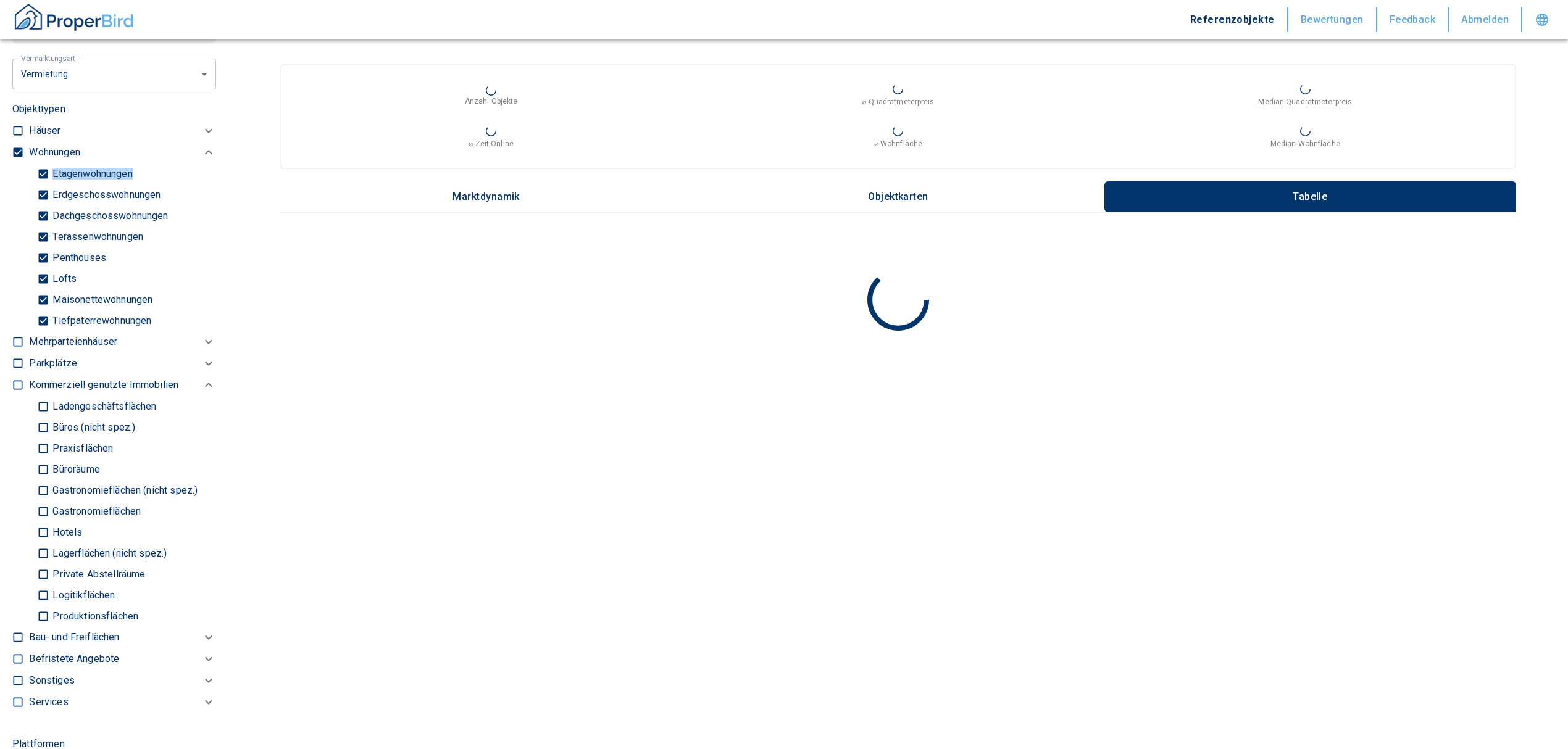
checkbox input "false"
type input "2020"
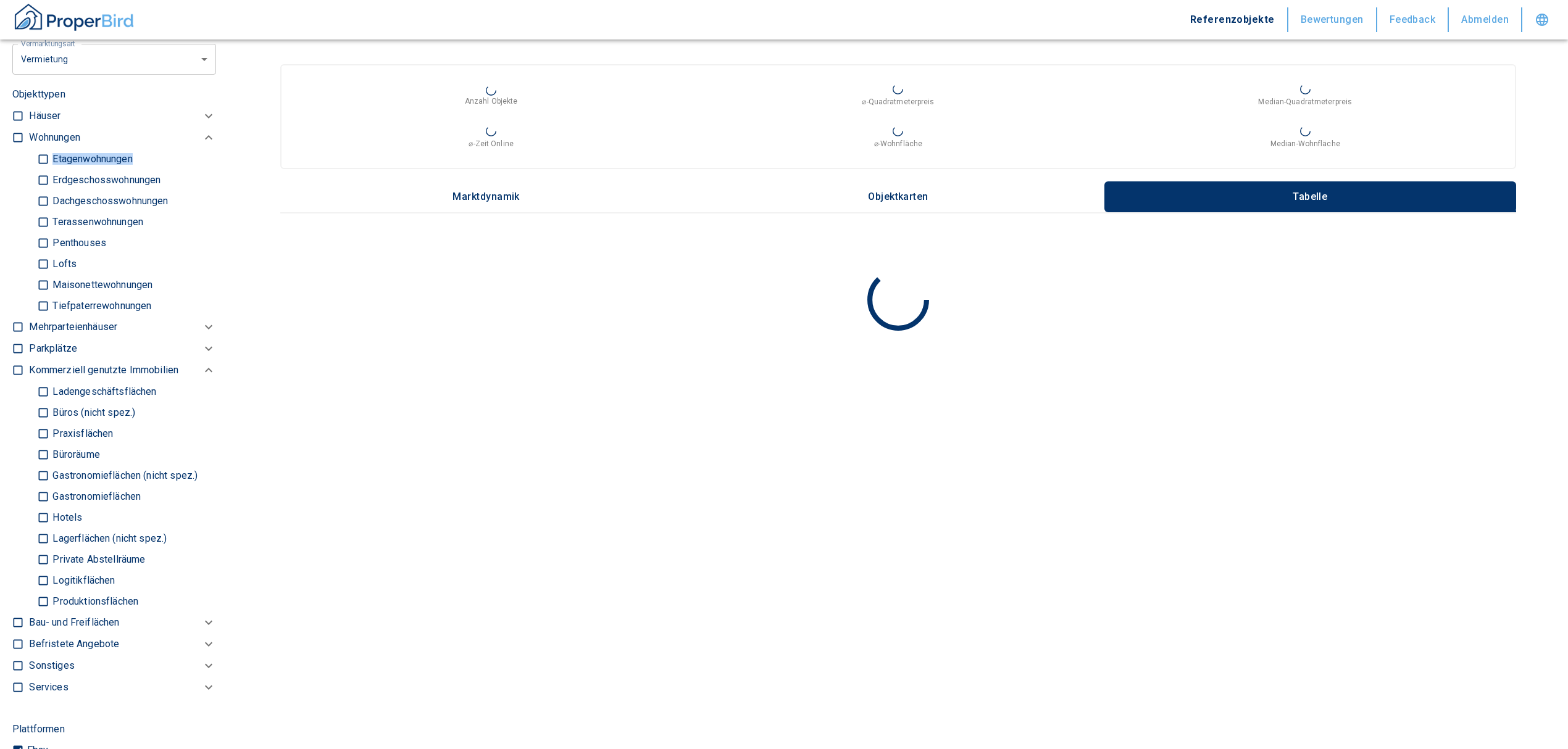
click at [37, 408] on input "Büros (nicht spez.)" at bounding box center [43, 412] width 12 height 21
checkbox input "true"
type input "2020"
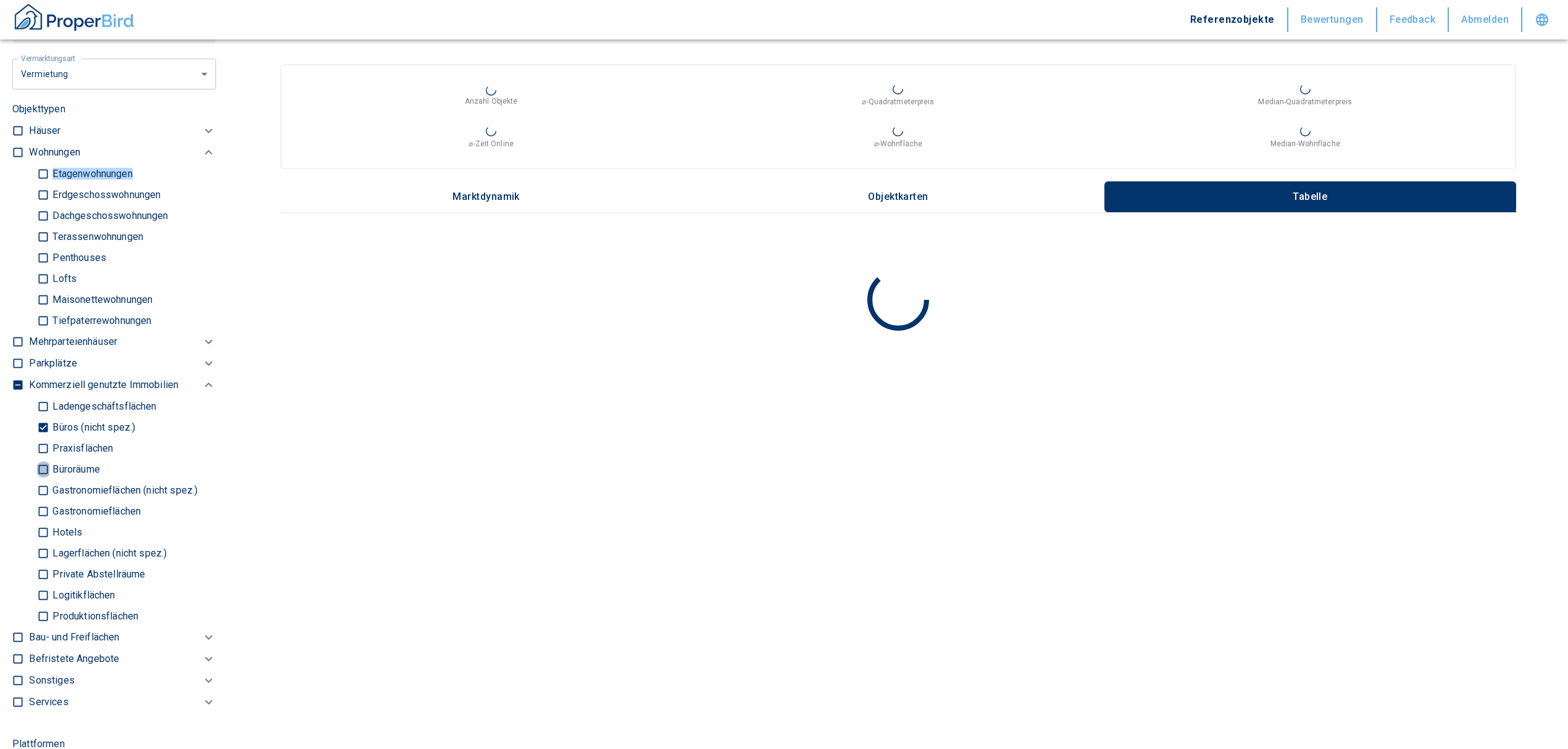
click at [41, 465] on input "Büroräume" at bounding box center [43, 470] width 12 height 21
checkbox input "true"
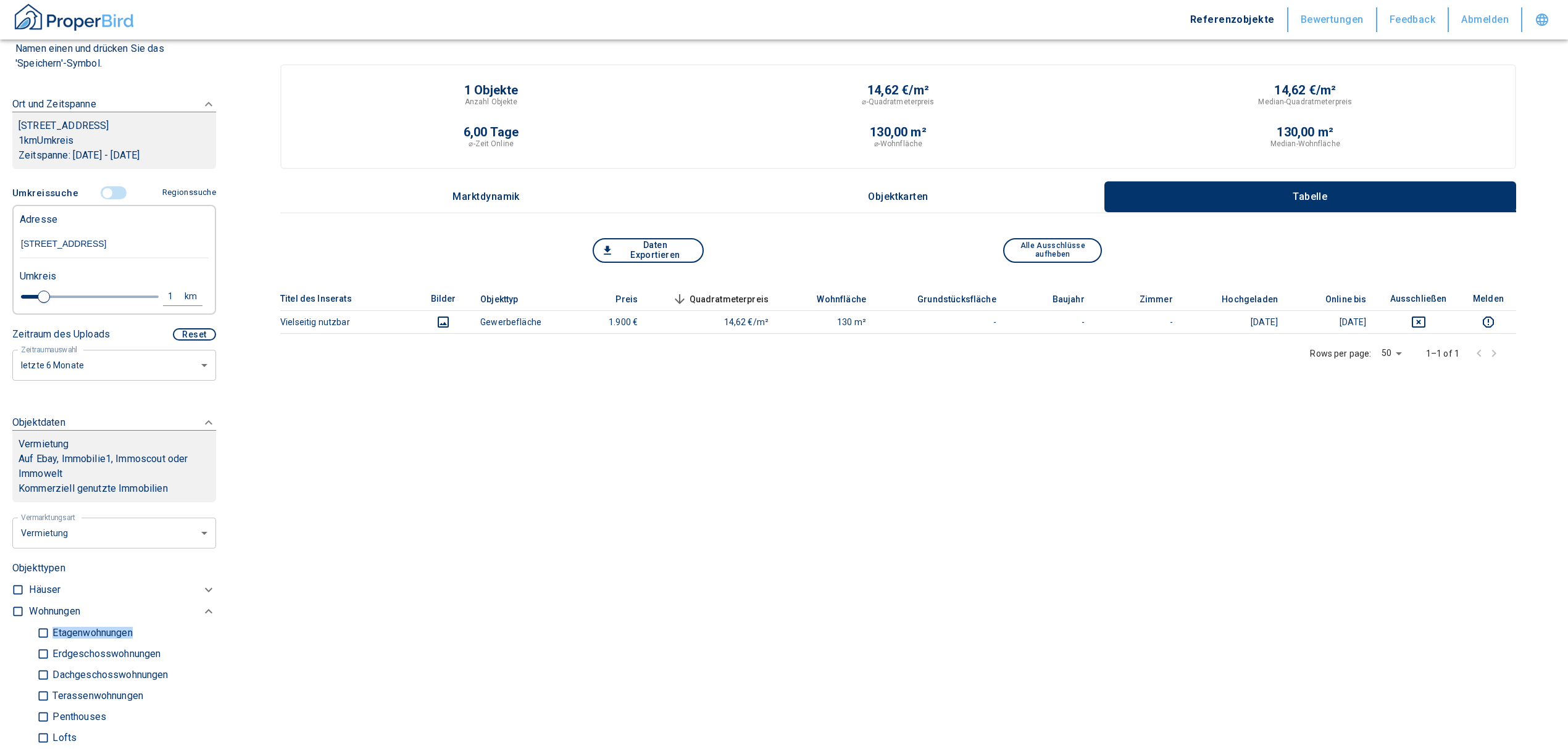
scroll to position [118, 0]
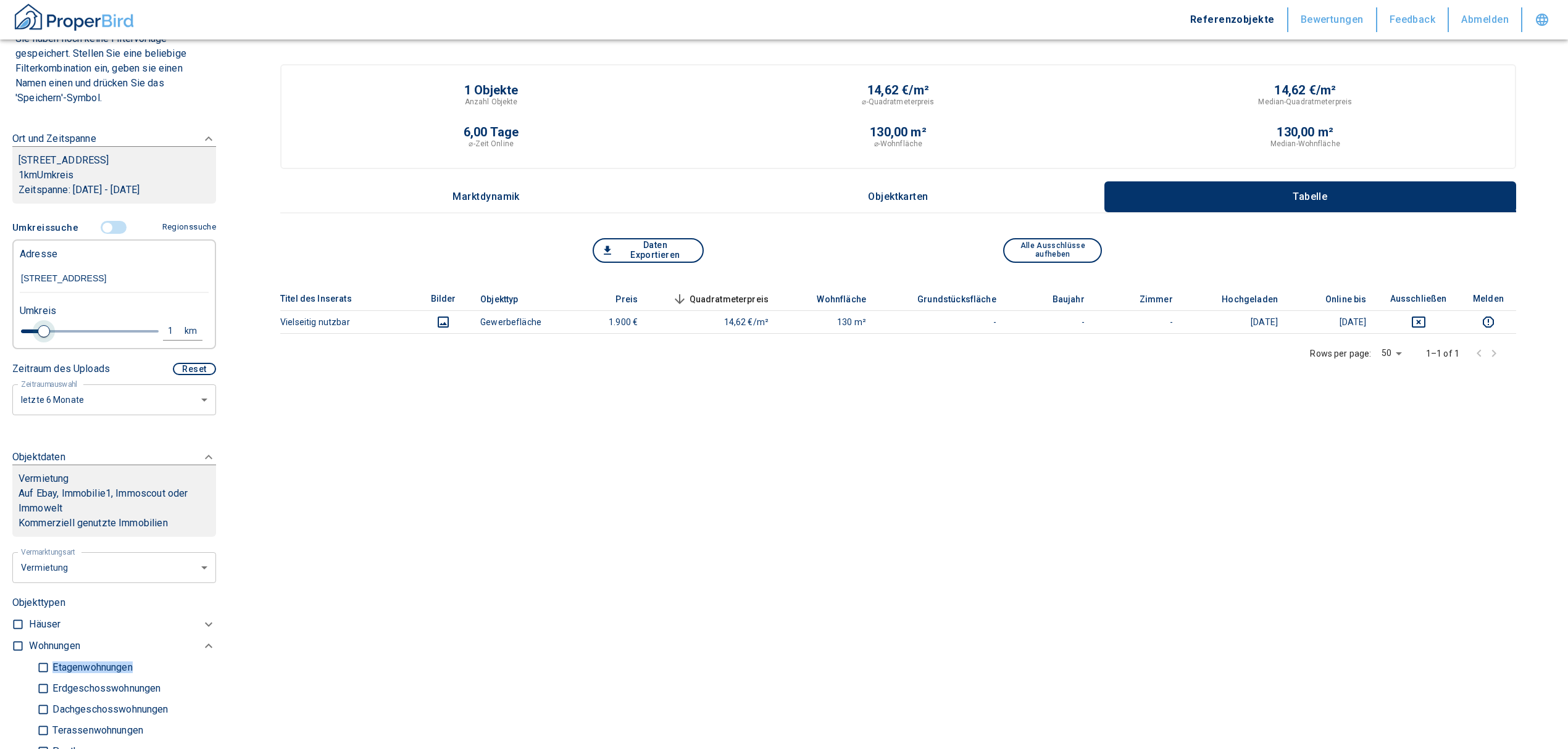
type input "2020"
type input "1.2"
type input "2020"
type input "1.4"
type input "2020"
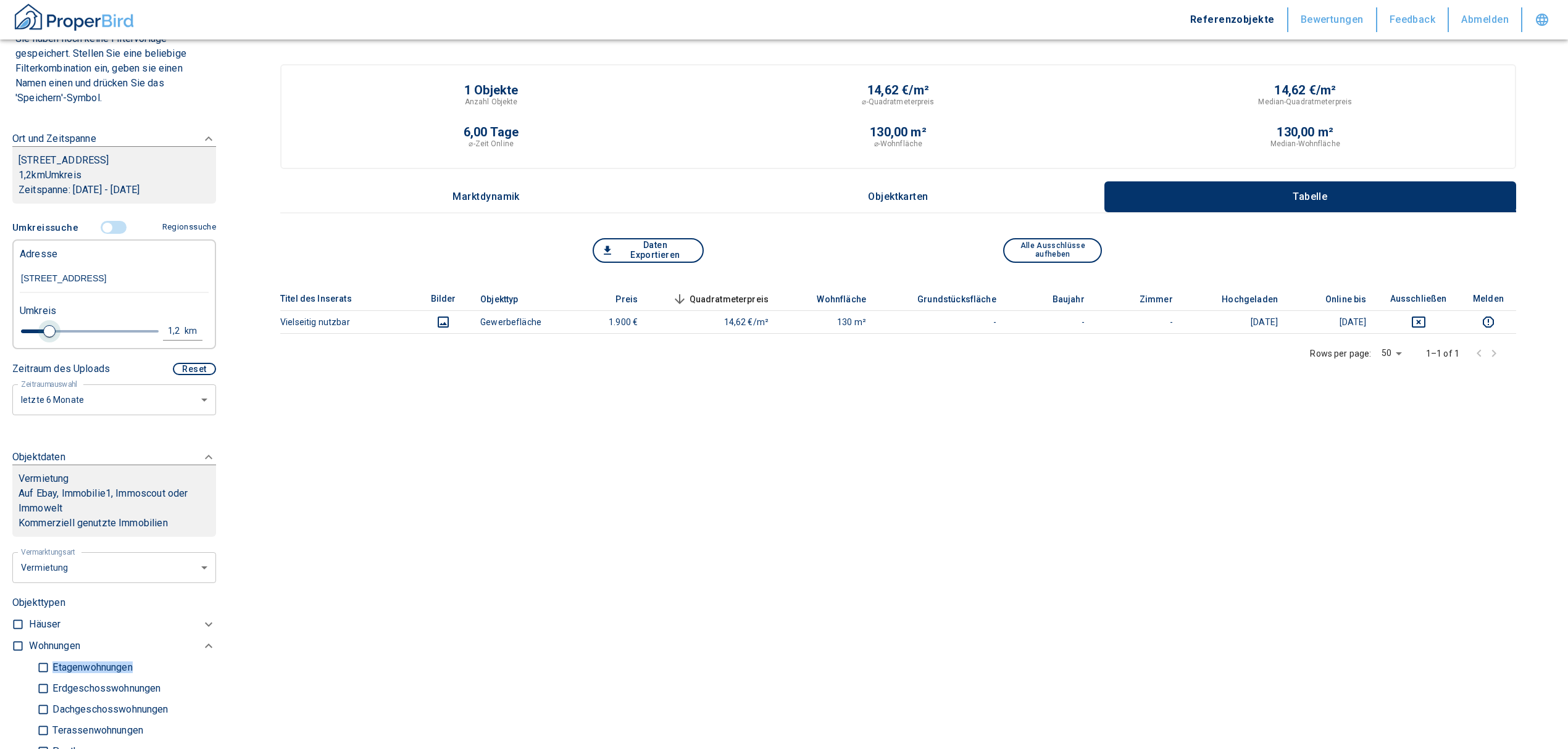
type input "1.6"
type input "2020"
type input "1.8"
type input "2020"
type input "2"
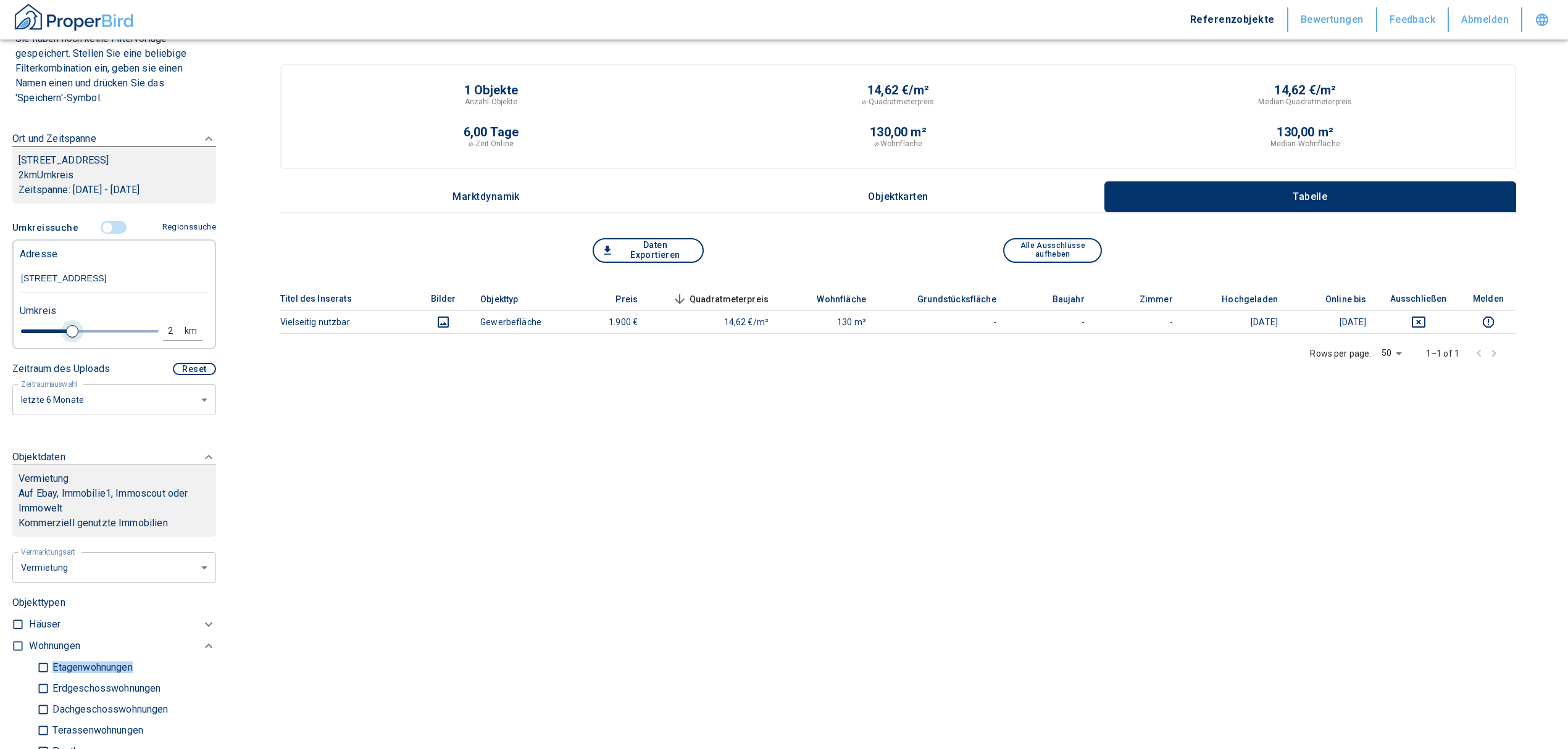
type input "2020"
type input "2.2"
type input "2020"
type input "2.4"
type input "2020"
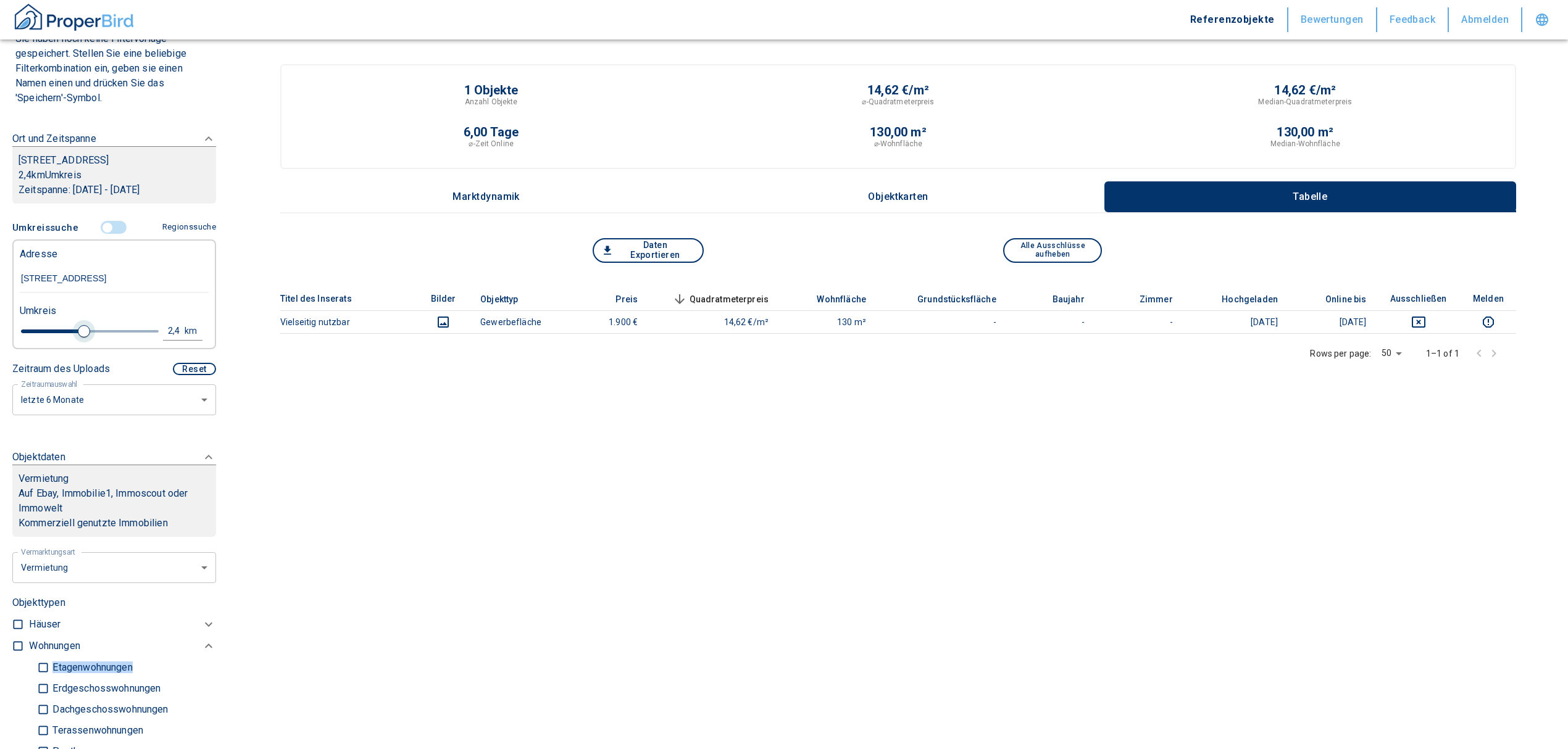
type input "2.6"
type input "2020"
type input "2.8"
type input "2020"
type input "3"
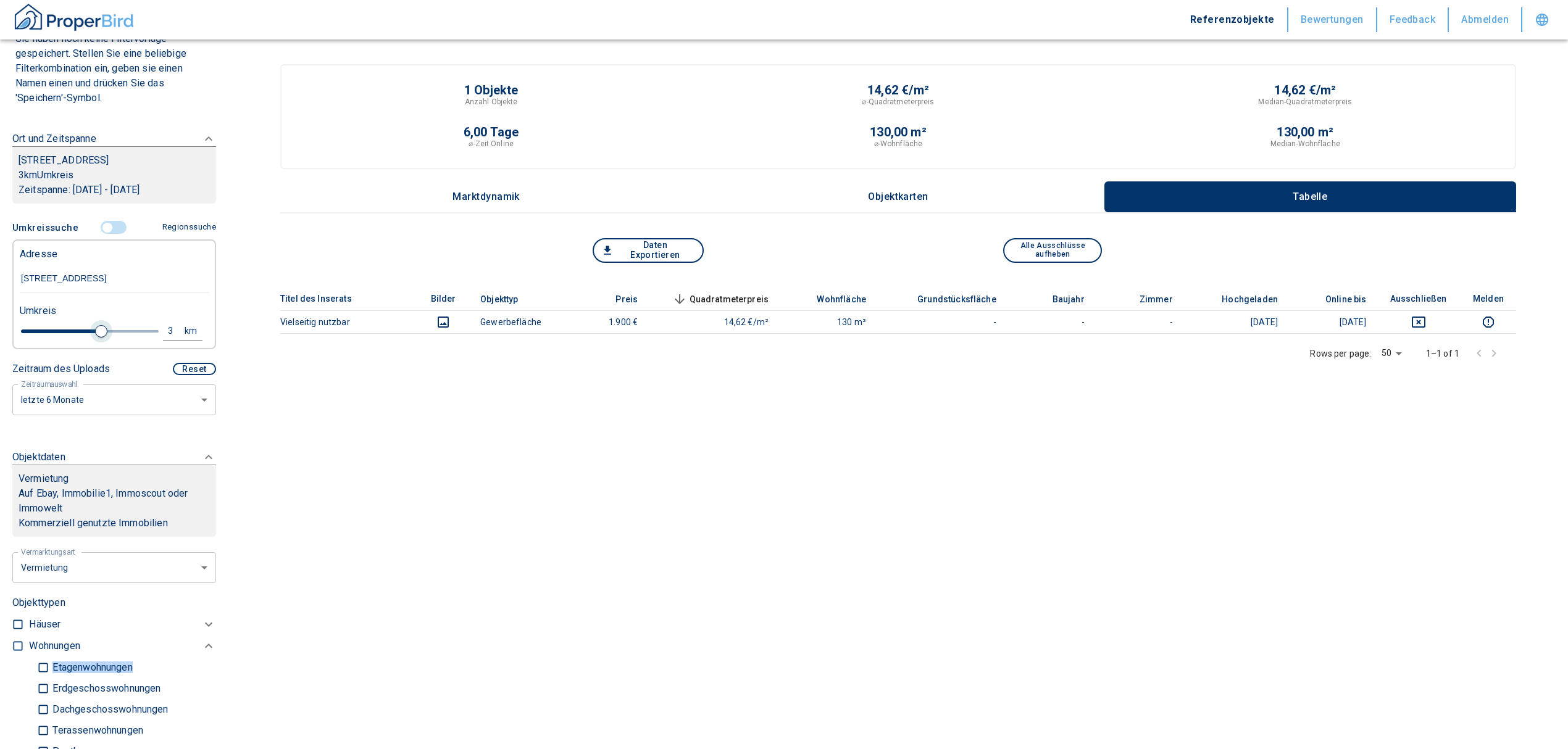
drag, startPoint x: 44, startPoint y: 331, endPoint x: 96, endPoint y: 331, distance: 52.0
click at [96, 331] on span at bounding box center [101, 332] width 12 height 12
type input "2020"
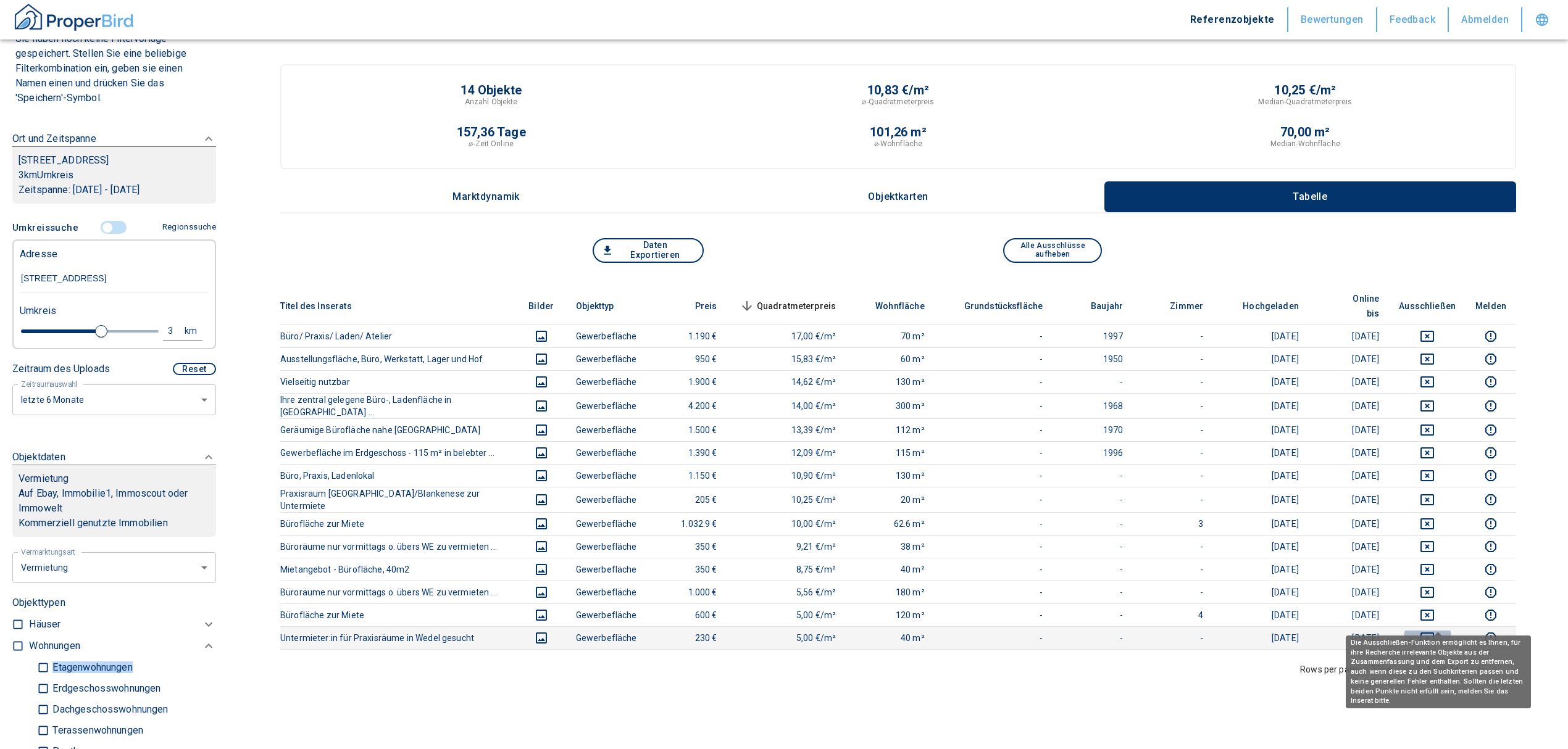
click at [1432, 632] on icon "deselect this listing" at bounding box center [1426, 638] width 13 height 11
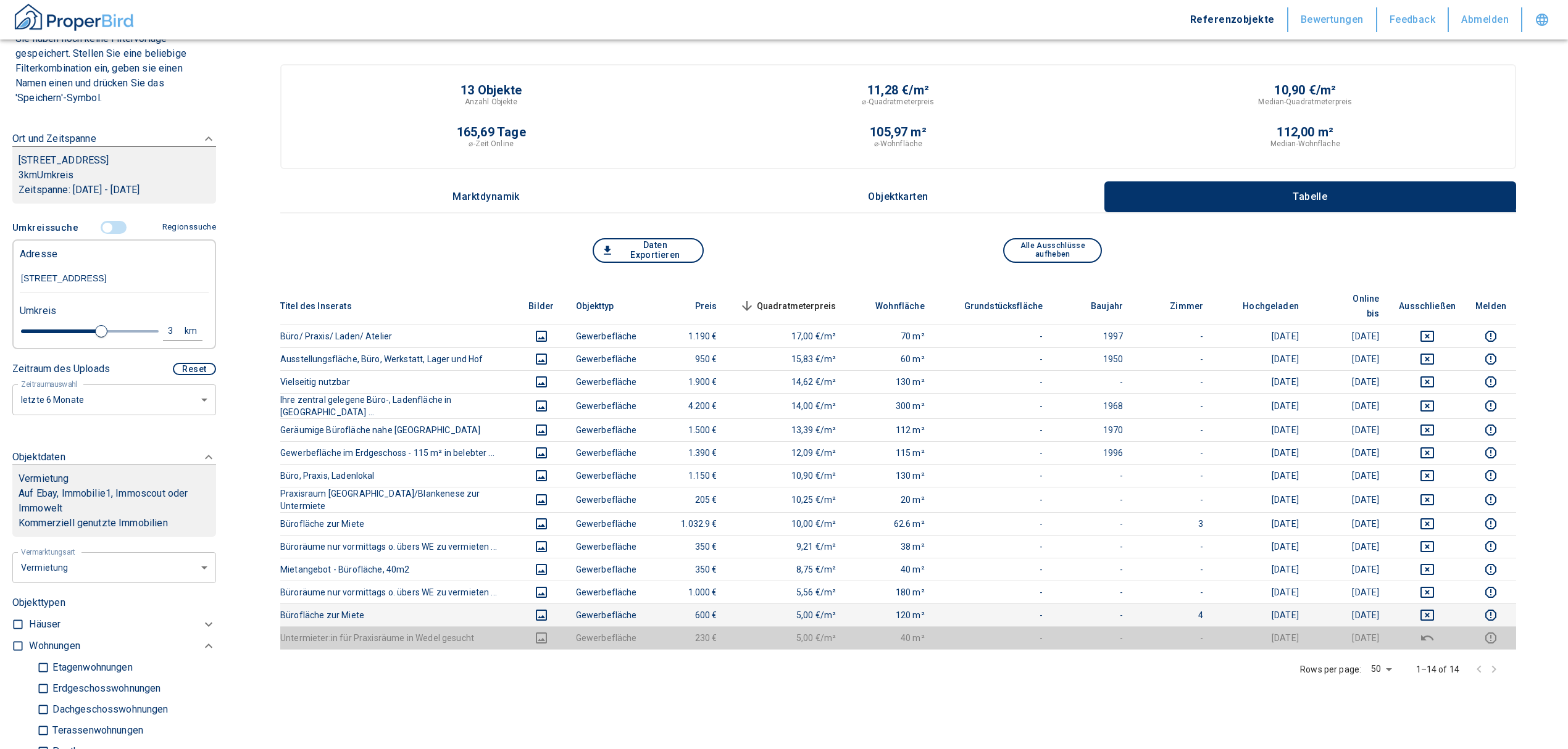
click at [1440, 604] on td at bounding box center [1427, 615] width 77 height 23
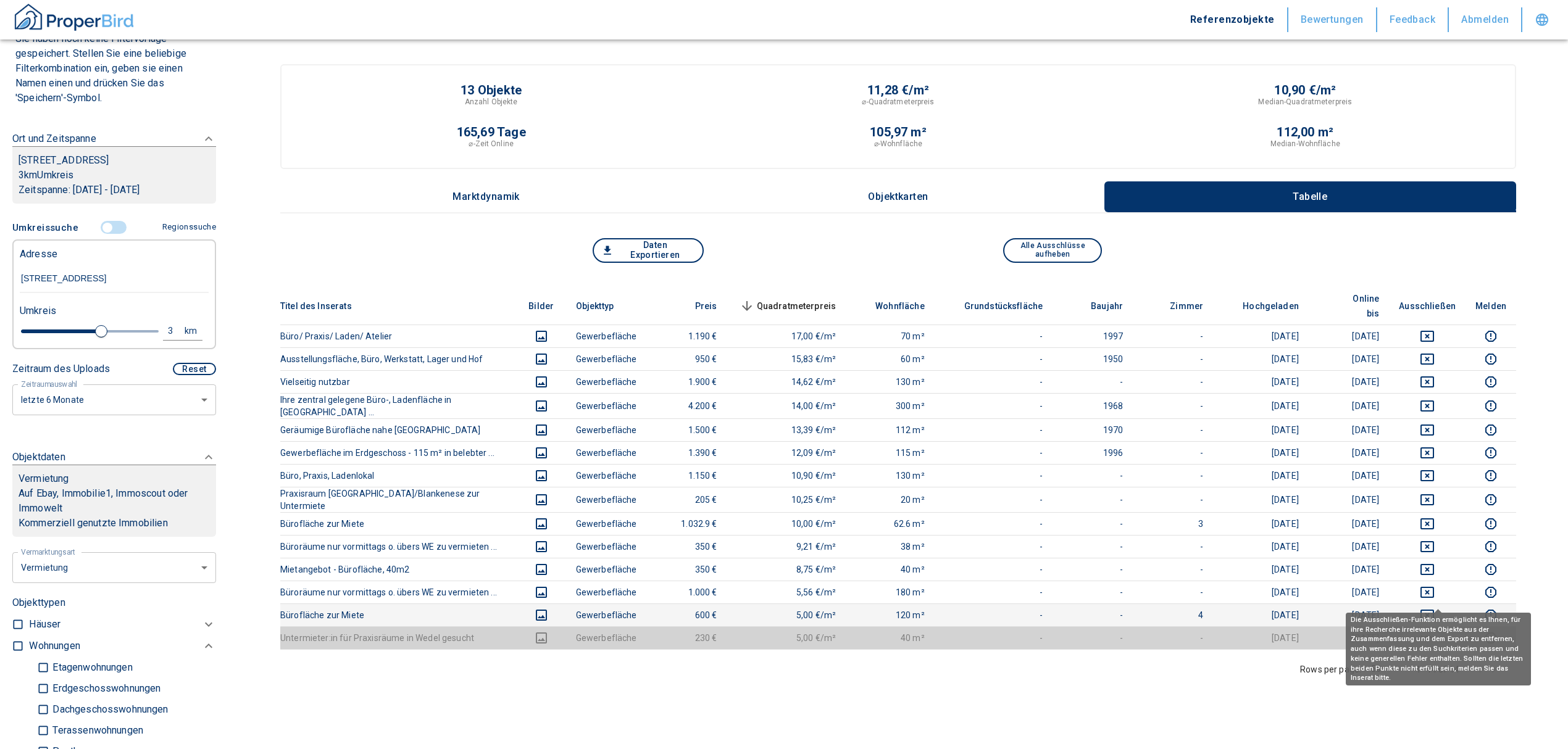
click at [1434, 608] on icon "deselect this listing" at bounding box center [1426, 615] width 15 height 15
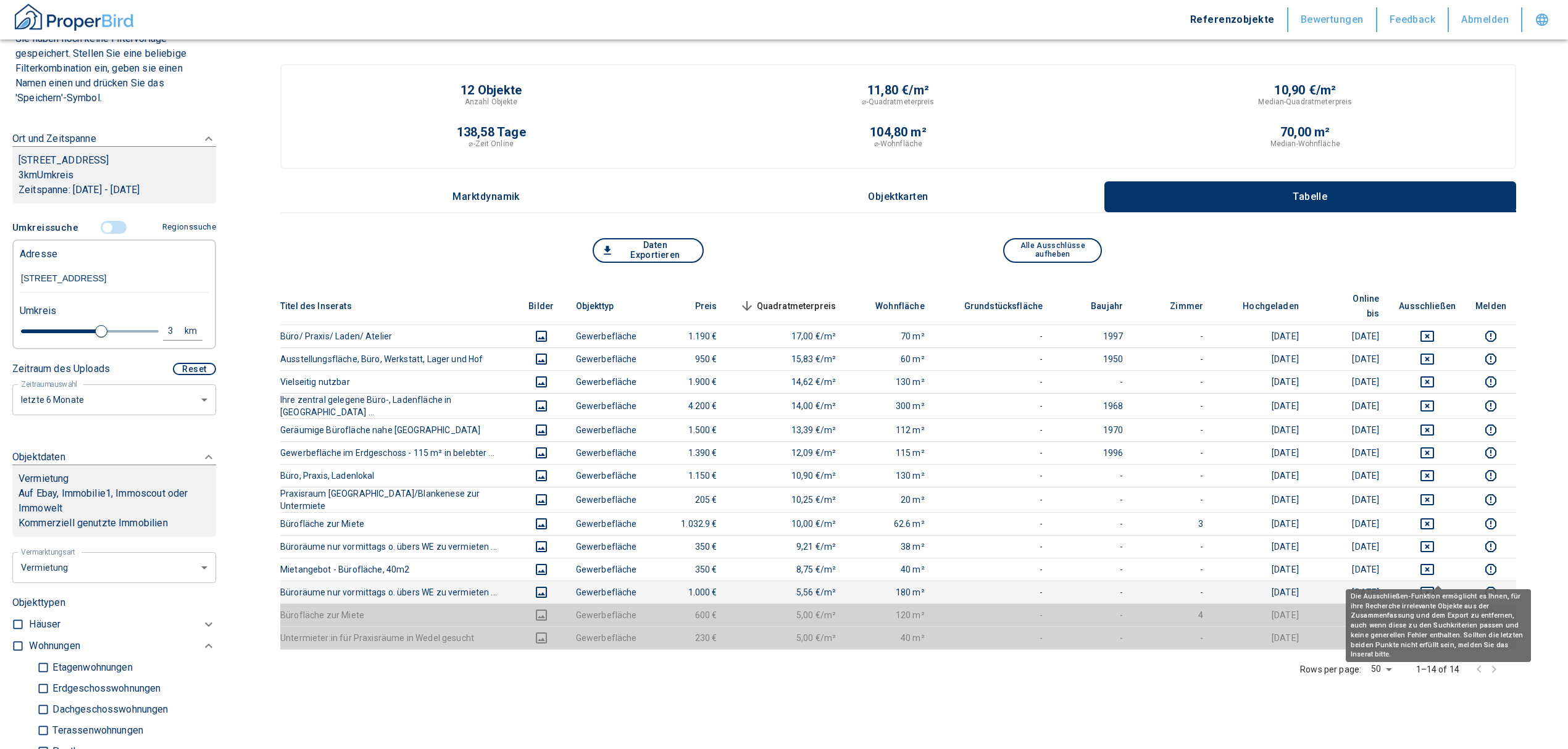
click at [1434, 585] on icon "deselect this listing" at bounding box center [1426, 592] width 15 height 15
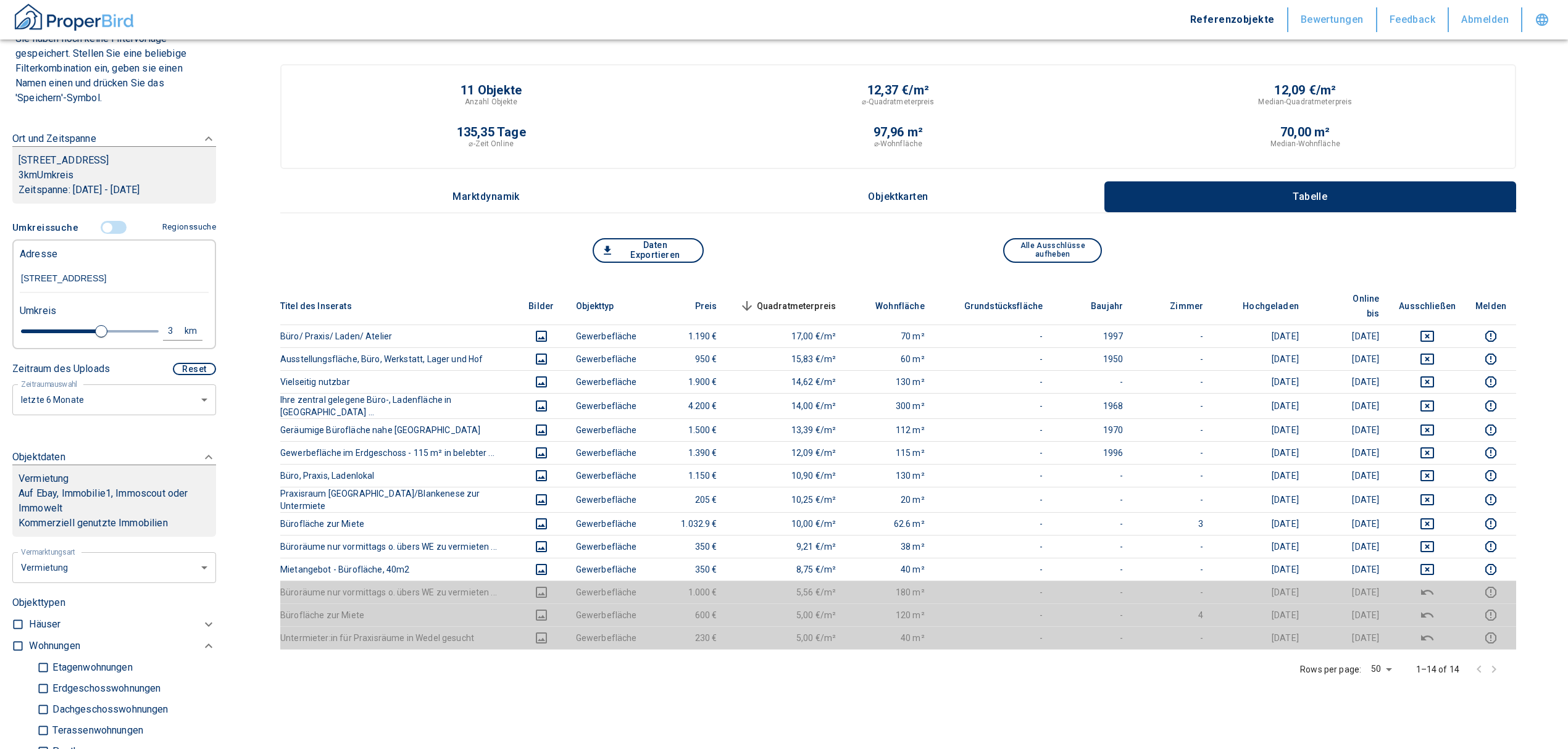
click at [103, 228] on input "controlled" at bounding box center [108, 227] width 37 height 13
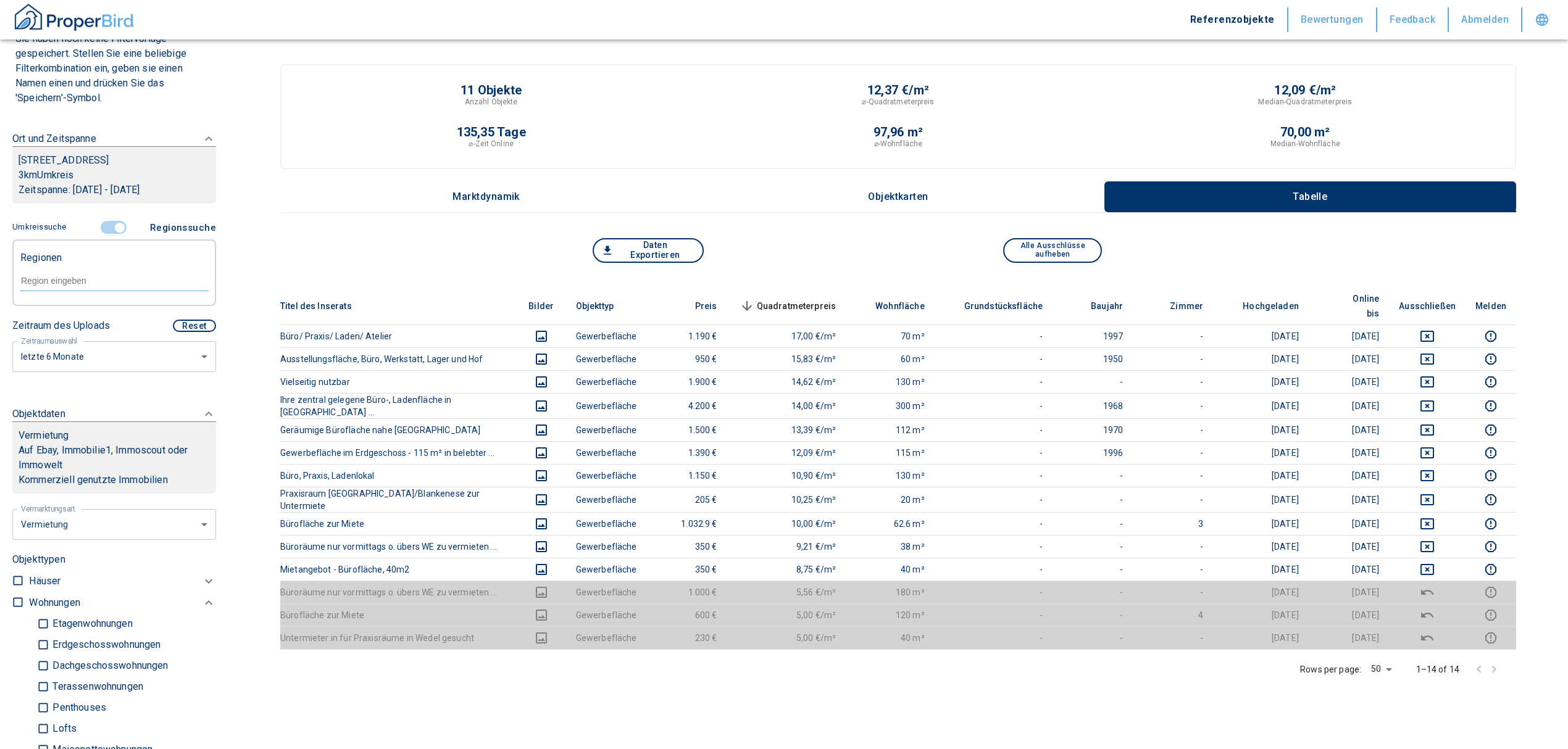
click at [73, 278] on input "text" at bounding box center [114, 280] width 189 height 11
click at [111, 309] on li "22880 Wedel" at bounding box center [108, 308] width 177 height 22
type input "22880"
type input "2020"
type input "22880 Wedel"
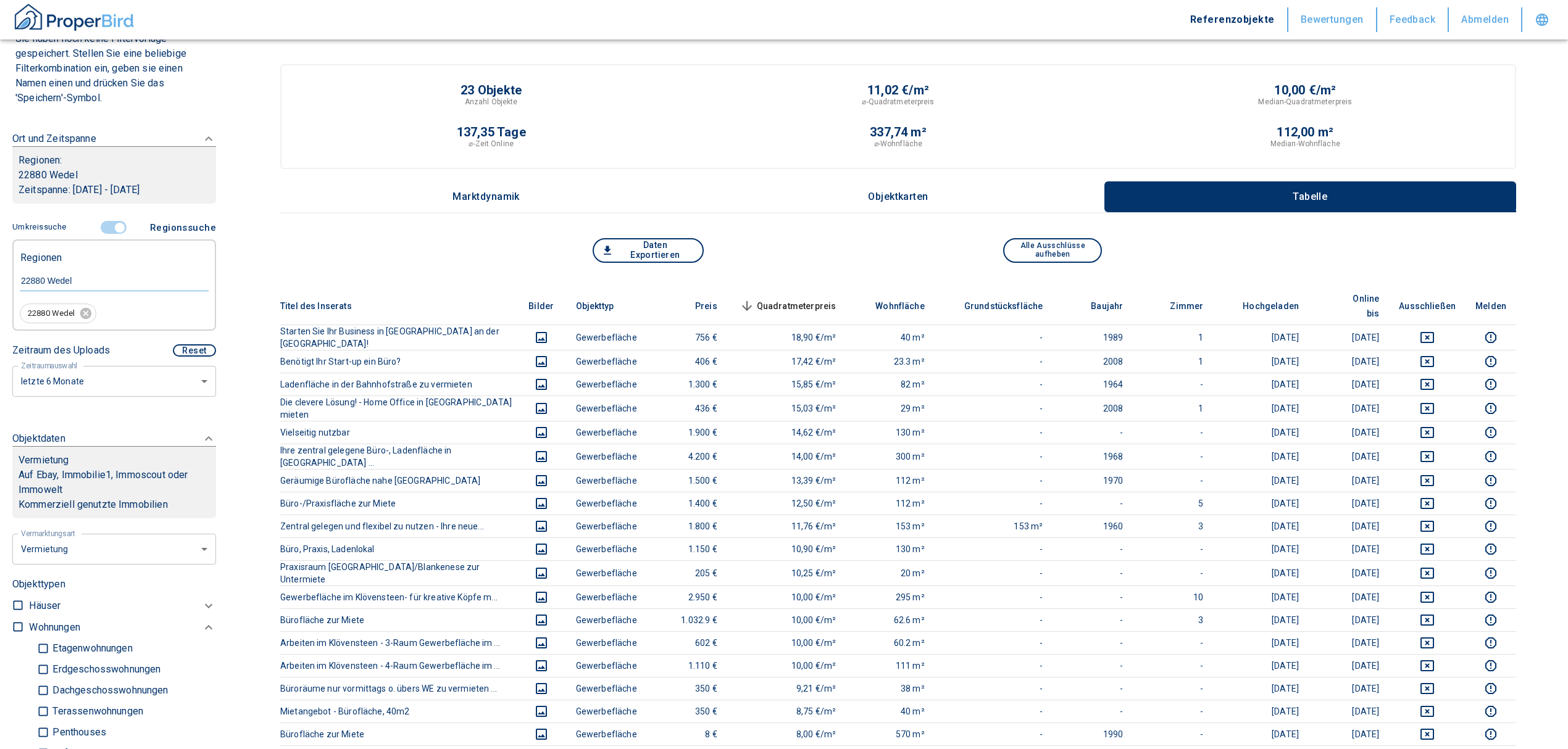
click at [813, 299] on span "Quadratmeterpreis sorted descending" at bounding box center [786, 306] width 99 height 15
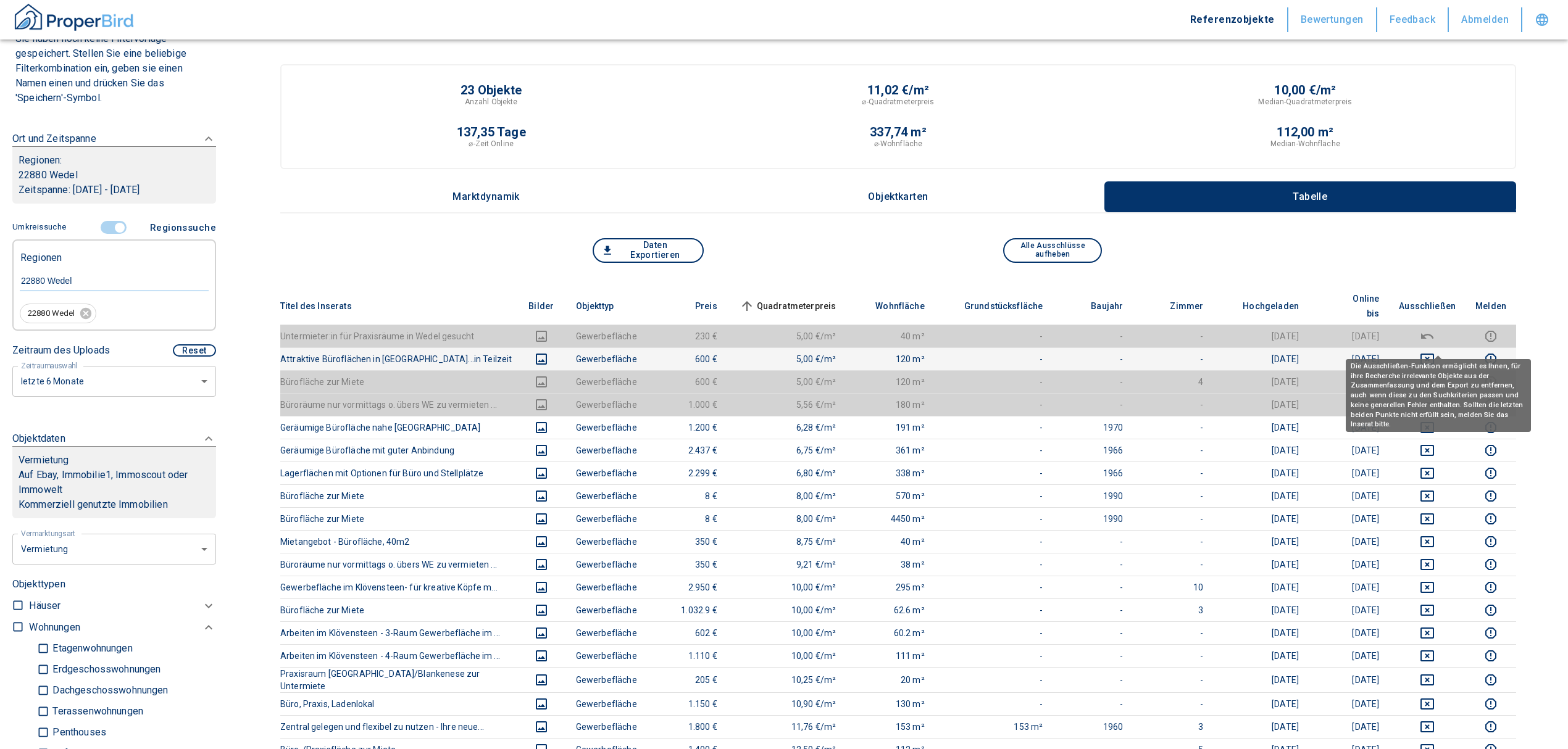
click at [1434, 354] on icon "deselect this listing" at bounding box center [1426, 359] width 13 height 11
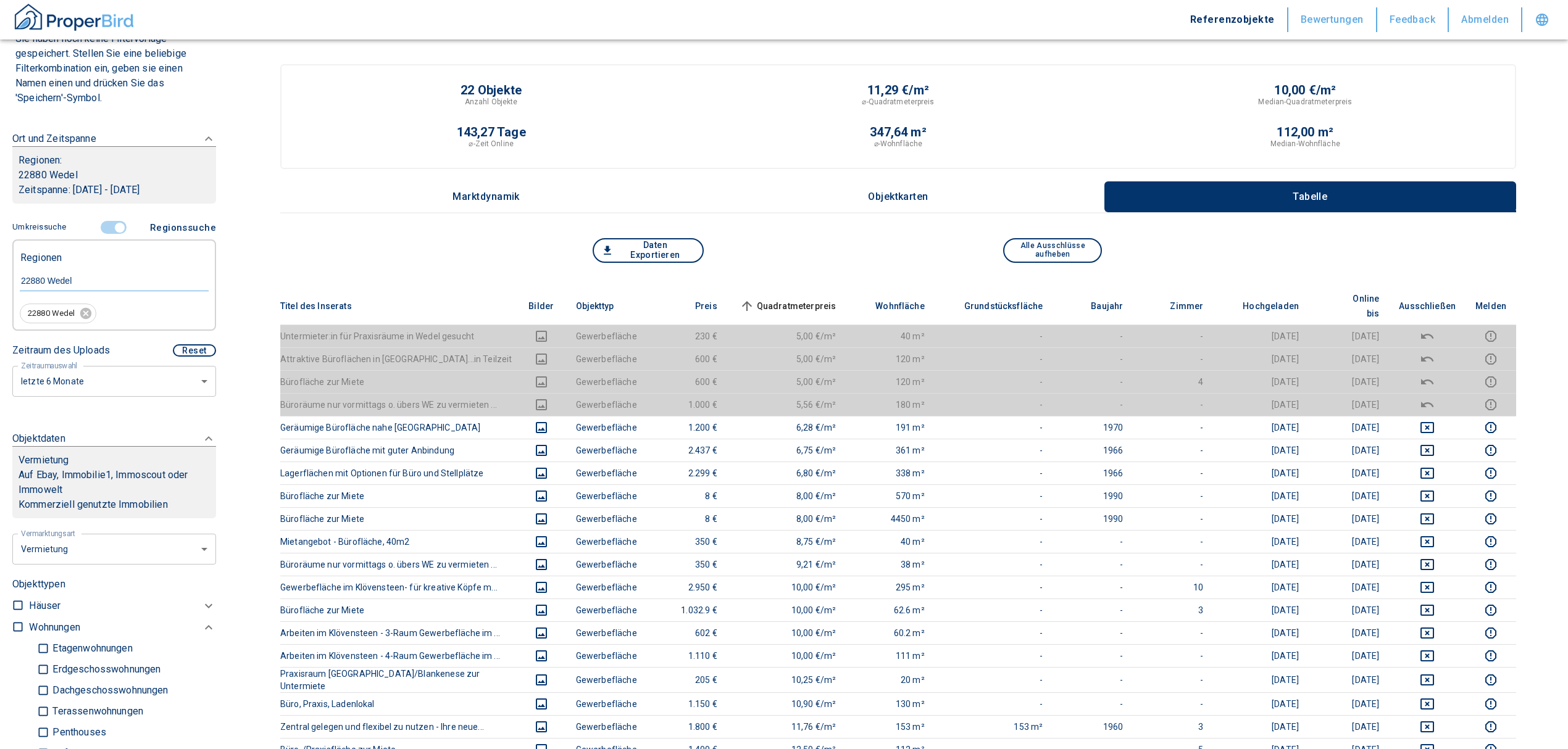
click at [811, 281] on div "Daten Exportieren Alle Ausschlüsse aufheben" at bounding box center [898, 263] width 1235 height 50
click at [810, 299] on span "Quadratmeterpreis sorted ascending" at bounding box center [786, 306] width 99 height 15
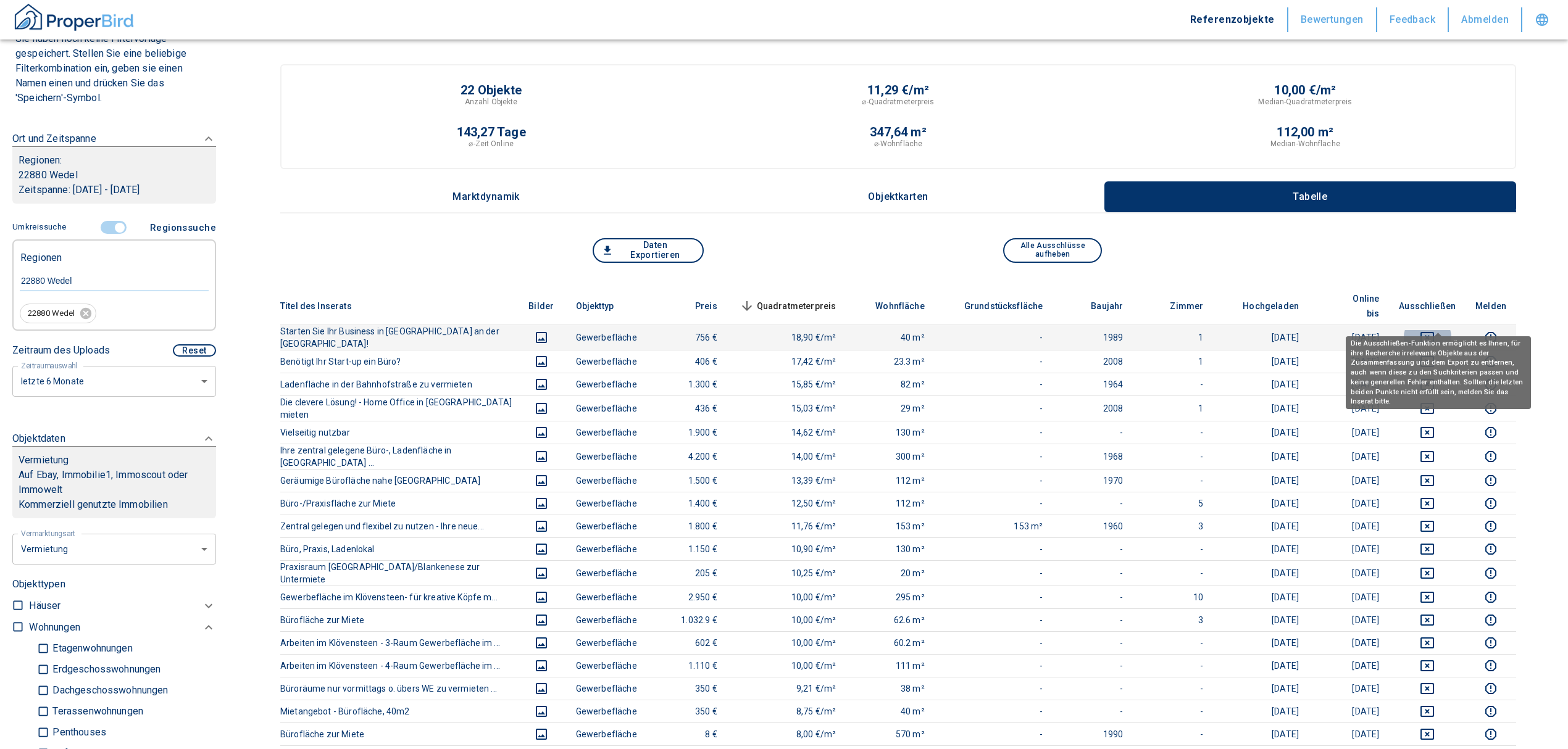
drag, startPoint x: 1427, startPoint y: 318, endPoint x: 1428, endPoint y: 326, distance: 8.1
click at [1428, 330] on button "deselect this listing" at bounding box center [1427, 337] width 57 height 15
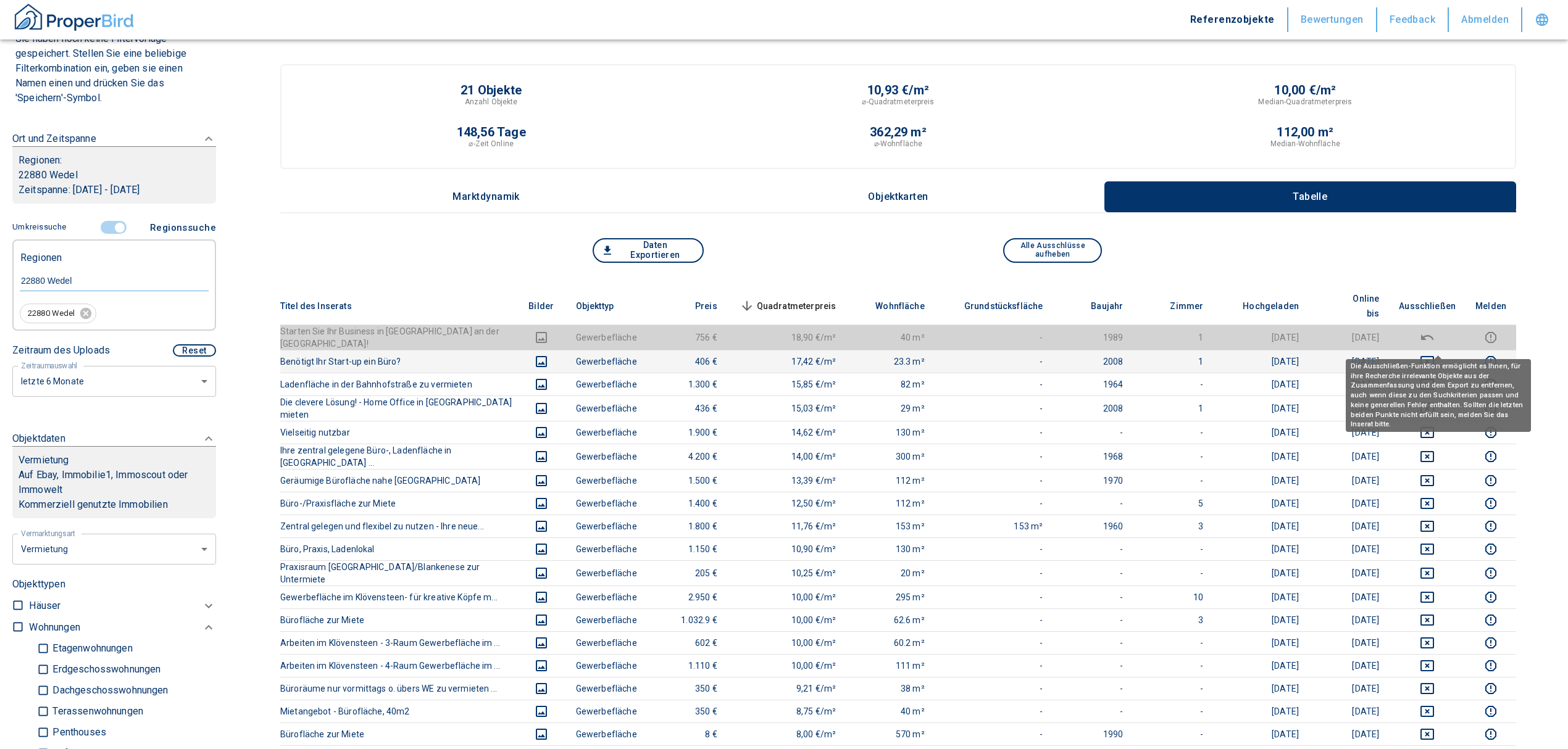
click at [1434, 355] on icon "deselect this listing" at bounding box center [1426, 362] width 15 height 15
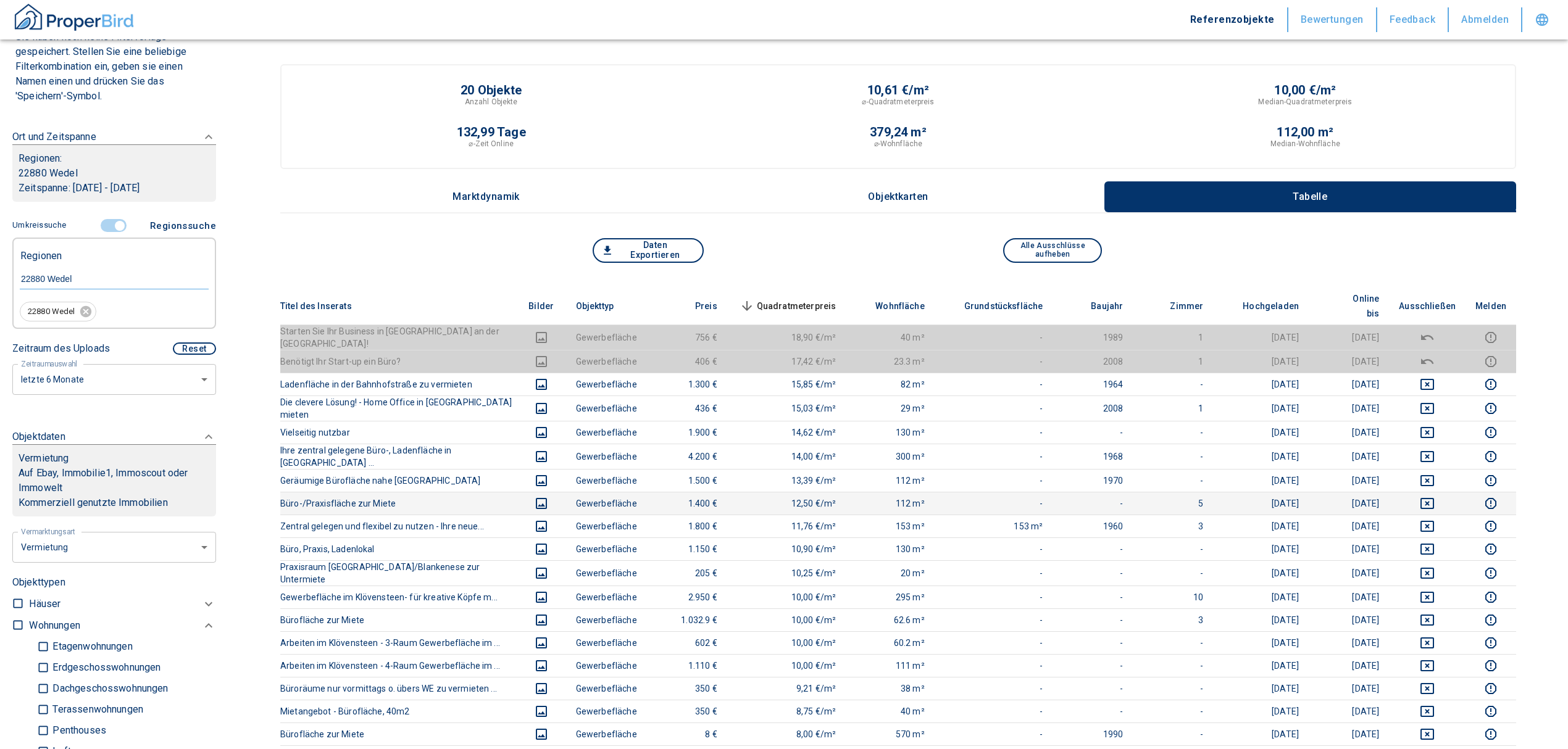
scroll to position [118, 0]
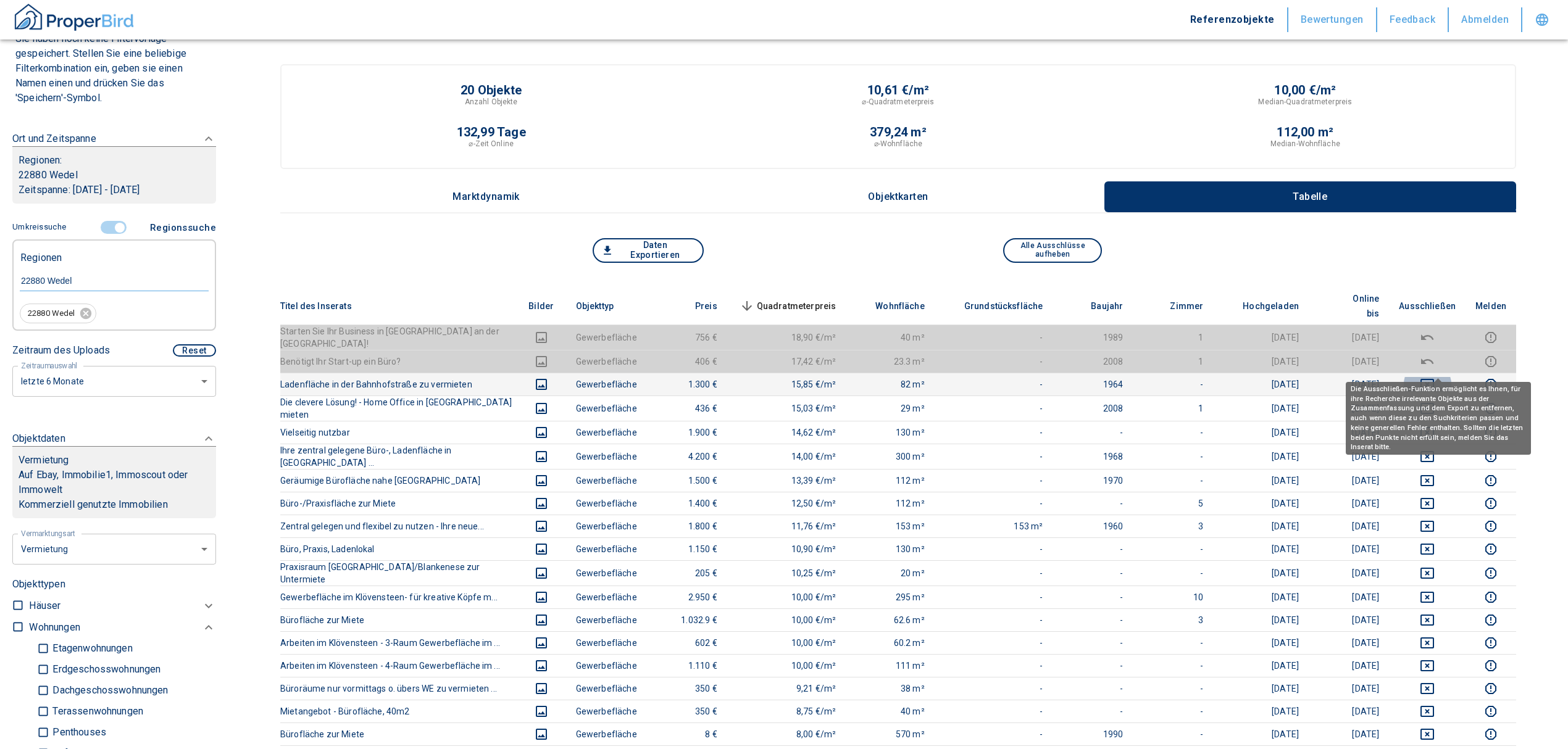
click at [1434, 379] on icon "deselect this listing" at bounding box center [1426, 385] width 13 height 11
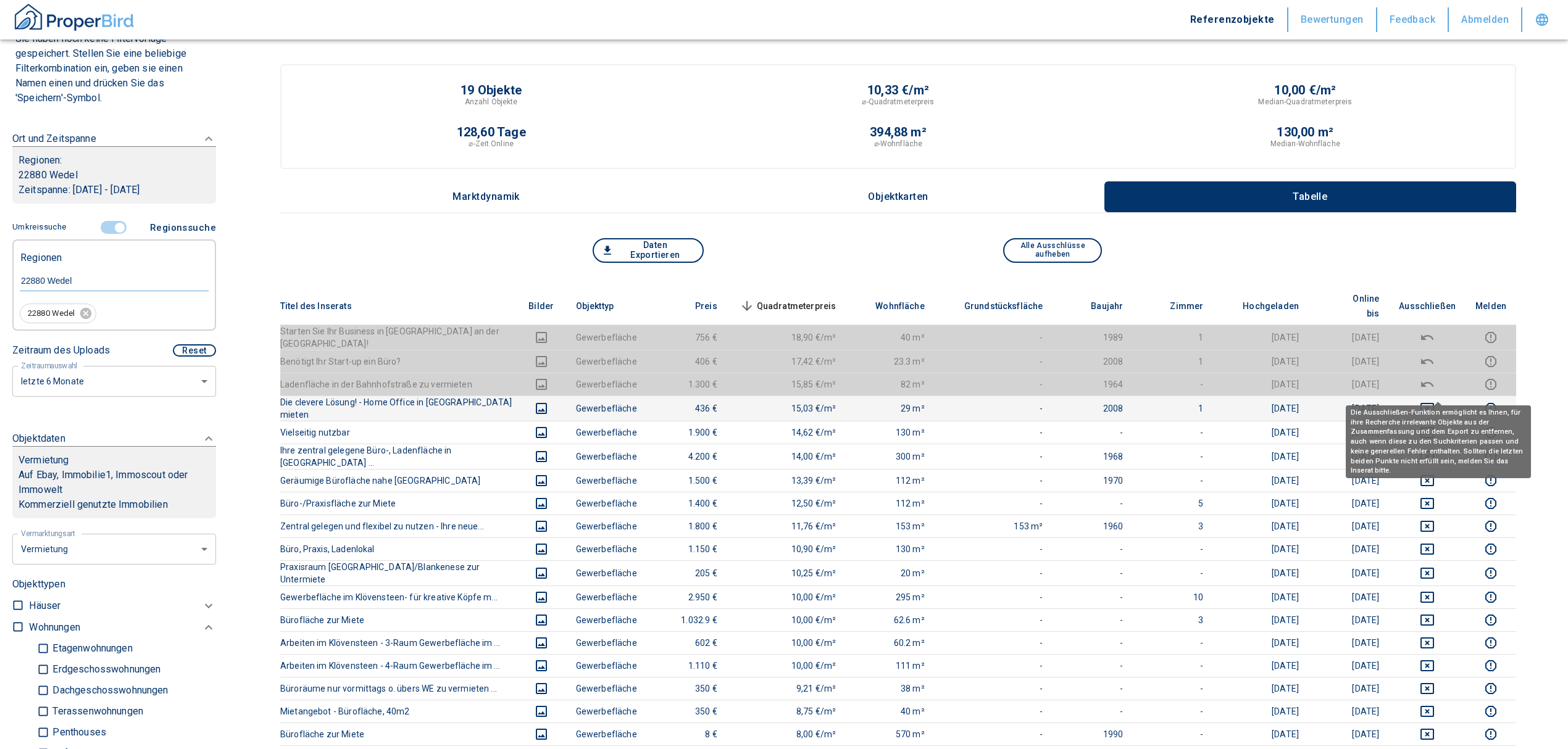
click at [1434, 403] on icon "deselect this listing" at bounding box center [1426, 409] width 13 height 11
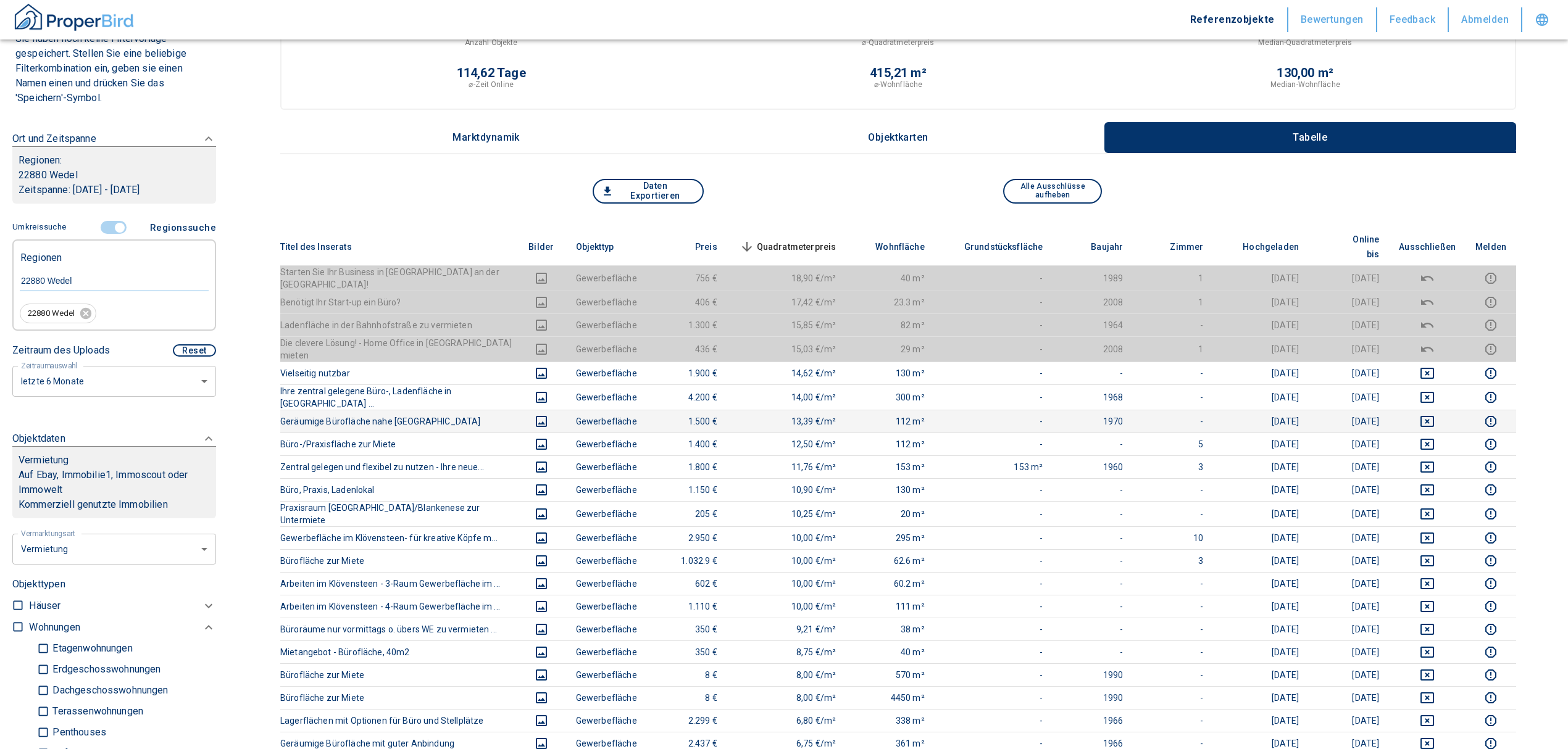
scroll to position [0, 0]
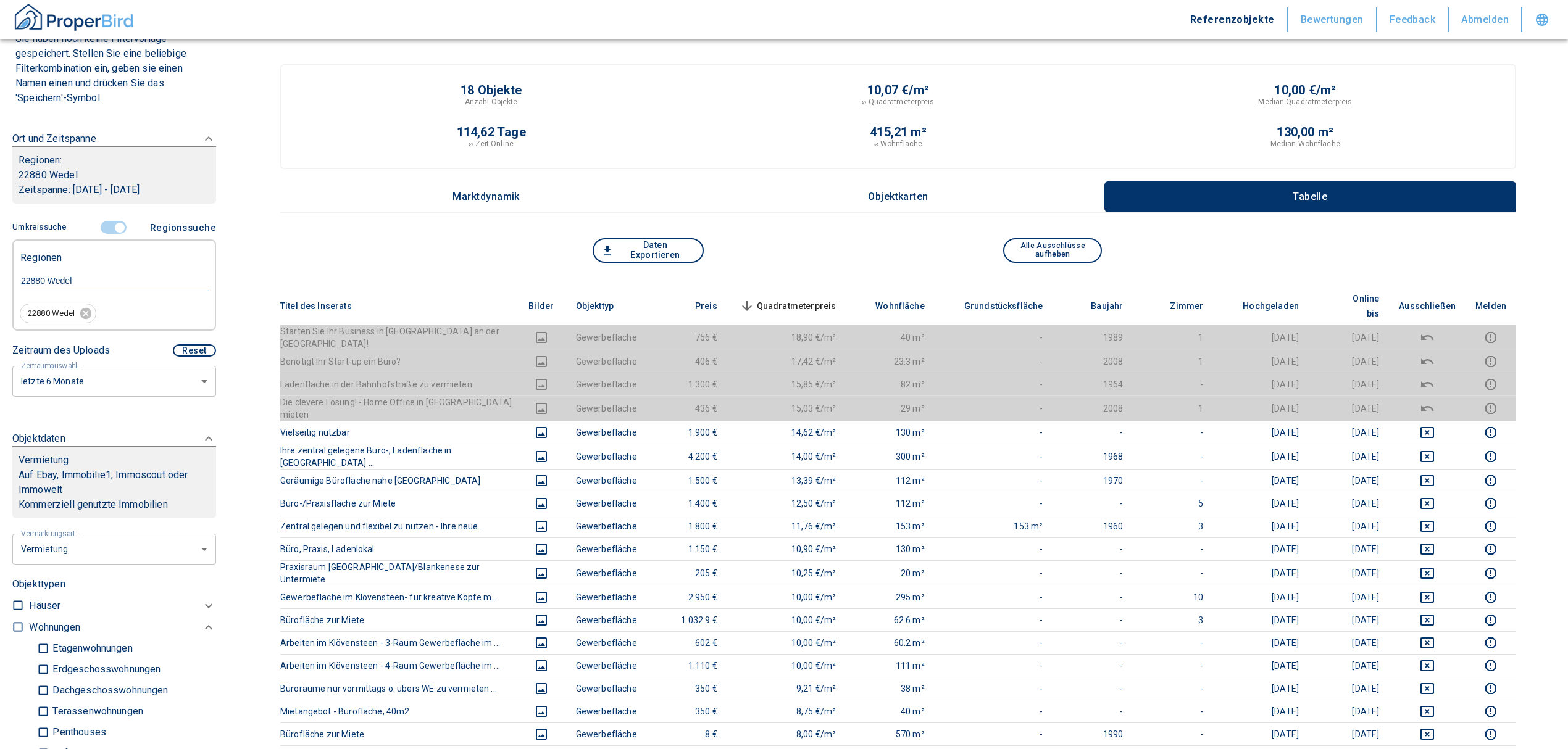
click at [803, 299] on span "Quadratmeterpreis sorted descending" at bounding box center [786, 306] width 99 height 15
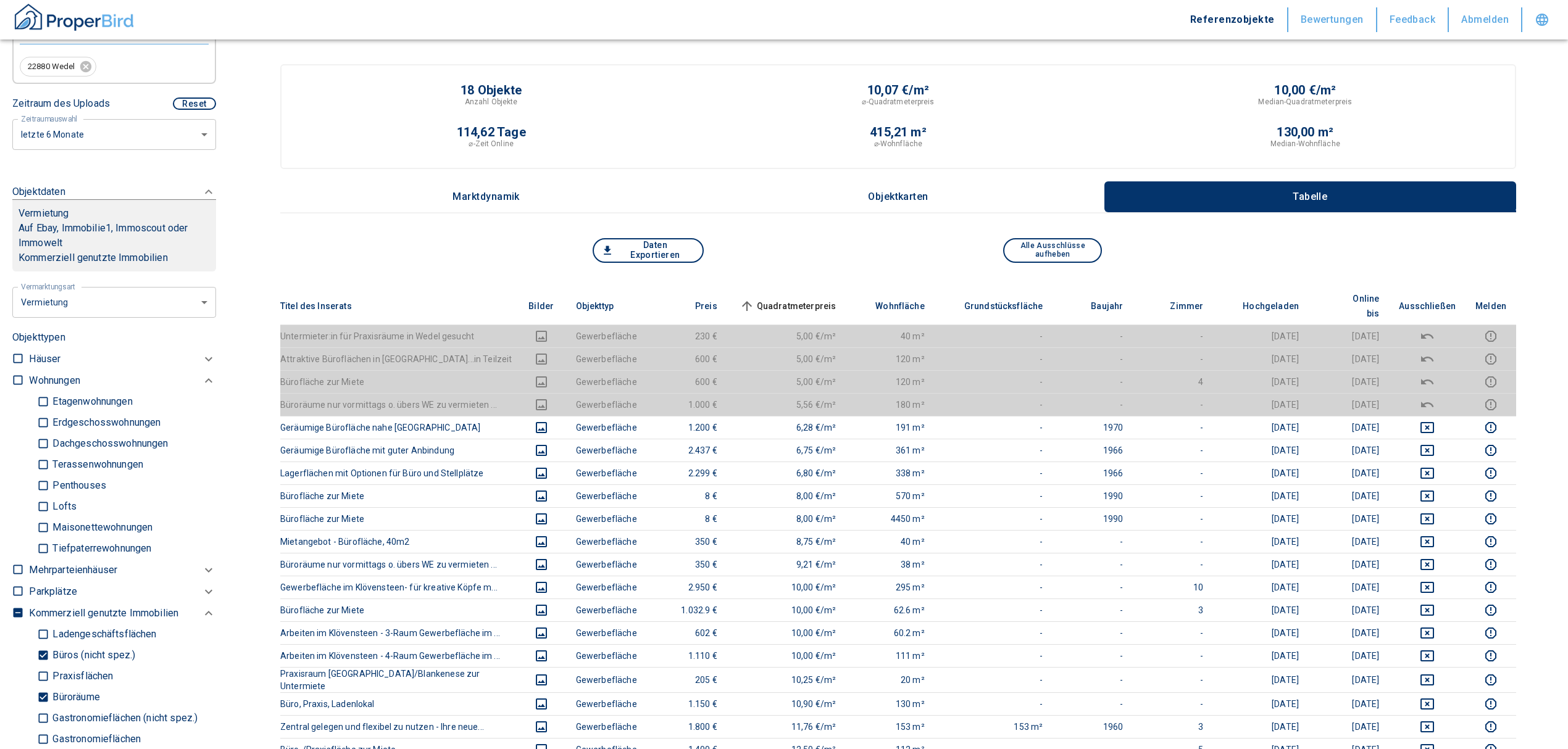
scroll to position [447, 0]
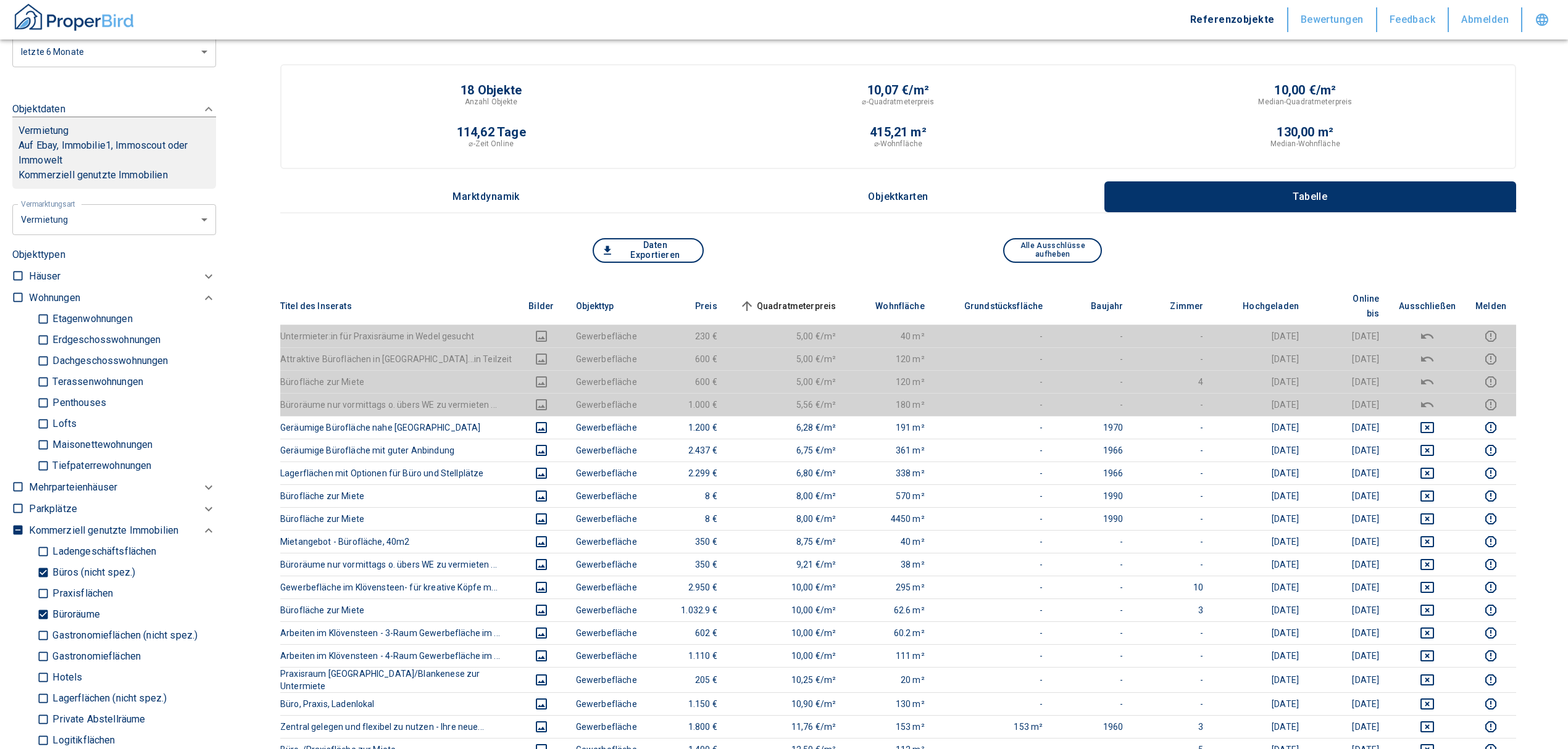
drag, startPoint x: 45, startPoint y: 613, endPoint x: 38, endPoint y: 576, distance: 37.7
click at [45, 613] on input "Büroräume" at bounding box center [43, 615] width 12 height 21
checkbox input "false"
type input "2020"
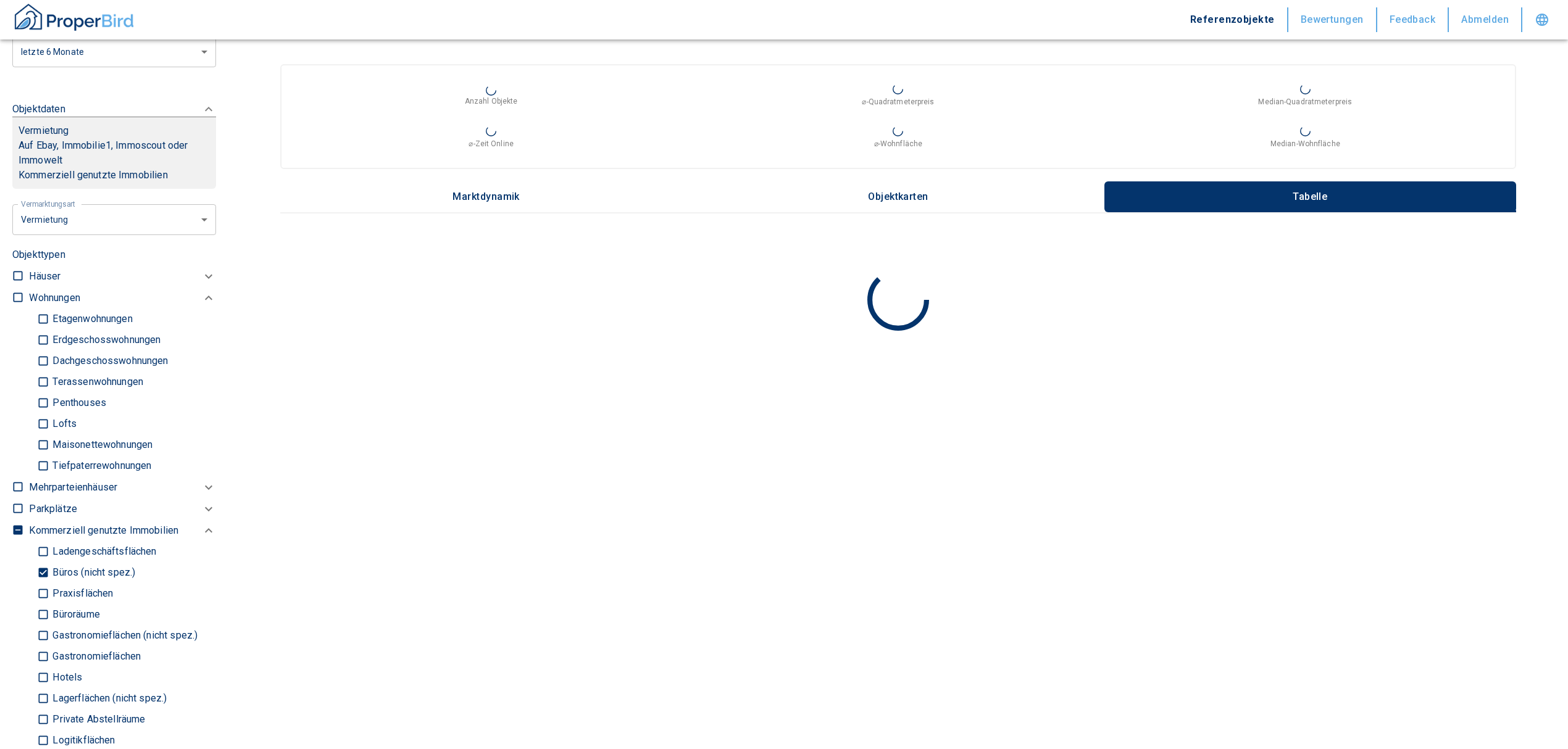
click at [40, 569] on input "Büros (nicht spez.)" at bounding box center [43, 573] width 12 height 21
checkbox input "false"
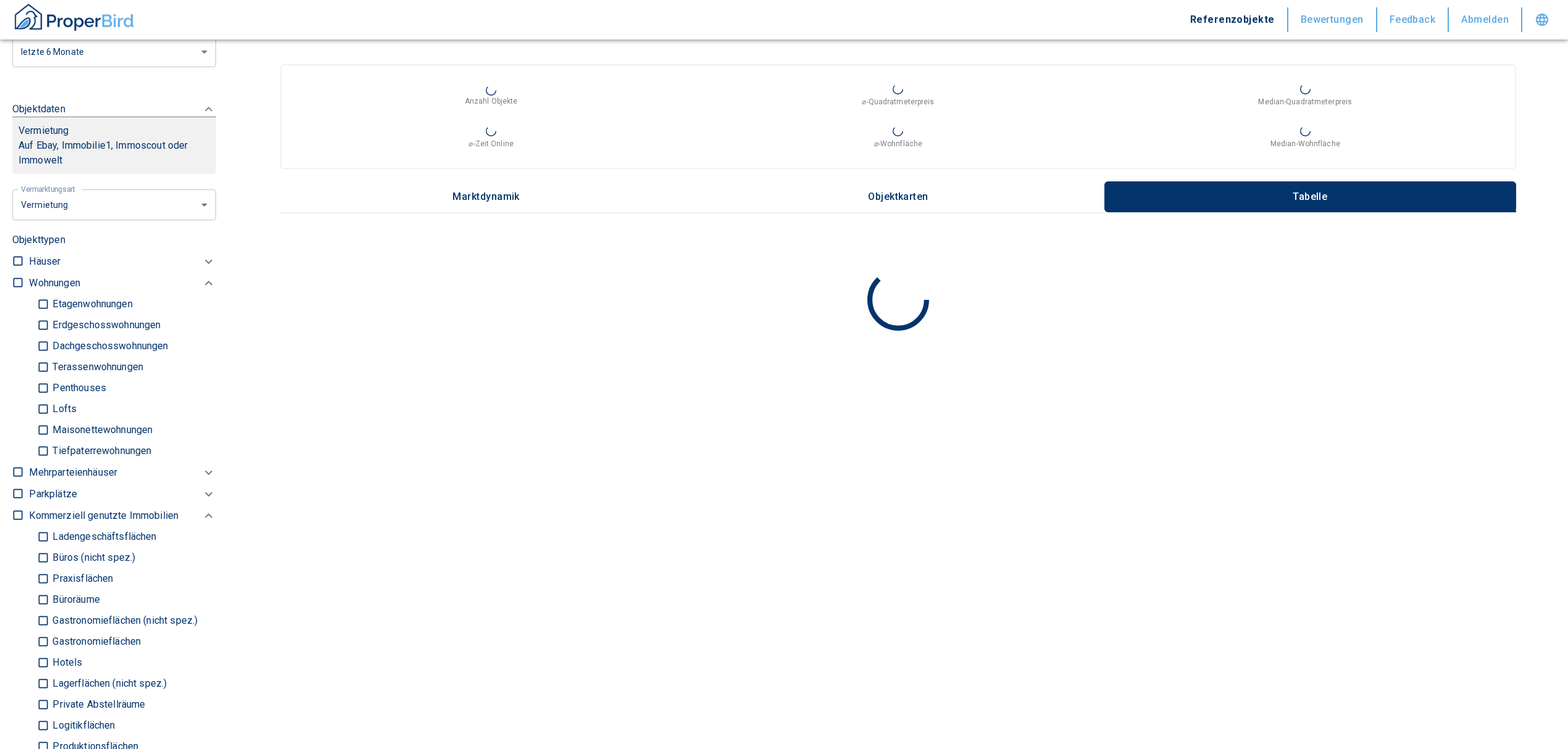
type input "2020"
click at [44, 539] on input "Ladengeschäftsflächen" at bounding box center [43, 537] width 12 height 21
checkbox input "true"
type input "2020"
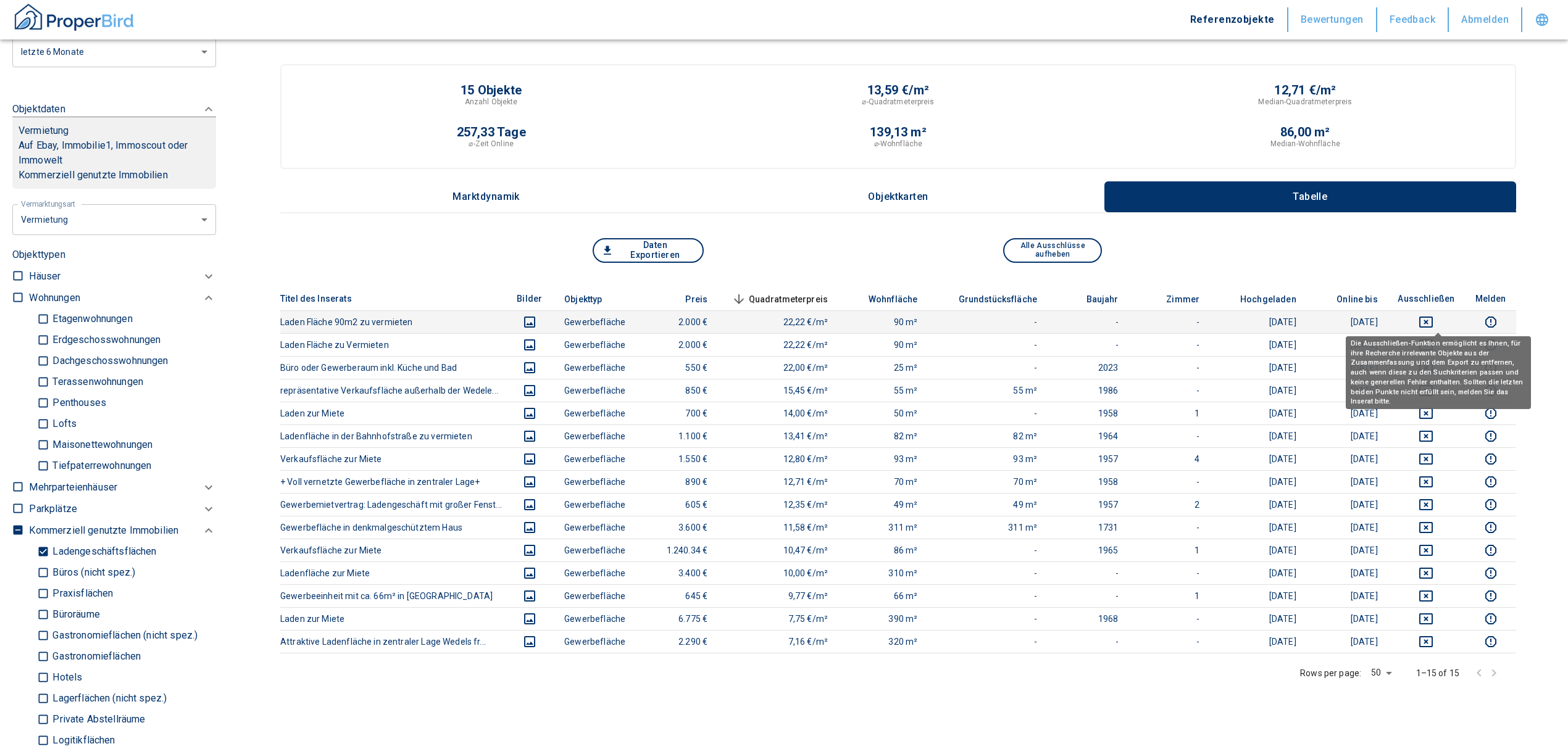
click at [1433, 317] on icon "deselect this listing" at bounding box center [1426, 322] width 13 height 11
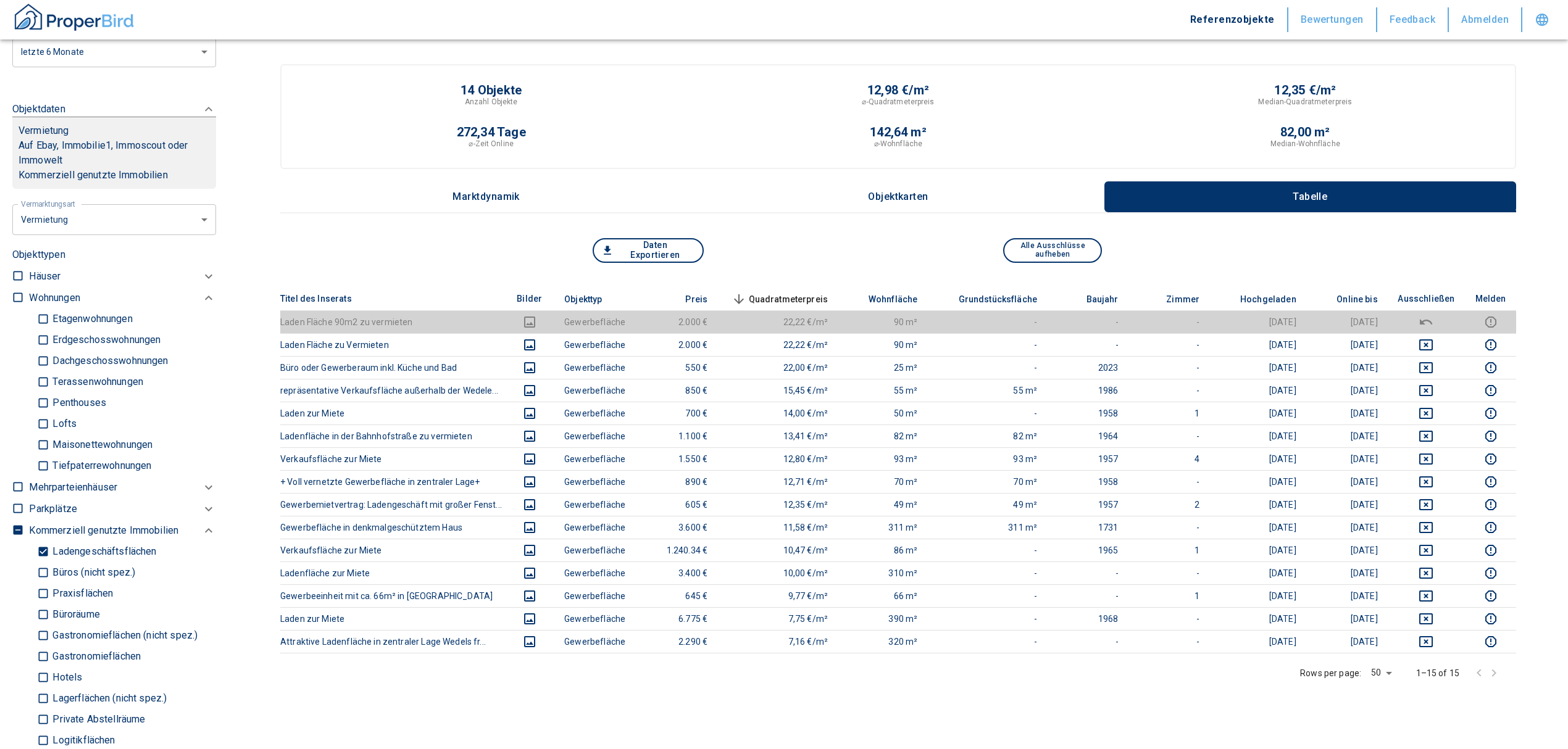
click at [776, 293] on span "Quadratmeterpreis sorted descending" at bounding box center [778, 299] width 99 height 15
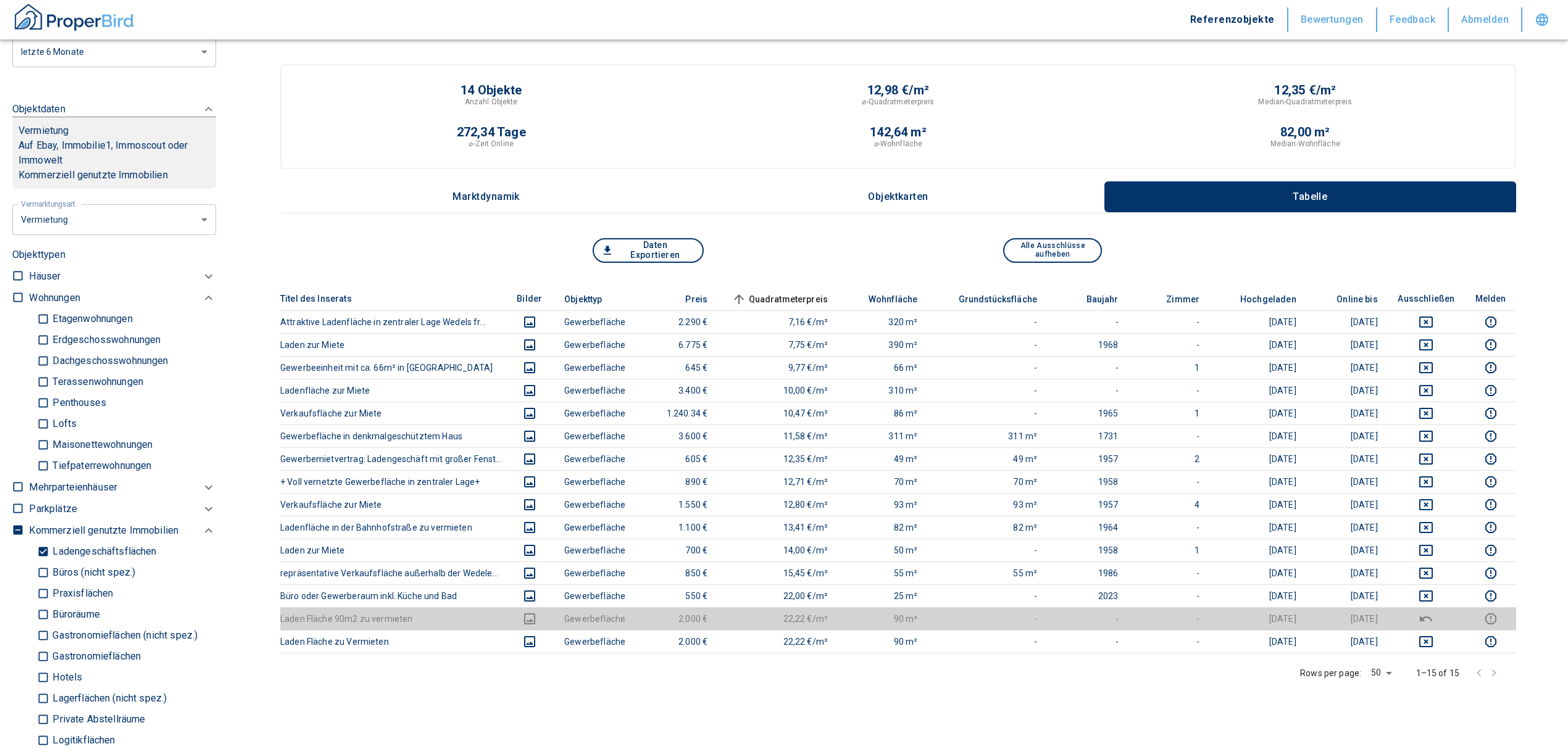
click at [800, 293] on span "Quadratmeterpreis sorted ascending" at bounding box center [778, 299] width 99 height 15
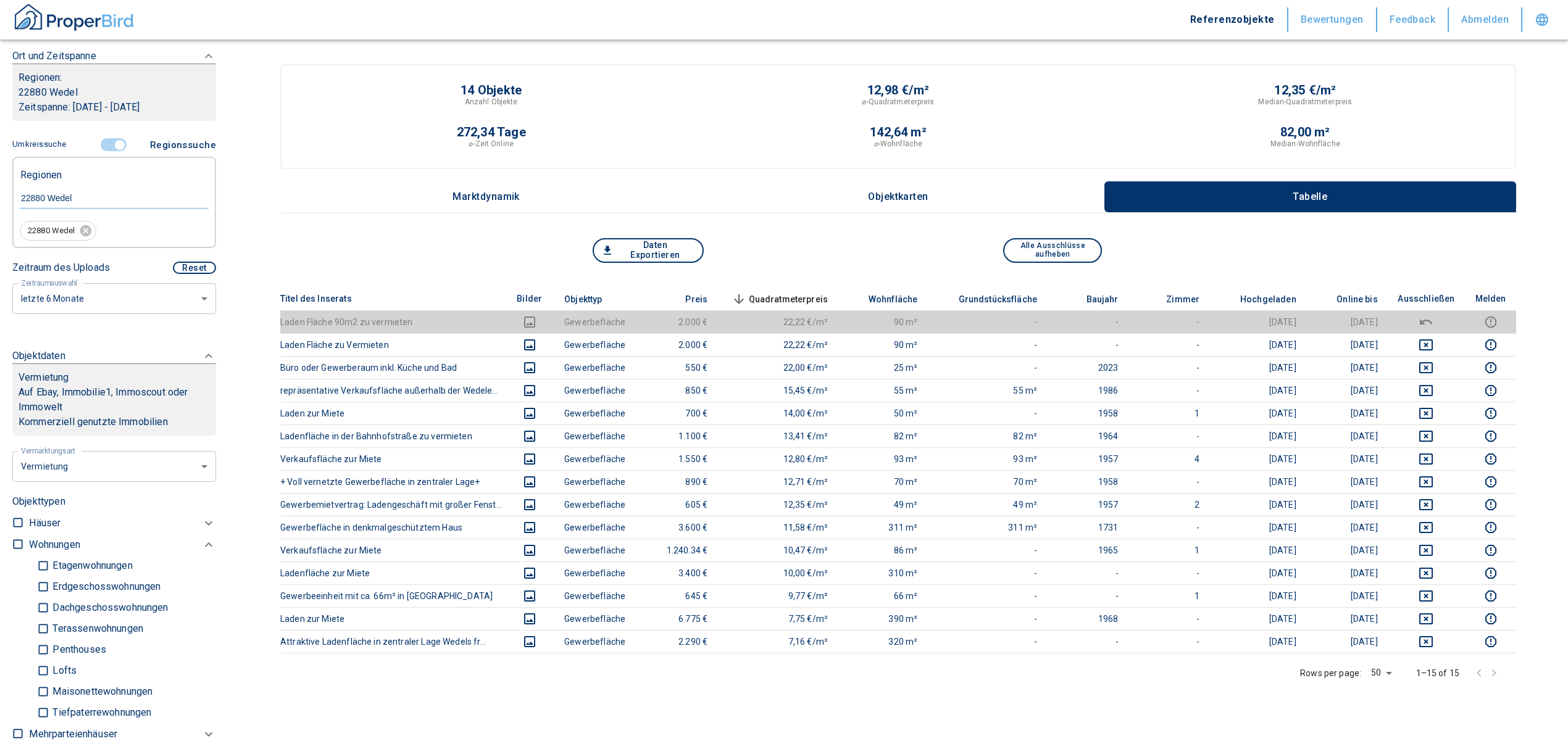
scroll to position [118, 0]
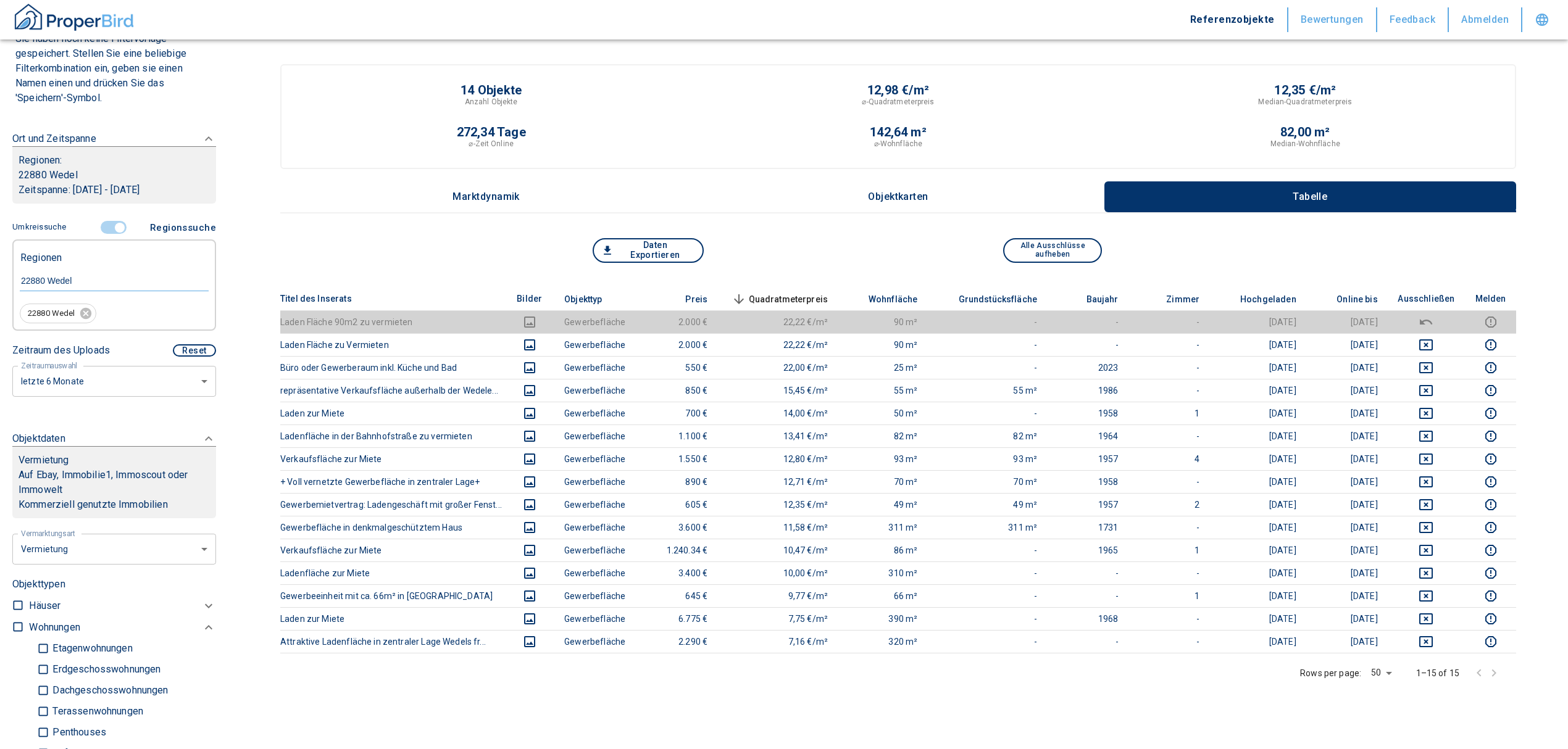
click at [115, 225] on input "controlled" at bounding box center [119, 227] width 37 height 13
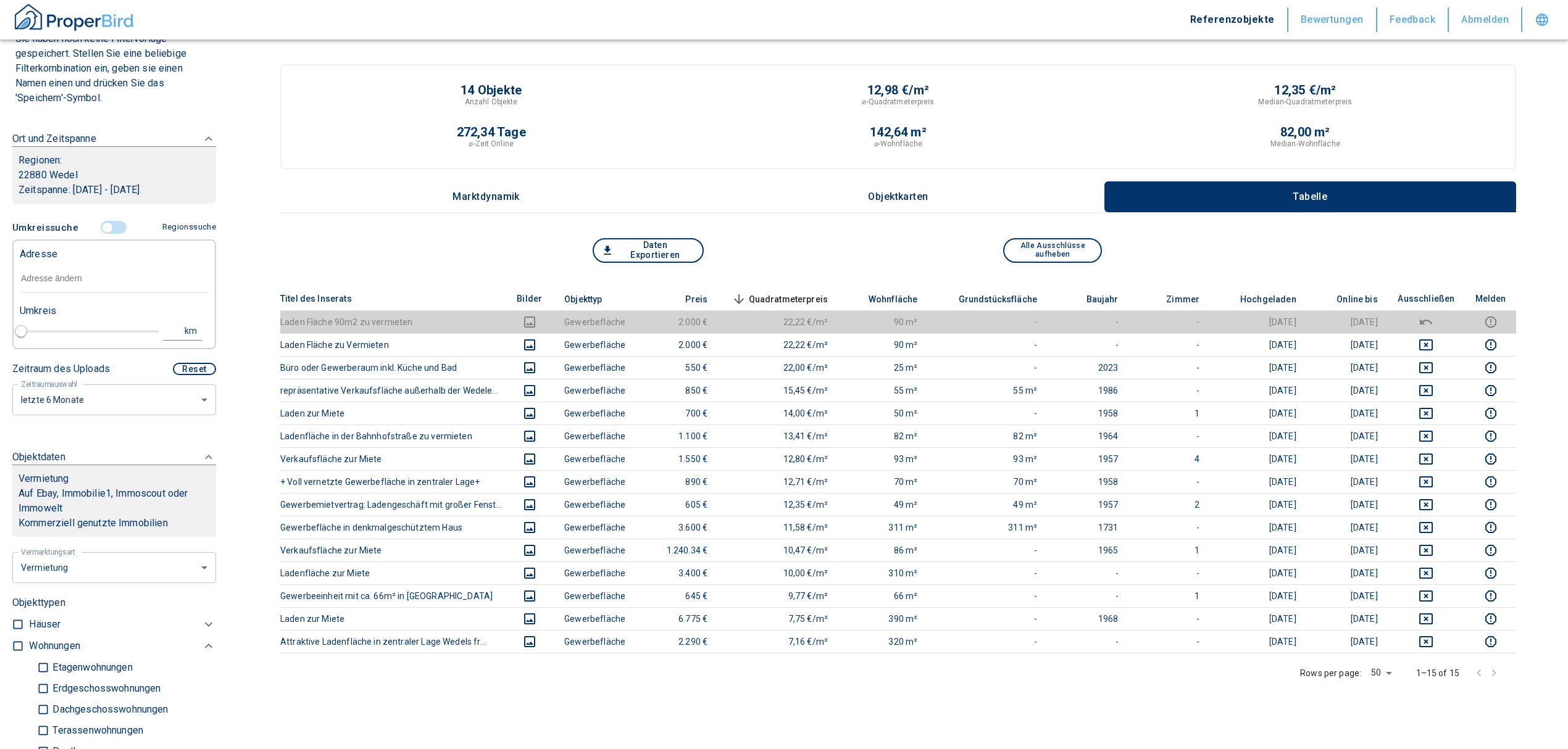
click at [62, 285] on input "text" at bounding box center [114, 279] width 189 height 28
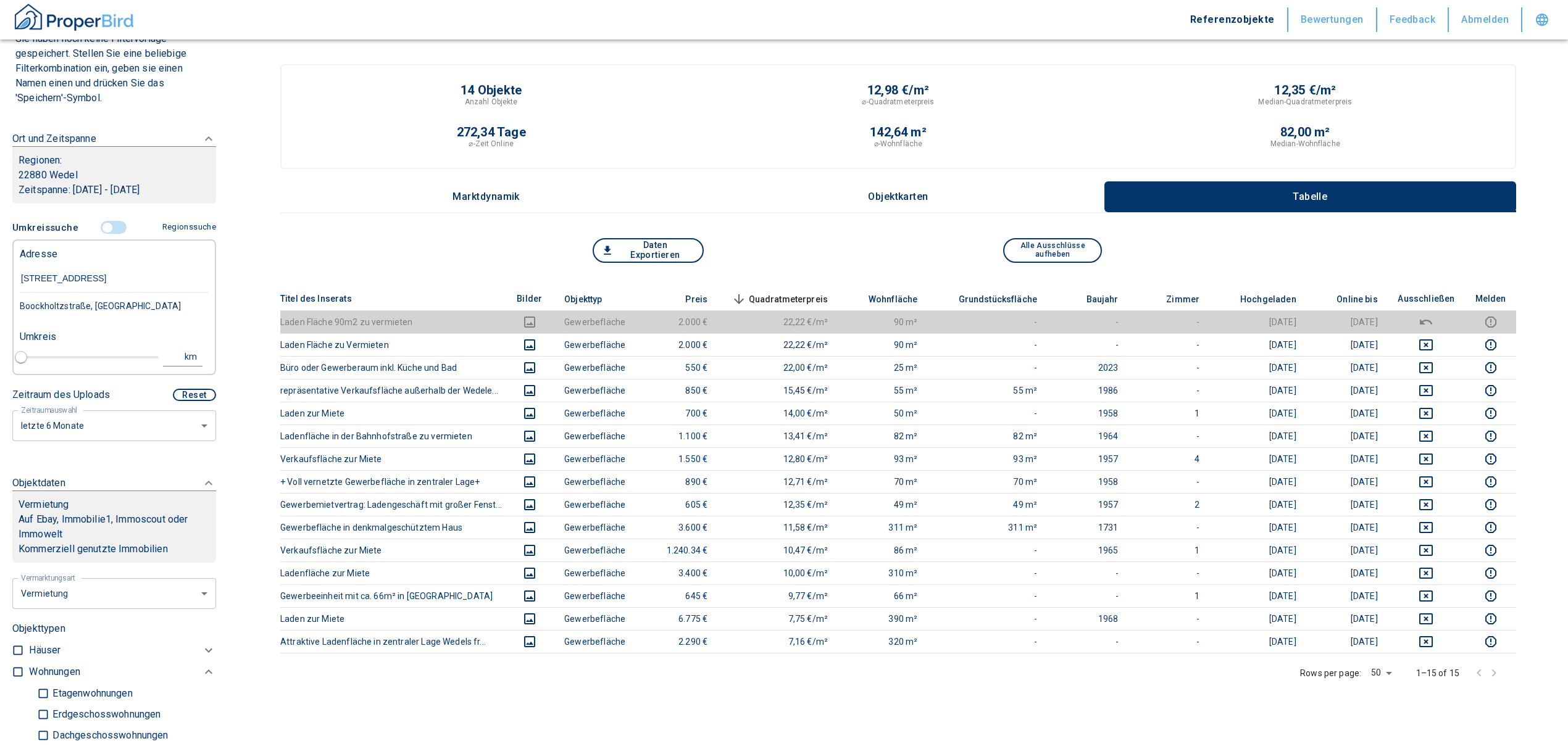
type input "boockholtzstraße 3 we"
click at [97, 302] on div "Boockholtzstraße 3, Wedel" at bounding box center [114, 306] width 189 height 26
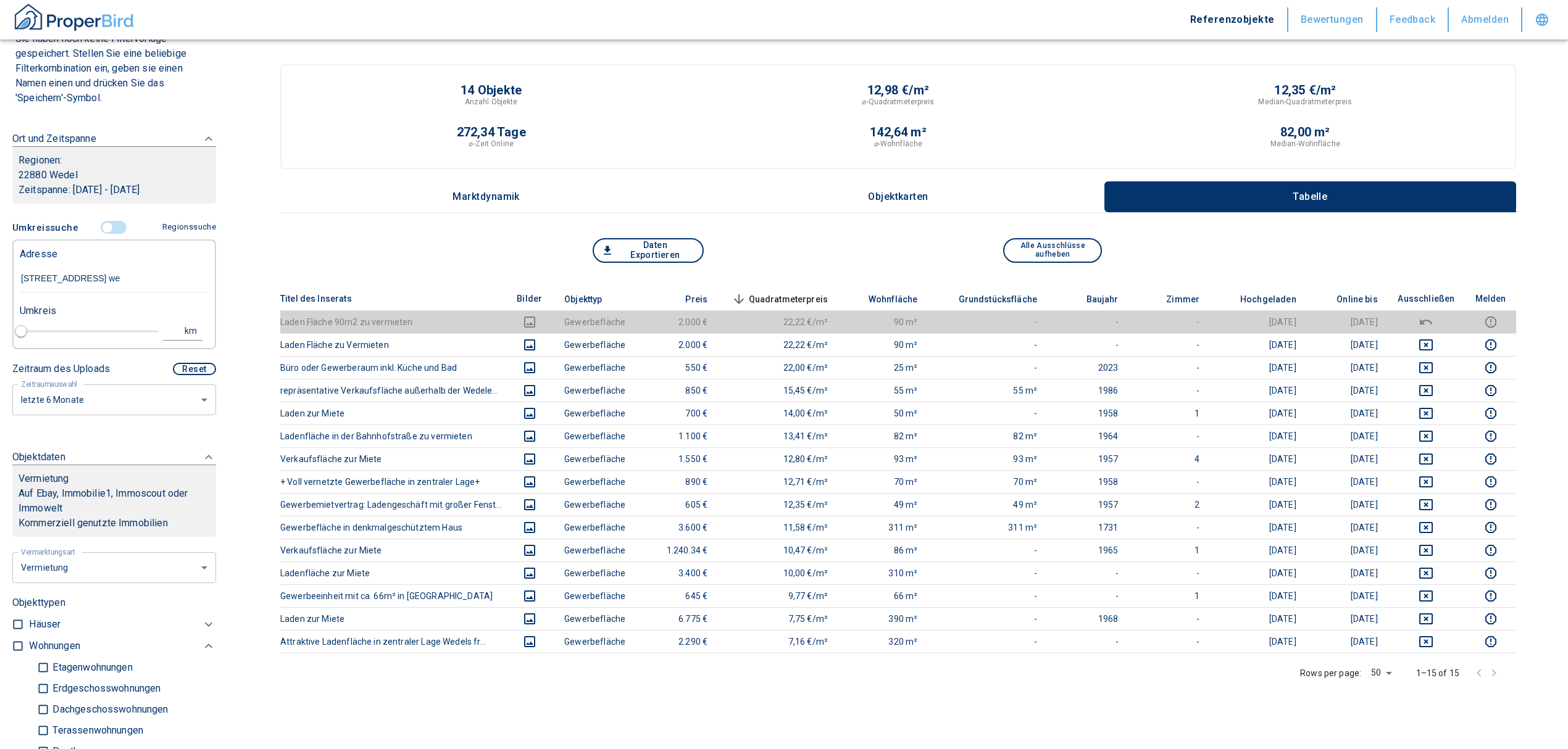
type input "2020"
type input "Boockholtzstraße 3, Wedel"
type input "1"
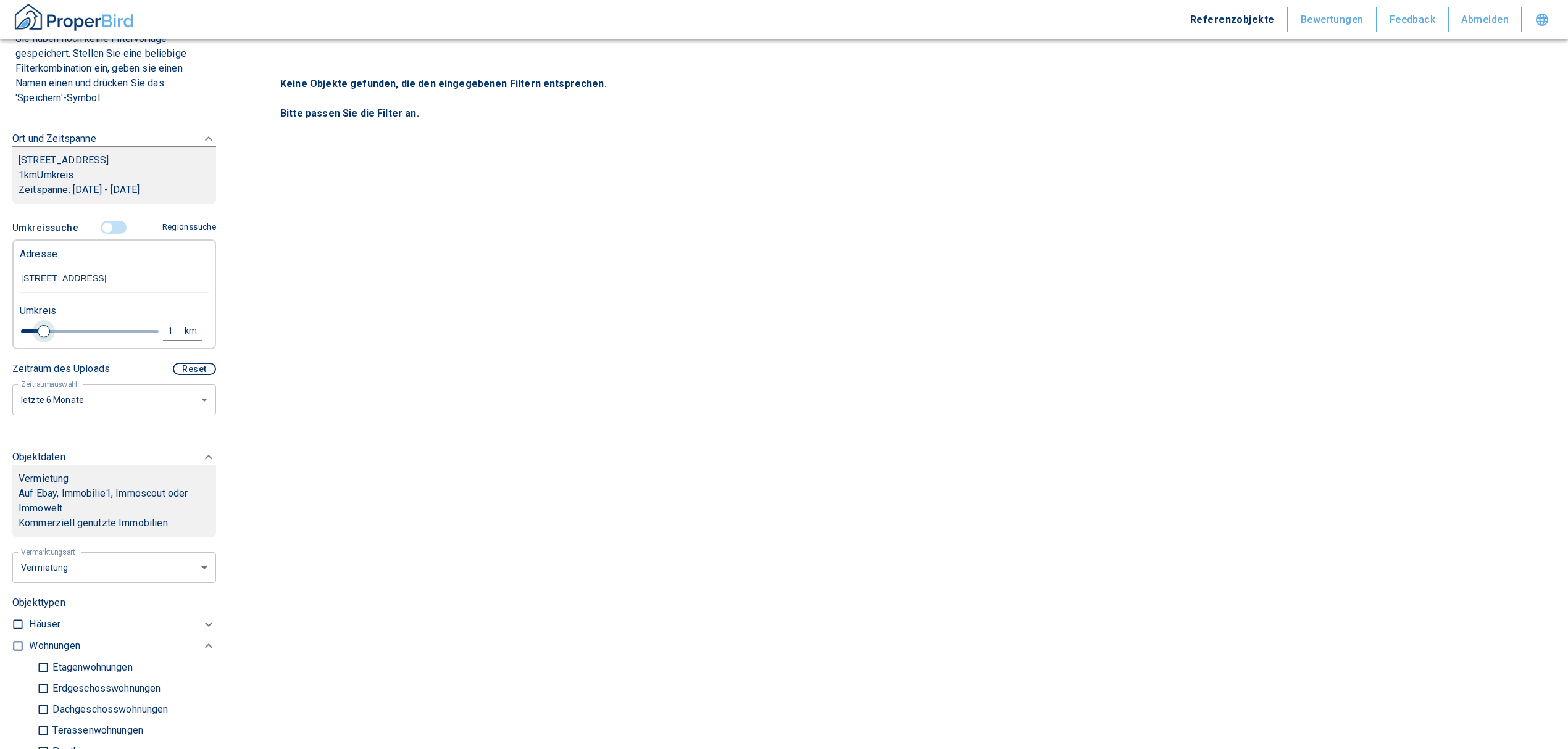
type input "Boockholtzstraße 3, Wedel"
type input "2020"
type input "1.2"
type input "2020"
type input "1.8"
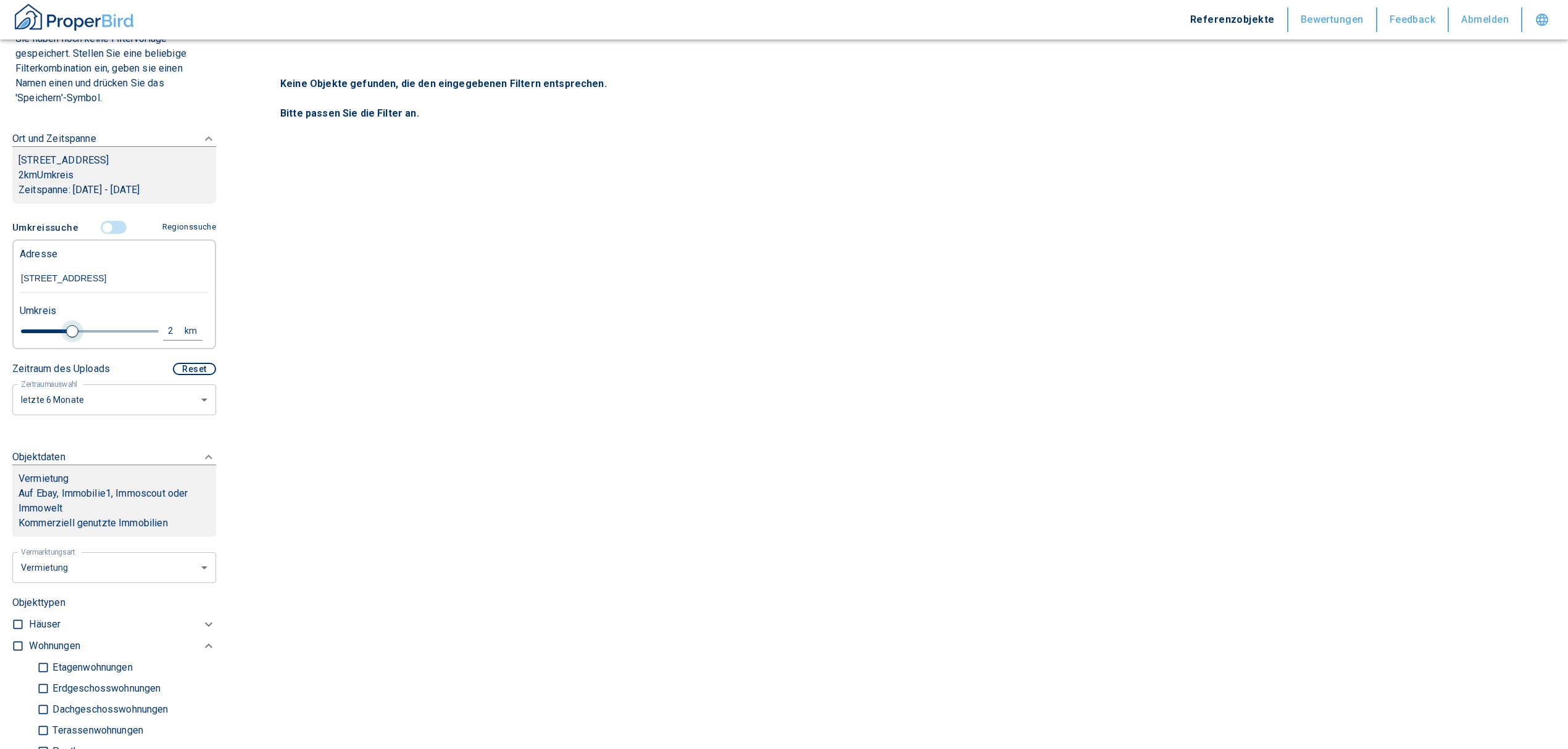
type input "2020"
type input "2"
type input "2020"
type input "2.2"
type input "2020"
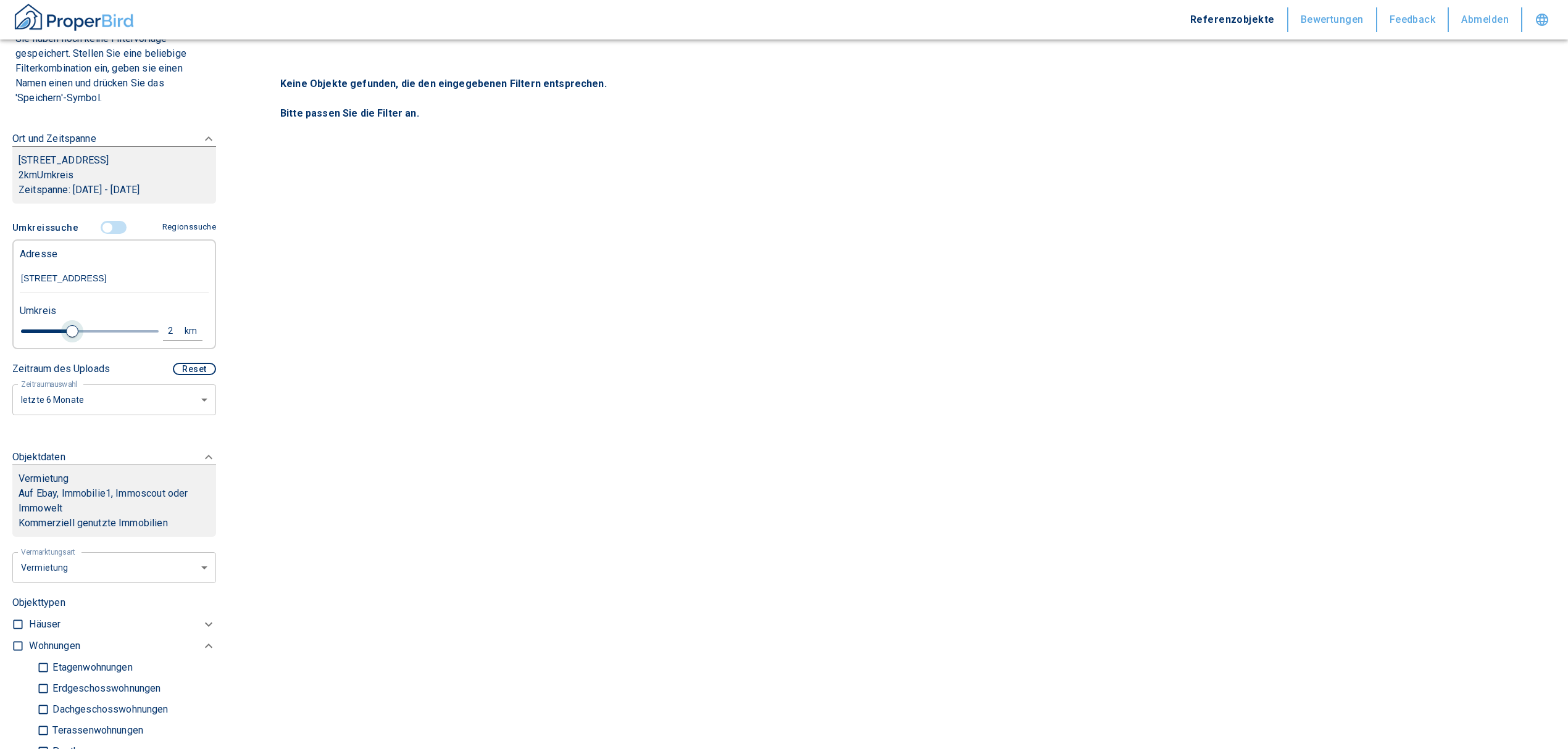
type input "2.6"
type input "2020"
type input "3"
type input "2020"
type input "3.2"
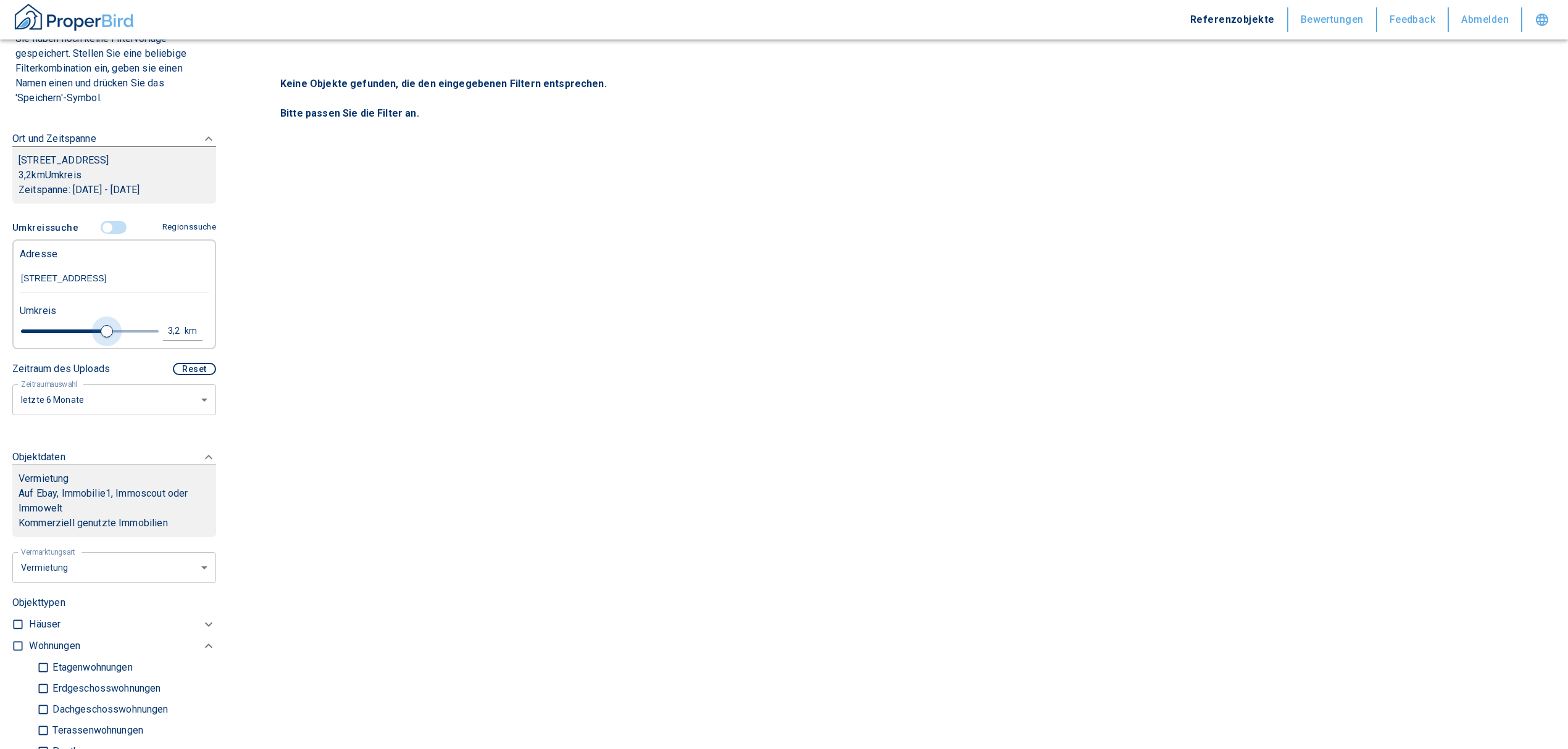
type input "2020"
type input "3.4"
type input "2020"
type input "4.4"
type input "2020"
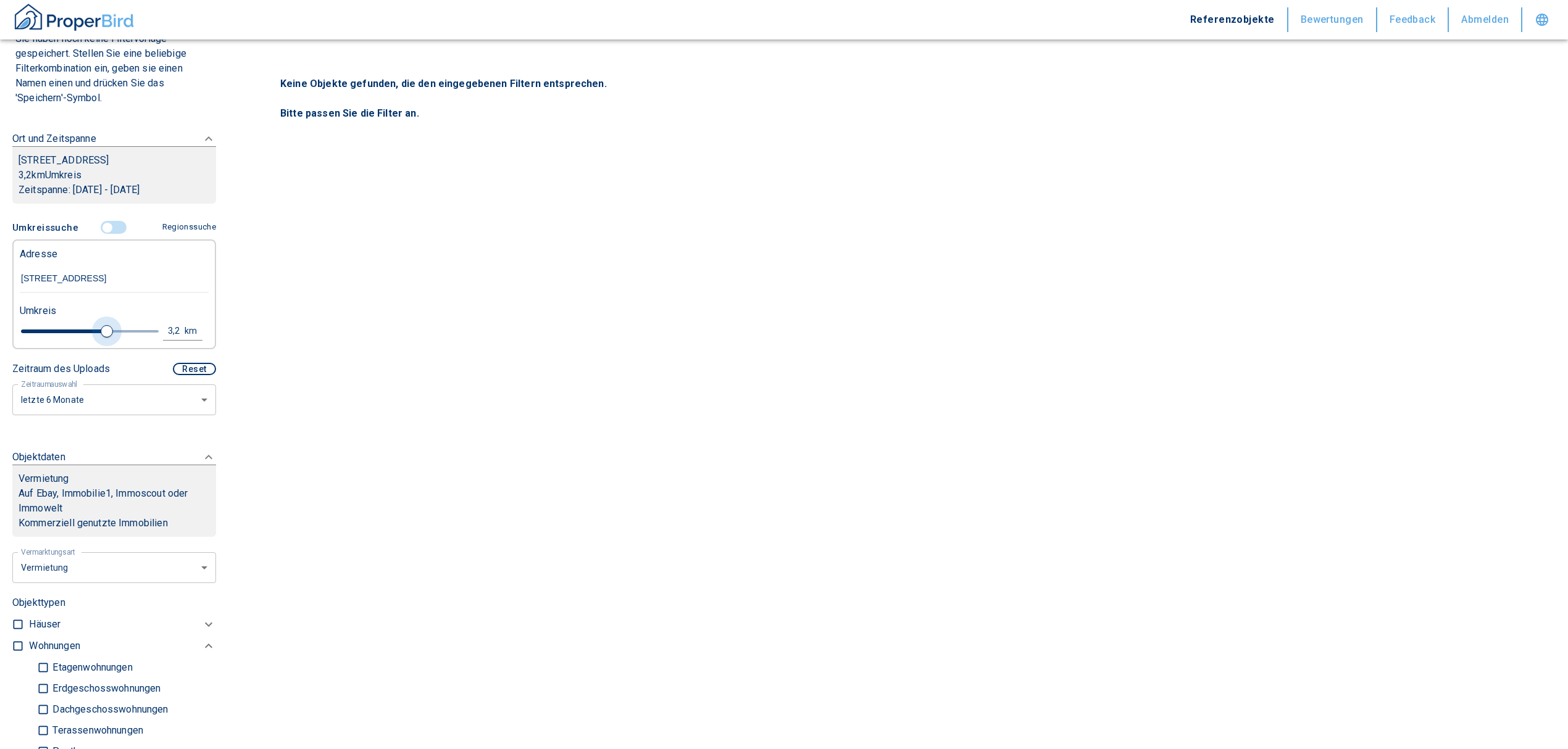
type input "4.6"
type input "2020"
type input "5"
drag, startPoint x: 41, startPoint y: 332, endPoint x: 157, endPoint y: 334, distance: 116.0
click at [157, 334] on div "5 km" at bounding box center [110, 332] width 189 height 21
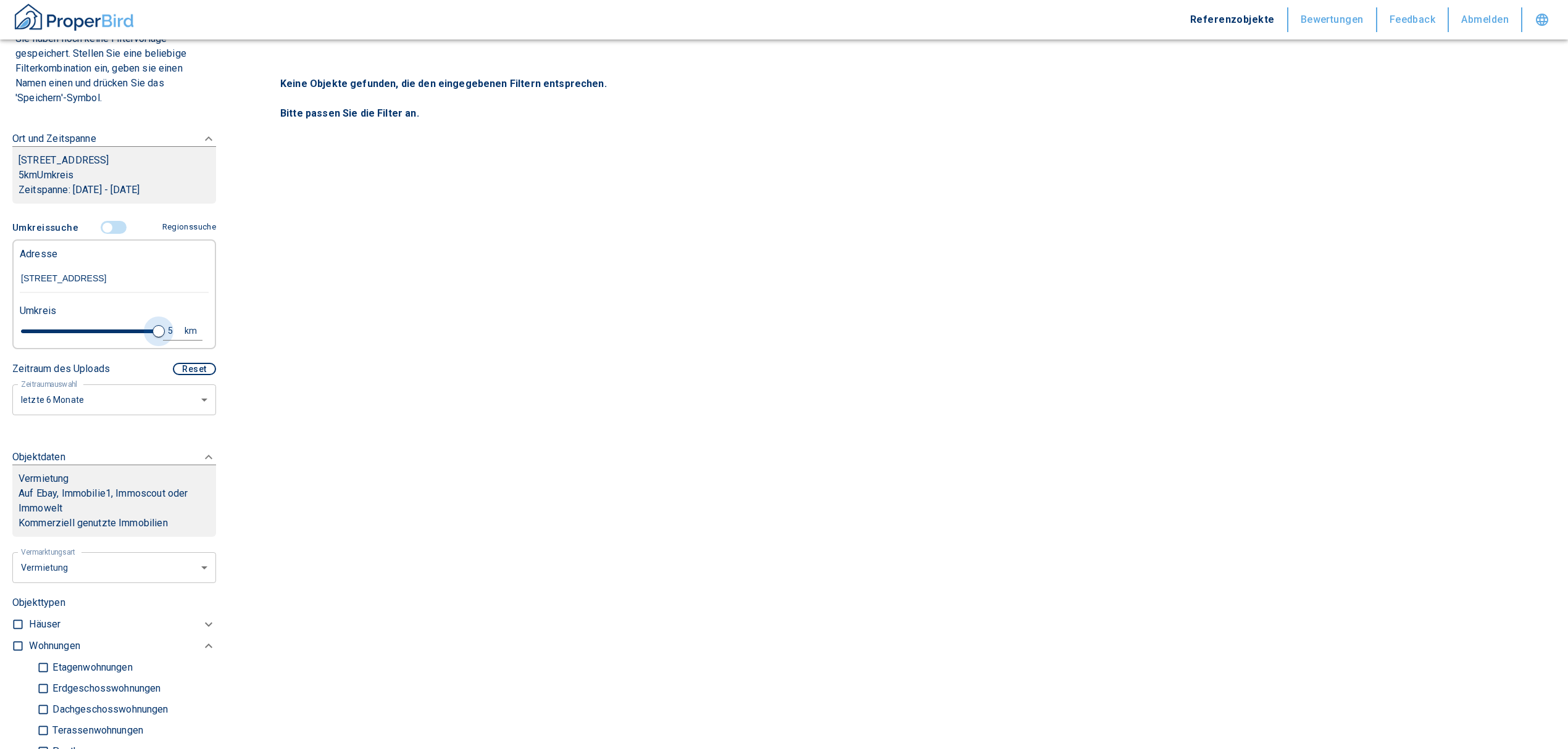
type input "2020"
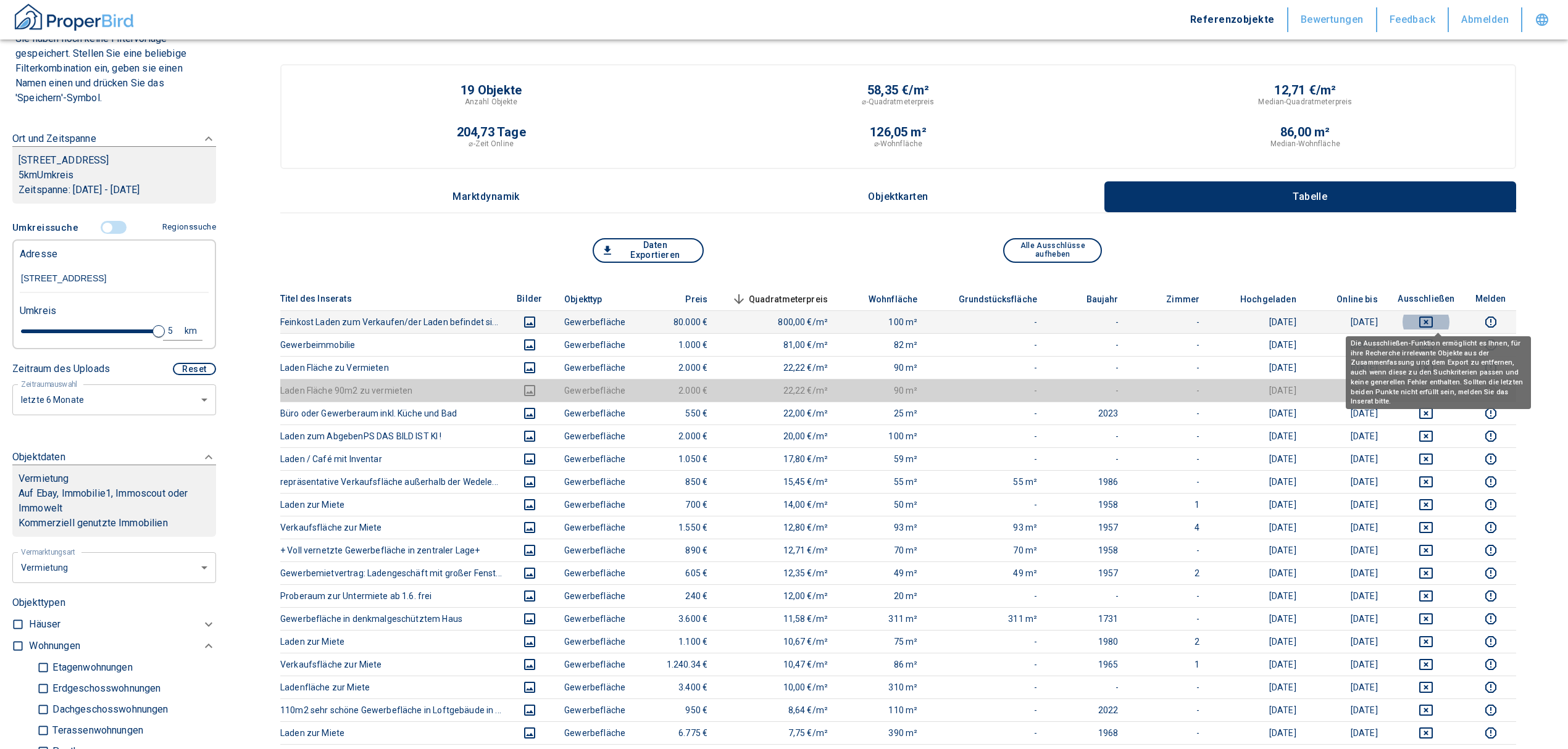
click at [1434, 318] on icon "deselect this listing" at bounding box center [1426, 322] width 15 height 15
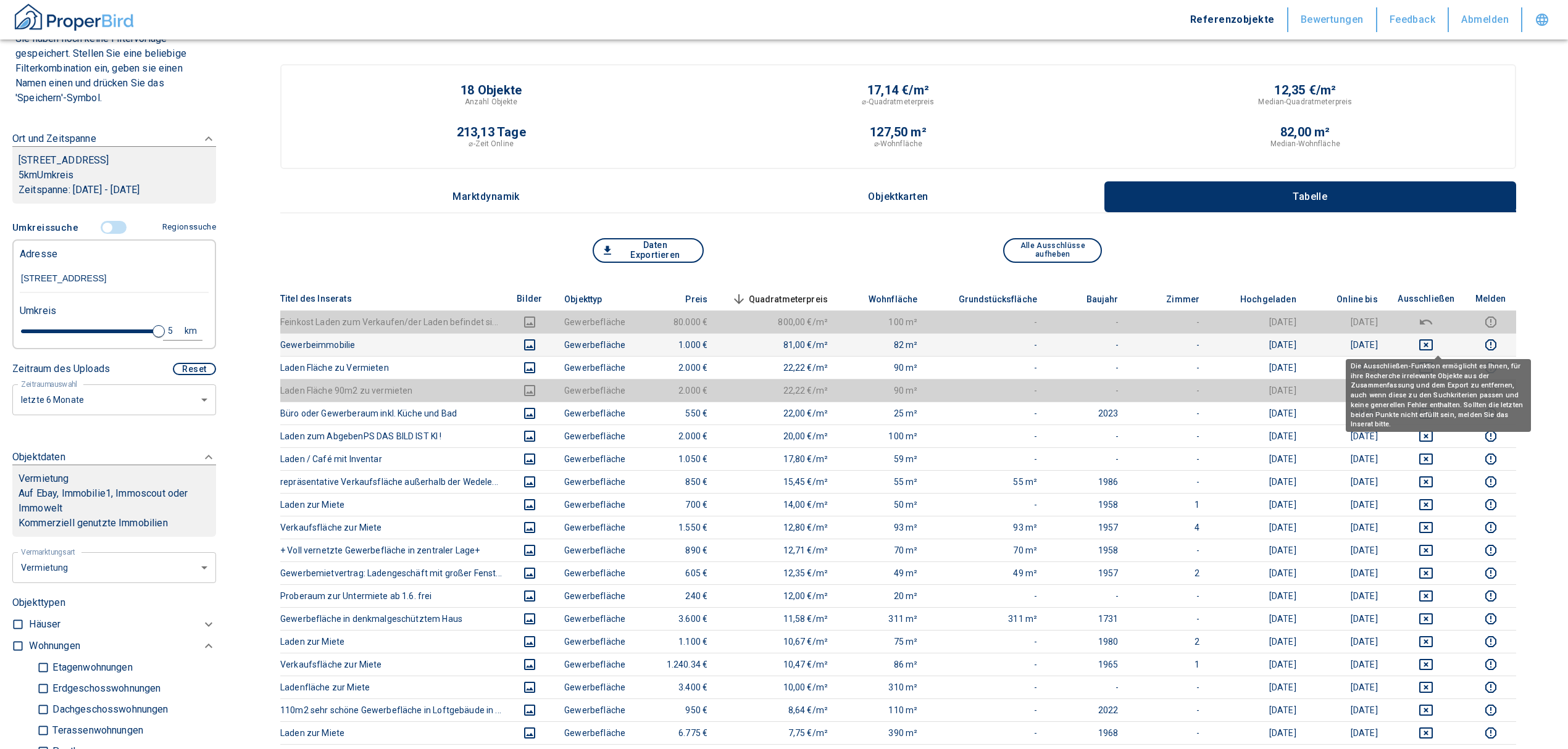
click at [1430, 343] on icon "deselect this listing" at bounding box center [1426, 345] width 15 height 15
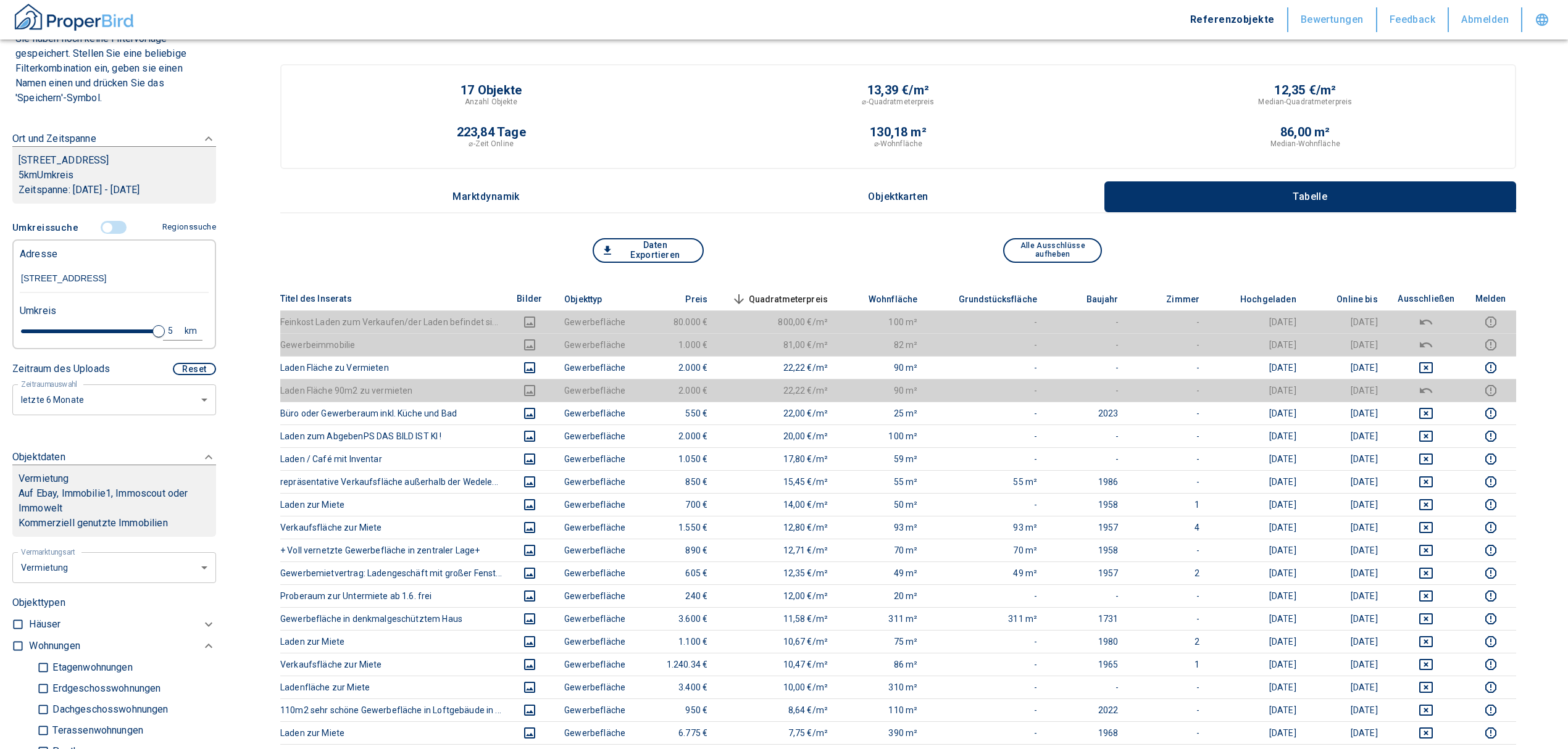
click at [796, 295] on span "Quadratmeterpreis sorted descending" at bounding box center [778, 299] width 99 height 15
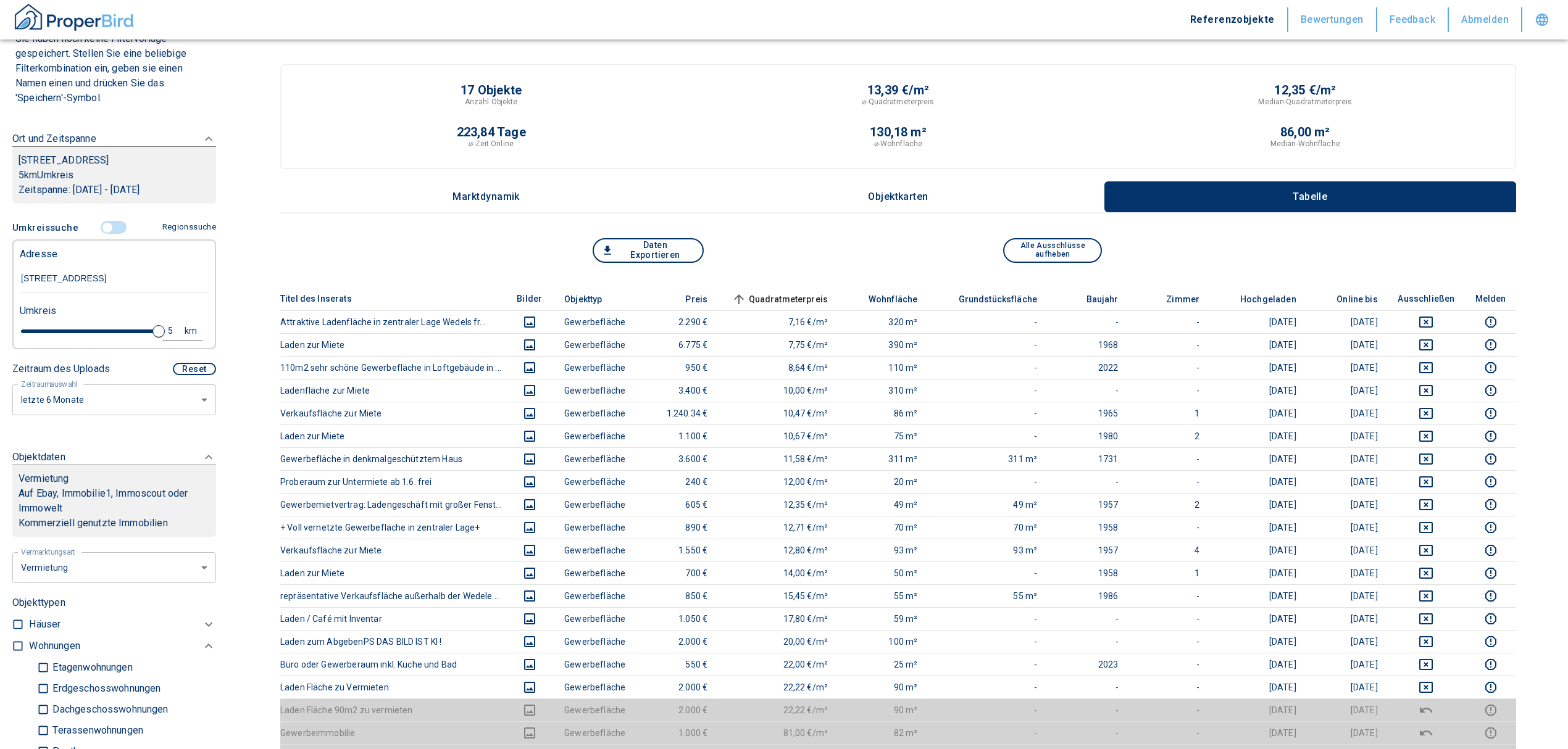
click at [805, 295] on span "Quadratmeterpreis sorted ascending" at bounding box center [778, 299] width 99 height 15
